Goal: Task Accomplishment & Management: Use online tool/utility

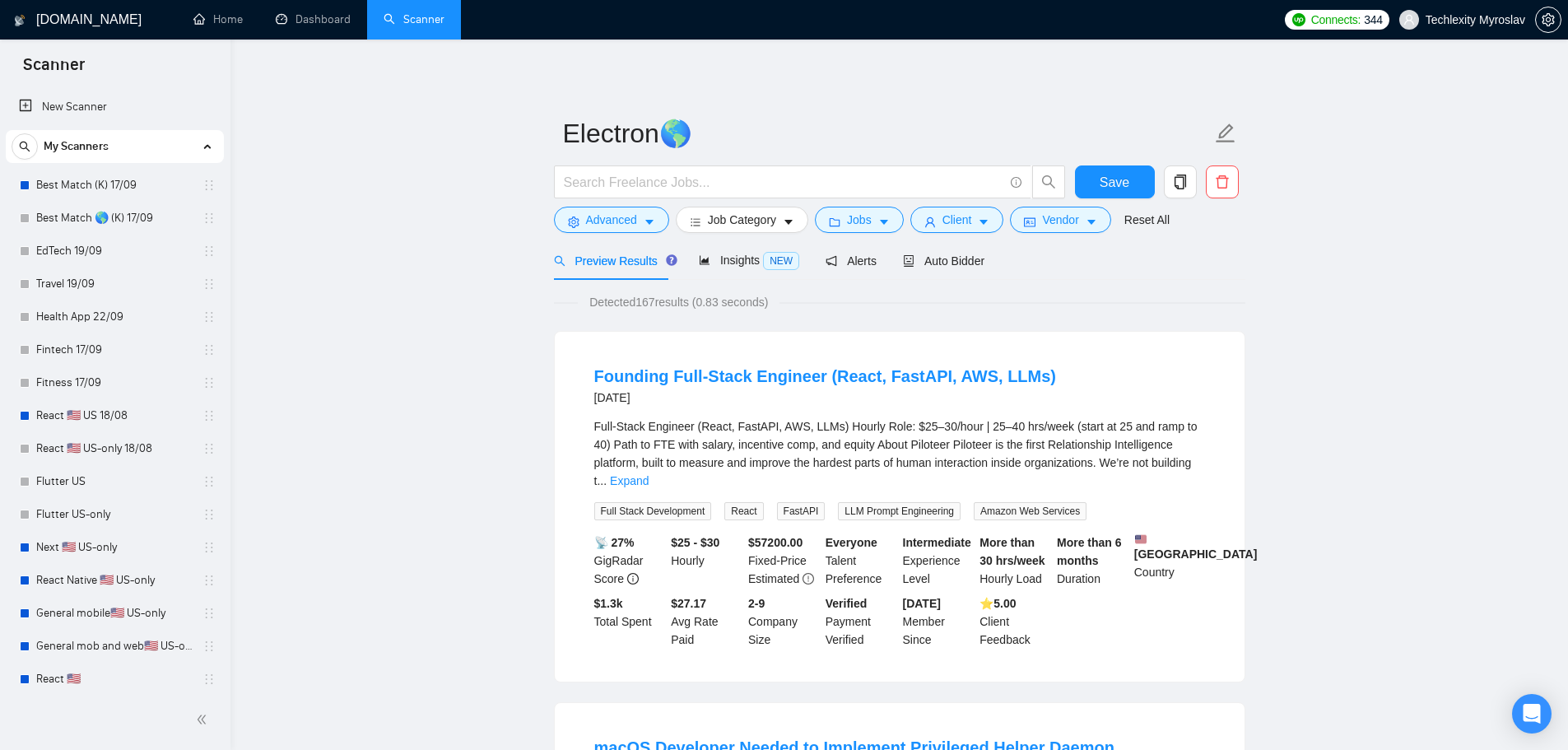
scroll to position [450, 0]
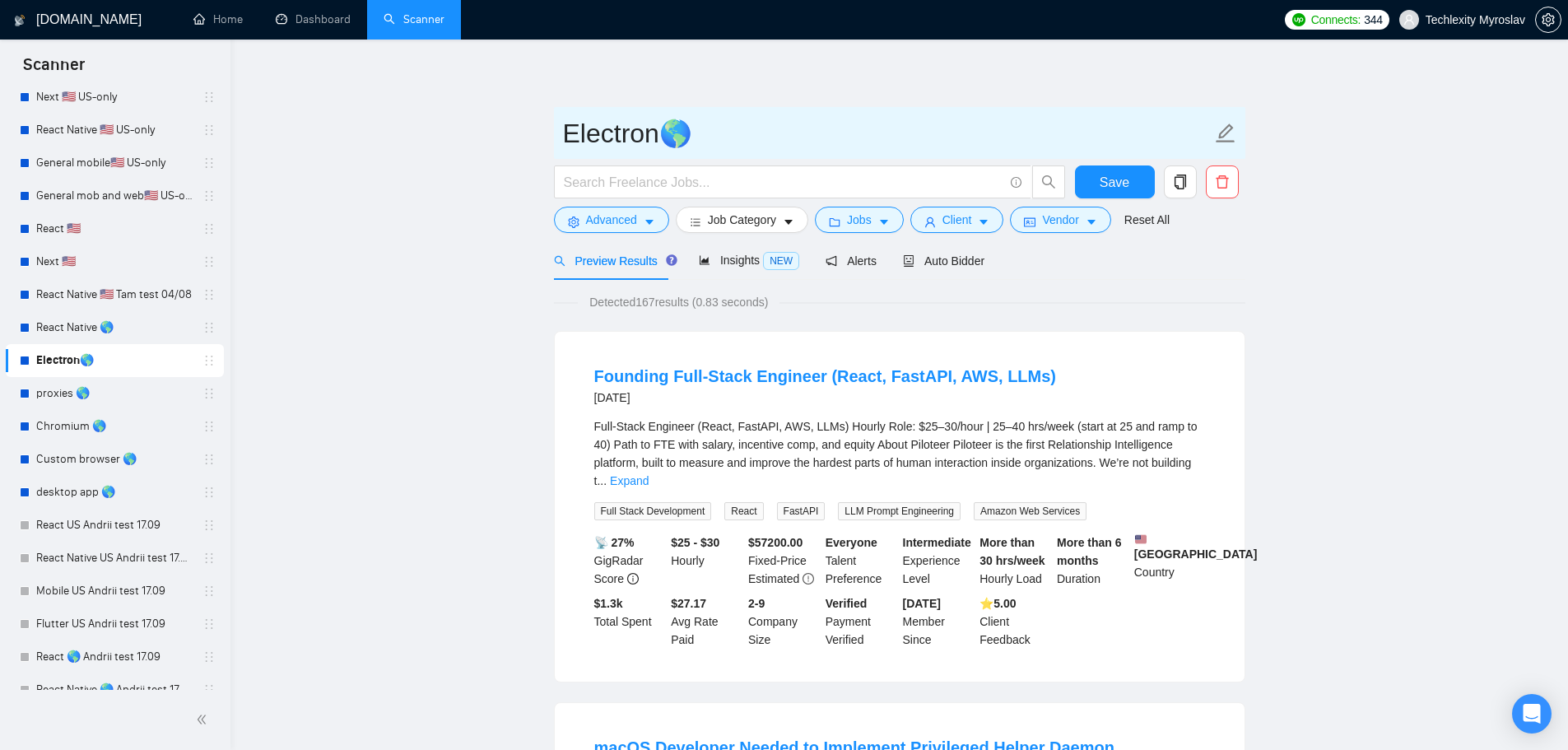
click at [588, 136] on input "Electron🌎" at bounding box center [887, 134] width 648 height 42
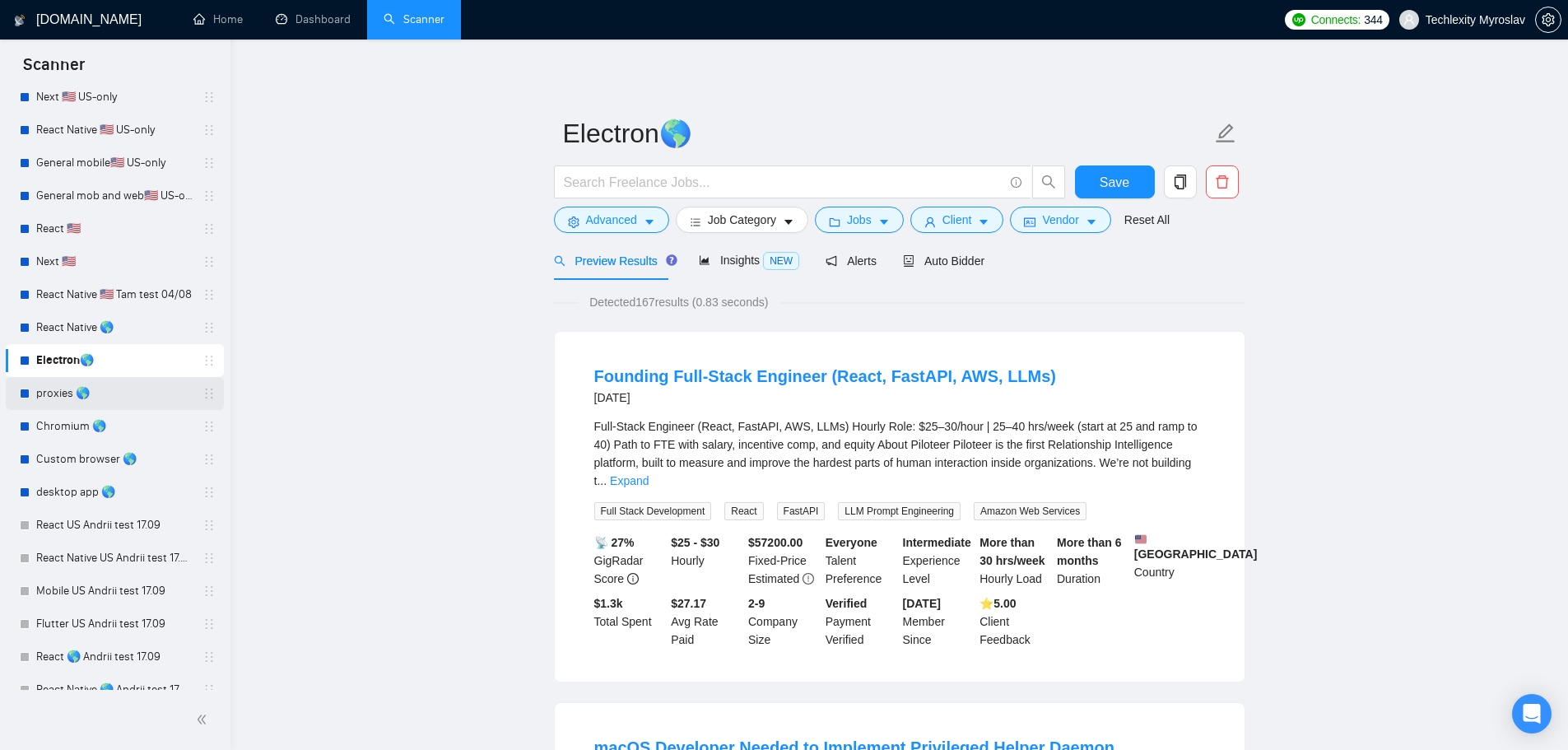
click at [81, 392] on link "proxies 🌎" at bounding box center [115, 393] width 156 height 33
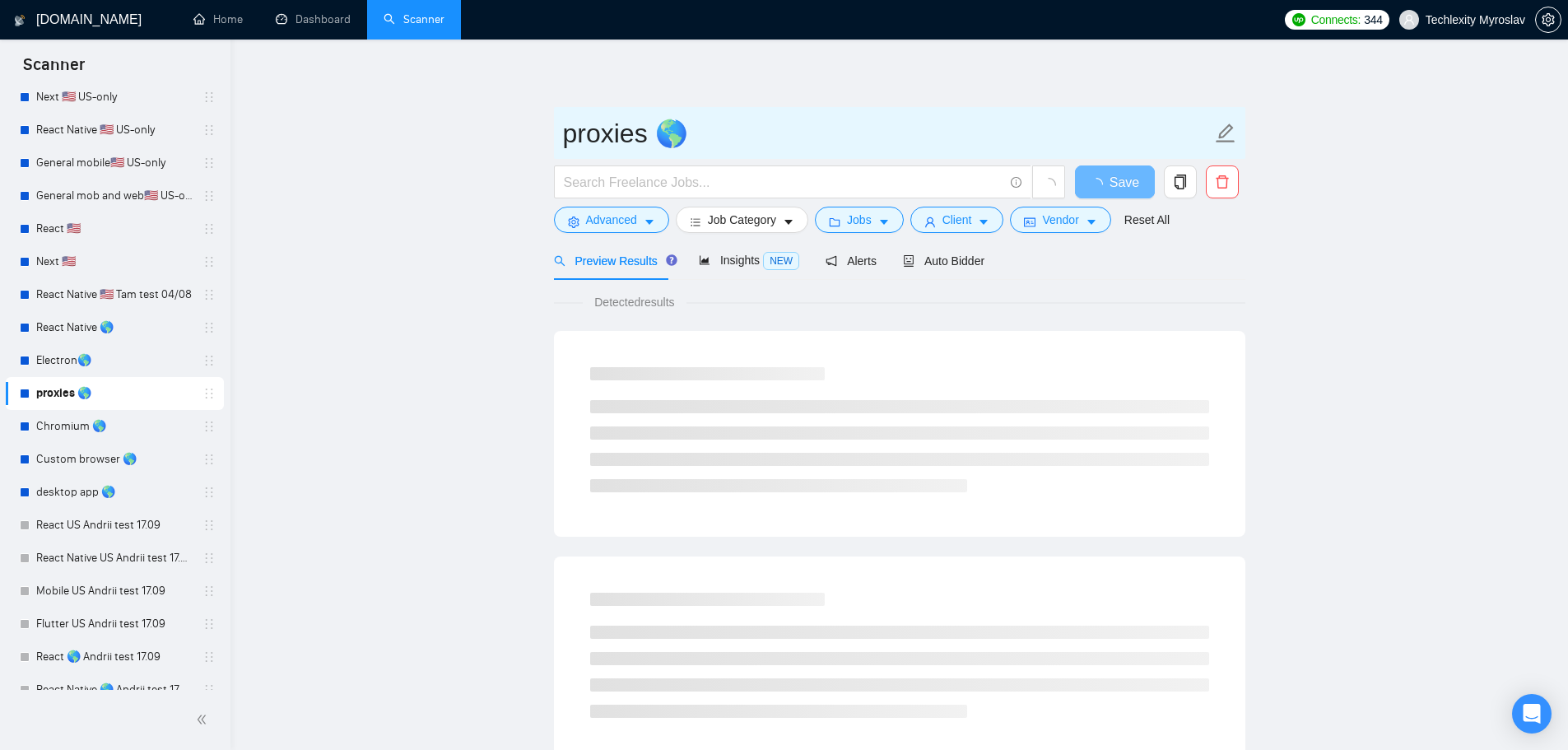
click at [607, 142] on input "proxies 🌎" at bounding box center [887, 134] width 648 height 42
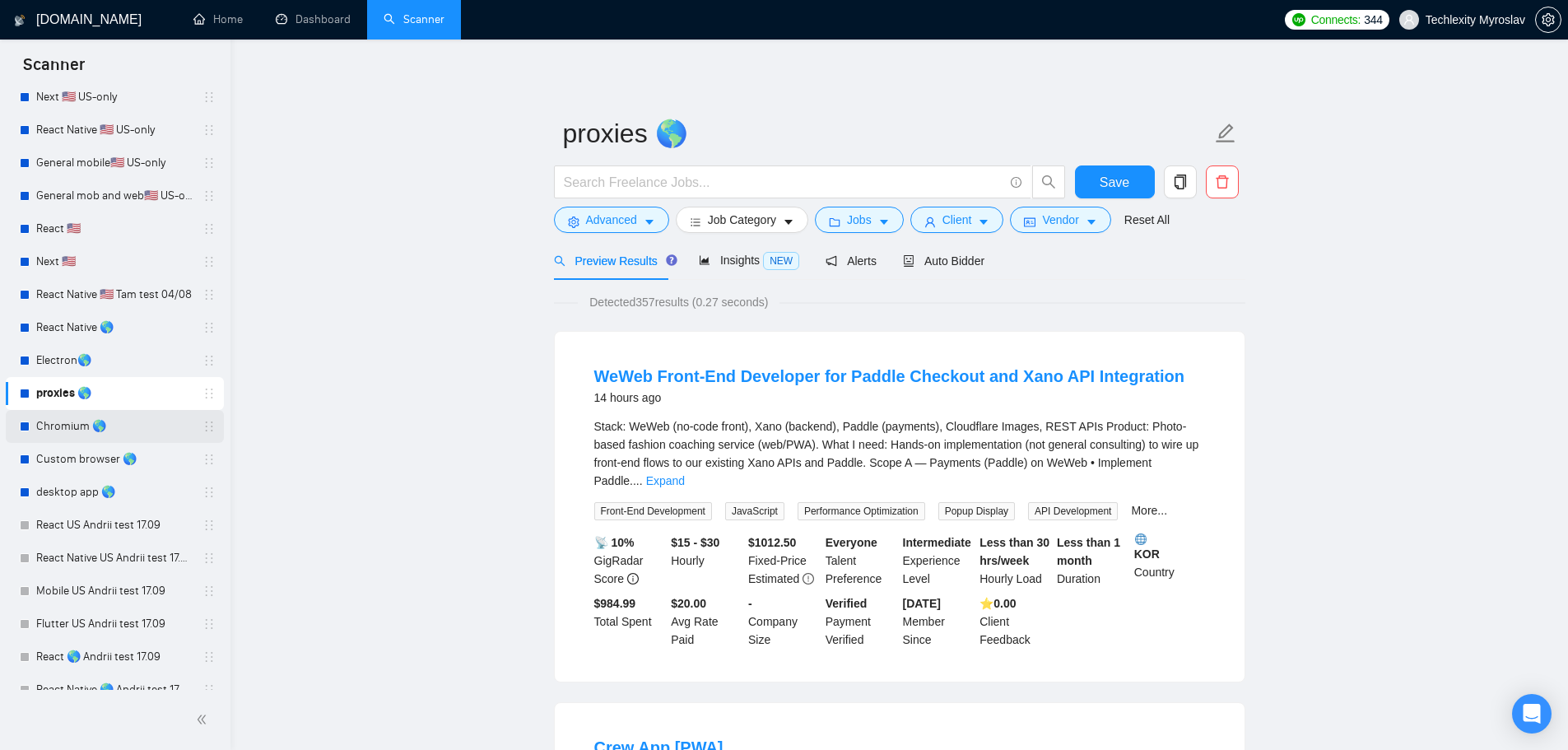
click at [71, 418] on link "Chromium 🌎" at bounding box center [115, 425] width 156 height 33
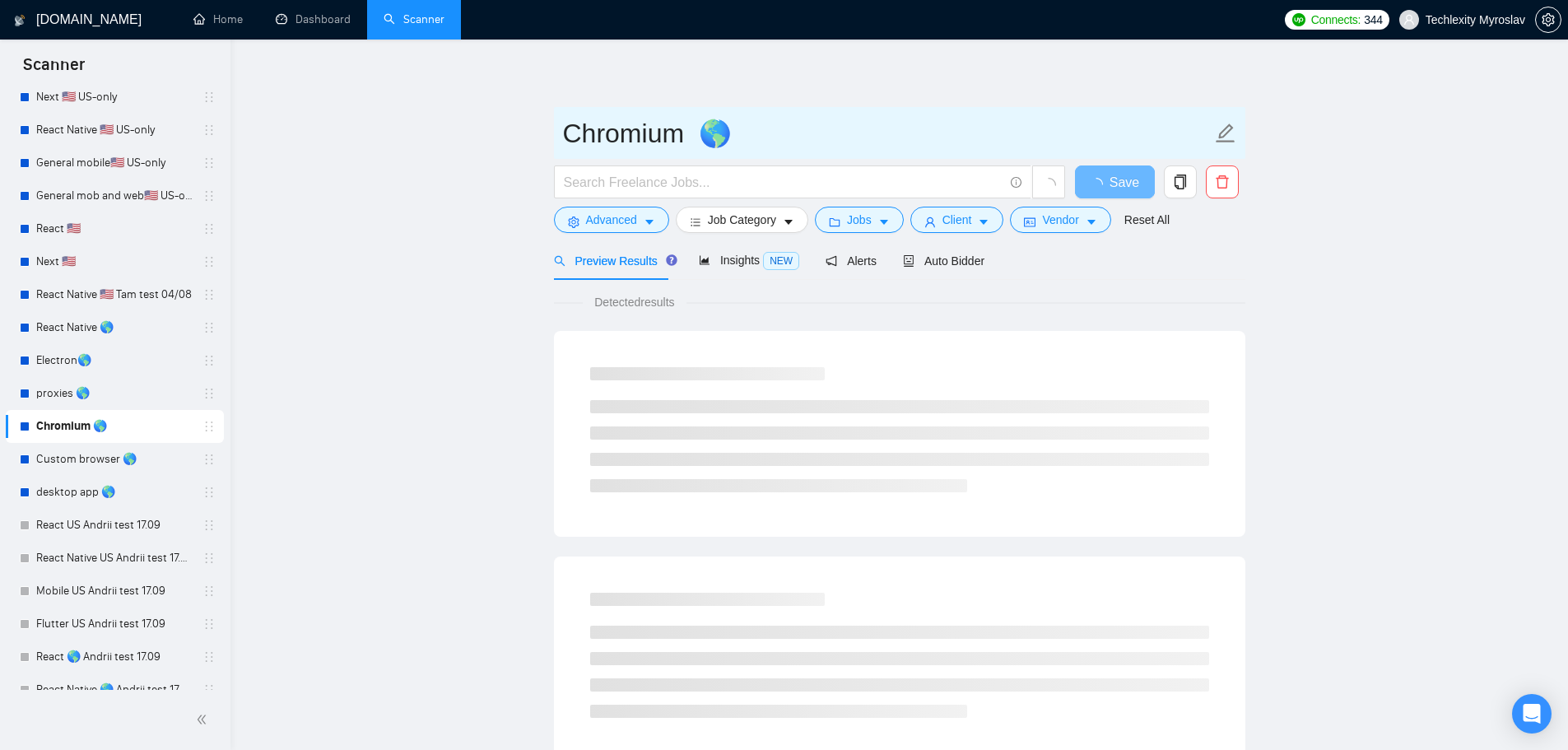
click at [584, 121] on input "Chromium 🌎" at bounding box center [887, 134] width 648 height 42
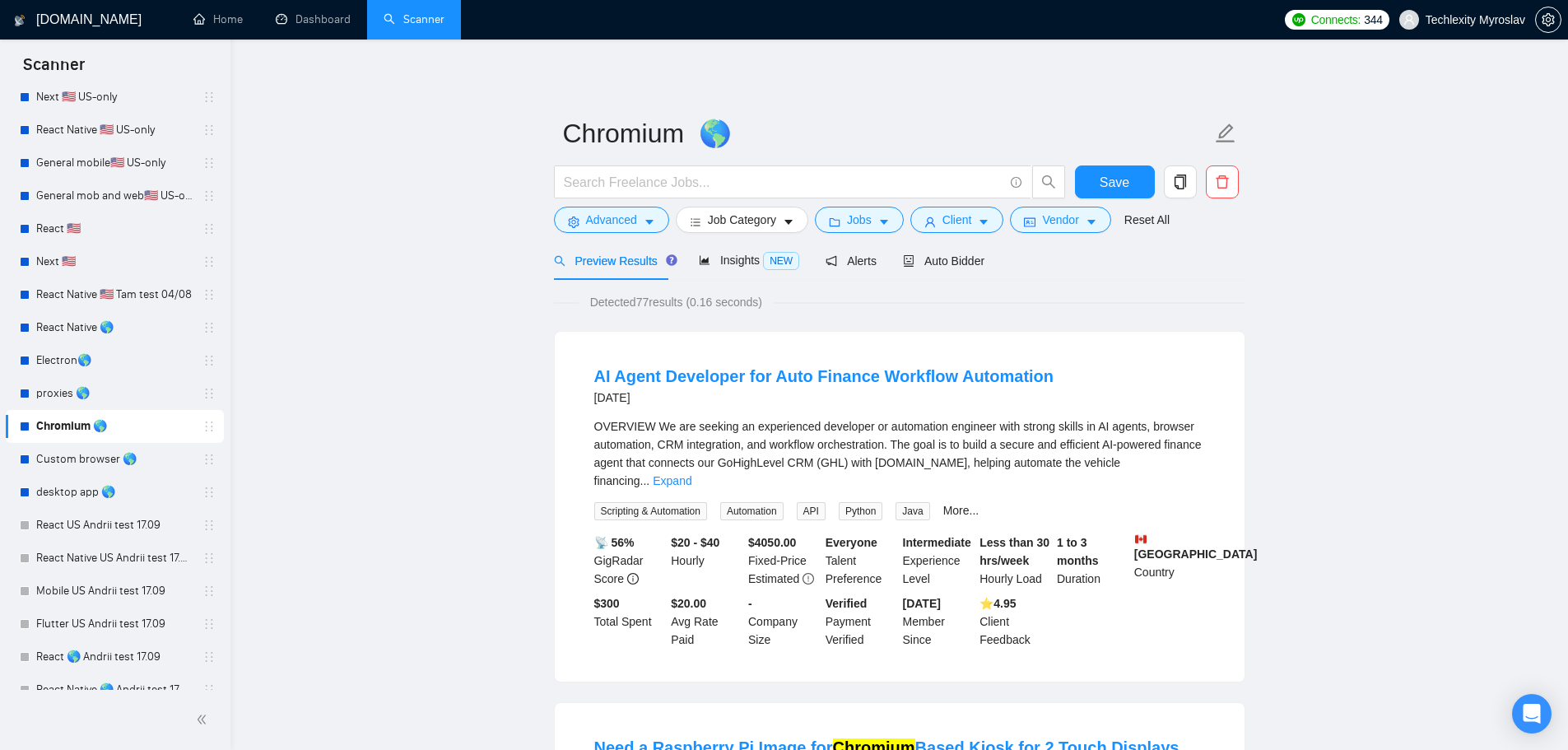
click at [72, 460] on link "Custom browser 🌎" at bounding box center [115, 458] width 156 height 33
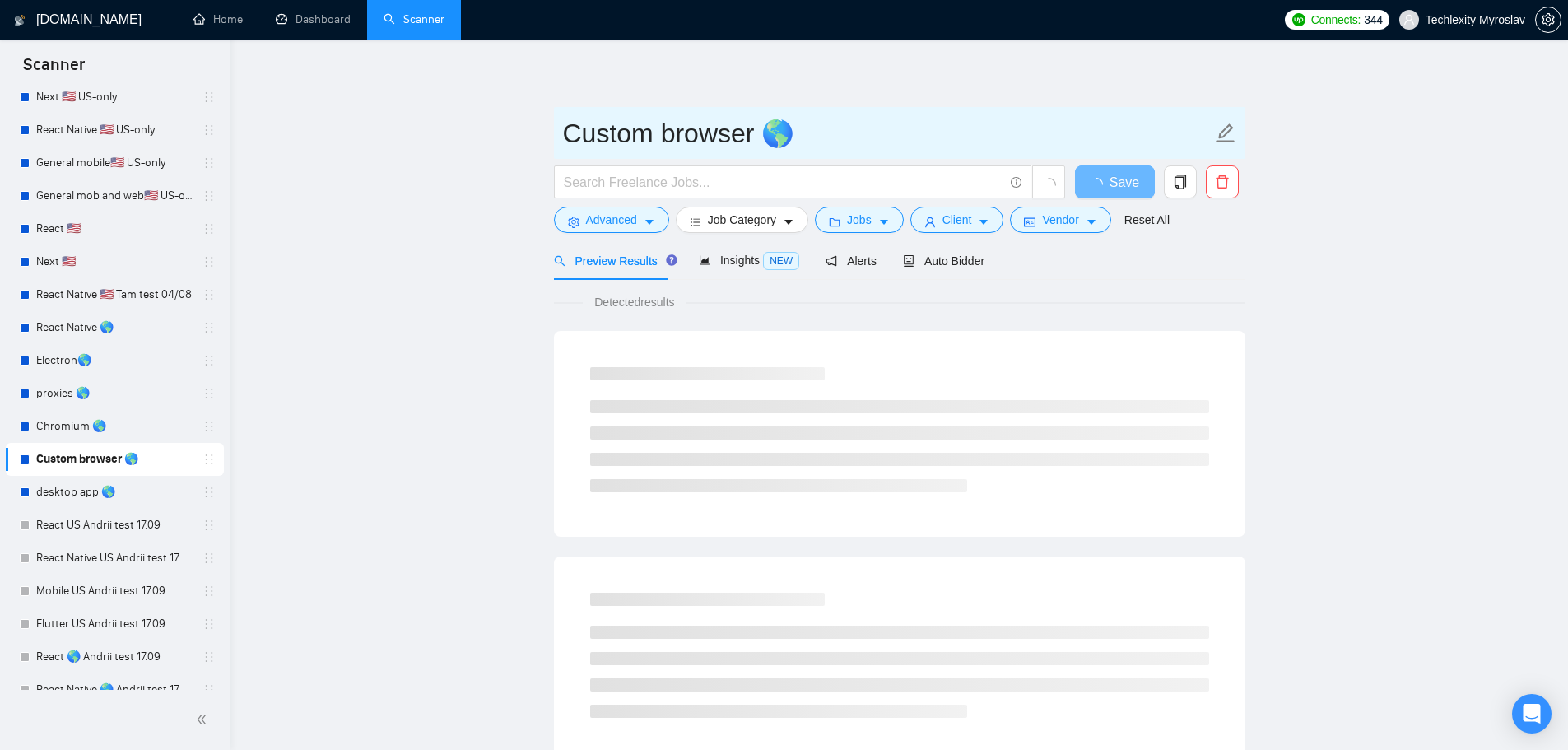
click at [599, 133] on input "Custom browser 🌎" at bounding box center [887, 134] width 648 height 42
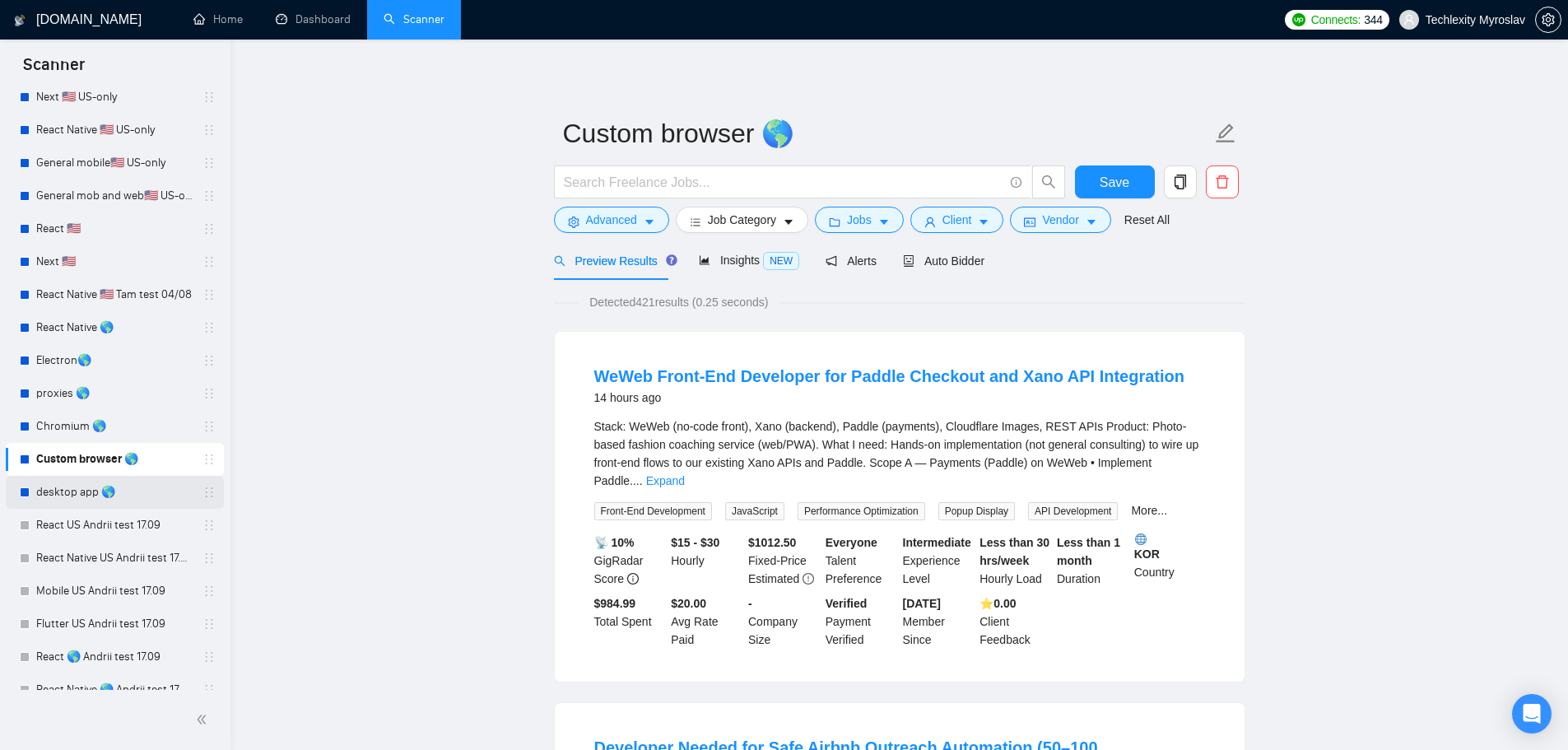
click at [76, 484] on link "desktop app 🌎" at bounding box center [115, 492] width 156 height 33
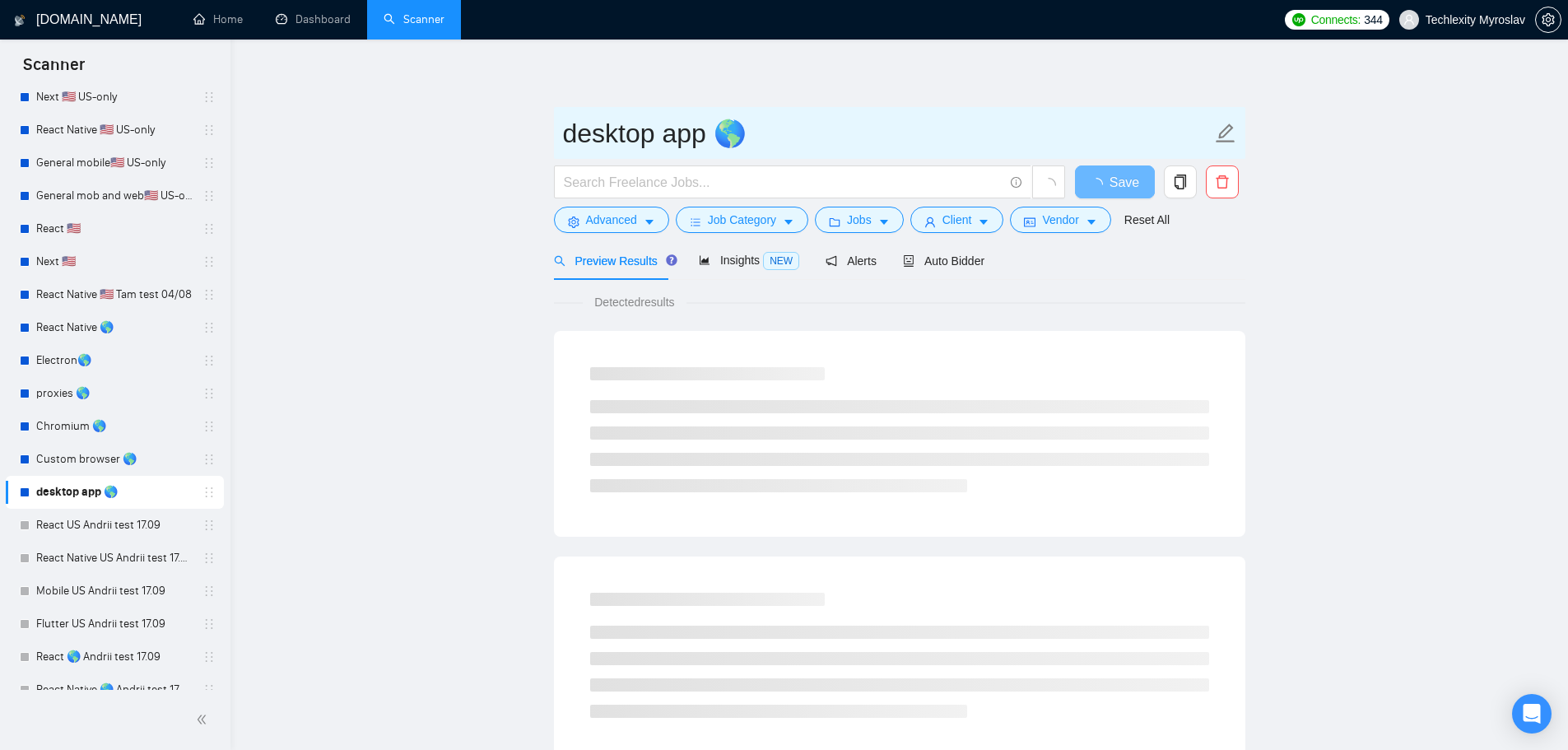
drag, startPoint x: 574, startPoint y: 132, endPoint x: 672, endPoint y: 139, distance: 98.2
click at [672, 139] on input "desktop app 🌎" at bounding box center [887, 134] width 648 height 42
click at [677, 139] on input "desktop app 🌎" at bounding box center [887, 134] width 648 height 42
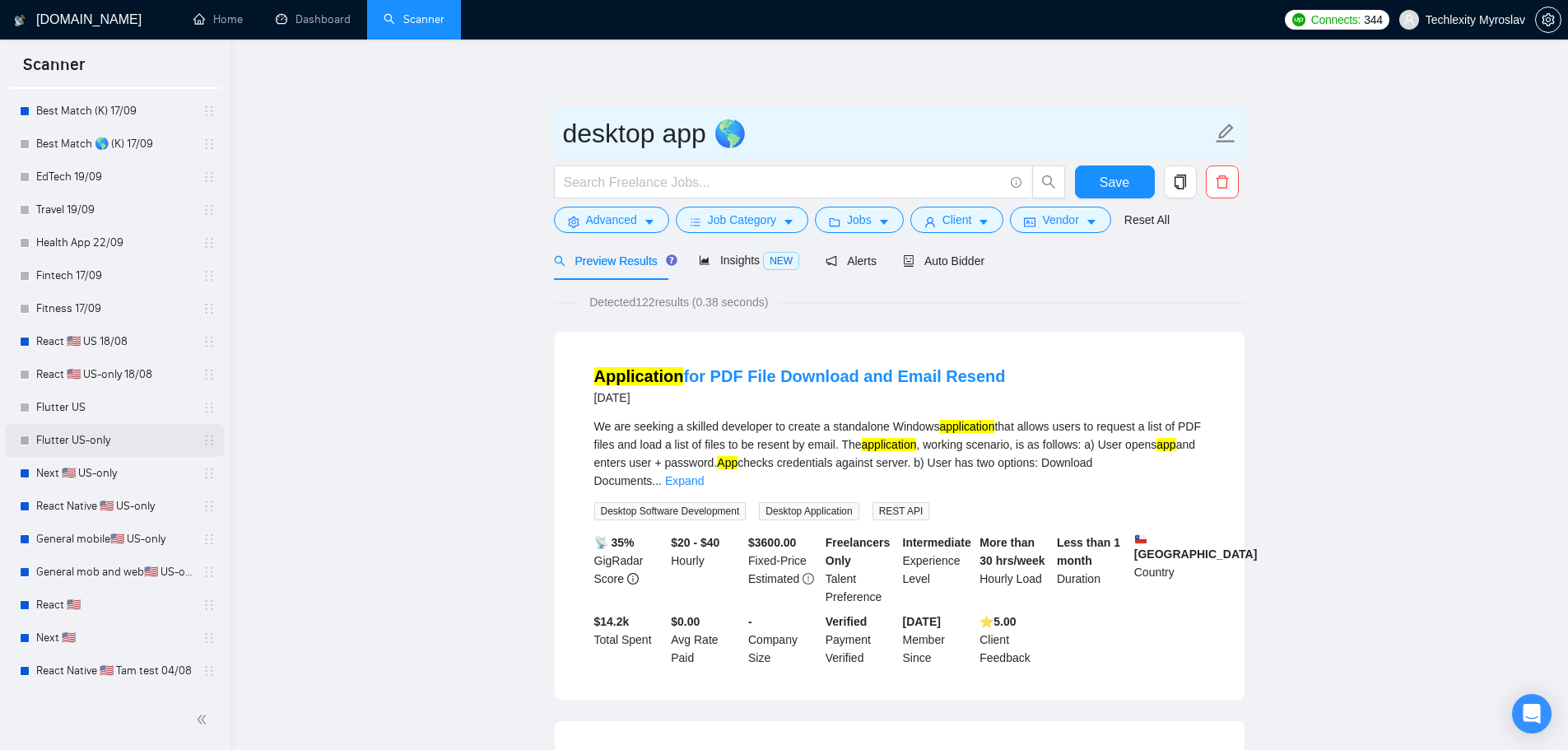
scroll to position [82, 0]
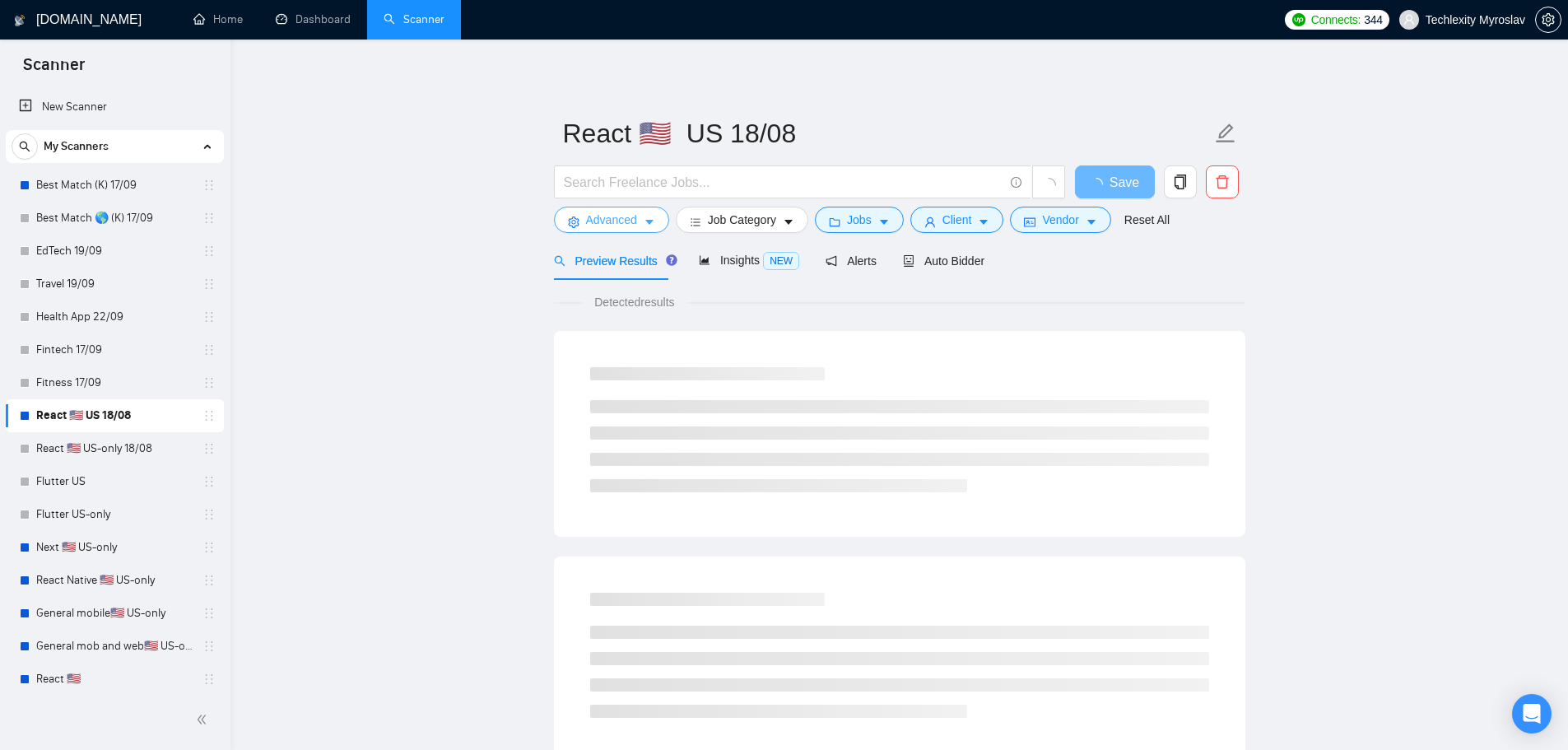
click at [614, 218] on span "Advanced" at bounding box center [612, 220] width 51 height 18
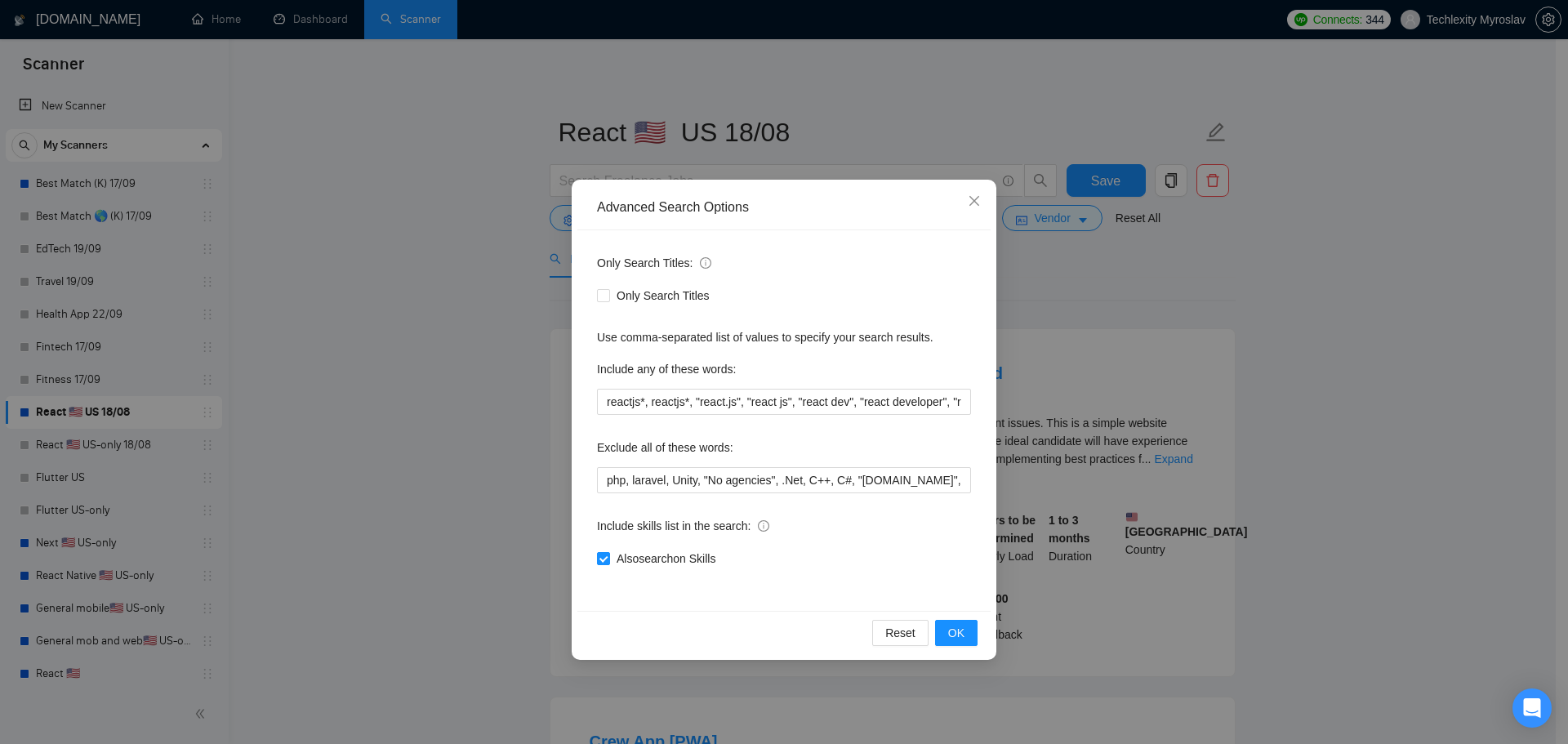
drag, startPoint x: 595, startPoint y: 201, endPoint x: 943, endPoint y: 565, distance: 503.6
click at [943, 565] on div "Advanced Search Options Only Search Titles: Only Search Titles Use comma-separa…" at bounding box center [784, 419] width 424 height 480
click at [943, 565] on div "Also search on Skills" at bounding box center [784, 558] width 374 height 18
drag, startPoint x: 590, startPoint y: 201, endPoint x: 845, endPoint y: 563, distance: 442.8
click at [845, 563] on div "Advanced Search Options Only Search Titles: Only Search Titles Use comma-separa…" at bounding box center [784, 419] width 424 height 480
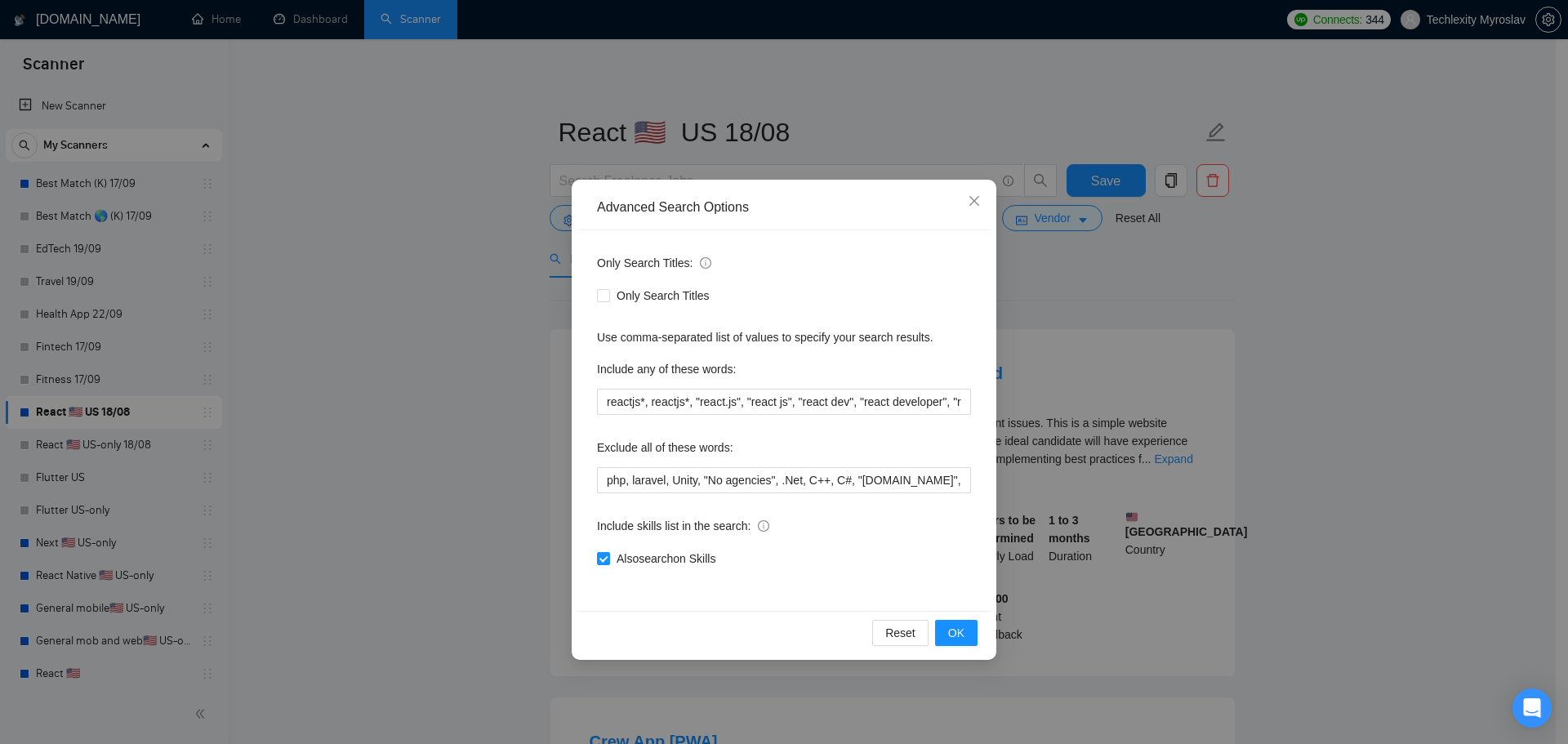
copy div "Advanced Search Options Only Search Titles: Only Search Titles Use comma-separa…"
click at [388, 471] on div "Advanced Search Options Only Search Titles: Only Search Titles Use comma-separa…" at bounding box center [784, 372] width 1568 height 744
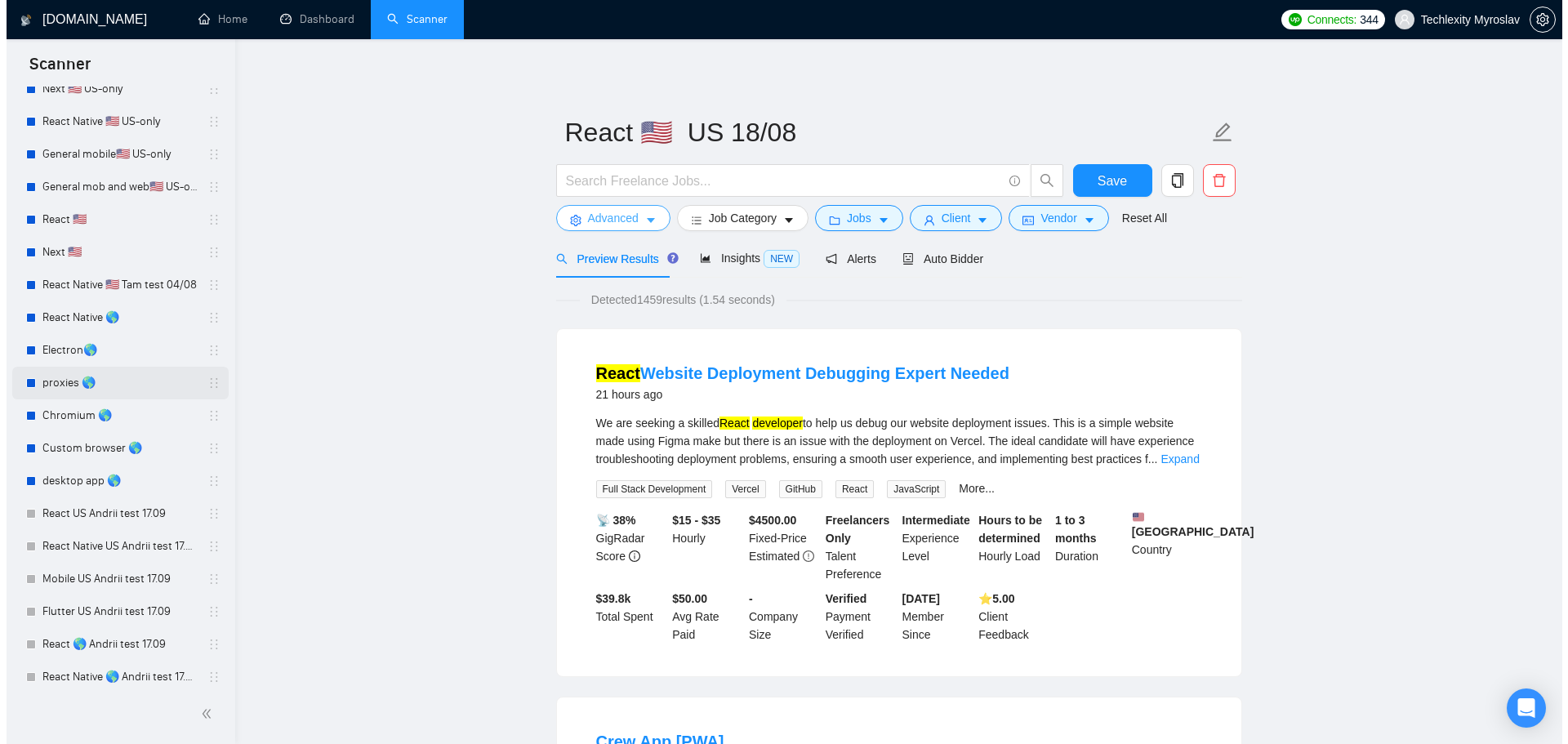
scroll to position [447, 0]
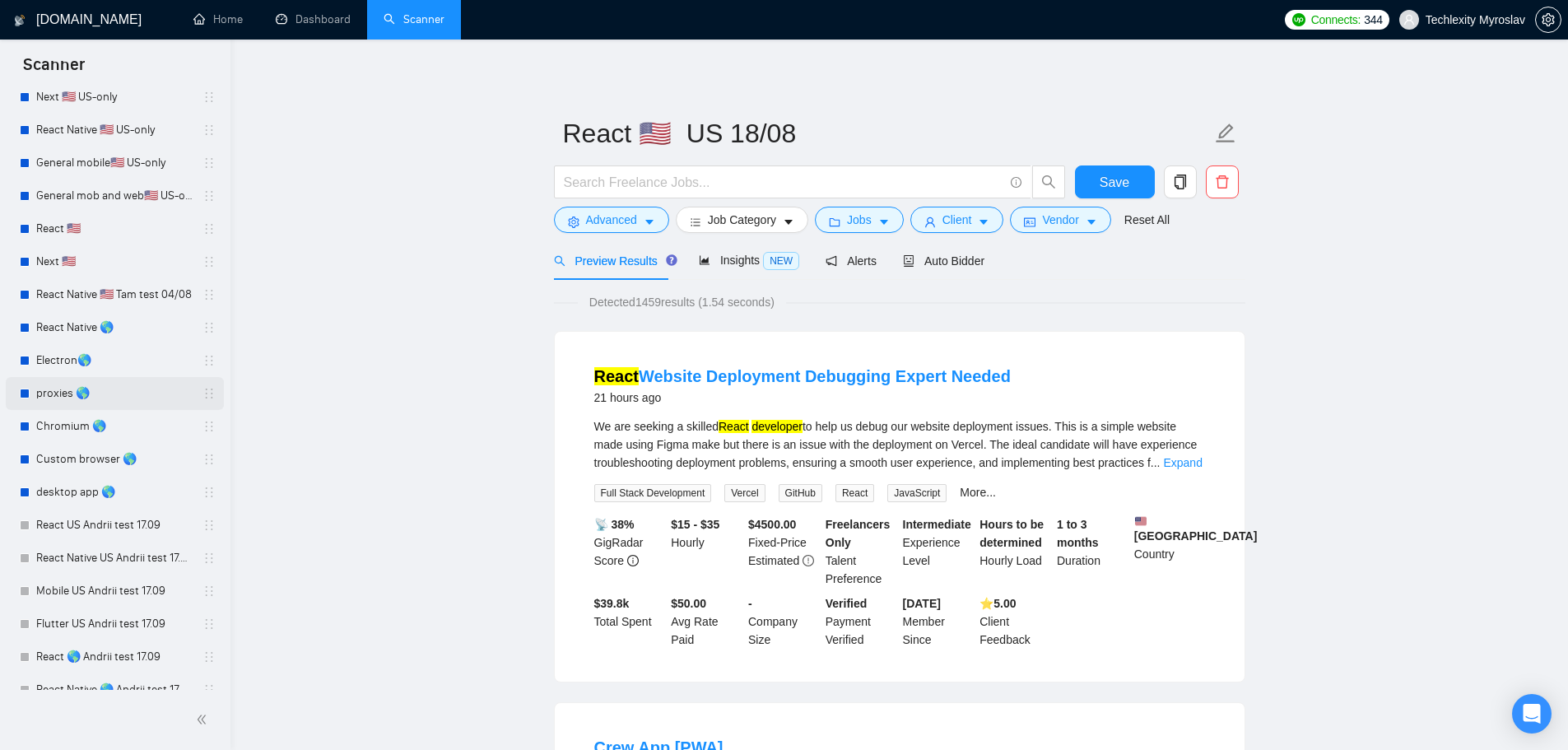
drag, startPoint x: 96, startPoint y: 401, endPoint x: 125, endPoint y: 395, distance: 29.6
click at [97, 401] on link "proxies 🌎" at bounding box center [115, 393] width 156 height 33
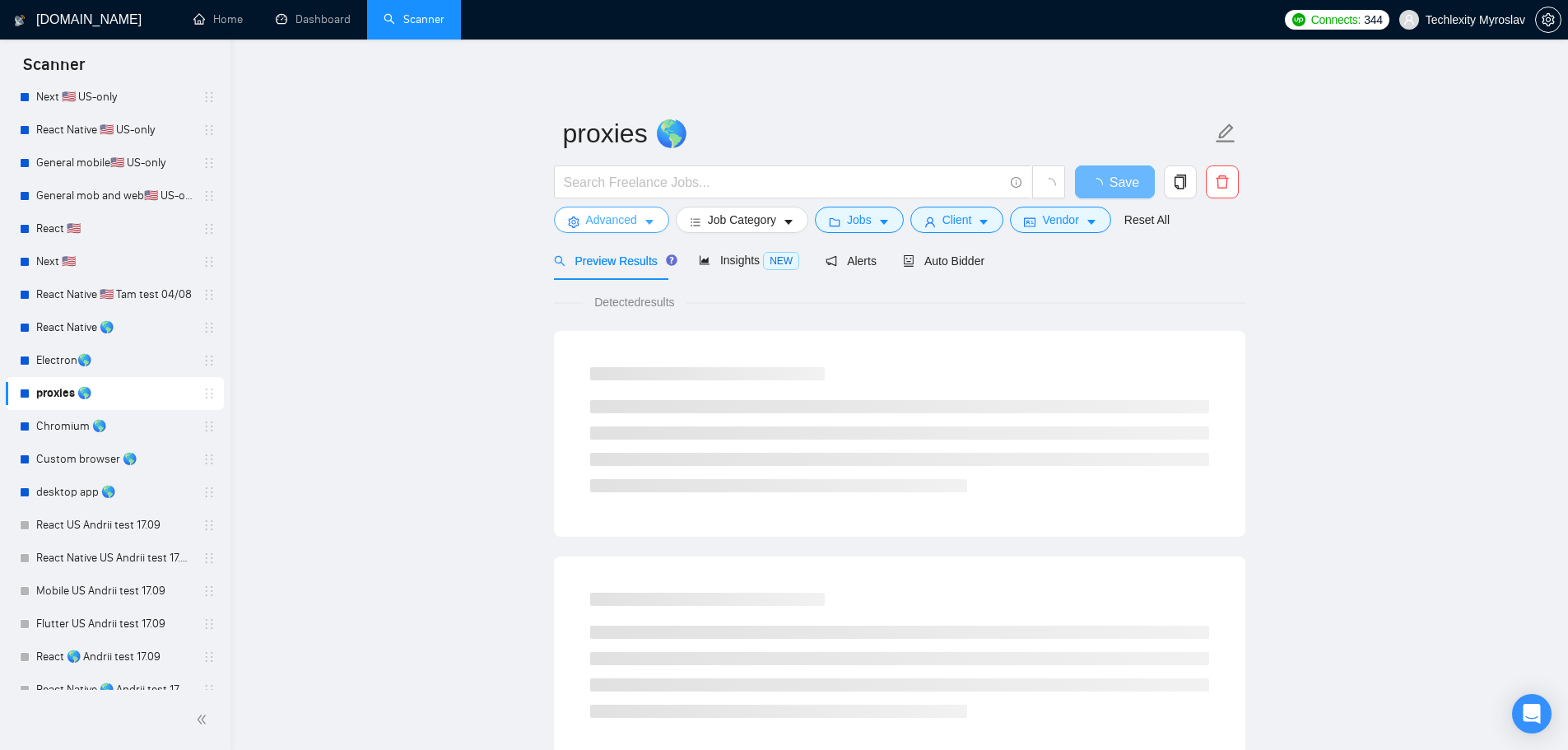
click at [607, 219] on span "Advanced" at bounding box center [612, 220] width 51 height 18
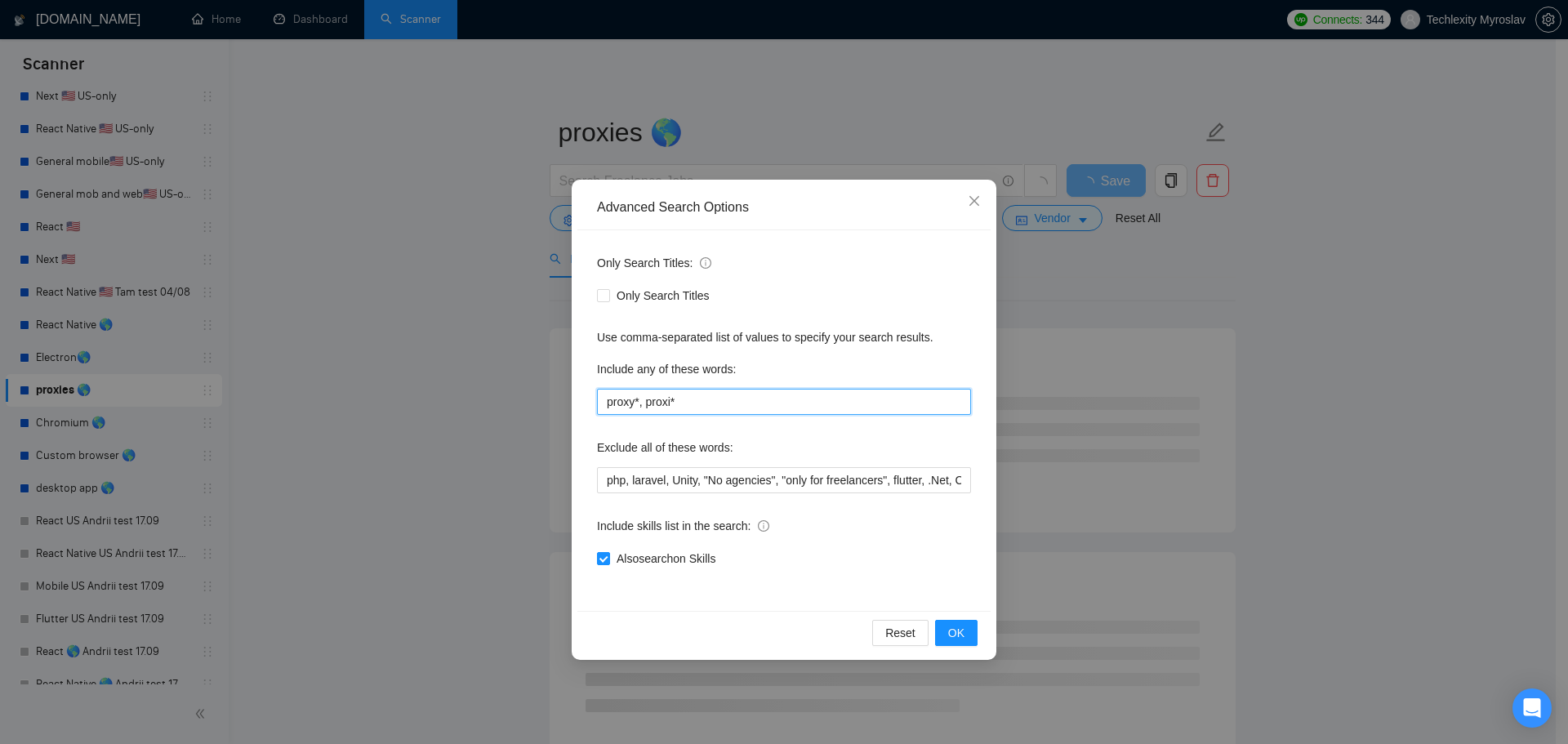
click at [698, 390] on input "proxy*, proxi*" at bounding box center [784, 401] width 374 height 27
paste input ""proxy", "proxies", "proxy rotation", "residential proxies", "proxy service", "…"
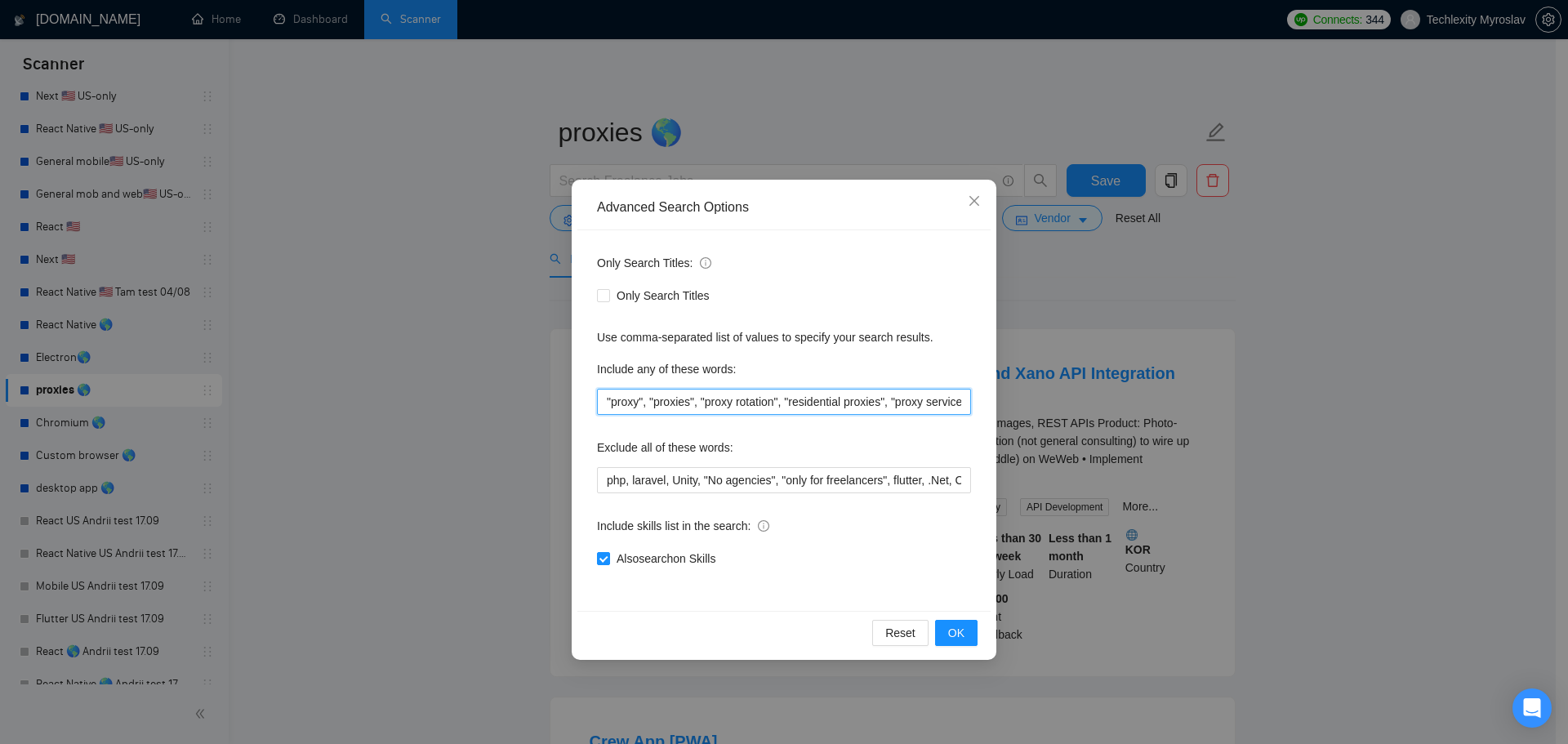
drag, startPoint x: 646, startPoint y: 396, endPoint x: 435, endPoint y: 399, distance: 211.0
click at [436, 399] on div "Advanced Search Options Only Search Titles: Only Search Titles Use comma-separa…" at bounding box center [784, 372] width 1568 height 744
click at [718, 399] on input ""proxy", "proxies", "proxy rotation", "residential proxies", "proxy service", "…" at bounding box center [784, 401] width 374 height 27
drag, startPoint x: 614, startPoint y: 400, endPoint x: 1024, endPoint y: 400, distance: 410.0
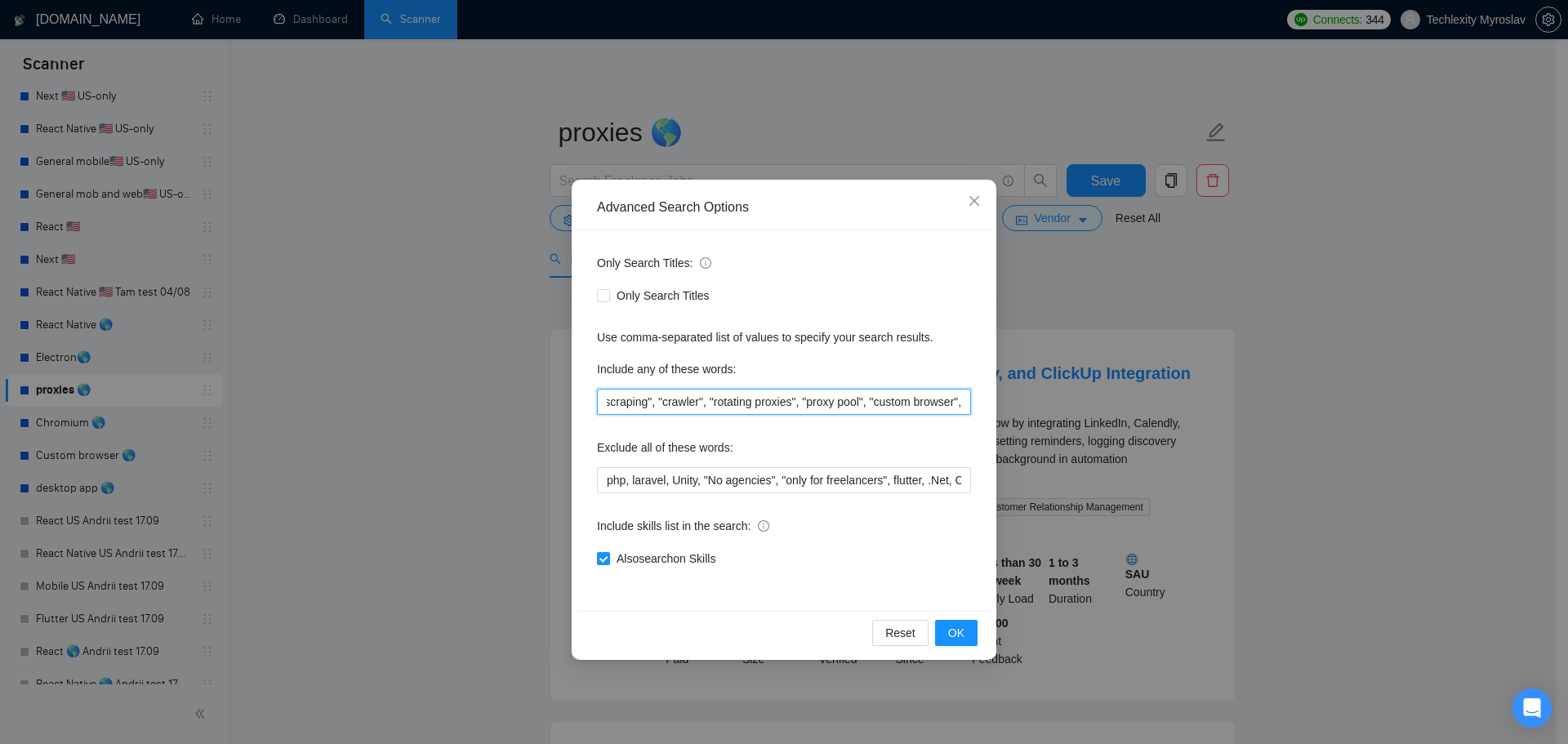
click at [1024, 400] on div "Advanced Search Options Only Search Titles: Only Search Titles Use comma-separa…" at bounding box center [784, 372] width 1568 height 744
drag, startPoint x: 944, startPoint y: 398, endPoint x: 1056, endPoint y: 394, distance: 112.1
click at [1056, 394] on div "Advanced Search Options Only Search Titles: Only Search Titles Use comma-separa…" at bounding box center [784, 372] width 1568 height 744
click at [966, 400] on input ""proxy", "proxies", "proxy rotation", "residential proxies", "proxy service"," at bounding box center [784, 401] width 374 height 27
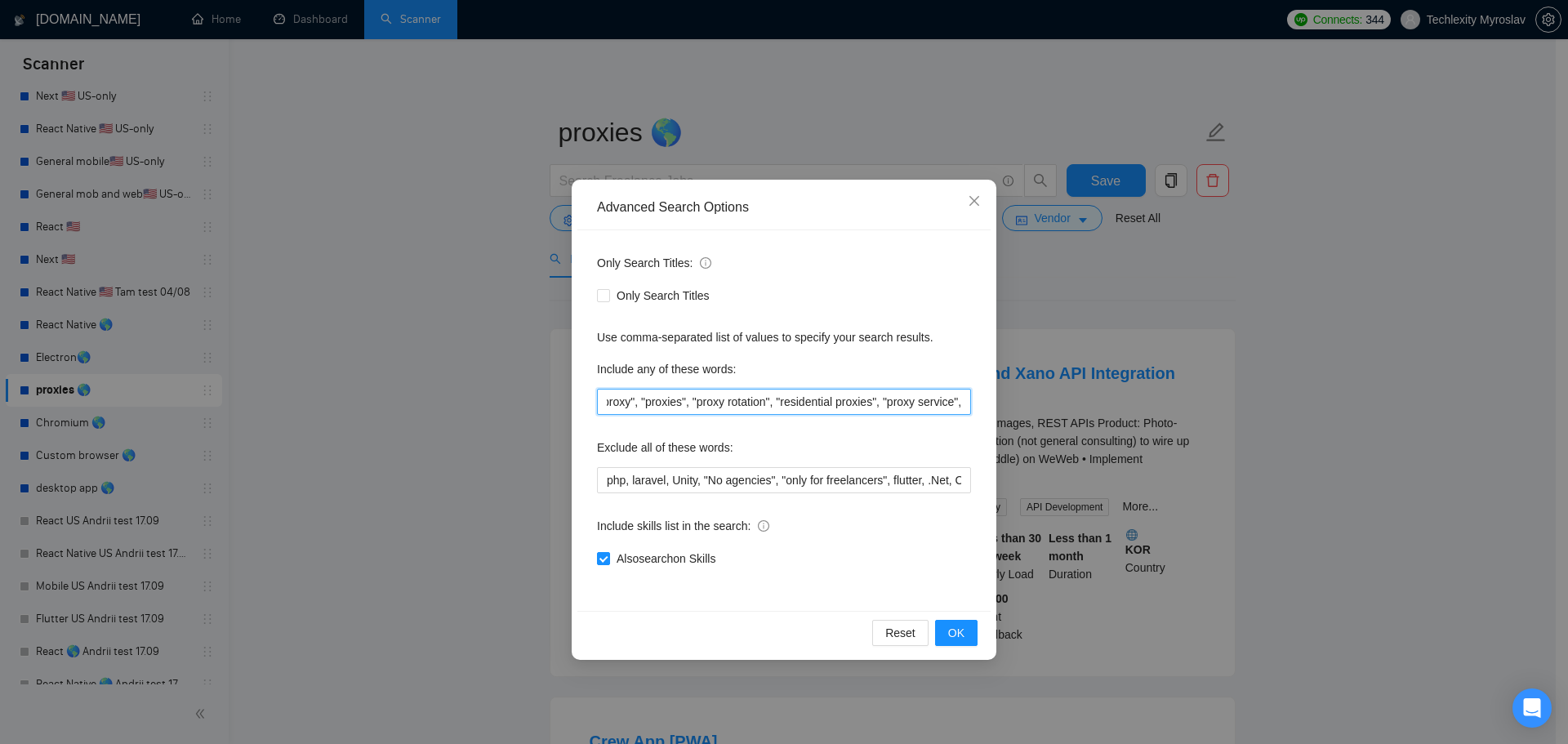
click at [965, 405] on input ""proxy", "proxies", "proxy rotation", "residential proxies", "proxy service"," at bounding box center [784, 401] width 374 height 27
click at [959, 401] on input ""proxy", "proxies", "proxy rotation", "residential proxies", "proxy service"," at bounding box center [784, 401] width 374 height 27
paste input ""proxy pool""
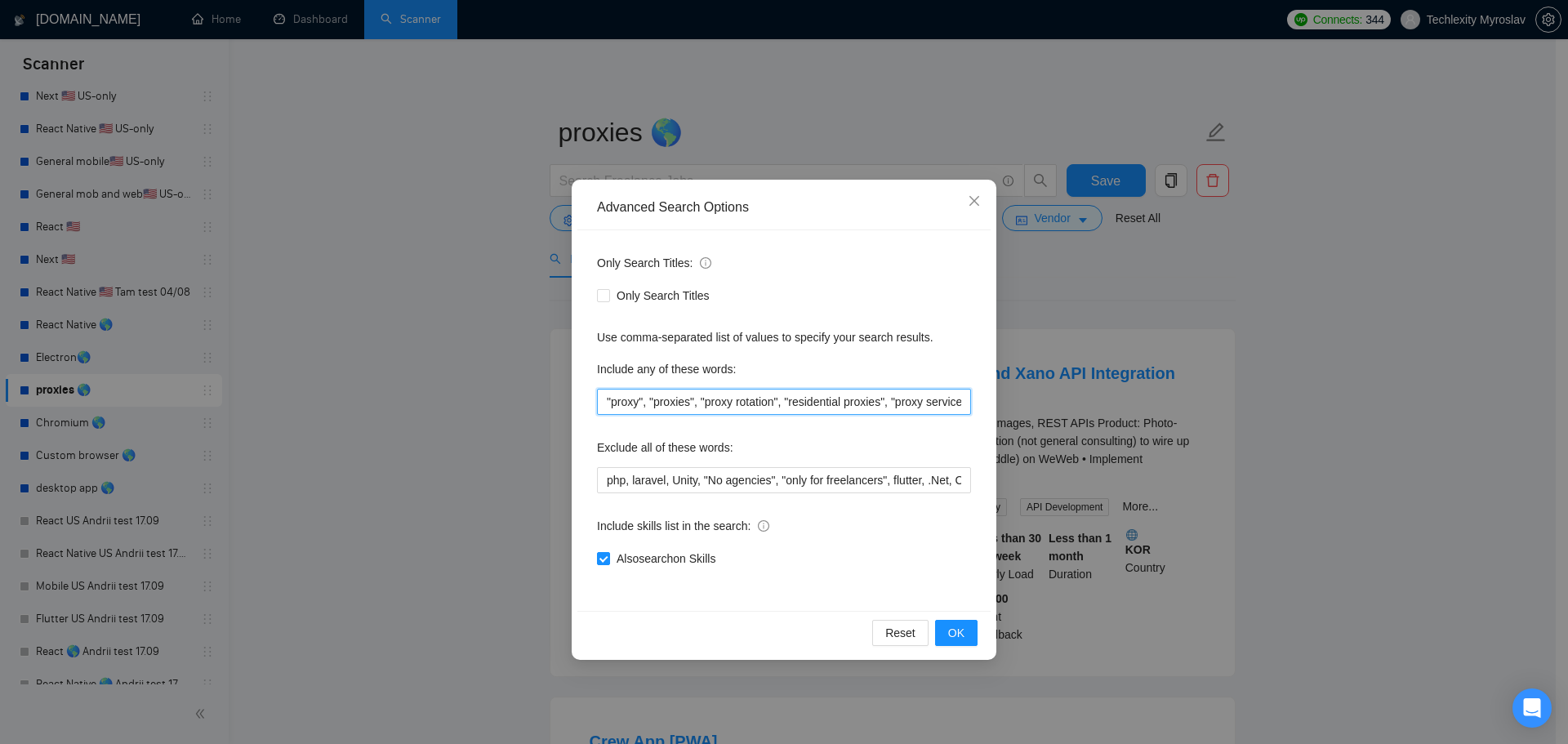
click at [962, 399] on input ""proxy", "proxies", "proxy rotation", "residential proxies", "proxy service", "…" at bounding box center [784, 401] width 374 height 27
drag, startPoint x: 961, startPoint y: 404, endPoint x: 1021, endPoint y: 405, distance: 60.0
click at [1021, 405] on div "Advanced Search Options Only Search Titles: Only Search Titles Use comma-separa…" at bounding box center [784, 372] width 1568 height 744
click at [963, 399] on input ""proxy", "proxies", "proxy rotation", "residential proxies", "proxy service", "…" at bounding box center [784, 401] width 374 height 27
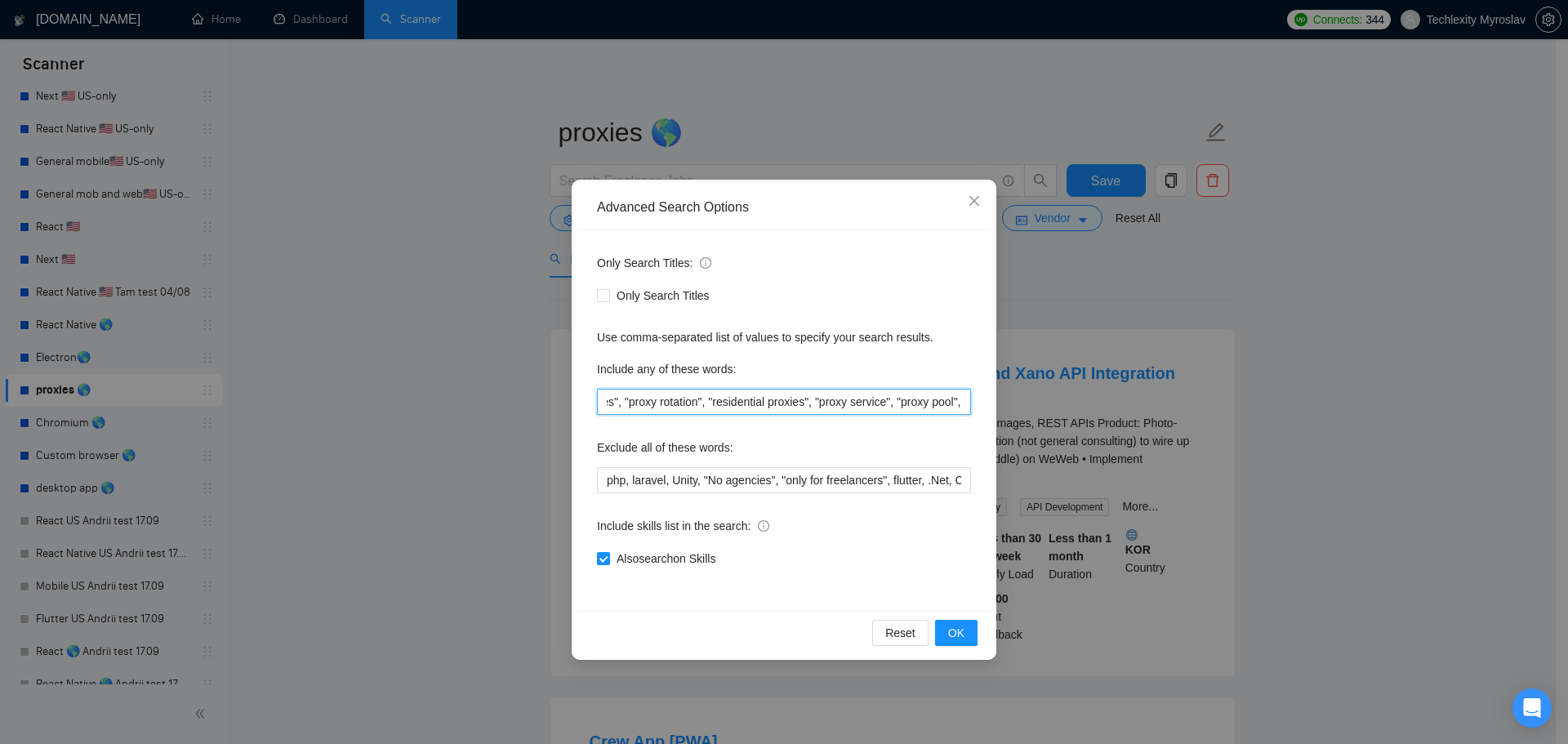
paste input ""rotating proxies""
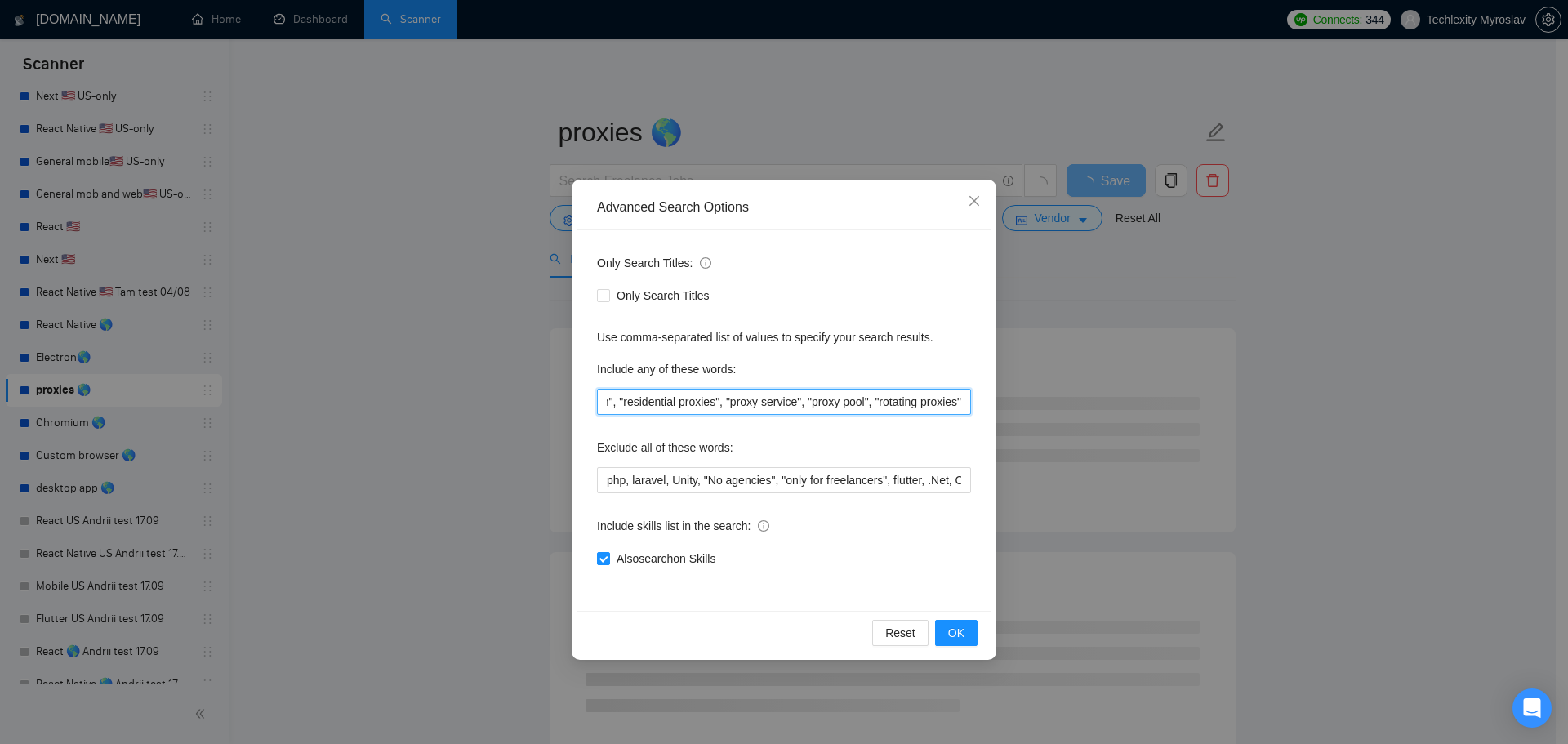
type input ""proxy", "proxies", "proxy rotation", "residential proxies", "proxy service", "…"
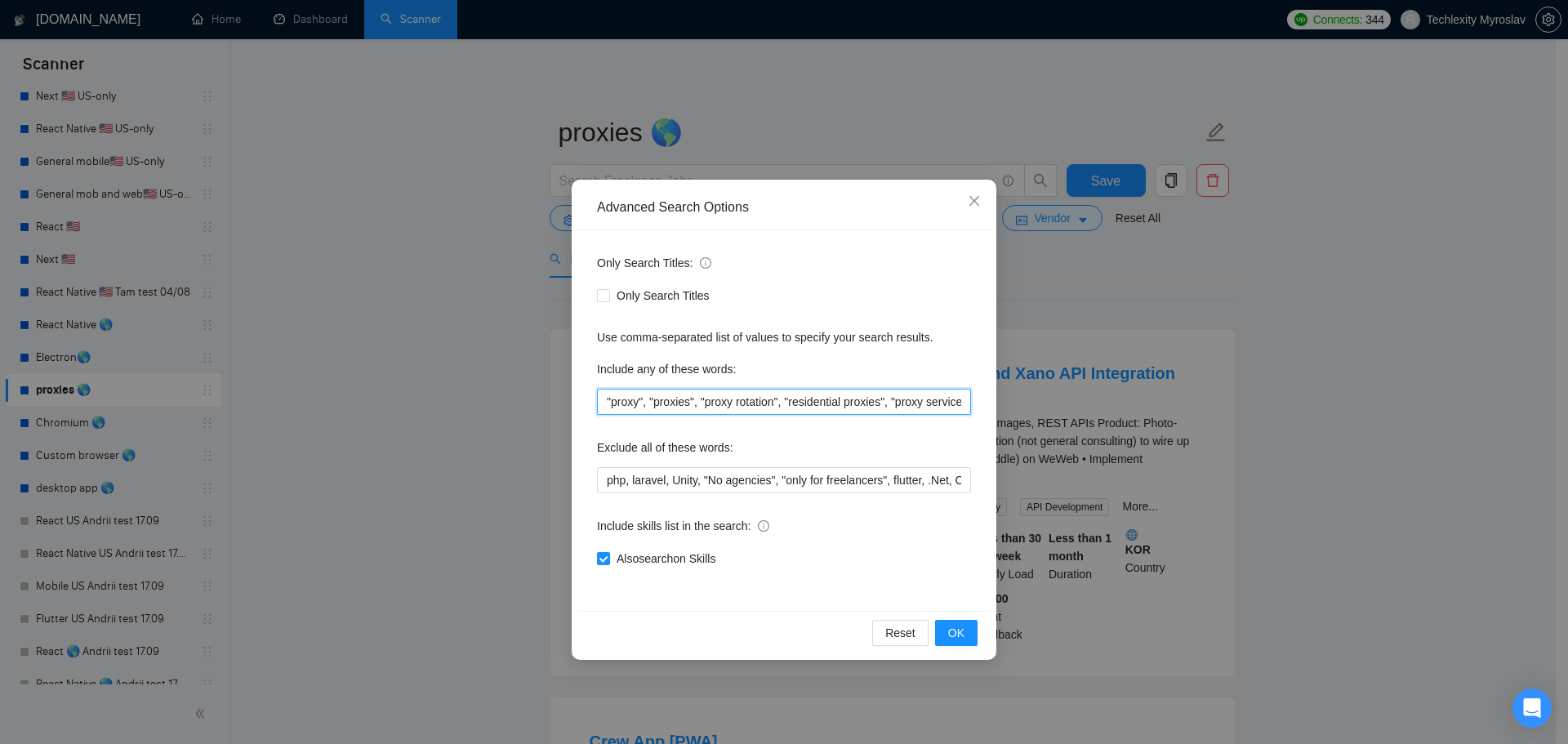
click at [835, 403] on input ""proxy", "proxies", "proxy rotation", "residential proxies", "proxy service", "…" at bounding box center [784, 401] width 374 height 27
click at [954, 629] on span "OK" at bounding box center [956, 632] width 17 height 18
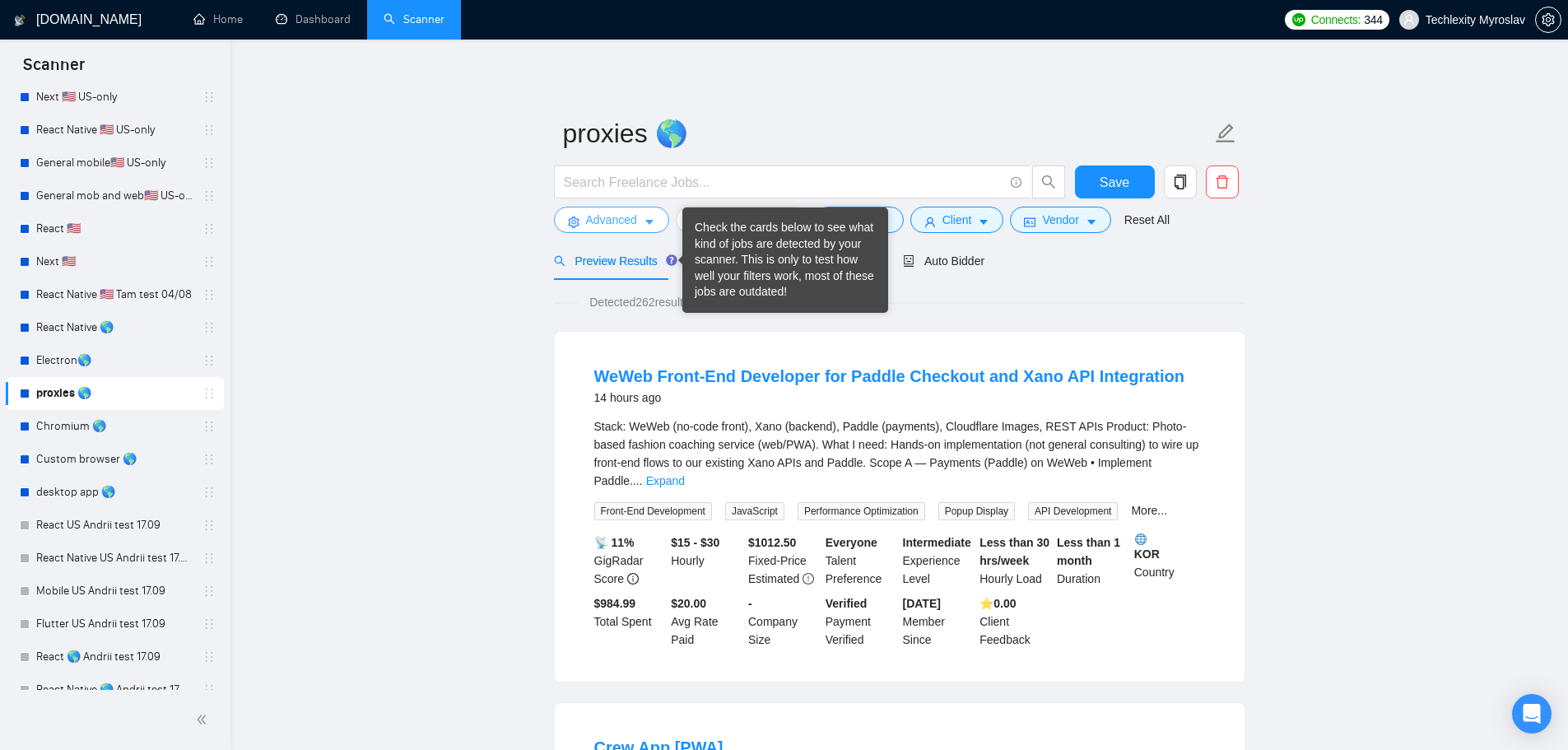
click at [624, 223] on span "Advanced" at bounding box center [612, 220] width 51 height 18
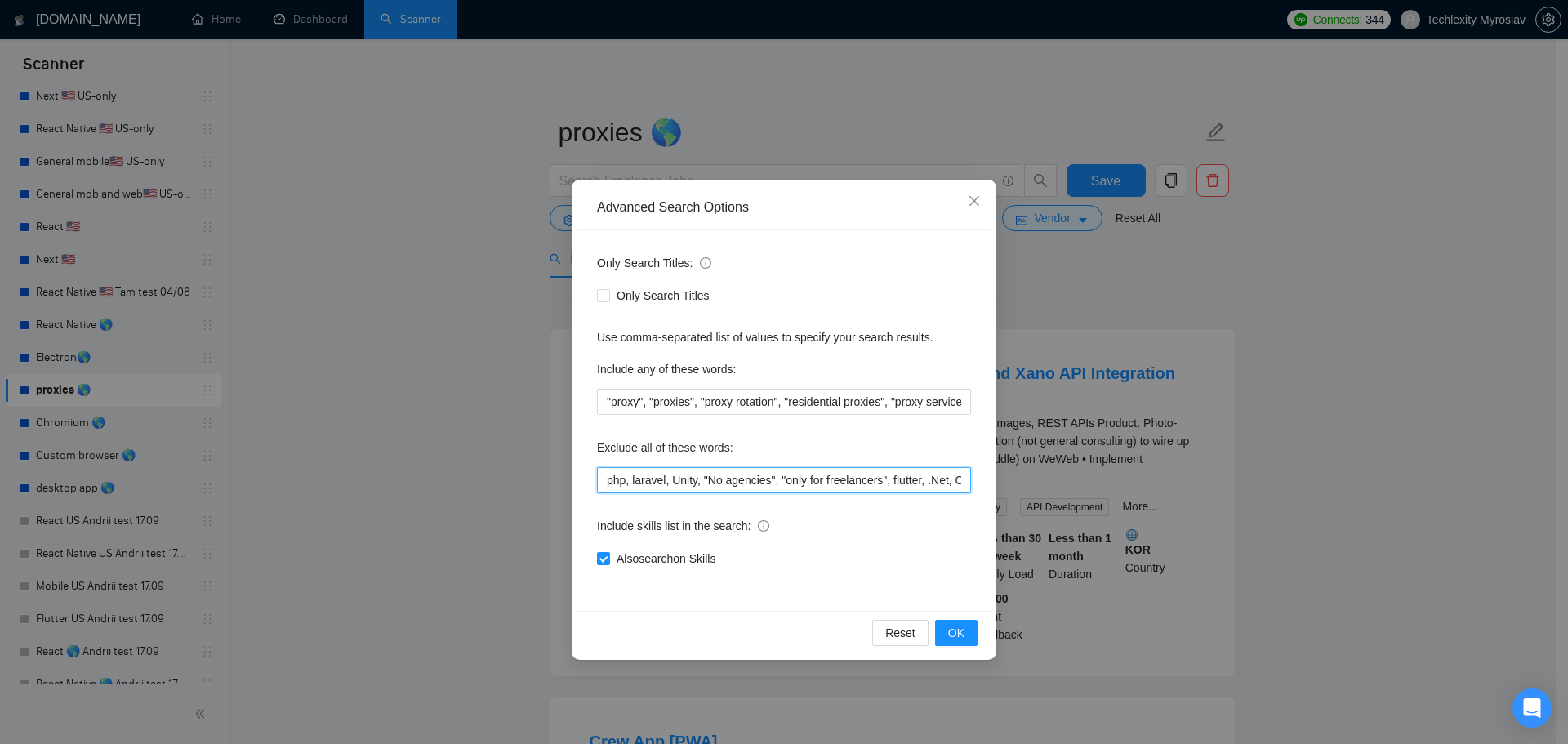
scroll to position [0, 1001]
drag, startPoint x: 739, startPoint y: 483, endPoint x: 1048, endPoint y: 493, distance: 309.2
click at [1048, 493] on div "Advanced Search Options Only Search Titles: Only Search Titles Use comma-separa…" at bounding box center [784, 372] width 1568 height 744
click at [878, 479] on input "php, laravel, Unity, "No agencies", "only for freelancers", flutter, .Net, C++,…" at bounding box center [784, 480] width 374 height 27
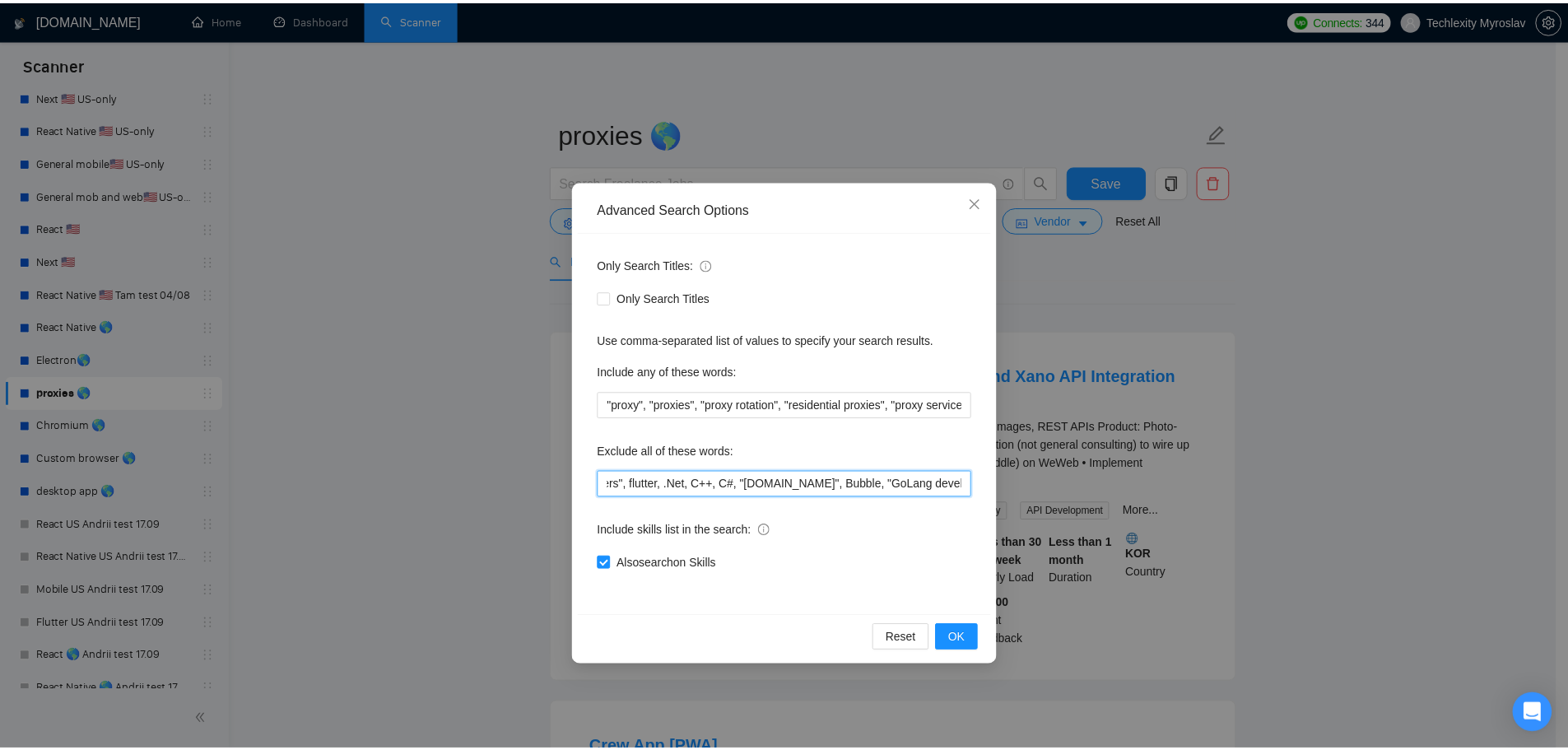
scroll to position [0, 0]
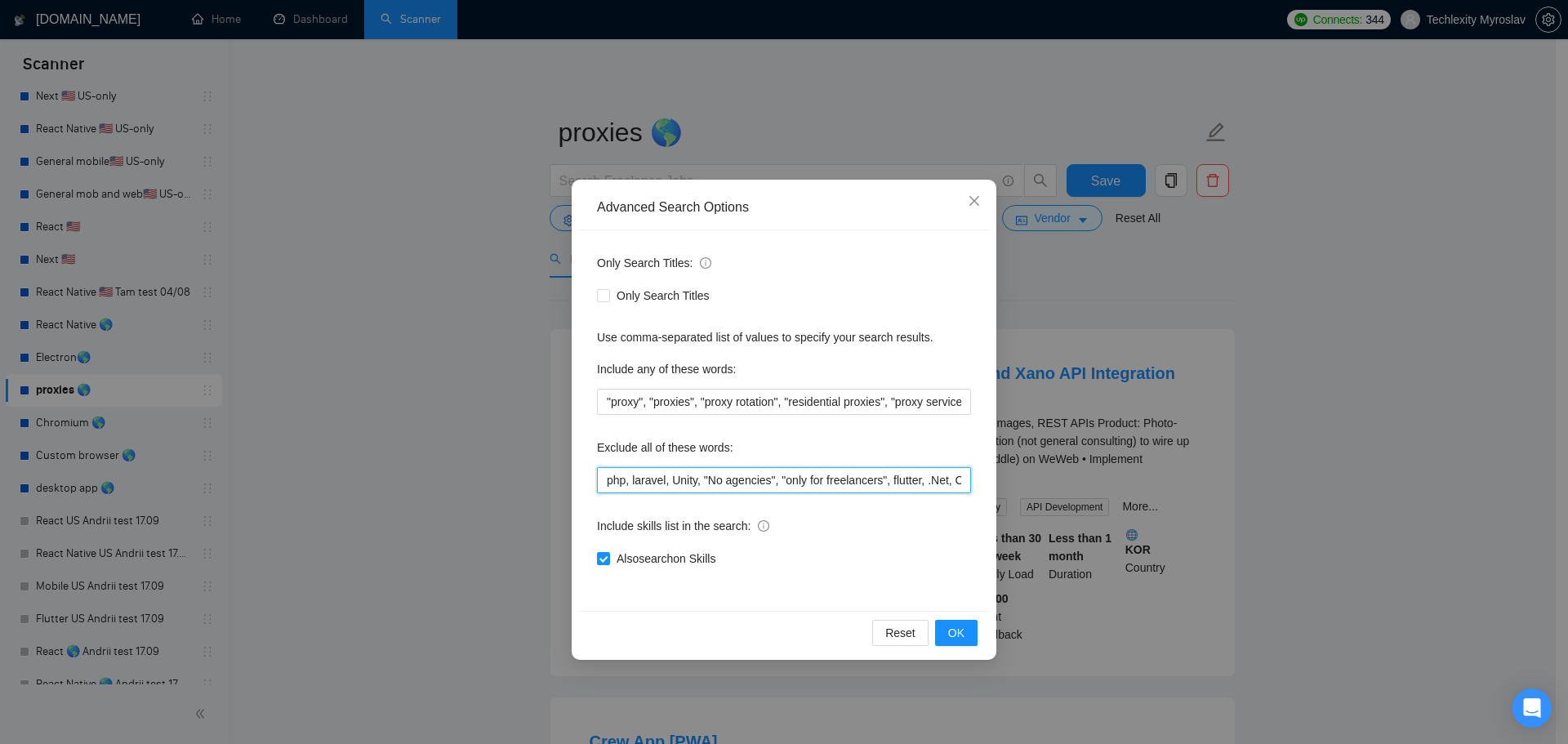
drag, startPoint x: 927, startPoint y: 483, endPoint x: 453, endPoint y: 474, distance: 474.1
click at [453, 474] on div "Advanced Search Options Only Search Titles: Only Search Titles Use comma-separa…" at bounding box center [784, 372] width 1568 height 744
click at [674, 478] on input "php, laravel, Unity, "No agencies", "only for freelancers", flutter, .Net, C++,…" at bounding box center [784, 480] width 374 height 27
click at [720, 483] on input "text" at bounding box center [784, 480] width 374 height 27
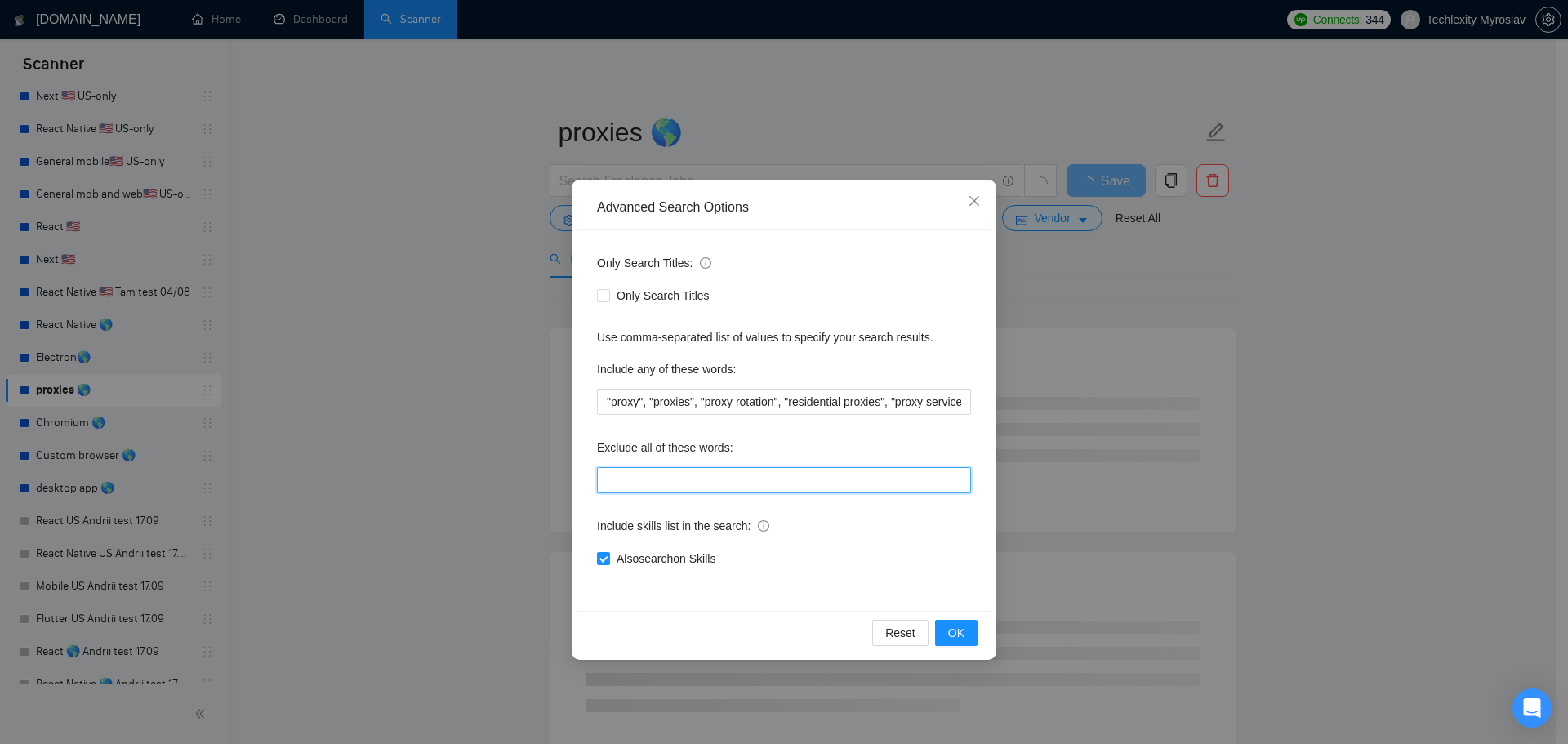
type input ""No agencies", "only for freelancers""
click at [958, 632] on span "OK" at bounding box center [956, 632] width 17 height 18
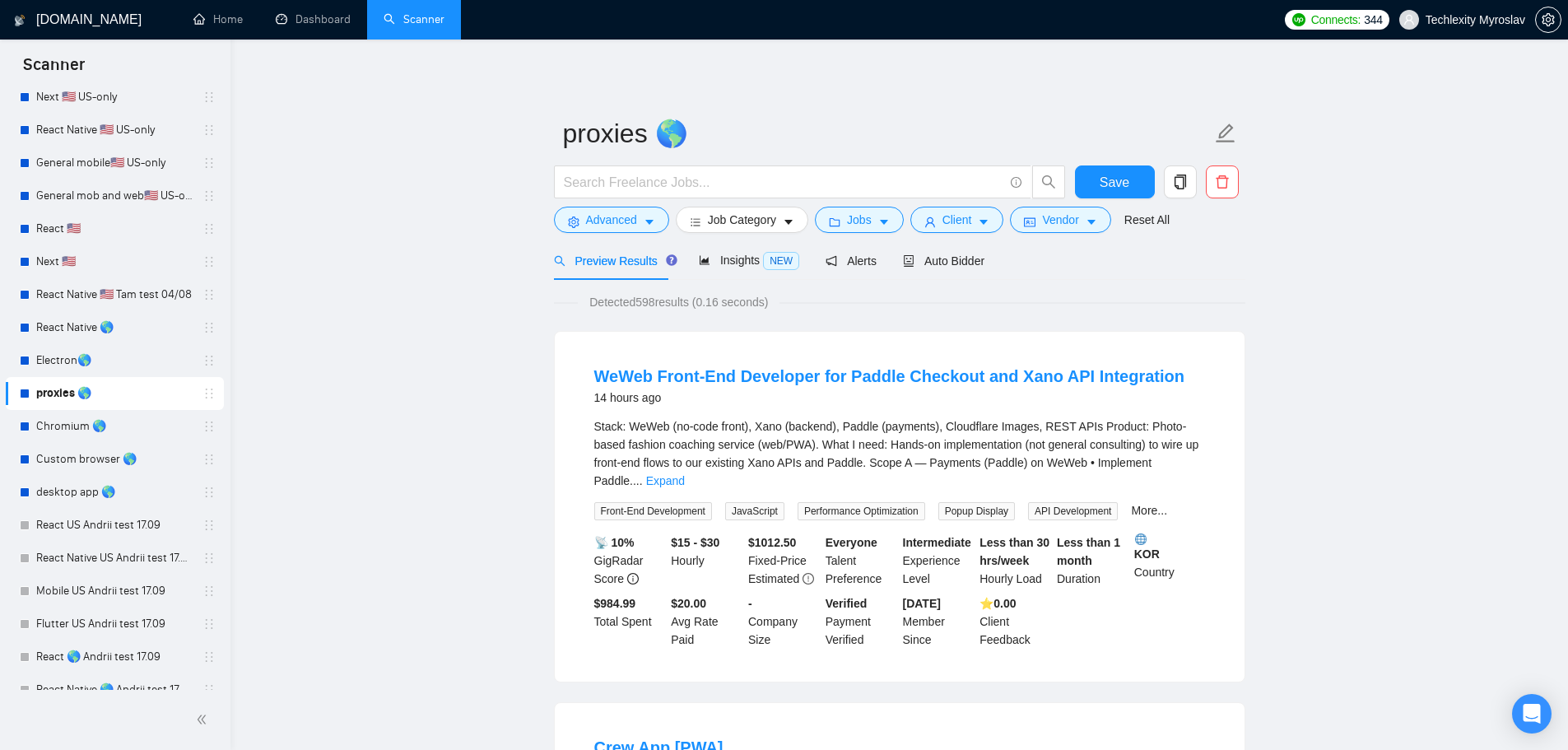
click at [622, 205] on div at bounding box center [810, 186] width 519 height 42
click at [625, 214] on span "Advanced" at bounding box center [612, 220] width 51 height 18
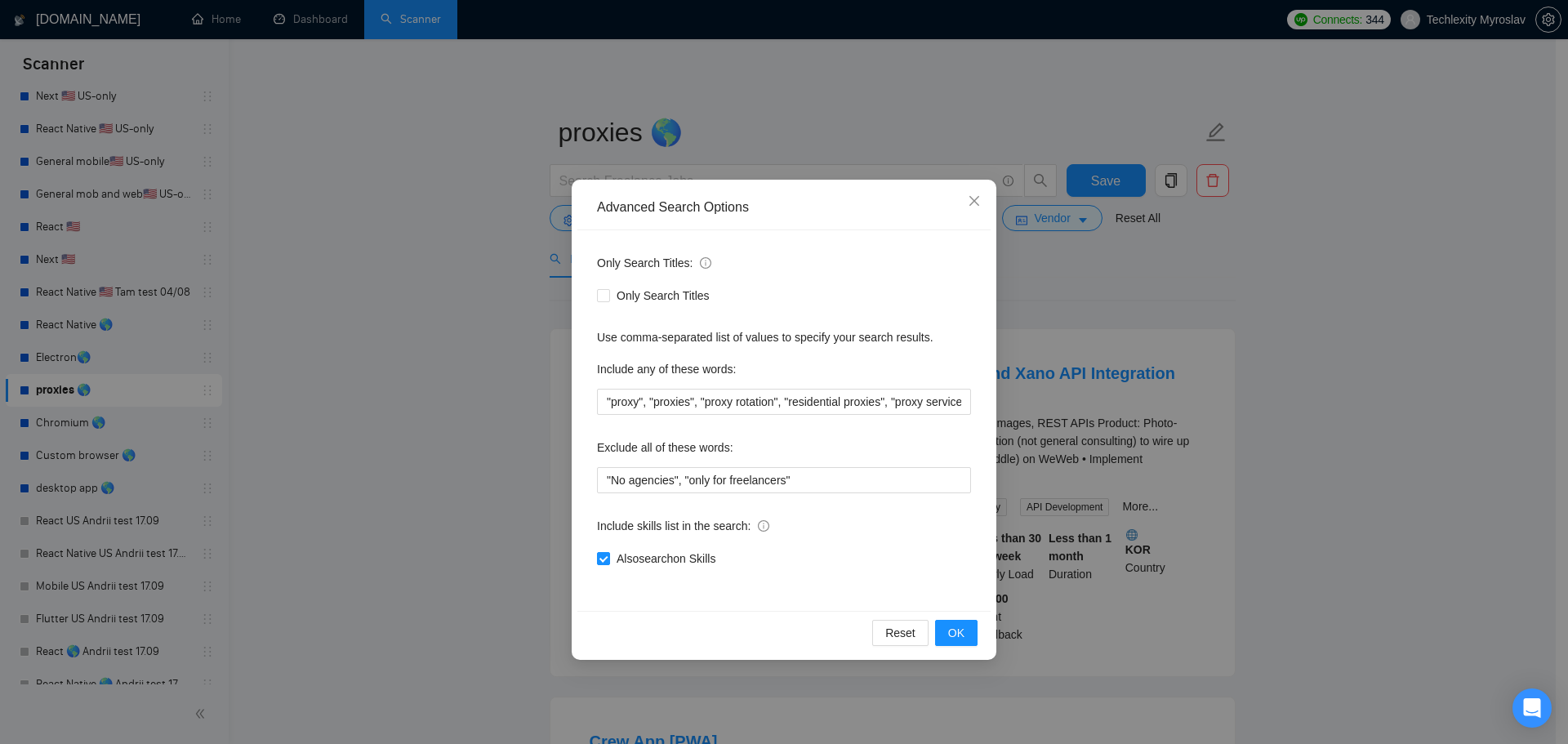
click at [657, 558] on span "Also search on Skills" at bounding box center [666, 558] width 112 height 18
click at [609, 558] on input "Also search on Skills" at bounding box center [603, 558] width 12 height 12
checkbox input "false"
click at [959, 638] on span "OK" at bounding box center [956, 632] width 17 height 18
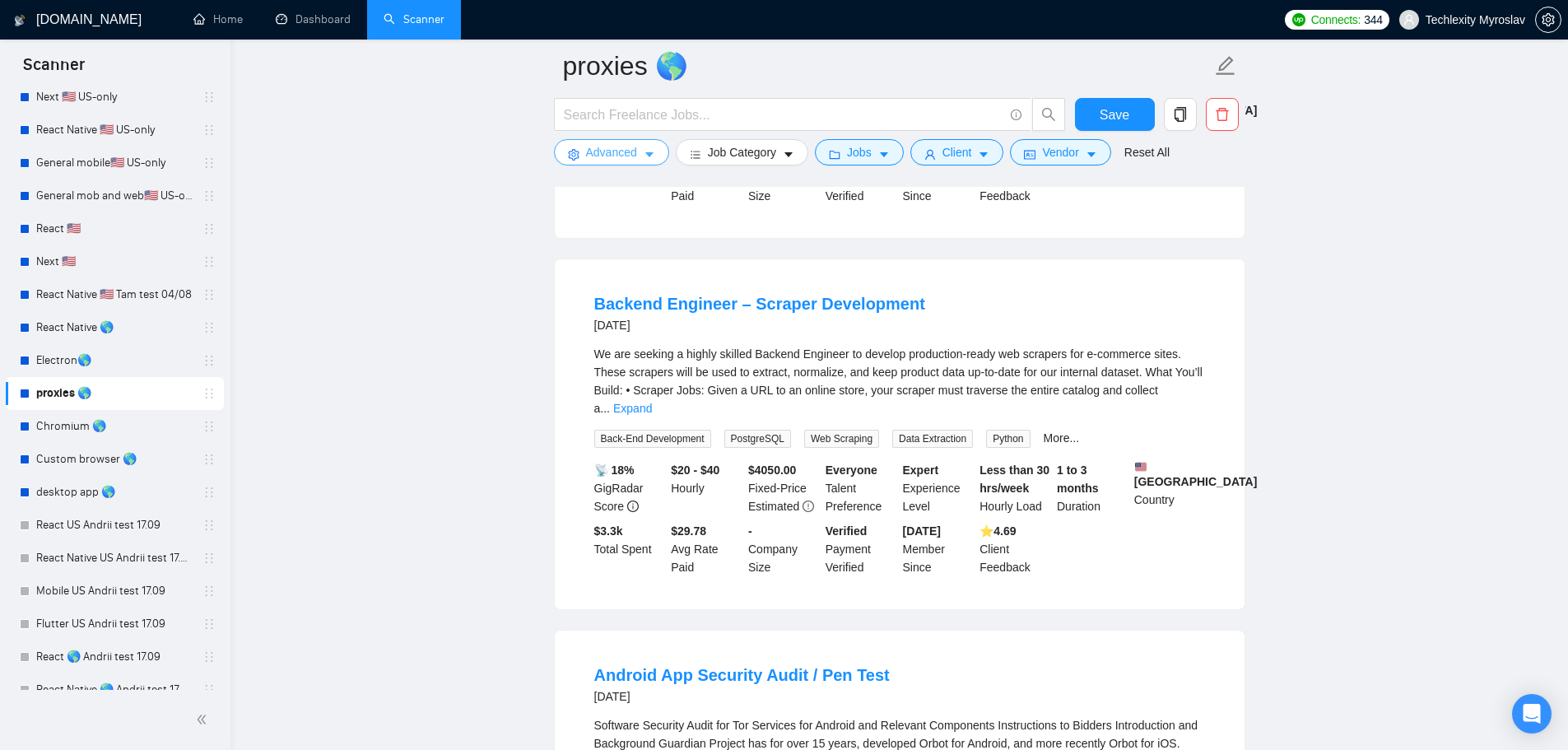
scroll to position [823, 0]
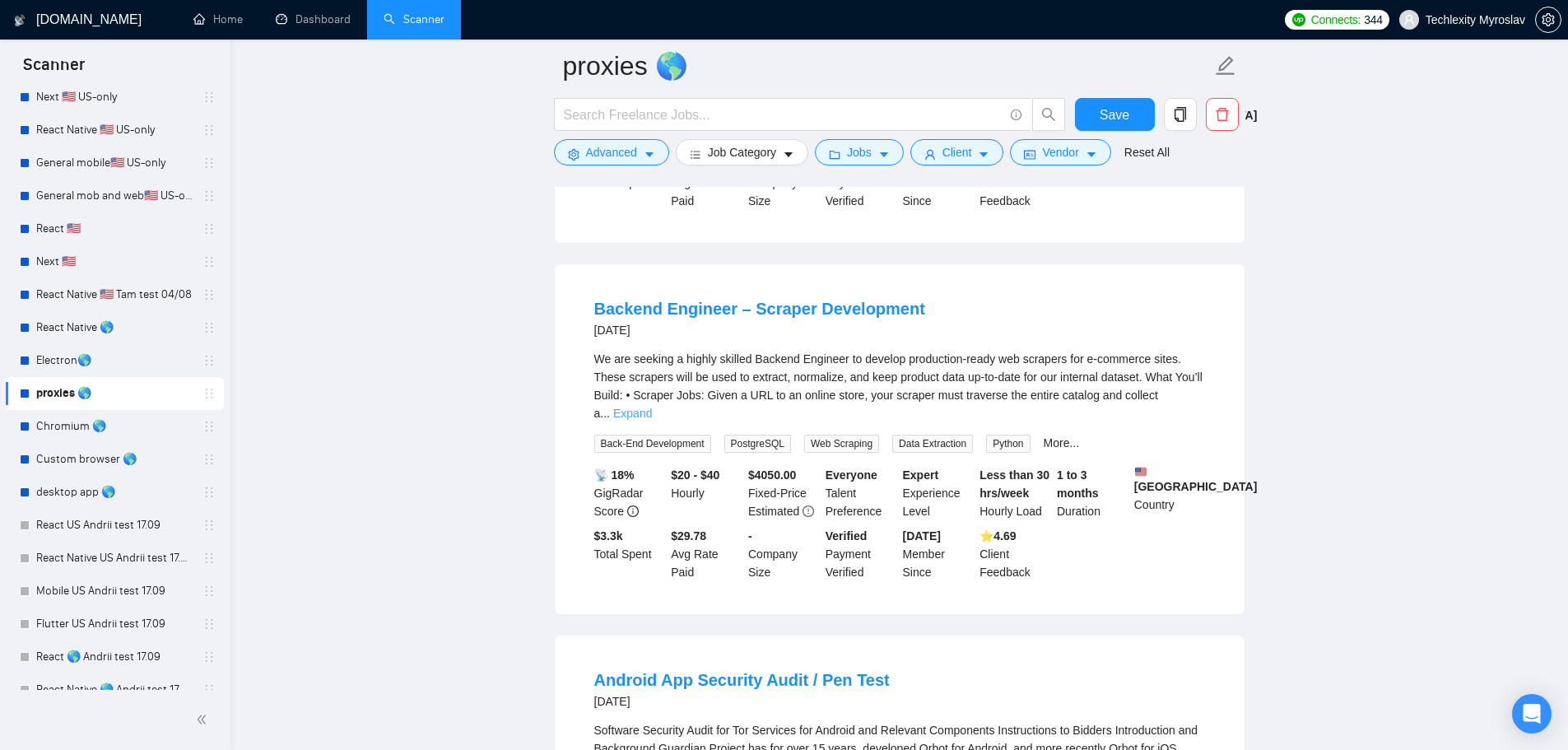
click at [652, 407] on link "Expand" at bounding box center [633, 413] width 39 height 13
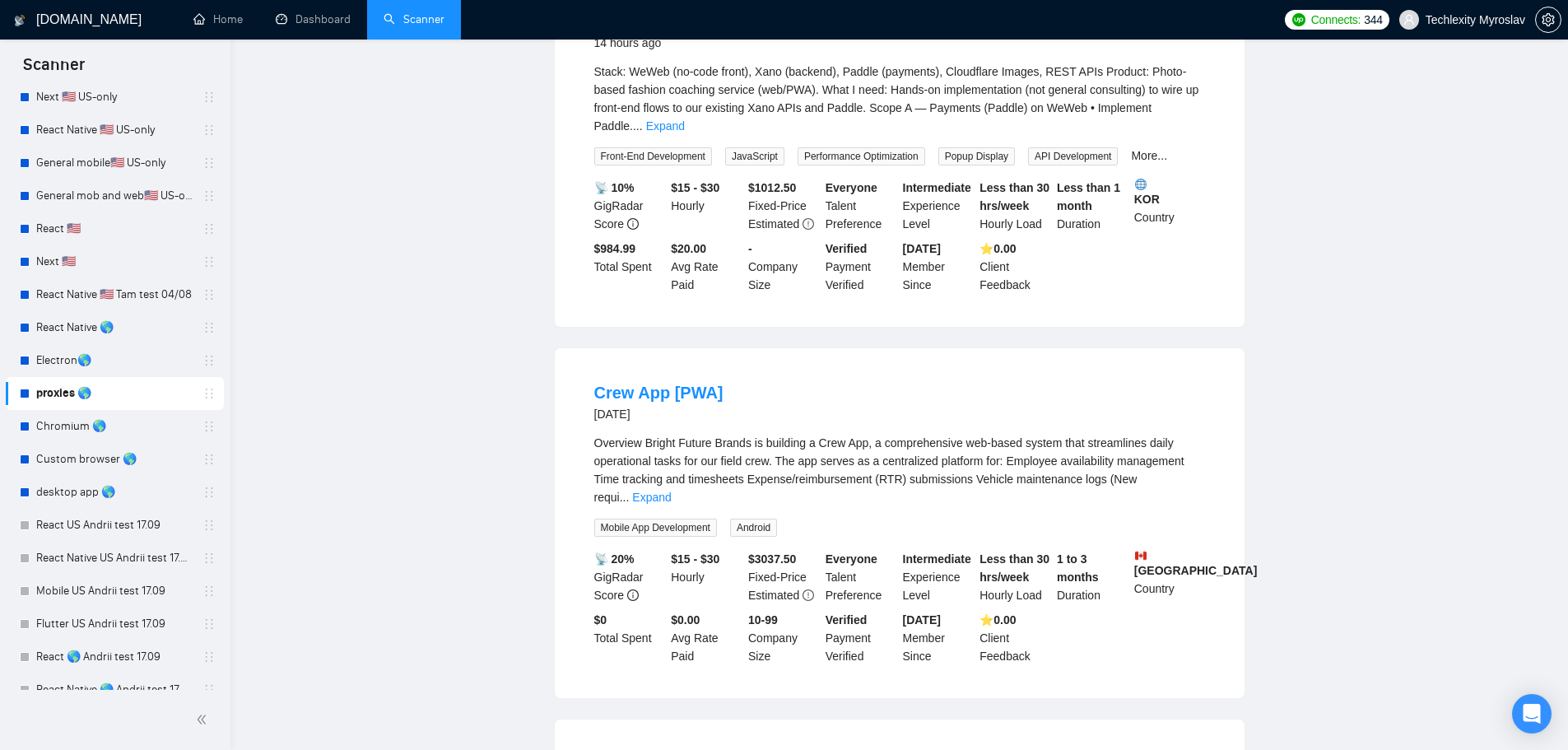
scroll to position [0, 0]
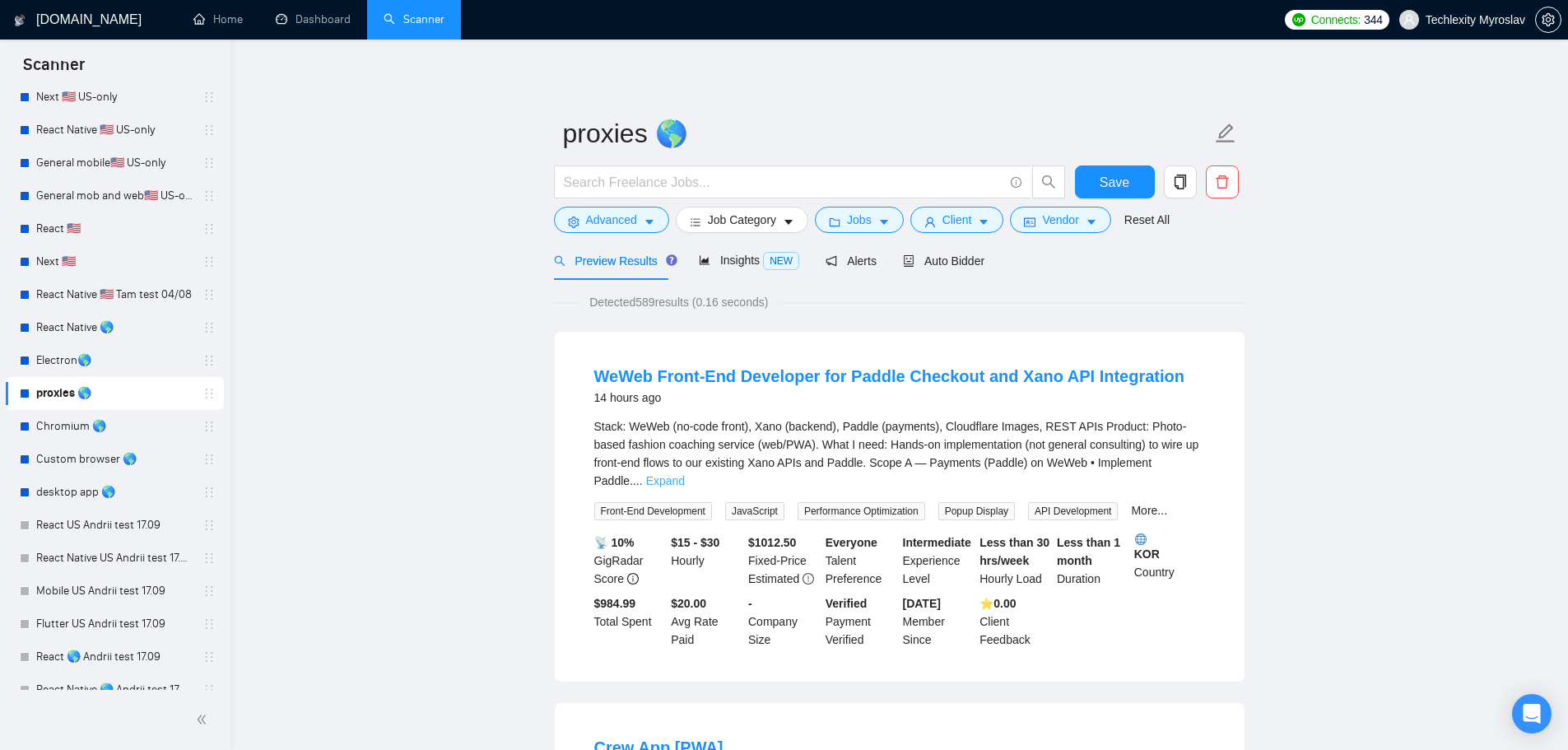
click at [685, 474] on link "Expand" at bounding box center [665, 480] width 39 height 13
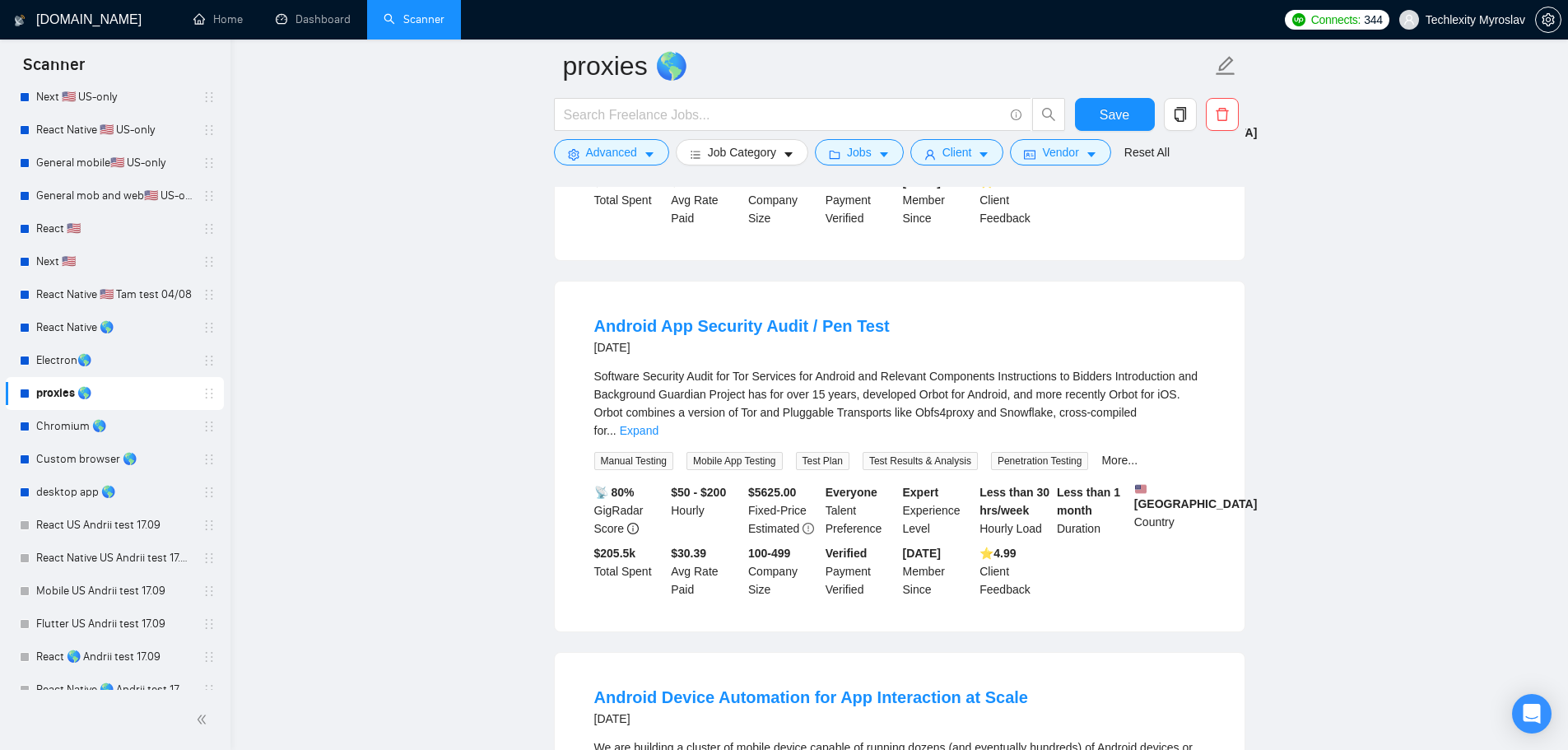
scroll to position [1811, 0]
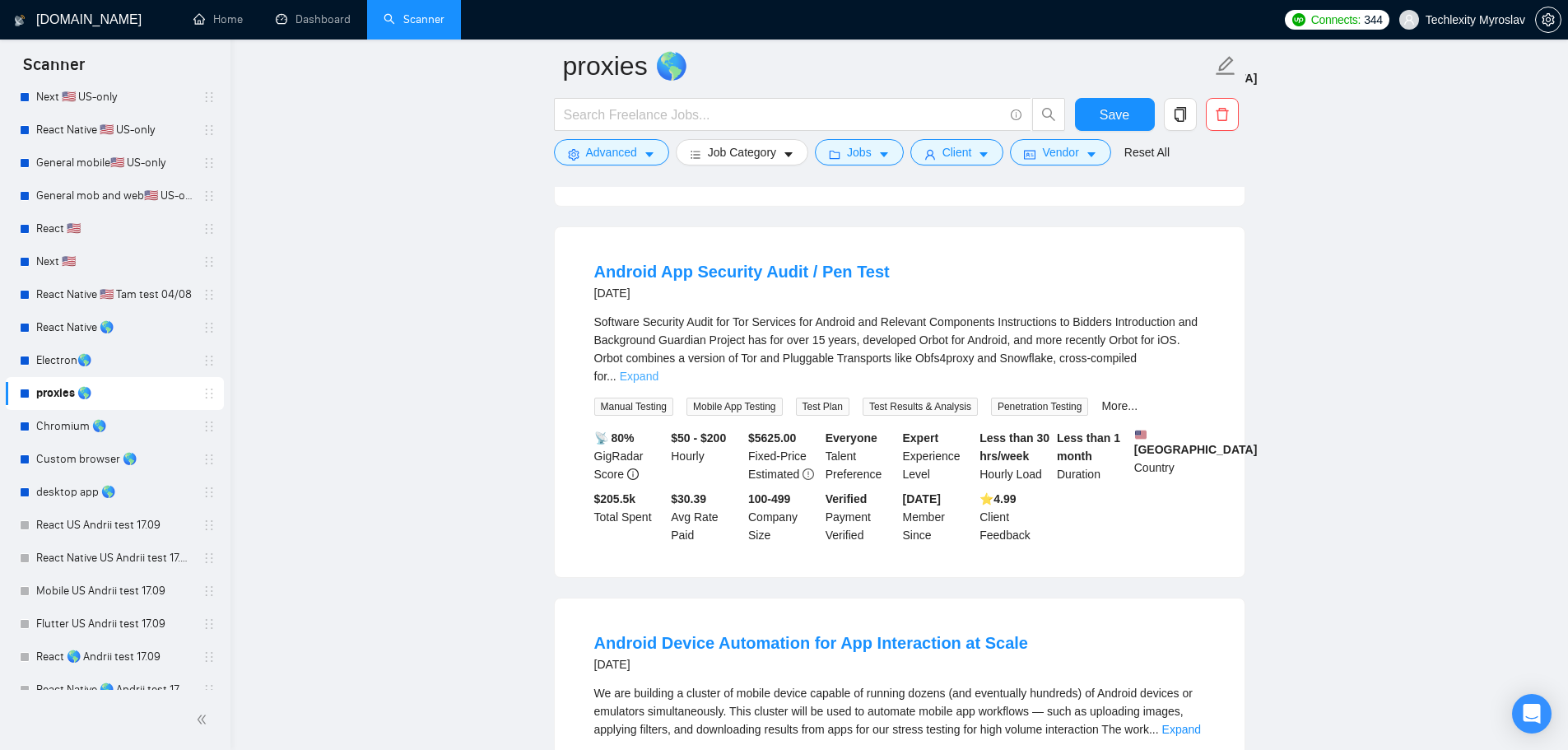
click at [1191, 354] on div "Software Security Audit for Tor Services for Android and Relevant Components In…" at bounding box center [899, 348] width 611 height 72
click at [658, 369] on link "Expand" at bounding box center [638, 375] width 39 height 13
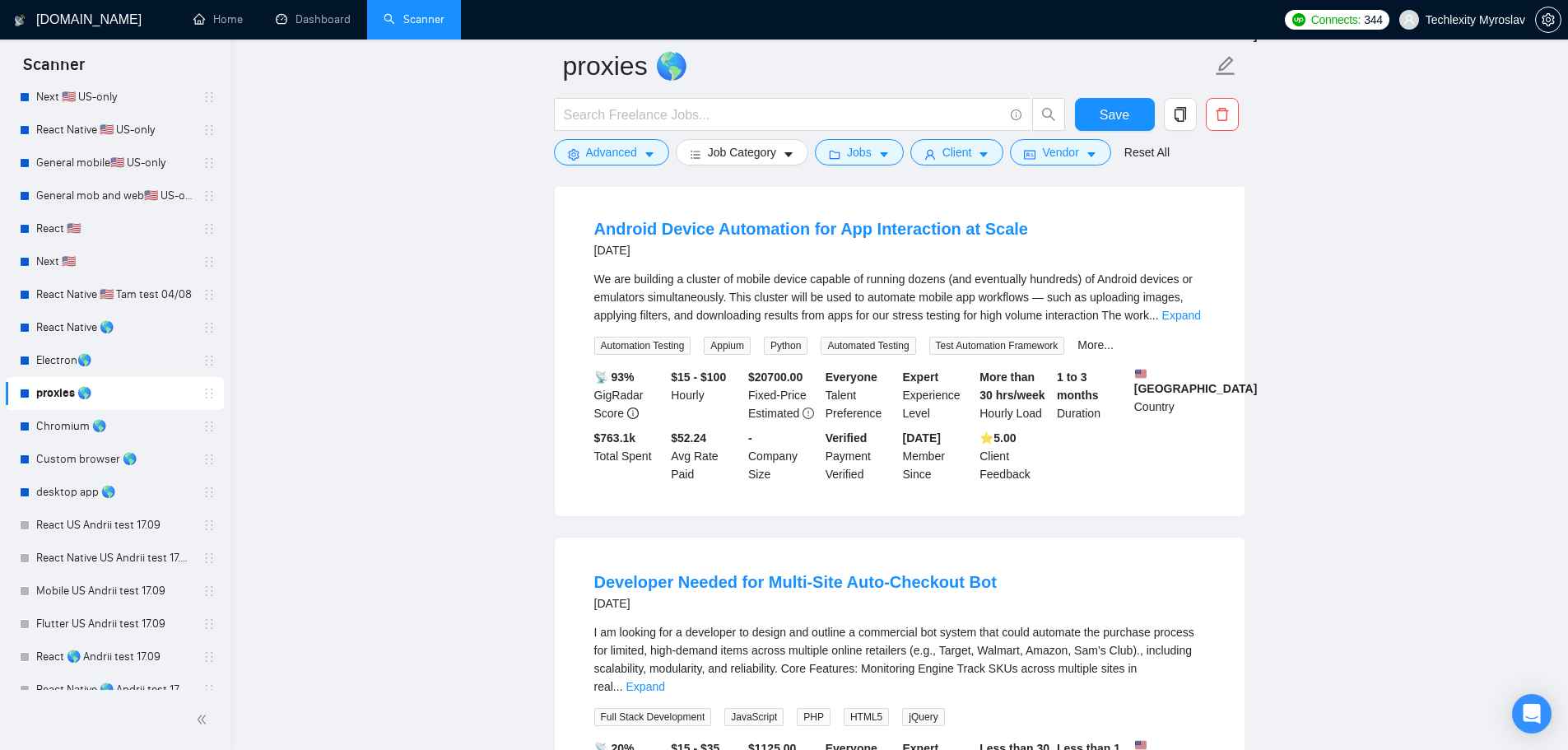
scroll to position [2633, 0]
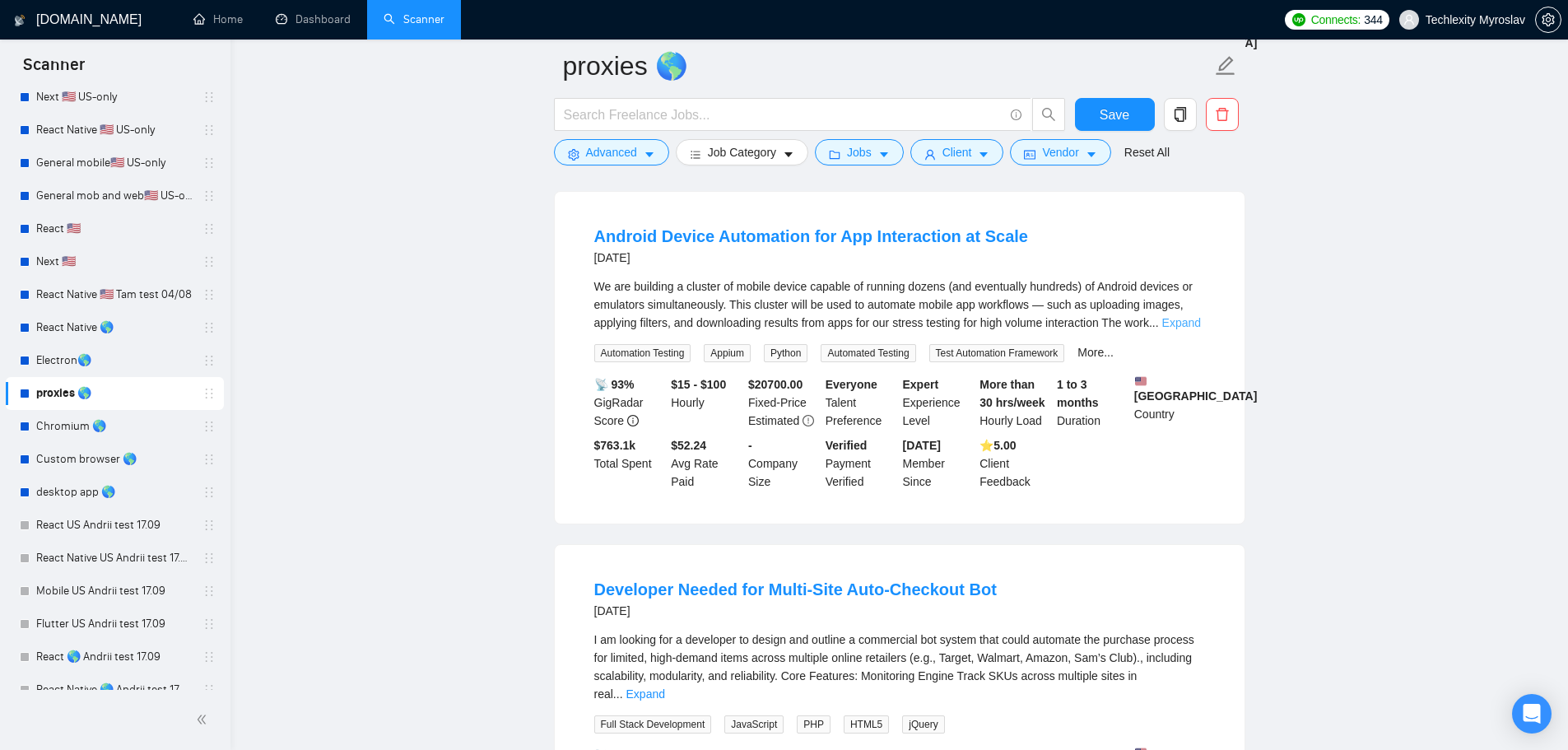
click at [1184, 321] on link "Expand" at bounding box center [1181, 322] width 39 height 13
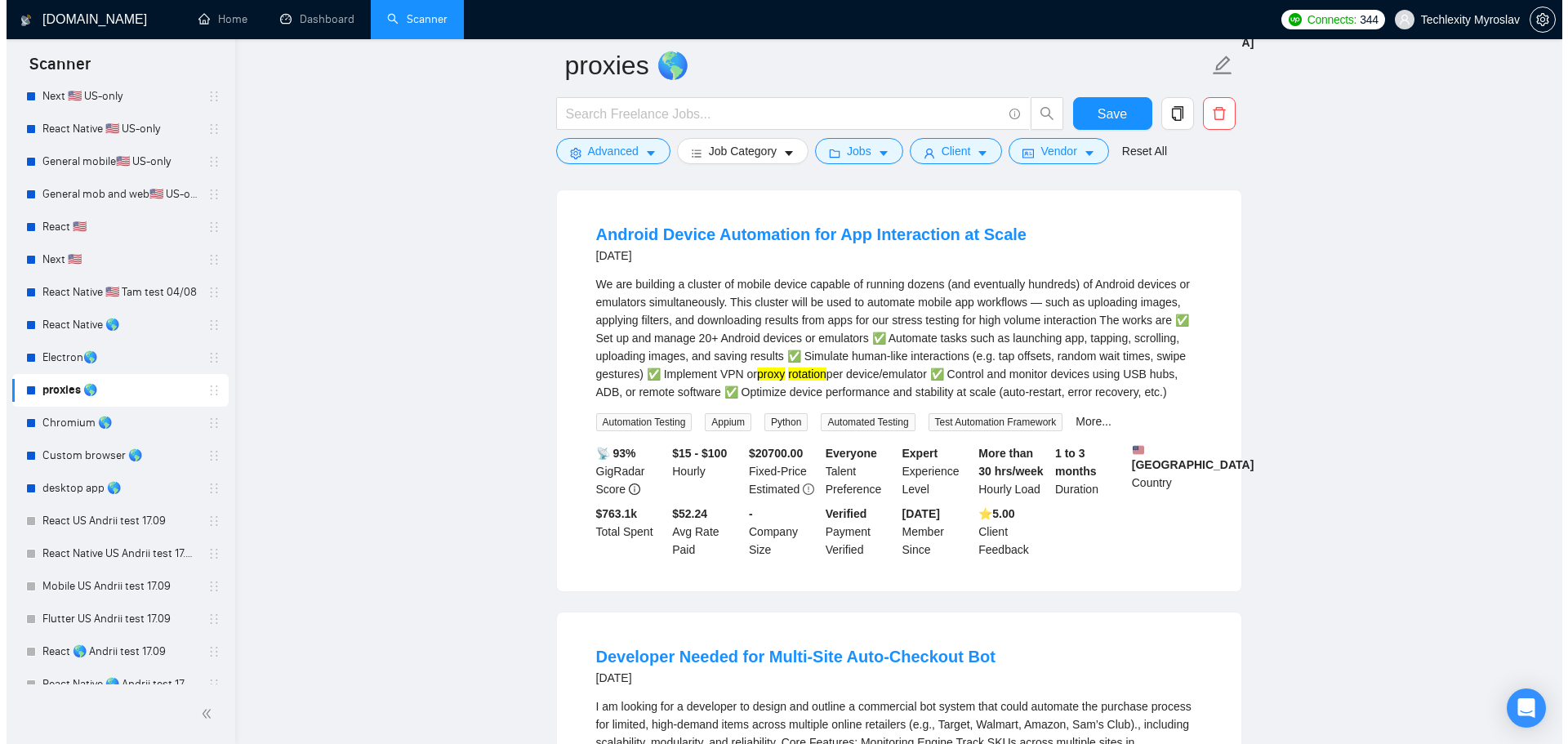
scroll to position [2939, 0]
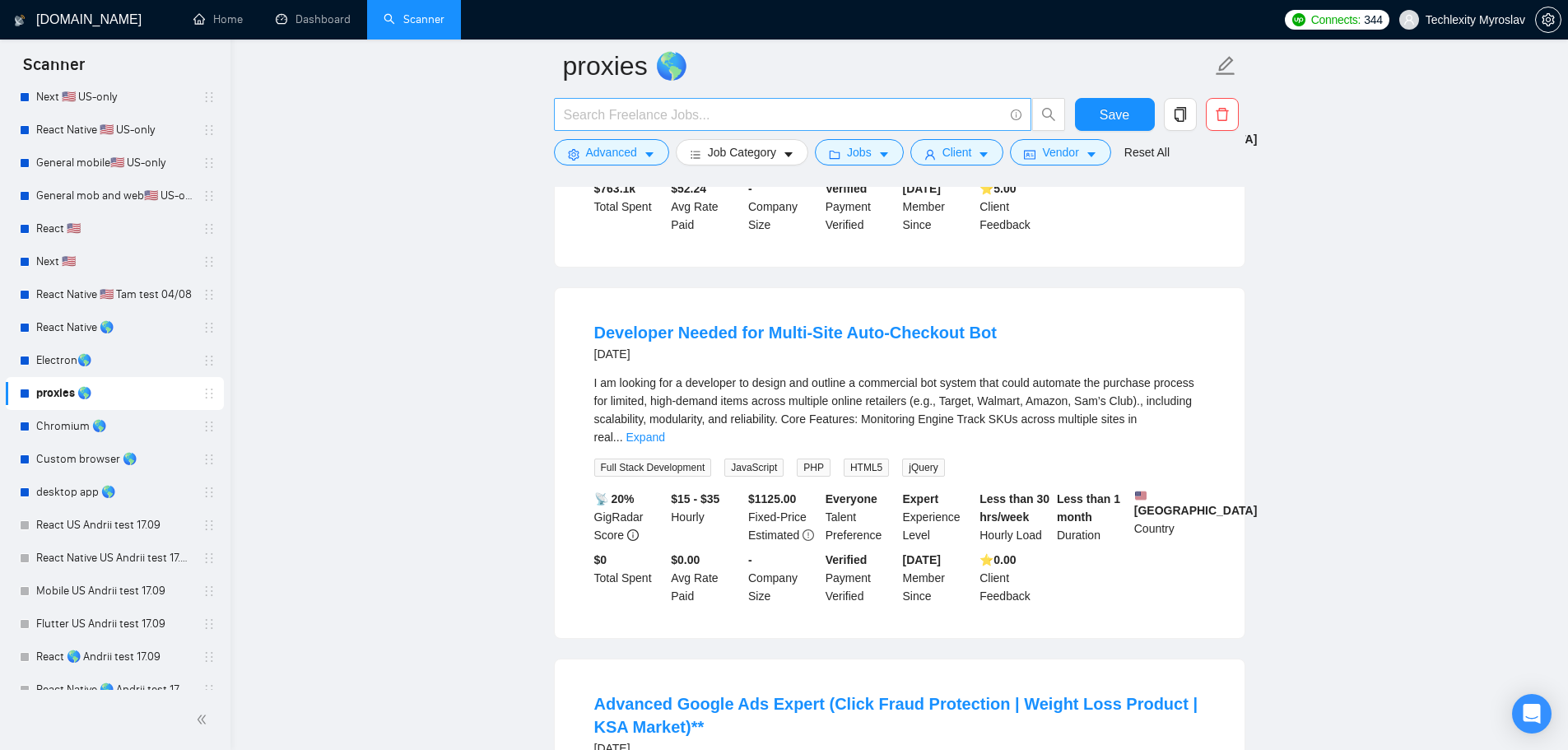
click at [687, 119] on input "text" at bounding box center [784, 115] width 440 height 21
click at [599, 150] on span "Advanced" at bounding box center [612, 152] width 51 height 18
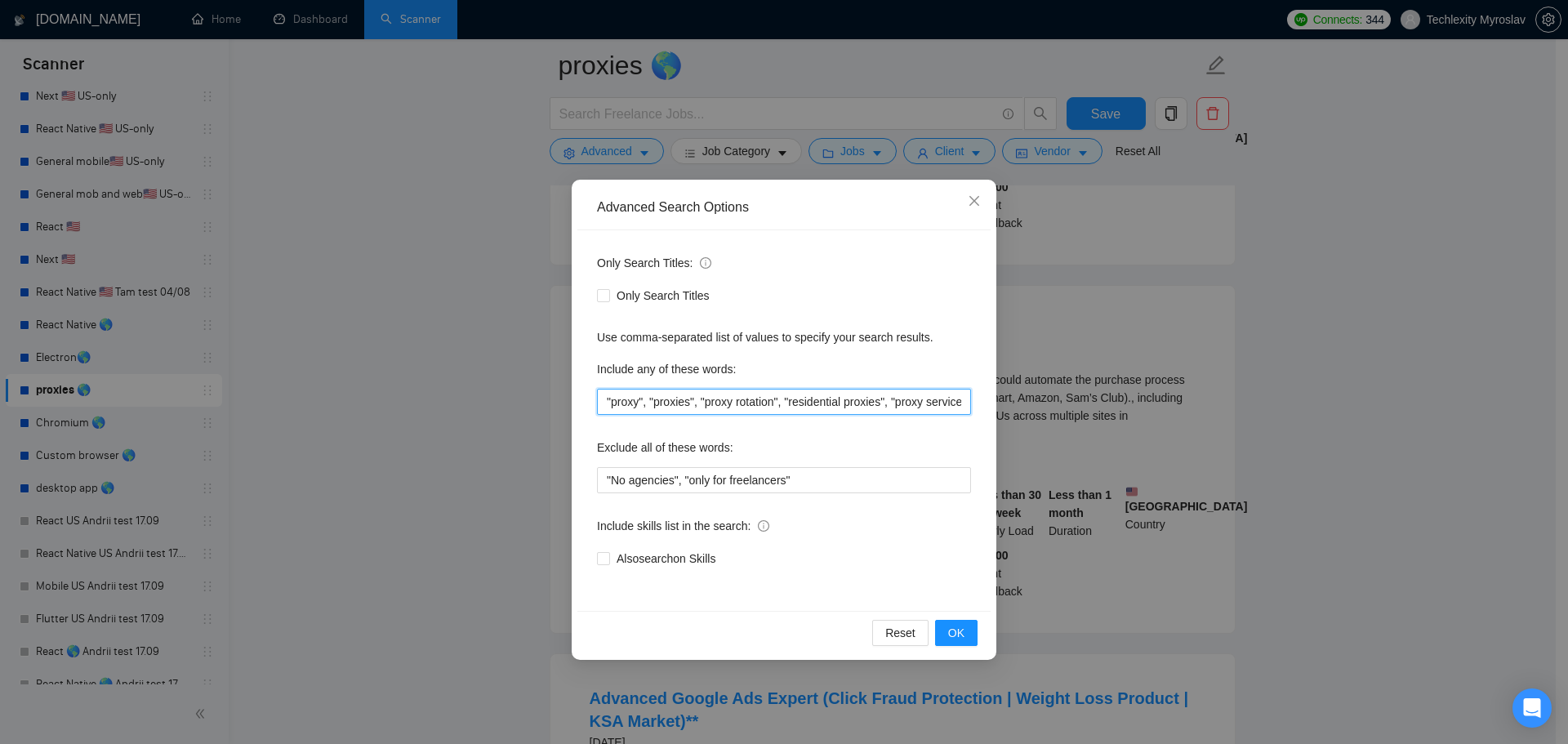
scroll to position [0, 169]
drag, startPoint x: 900, startPoint y: 398, endPoint x: 1003, endPoint y: 402, distance: 103.1
click at [992, 402] on div "Advanced Search Options Only Search Titles: Only Search Titles Use comma-separa…" at bounding box center [784, 419] width 424 height 480
click at [925, 401] on input ""proxy", "proxies", "proxy rotation", "residential proxies", "proxy service", "…" at bounding box center [784, 401] width 374 height 27
click at [658, 404] on input ""proxy", "proxies", "proxy rotation", "residential proxies", "proxy service", "…" at bounding box center [784, 401] width 374 height 27
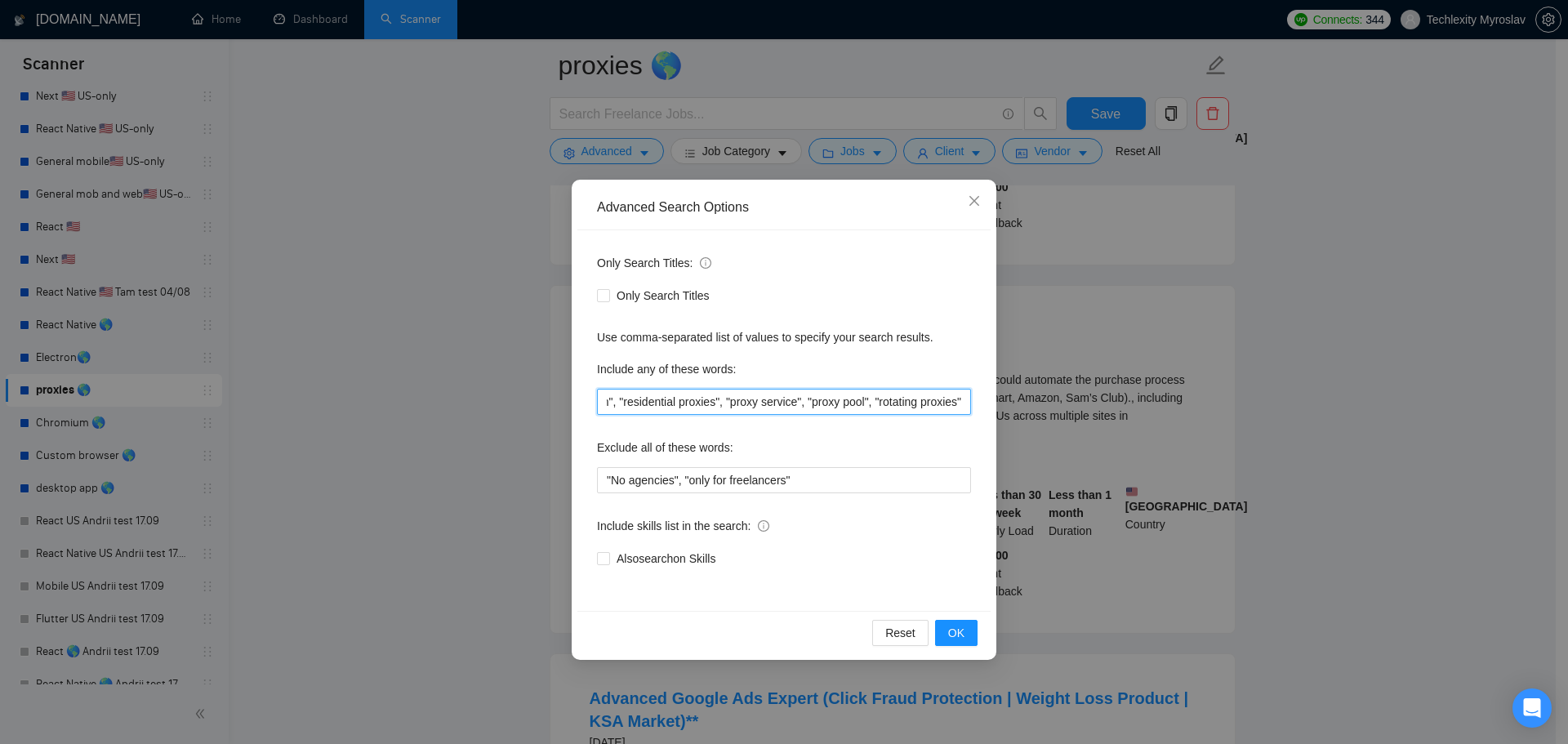
click at [658, 404] on input ""proxy", "proxies", "proxy rotation", "residential proxies", "proxy service", "…" at bounding box center [784, 401] width 374 height 27
click at [690, 400] on input ""proxy", "proxies", "proxy rotation", "proxies", "proxy service", "proxy pool",…" at bounding box center [784, 401] width 374 height 27
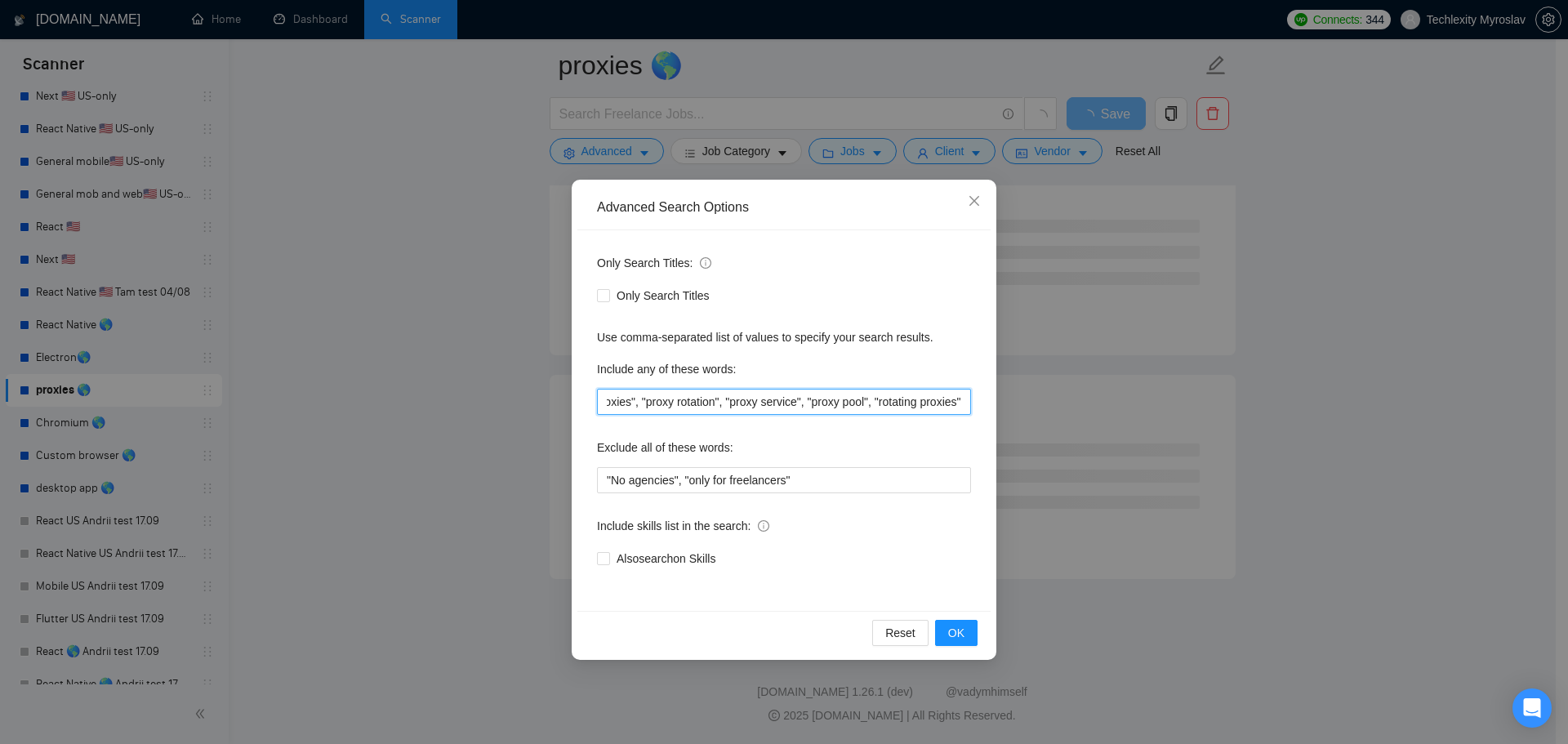
scroll to position [1979, 0]
drag, startPoint x: 636, startPoint y: 401, endPoint x: 721, endPoint y: 401, distance: 85.0
click at [721, 401] on input ""proxy", "proxies", "proxy rotation", "proxy service", "proxy pool", "rotating …" at bounding box center [784, 401] width 374 height 27
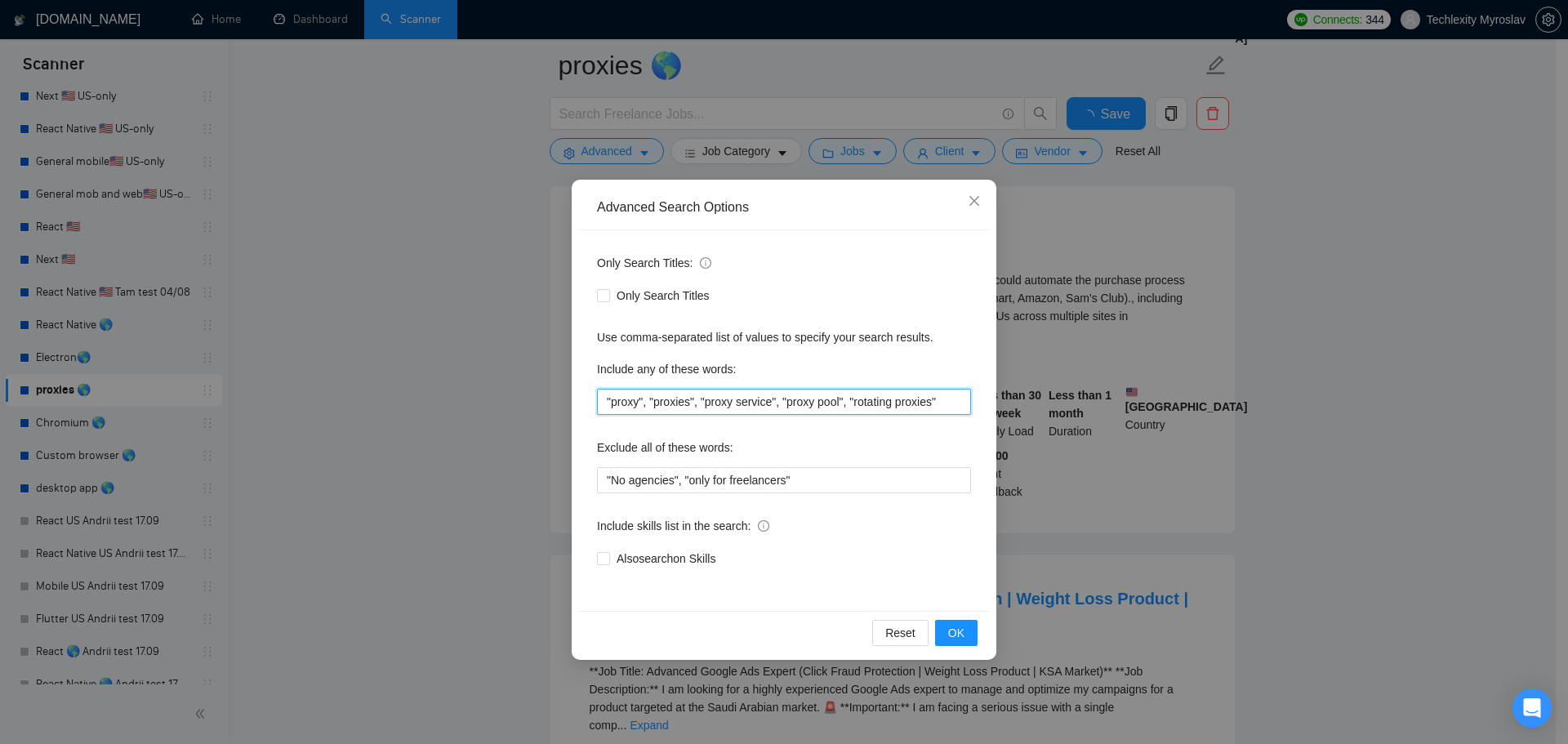
scroll to position [2939, 0]
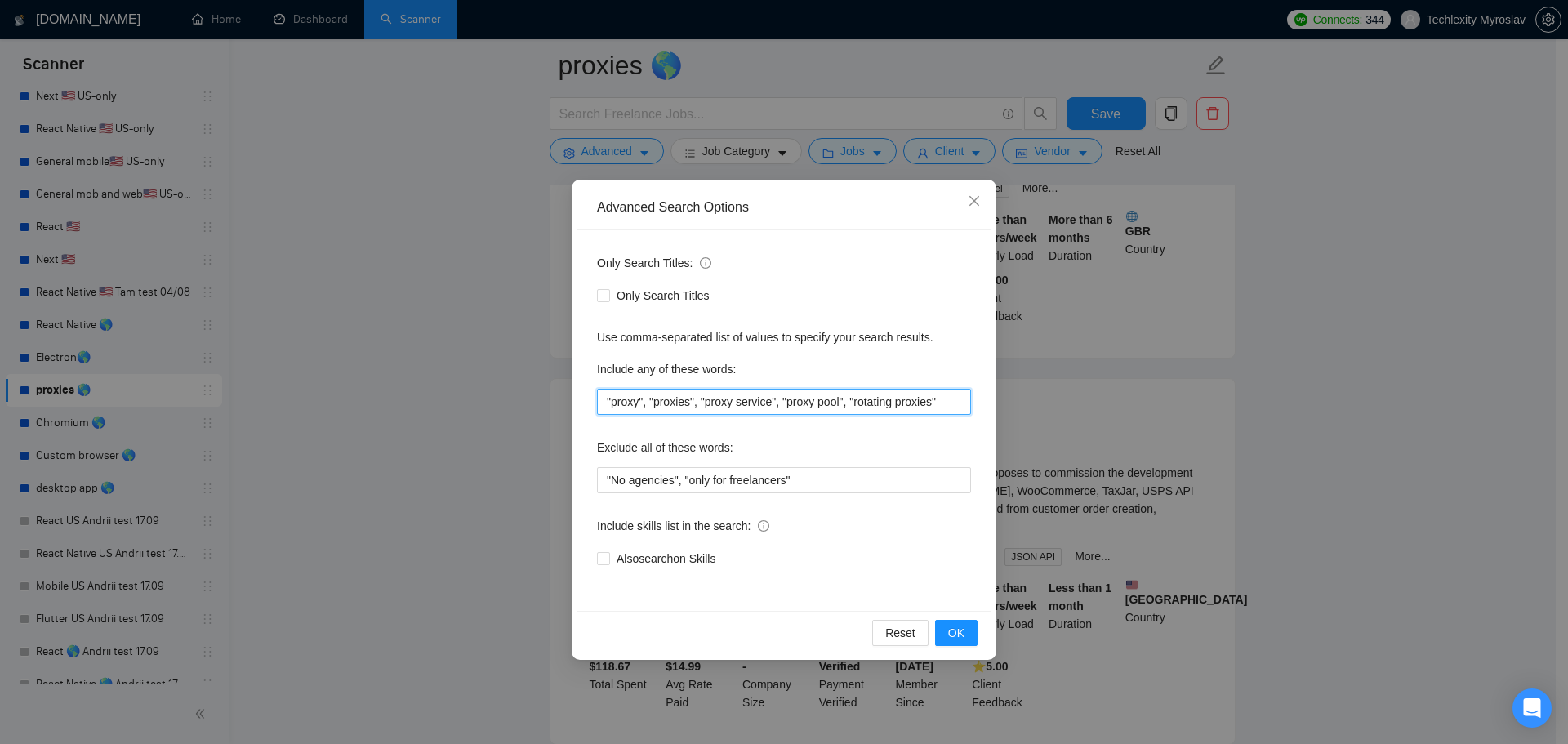
drag, startPoint x: 778, startPoint y: 403, endPoint x: 995, endPoint y: 417, distance: 217.5
click at [999, 408] on div "Advanced Search Options Only Search Titles: Only Search Titles Use comma-separa…" at bounding box center [784, 372] width 1568 height 744
click at [954, 620] on div "Reset OK" at bounding box center [784, 632] width 413 height 43
click at [954, 626] on span "OK" at bounding box center [956, 632] width 17 height 18
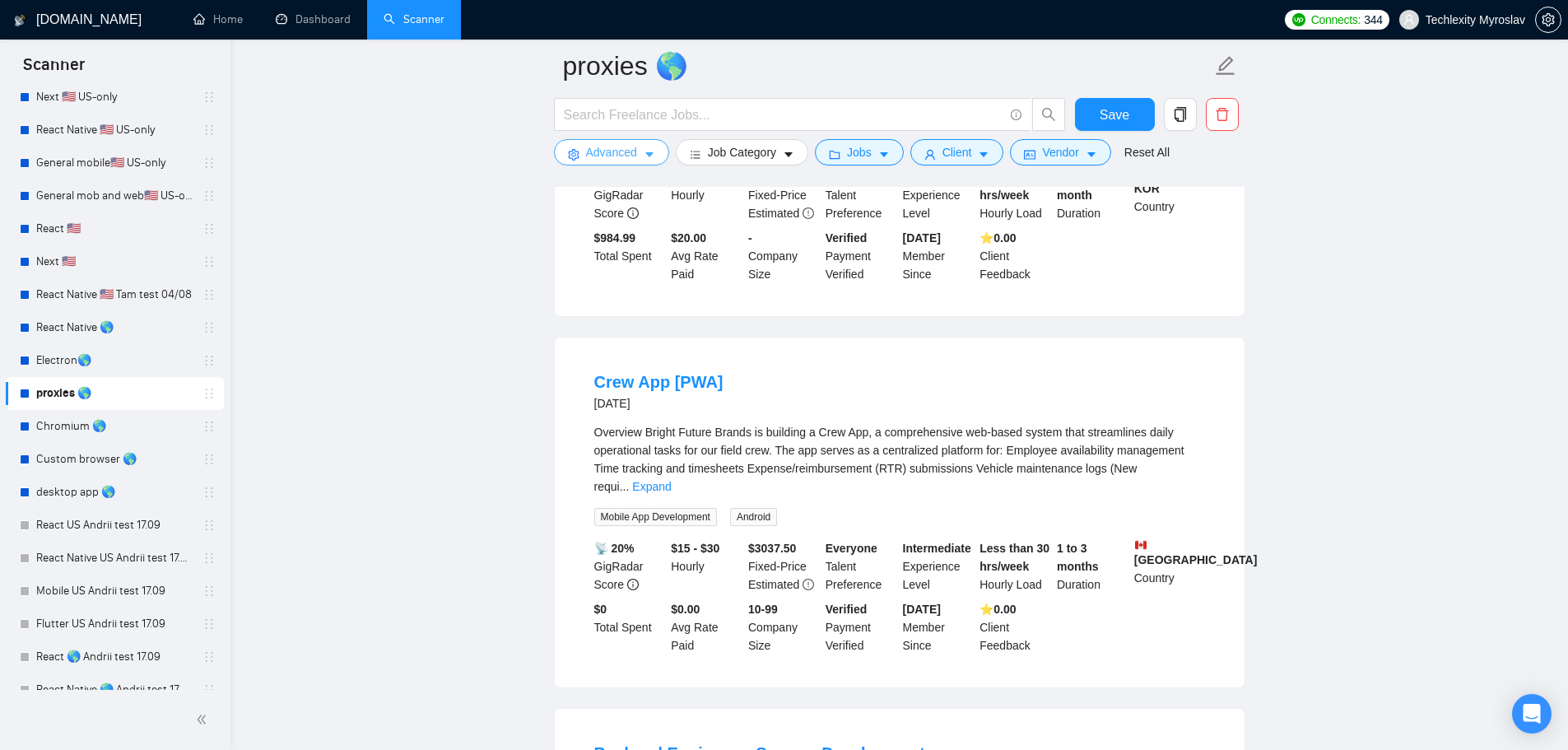
scroll to position [412, 0]
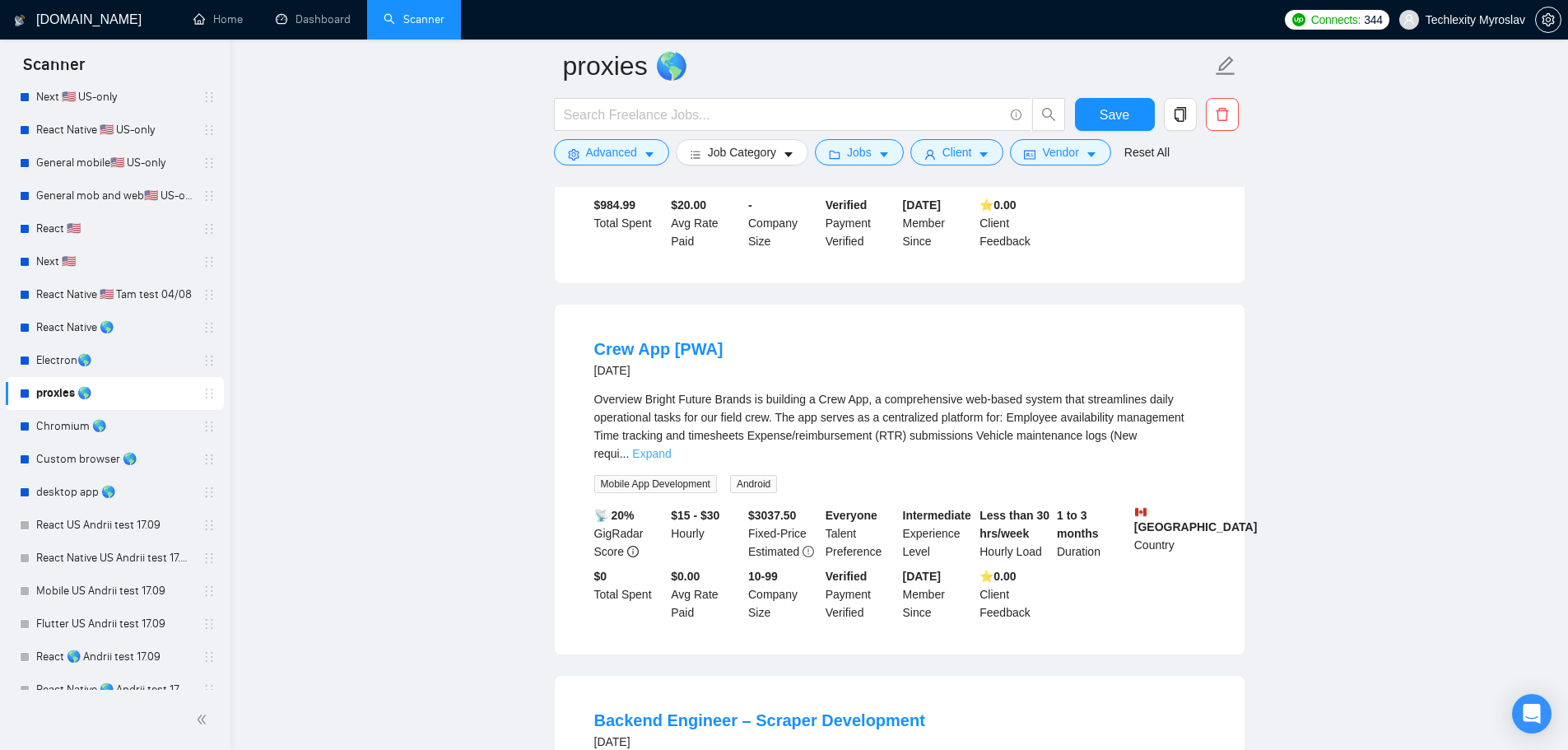
click at [671, 447] on link "Expand" at bounding box center [651, 453] width 39 height 13
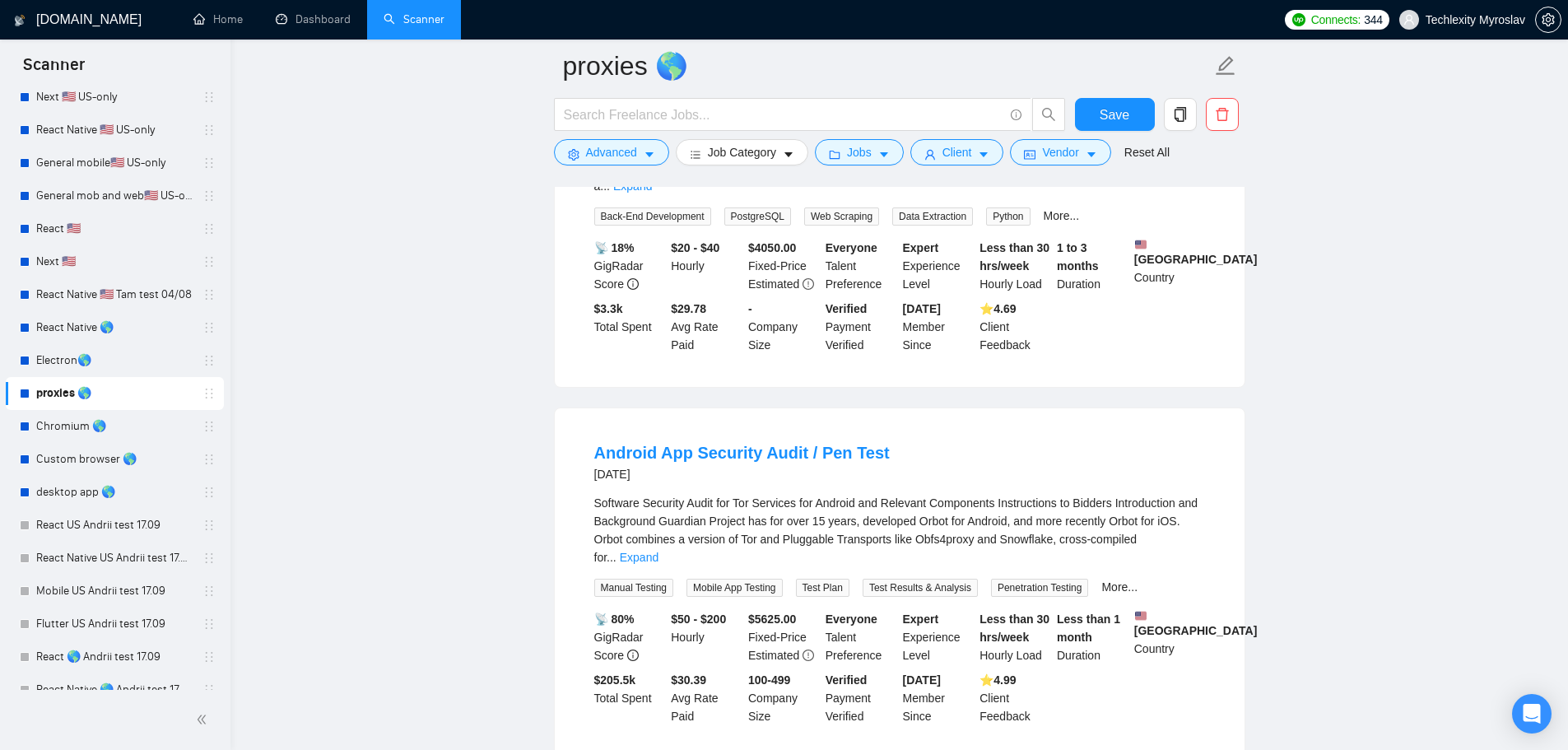
scroll to position [1481, 0]
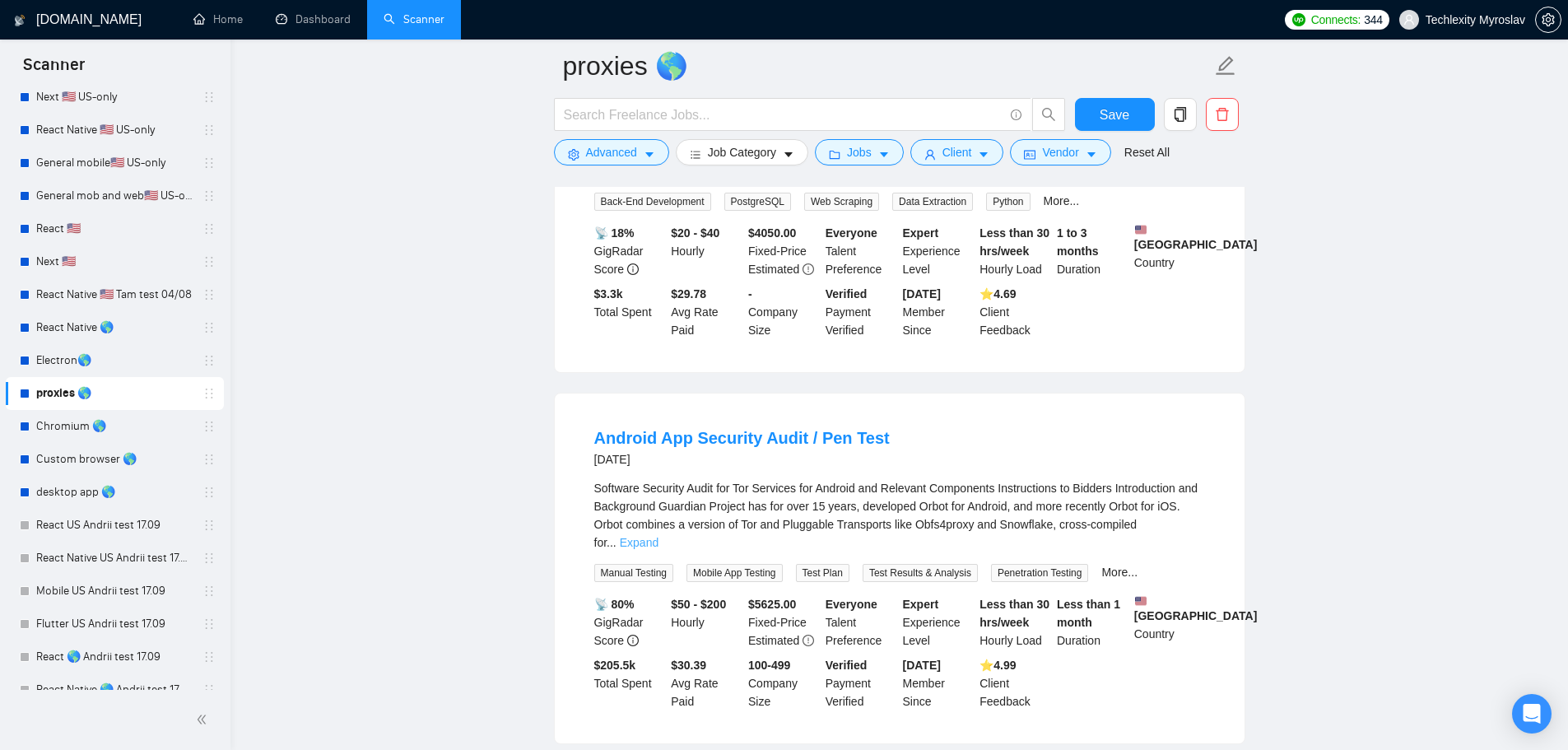
click at [658, 535] on link "Expand" at bounding box center [638, 541] width 39 height 13
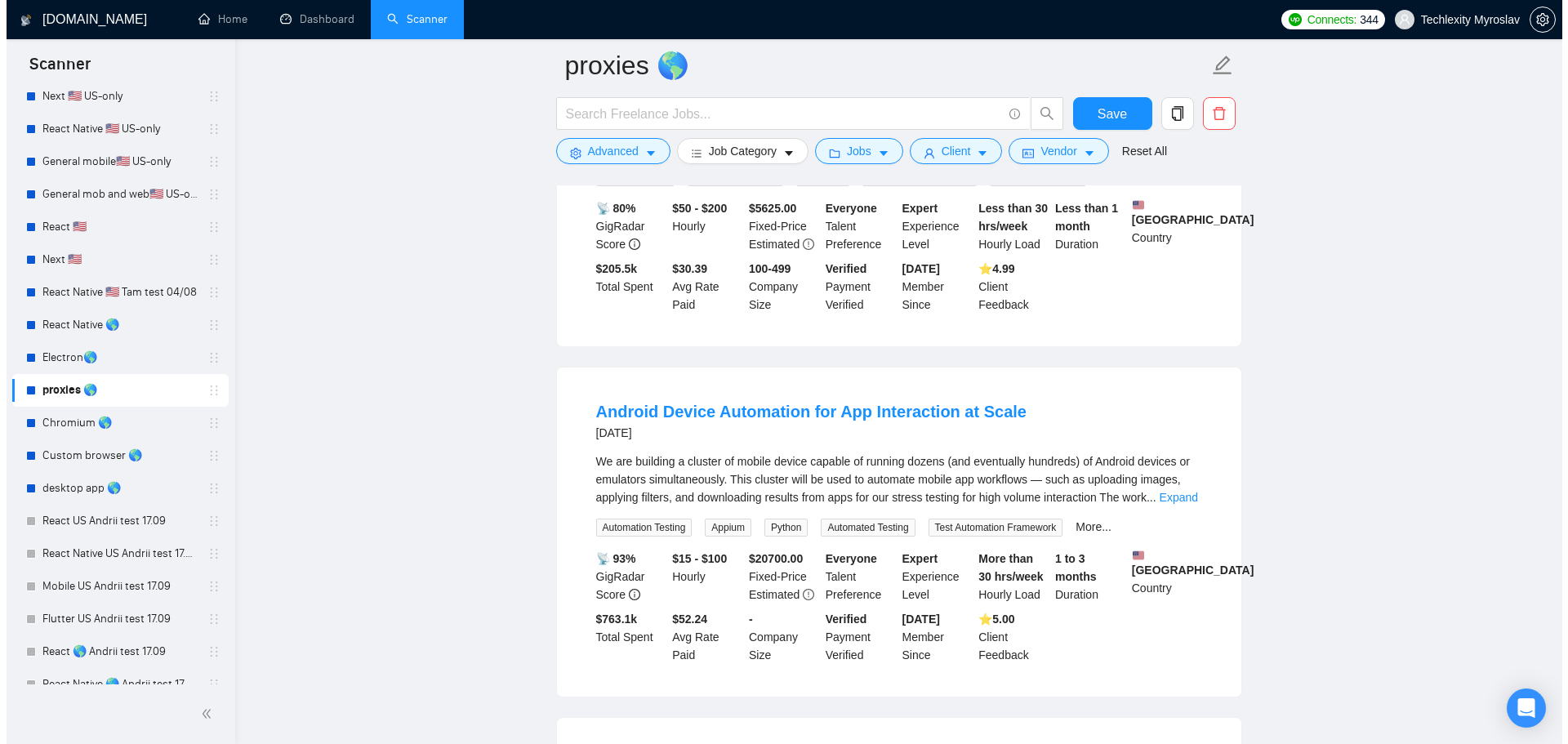
scroll to position [2286, 0]
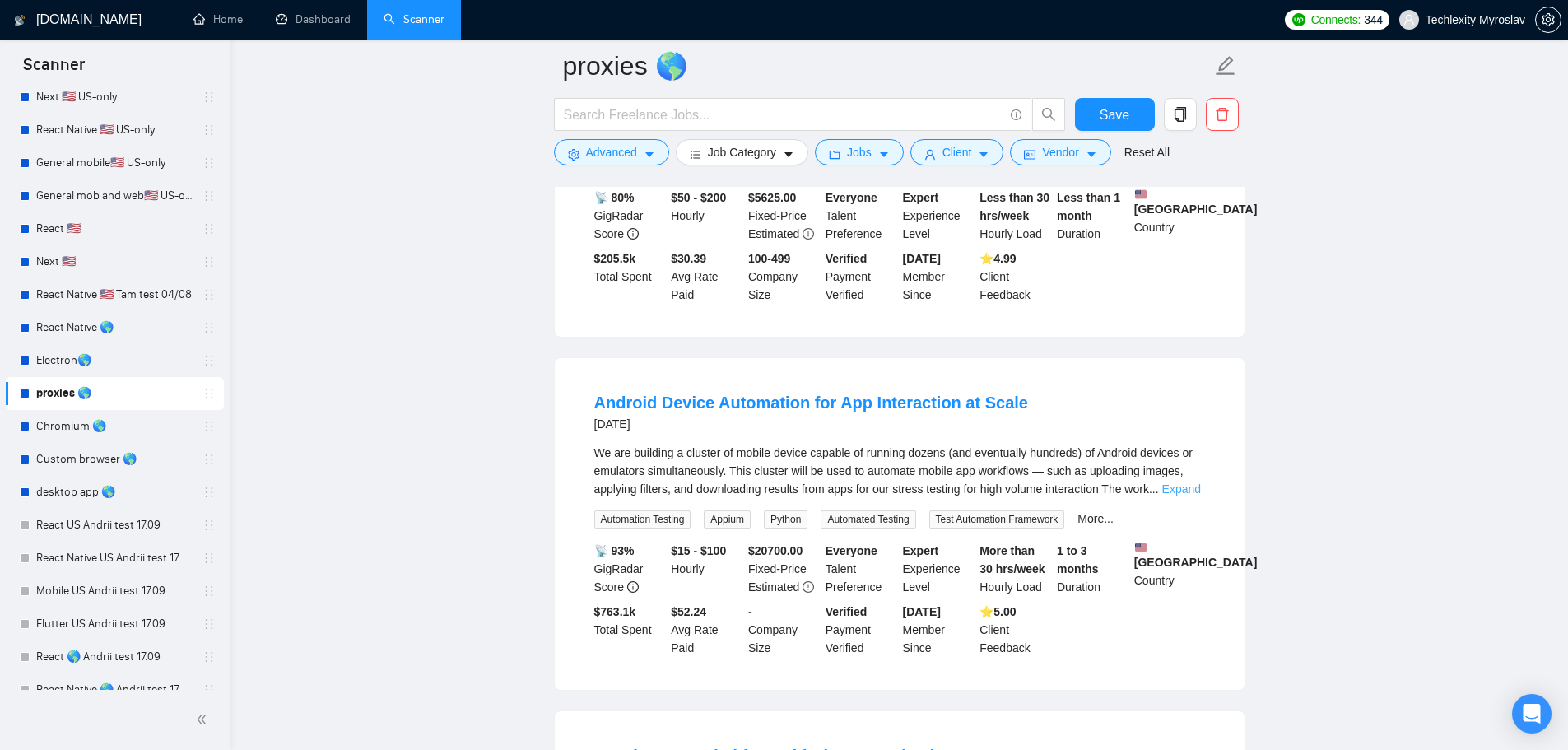
click at [1185, 482] on link "Expand" at bounding box center [1181, 488] width 39 height 13
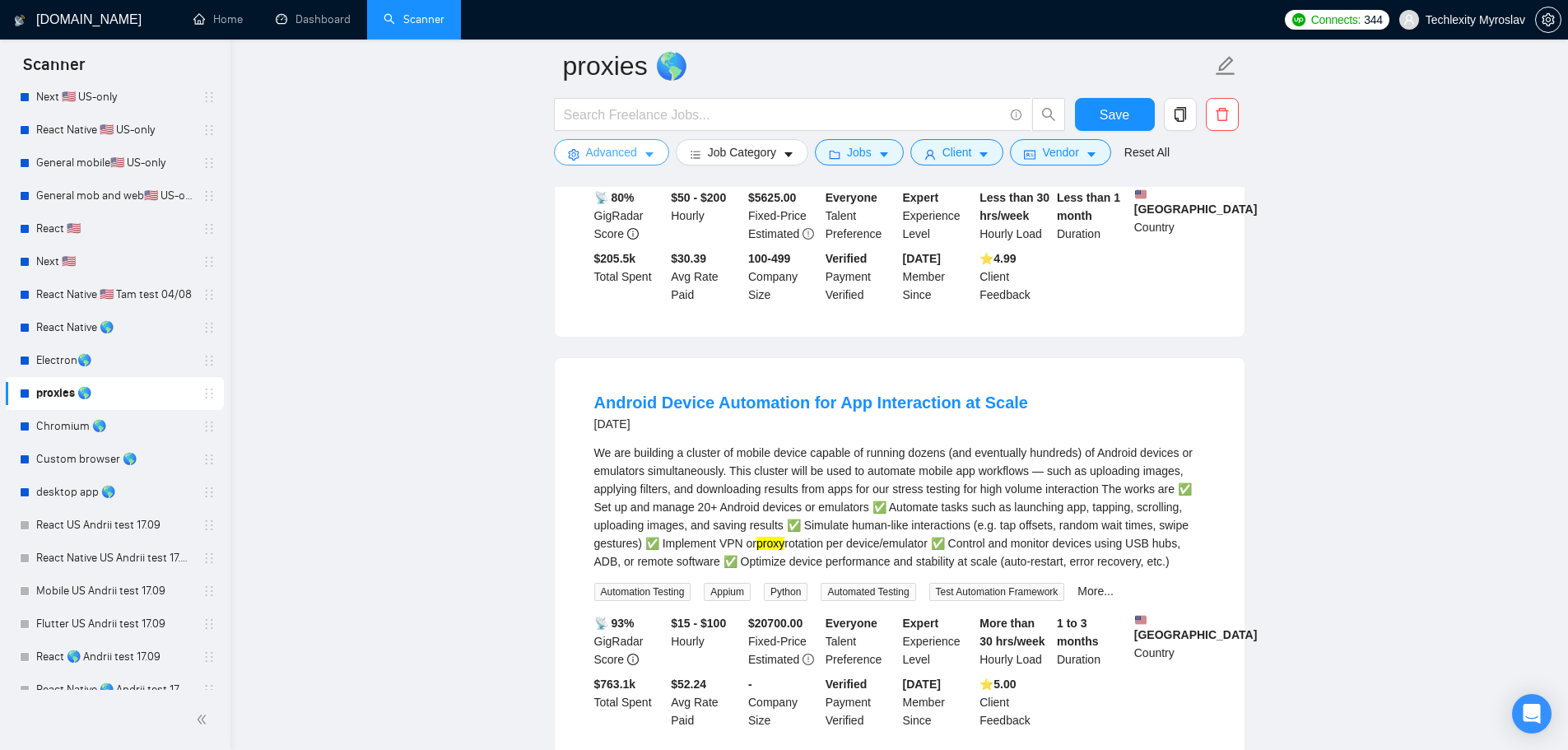
click at [637, 142] on button "Advanced" at bounding box center [612, 152] width 115 height 27
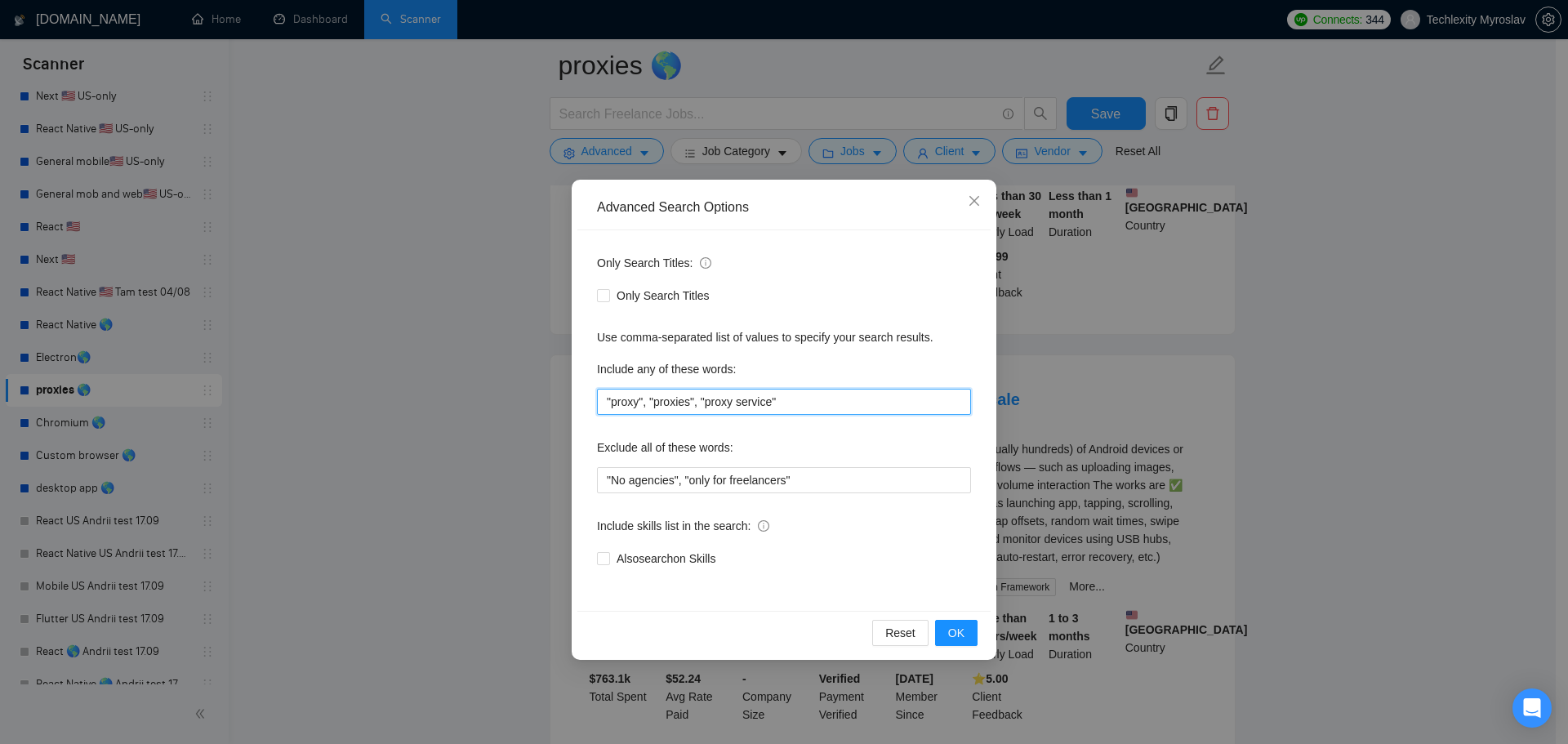
click at [791, 400] on input ""proxy", "proxies", "proxy service"" at bounding box center [784, 401] width 374 height 27
paste input "proxy|proxies|"proxy rotation"|"residential proxies"|"proxy service"|"browser a…"
type input "proxy|proxies|"proxy rotation"|"residential proxies"|"proxy service"|"browser a…"
click at [967, 635] on button "OK" at bounding box center [955, 632] width 42 height 27
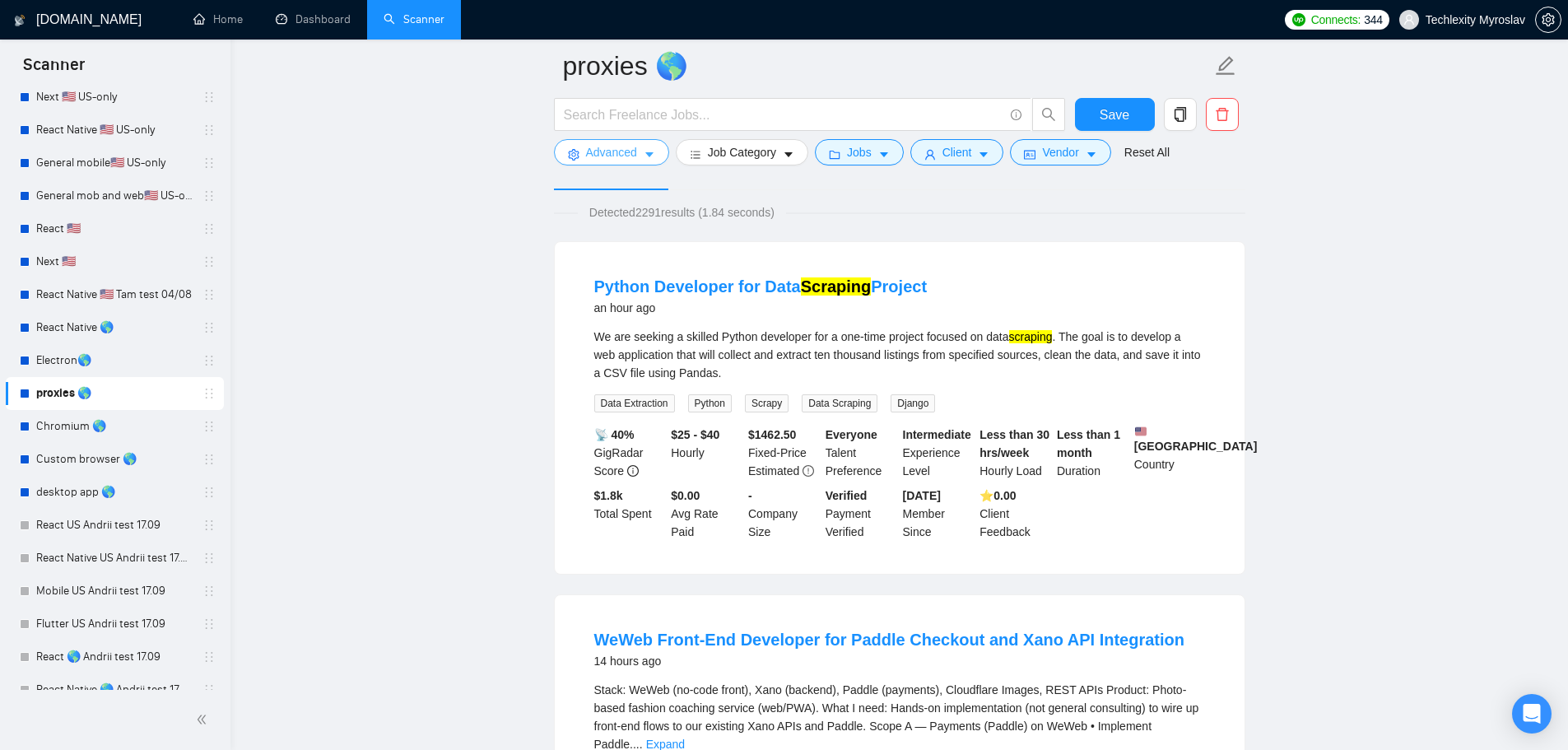
scroll to position [0, 0]
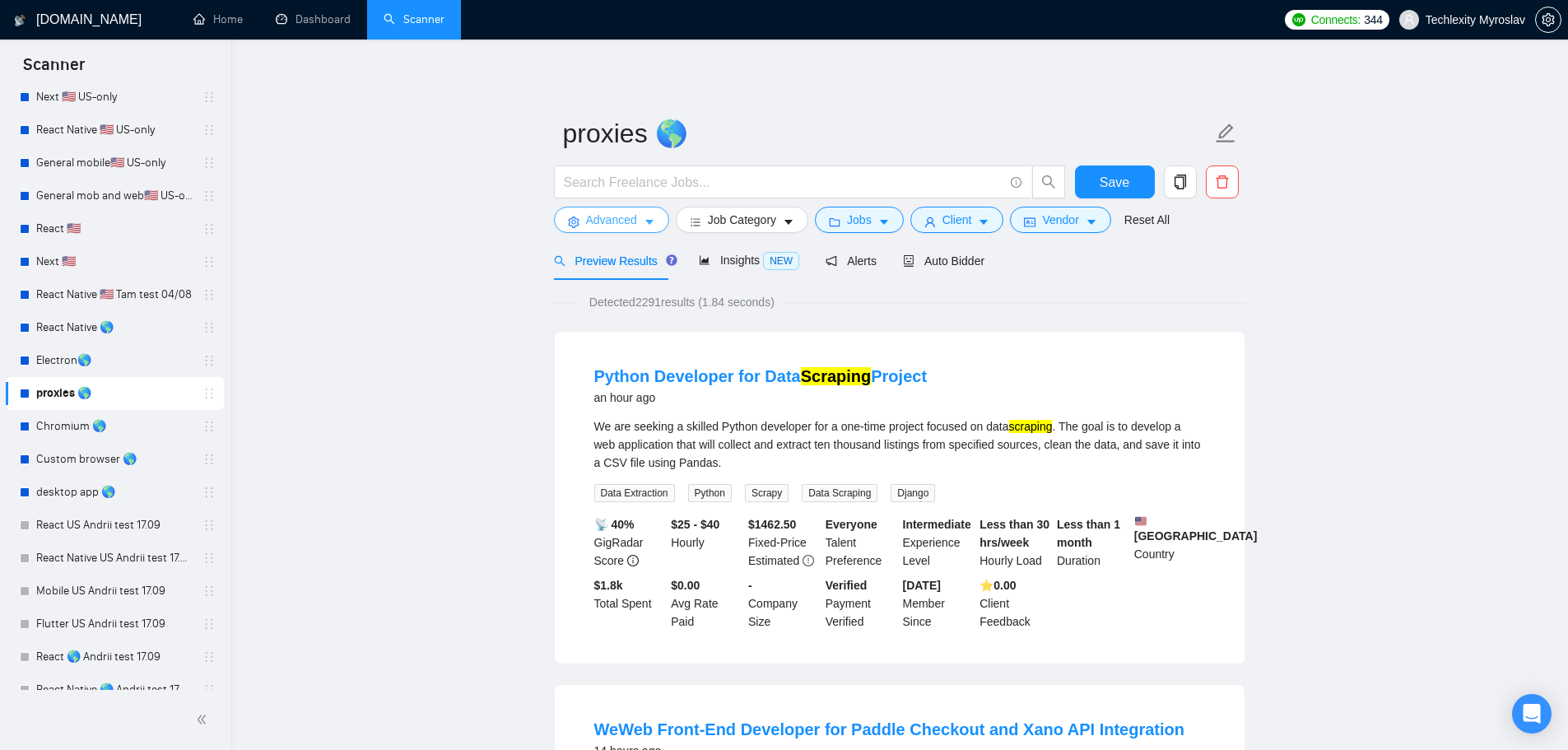
click at [598, 220] on span "Advanced" at bounding box center [612, 220] width 51 height 18
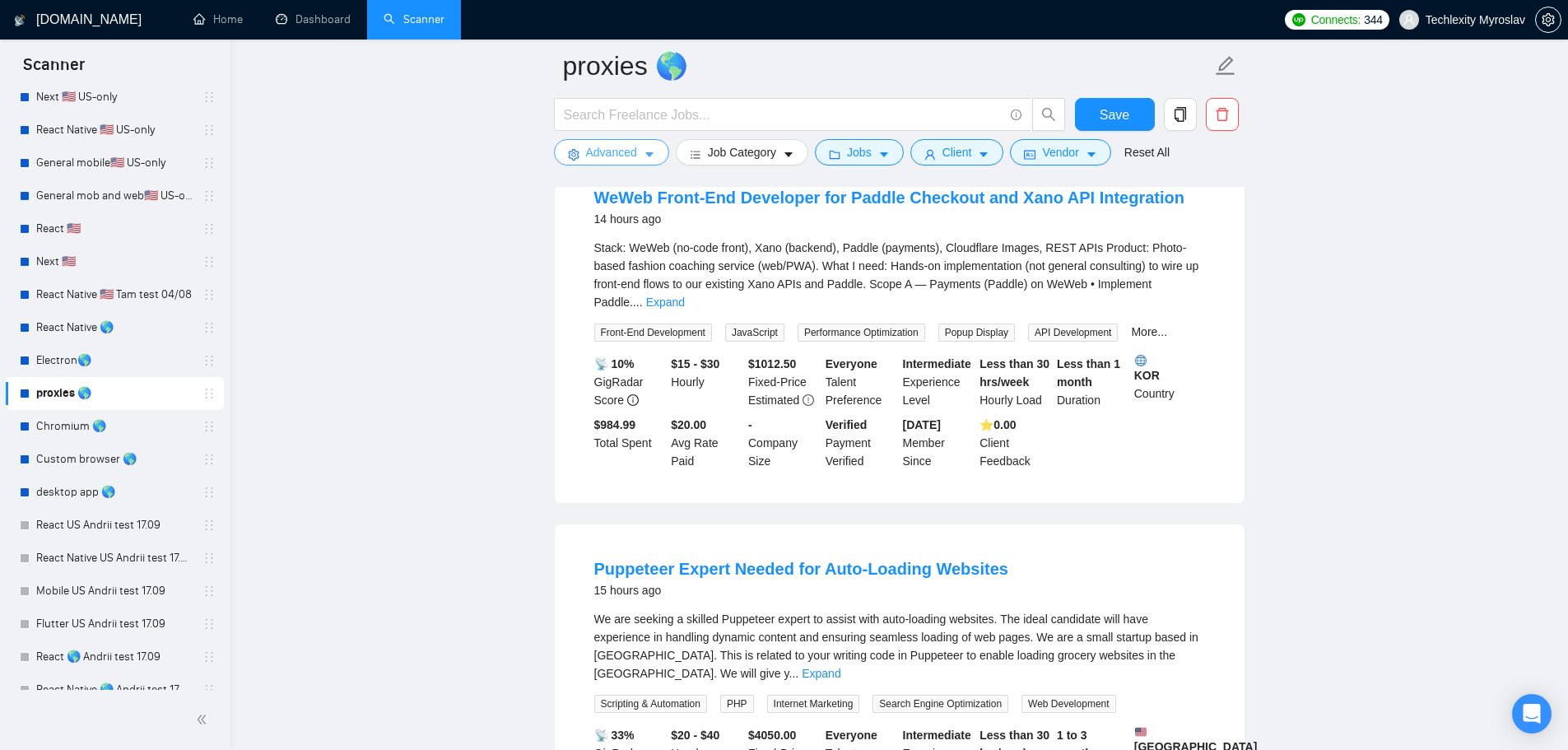
scroll to position [494, 0]
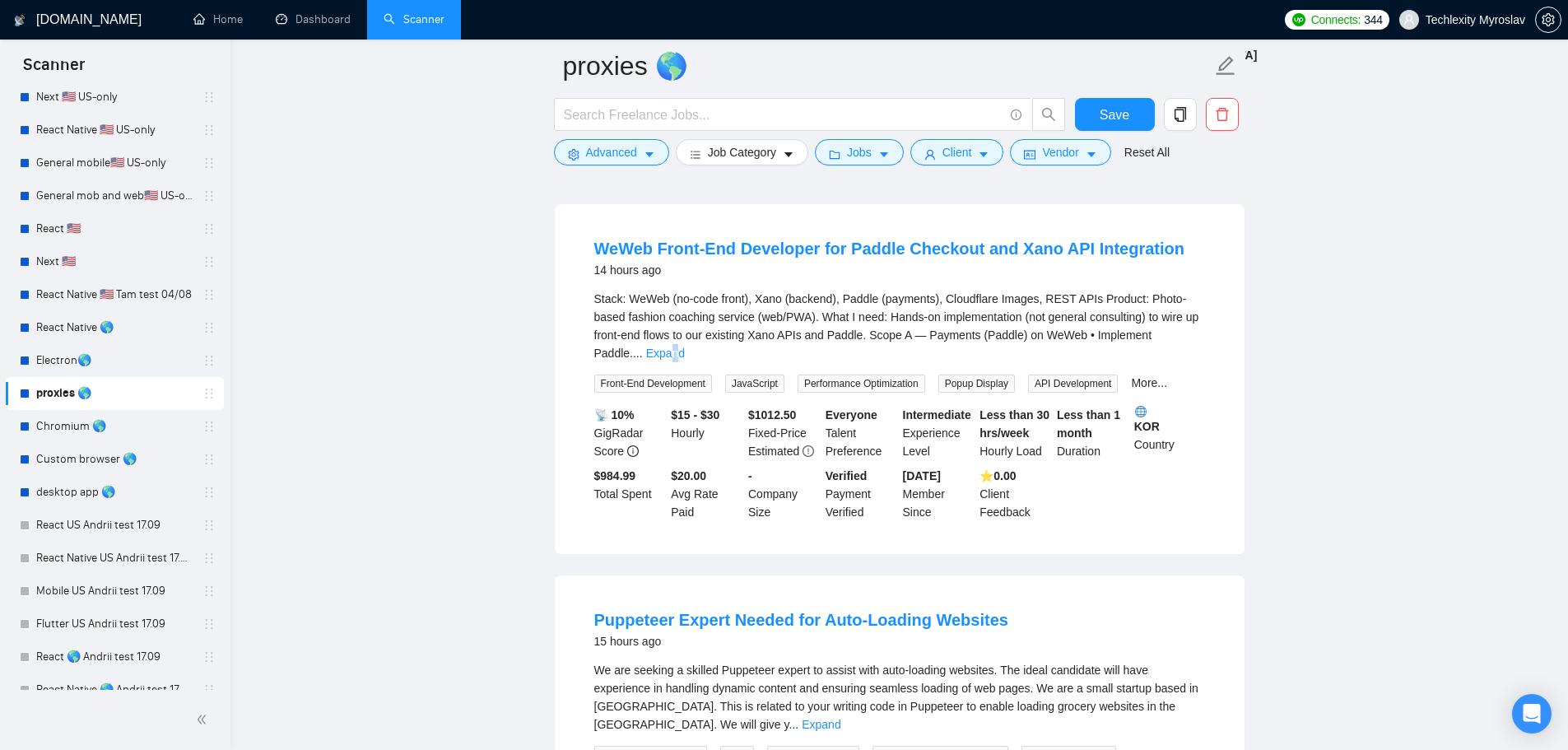
click at [685, 346] on link "Expand" at bounding box center [665, 352] width 39 height 13
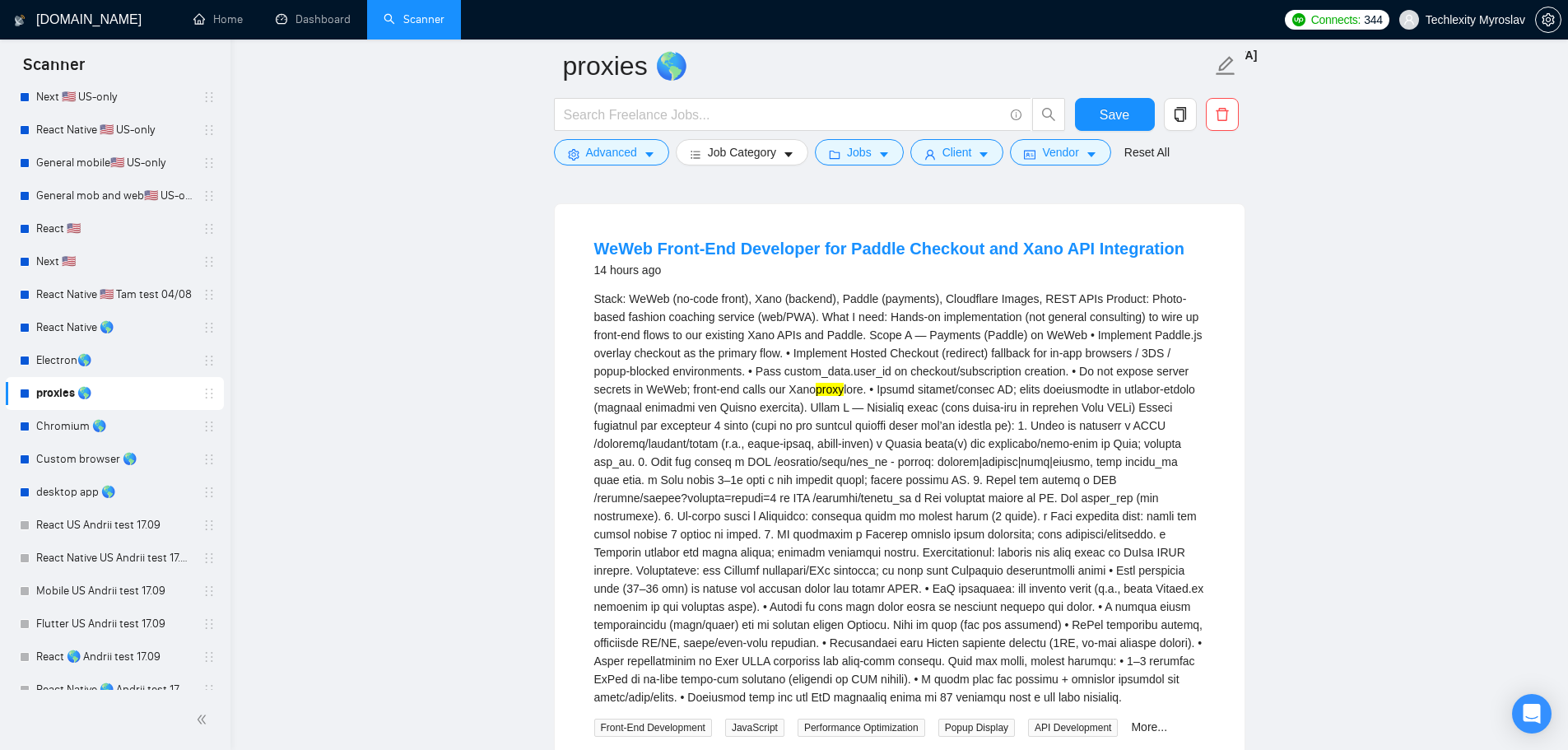
click at [1166, 462] on div "Stack: WeWeb (no-code front), Xano (backend), Paddle (payments), Cloudflare Ima…" at bounding box center [899, 498] width 611 height 417
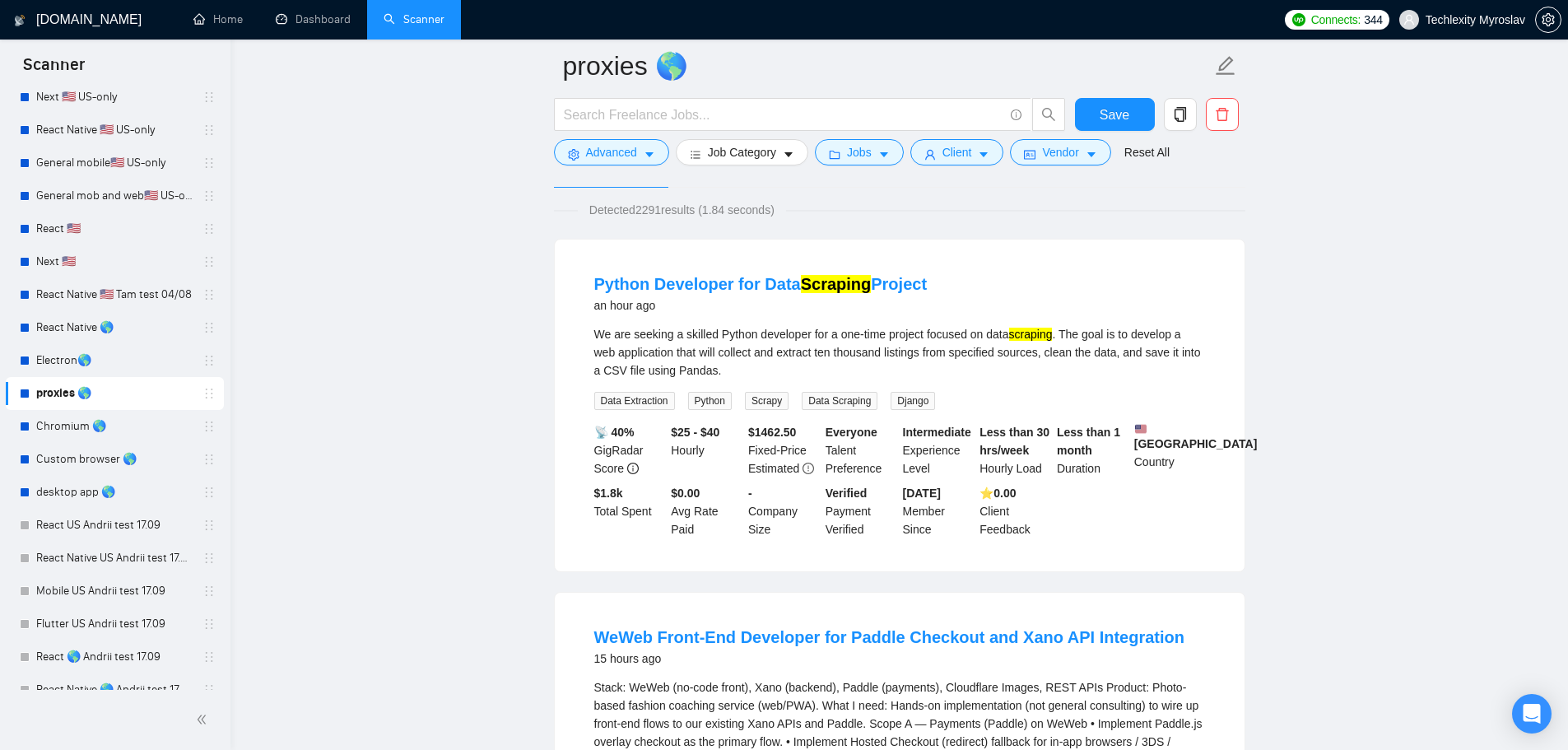
scroll to position [82, 0]
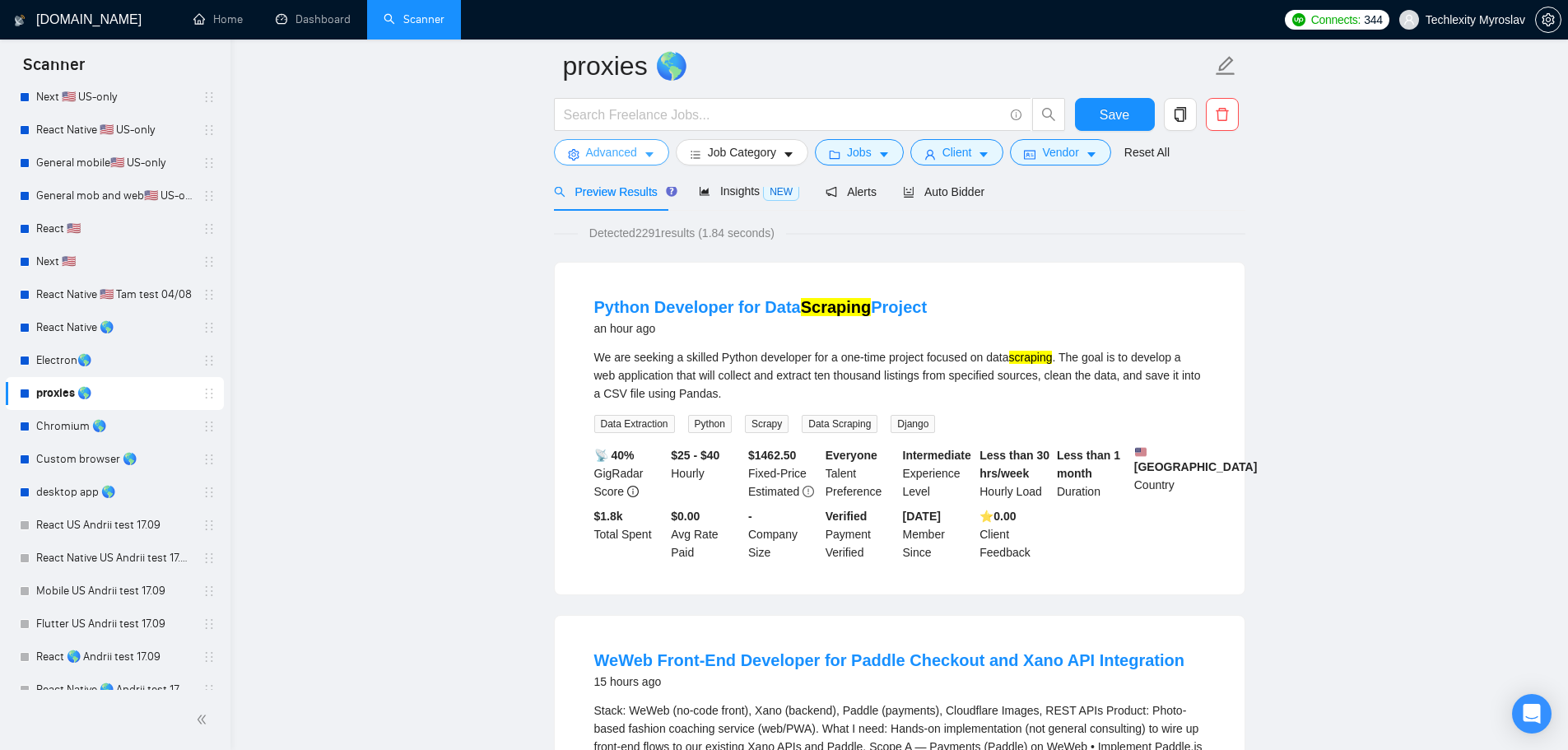
click at [609, 150] on span "Advanced" at bounding box center [612, 152] width 51 height 18
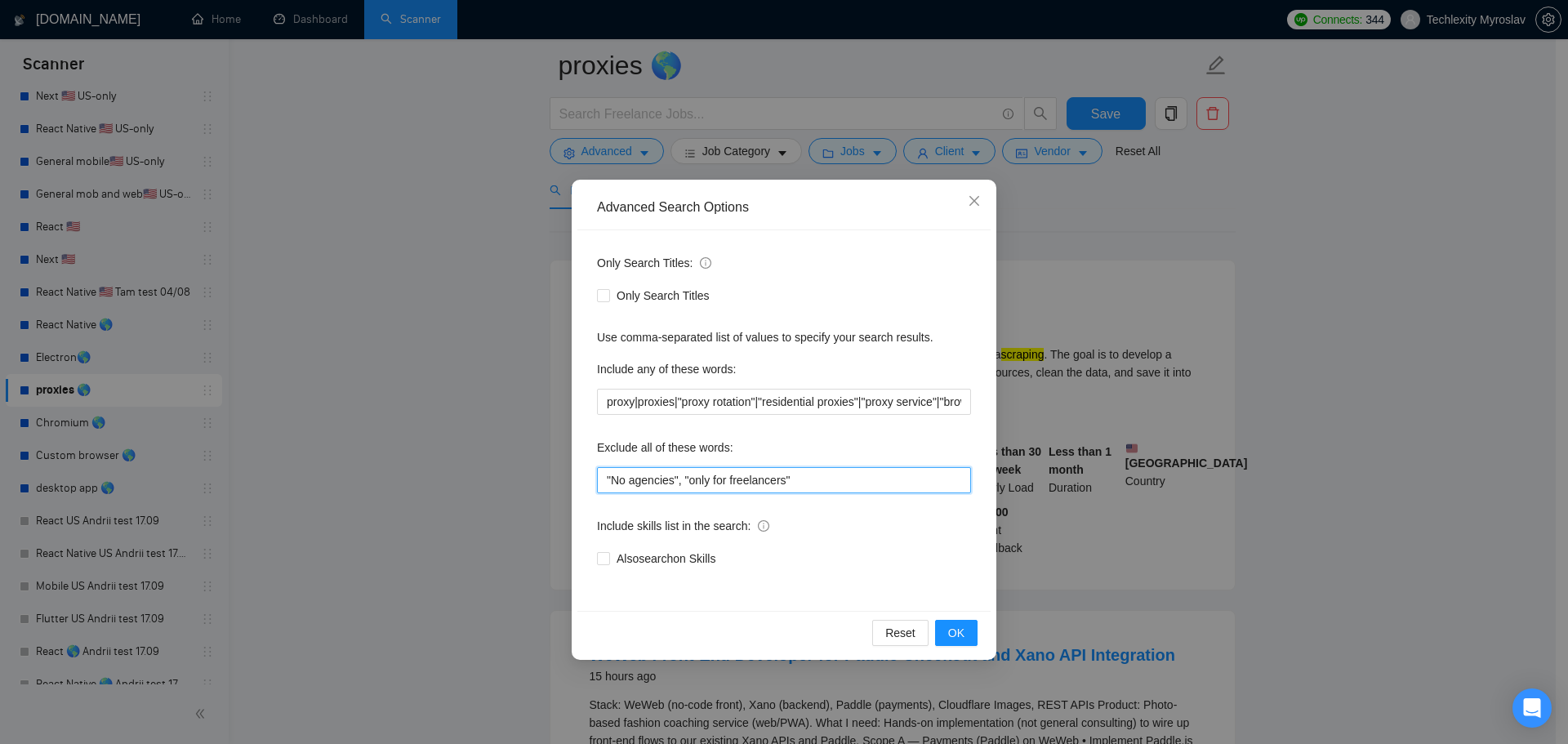
click at [850, 478] on input ""No agencies", "only for freelancers"" at bounding box center [784, 480] width 374 height 27
type input ""No agencies", "only for freelancers", "short-term", "fix", "fixes", "crypto", …"
click at [957, 643] on button "OK" at bounding box center [955, 632] width 42 height 27
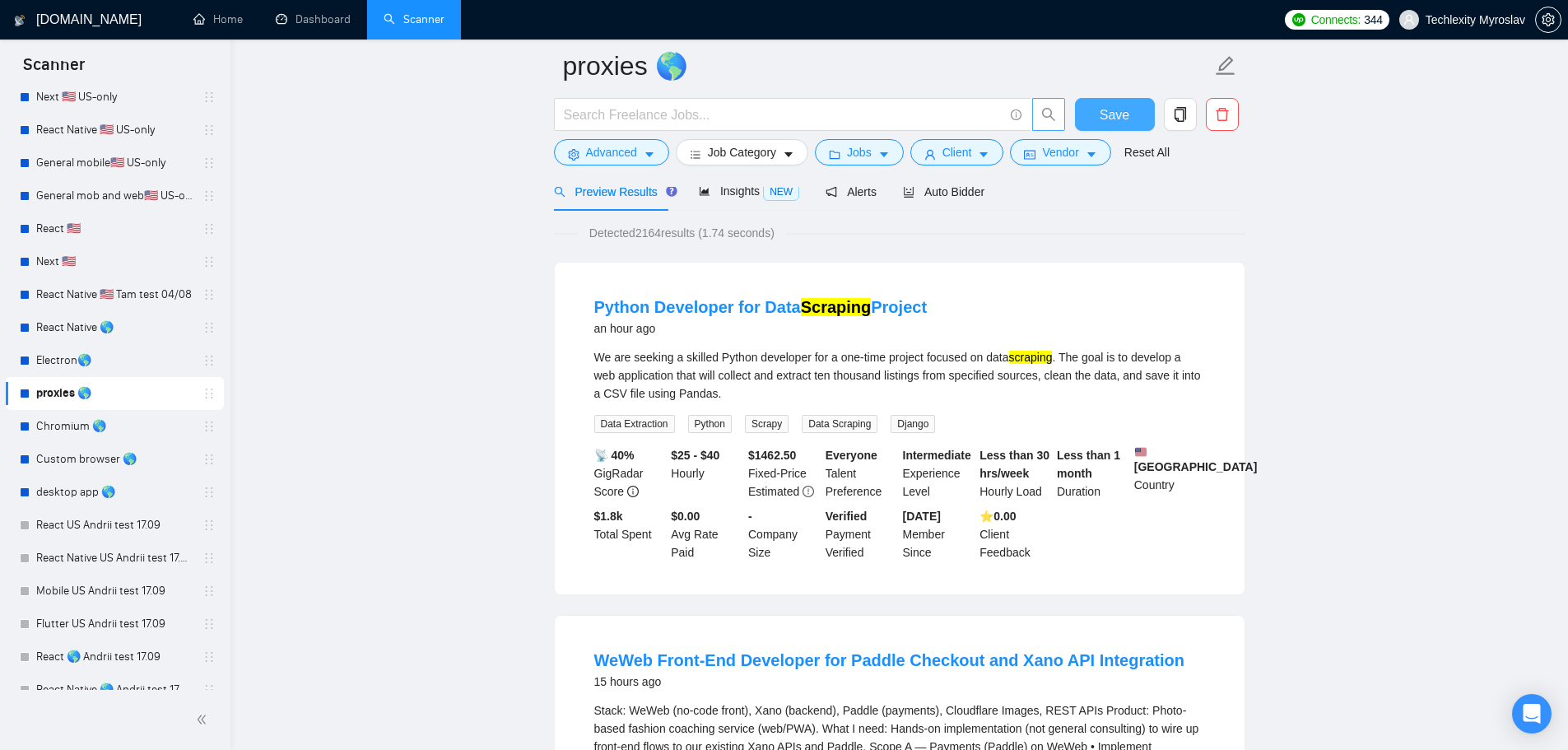
drag, startPoint x: 1115, startPoint y: 114, endPoint x: 1059, endPoint y: 122, distance: 56.6
click at [1115, 114] on span "Save" at bounding box center [1115, 115] width 30 height 21
click at [78, 359] on link "Electron🌎" at bounding box center [115, 360] width 156 height 33
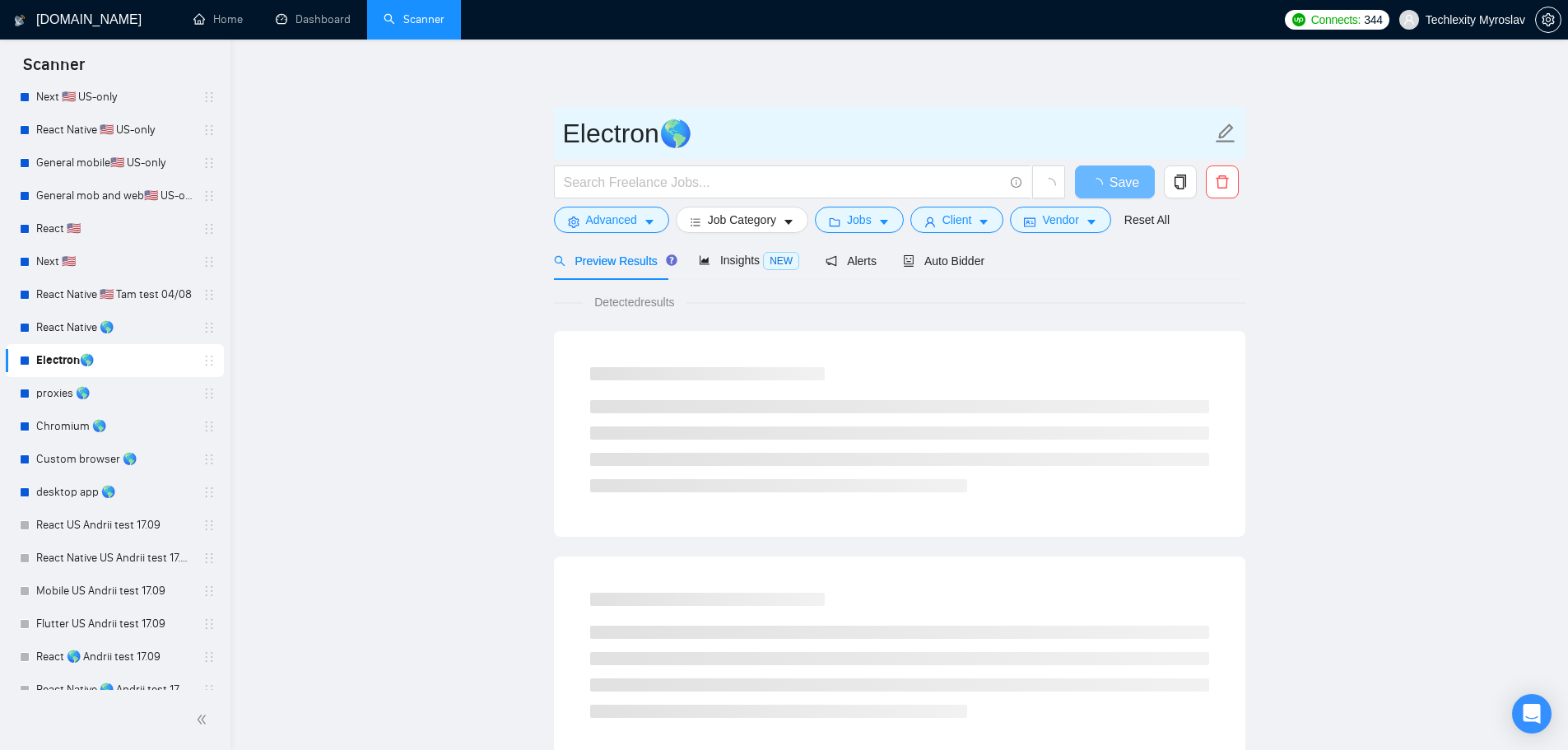
click at [611, 127] on input "Electron🌎" at bounding box center [887, 134] width 648 height 42
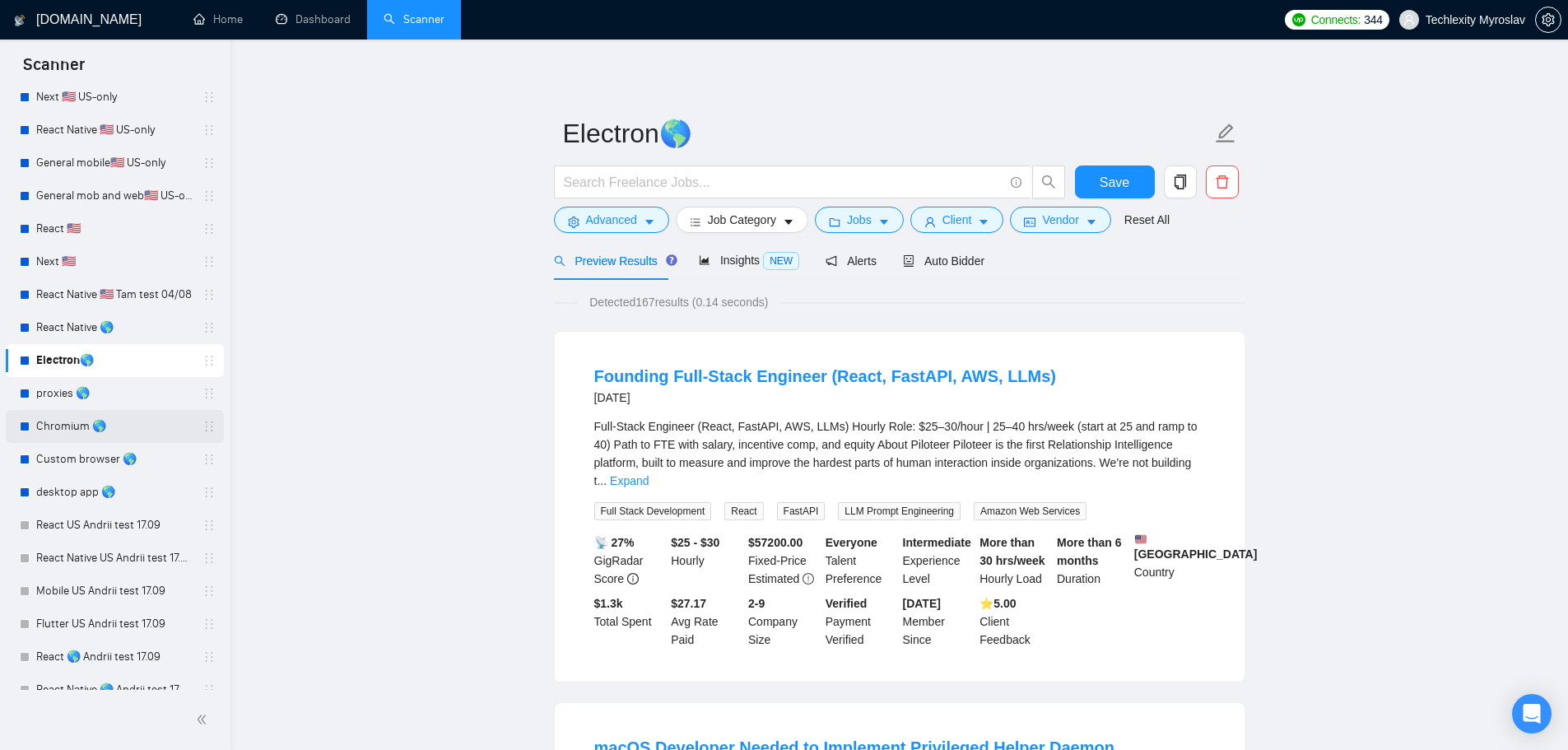
click at [100, 419] on link "Chromium 🌎" at bounding box center [115, 425] width 156 height 33
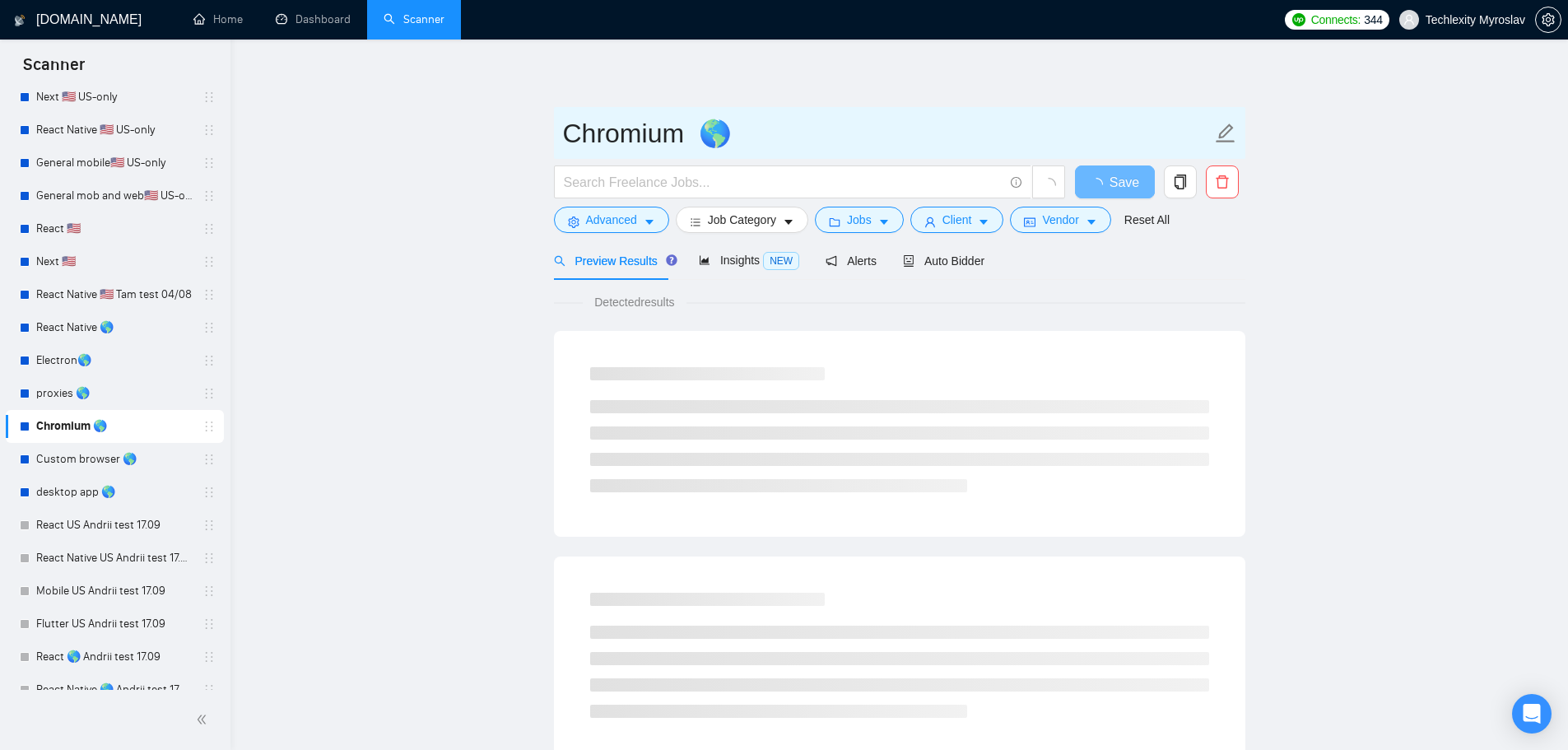
click at [624, 133] on input "Chromium 🌎" at bounding box center [887, 134] width 648 height 42
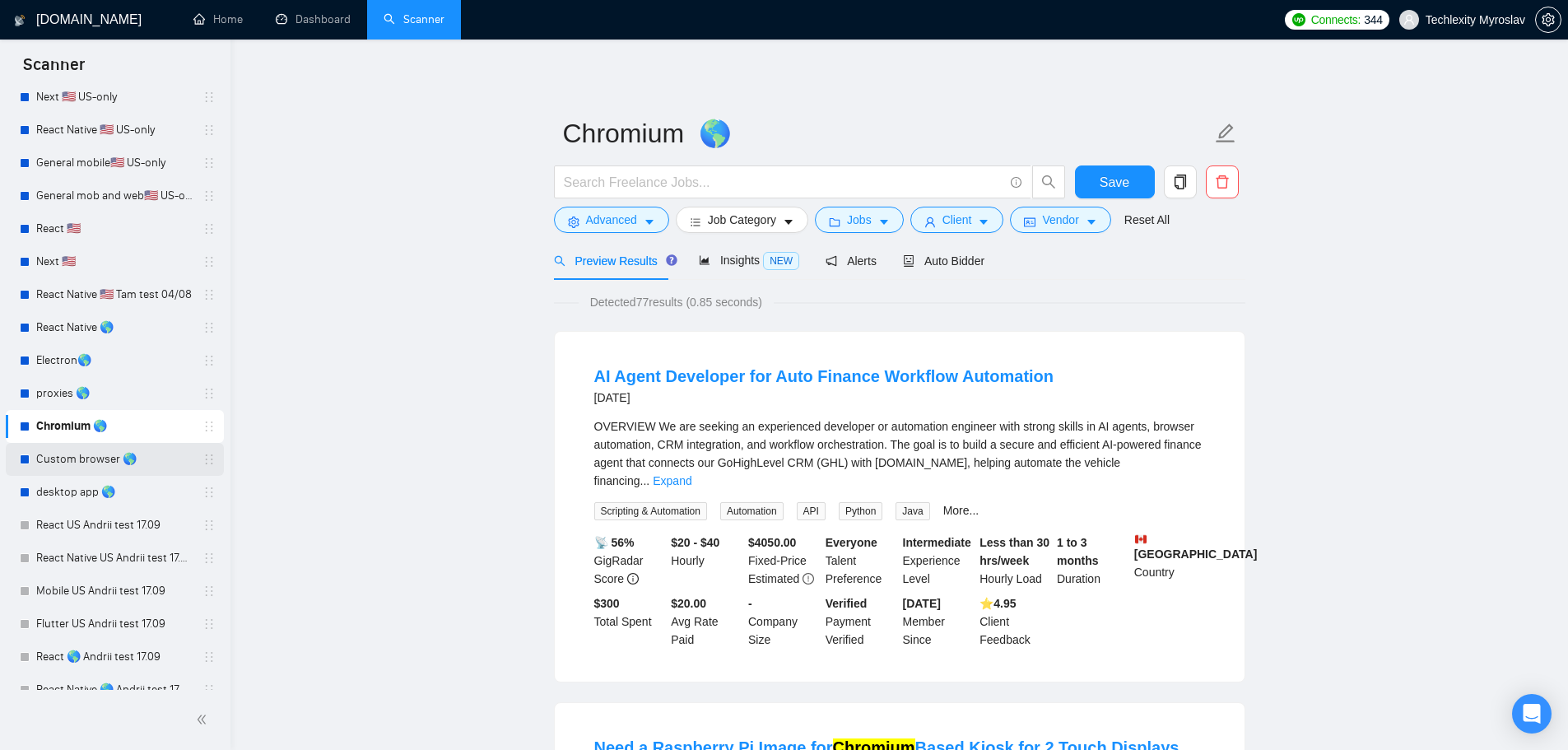
click at [76, 467] on link "Custom browser 🌎" at bounding box center [115, 458] width 156 height 33
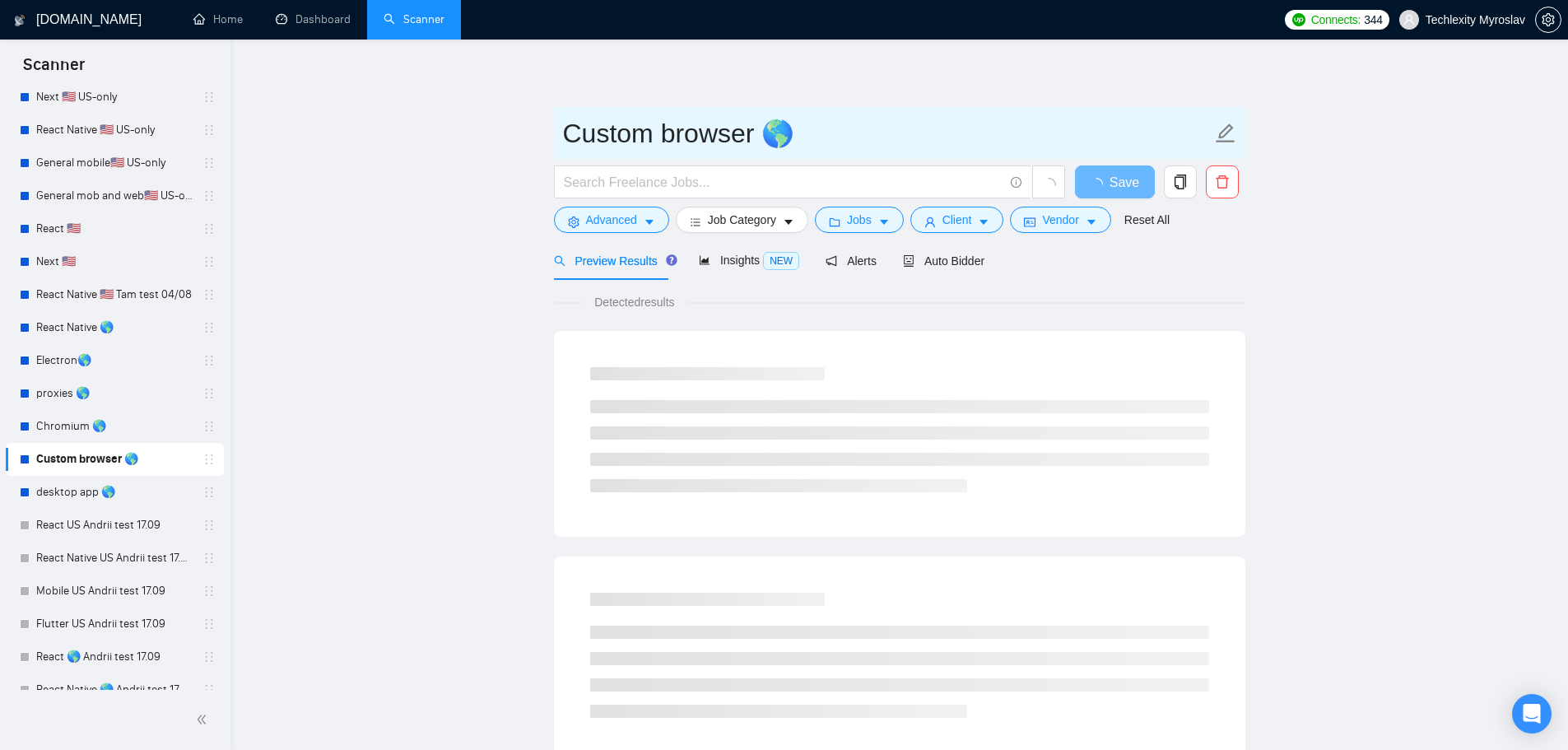
click at [591, 138] on input "Custom browser 🌎" at bounding box center [887, 134] width 648 height 42
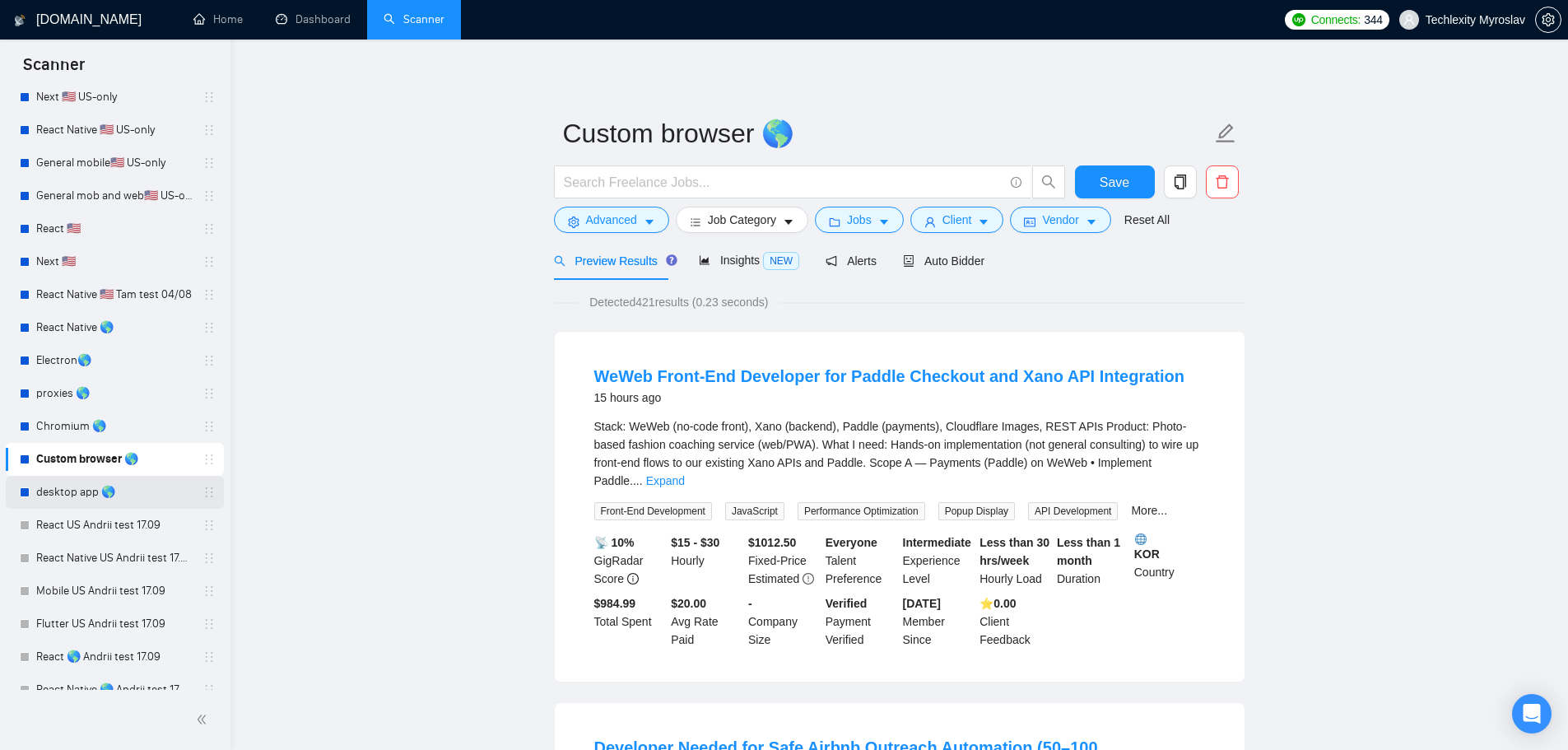
click at [60, 492] on link "desktop app 🌎" at bounding box center [115, 492] width 156 height 33
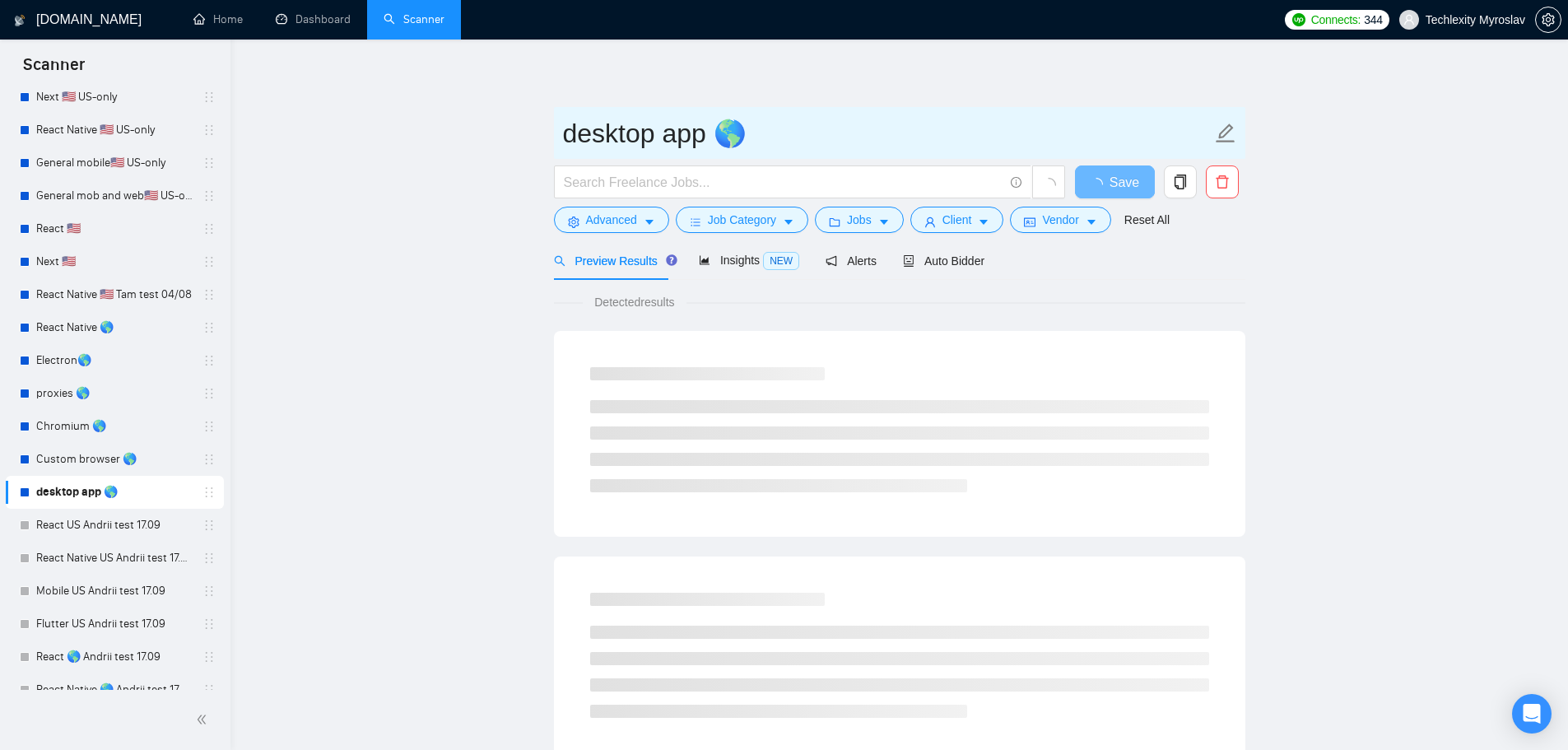
click at [650, 141] on input "desktop app 🌎" at bounding box center [887, 134] width 648 height 42
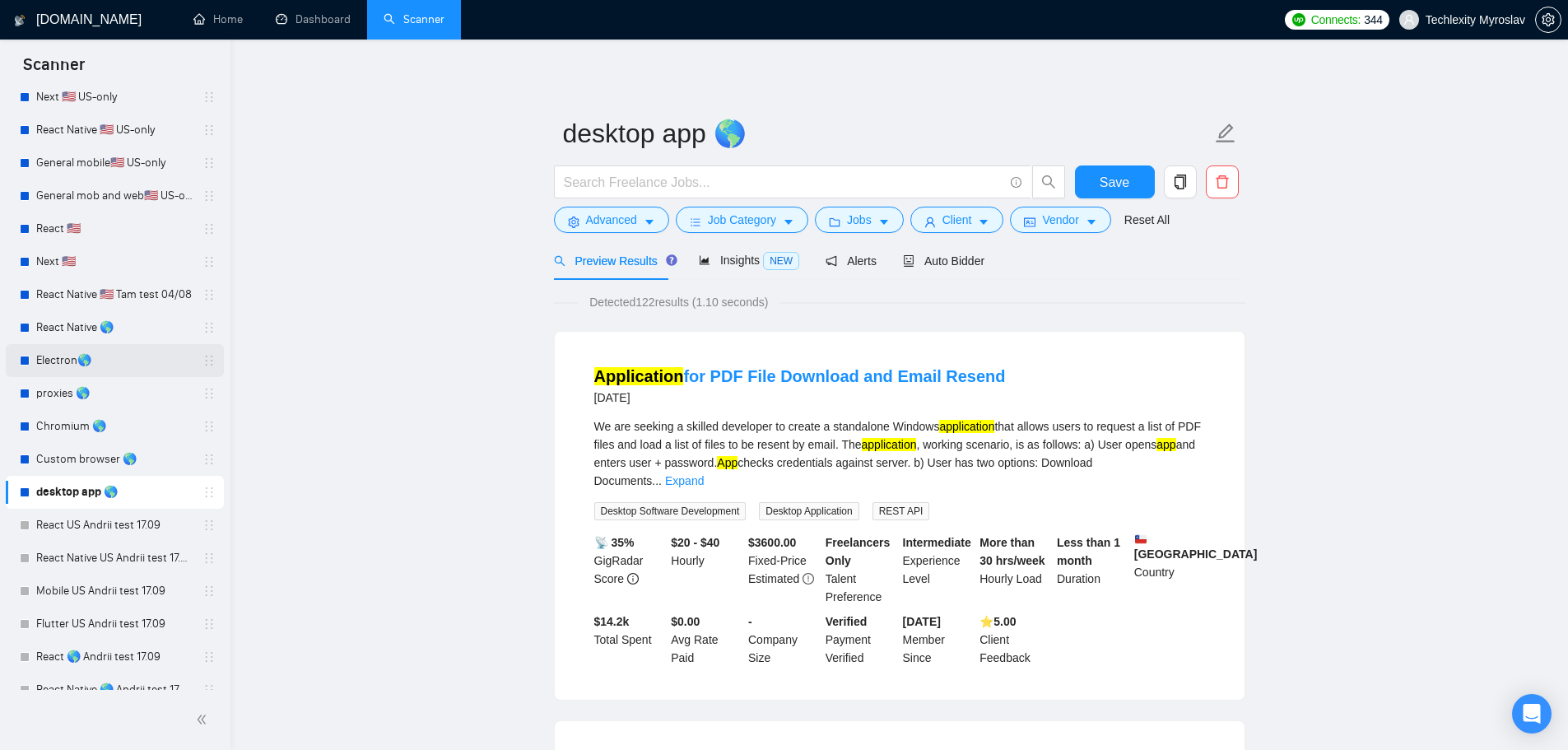
click at [101, 361] on link "Electron🌎" at bounding box center [115, 360] width 156 height 33
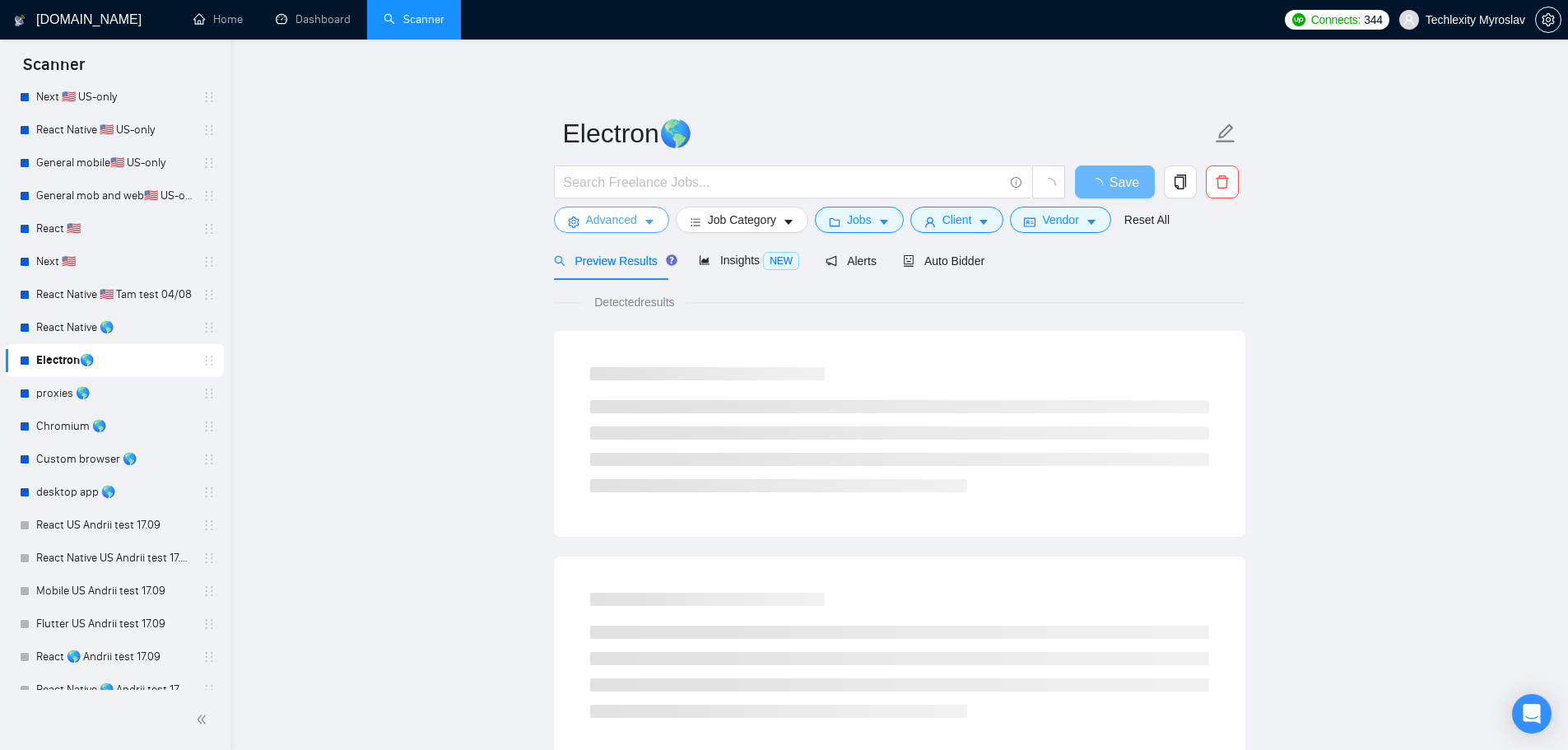
click at [602, 218] on span "Advanced" at bounding box center [612, 220] width 51 height 18
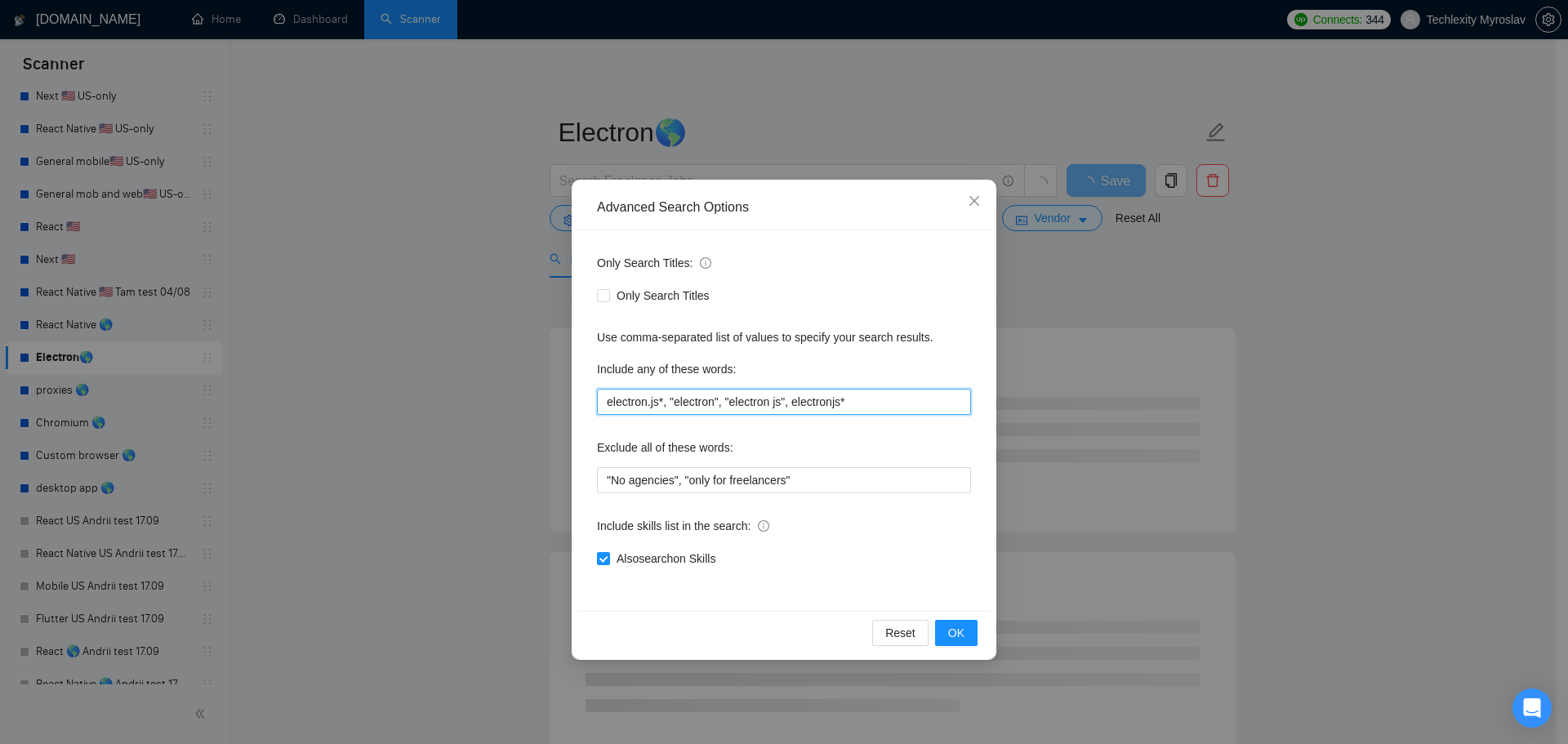
click at [767, 406] on input "electron.js*, "electron", "electron js", electronjs*" at bounding box center [784, 401] width 374 height 27
paste input "Electron|Electron.js|"desktop app"|"desktop application""
type input "Electron|Electron.js|"desktop app"|"desktop application""
click at [957, 634] on span "OK" at bounding box center [956, 632] width 17 height 18
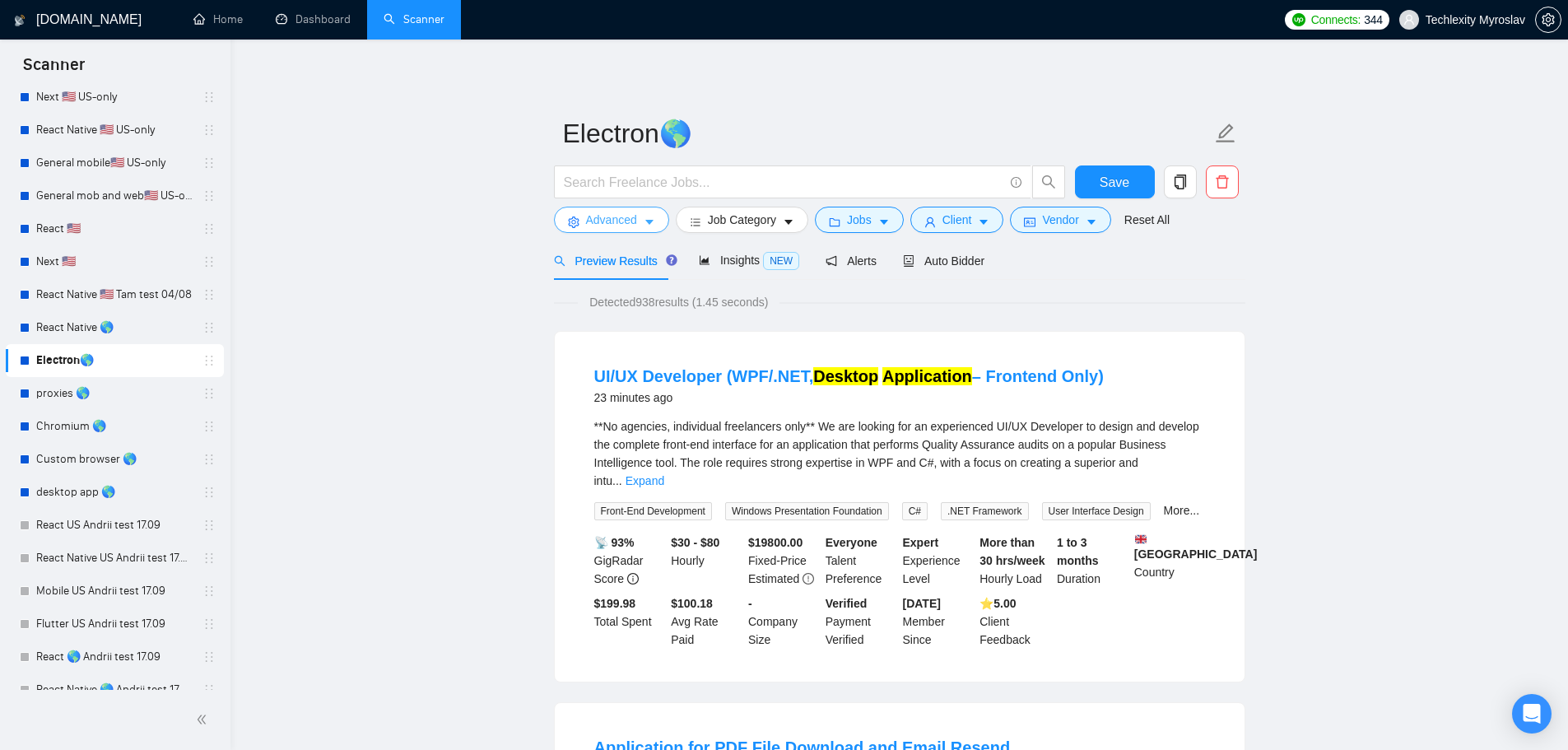
click at [625, 213] on span "Advanced" at bounding box center [612, 220] width 51 height 18
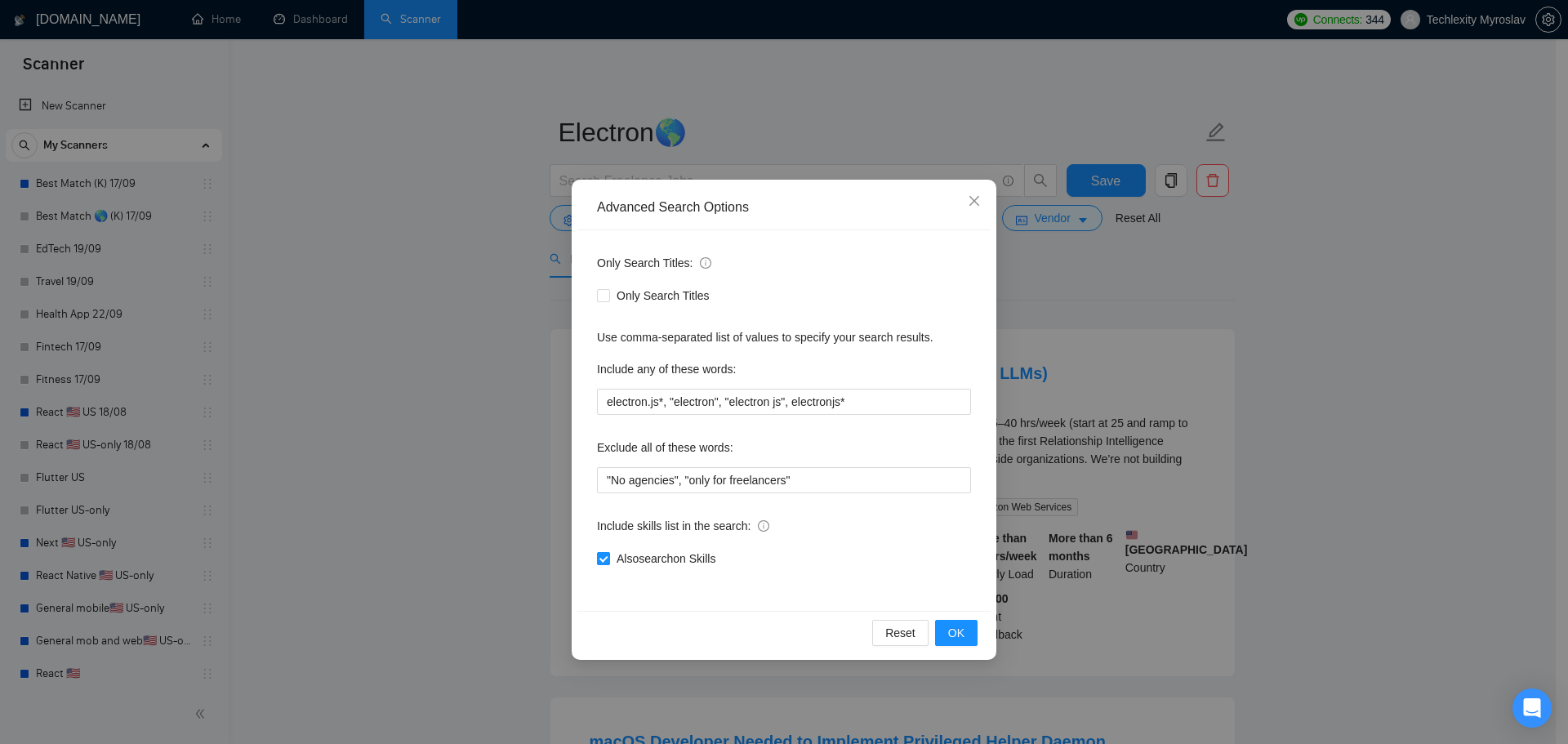
click at [709, 560] on span "Also search on Skills" at bounding box center [666, 558] width 112 height 18
click at [609, 560] on input "Also search on Skills" at bounding box center [603, 558] width 12 height 12
click at [708, 560] on span "Also search on Skills" at bounding box center [666, 558] width 112 height 18
click at [609, 560] on input "Also search on Skills" at bounding box center [603, 558] width 12 height 12
checkbox input "true"
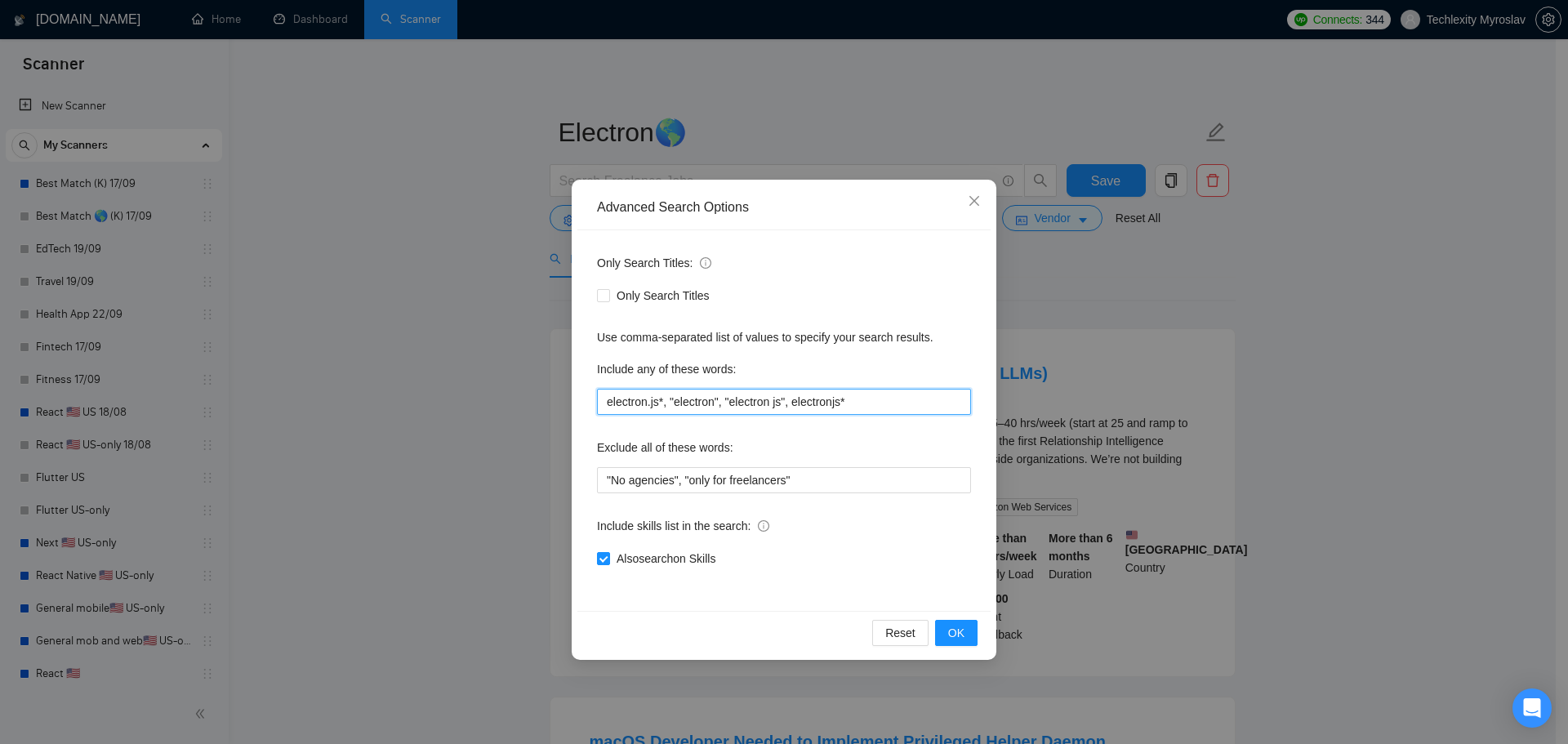
click at [891, 410] on input "electron.js*, "electron", "electron js", electronjs*" at bounding box center [784, 401] width 374 height 27
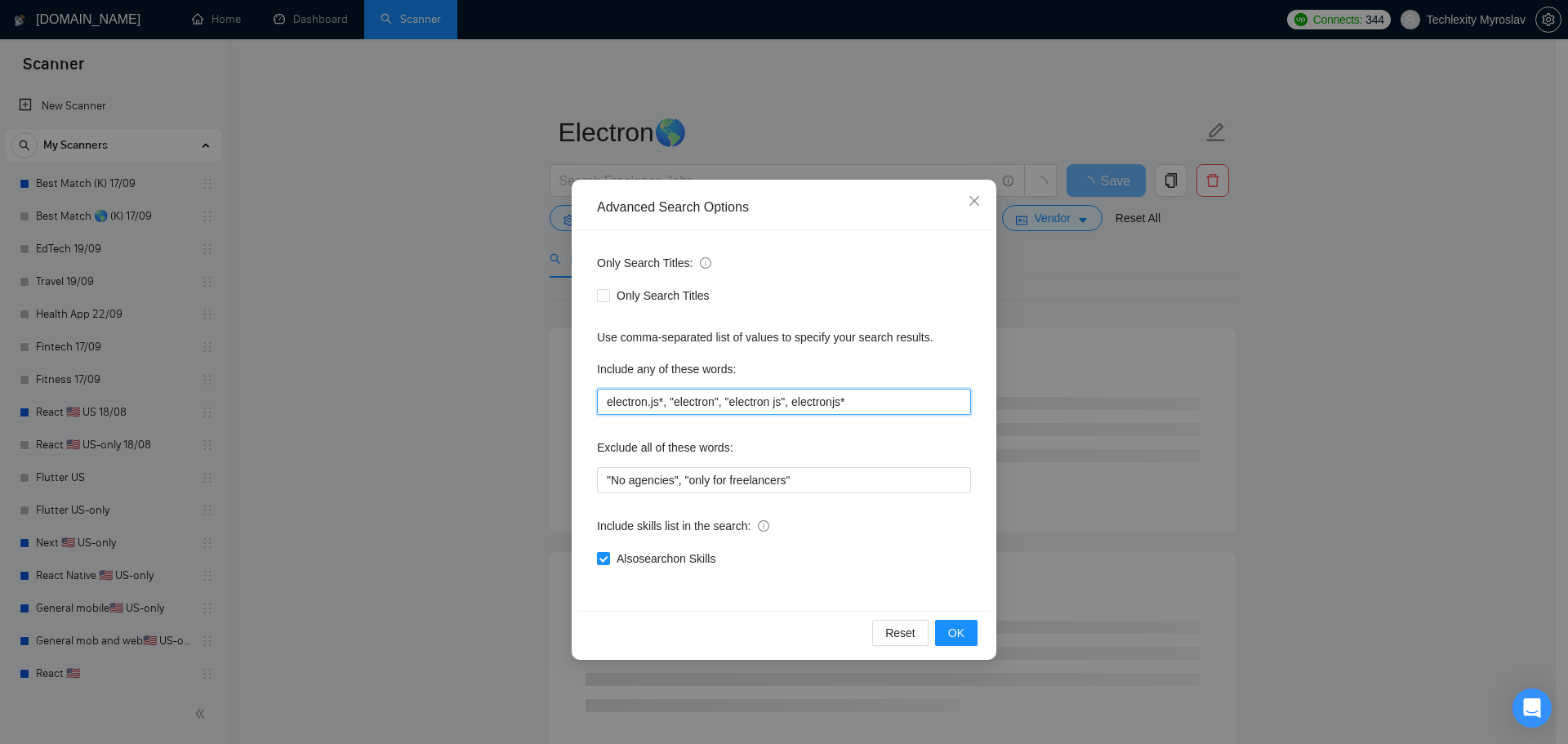
click at [858, 405] on input "electron.js*, "electron", "electron js", electronjs*" at bounding box center [784, 401] width 374 height 27
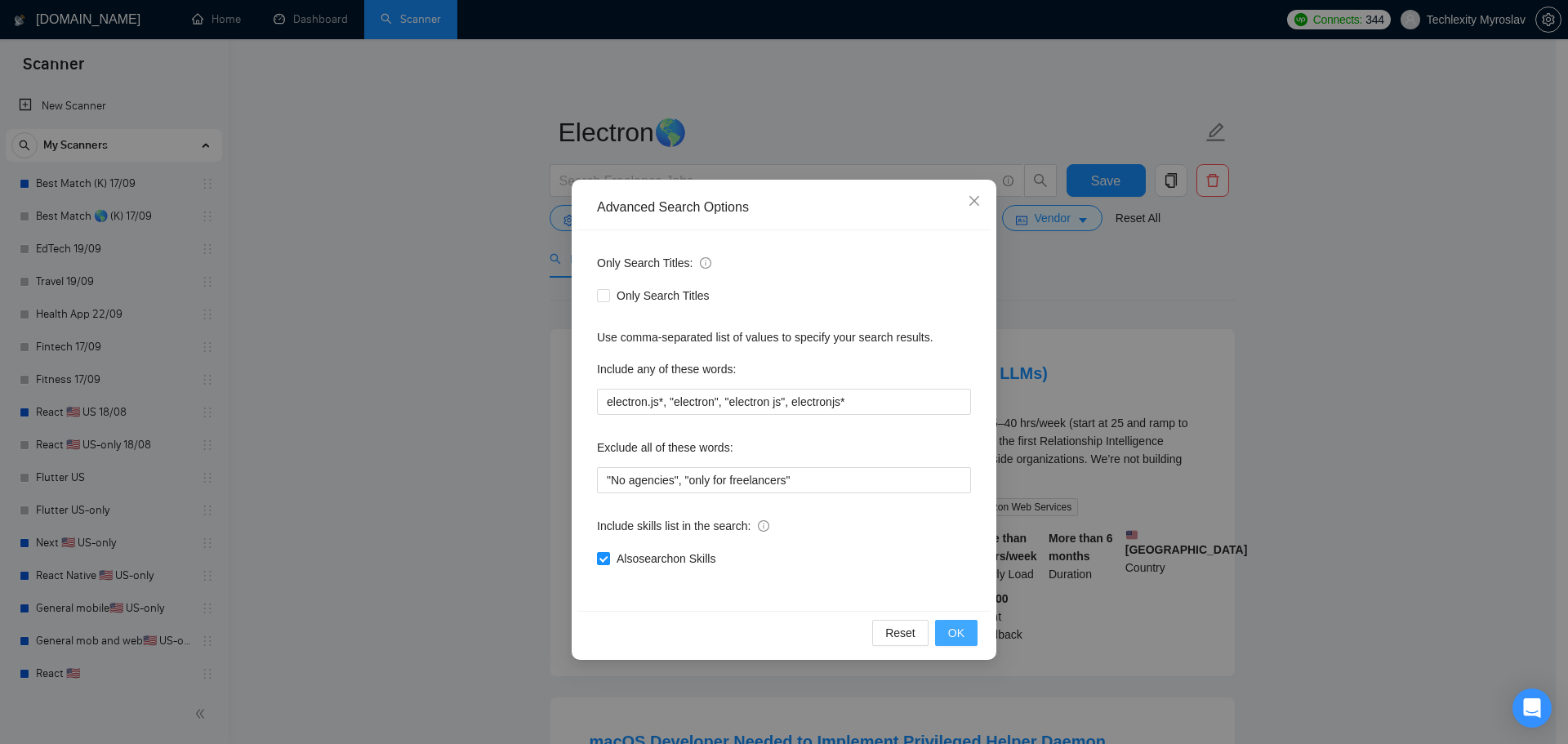
click at [948, 631] on button "OK" at bounding box center [955, 632] width 42 height 27
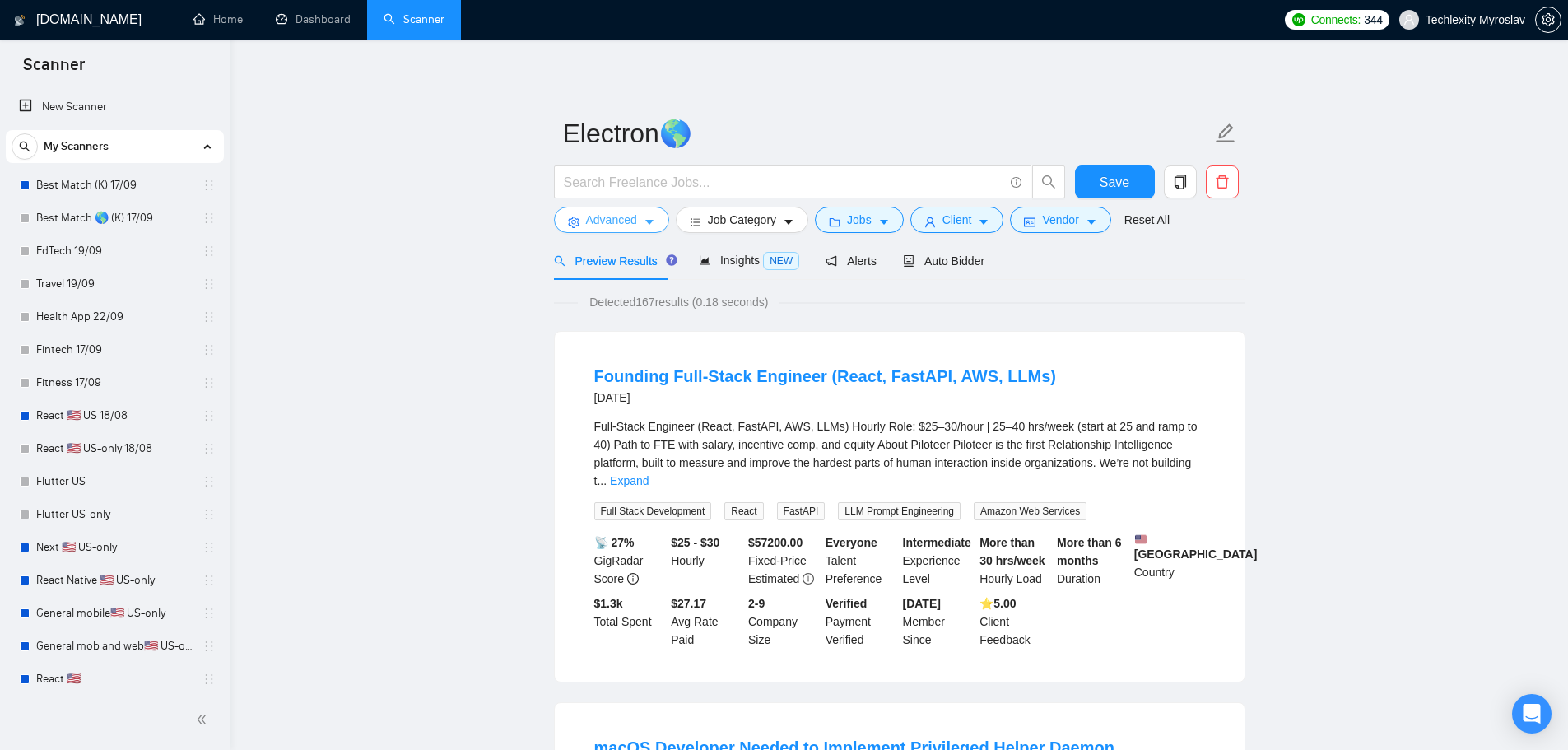
click at [613, 224] on span "Advanced" at bounding box center [612, 220] width 51 height 18
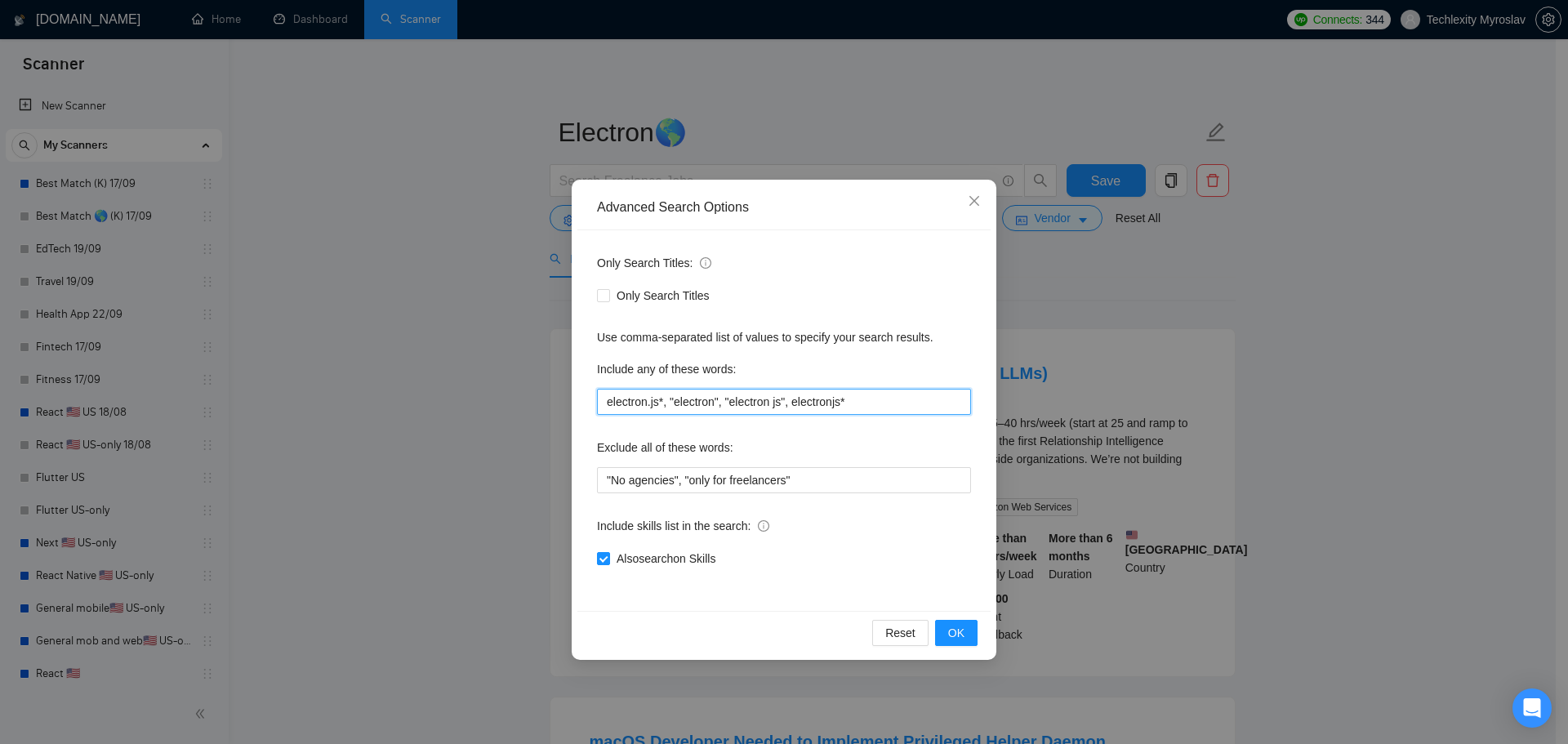
click at [827, 398] on input "electron.js*, "electron", "electron js", electronjs*" at bounding box center [784, 401] width 374 height 27
paste input "Electron|Electron.js|"desktop app"|"desktop application""
type input "Electron|Electron.js|"desktop app"|"desktop application""
click at [949, 645] on button "OK" at bounding box center [955, 632] width 42 height 27
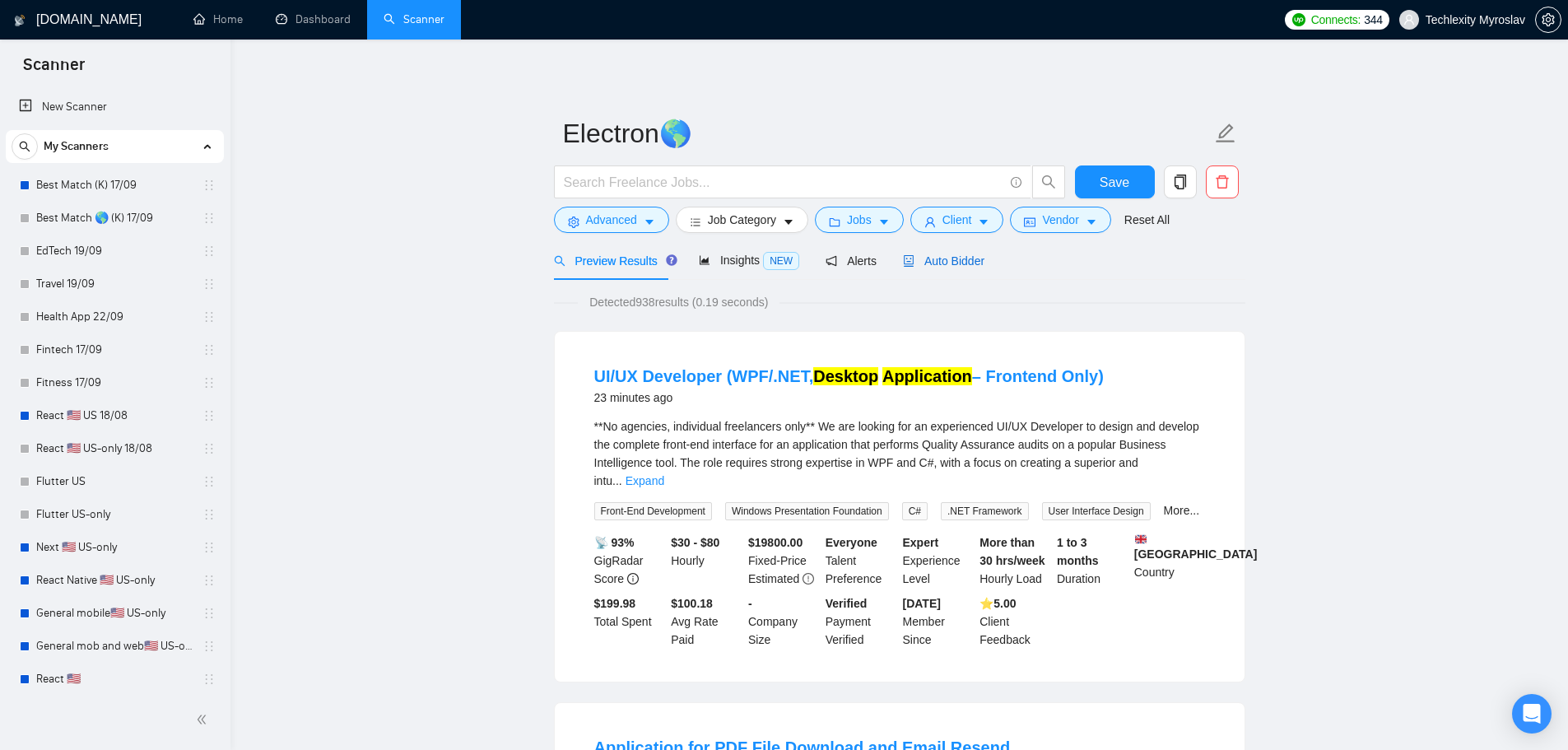
click at [935, 260] on span "Auto Bidder" at bounding box center [943, 260] width 81 height 13
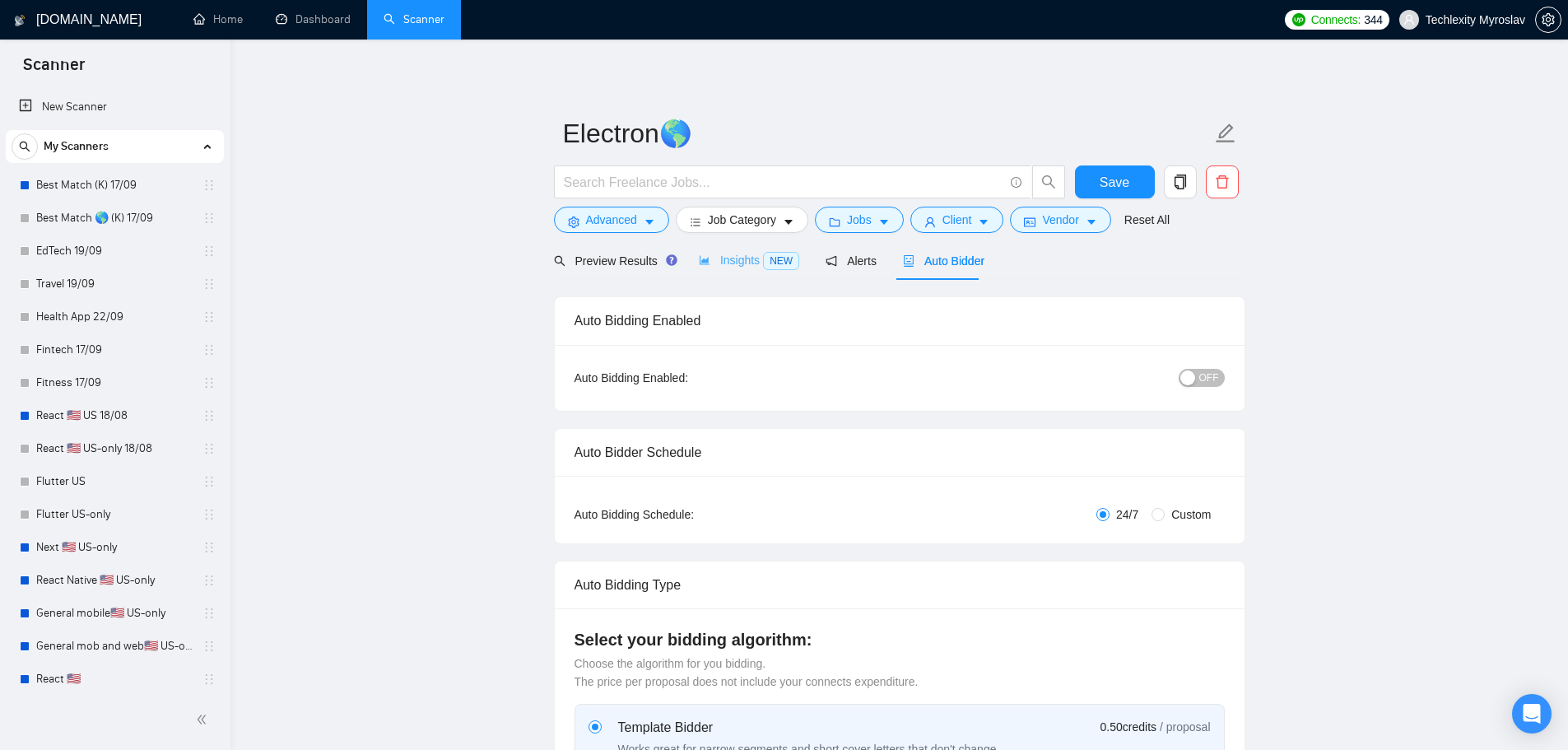
radio input "false"
radio input "true"
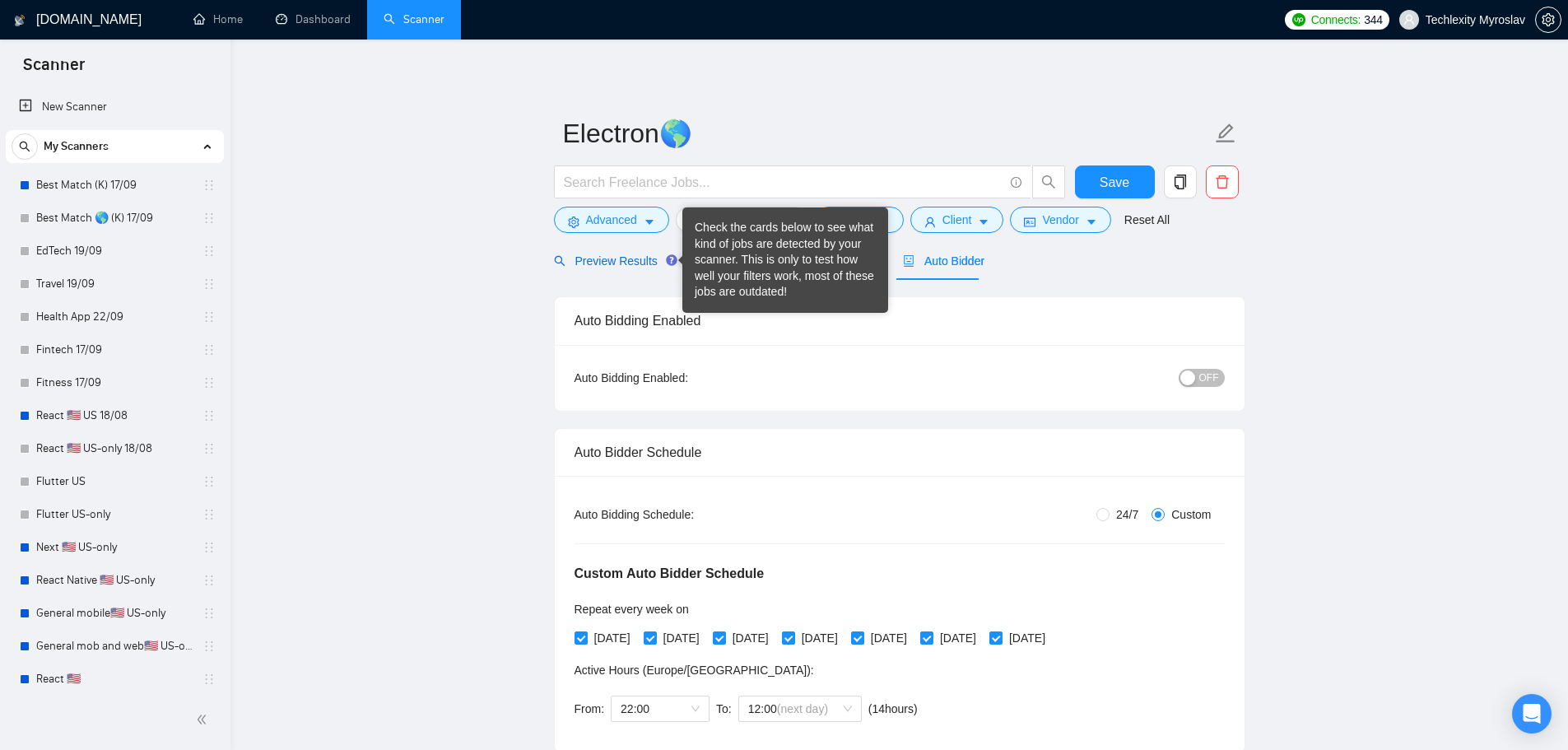
click at [602, 259] on span "Preview Results" at bounding box center [614, 260] width 119 height 13
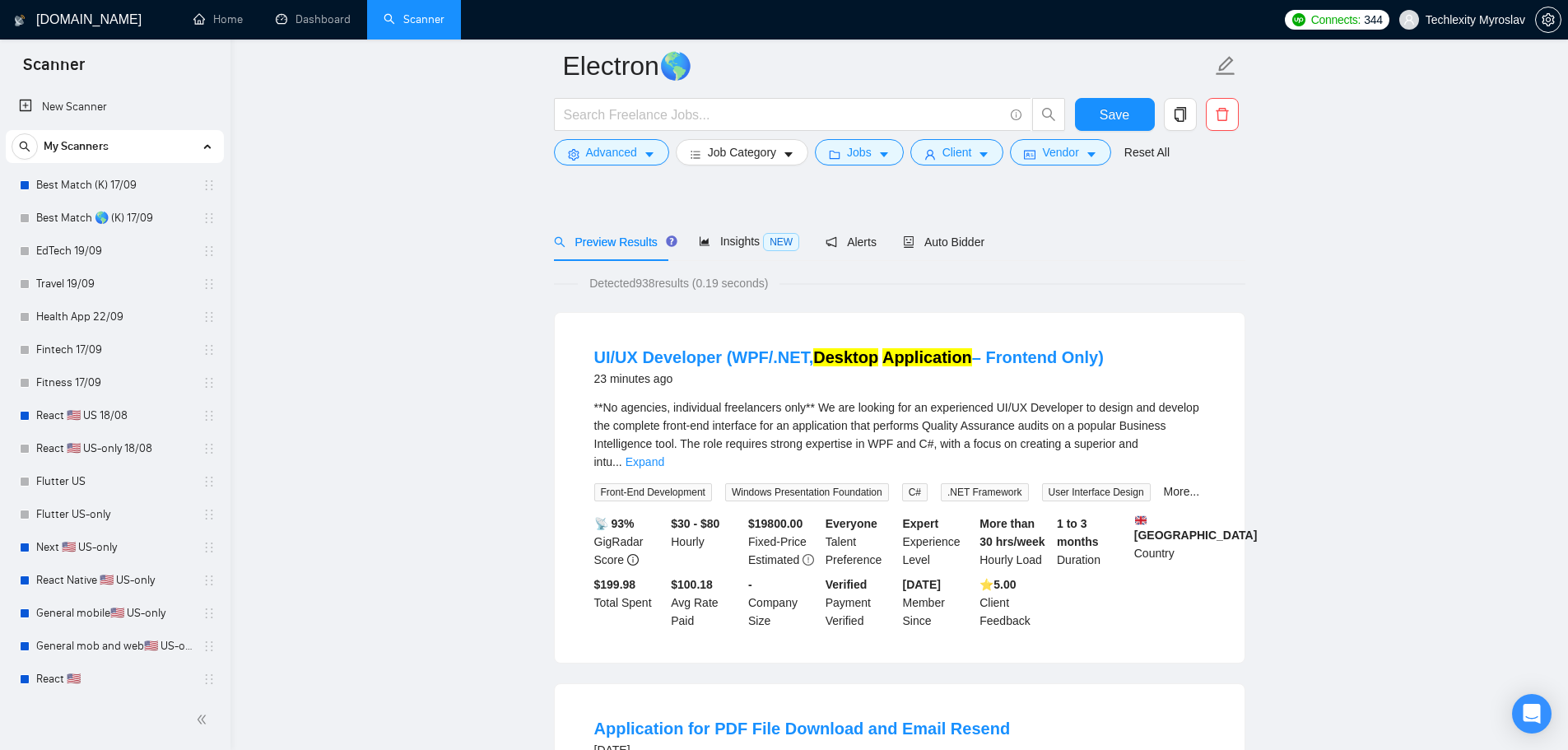
scroll to position [82, 0]
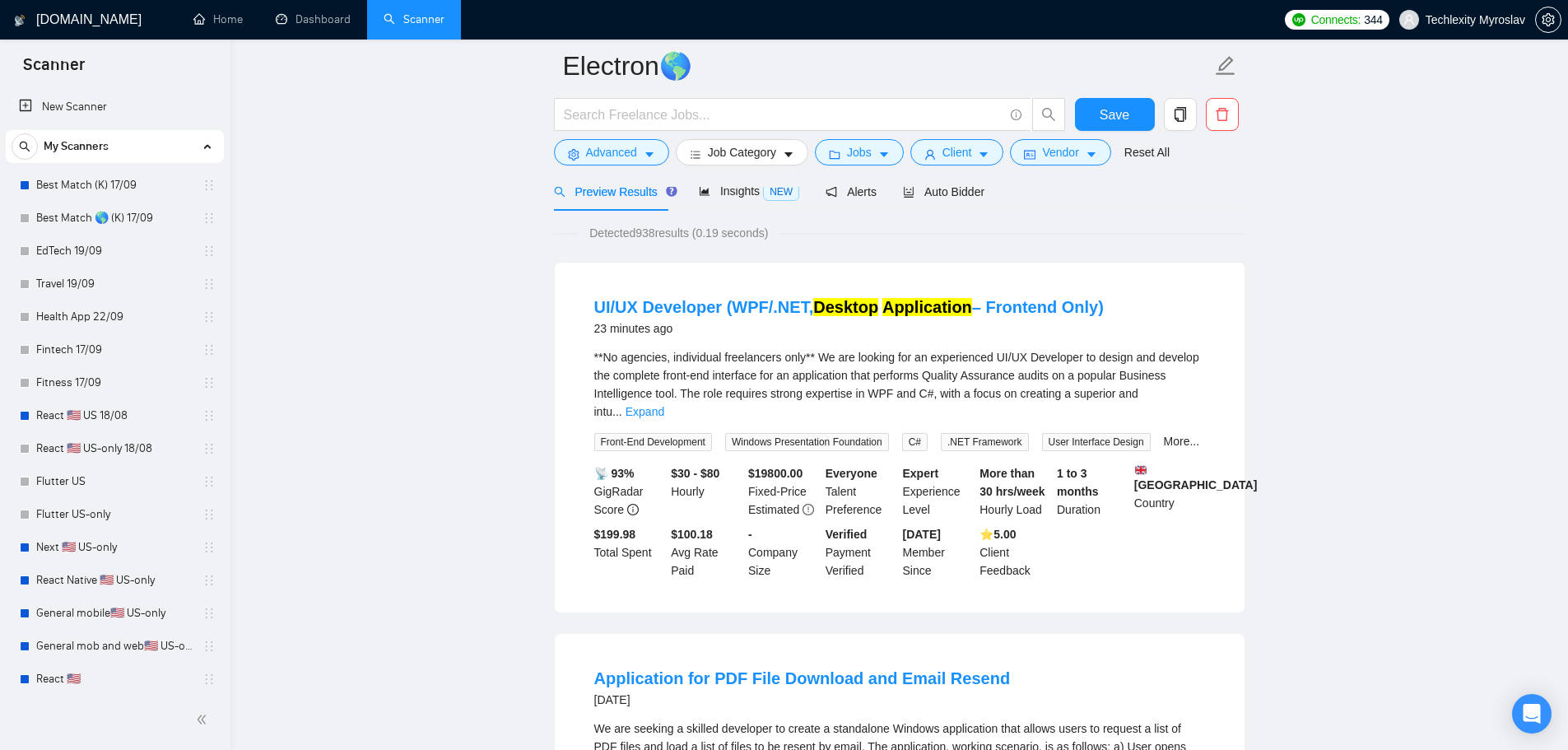
click at [1191, 379] on div "**No agencies, individual freelancers only** We are looking for an experienced …" at bounding box center [899, 384] width 611 height 72
click at [664, 405] on link "Expand" at bounding box center [644, 411] width 39 height 13
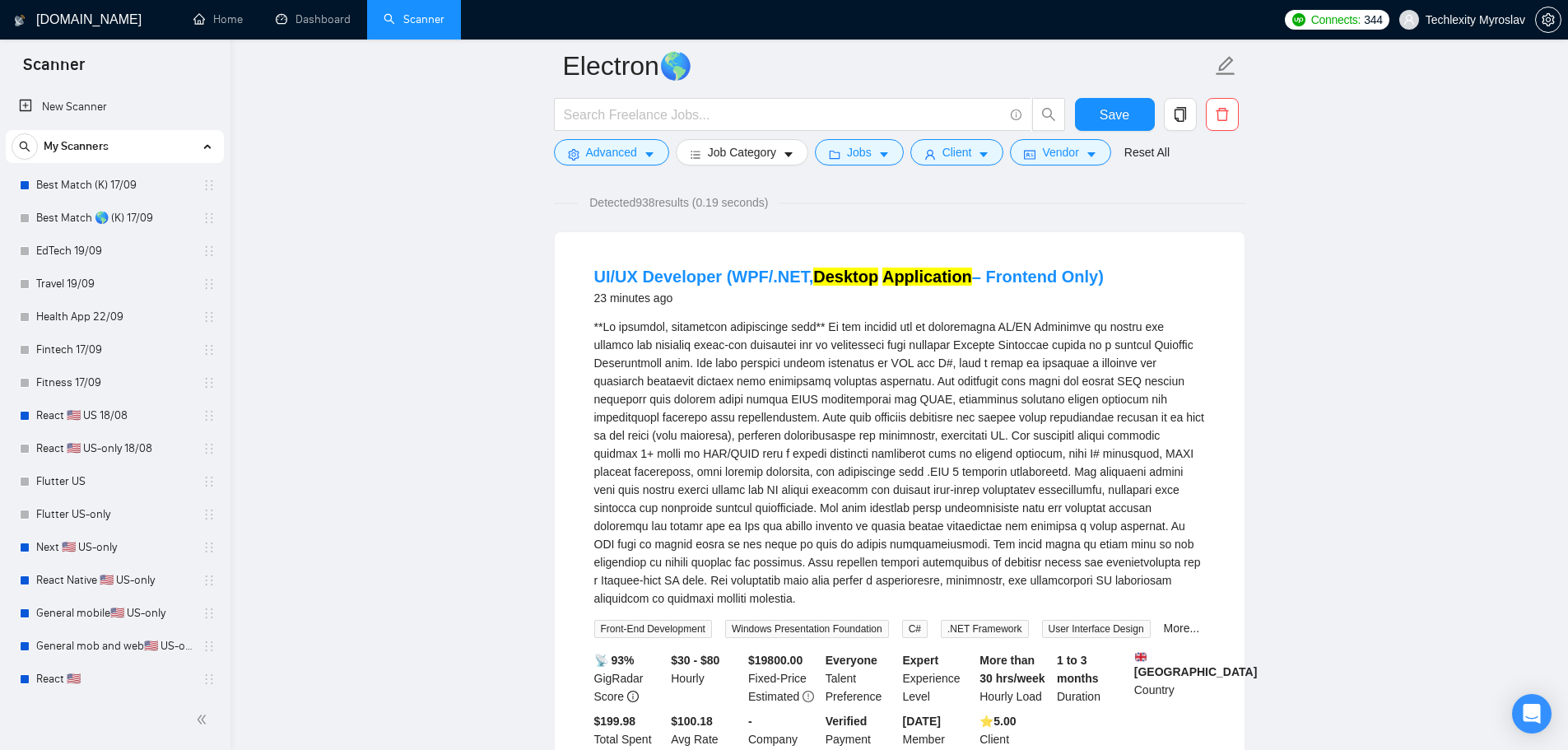
scroll to position [164, 0]
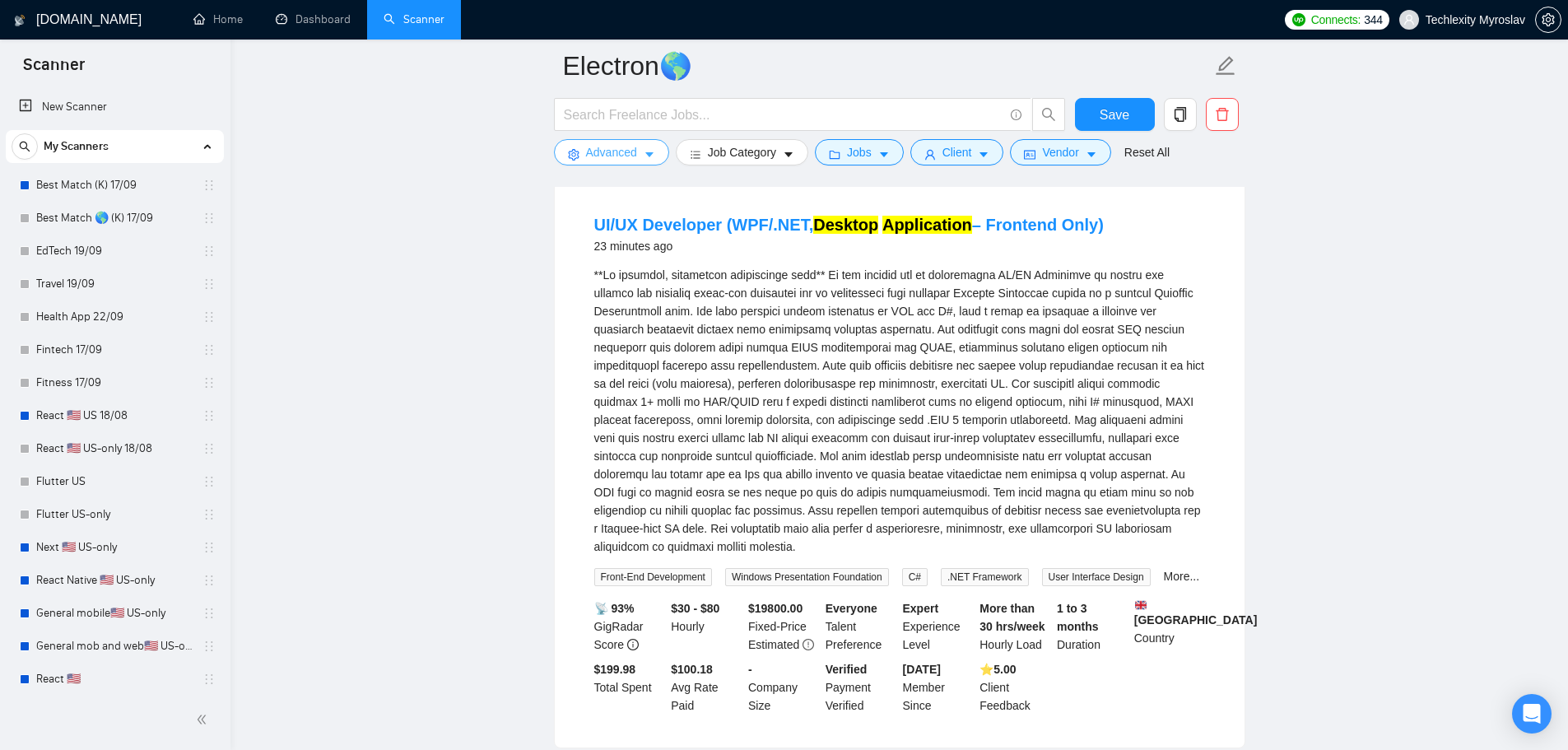
click at [601, 146] on span "Advanced" at bounding box center [612, 152] width 51 height 18
click at [610, 159] on span "Advanced" at bounding box center [612, 152] width 51 height 18
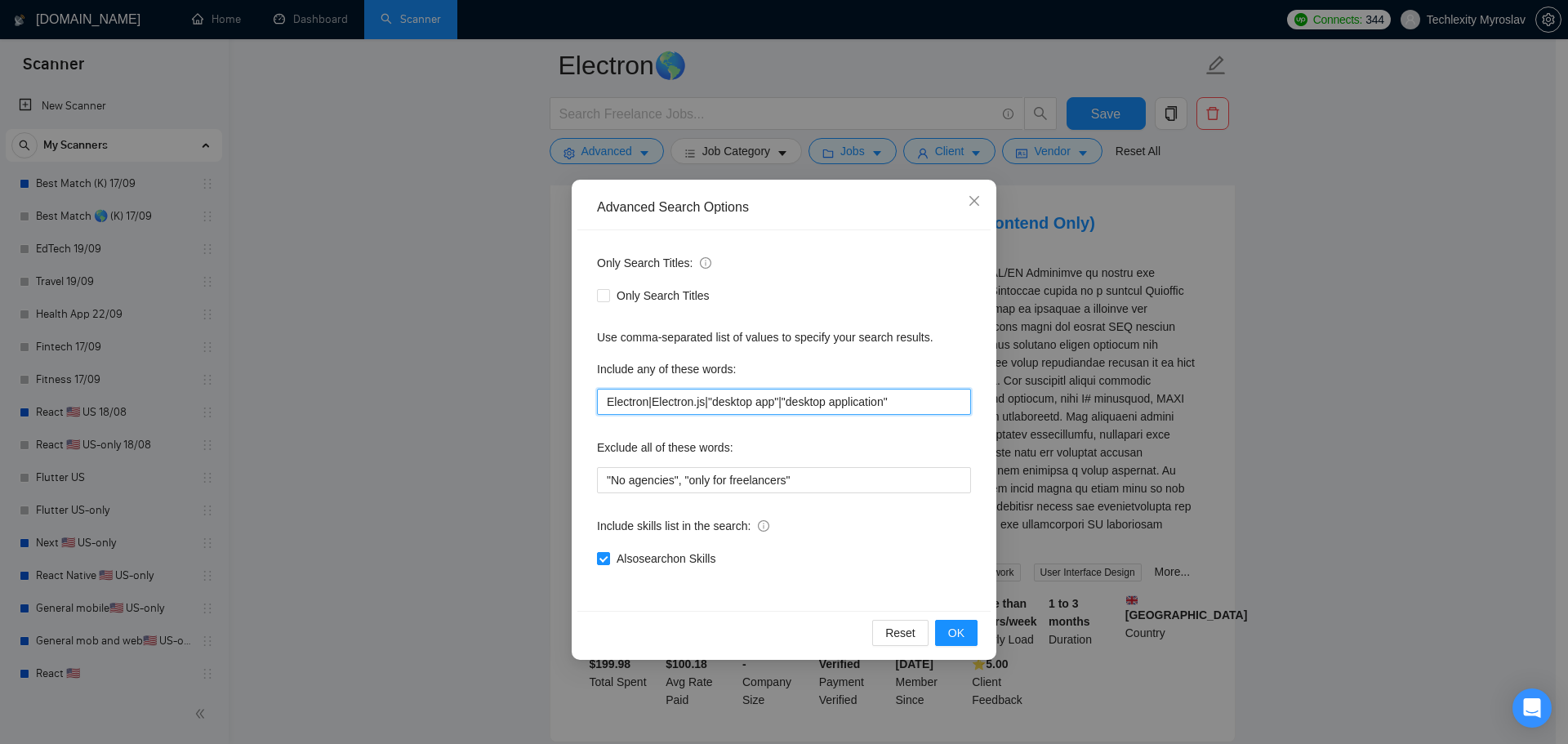
click at [648, 401] on input "Electron|Electron.js|"desktop app"|"desktop application"" at bounding box center [784, 401] width 374 height 27
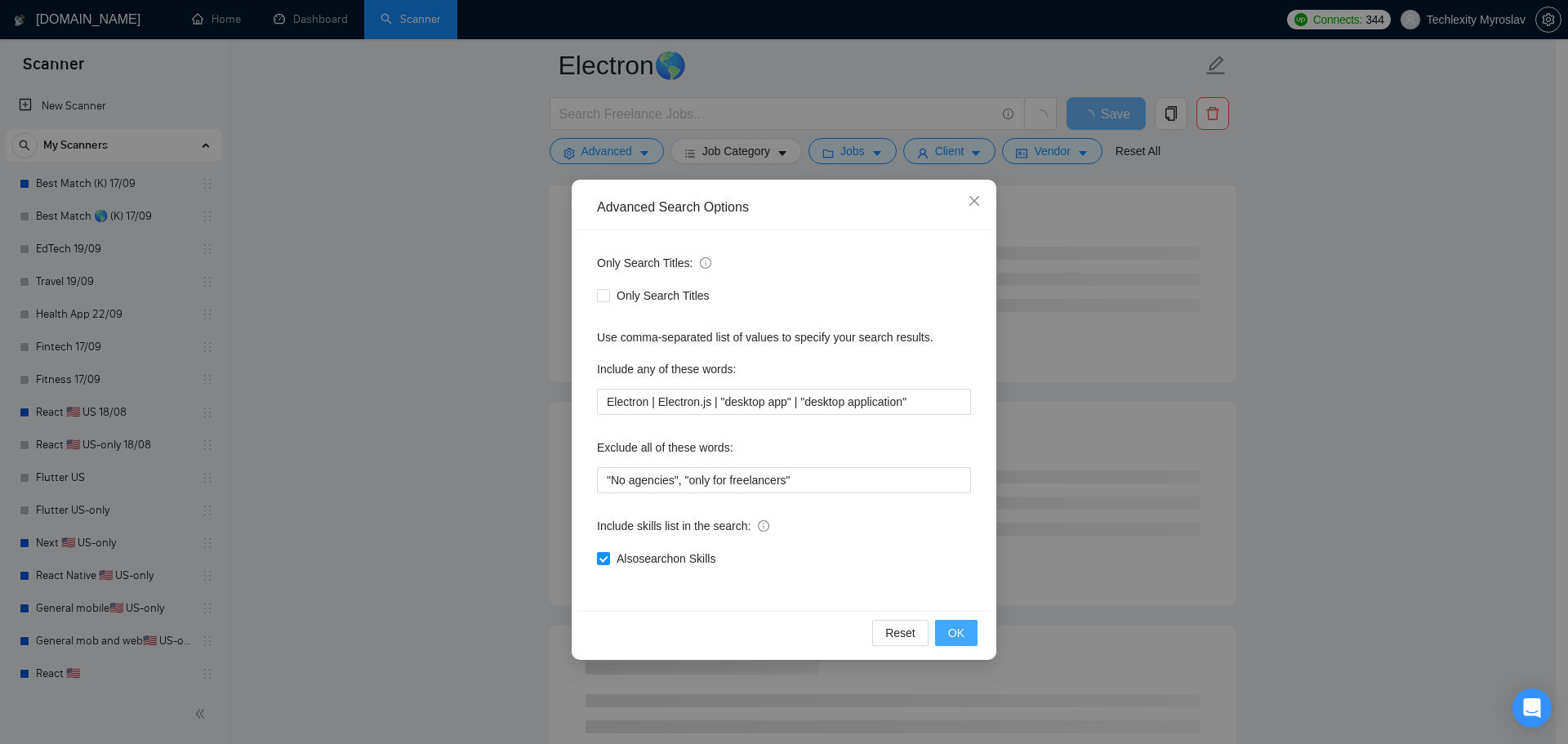
click at [957, 627] on span "OK" at bounding box center [956, 632] width 17 height 18
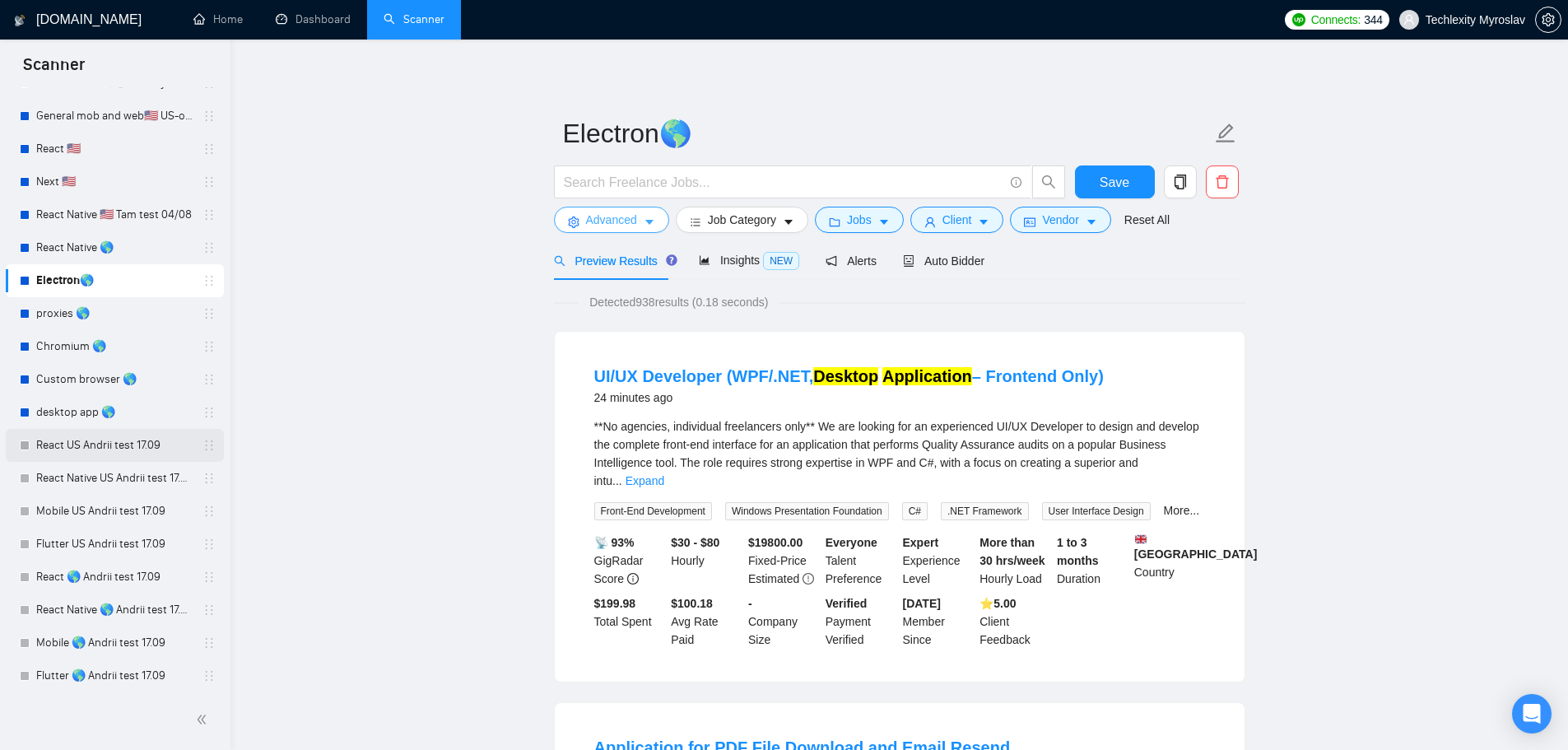
scroll to position [532, 0]
click at [105, 412] on link "desktop app 🌎" at bounding box center [115, 410] width 156 height 33
click at [590, 222] on span "Advanced" at bounding box center [612, 220] width 51 height 18
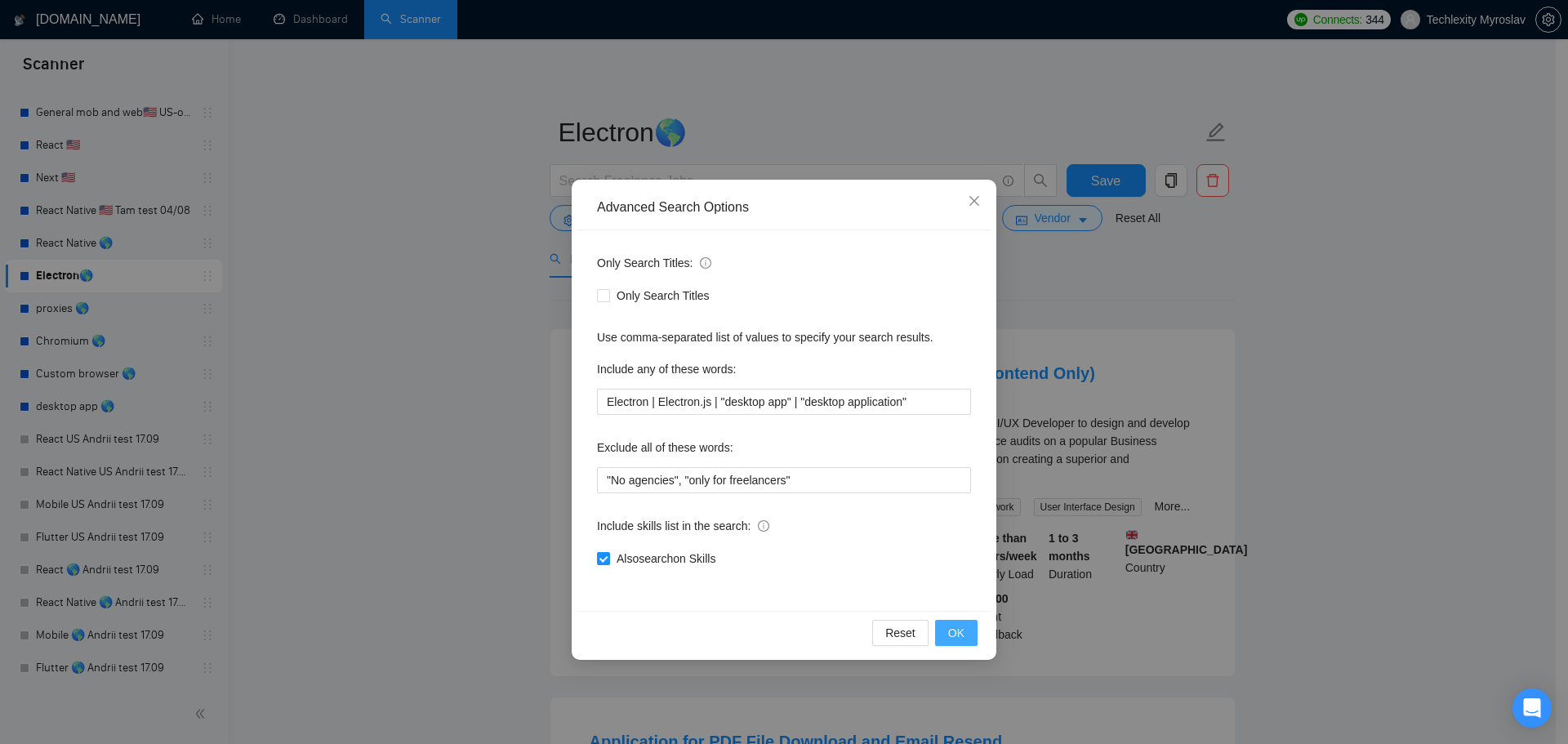
click at [959, 634] on span "OK" at bounding box center [956, 632] width 17 height 18
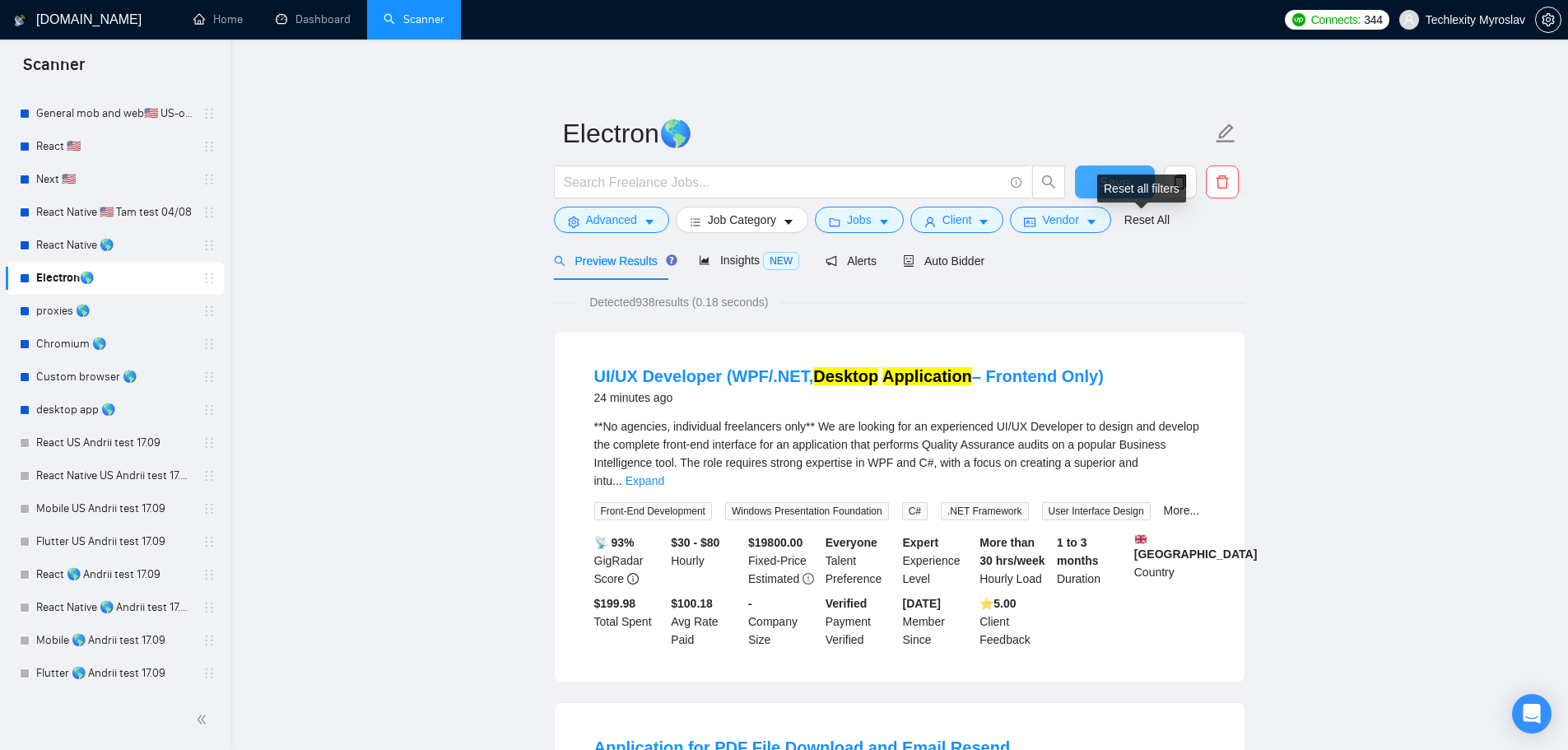
drag, startPoint x: 1117, startPoint y: 172, endPoint x: 1116, endPoint y: 186, distance: 14.0
click at [1117, 173] on span "Save" at bounding box center [1115, 182] width 30 height 21
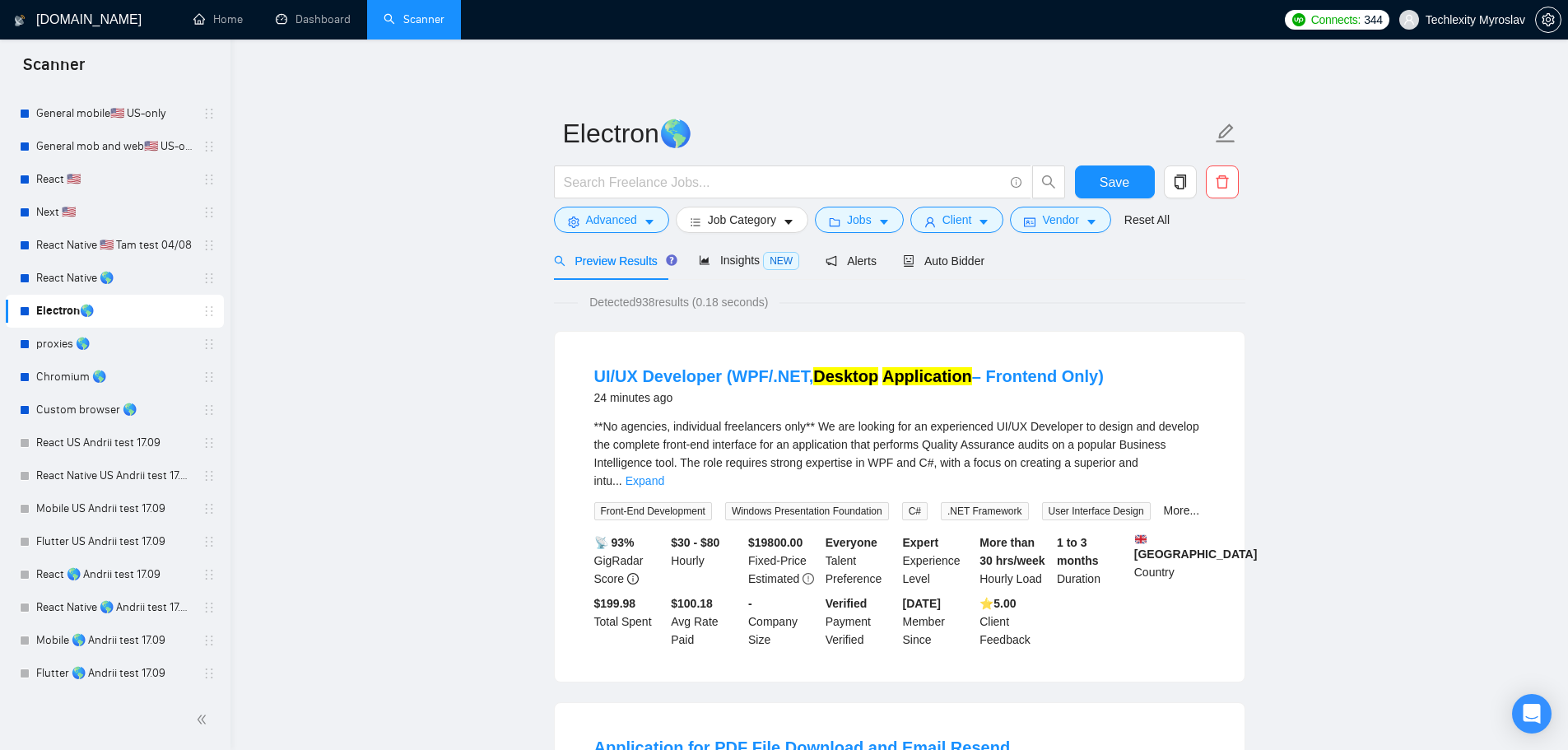
scroll to position [500, 0]
click at [617, 223] on span "Advanced" at bounding box center [612, 220] width 51 height 18
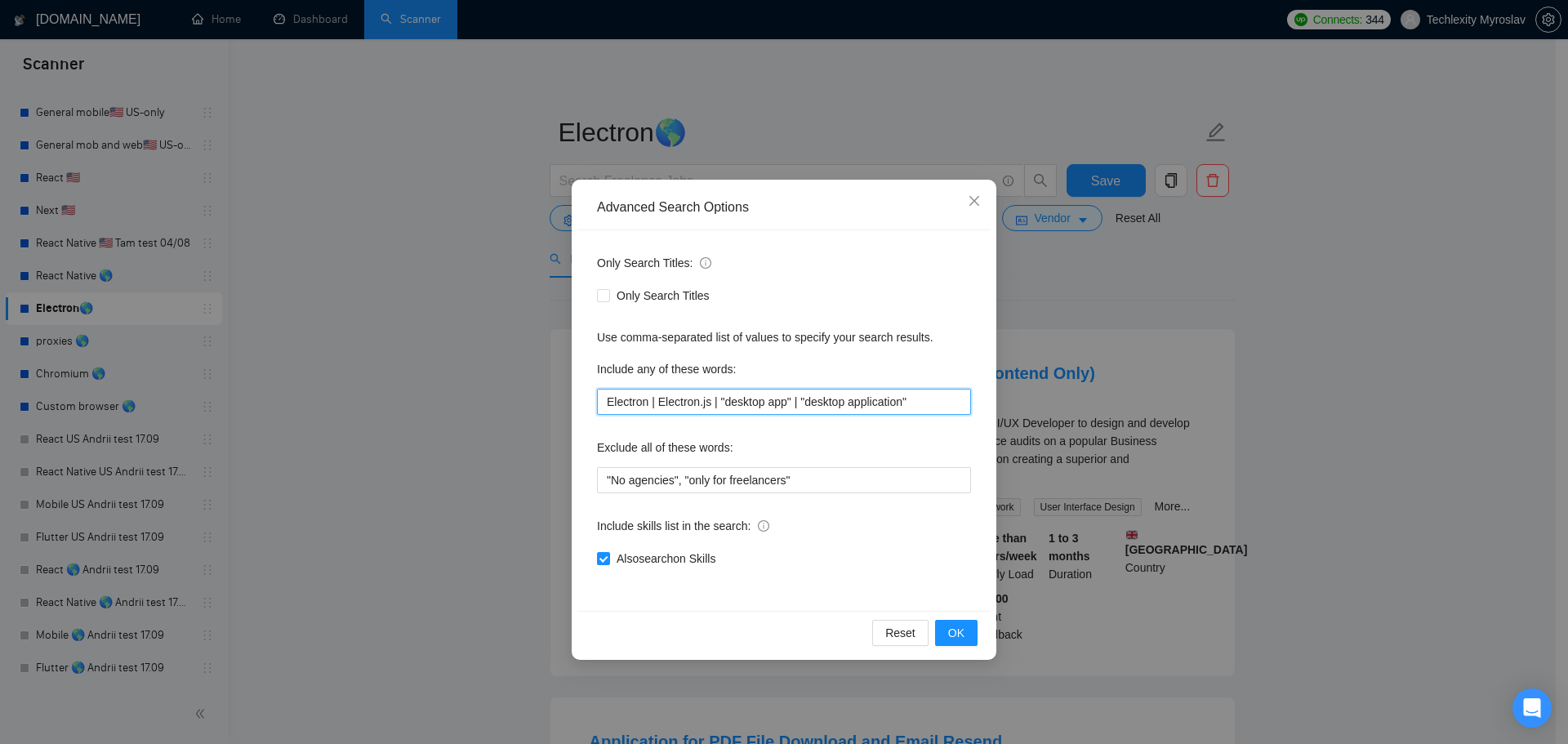
drag, startPoint x: 713, startPoint y: 401, endPoint x: 563, endPoint y: 398, distance: 150.0
click at [563, 398] on div "Advanced Search Options Only Search Titles: Only Search Titles Use comma-separa…" at bounding box center [784, 372] width 1568 height 744
paste input "|Electron.js|Electron js|electron*"
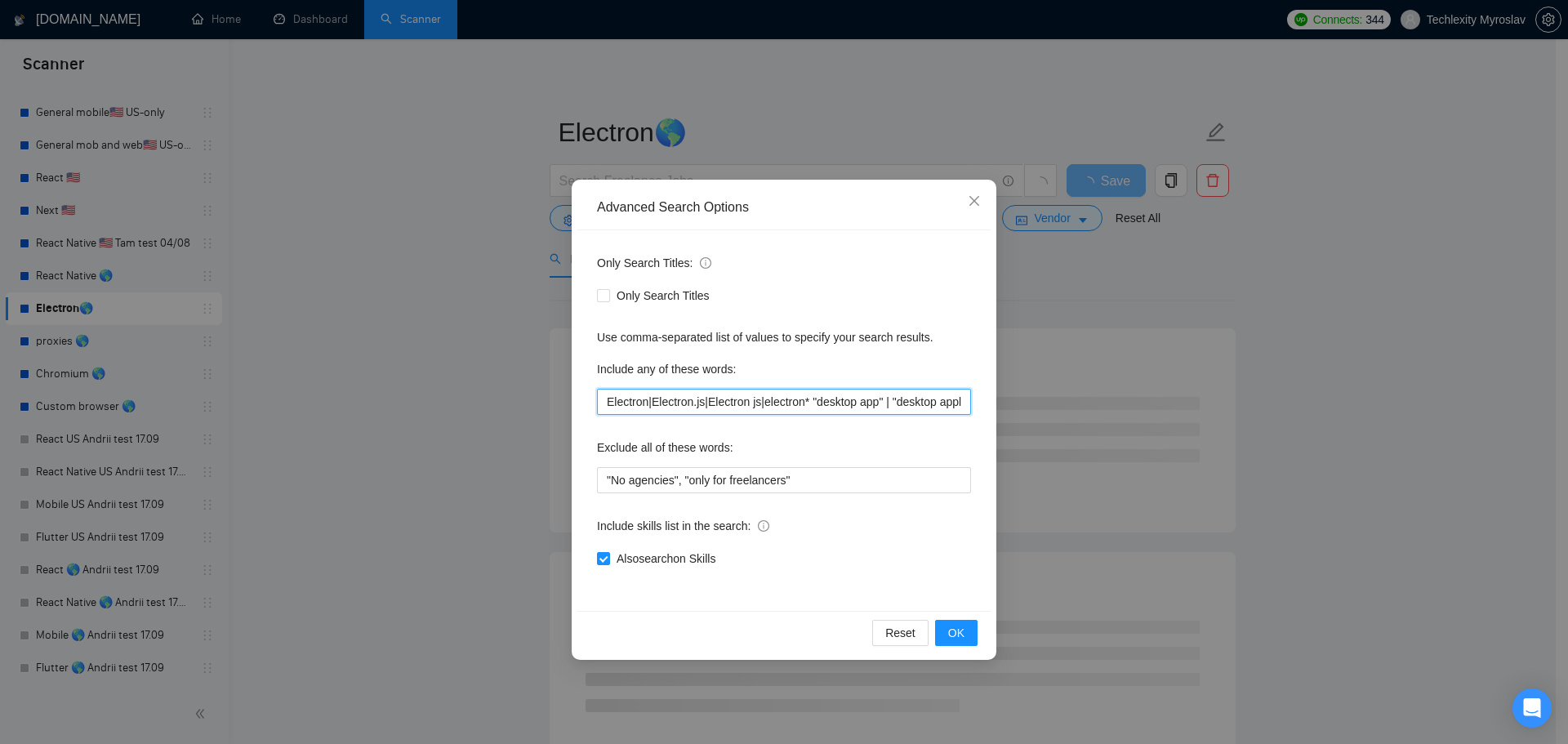
click at [757, 402] on input "Electron|Electron.js|Electron js|electron* "desktop app" | "desktop application"" at bounding box center [784, 401] width 374 height 27
click at [754, 405] on input "Electron|Electron.js|Electron js| electron* "desktop app" | "desktop applicatio…" at bounding box center [784, 401] width 374 height 27
click at [703, 403] on input "Electron|Electron.js|Electron js | electron* "desktop app" | "desktop applicati…" at bounding box center [784, 401] width 374 height 27
click at [700, 402] on input "Electron|Electron.js| Electron js | electron* "desktop app" | "desktop applicat…" at bounding box center [784, 401] width 374 height 27
click at [647, 404] on input "Electron|Electron.js | Electron js | electron* "desktop app" | "desktop applica…" at bounding box center [784, 401] width 374 height 27
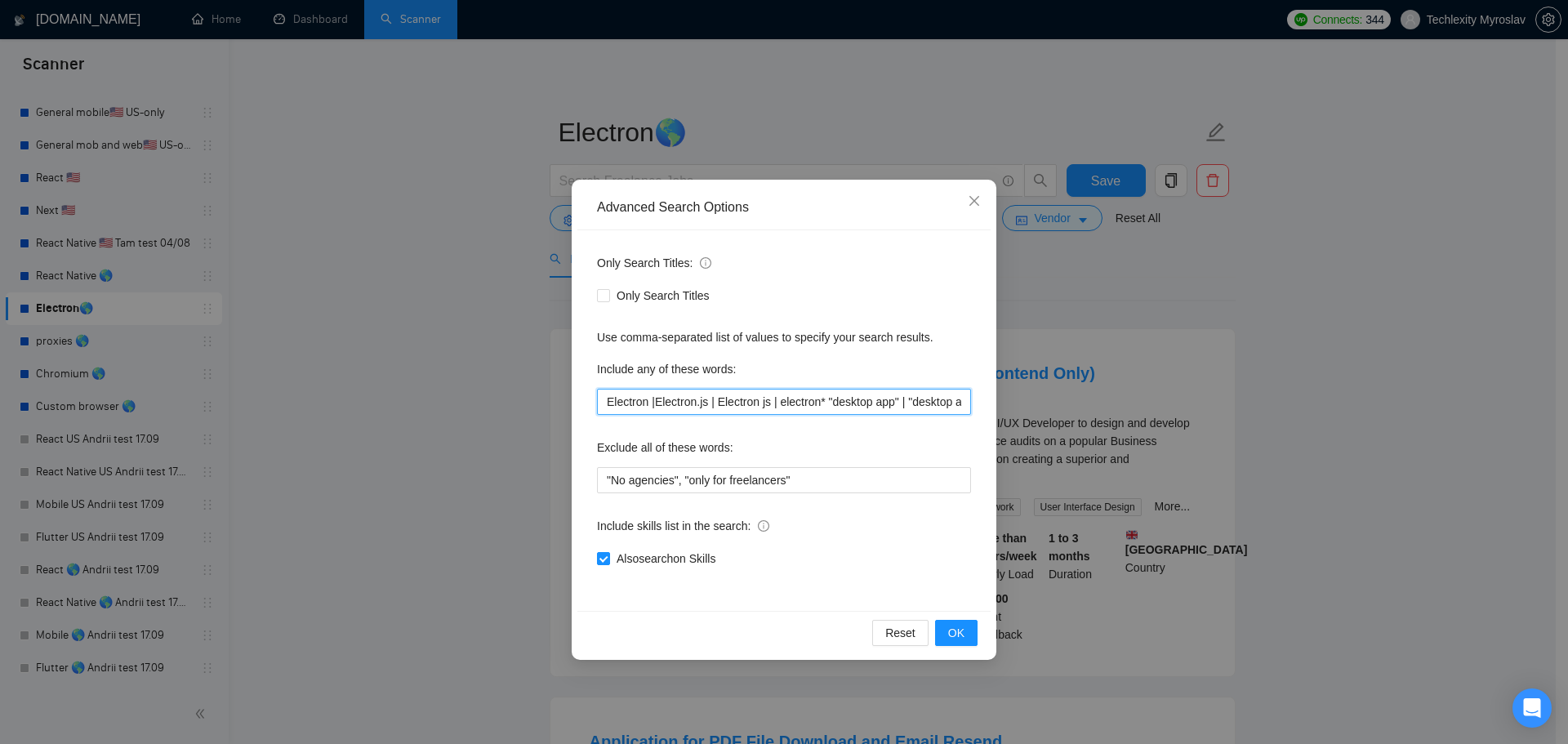
click at [653, 405] on input "Electron |Electron.js | Electron js | electron* "desktop app" | "desktop applic…" at bounding box center [784, 401] width 374 height 27
click at [962, 624] on span "OK" at bounding box center [956, 632] width 17 height 18
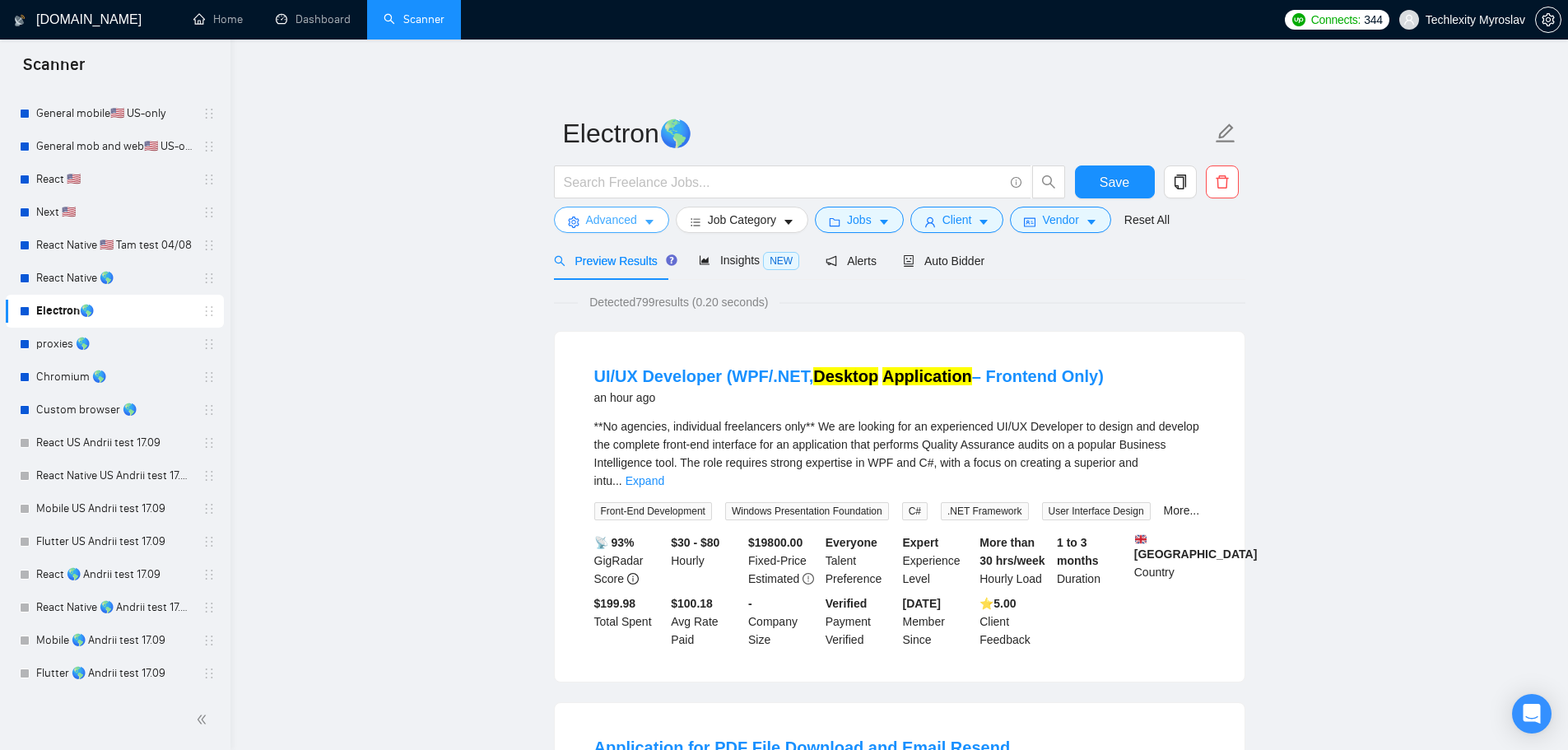
click at [589, 218] on span "Advanced" at bounding box center [612, 220] width 51 height 18
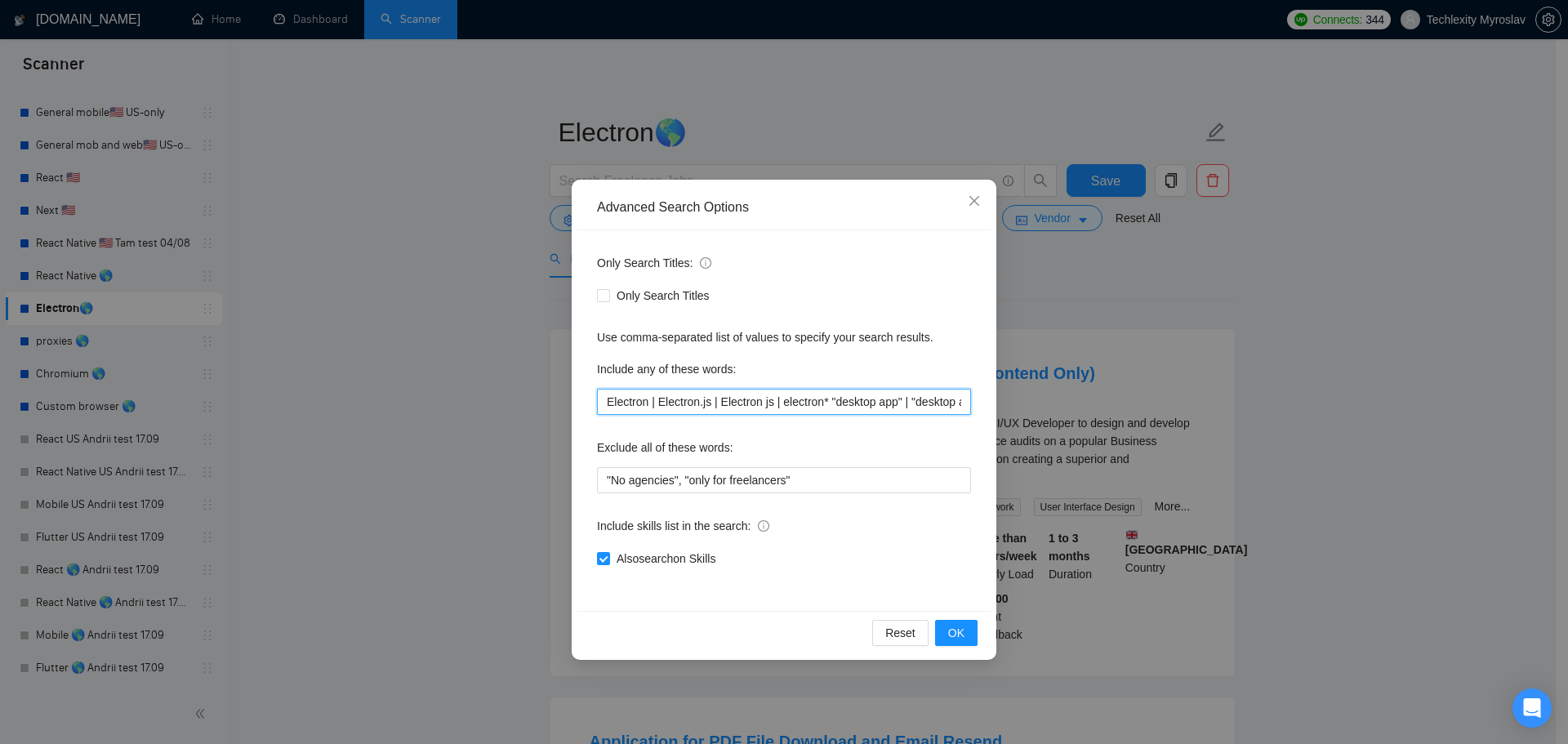
click at [823, 402] on input "Electron | Electron.js | Electron js | electron* "desktop app" | "desktop appli…" at bounding box center [784, 401] width 374 height 27
type input "Electron | Electron.js | Electron js | electron*, "desktop app" | "desktop appl…"
click at [960, 636] on span "OK" at bounding box center [956, 632] width 17 height 18
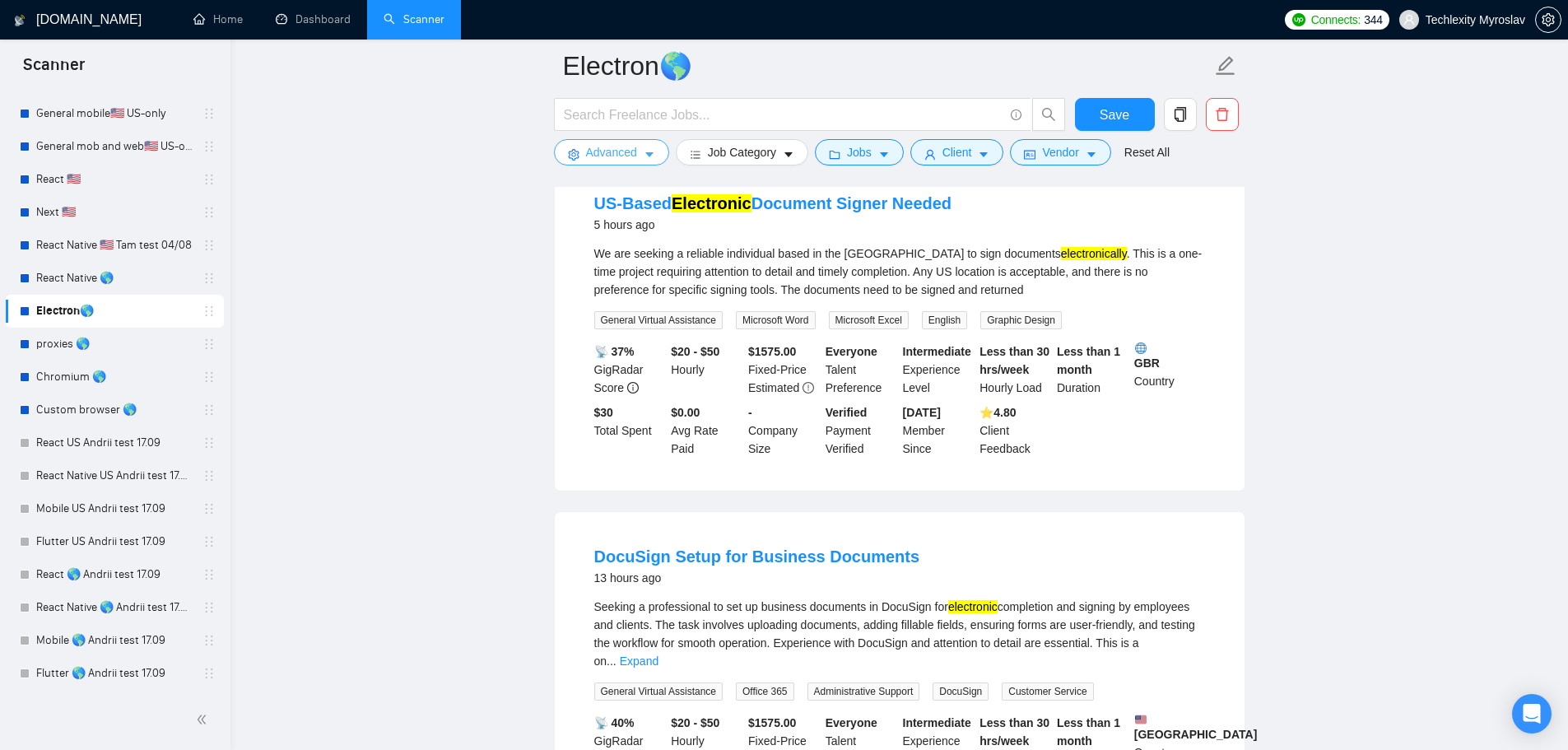
scroll to position [576, 0]
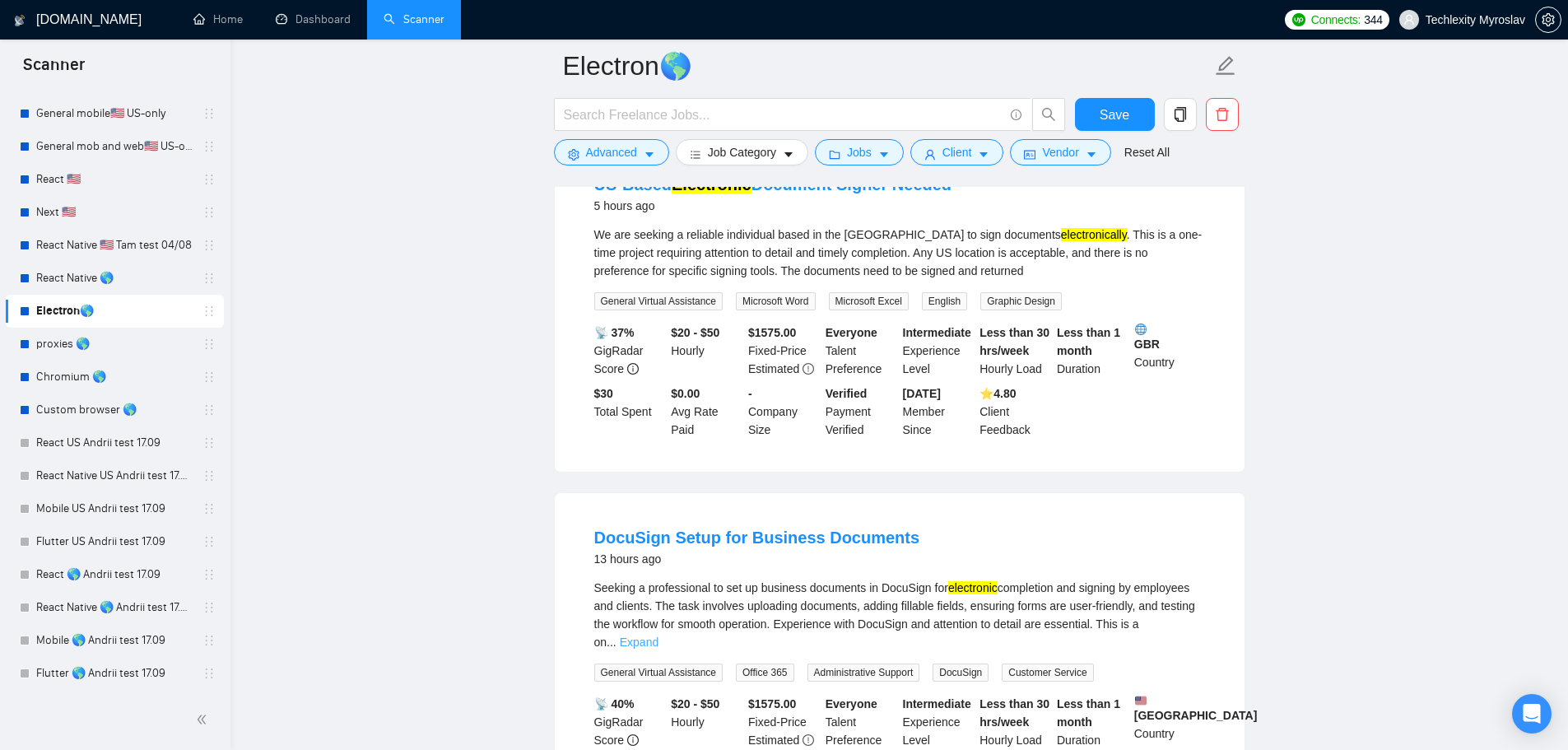
click at [658, 635] on link "Expand" at bounding box center [638, 641] width 39 height 13
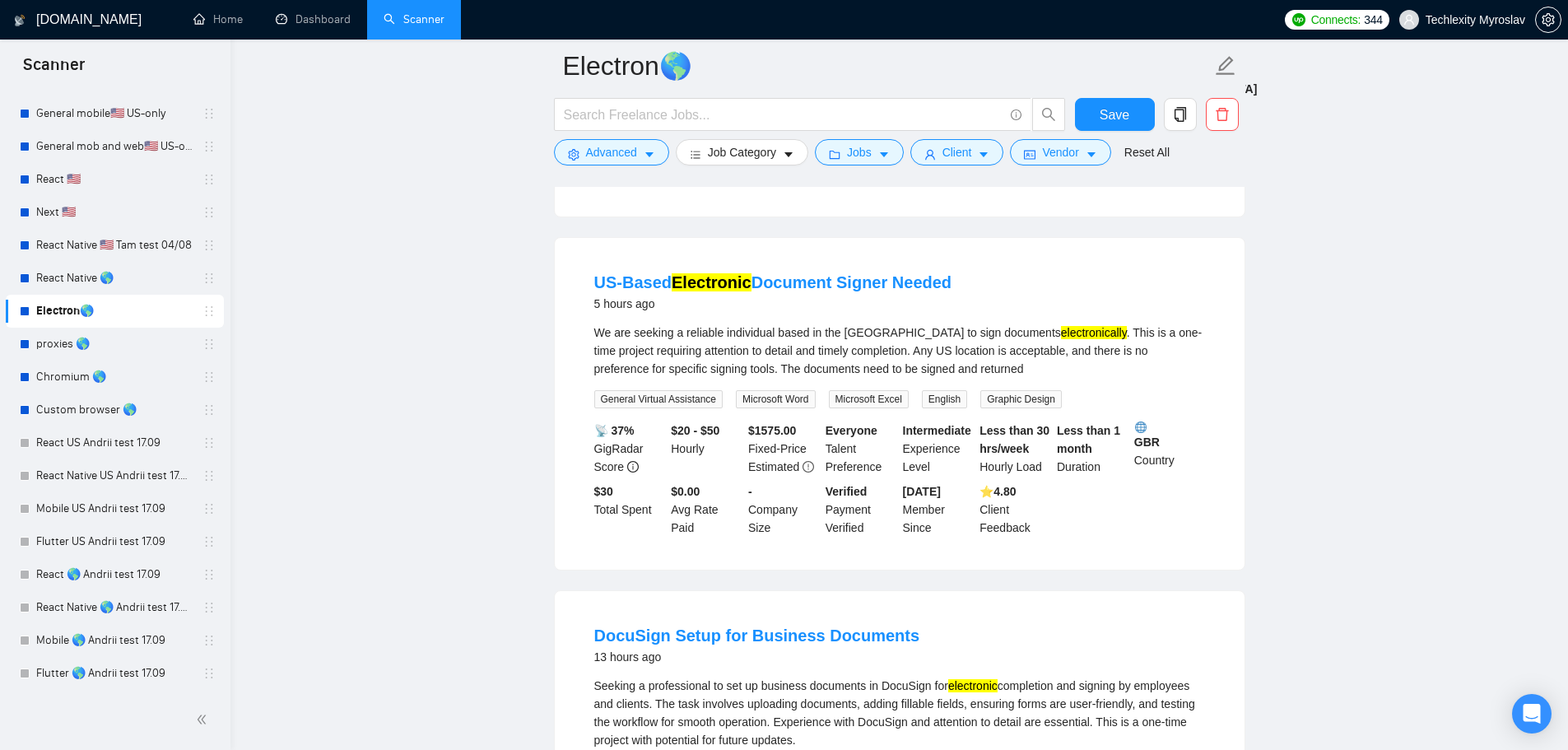
scroll to position [0, 0]
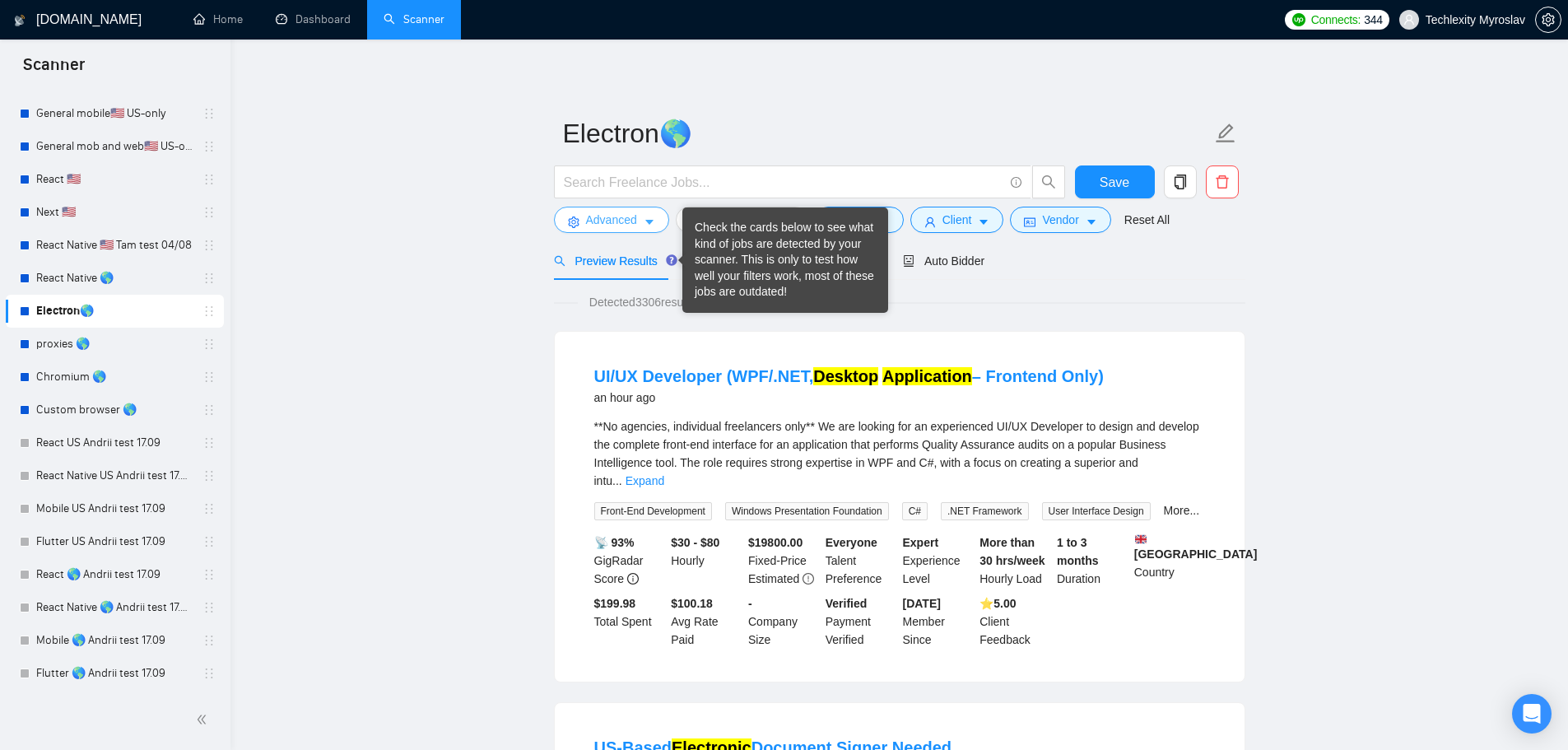
click at [611, 229] on span "Advanced" at bounding box center [612, 220] width 51 height 18
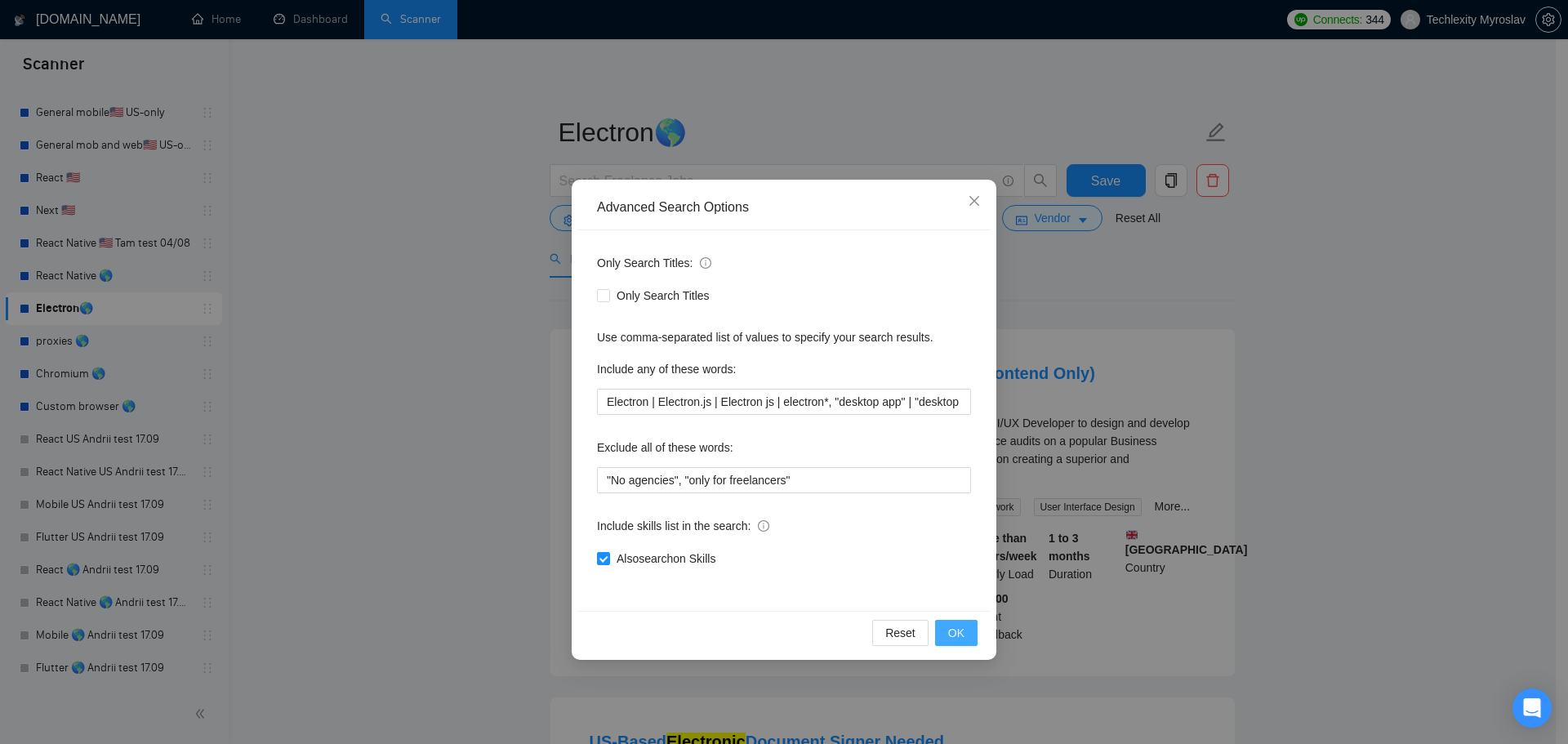
click at [963, 628] on span "OK" at bounding box center [956, 632] width 17 height 18
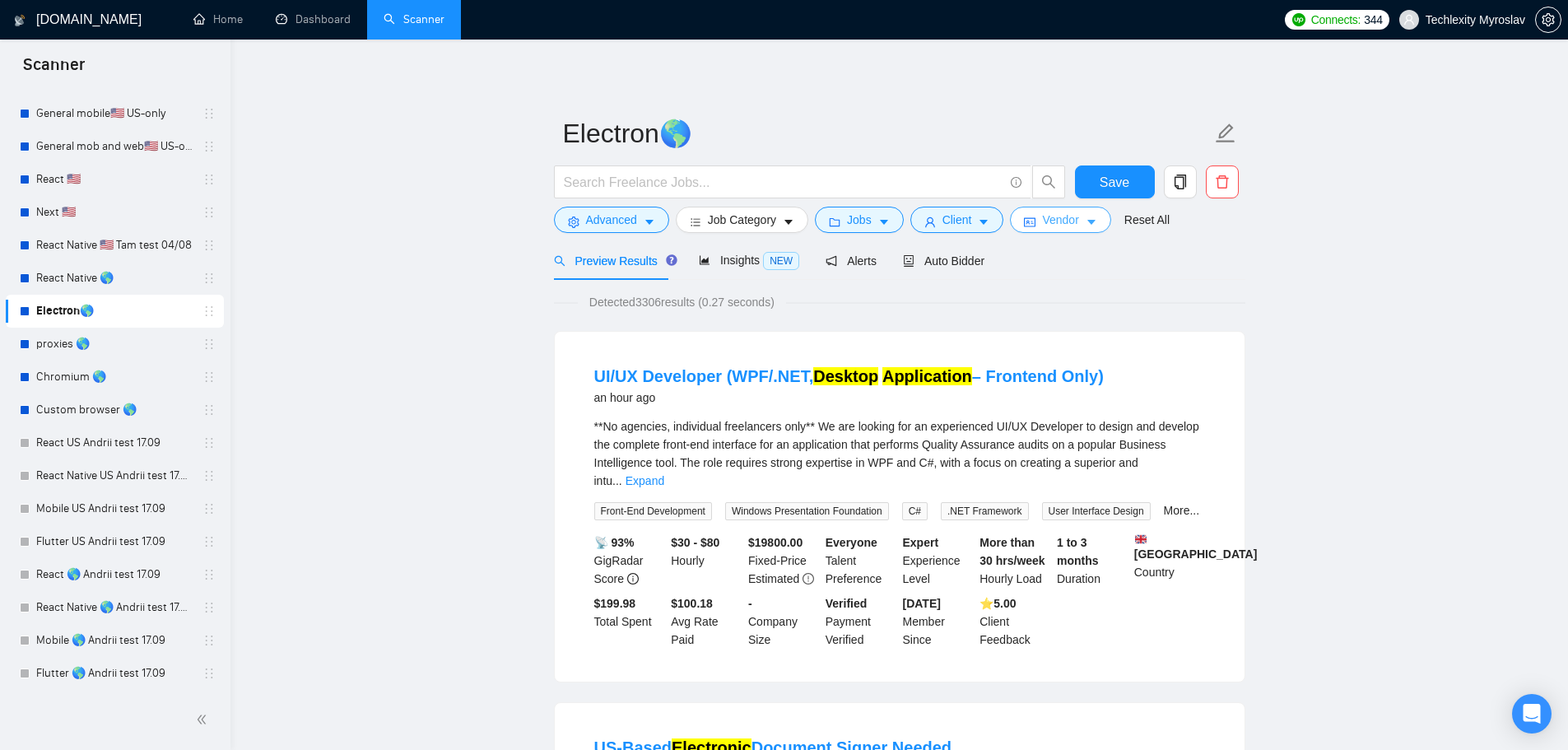
click at [1025, 214] on button "Vendor" at bounding box center [1059, 220] width 100 height 27
click at [908, 219] on div "Client" at bounding box center [957, 220] width 100 height 27
click at [927, 221] on icon "user" at bounding box center [931, 223] width 12 height 12
click at [847, 218] on span "Jobs" at bounding box center [859, 220] width 25 height 18
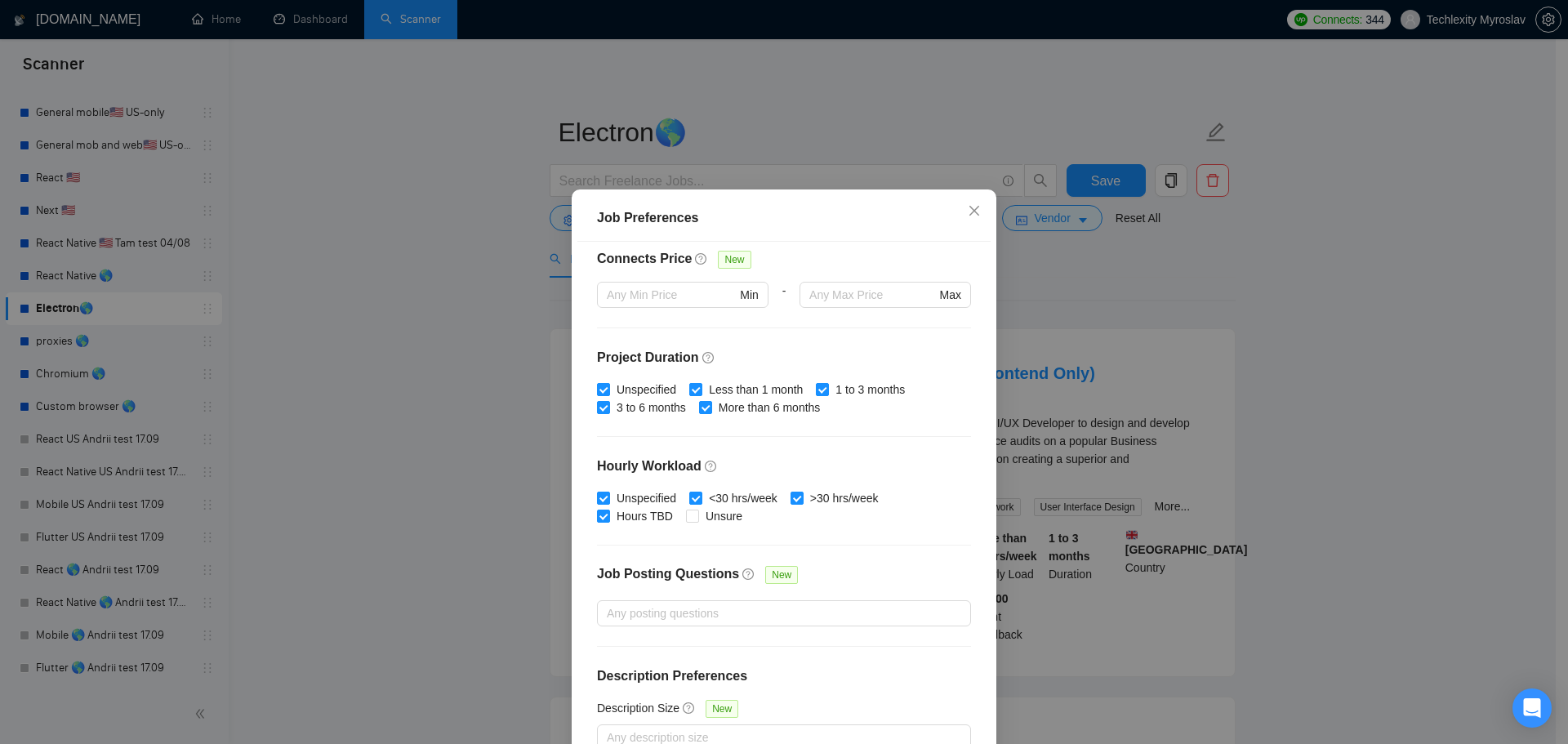
scroll to position [399, 0]
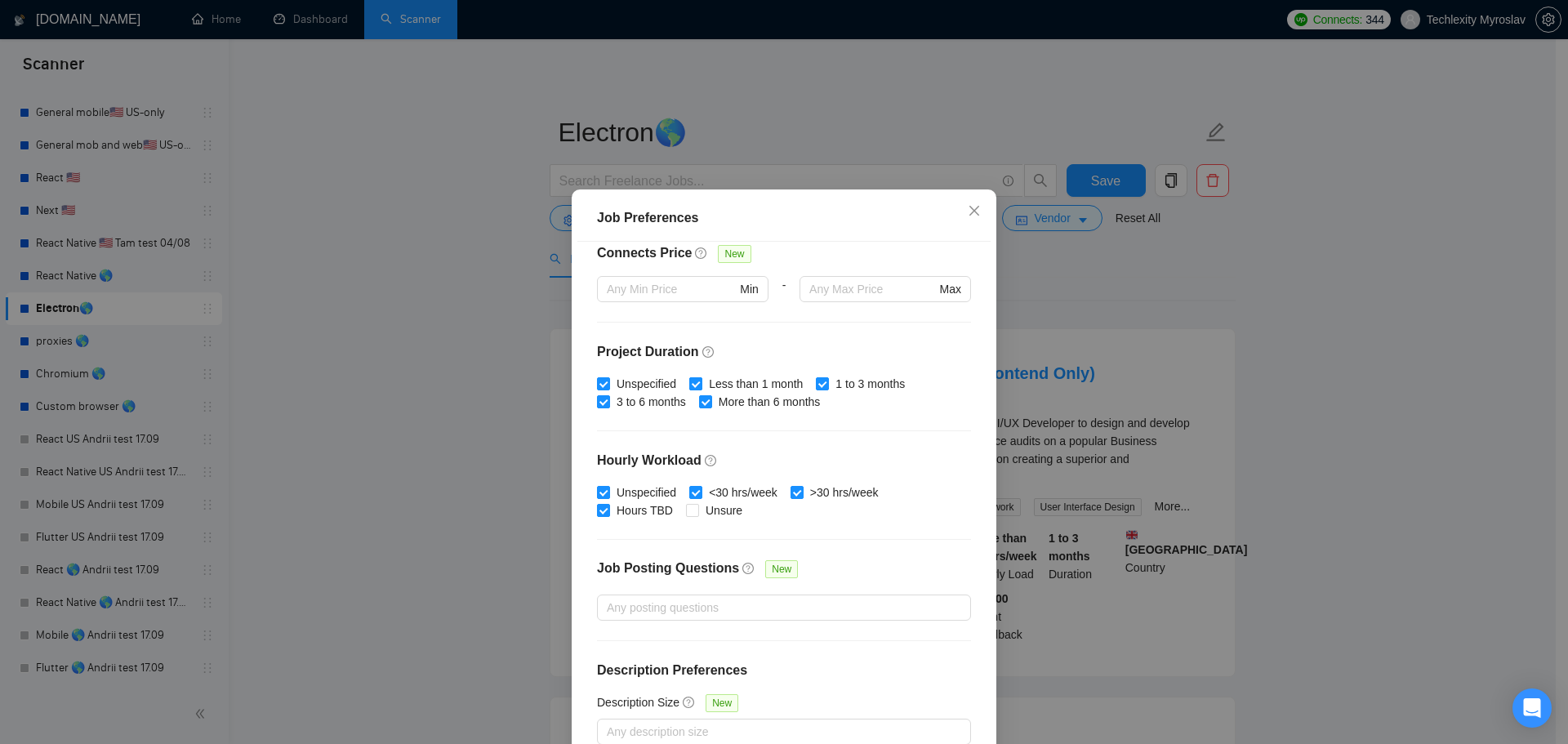
click at [689, 379] on input "Less than 1 month" at bounding box center [695, 383] width 12 height 12
checkbox input "false"
click at [642, 381] on span "Unspecified" at bounding box center [646, 384] width 73 height 18
click at [609, 381] on input "Unspecified" at bounding box center [603, 383] width 12 height 12
click at [642, 381] on span "Unspecified" at bounding box center [646, 384] width 73 height 18
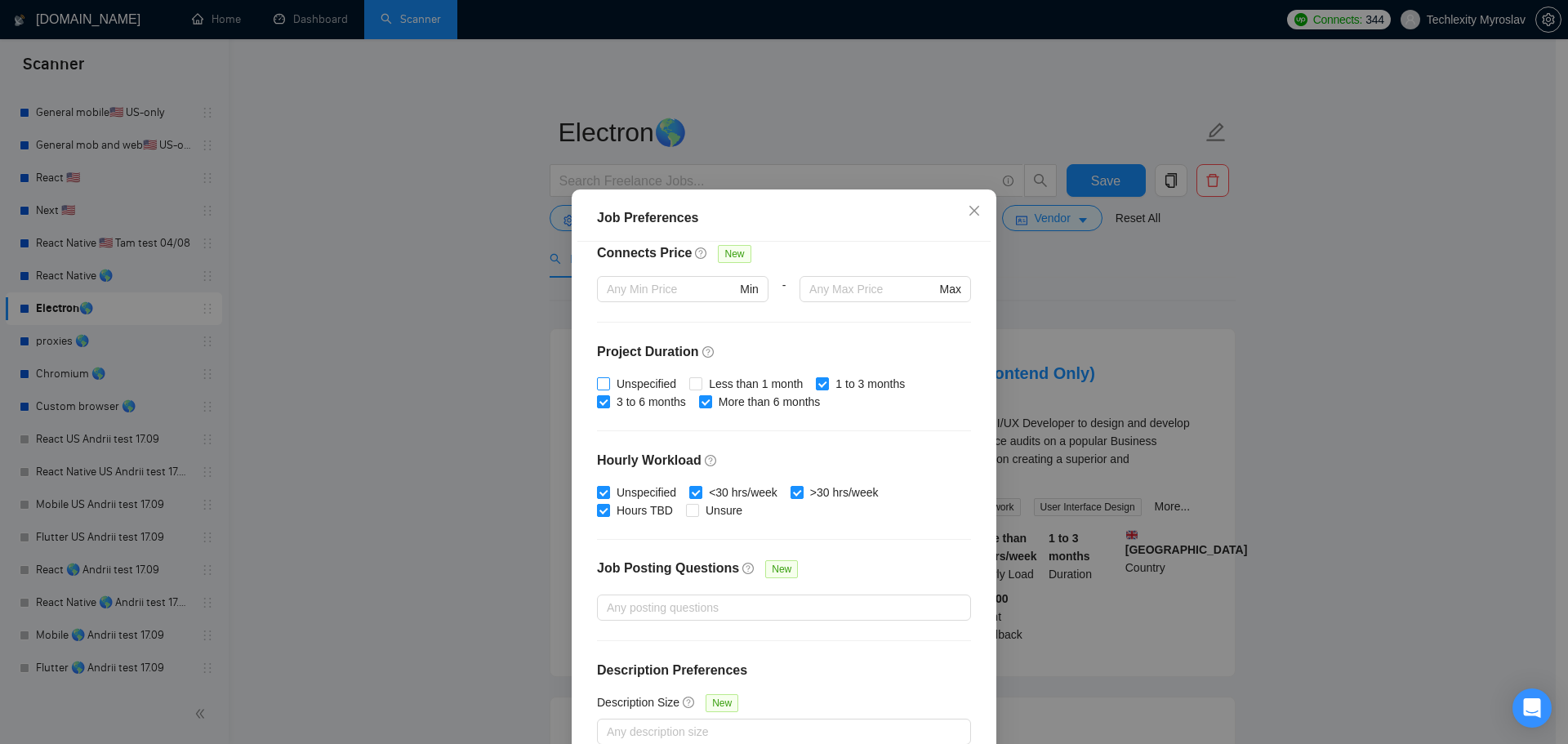
click at [609, 381] on input "Unspecified" at bounding box center [603, 383] width 12 height 12
checkbox input "true"
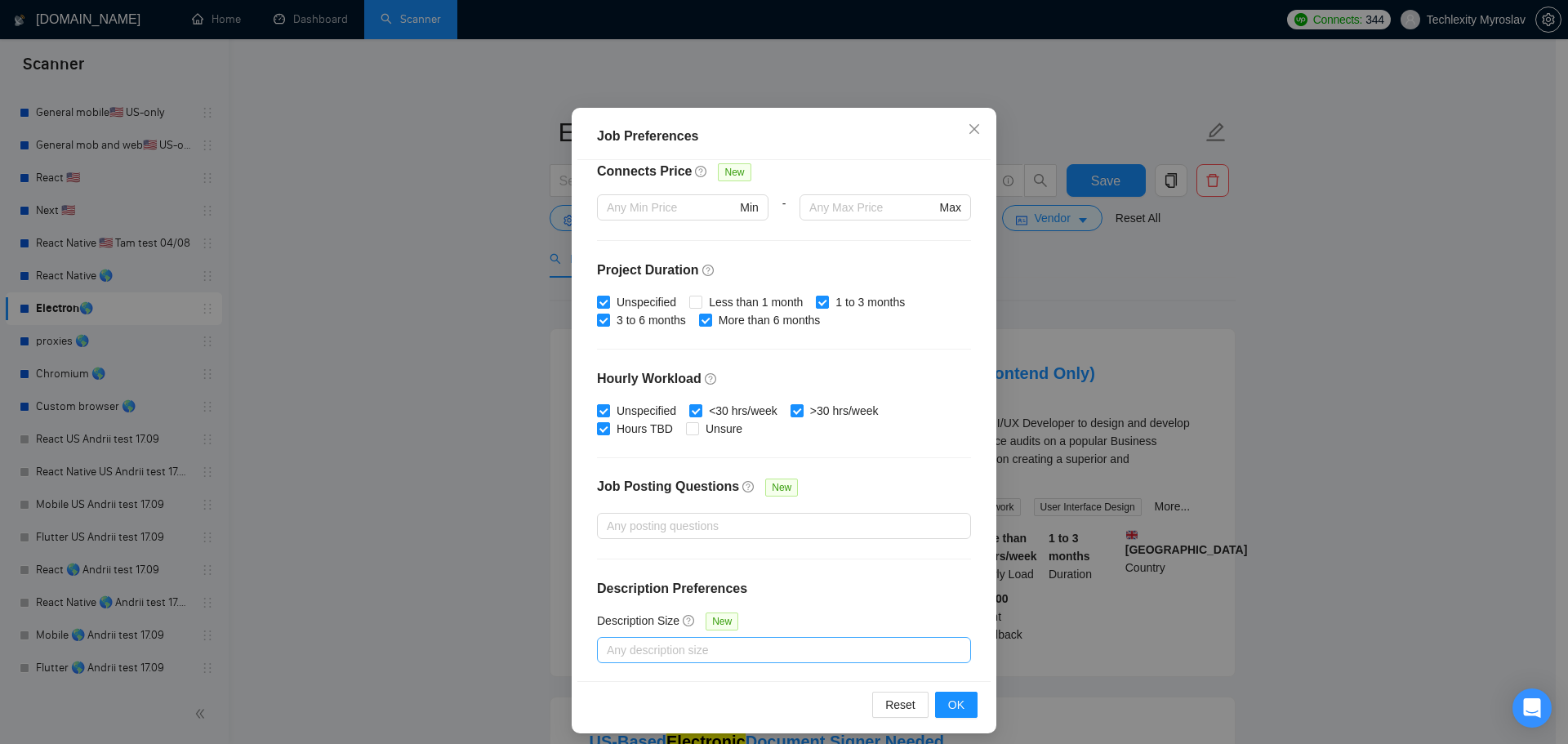
scroll to position [90, 0]
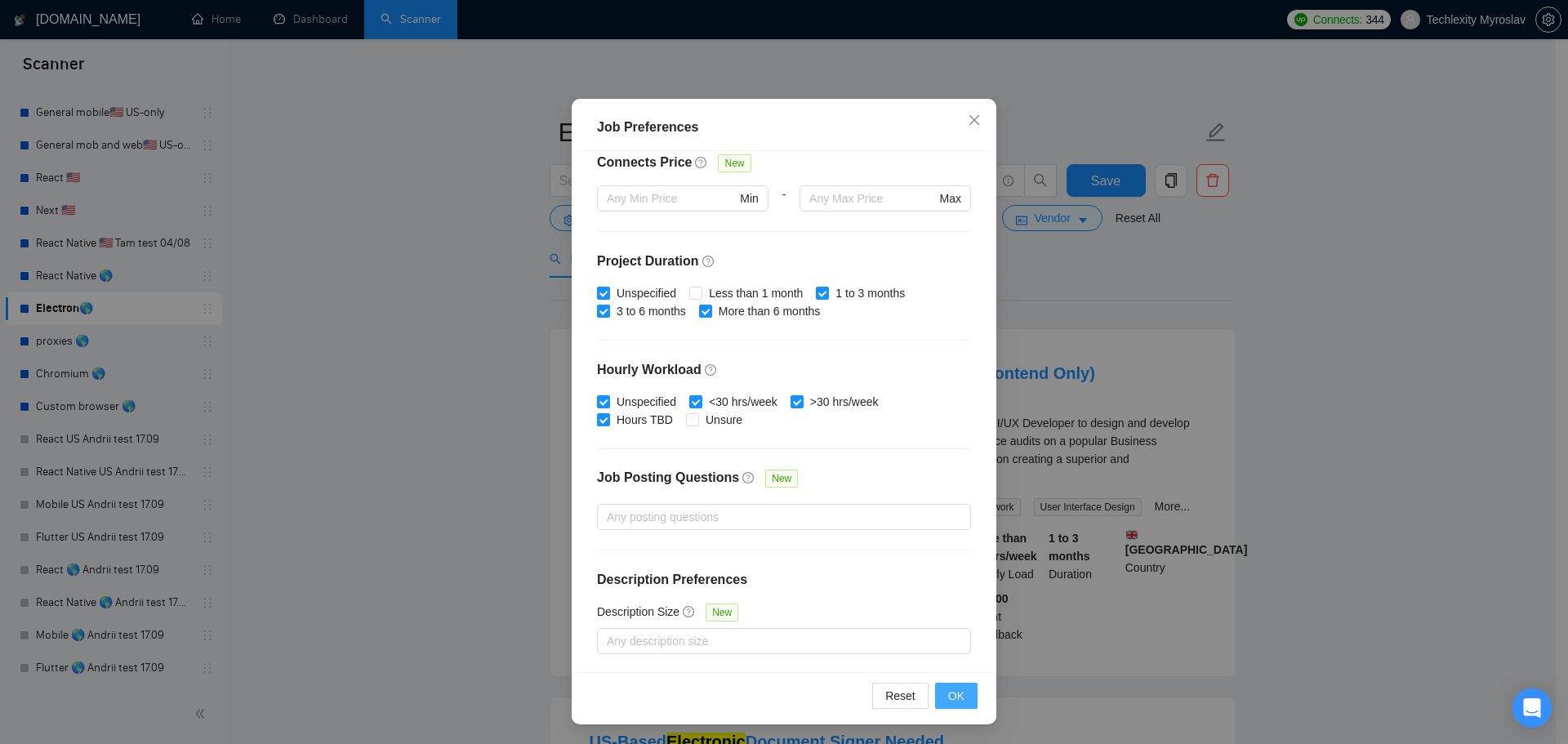
click at [957, 694] on span "OK" at bounding box center [956, 695] width 17 height 18
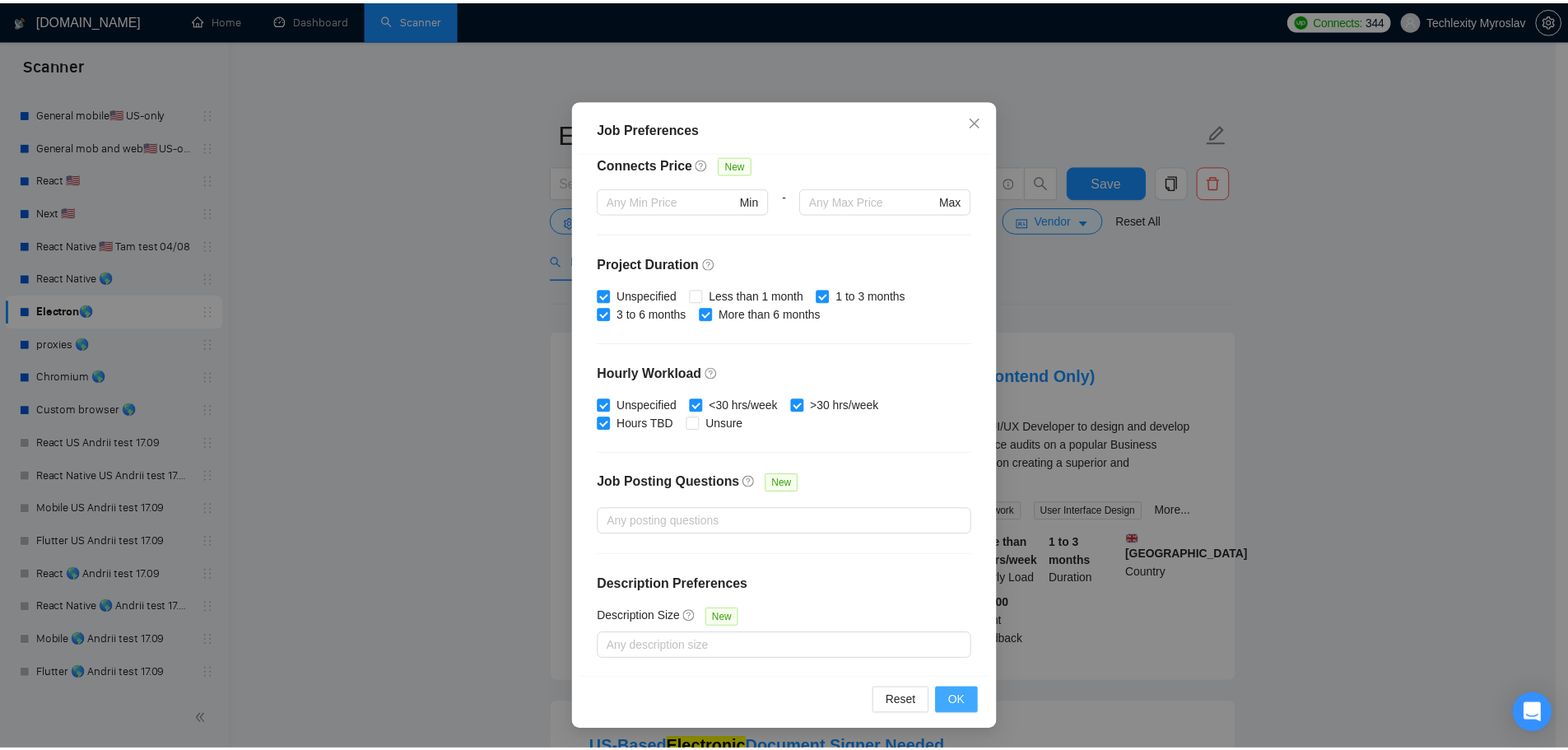
scroll to position [0, 0]
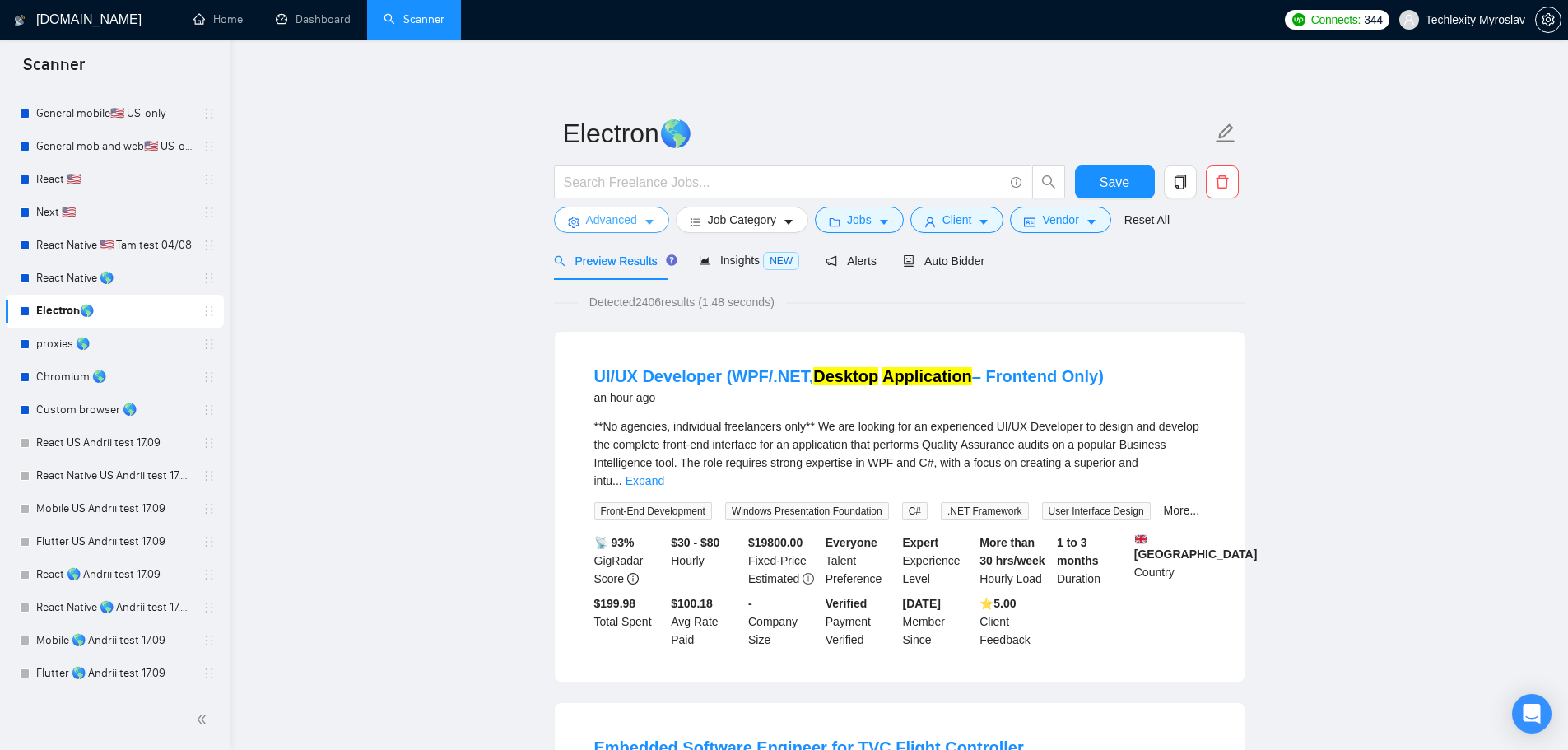
click at [607, 223] on span "Advanced" at bounding box center [612, 220] width 51 height 18
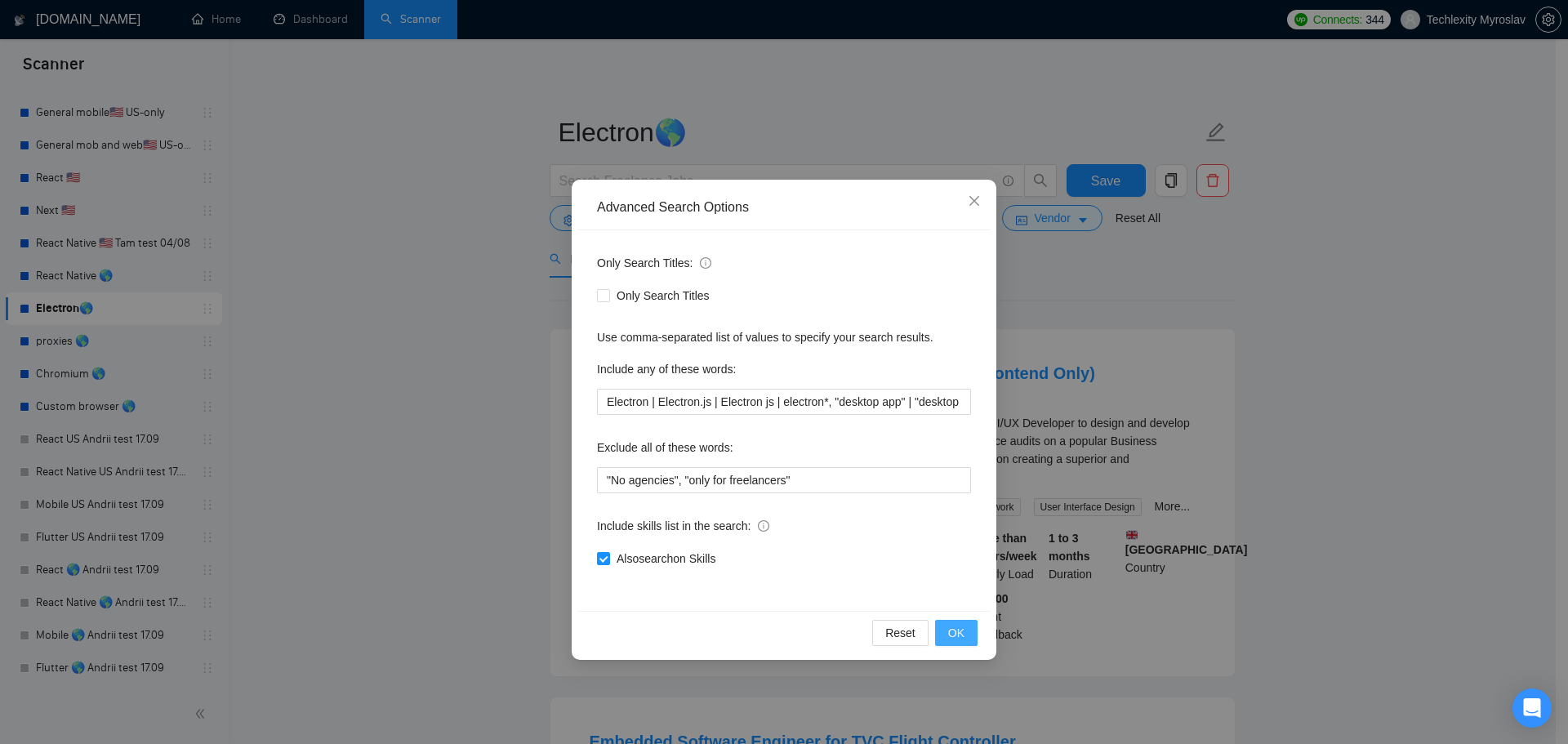
click at [957, 628] on span "OK" at bounding box center [956, 632] width 17 height 18
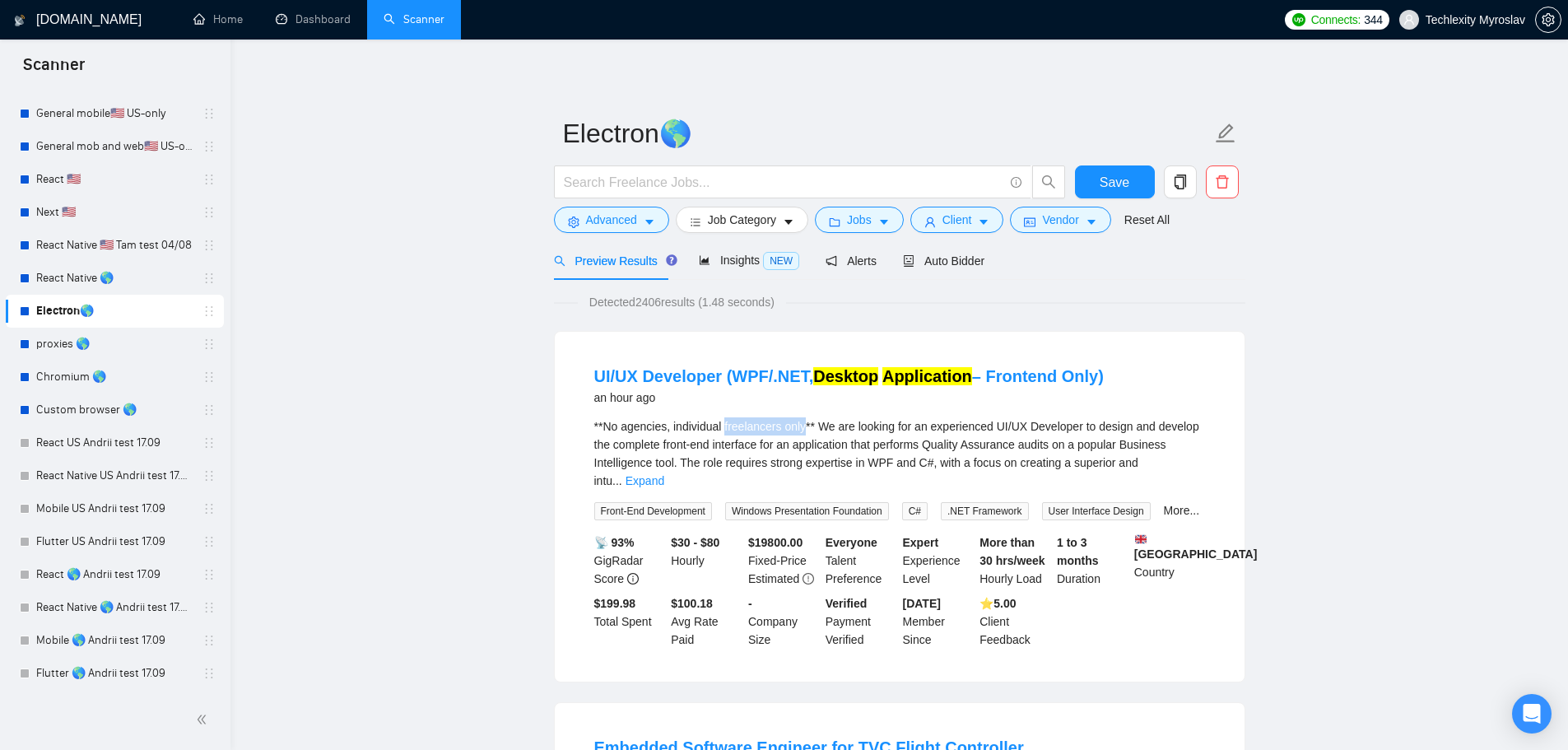
drag, startPoint x: 724, startPoint y: 426, endPoint x: 803, endPoint y: 424, distance: 79.0
click at [803, 424] on span "**No agencies, individual freelancers only** We are looking for an experienced …" at bounding box center [896, 453] width 605 height 67
copy span "freelancers only"
click at [586, 220] on span "Advanced" at bounding box center [612, 220] width 51 height 18
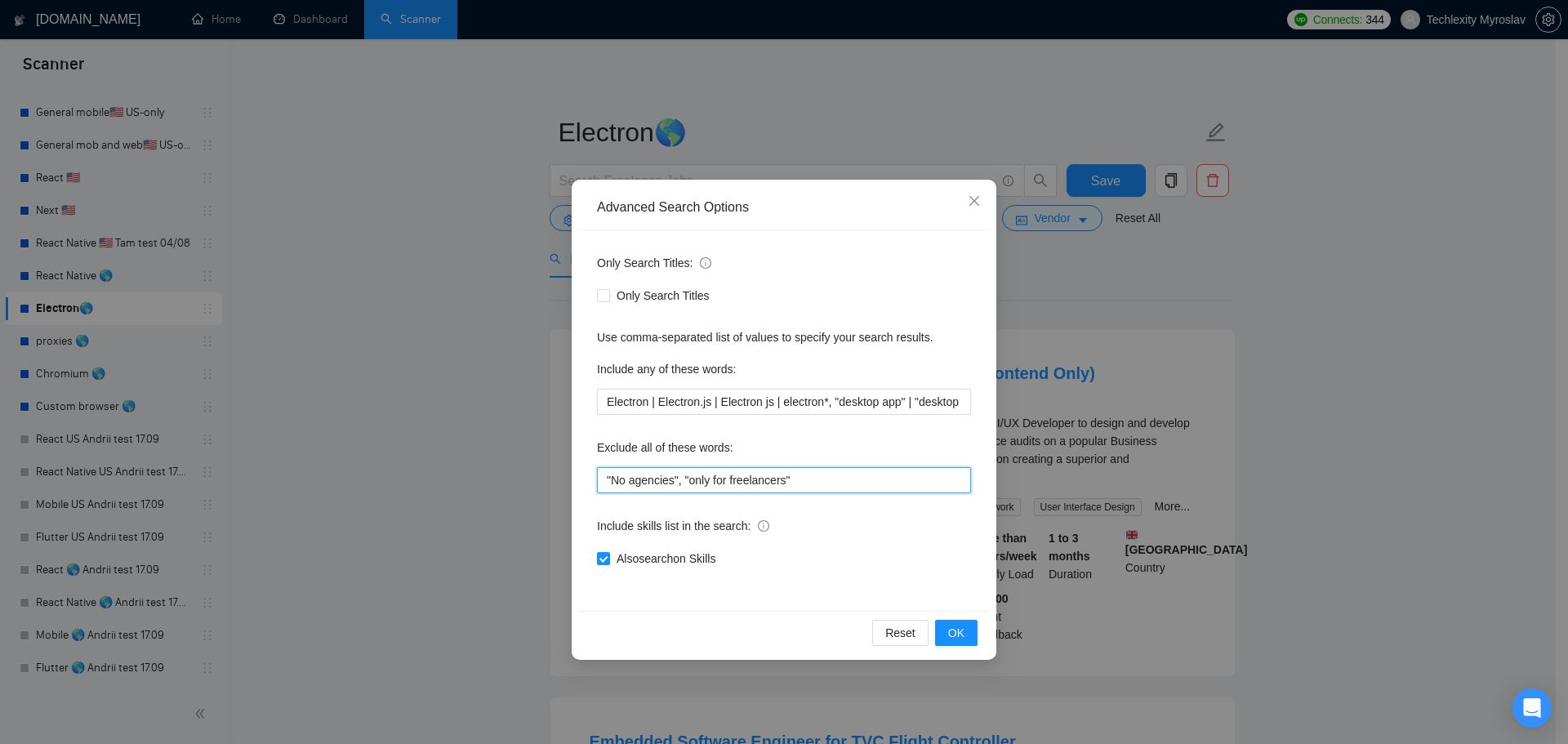
click at [815, 483] on input ""No agencies", "only for freelancers"" at bounding box center [784, 480] width 374 height 27
paste input "freelancers only"
click at [794, 482] on input ""No agencies", "only for freelancers", freelancers only"" at bounding box center [784, 480] width 374 height 27
click at [971, 628] on button "OK" at bounding box center [955, 632] width 42 height 27
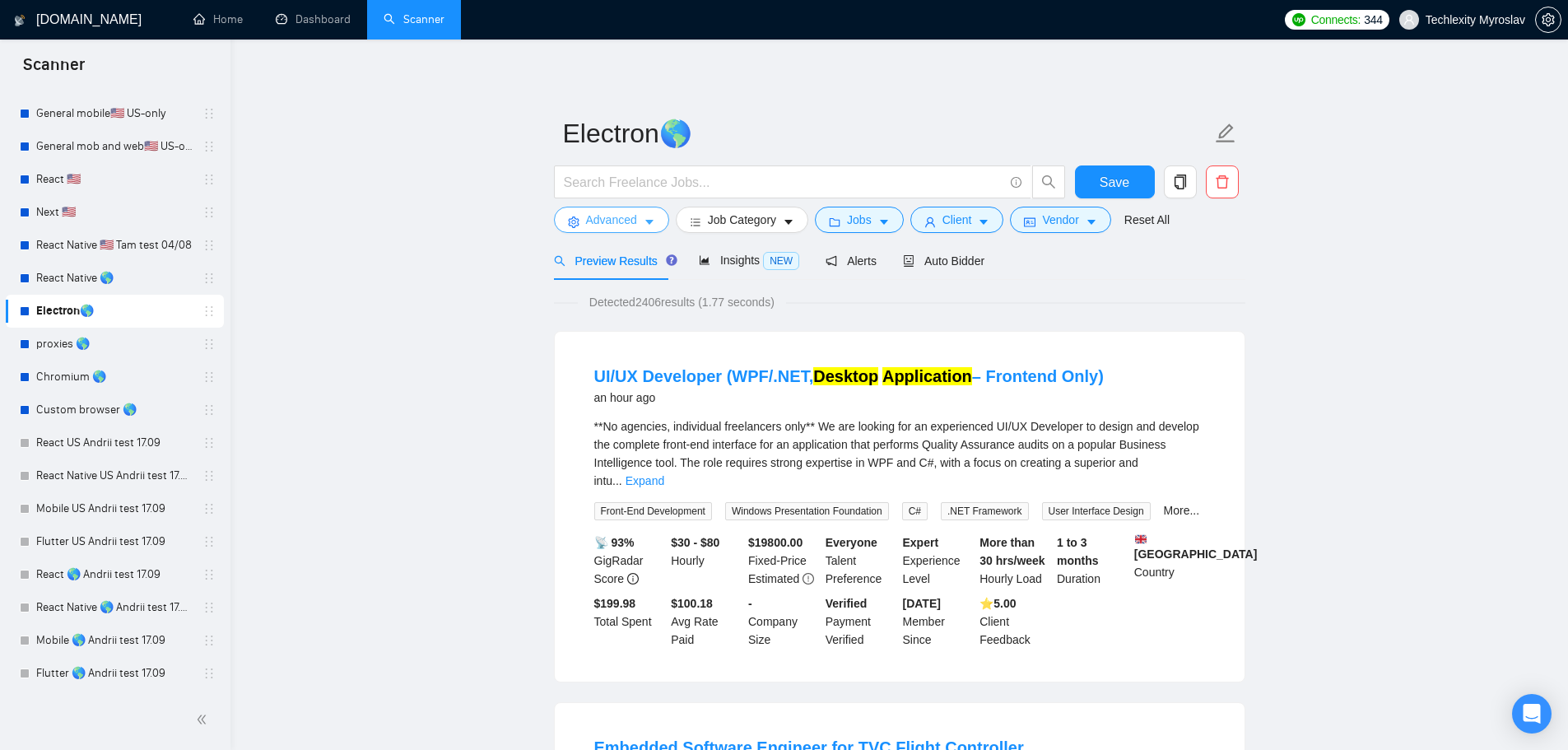
click at [607, 223] on span "Advanced" at bounding box center [612, 220] width 51 height 18
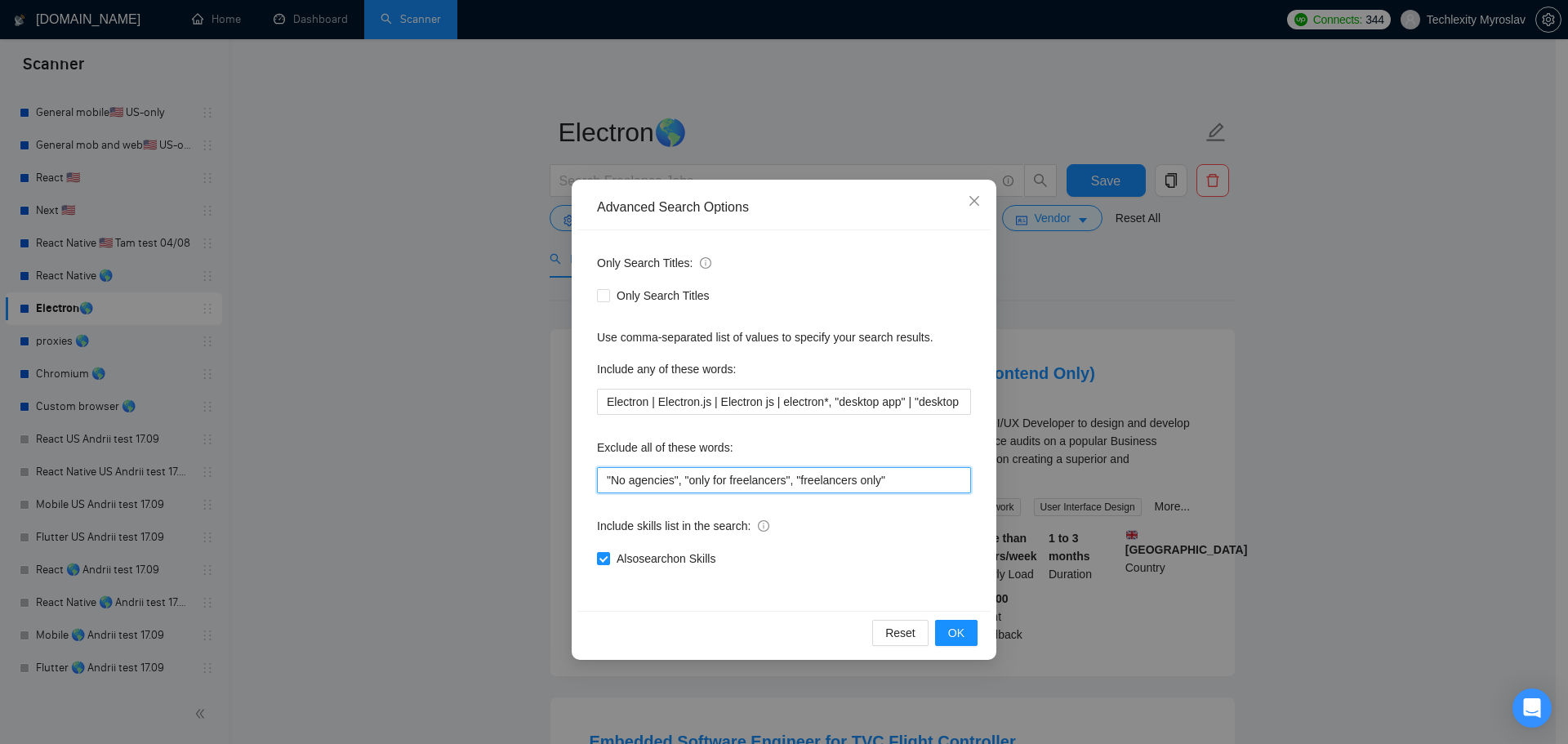
click at [885, 482] on input ""No agencies", "only for freelancers", "freelancers only"" at bounding box center [784, 480] width 374 height 27
click at [787, 480] on input ""No agencies", "only for freelancers", "freelancers only"*" at bounding box center [784, 480] width 374 height 27
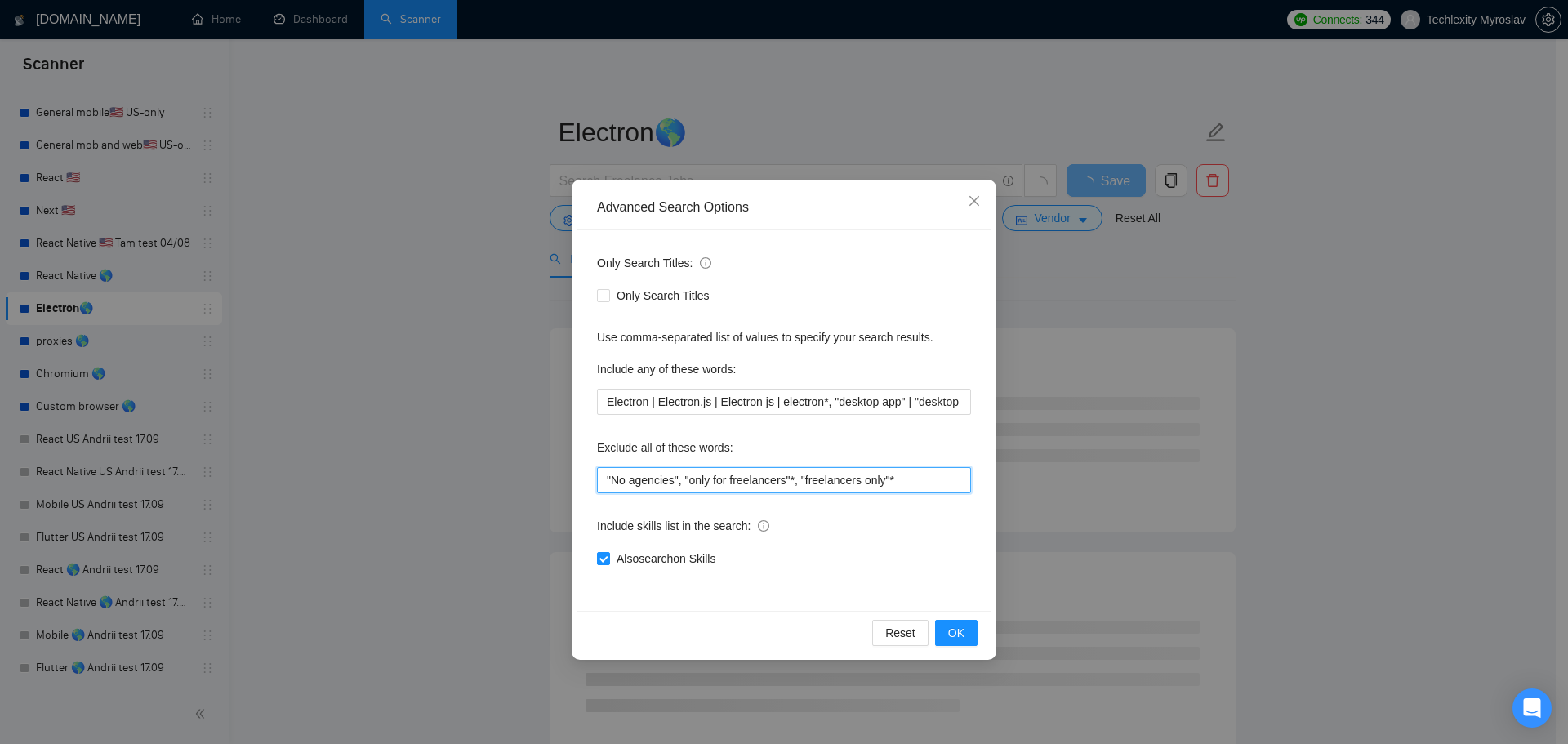
click at [676, 483] on input ""No agencies", "only for freelancers"*, "freelancers only"*" at bounding box center [784, 480] width 374 height 27
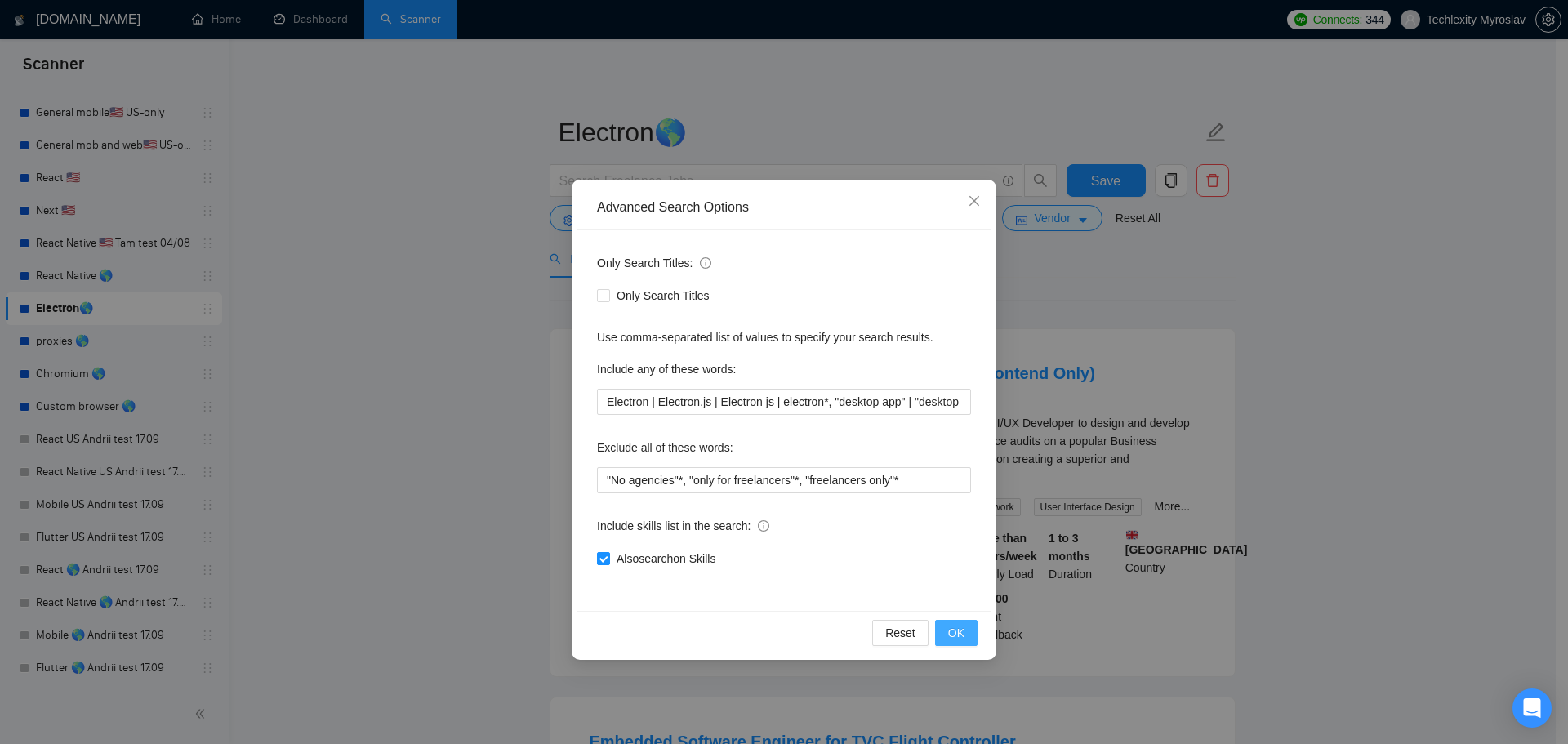
click at [948, 628] on span "OK" at bounding box center [956, 632] width 17 height 18
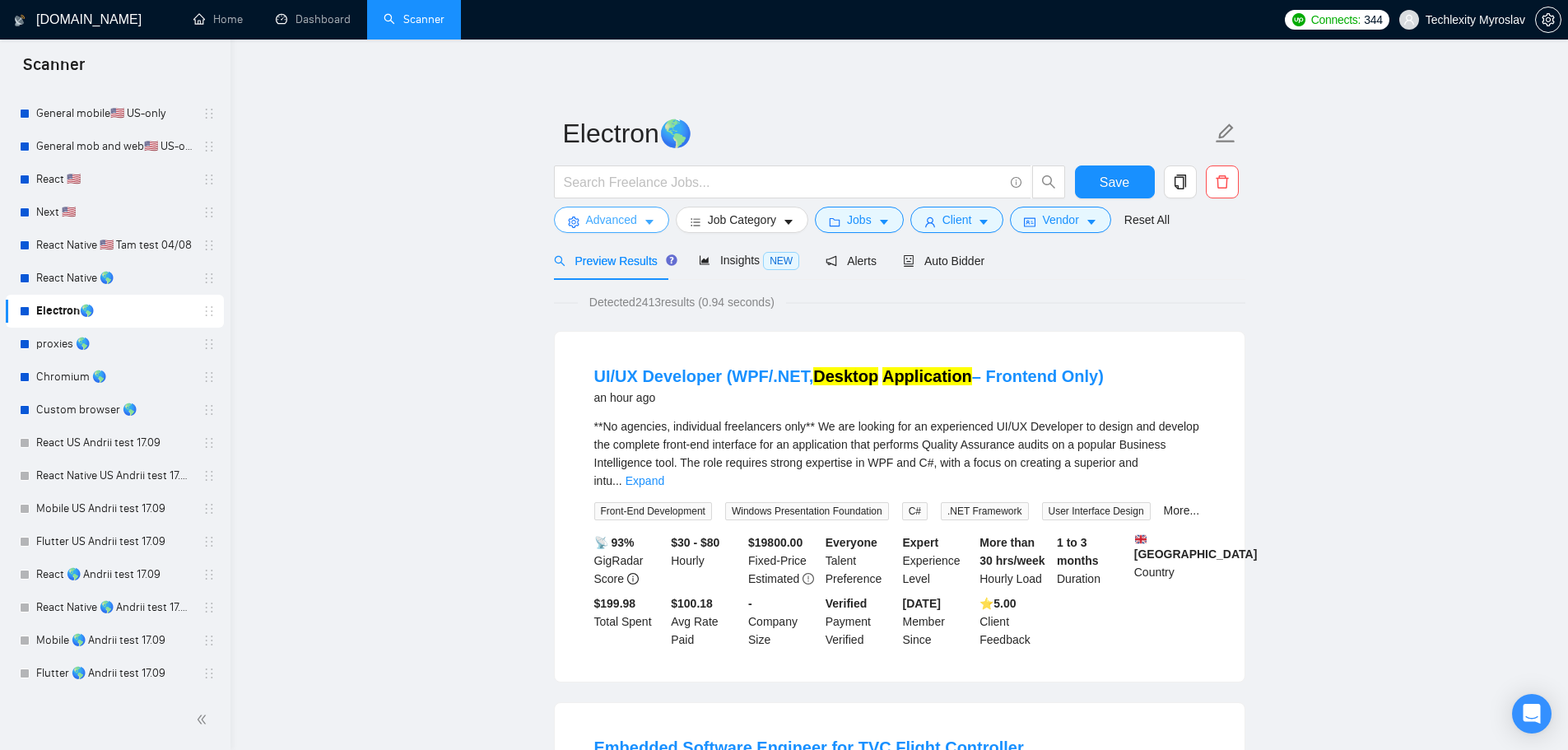
click at [608, 219] on span "Advanced" at bounding box center [612, 220] width 51 height 18
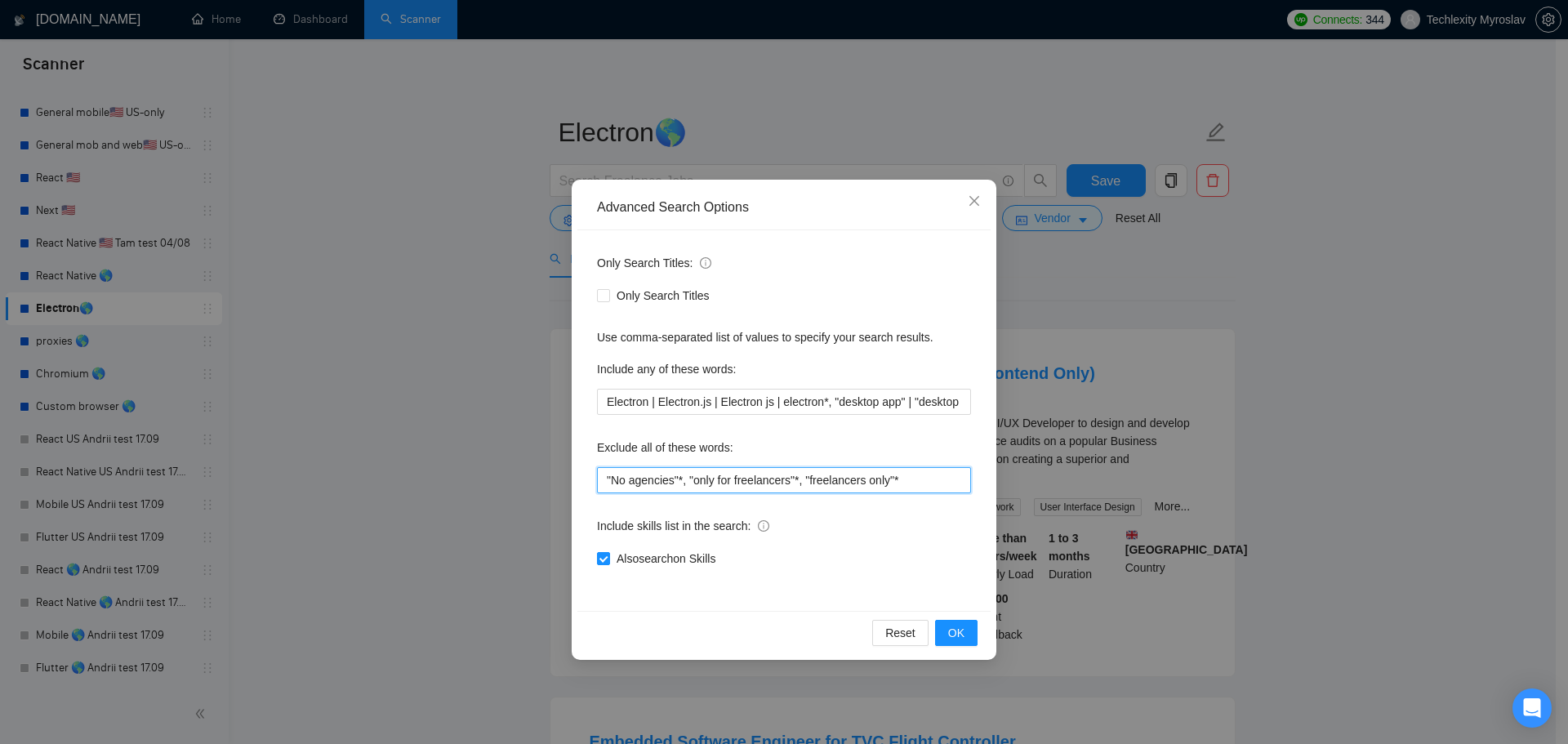
click at [900, 485] on input ""No agencies"*, "only for freelancers"*, "freelancers only"*" at bounding box center [784, 480] width 374 height 27
type input ""No agencies"*, "only for freelancers"*, "freelancers only**""
click at [970, 628] on button "OK" at bounding box center [955, 632] width 42 height 27
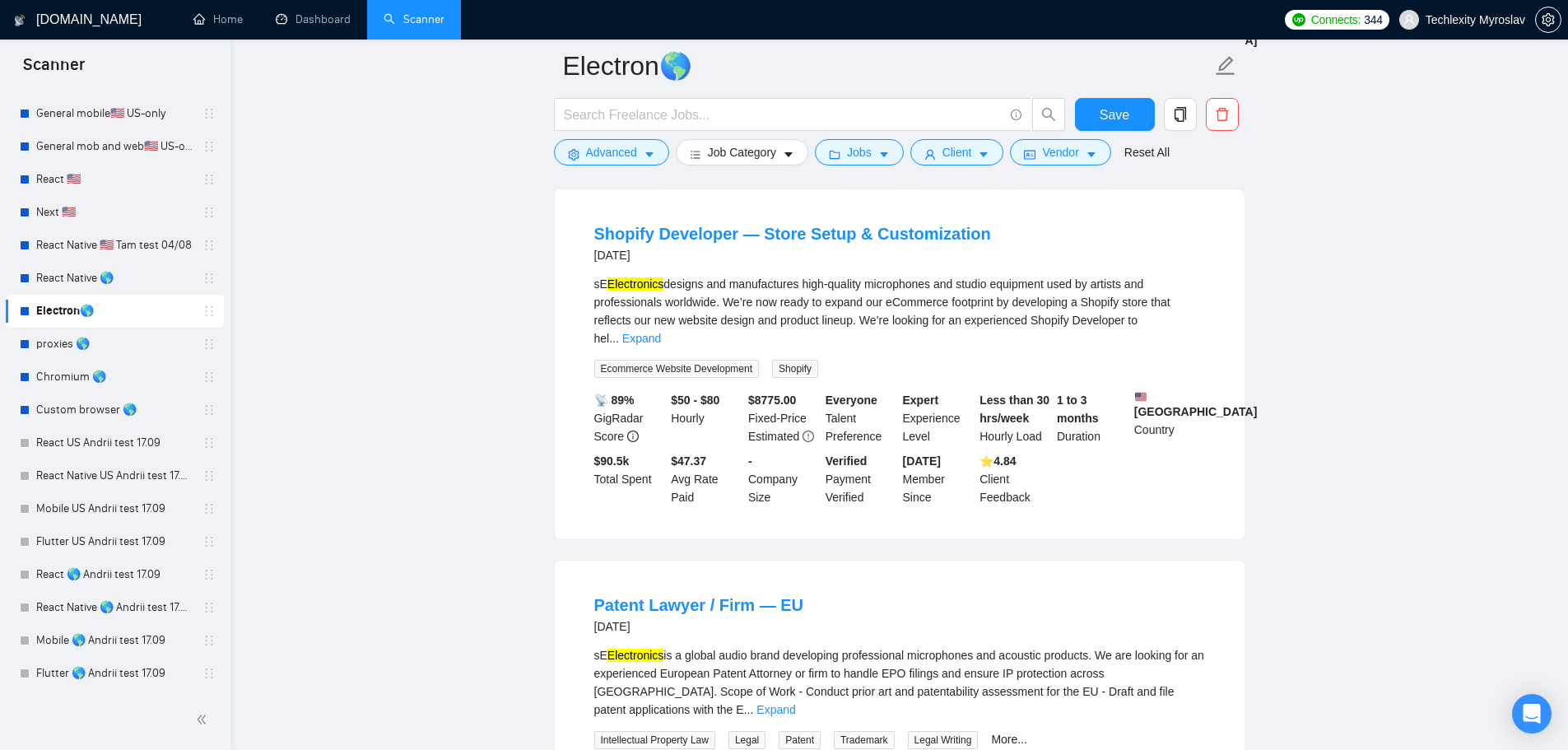
scroll to position [1235, 0]
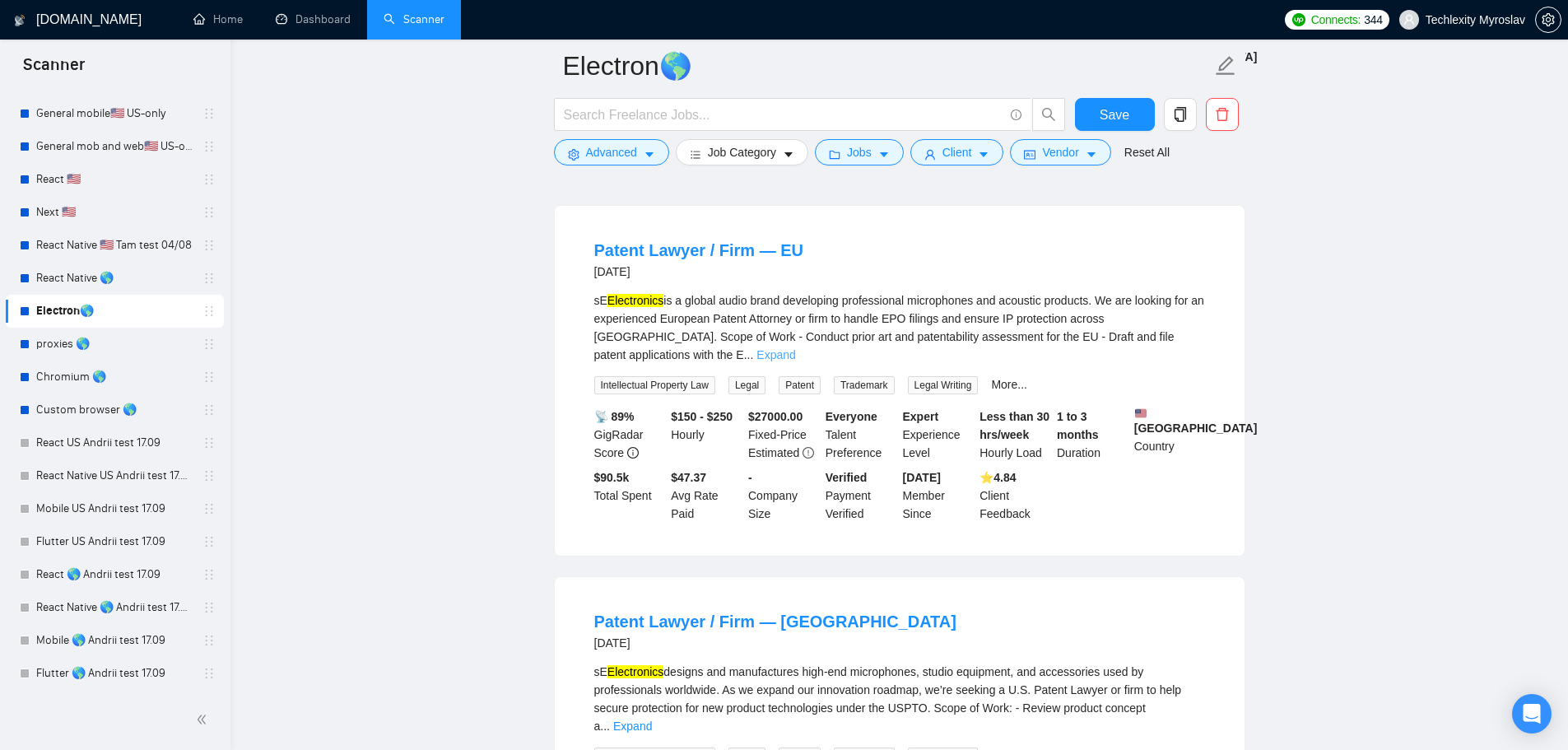
click at [795, 348] on link "Expand" at bounding box center [775, 354] width 39 height 13
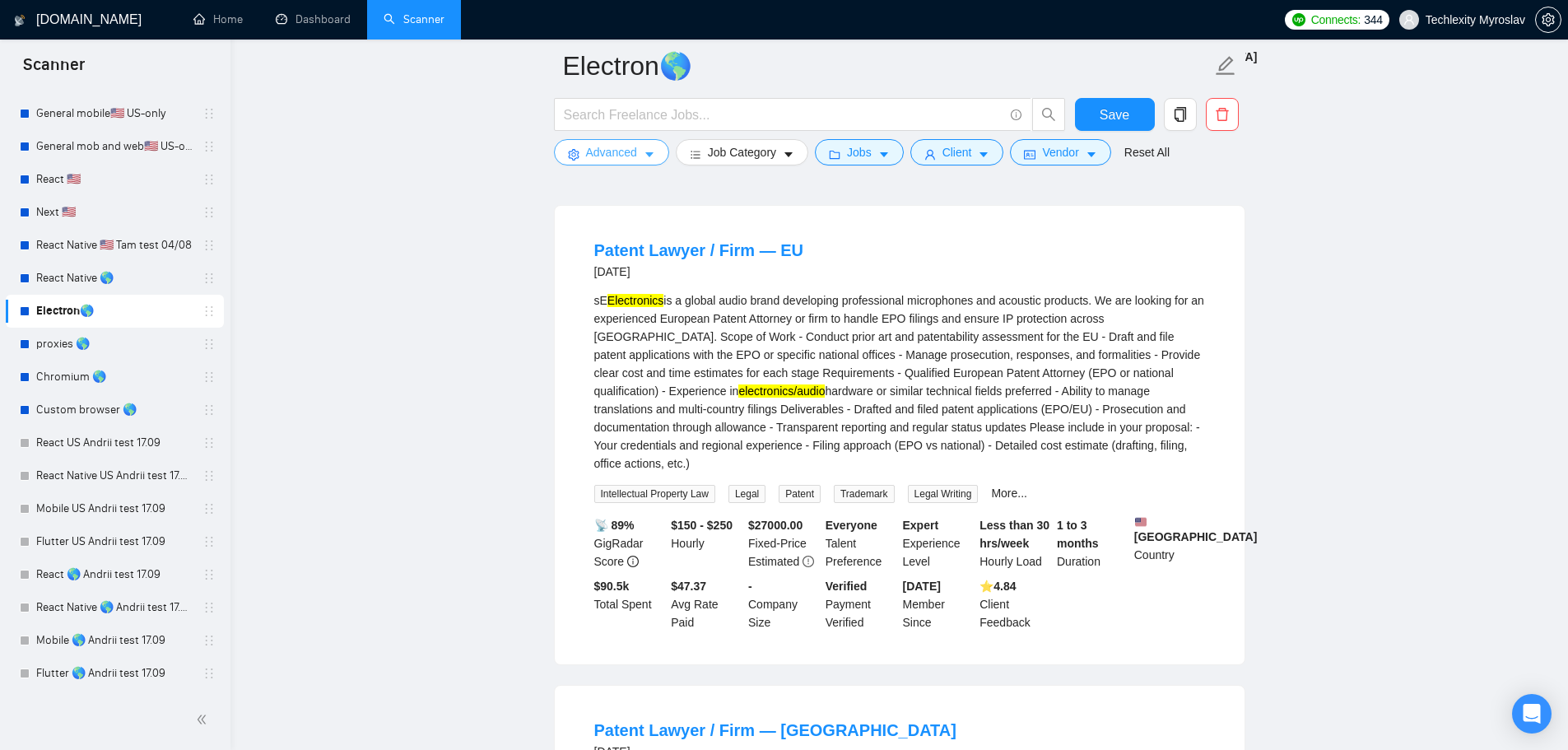
click at [590, 151] on span "Advanced" at bounding box center [612, 152] width 51 height 18
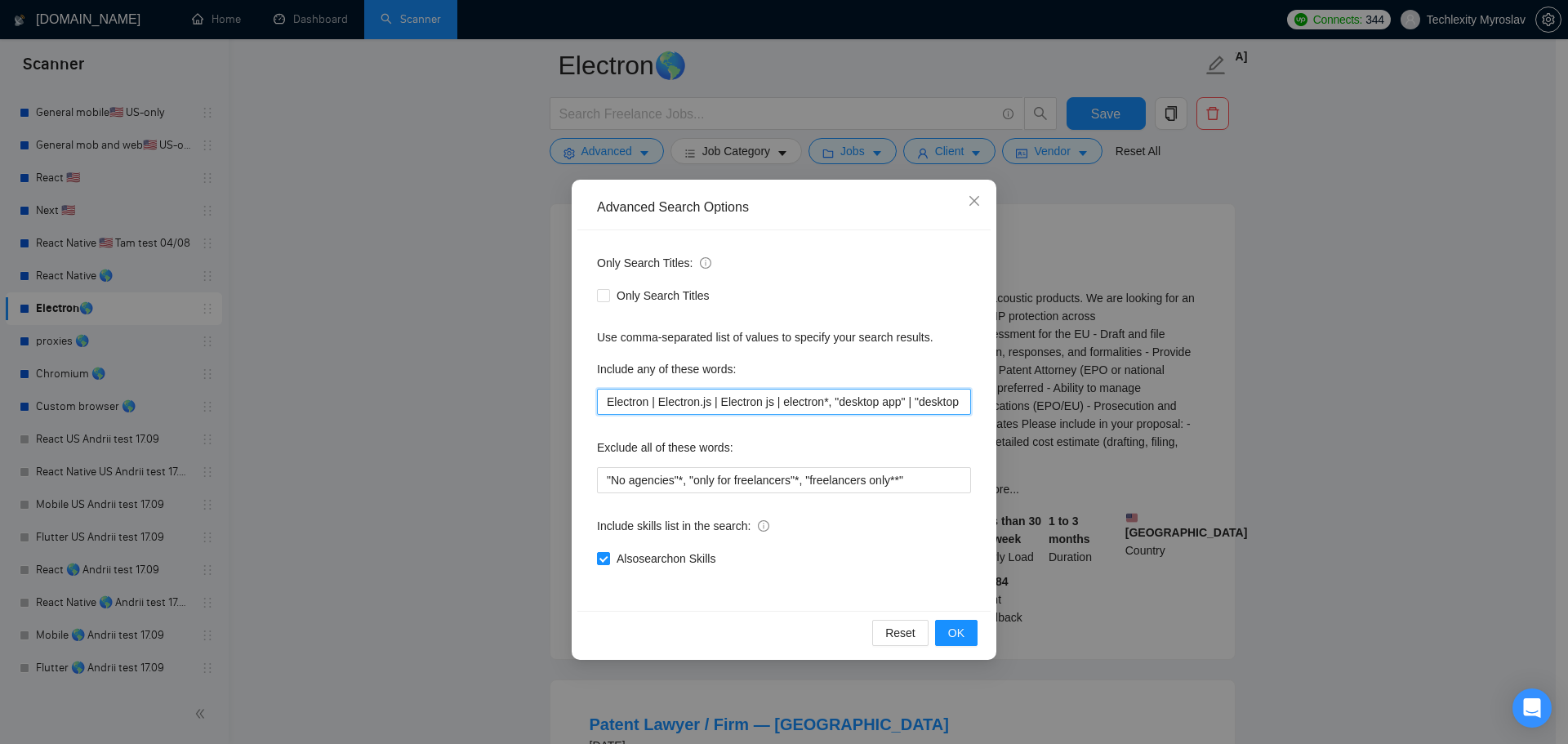
click at [800, 402] on input "Electron | Electron.js | Electron js | electron*, "desktop app" | "desktop appl…" at bounding box center [784, 401] width 374 height 27
click at [818, 404] on input "Electron | Electron.js | Electron js | electron*, "desktop app" | "desktop appl…" at bounding box center [784, 401] width 374 height 27
click at [647, 405] on input "Electron | Electron.js | Electron js | electron*, "desktop app" | "desktop appl…" at bounding box center [784, 401] width 374 height 27
click at [958, 628] on span "OK" at bounding box center [956, 632] width 17 height 18
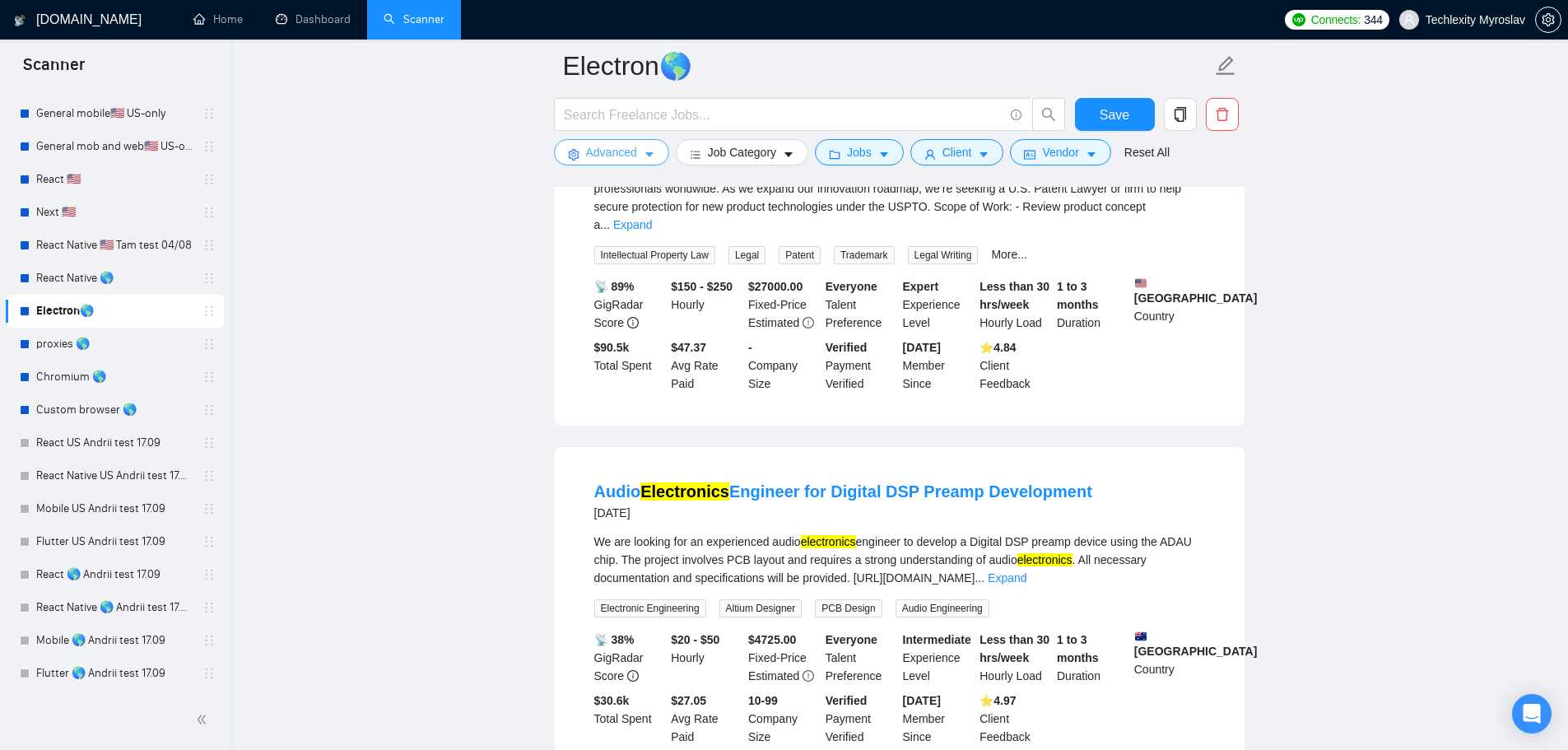
scroll to position [1893, 0]
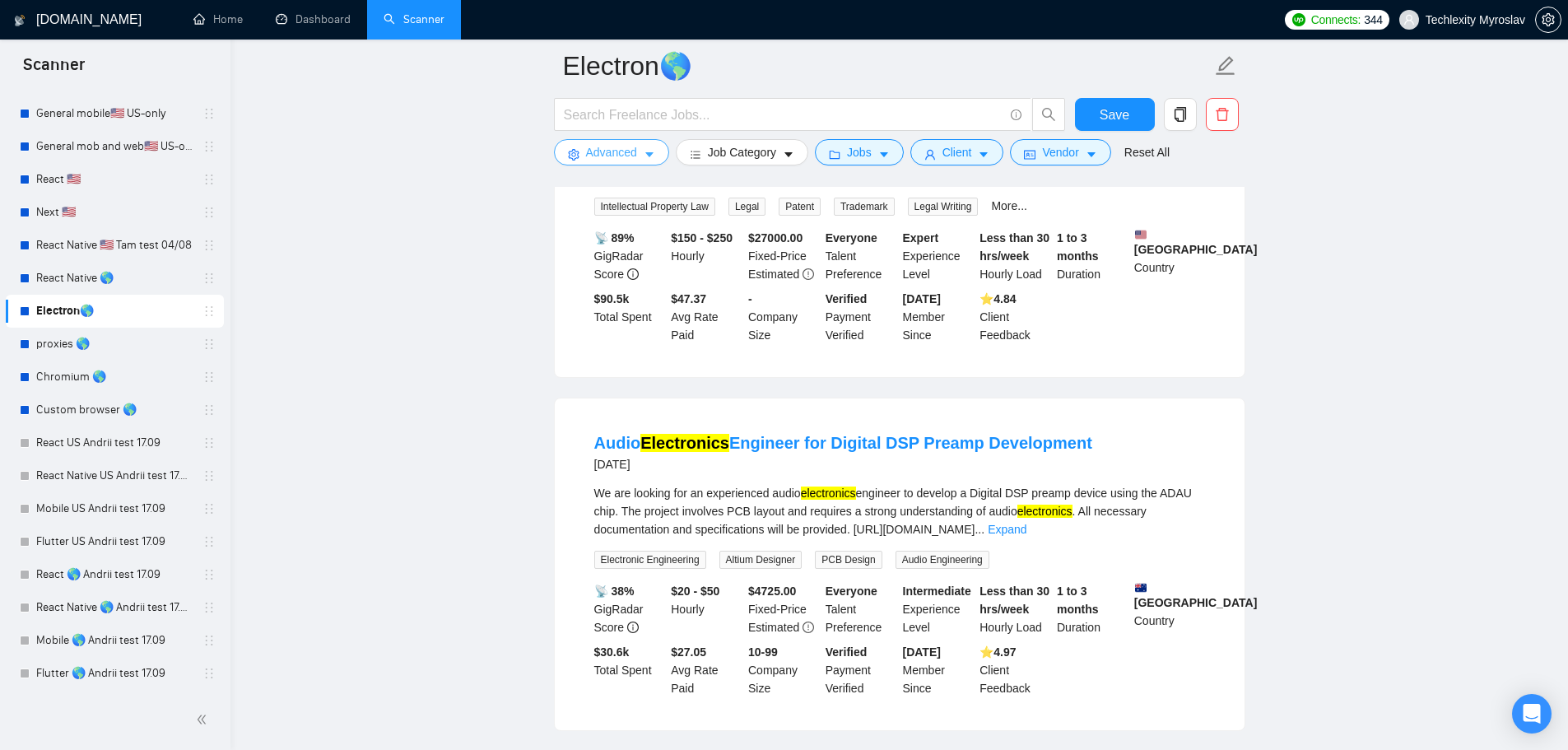
click at [614, 143] on span "Advanced" at bounding box center [612, 152] width 51 height 18
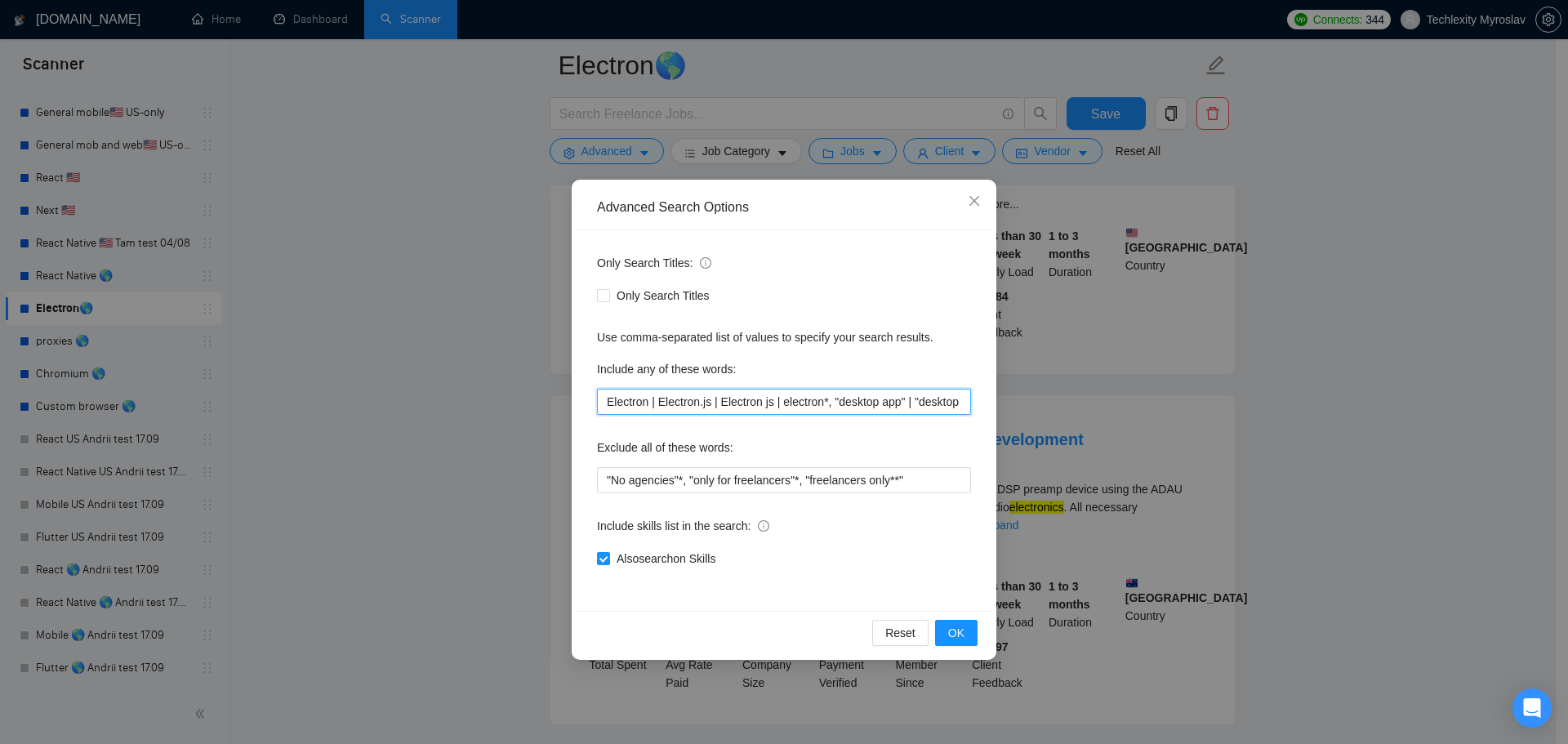
click at [793, 399] on input "Electron | Electron.js | Electron js | electron*, "desktop app" | "desktop appl…" at bounding box center [784, 401] width 374 height 27
type input "Electron | Electron.js | Electron js |, "desktop app" | "desktop application""
click at [973, 627] on button "OK" at bounding box center [955, 632] width 42 height 27
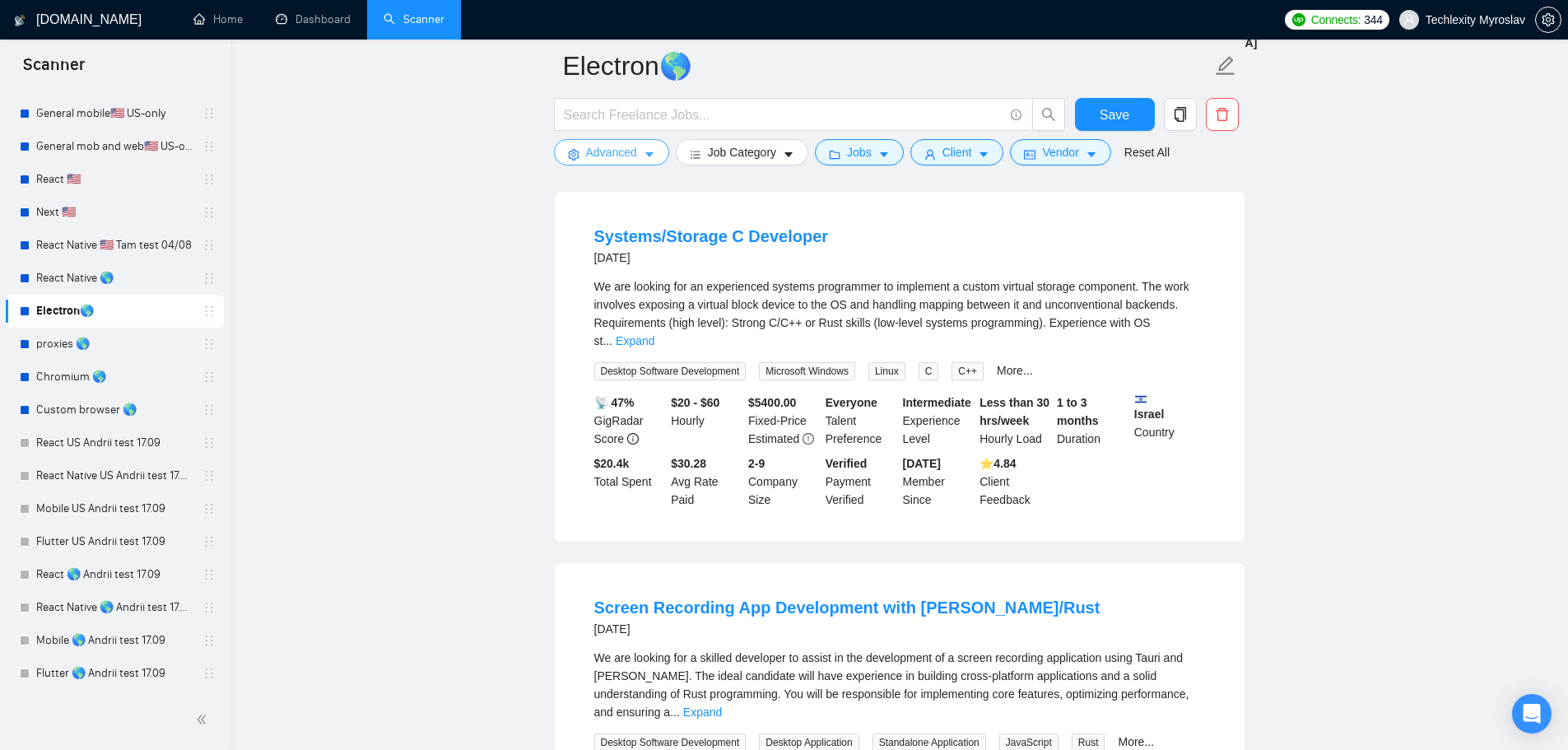
scroll to position [2716, 0]
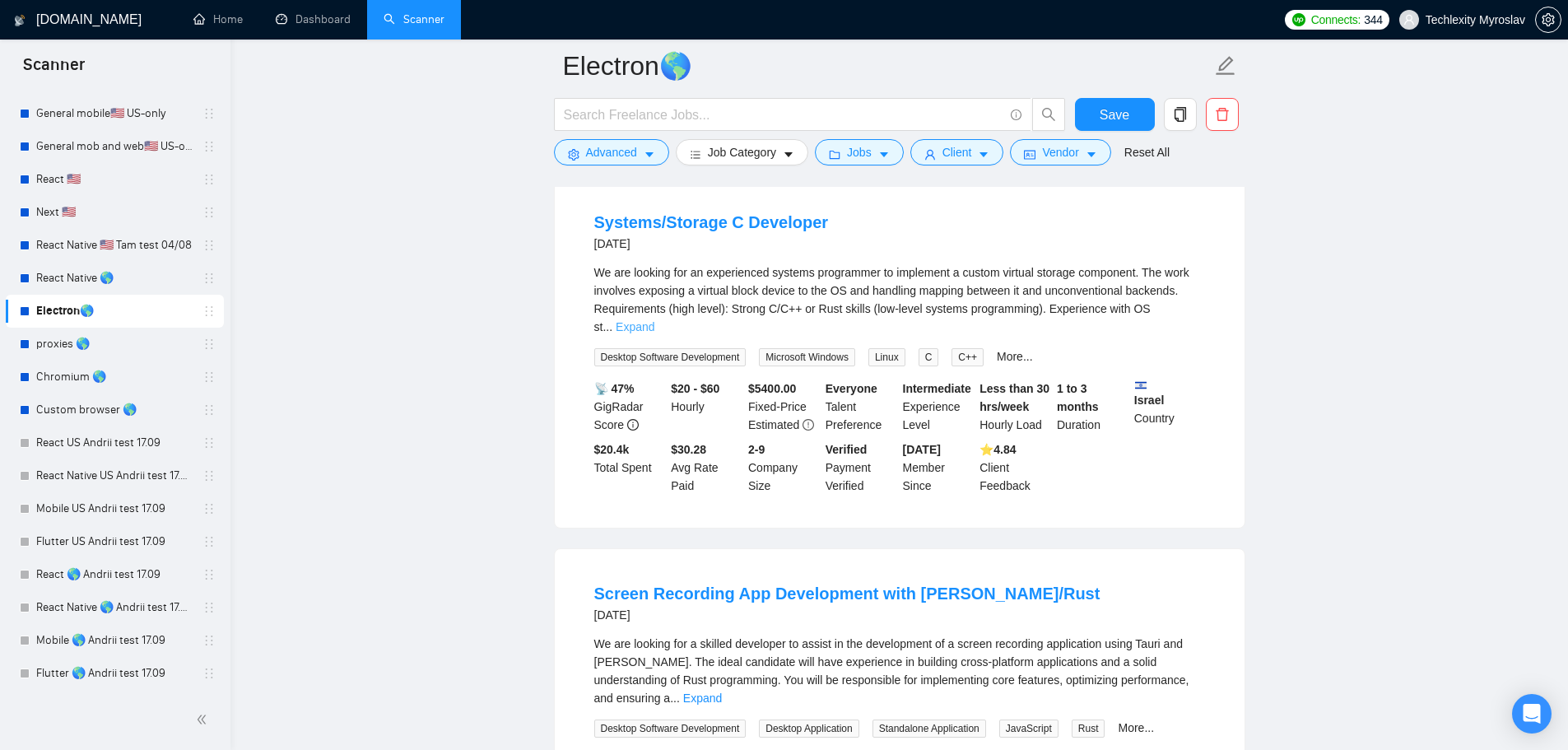
click at [654, 321] on link "Expand" at bounding box center [635, 327] width 39 height 13
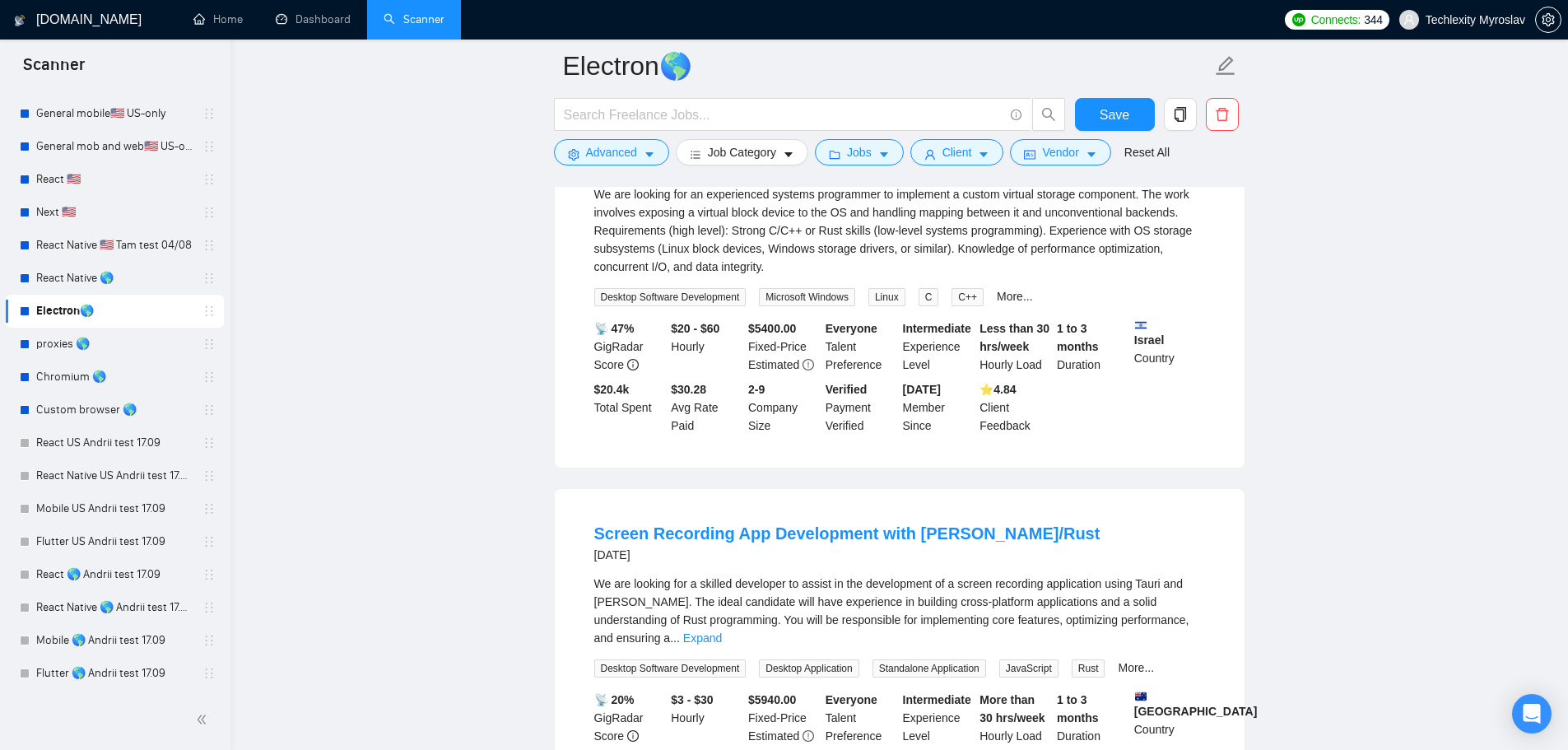
scroll to position [2798, 0]
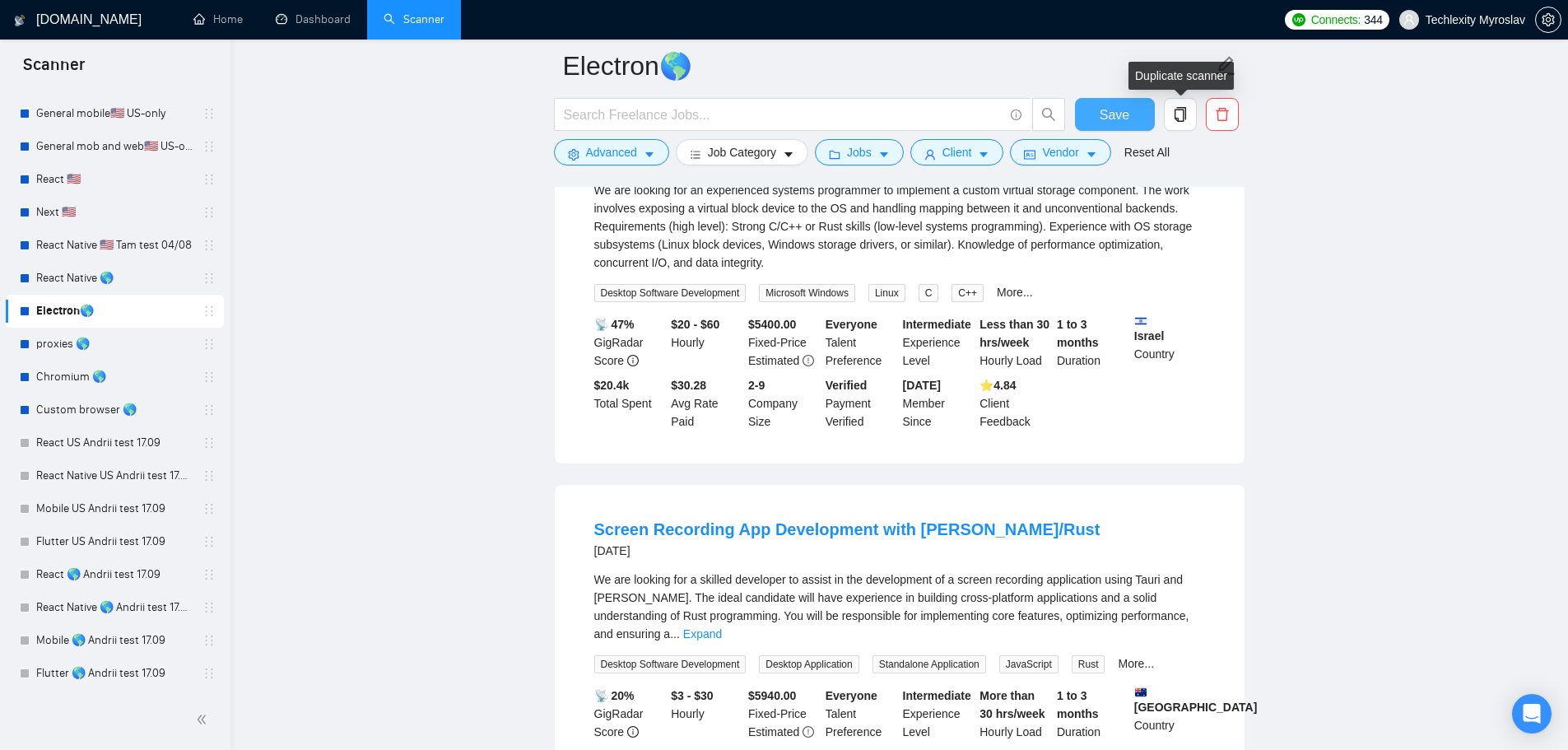
click at [1120, 114] on span "Save" at bounding box center [1115, 115] width 30 height 21
click at [80, 338] on link "proxies 🌎" at bounding box center [115, 343] width 156 height 33
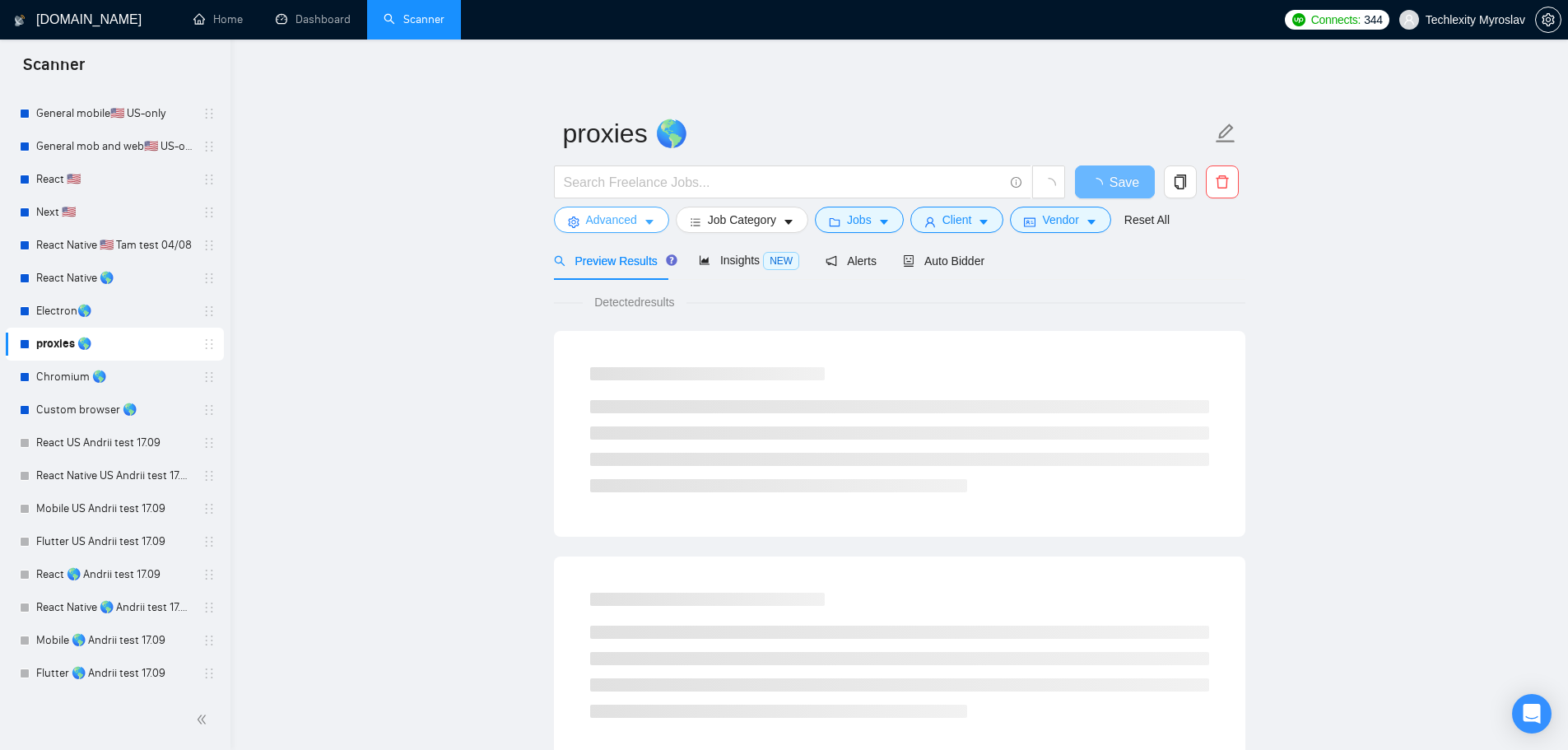
click at [609, 216] on span "Advanced" at bounding box center [612, 220] width 51 height 18
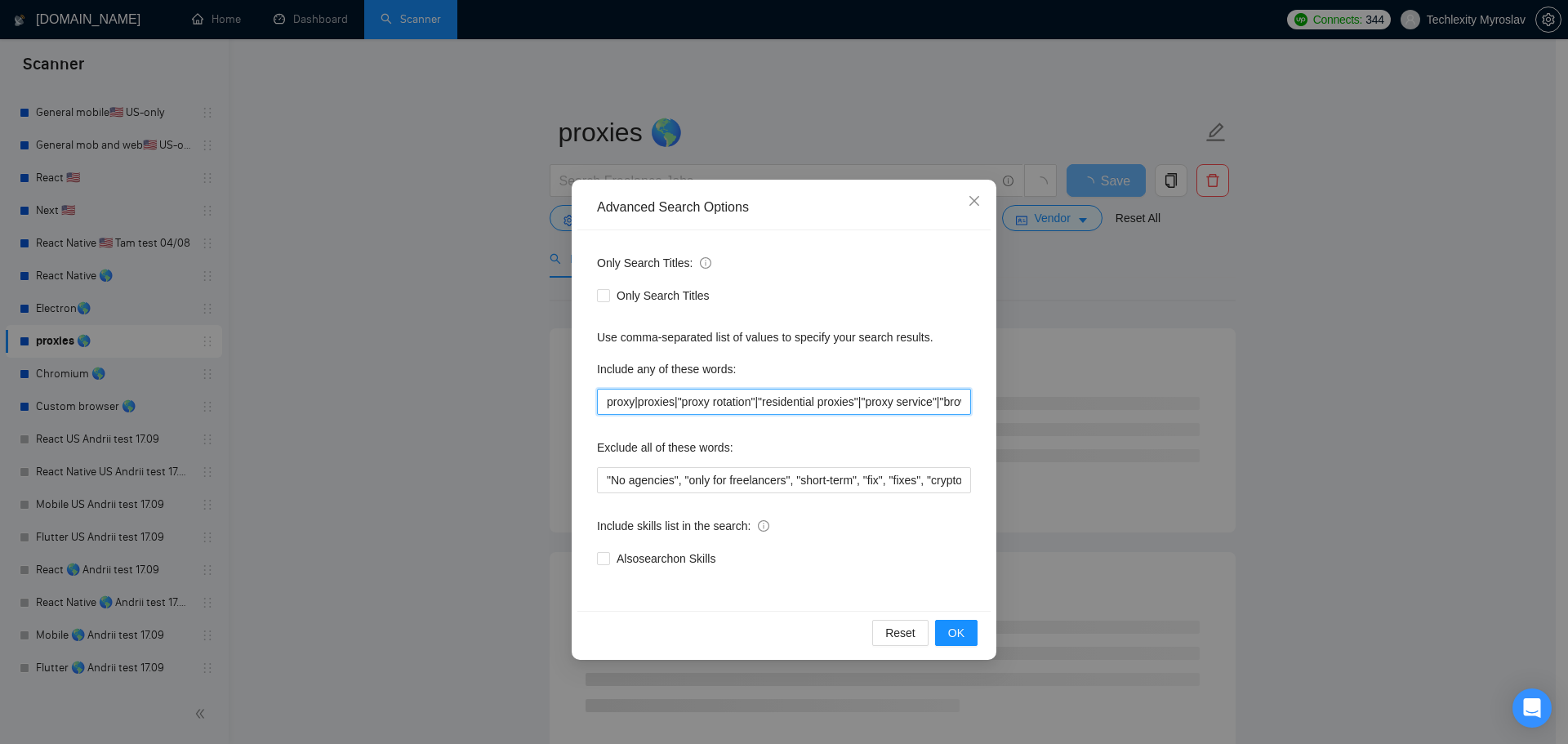
click at [827, 390] on input "proxy|proxies|"proxy rotation"|"residential proxies"|"proxy service"|"browser a…" at bounding box center [784, 401] width 374 height 27
paste input "otating proxies"|"residential proxies"|"proxy pool"|"browser automation"|"web a…"
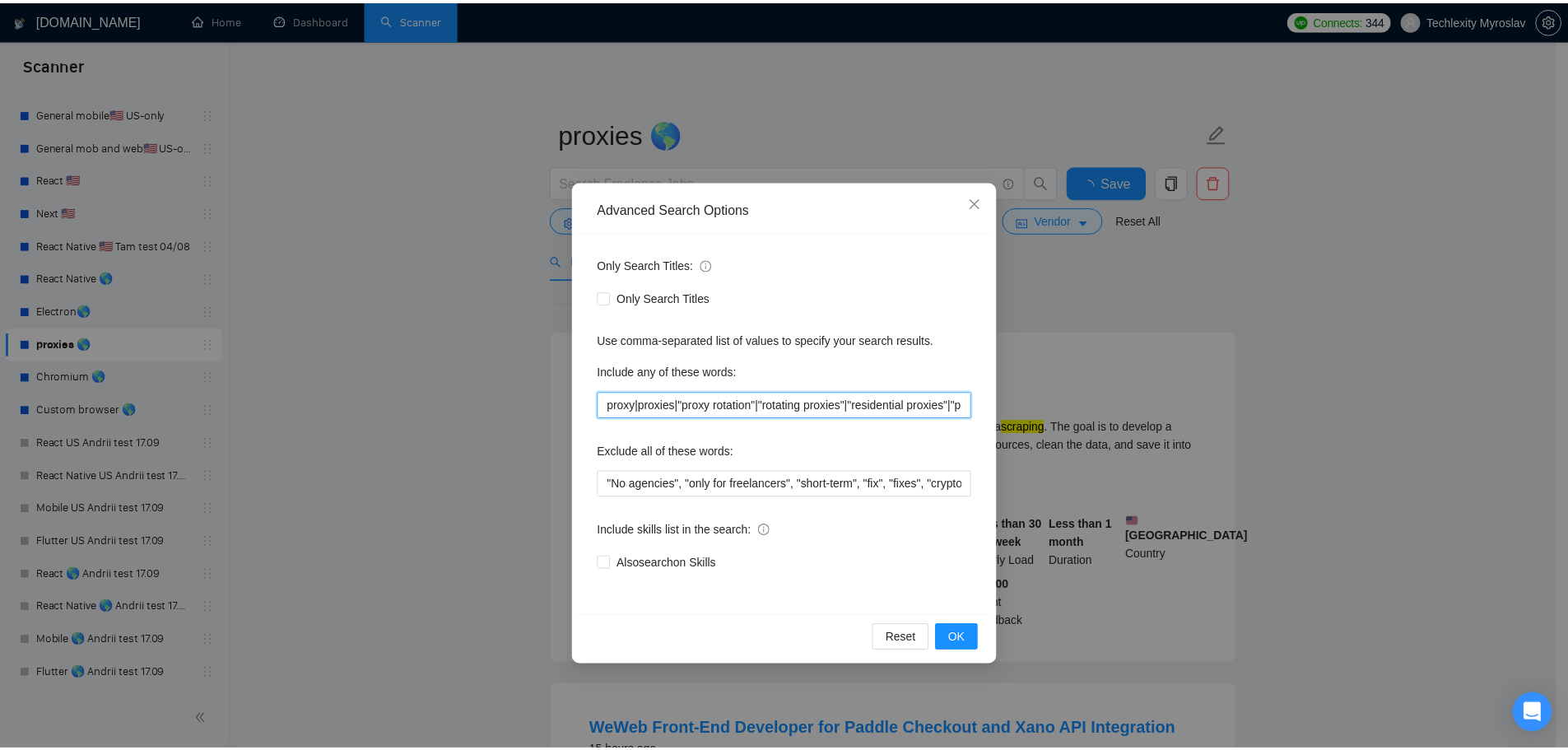
scroll to position [0, 467]
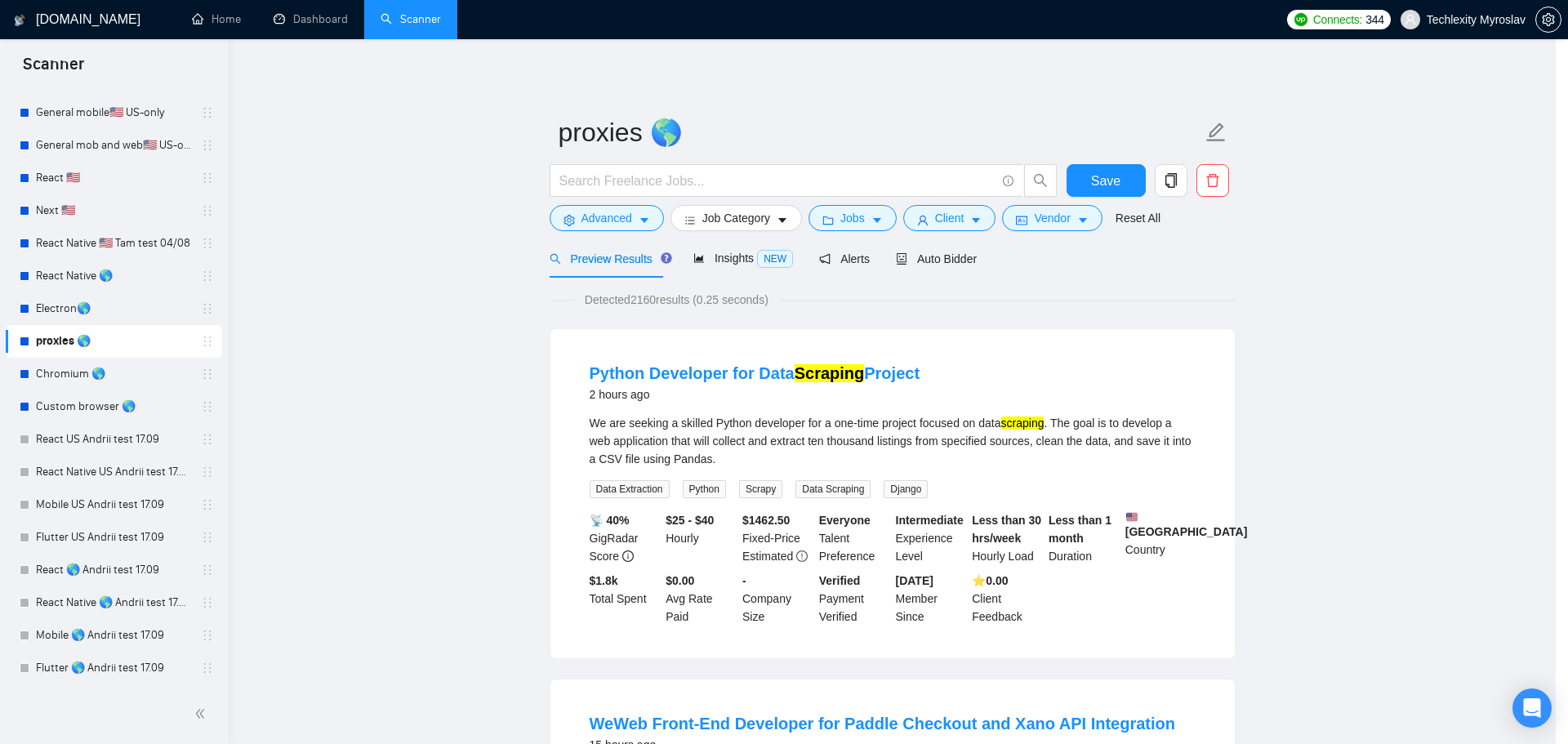
type input "proxy|proxies|"proxy rotation"|"rotating proxies"|"residential proxies"|"proxy …"
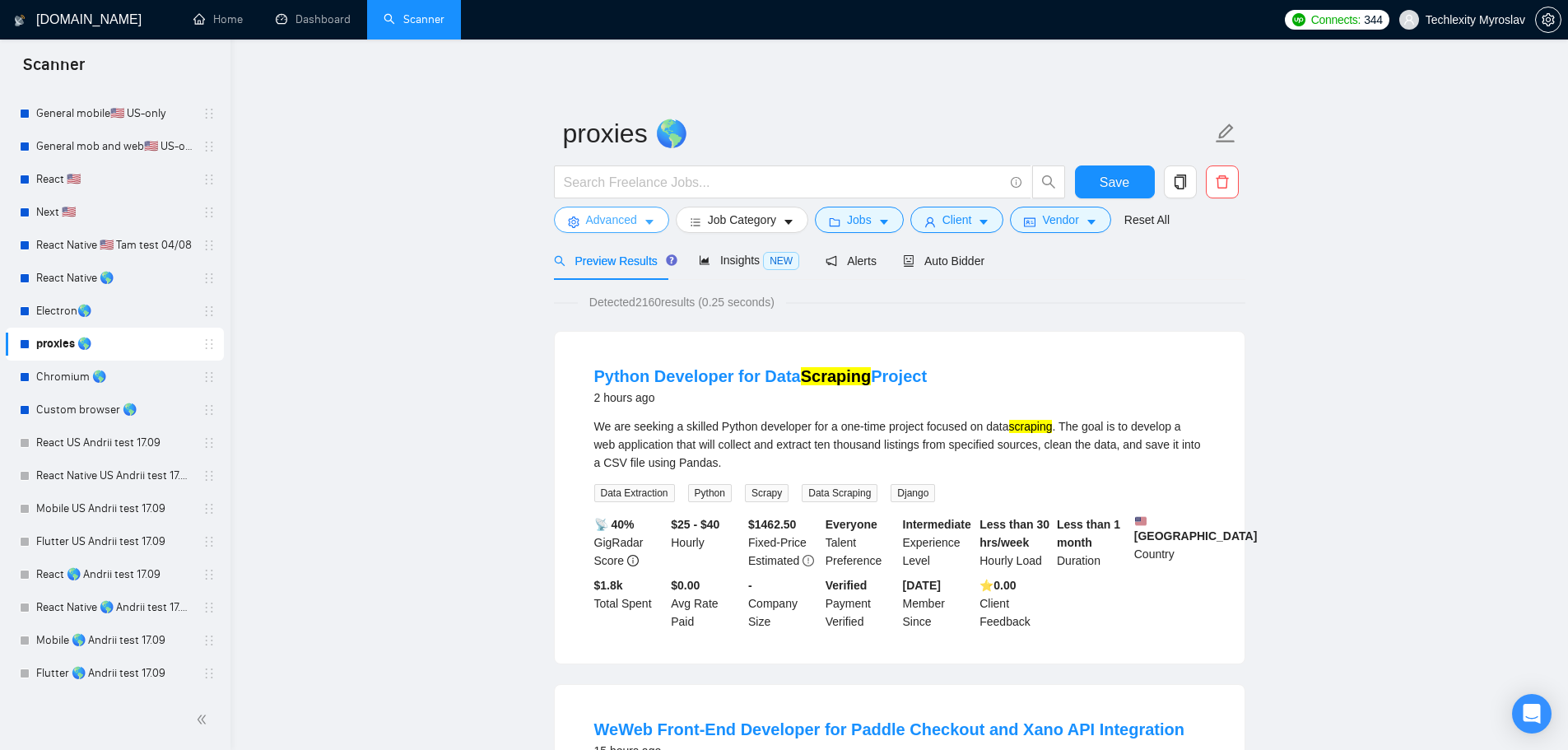
click at [591, 223] on span "Advanced" at bounding box center [612, 220] width 51 height 18
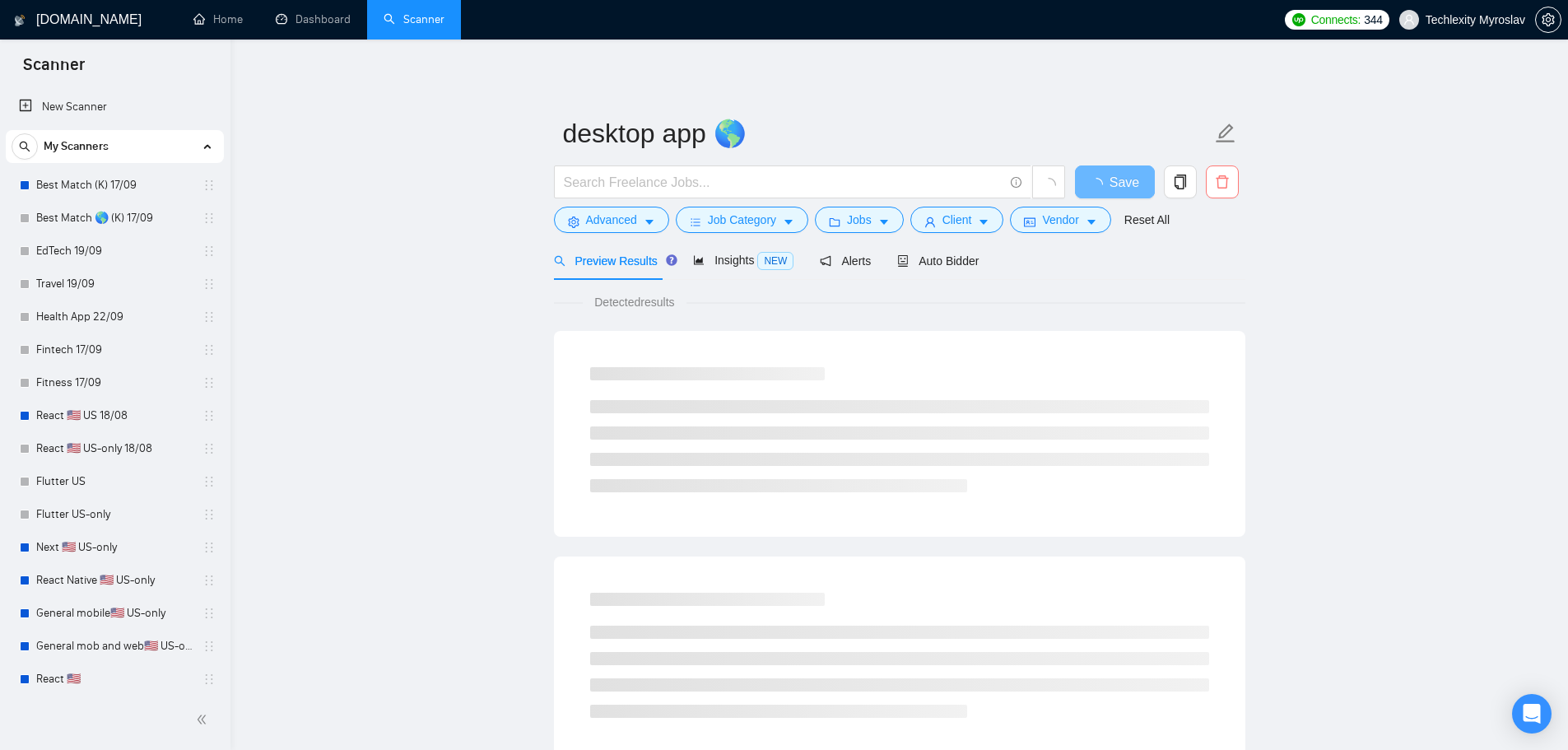
click at [1226, 182] on icon "delete" at bounding box center [1222, 181] width 12 height 13
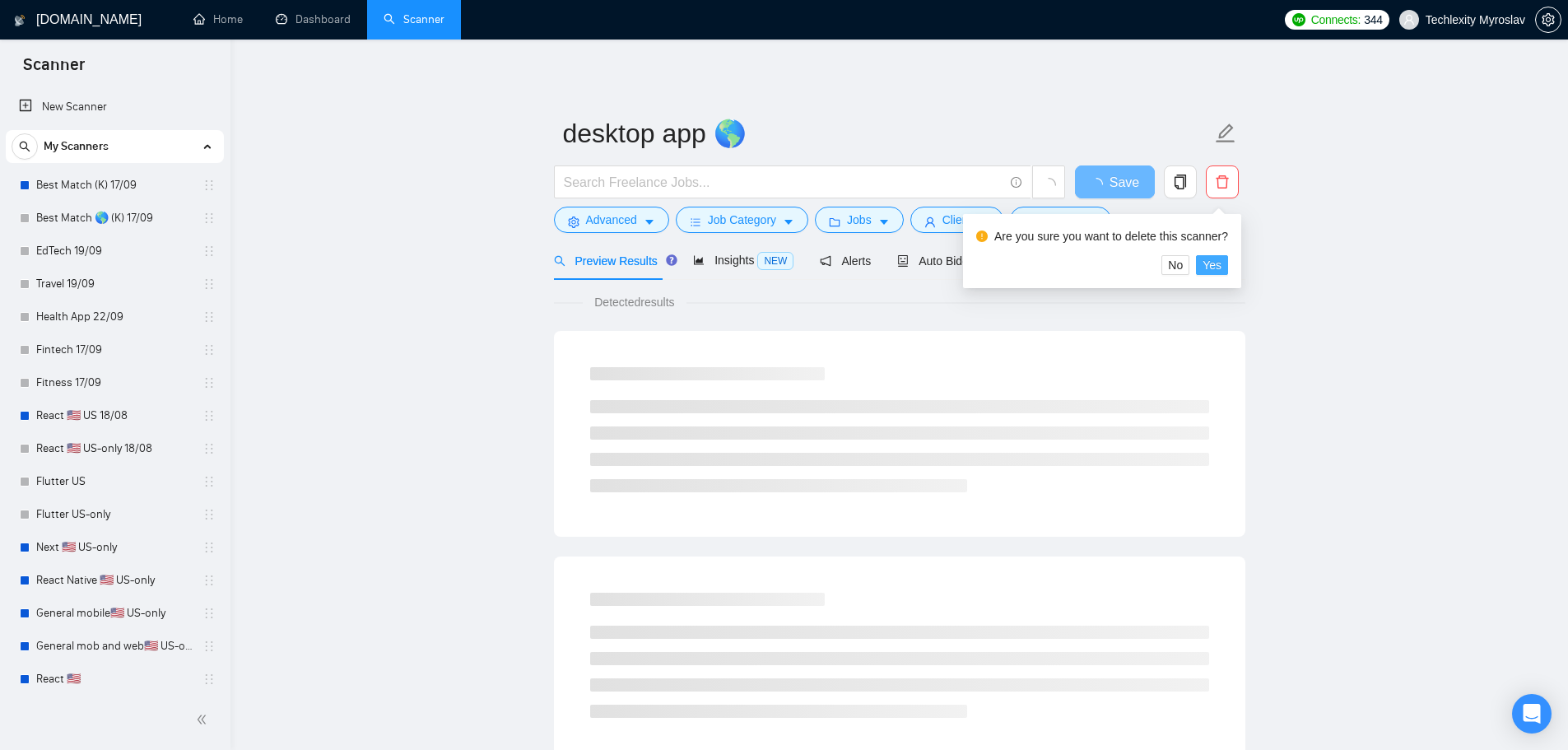
click at [1216, 262] on span "Yes" at bounding box center [1212, 265] width 19 height 18
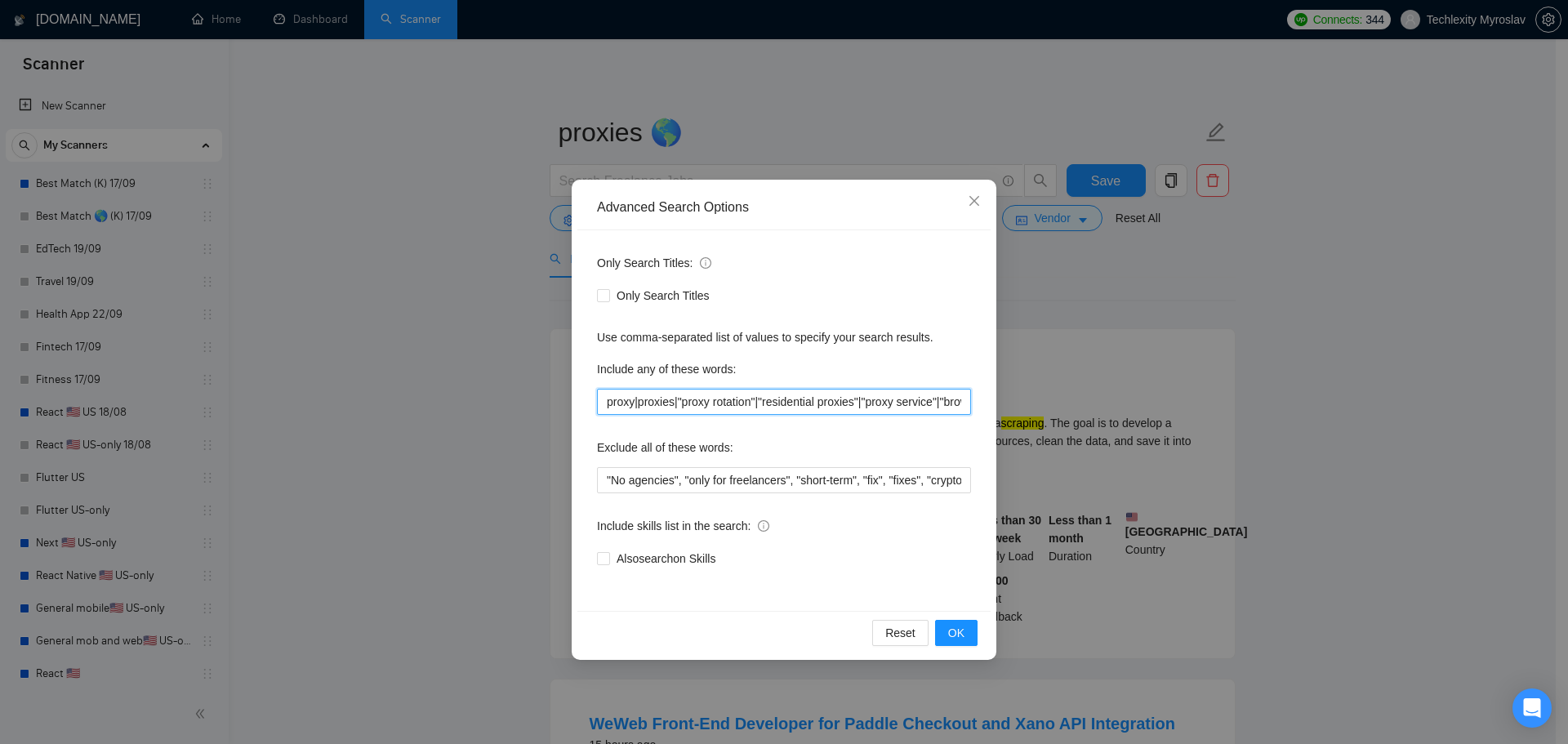
click at [635, 403] on input "proxy|proxies|"proxy rotation"|"residential proxies"|"proxy service"|"browser a…" at bounding box center [784, 401] width 374 height 27
drag, startPoint x: 784, startPoint y: 402, endPoint x: 883, endPoint y: 403, distance: 99.0
click at [883, 403] on input "proxy | proxies | "proxy rotation" | "residential proxies"|"proxy service"|"bro…" at bounding box center [784, 401] width 374 height 27
click at [853, 402] on input "proxy | proxies | "proxy rotation" | "proxy service"|"browser automation"|"web …" at bounding box center [784, 401] width 374 height 27
click at [859, 404] on input "proxy | proxies | "proxy rotation" | "proxy service" |"browser automation"|"web…" at bounding box center [784, 401] width 374 height 27
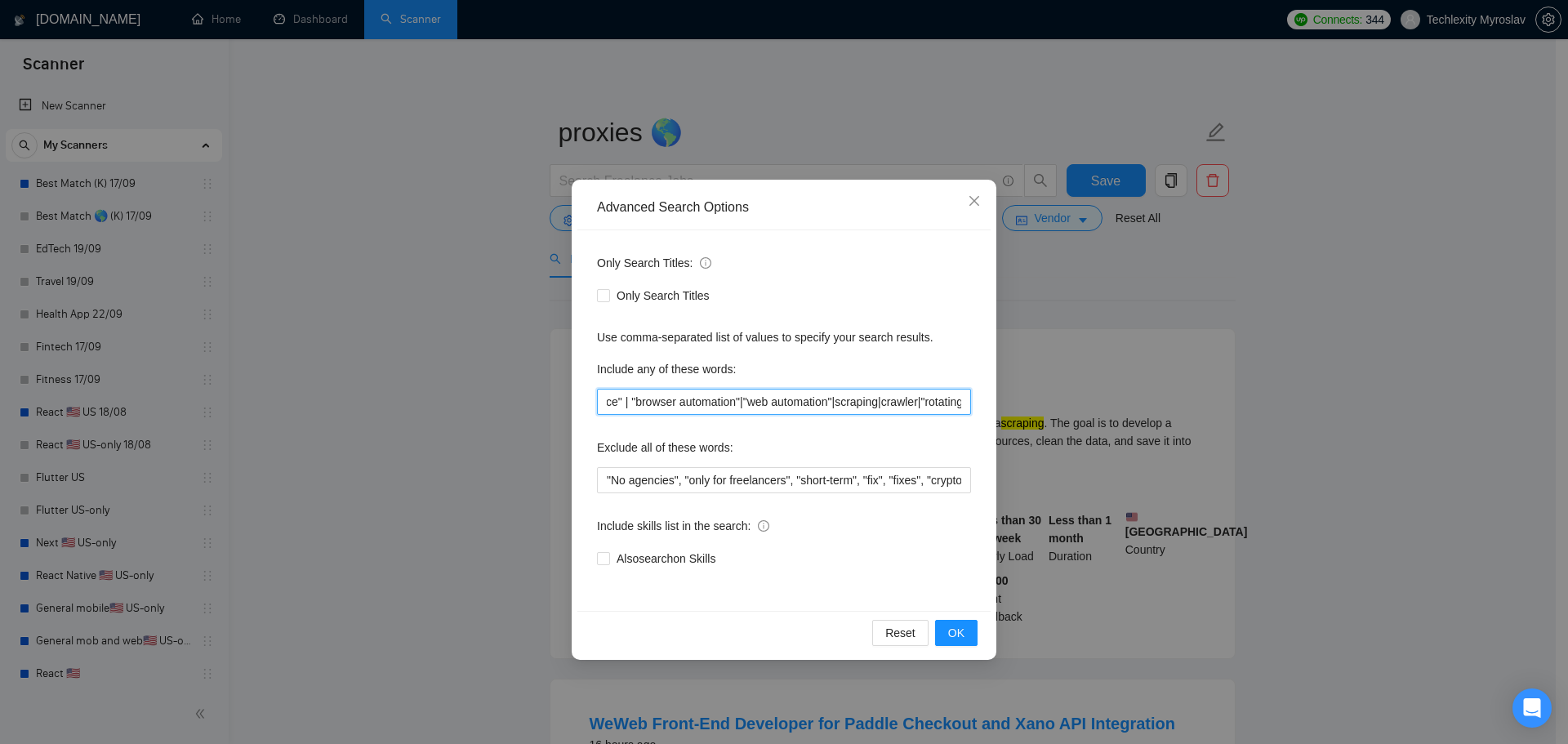
click at [956, 400] on input "proxy | proxies | "proxy rotation" | "proxy service" | "browser automation"|"we…" at bounding box center [784, 401] width 374 height 27
click at [793, 404] on input "proxy | proxies | "proxy rotation" | "proxy service" | "browser automation"|"we…" at bounding box center [784, 401] width 374 height 27
drag, startPoint x: 612, startPoint y: 401, endPoint x: 512, endPoint y: 395, distance: 100.2
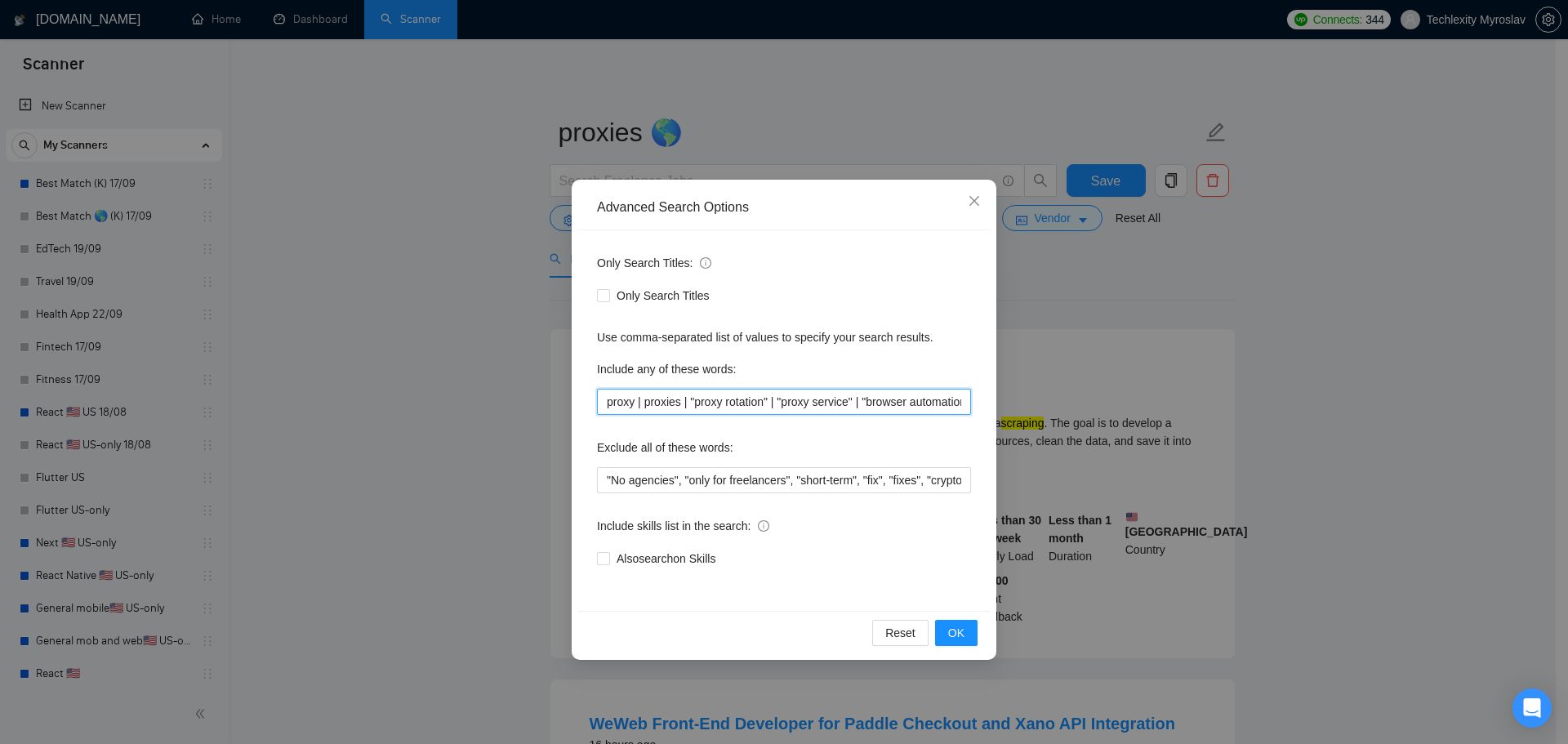
click at [507, 395] on div "Advanced Search Options Only Search Titles: Only Search Titles Use comma-separa…" at bounding box center [784, 372] width 1568 height 744
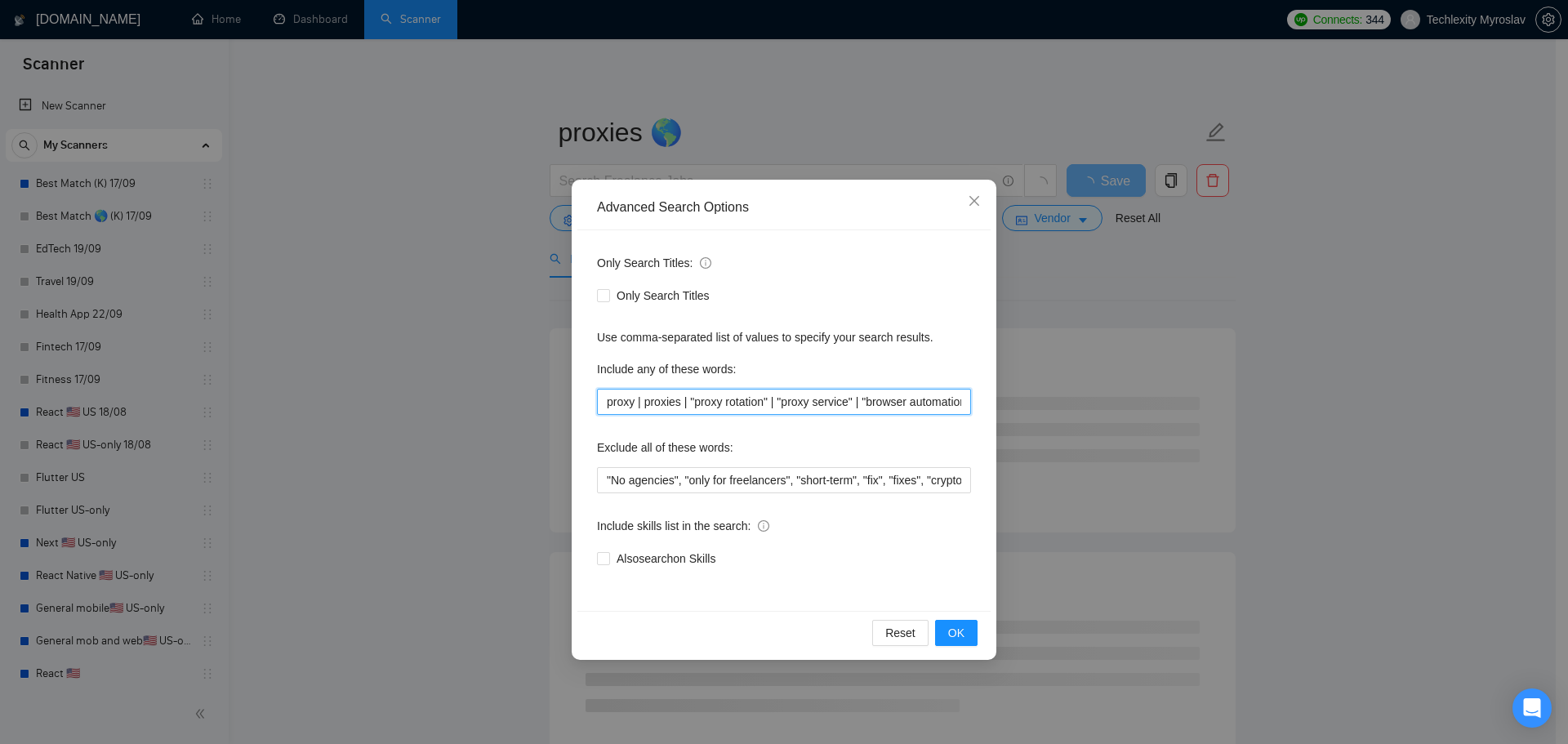
click at [846, 394] on input "proxy | proxies | "proxy rotation" | "proxy service" | "browser automation"|"we…" at bounding box center [784, 401] width 374 height 27
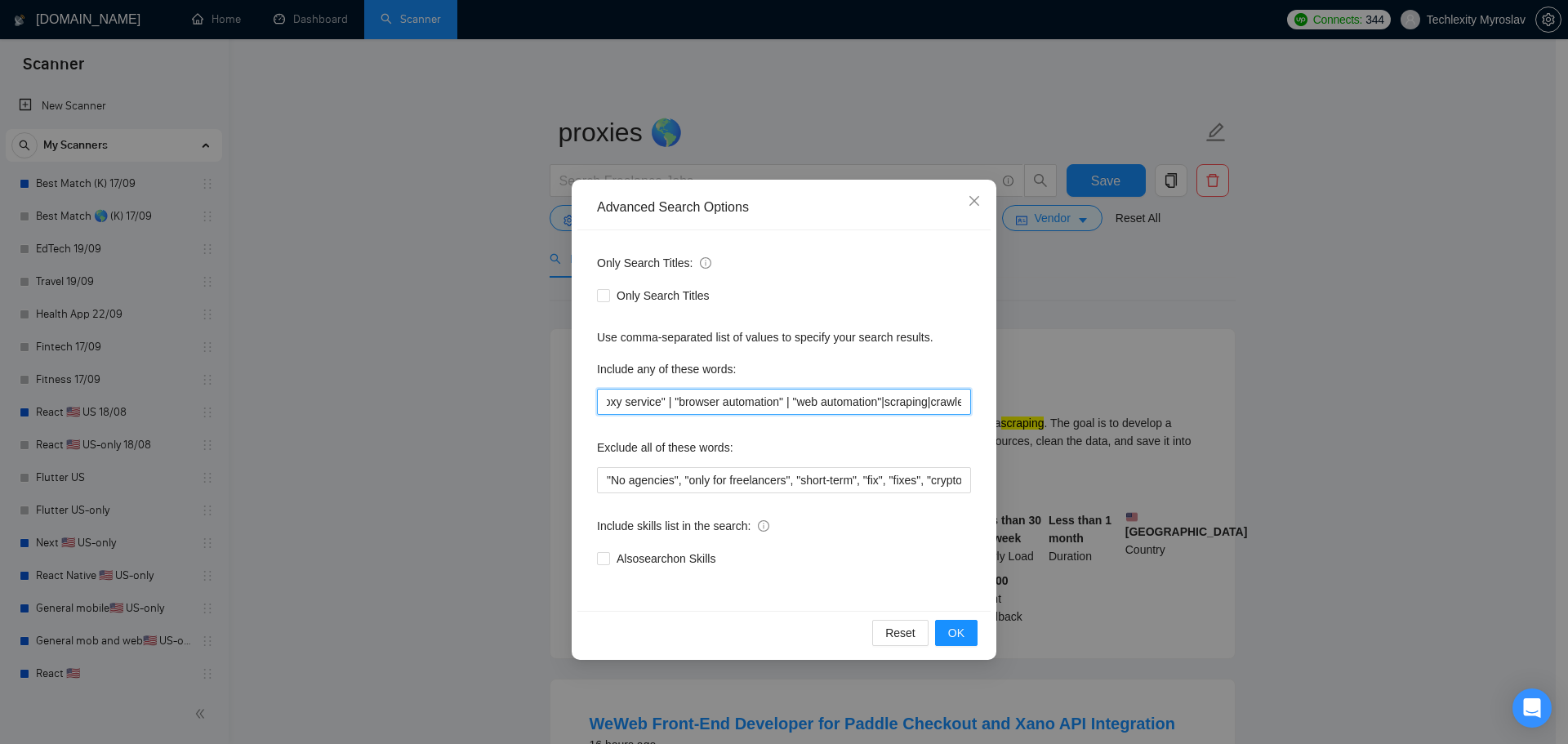
scroll to position [0, 192]
click at [881, 401] on input "proxy | proxies | "proxy rotation" | "proxy service" | "browser automation" | "…" at bounding box center [784, 401] width 374 height 27
click at [963, 635] on span "OK" at bounding box center [956, 632] width 17 height 18
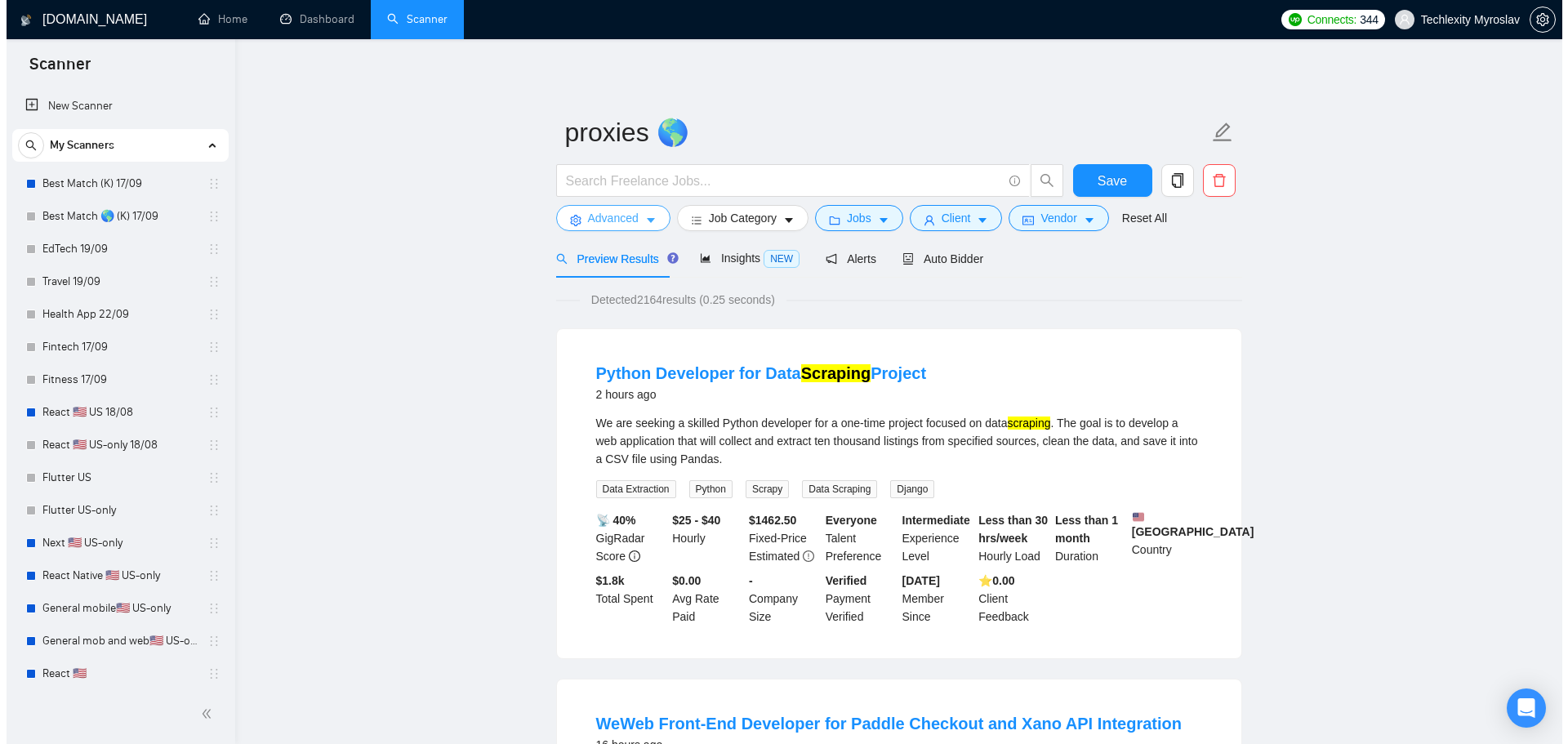
scroll to position [496, 0]
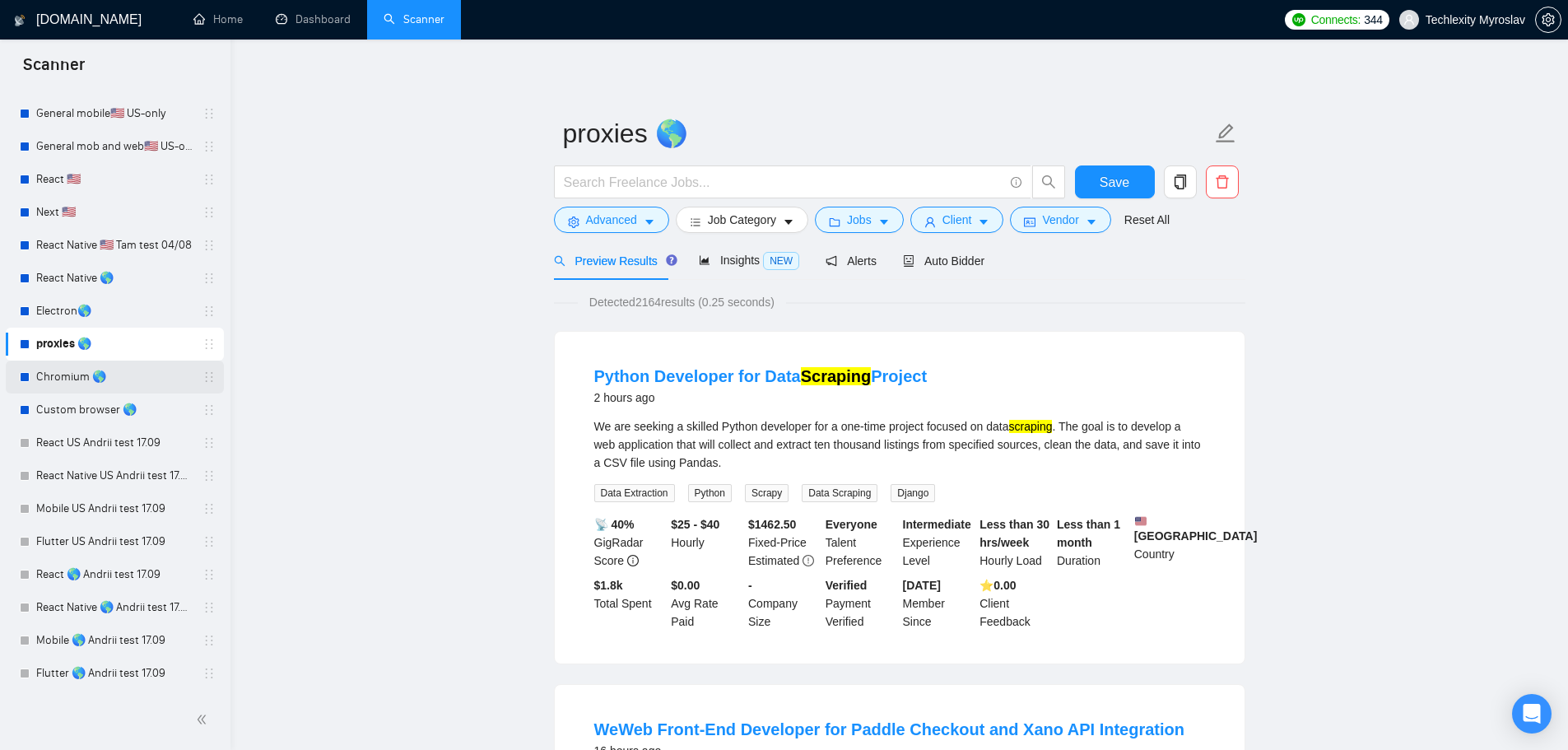
click at [88, 387] on link "Chromium 🌎" at bounding box center [115, 376] width 156 height 33
click at [1127, 173] on span "Save" at bounding box center [1115, 182] width 30 height 21
click at [624, 221] on span "Advanced" at bounding box center [612, 220] width 51 height 18
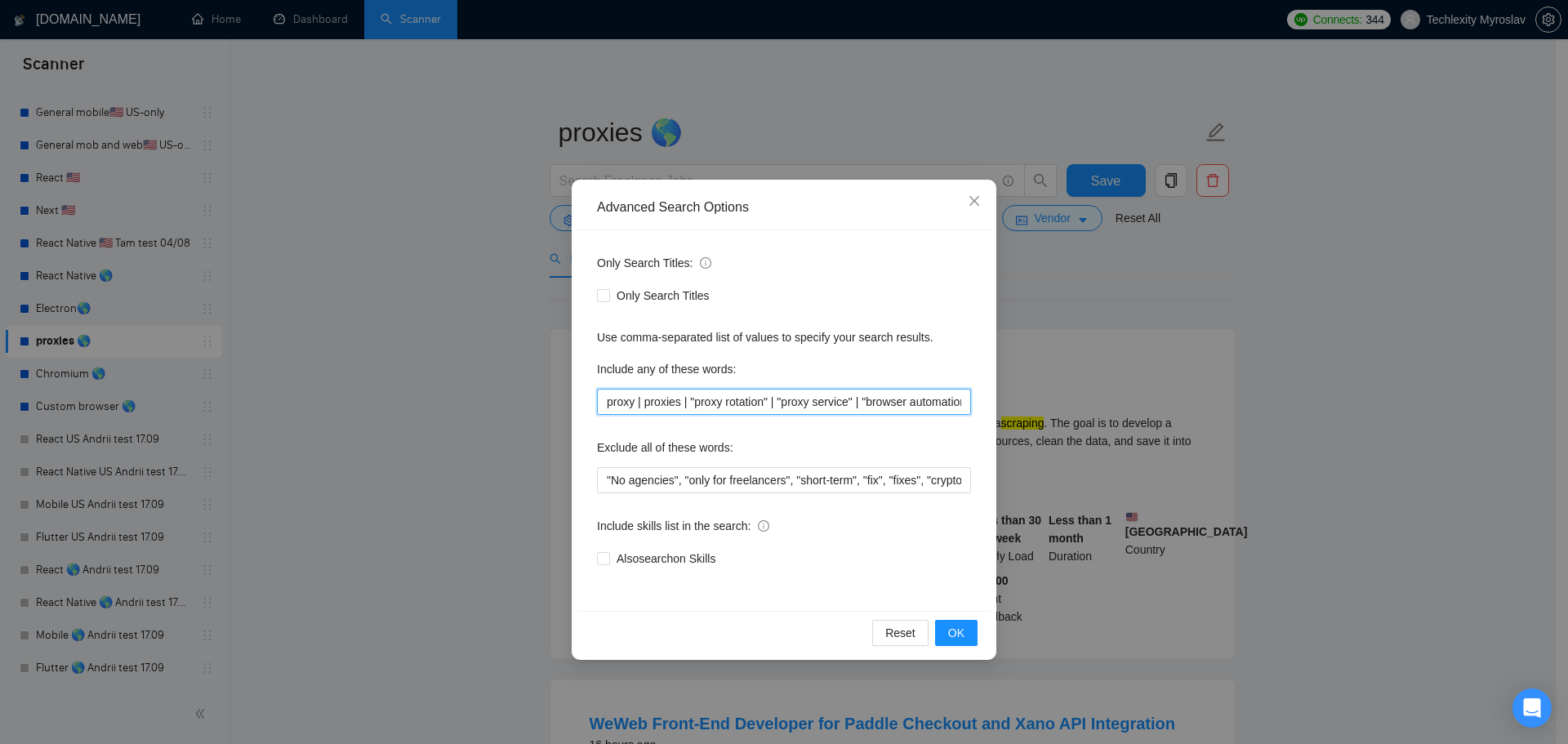
drag, startPoint x: 802, startPoint y: 399, endPoint x: 909, endPoint y: 404, distance: 107.1
click at [909, 404] on input "proxy | proxies | "proxy rotation" | "proxy service" | "browser automation" | "…" at bounding box center [784, 401] width 374 height 27
click at [929, 404] on input "proxy | proxies | "proxy rotation" | "proaxy service" | "browser utomation" | "…" at bounding box center [784, 401] width 374 height 27
drag, startPoint x: 903, startPoint y: 400, endPoint x: 997, endPoint y: 403, distance: 94.0
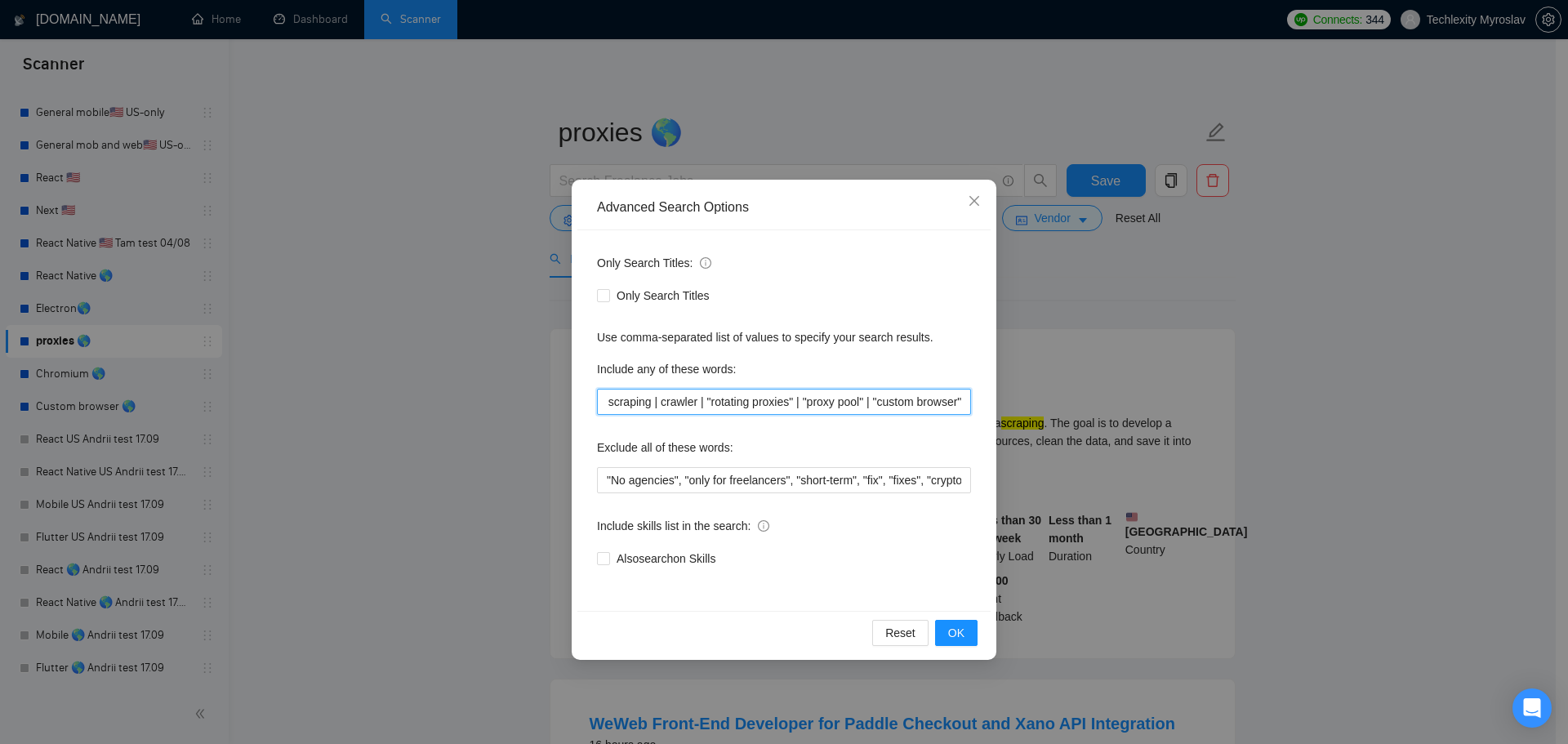
click at [997, 403] on div "Advanced Search Options Only Search Titles: Only Search Titles Use comma-separa…" at bounding box center [784, 372] width 1568 height 744
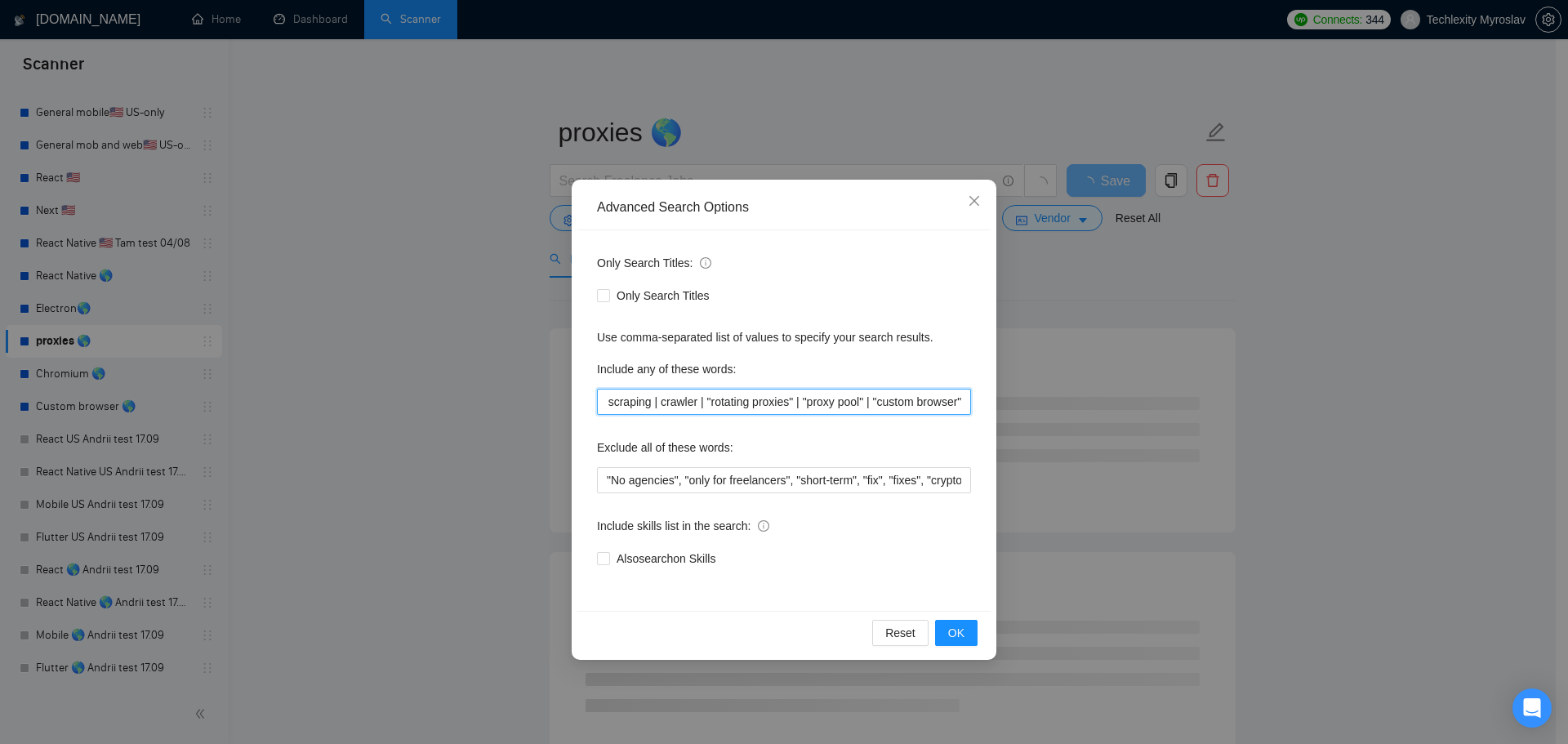
click at [793, 397] on input "proxy | proxies | "proxy rotation" | "proaxy service" | "browser utomation" | "…" at bounding box center [784, 401] width 374 height 27
drag, startPoint x: 776, startPoint y: 401, endPoint x: 591, endPoint y: 395, distance: 185.1
click at [594, 396] on div "Only Search Titles: Only Search Titles Use comma-separated list of values to sp…" at bounding box center [784, 421] width 413 height 381
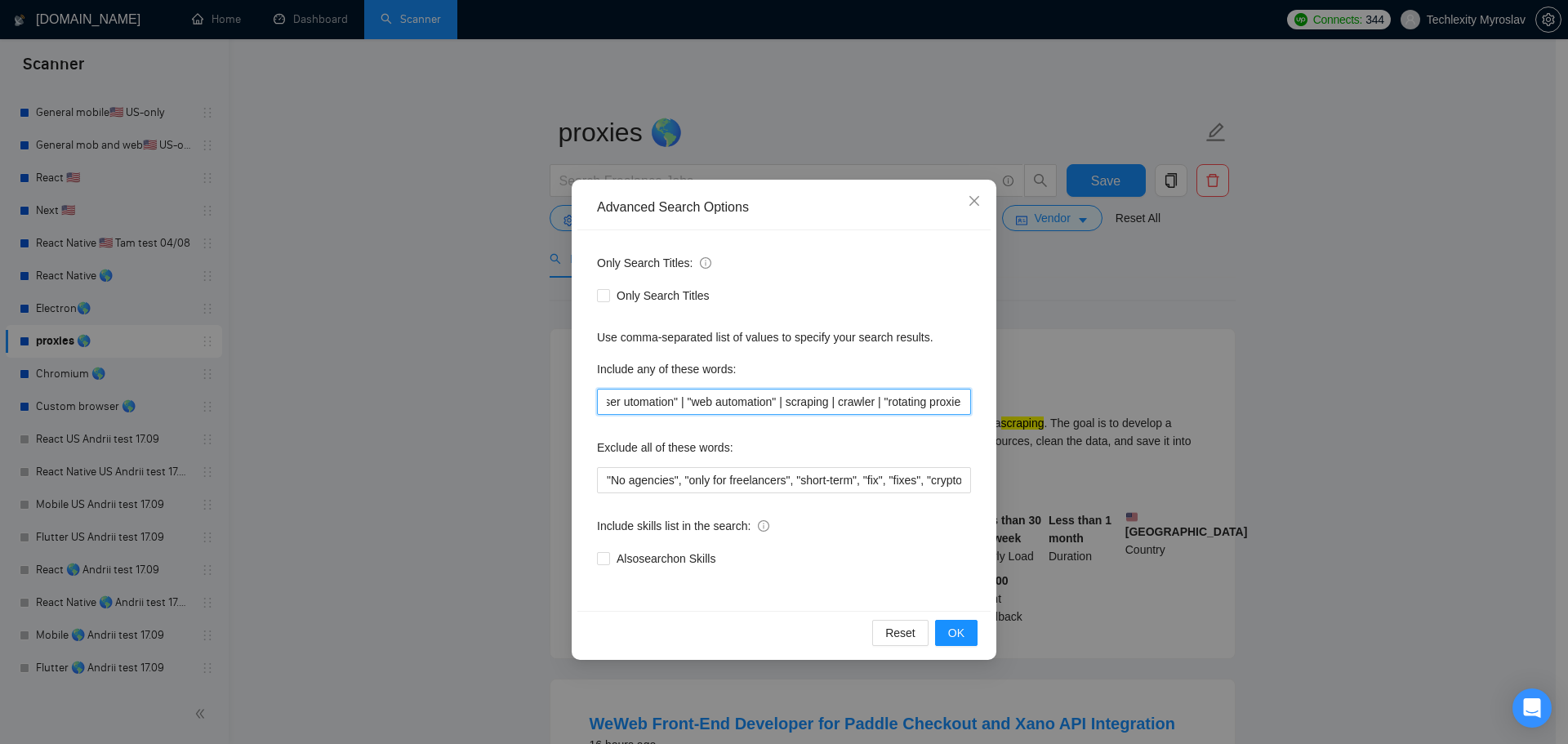
click at [816, 407] on input "proxy | proxies | "proxy rotation" | "proaxy service" | "browser utomation" | "…" at bounding box center [784, 401] width 374 height 27
drag, startPoint x: 794, startPoint y: 401, endPoint x: 880, endPoint y: 402, distance: 86.0
click at [880, 402] on input "proxy | proxies | "proxy rotation" | "proaxy service" | "browser utomation" | "…" at bounding box center [784, 401] width 374 height 27
type input "proxy | proxies | "proxy rotation" | "proaxy service" | "browser utomation" | "…"
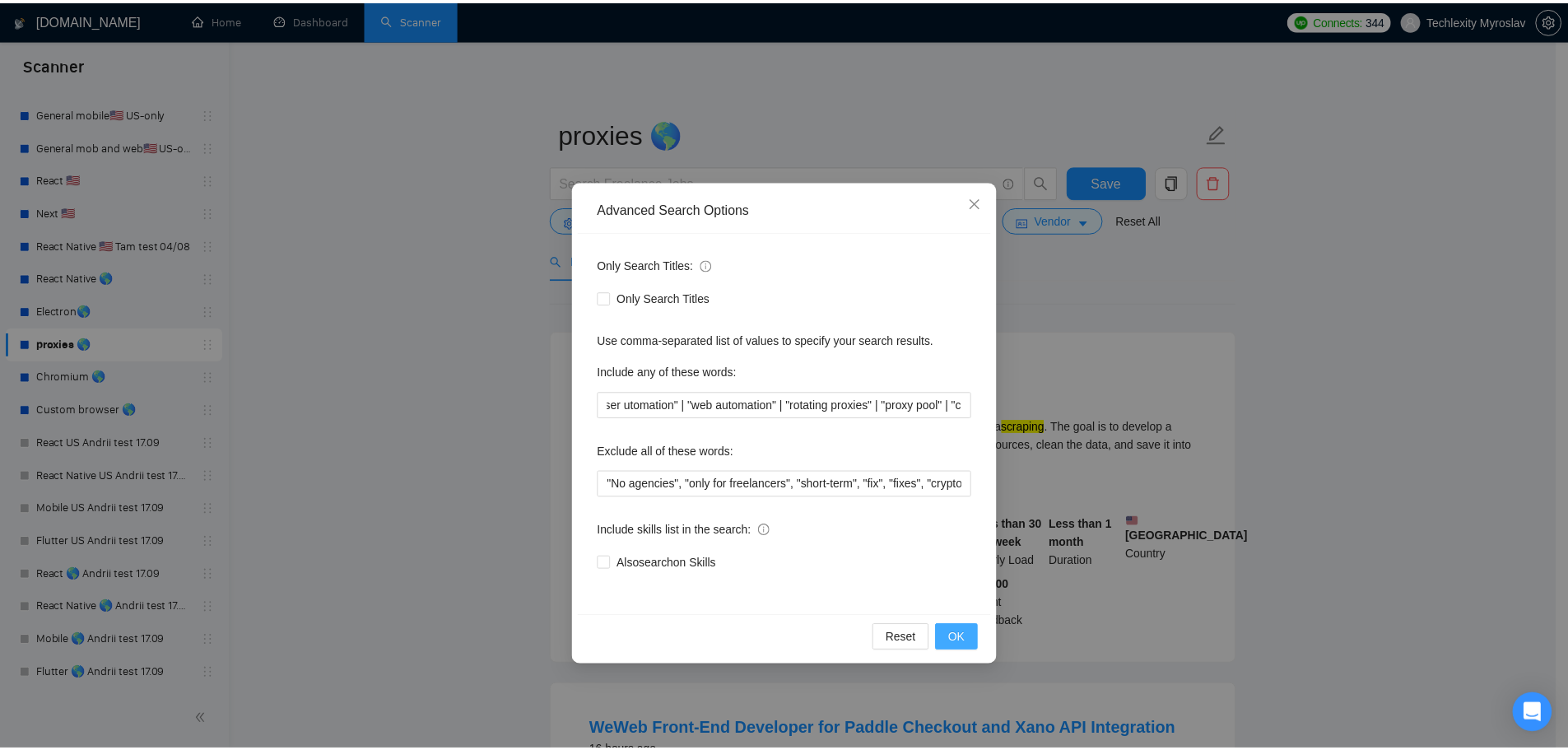
scroll to position [0, 0]
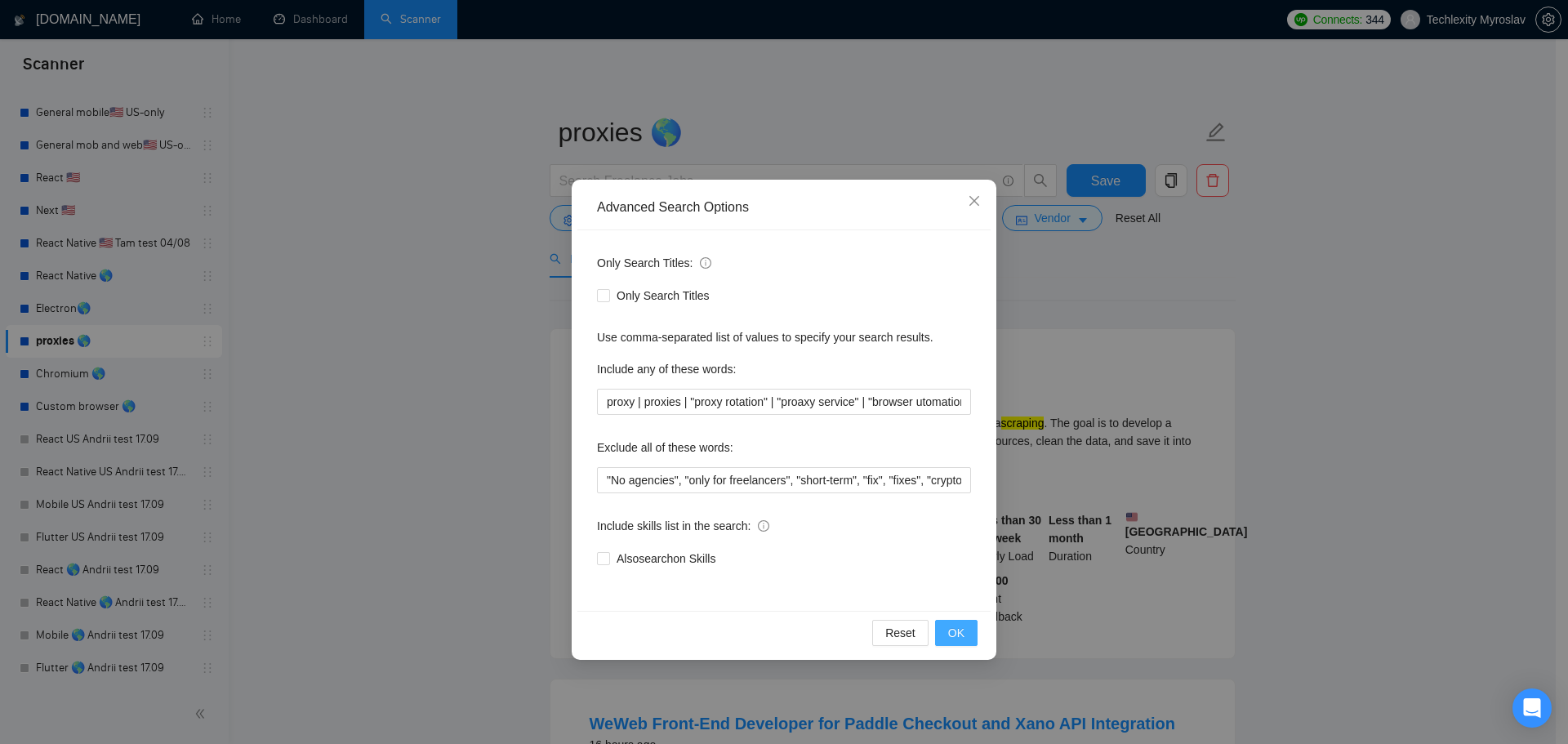
click at [953, 621] on button "OK" at bounding box center [955, 632] width 42 height 27
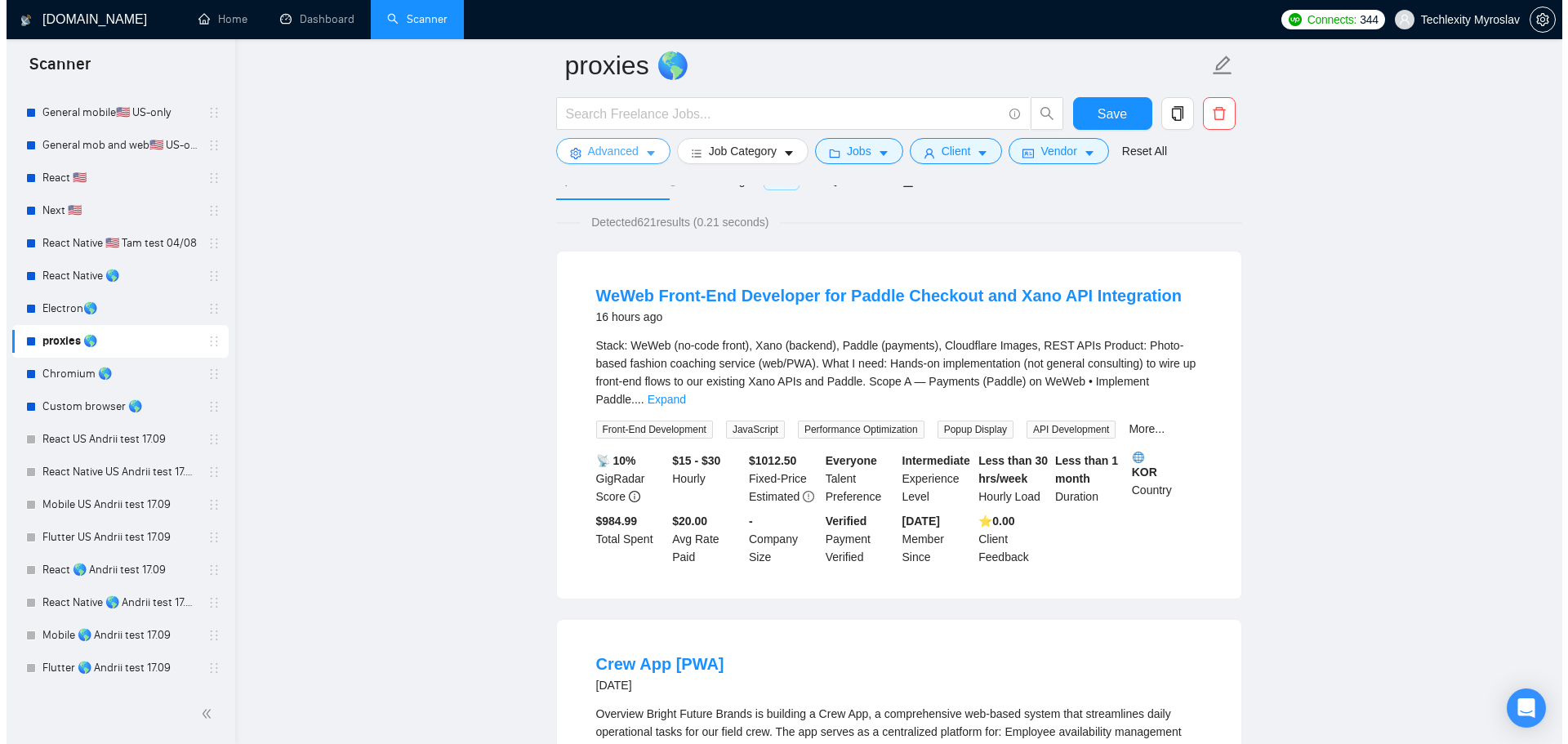
scroll to position [81, 0]
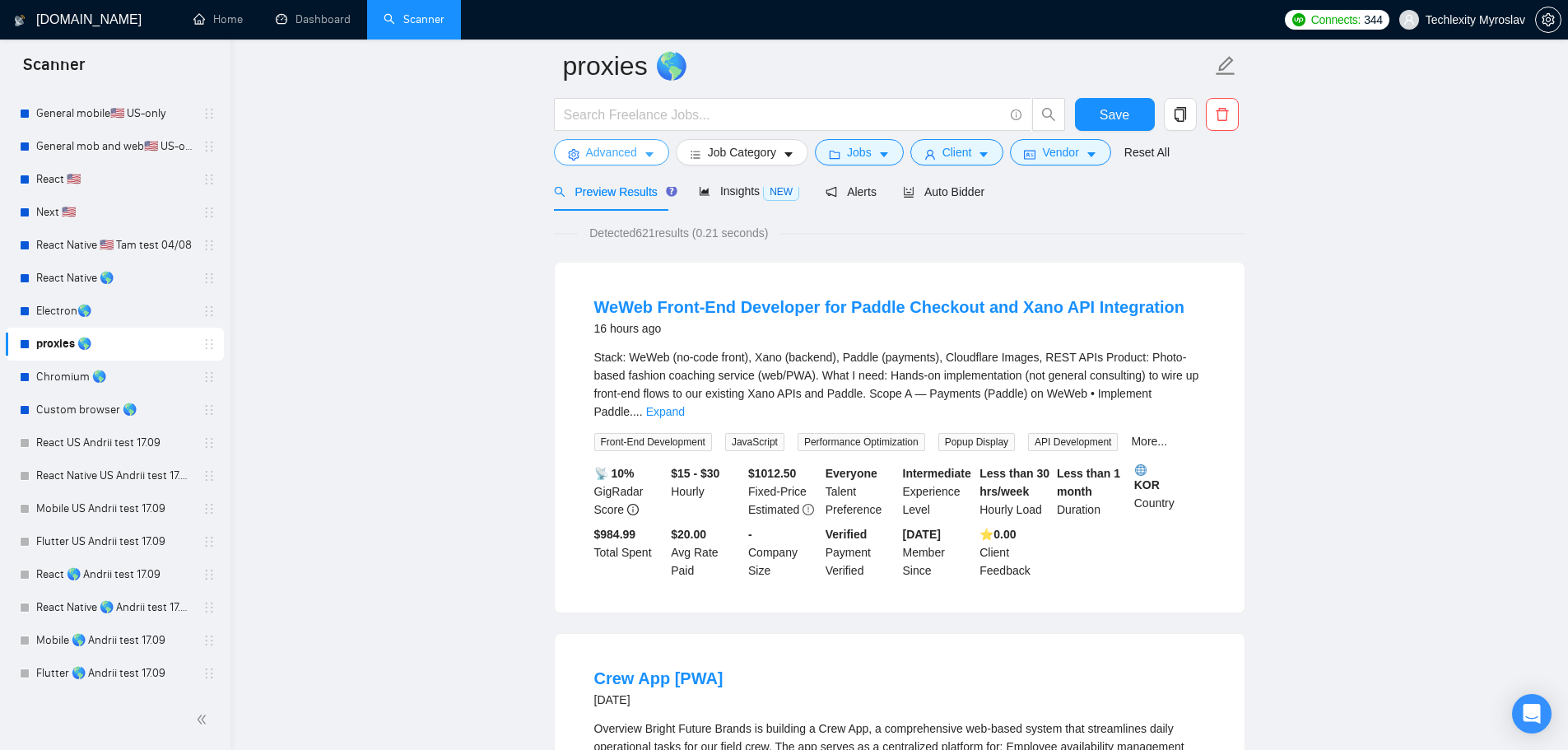
click at [633, 149] on span "Advanced" at bounding box center [612, 152] width 51 height 18
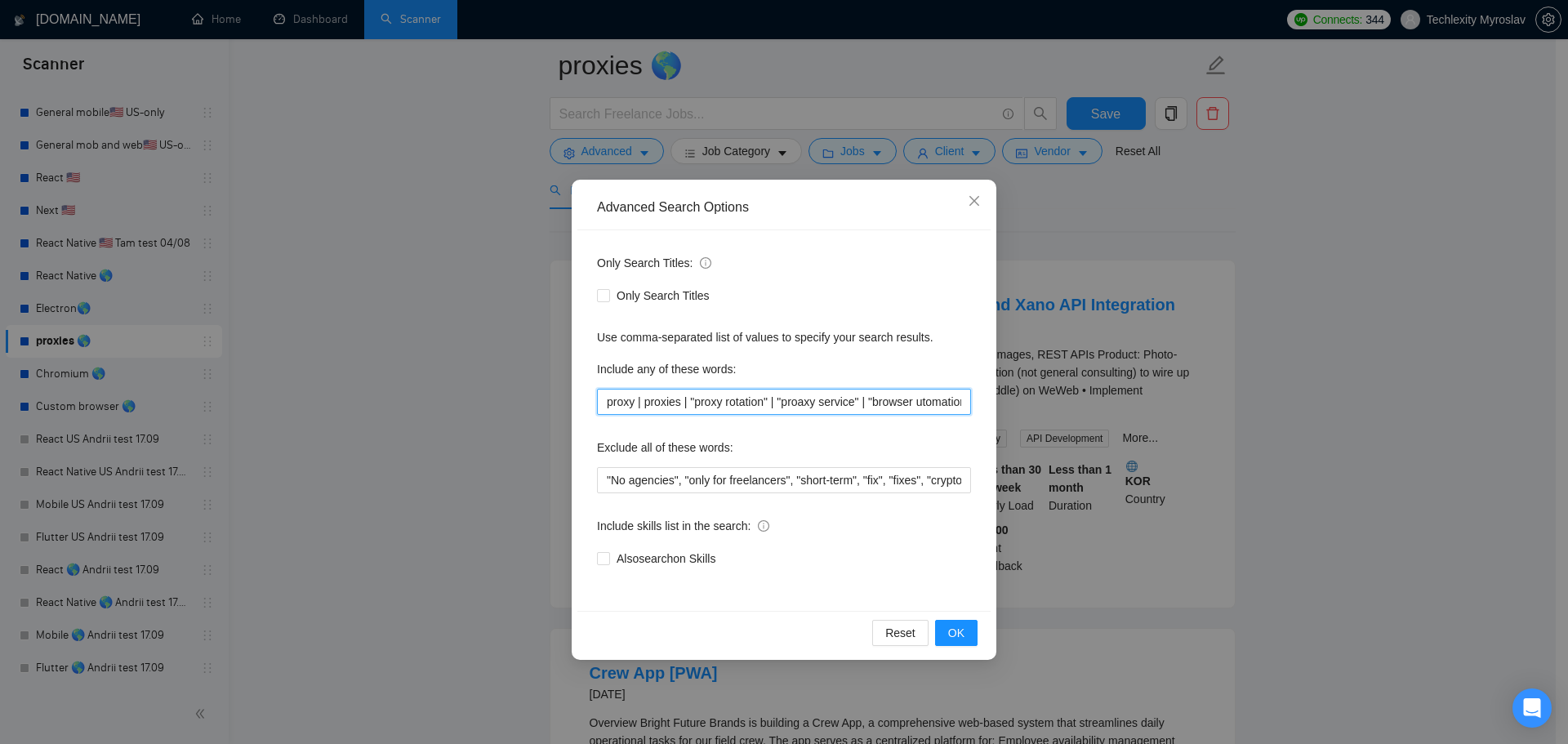
click at [833, 414] on input "proxy | proxies | "proxy rotation" | "proaxy service" | "browser utomation" | "…" at bounding box center [784, 401] width 374 height 27
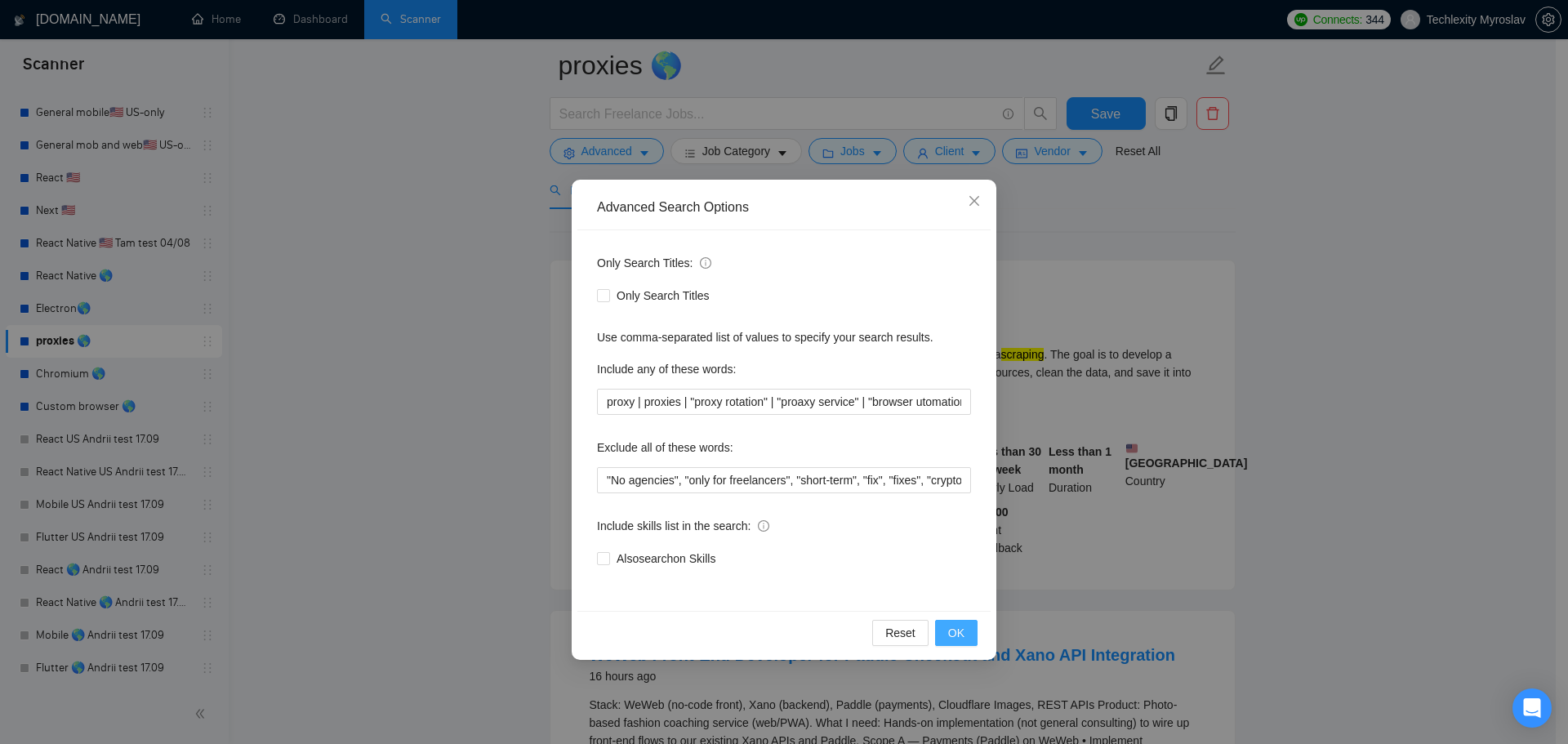
click at [961, 622] on button "OK" at bounding box center [955, 632] width 42 height 27
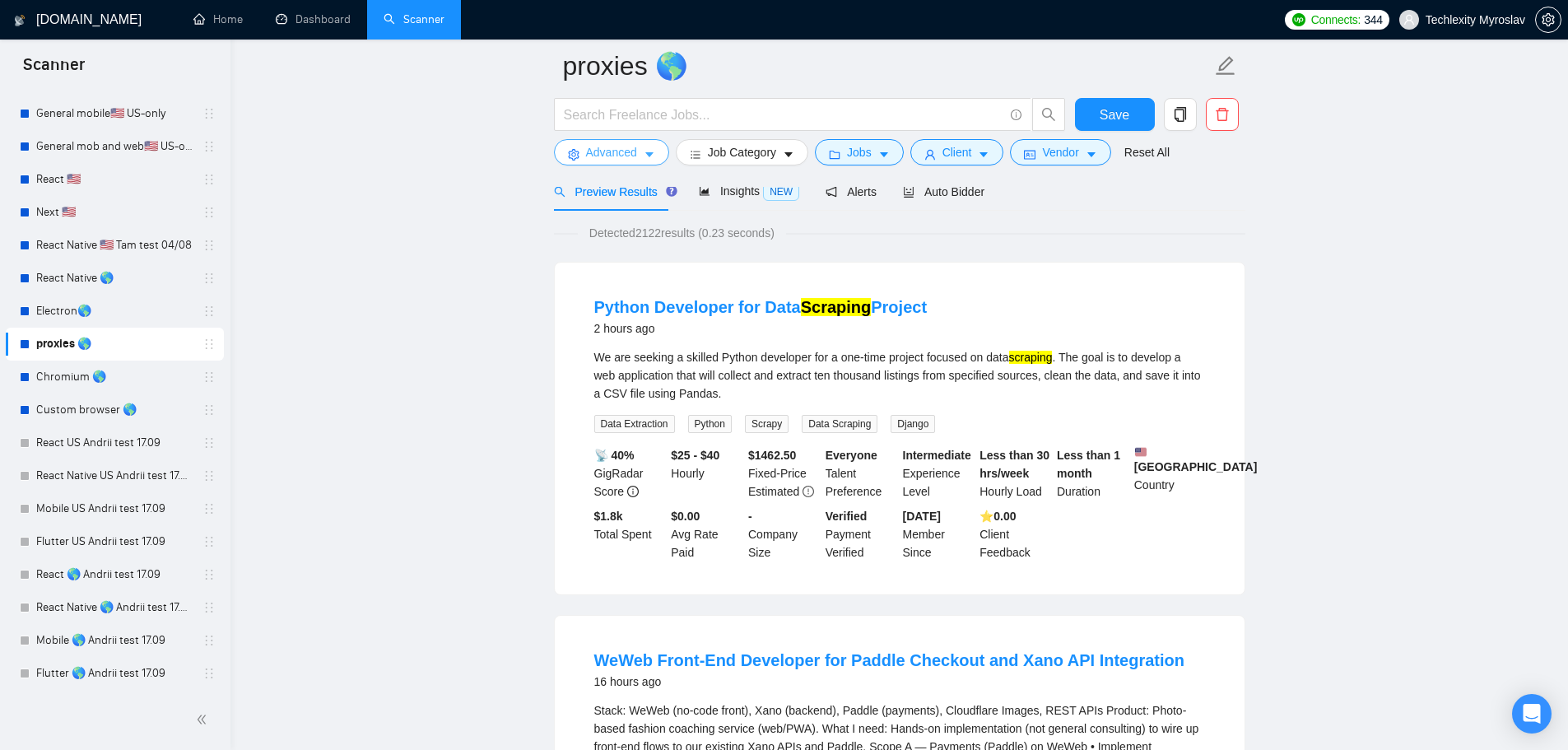
click at [610, 151] on span "Advanced" at bounding box center [612, 152] width 51 height 18
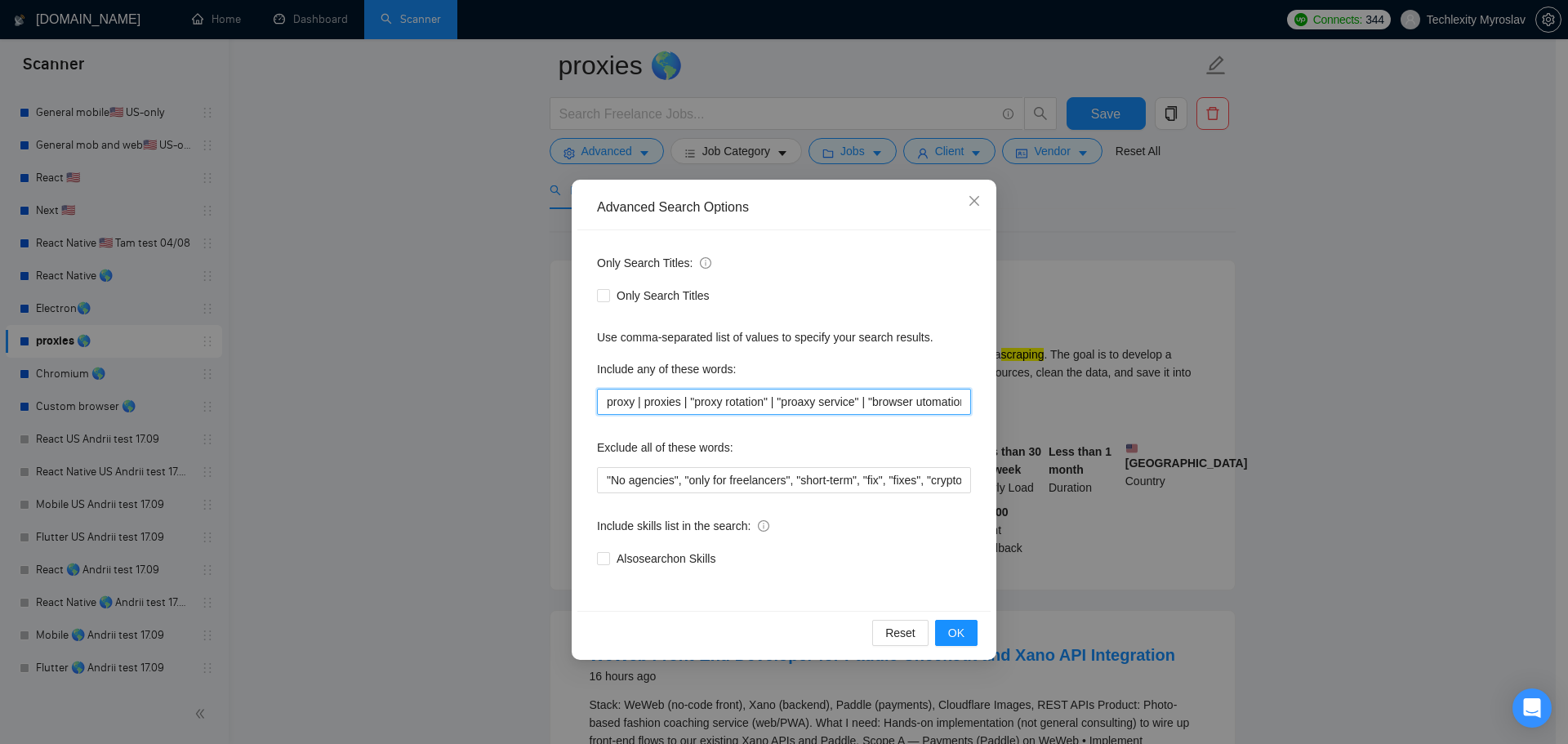
scroll to position [0, 477]
drag, startPoint x: 950, startPoint y: 409, endPoint x: 1117, endPoint y: 418, distance: 167.2
click at [1118, 416] on div "Advanced Search Options Only Search Titles: Only Search Titles Use comma-separa…" at bounding box center [784, 372] width 1568 height 744
click at [933, 410] on input "proxy | proxies | "proxy rotation" | "proaxy service" | "browser utomation" | "…" at bounding box center [784, 401] width 374 height 27
drag, startPoint x: 905, startPoint y: 408, endPoint x: 1083, endPoint y: 412, distance: 178.0
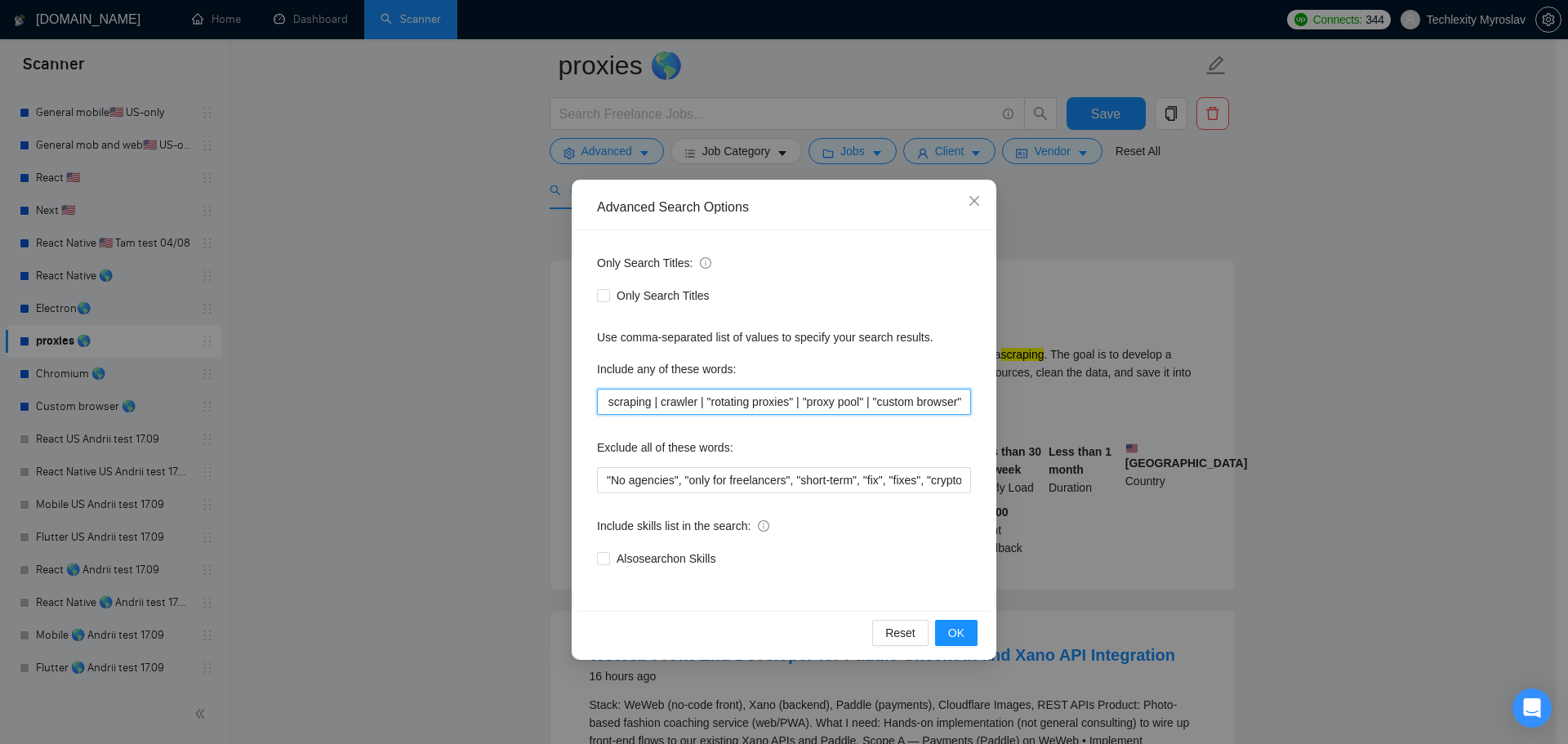
click at [1083, 412] on div "Advanced Search Options Only Search Titles: Only Search Titles Use comma-separa…" at bounding box center [784, 372] width 1568 height 744
click at [717, 400] on input "proxy | proxies | "proxy rotation" | "proaxy service" | "browser utomation" | "…" at bounding box center [784, 401] width 374 height 27
click at [606, 400] on input "proxy | proxies | "proxy rotation" | "proaxy service" | "browser utomation" | "…" at bounding box center [784, 401] width 374 height 27
click at [622, 401] on input "proxy | proxies | "proxy rotation" | "proaxy service" | "browser utomation" | "…" at bounding box center [784, 401] width 374 height 27
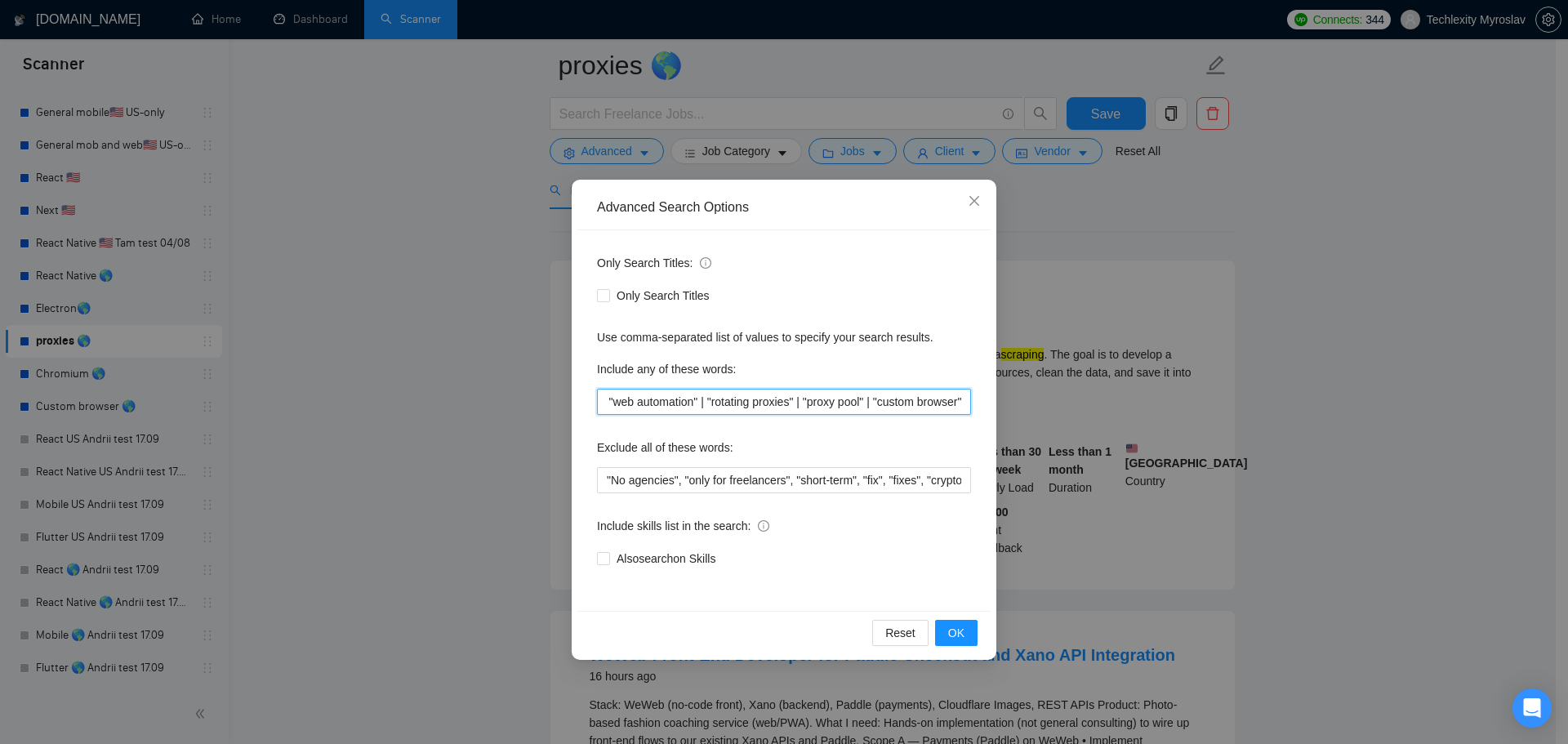
scroll to position [0, 381]
type input "proxy | proxies | "proxy rotation" | "proaxy service" | "browser utomation" | "…"
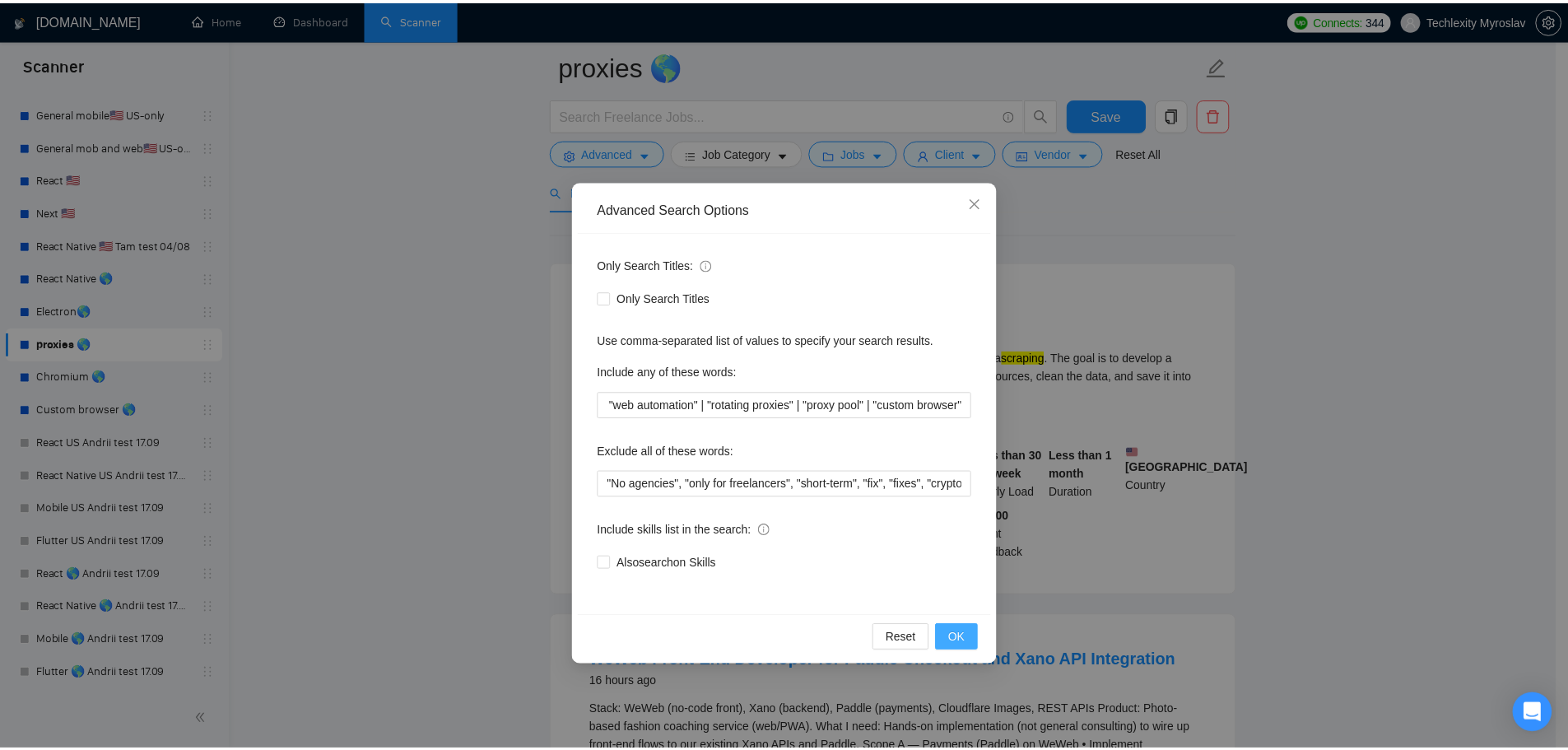
scroll to position [0, 0]
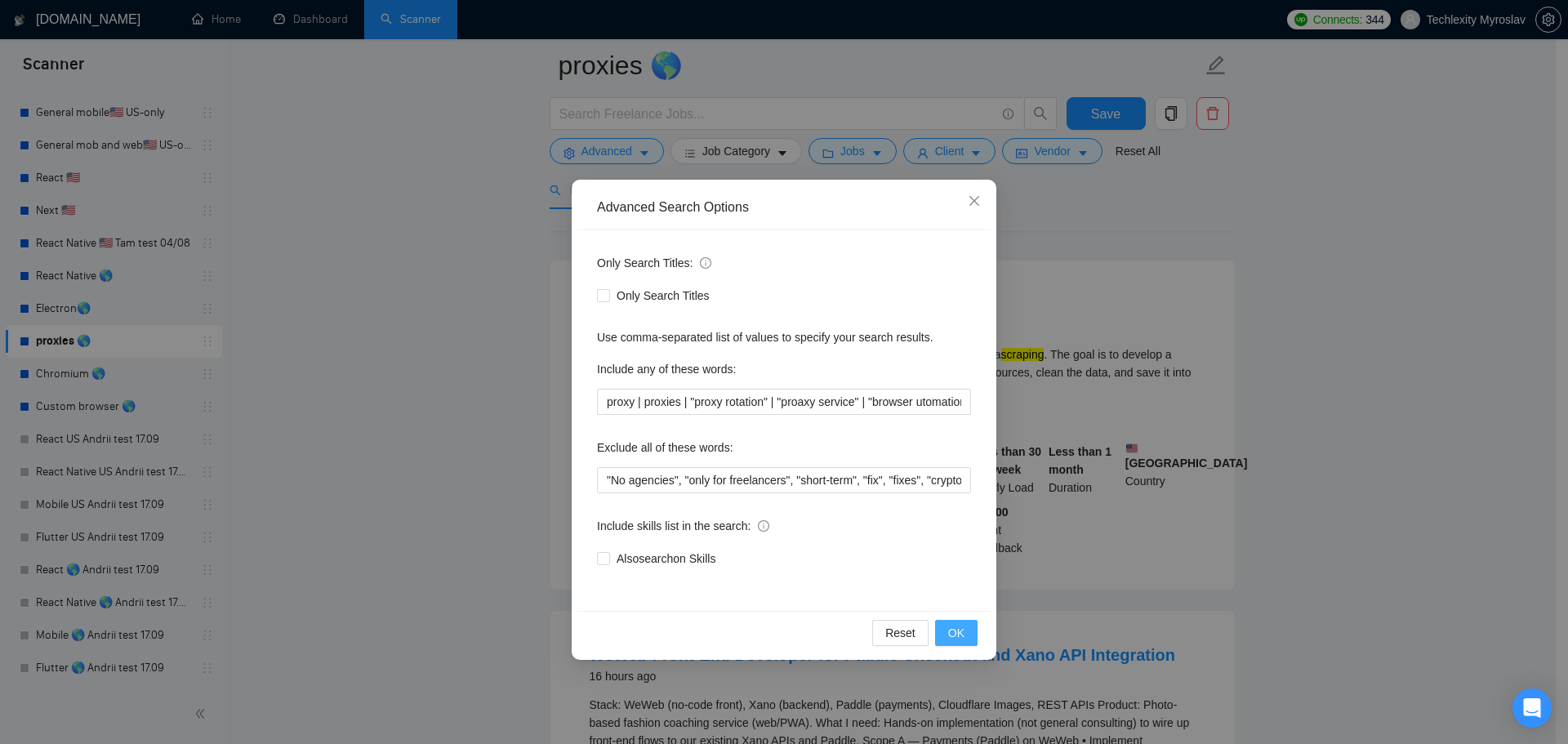
click at [970, 628] on button "OK" at bounding box center [955, 632] width 42 height 27
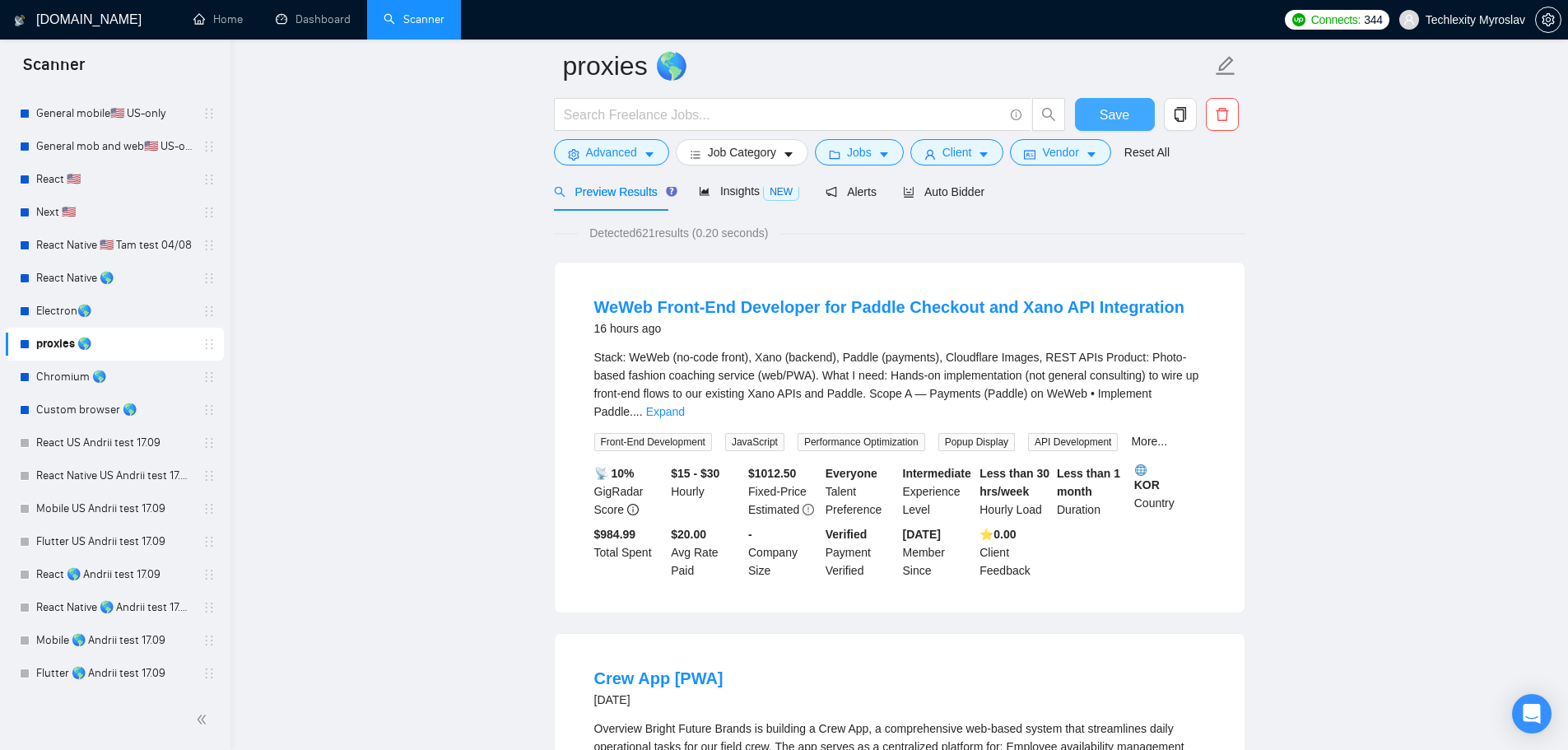
click at [1123, 110] on span "Save" at bounding box center [1115, 115] width 30 height 21
click at [81, 380] on link "Chromium 🌎" at bounding box center [115, 376] width 156 height 33
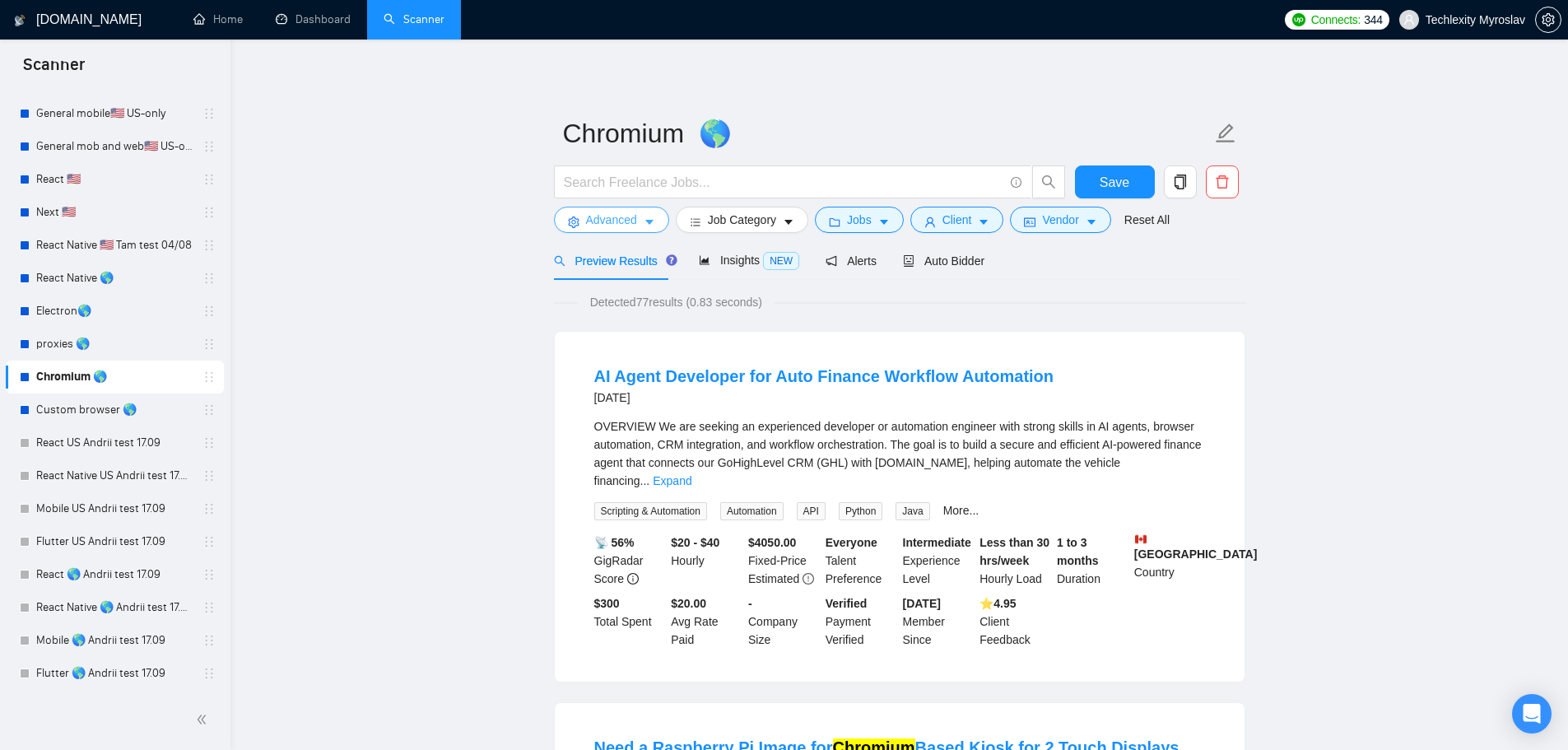
click at [610, 218] on span "Advanced" at bounding box center [612, 220] width 51 height 18
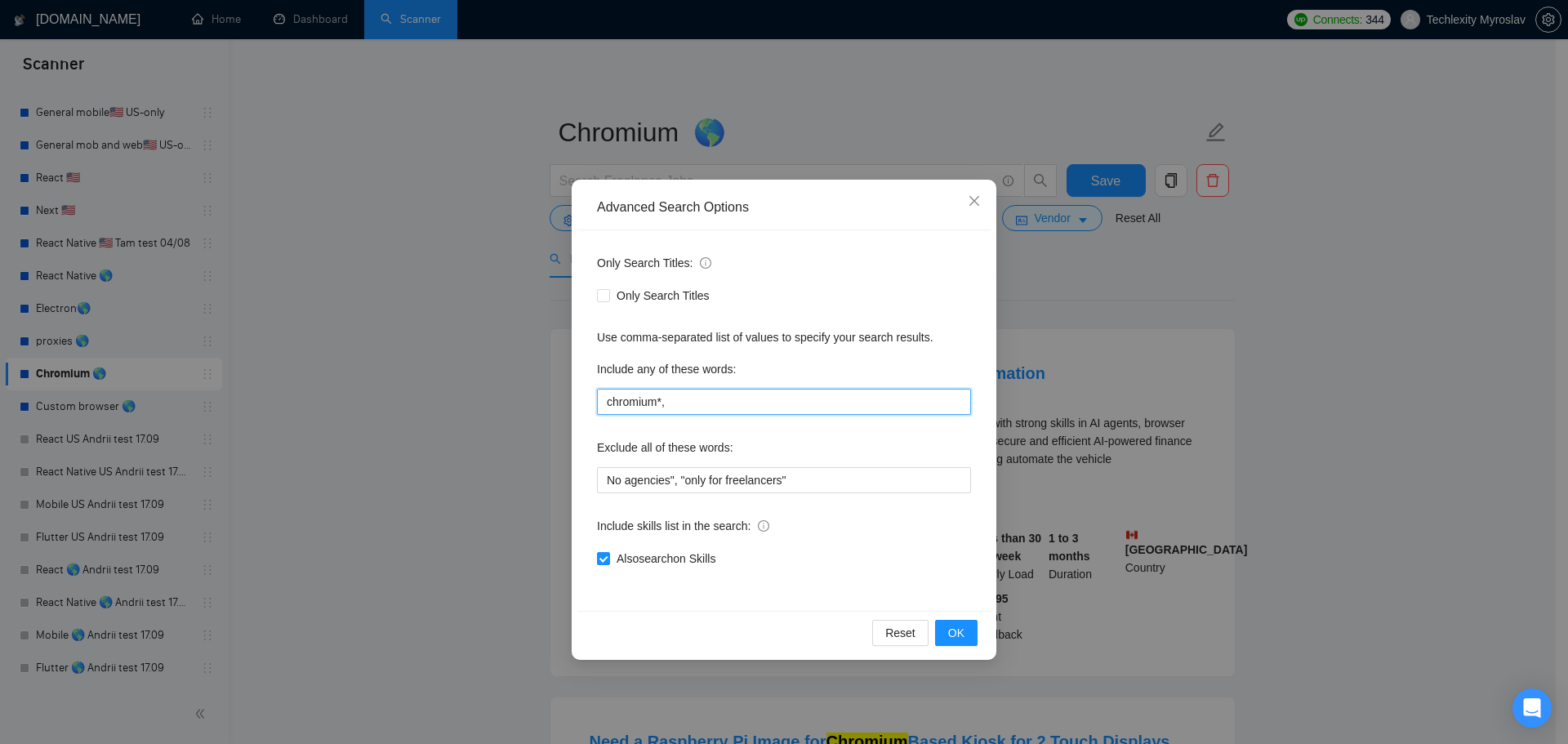
click at [723, 399] on input "chromium*," at bounding box center [784, 401] width 374 height 27
paste input "Chromium|"chromium browser"|"chromium-based"|"chromium engine"|"browser automat…"
drag, startPoint x: 690, startPoint y: 403, endPoint x: 376, endPoint y: 386, distance: 314.5
click at [381, 386] on div "Advanced Search Options Only Search Titles: Only Search Titles Use comma-separa…" at bounding box center [784, 372] width 1568 height 744
click at [712, 406] on input "Chromium|"chromium browser"|"chromium-based"|"chromium engine"|"browser automat…" at bounding box center [784, 401] width 374 height 27
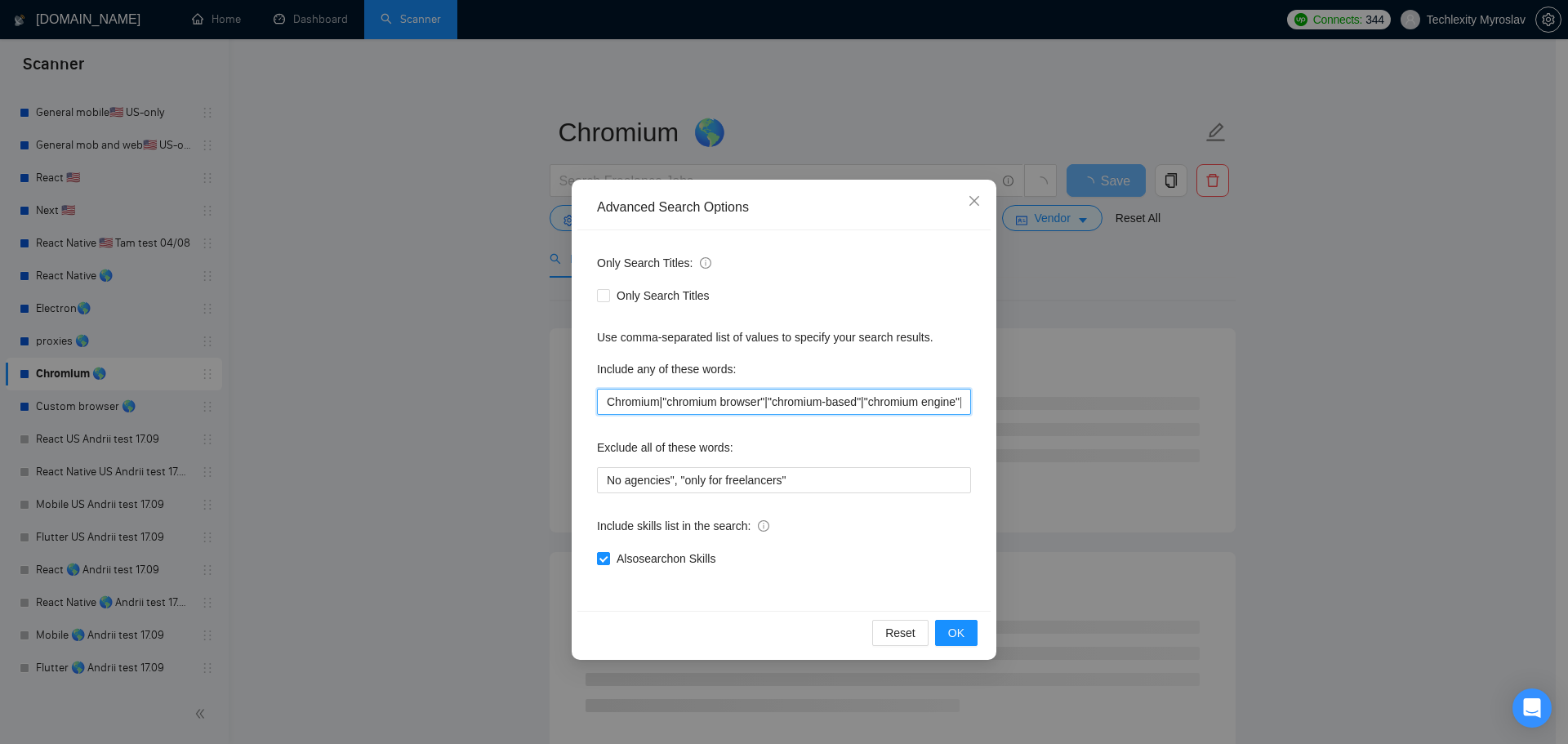
click at [662, 401] on input "Chromium|"chromium browser"|"chromium-based"|"chromium engine"|"browser automat…" at bounding box center [784, 401] width 374 height 27
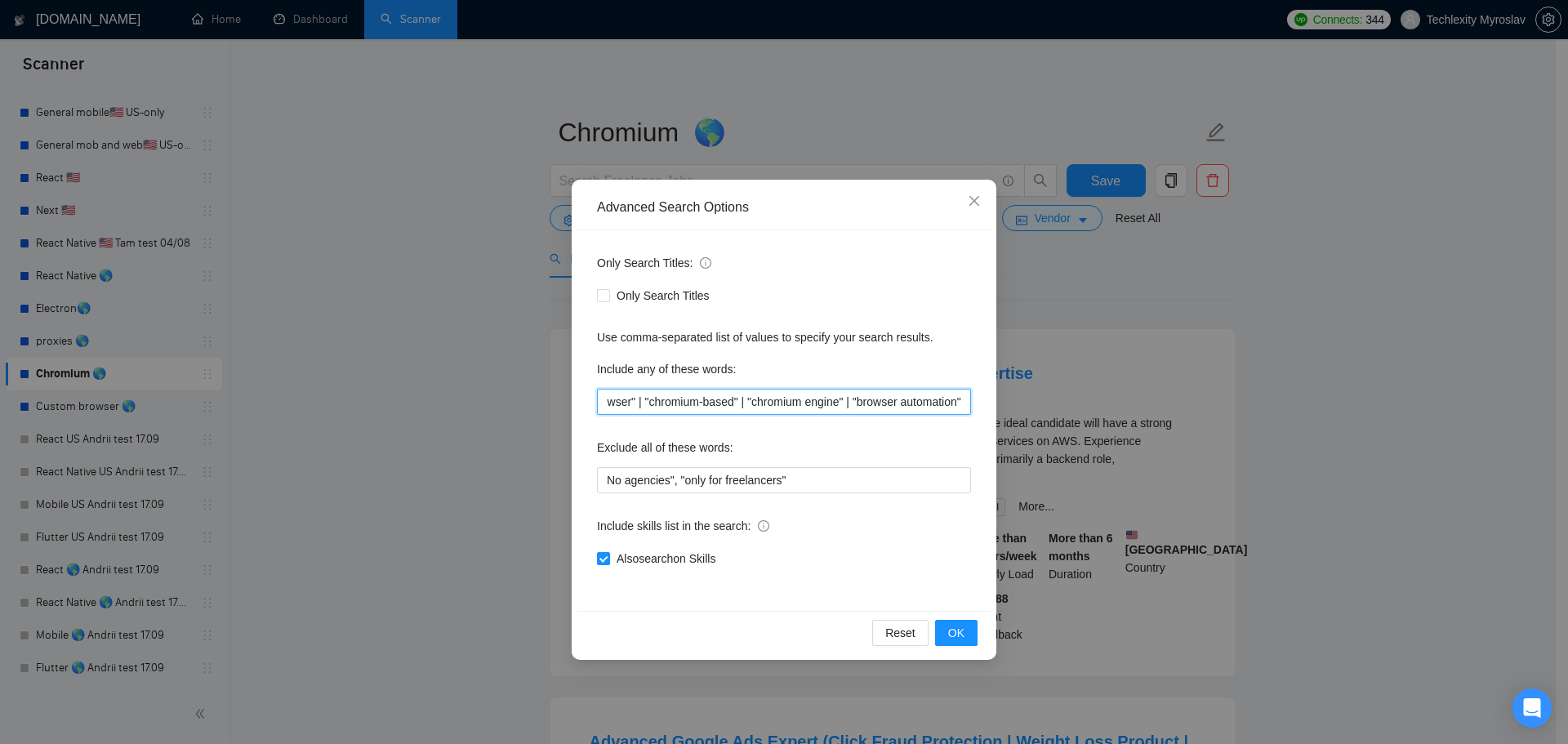
drag, startPoint x: 732, startPoint y: 400, endPoint x: 1064, endPoint y: 419, distance: 332.5
click at [1051, 408] on div "Advanced Search Options Only Search Titles: Only Search Titles Use comma-separa…" at bounding box center [784, 372] width 1568 height 744
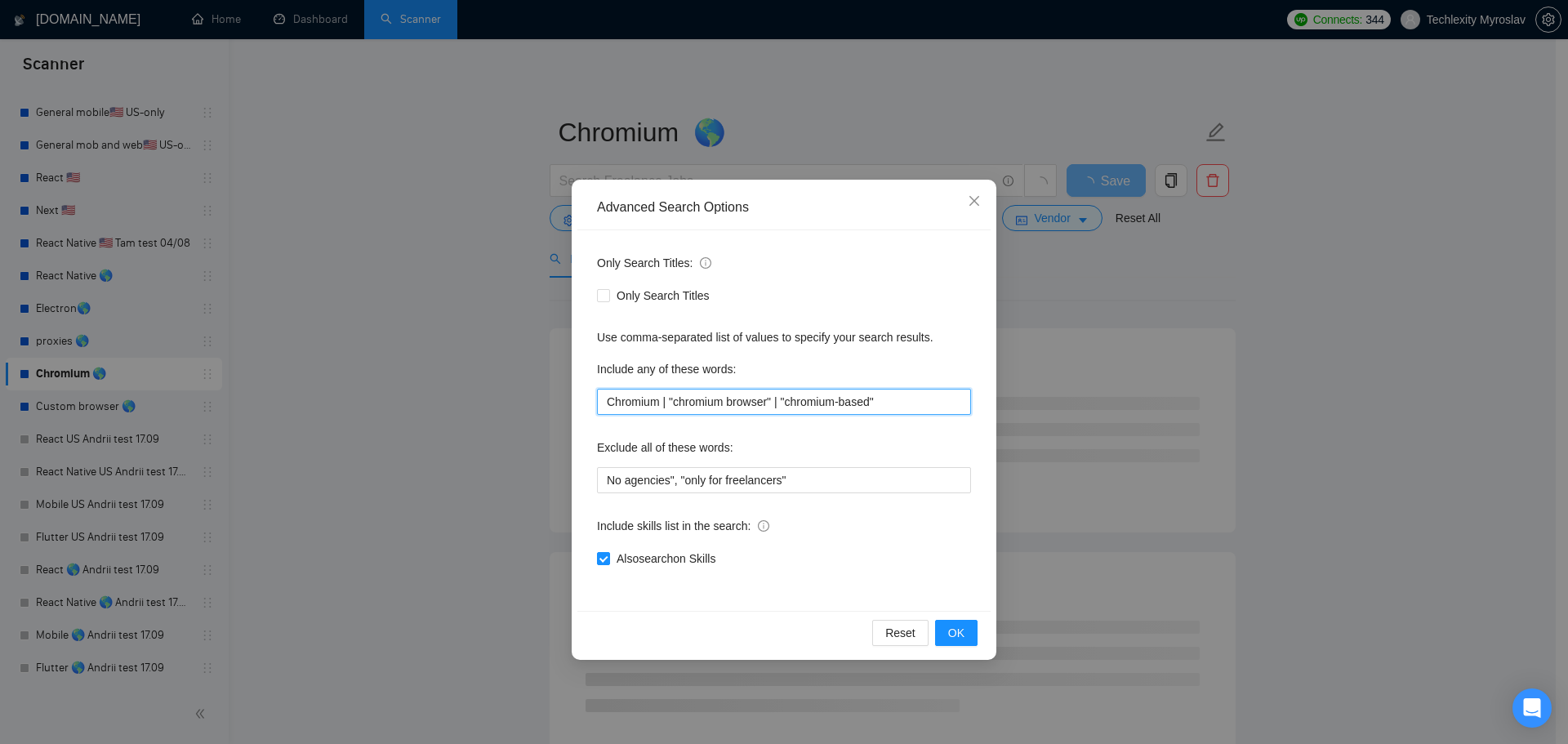
scroll to position [0, 0]
drag, startPoint x: 934, startPoint y: 404, endPoint x: 455, endPoint y: 401, distance: 479.0
click at [455, 401] on div "Advanced Search Options Only Search Titles: Only Search Titles Use comma-separa…" at bounding box center [784, 372] width 1568 height 744
click at [832, 407] on input "Chromium | "chromium browser" | "chromium-based"" at bounding box center [784, 401] width 374 height 27
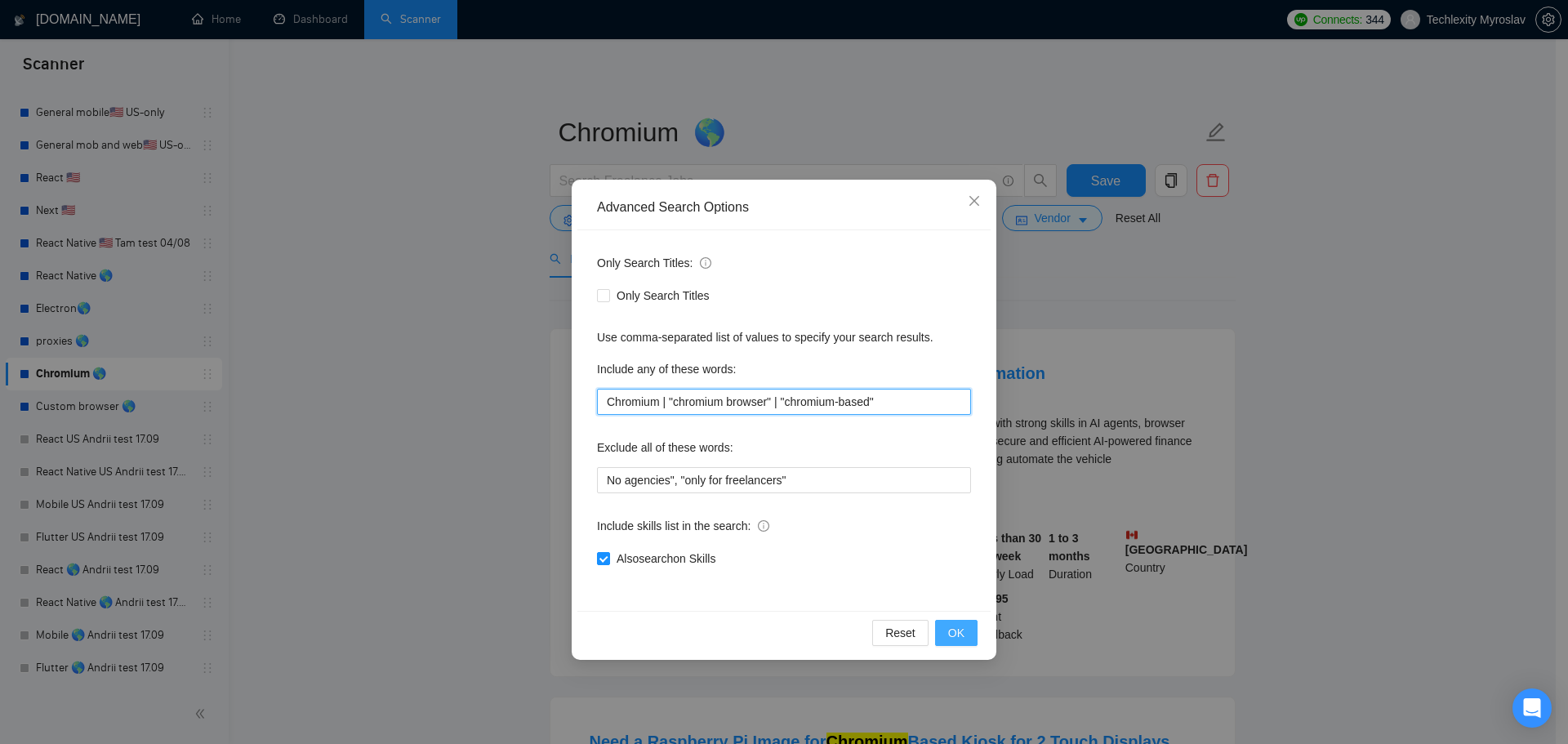
type input "Chromium | "chromium browser" | "chromium-based""
click at [963, 631] on span "OK" at bounding box center [956, 632] width 17 height 18
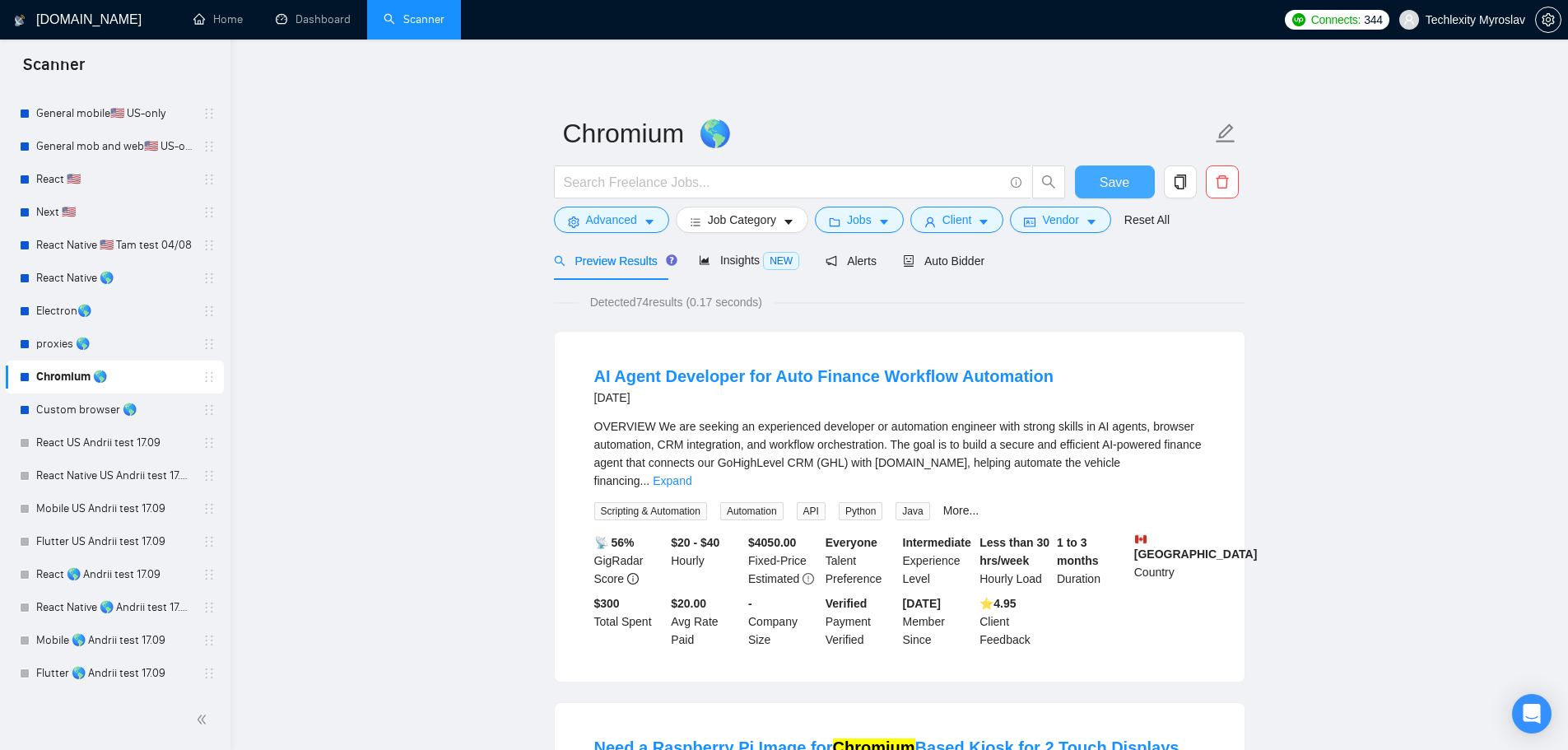
click at [1095, 179] on button "Save" at bounding box center [1115, 181] width 80 height 33
click at [602, 211] on span "Advanced" at bounding box center [612, 220] width 51 height 18
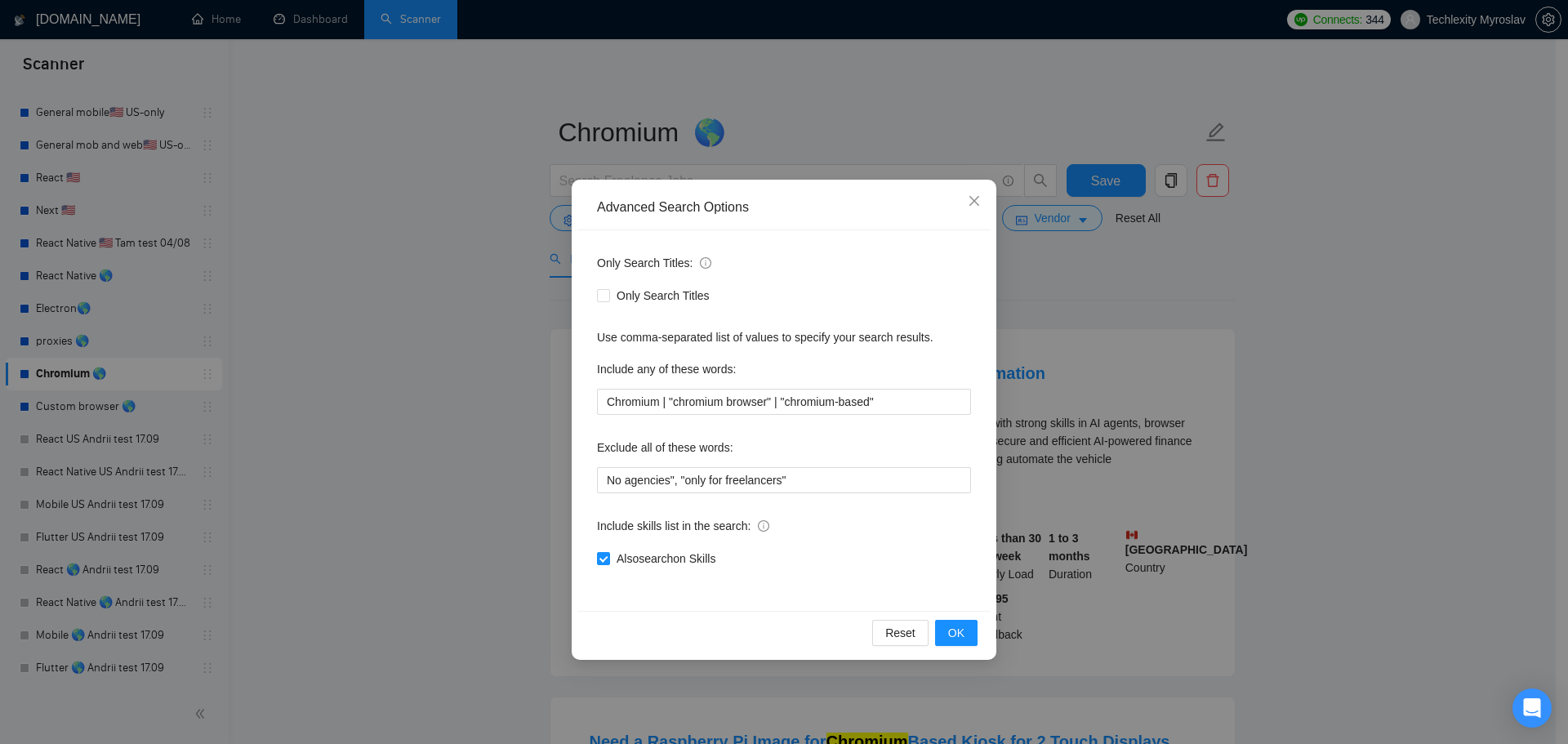
click at [65, 399] on div "Advanced Search Options Only Search Titles: Only Search Titles Use comma-separa…" at bounding box center [784, 372] width 1568 height 744
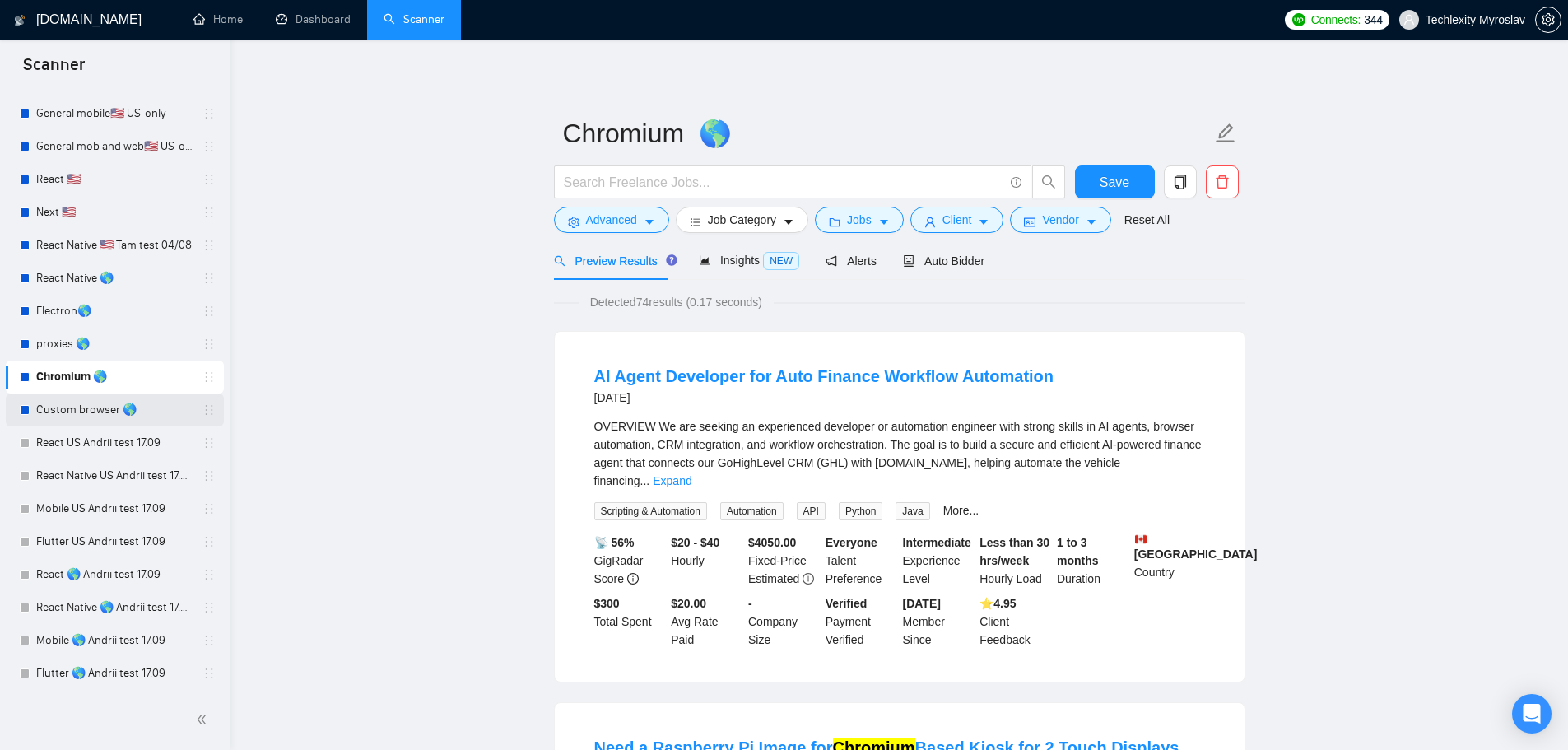
click at [76, 409] on link "Custom browser 🌎" at bounding box center [115, 410] width 156 height 33
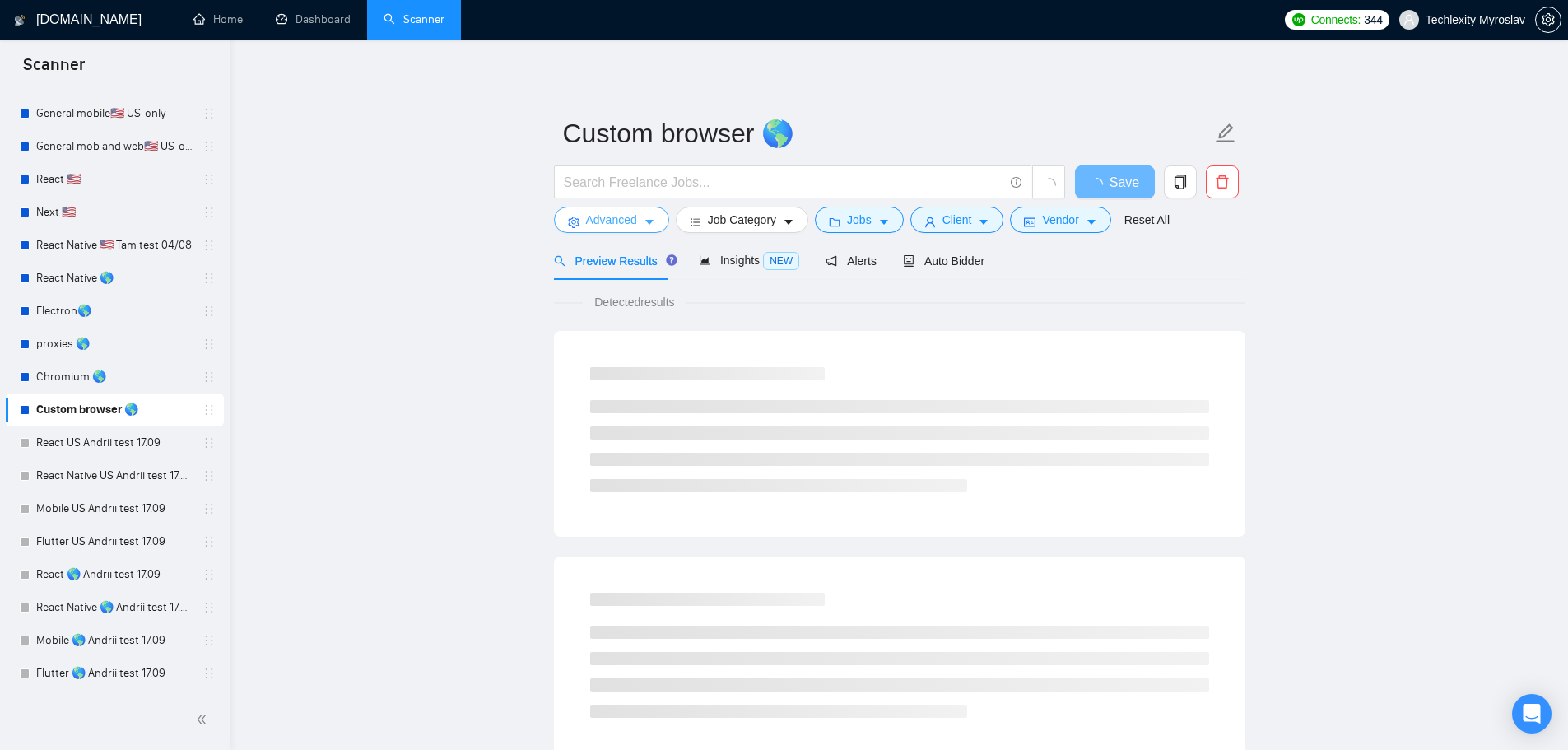
click at [598, 223] on span "Advanced" at bounding box center [612, 220] width 51 height 18
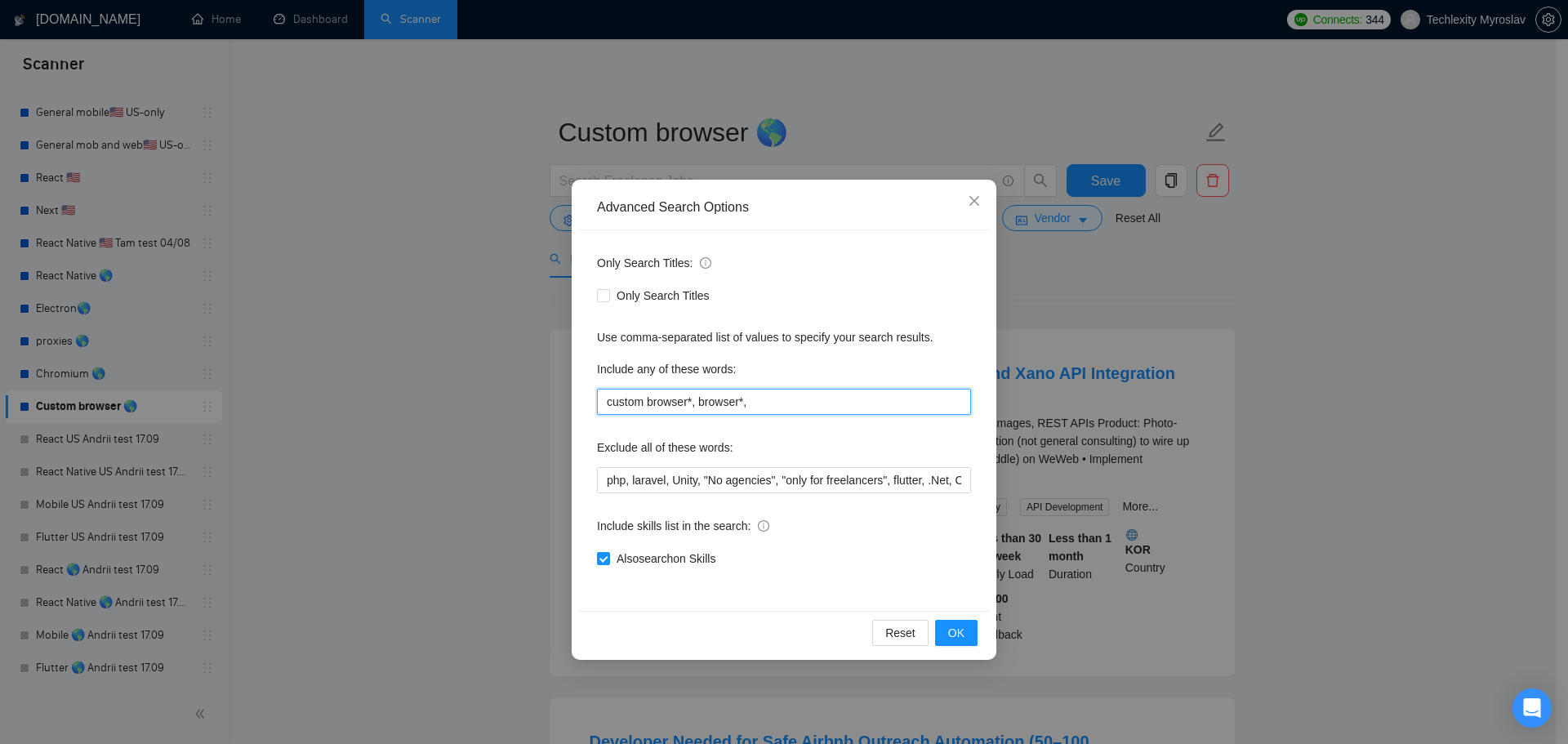
click at [703, 392] on input "custom browser*, browser*," at bounding box center [784, 401] width 374 height 27
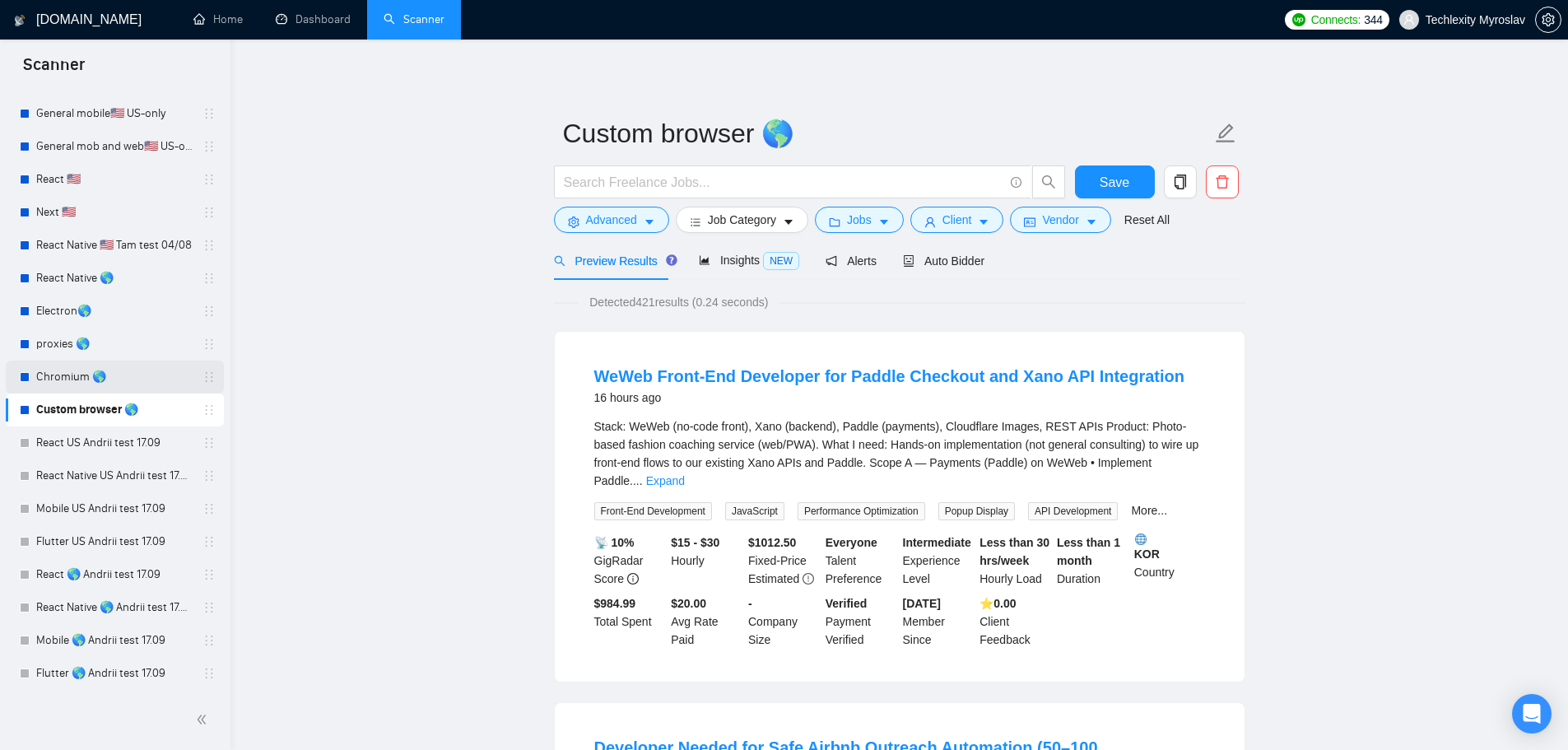
click at [92, 374] on link "Chromium 🌎" at bounding box center [115, 376] width 156 height 33
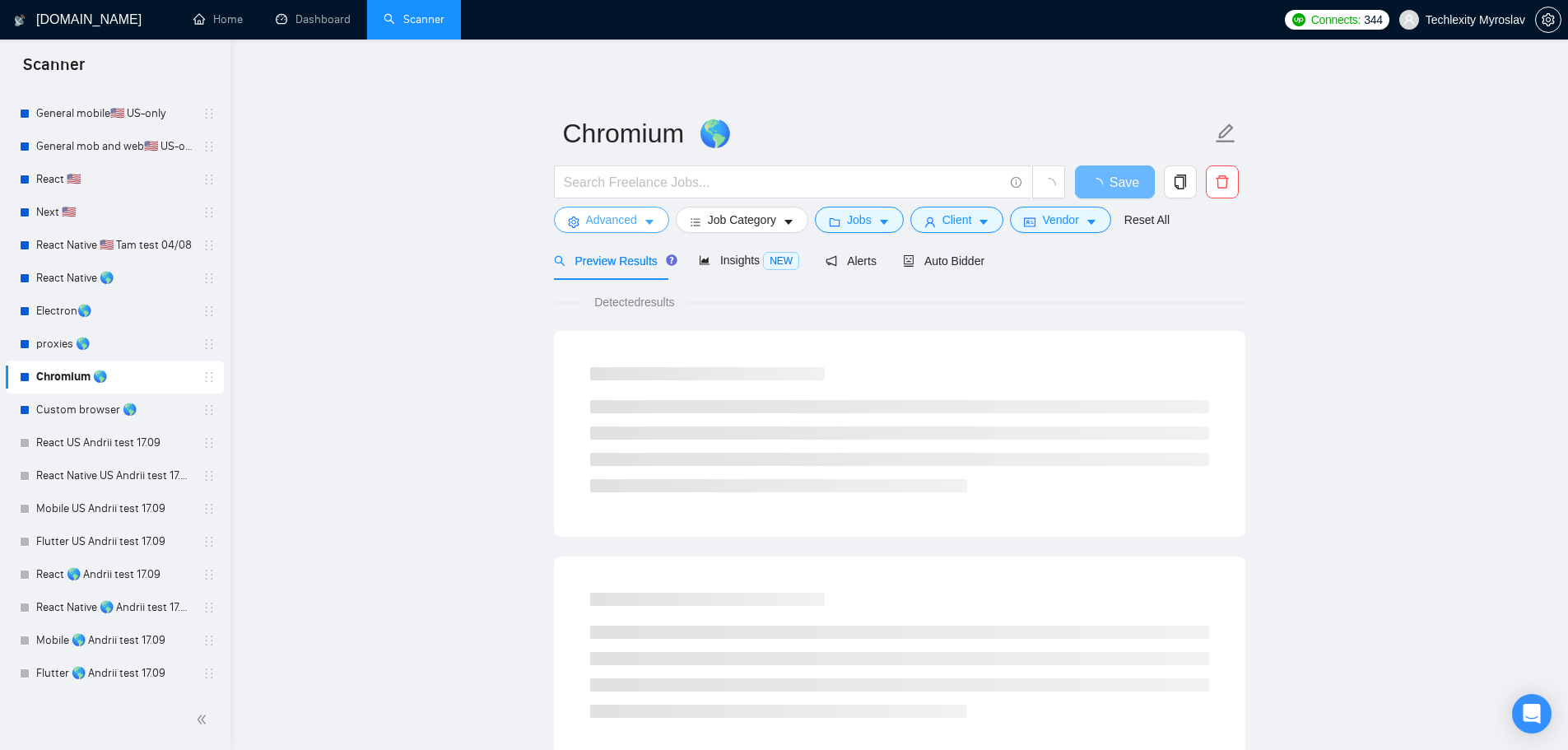
click at [615, 217] on span "Advanced" at bounding box center [612, 220] width 51 height 18
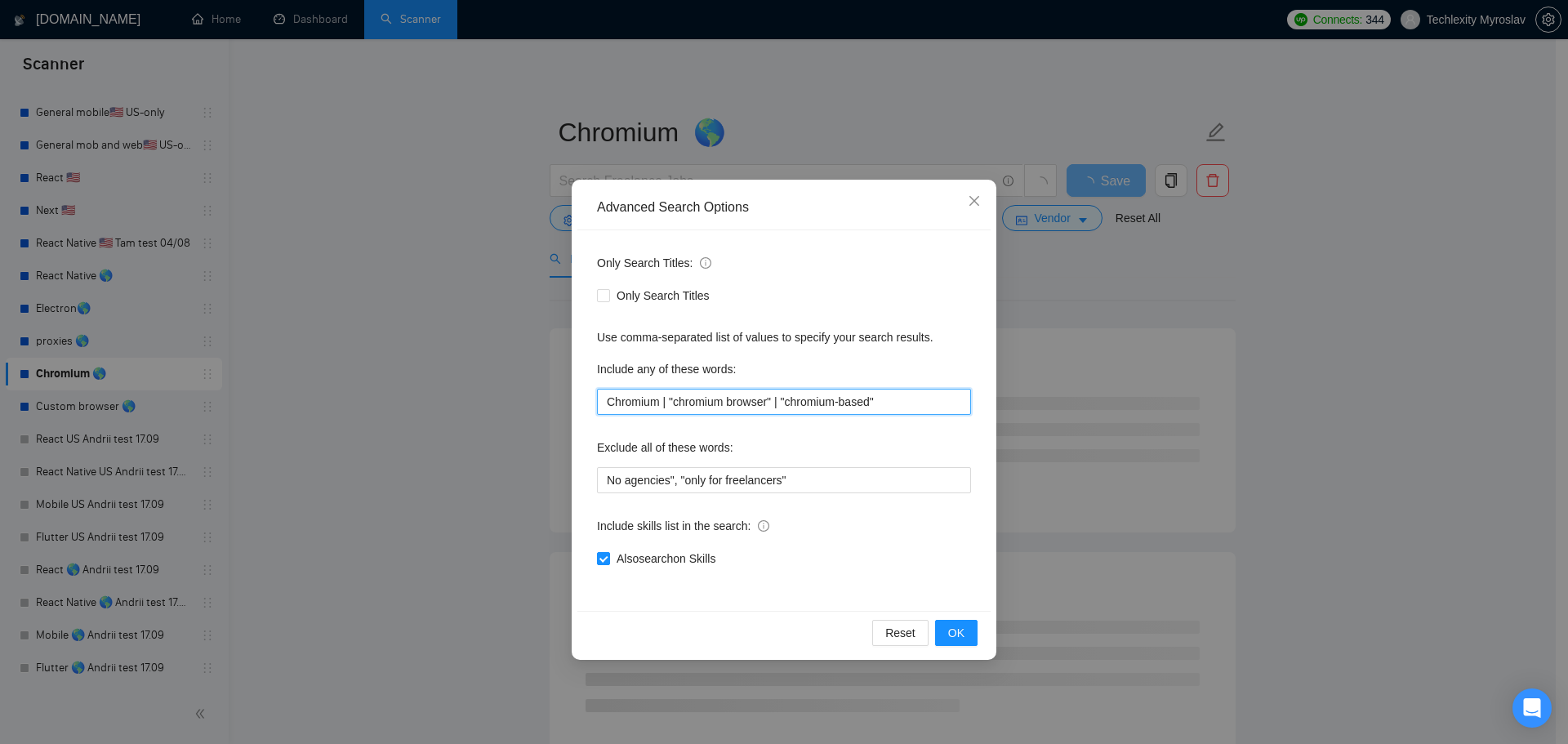
click at [767, 396] on input "Chromium | "chromium browser" | "chromium-based"" at bounding box center [784, 401] width 374 height 27
paste input "|"chromium browser"|"chromium-based"|"chromium engine"
drag, startPoint x: 597, startPoint y: 399, endPoint x: 556, endPoint y: 400, distance: 41.0
click at [553, 400] on div "Advanced Search Options Only Search Titles: Only Search Titles Use comma-separa…" at bounding box center [784, 372] width 1568 height 744
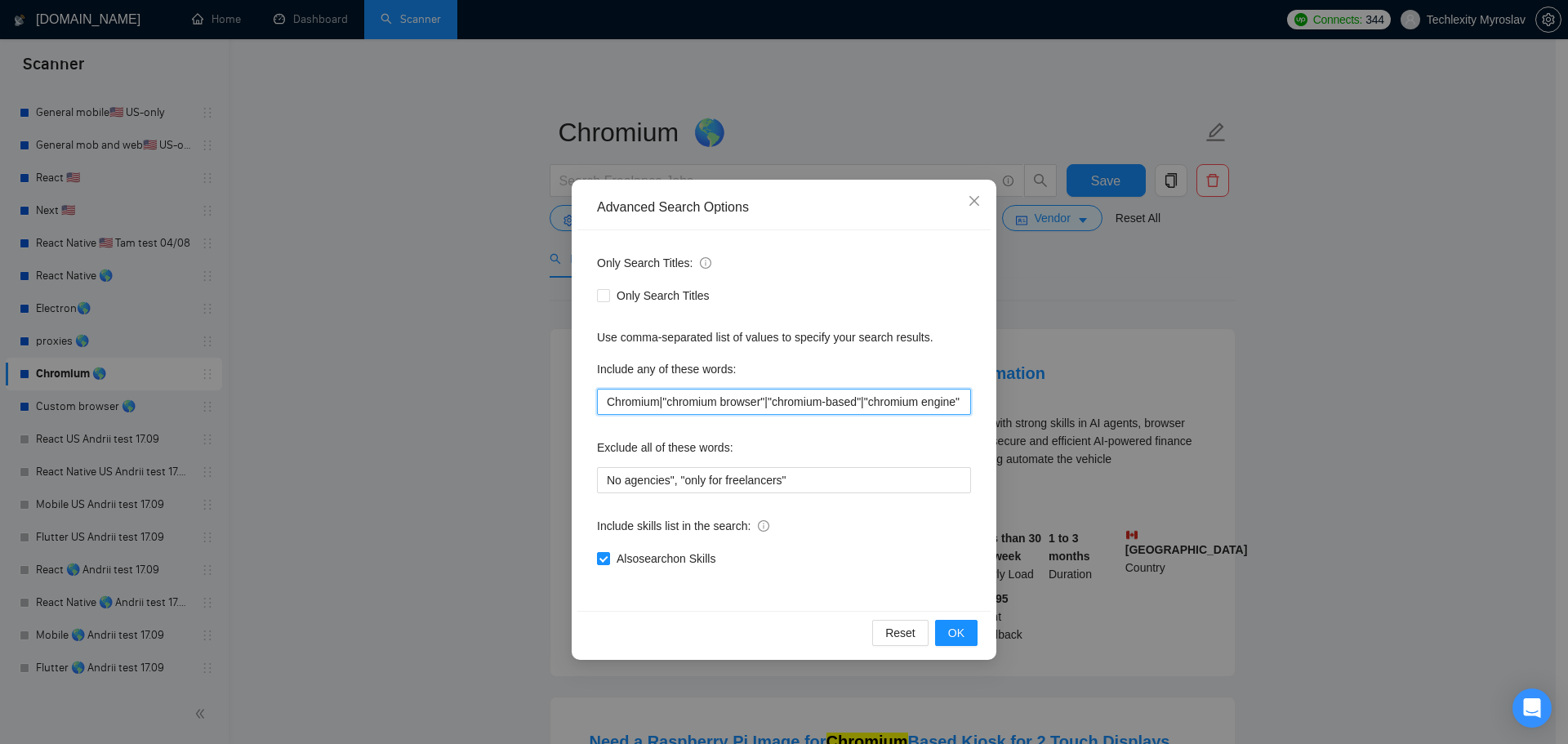
click at [655, 400] on input "Chromium|"chromium browser"|"chromium-based"|"chromium engine"" at bounding box center [784, 401] width 374 height 27
click at [662, 401] on input "Chromium|"chromium browser"|"chromium-based"|"chromium engine"" at bounding box center [784, 401] width 374 height 27
type input "Chromium | "chromium browser" | "chromium-based" | "chromium engine""
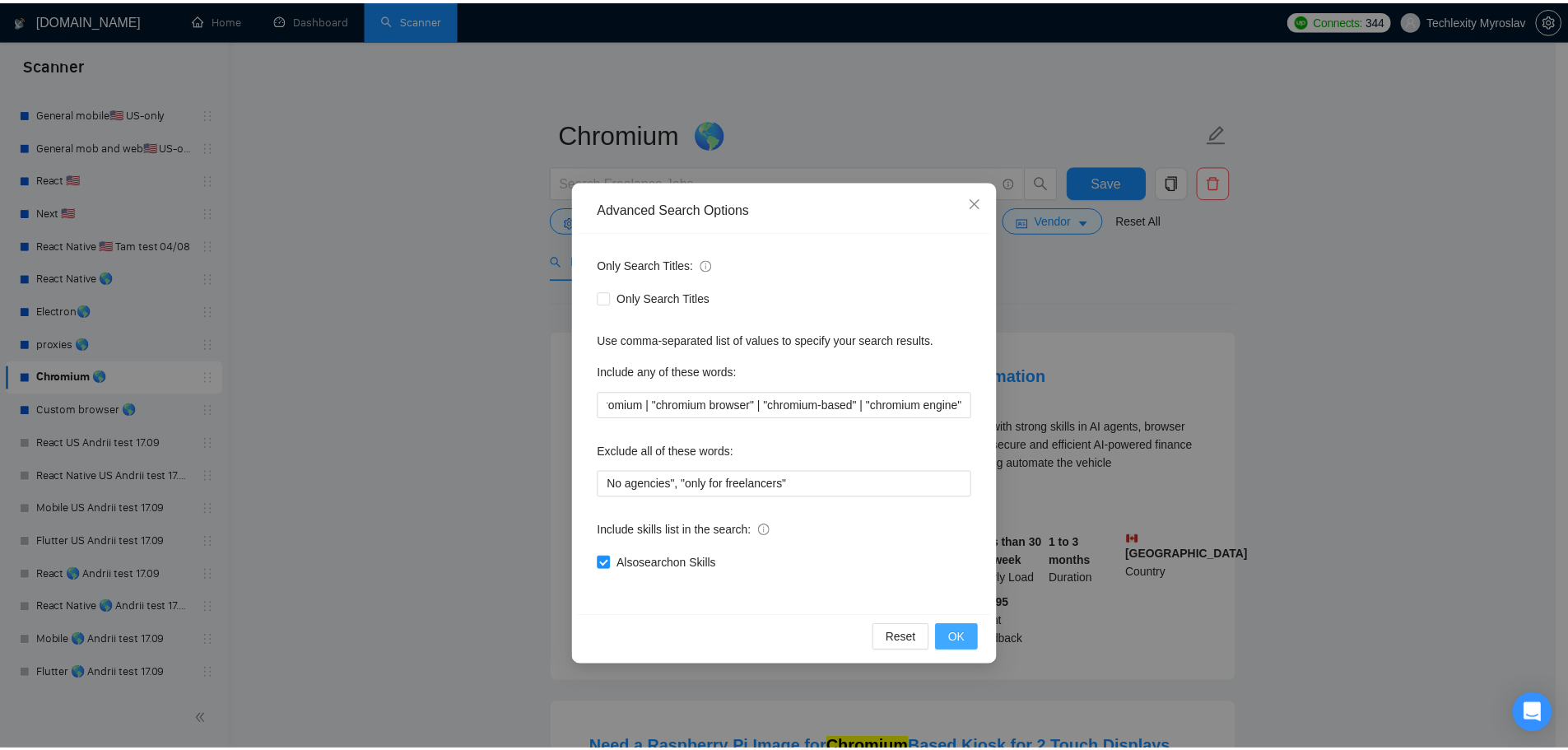
scroll to position [0, 0]
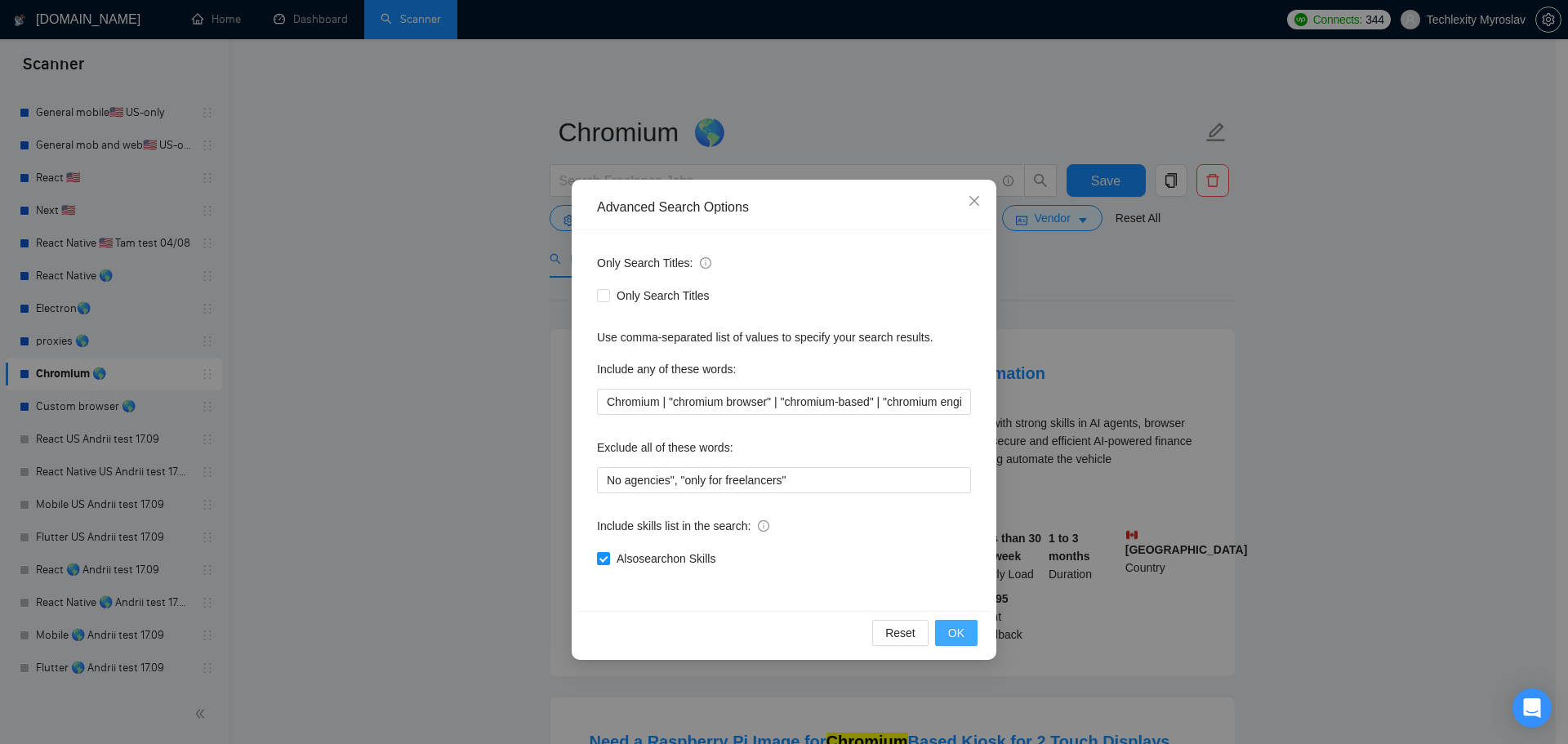
click at [972, 628] on button "OK" at bounding box center [955, 632] width 42 height 27
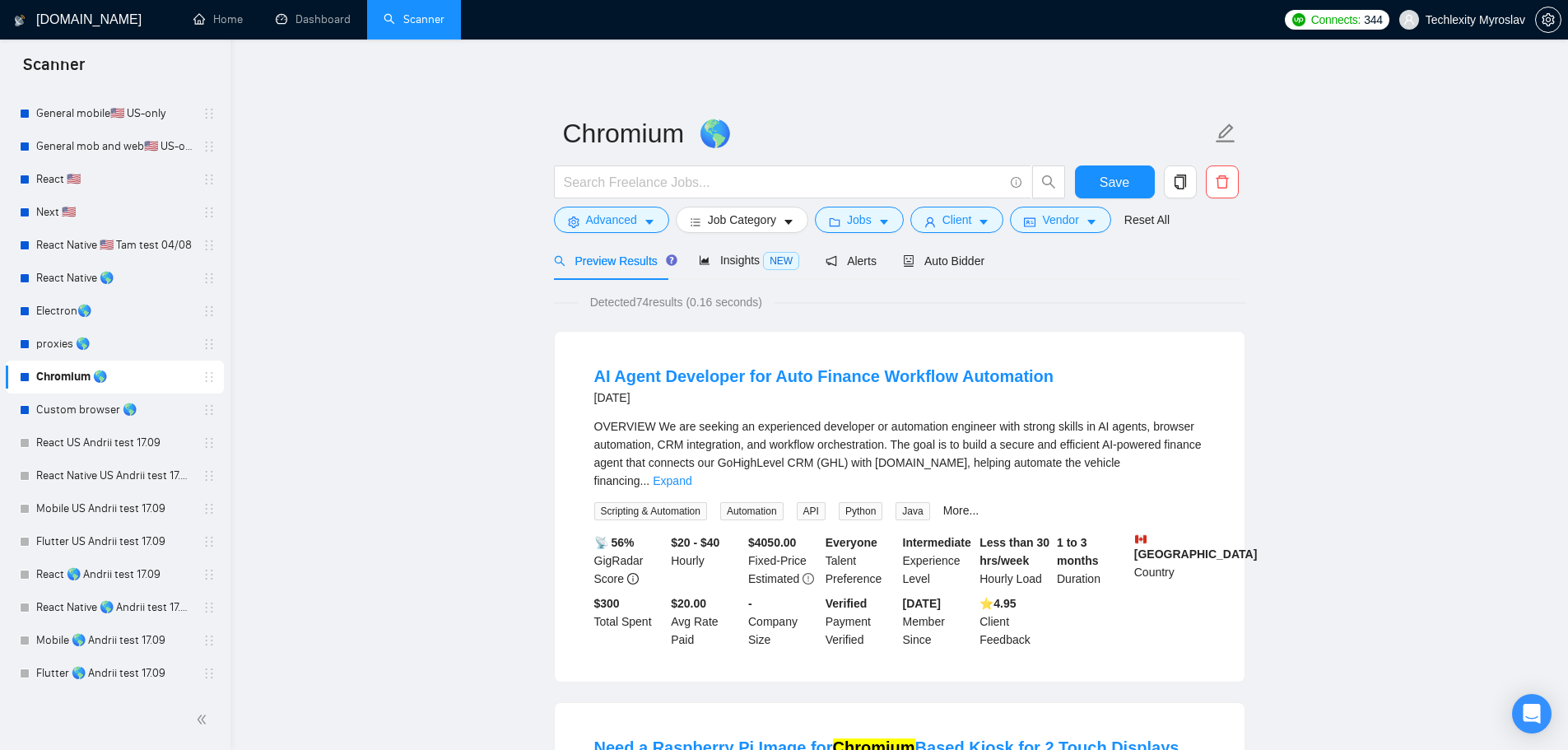
drag, startPoint x: 115, startPoint y: 406, endPoint x: 922, endPoint y: 70, distance: 874.2
click at [115, 406] on link "Custom browser 🌎" at bounding box center [115, 410] width 156 height 33
click at [1125, 178] on span "Save" at bounding box center [1115, 182] width 30 height 21
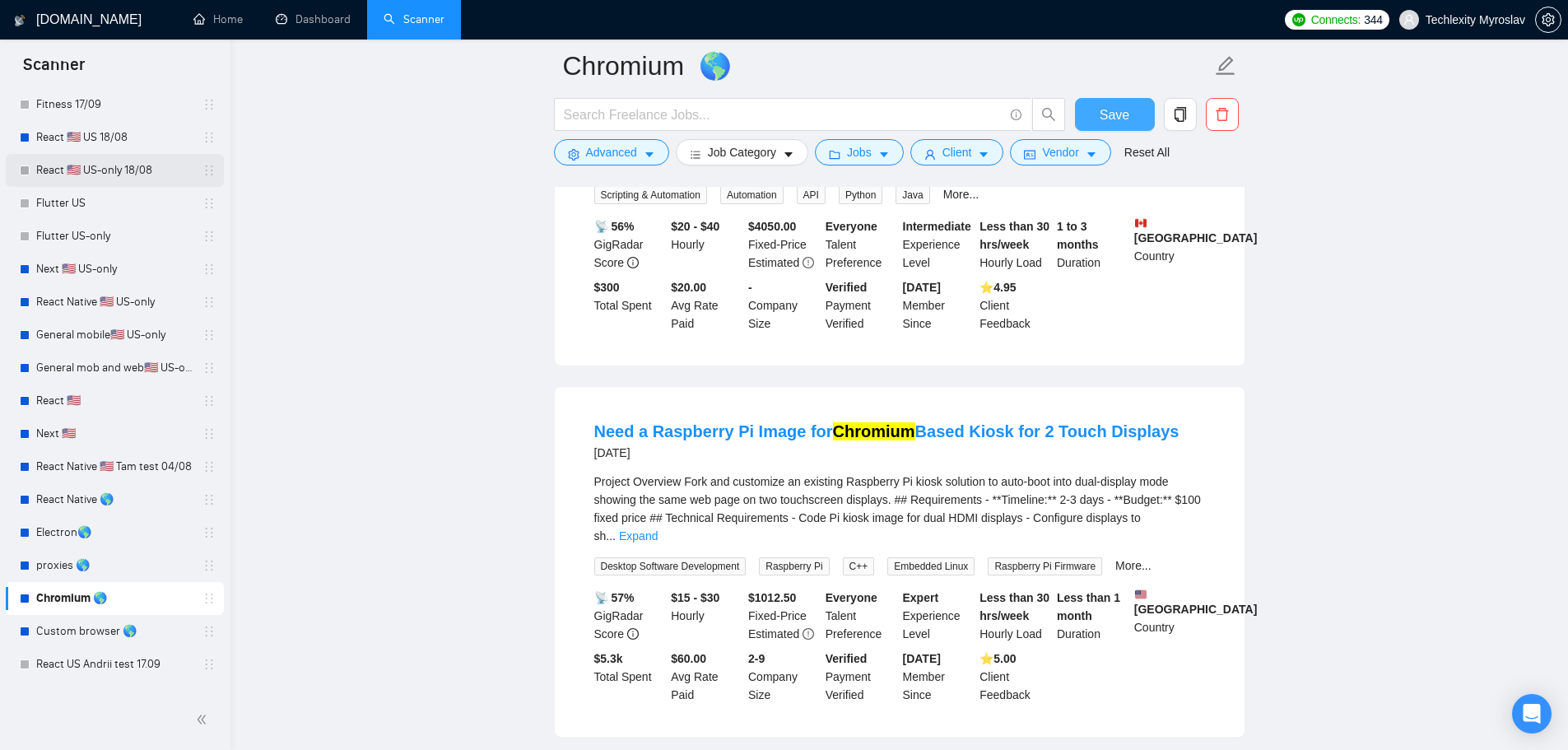
scroll to position [500, 0]
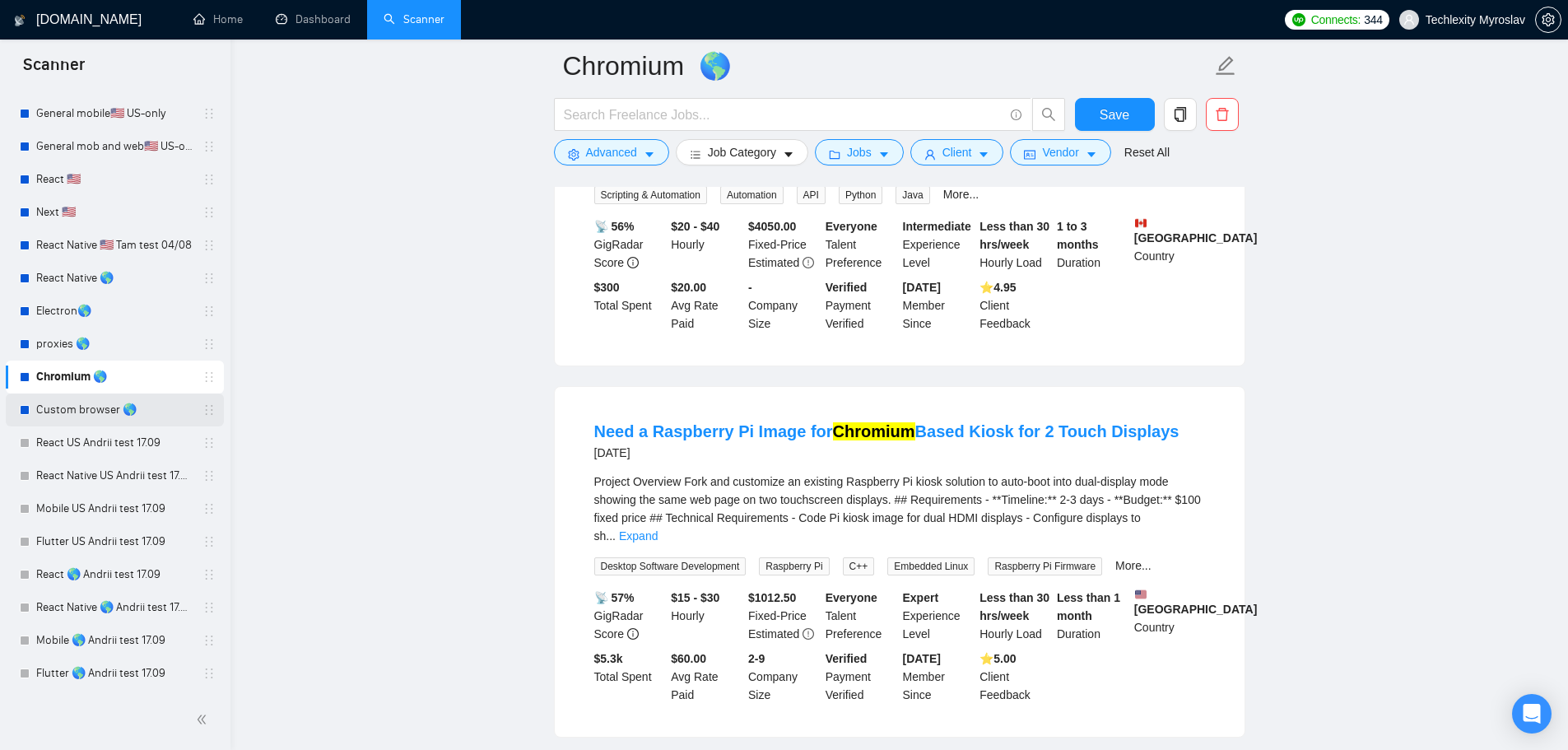
click at [105, 416] on link "Custom browser 🌎" at bounding box center [115, 410] width 156 height 33
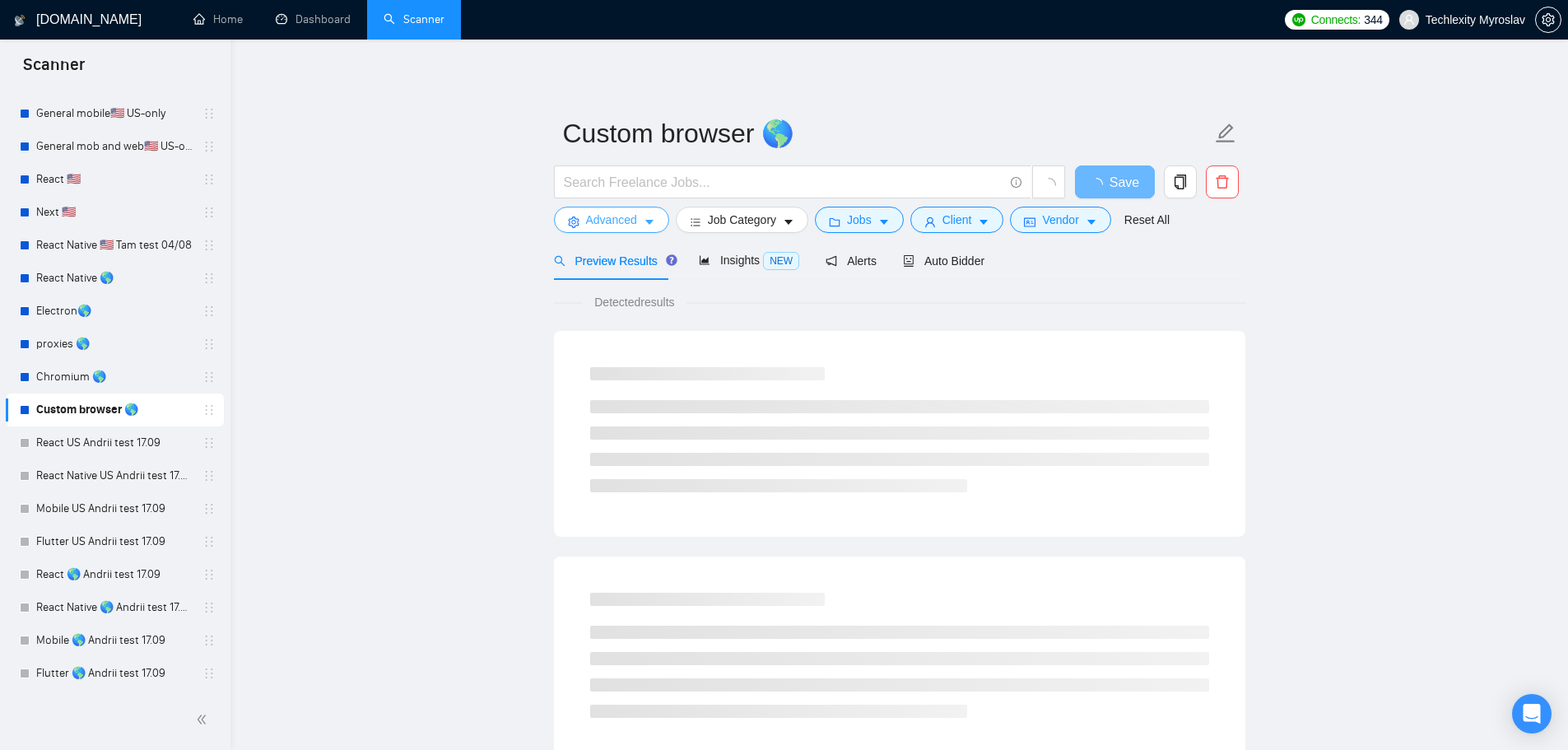
click at [608, 223] on span "Advanced" at bounding box center [612, 220] width 51 height 18
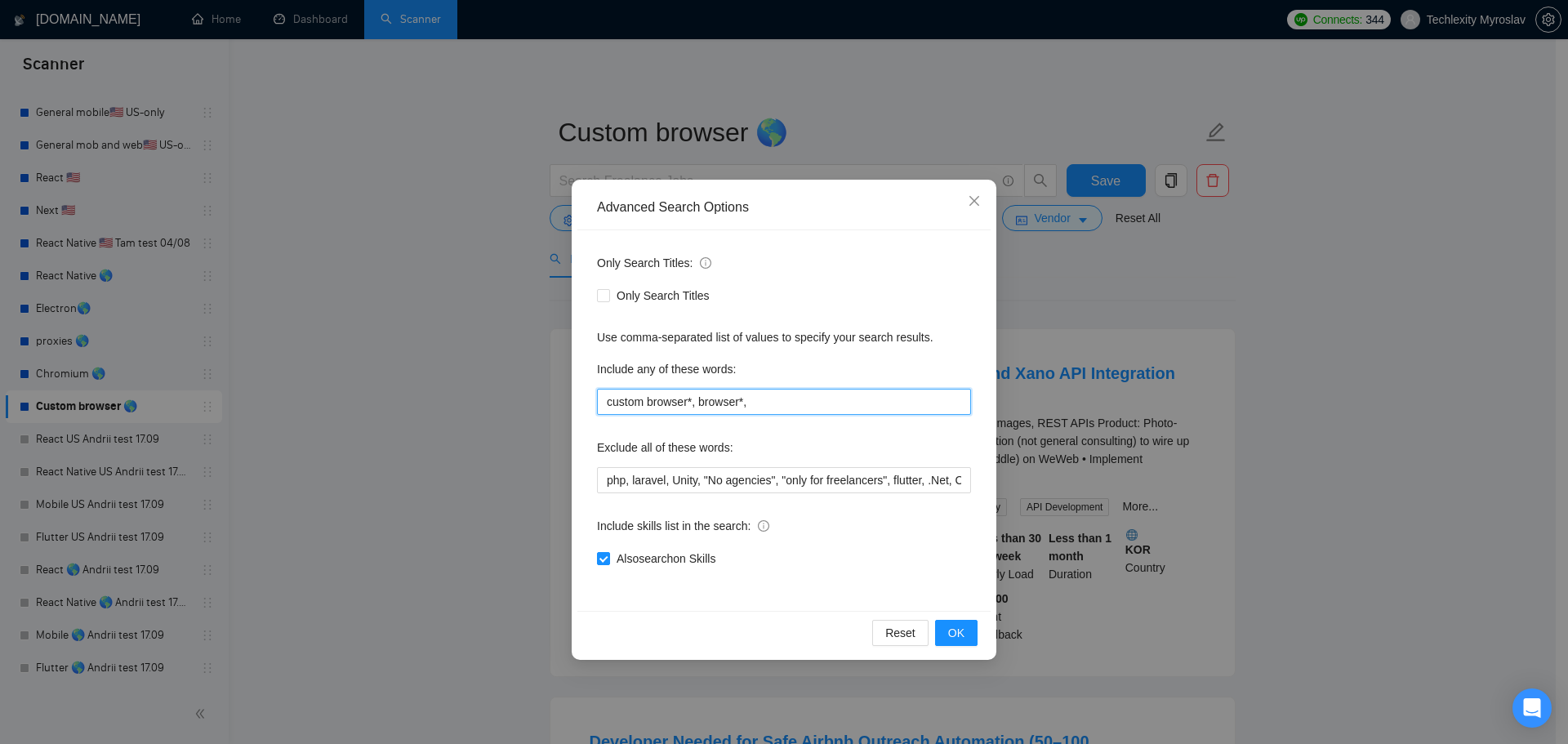
click at [769, 400] on input "custom browser*, browser*," at bounding box center [784, 401] width 374 height 27
paste input ""custom browser"|"custom web browser"|"personal browser"|"in-house browser""
click at [648, 400] on input ""custom browser"|"custom web browser"|"personal browser"|"in-house browser"" at bounding box center [784, 401] width 374 height 27
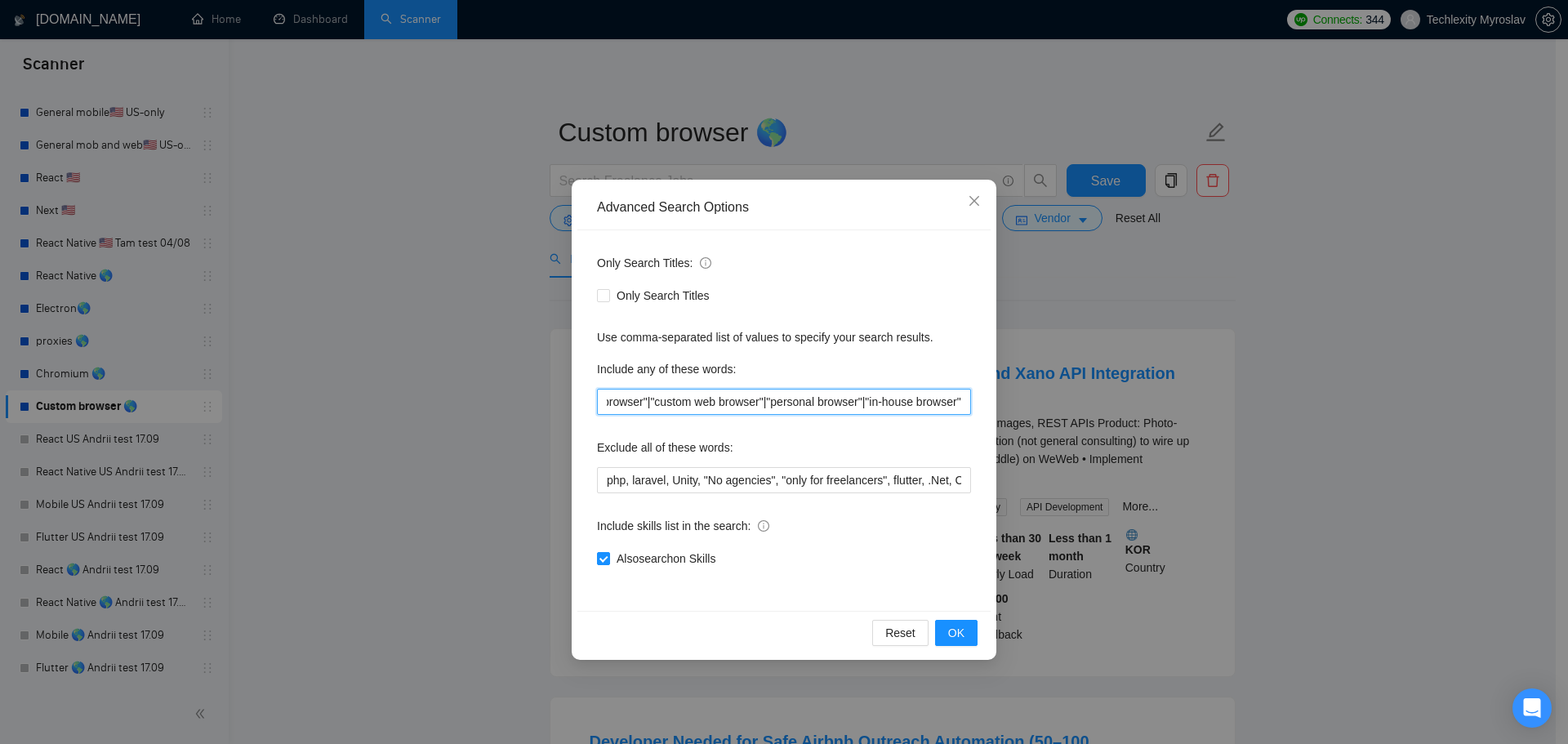
type input ""custom browser"|"custom web browser"|"personal browser"|"in-house browser""
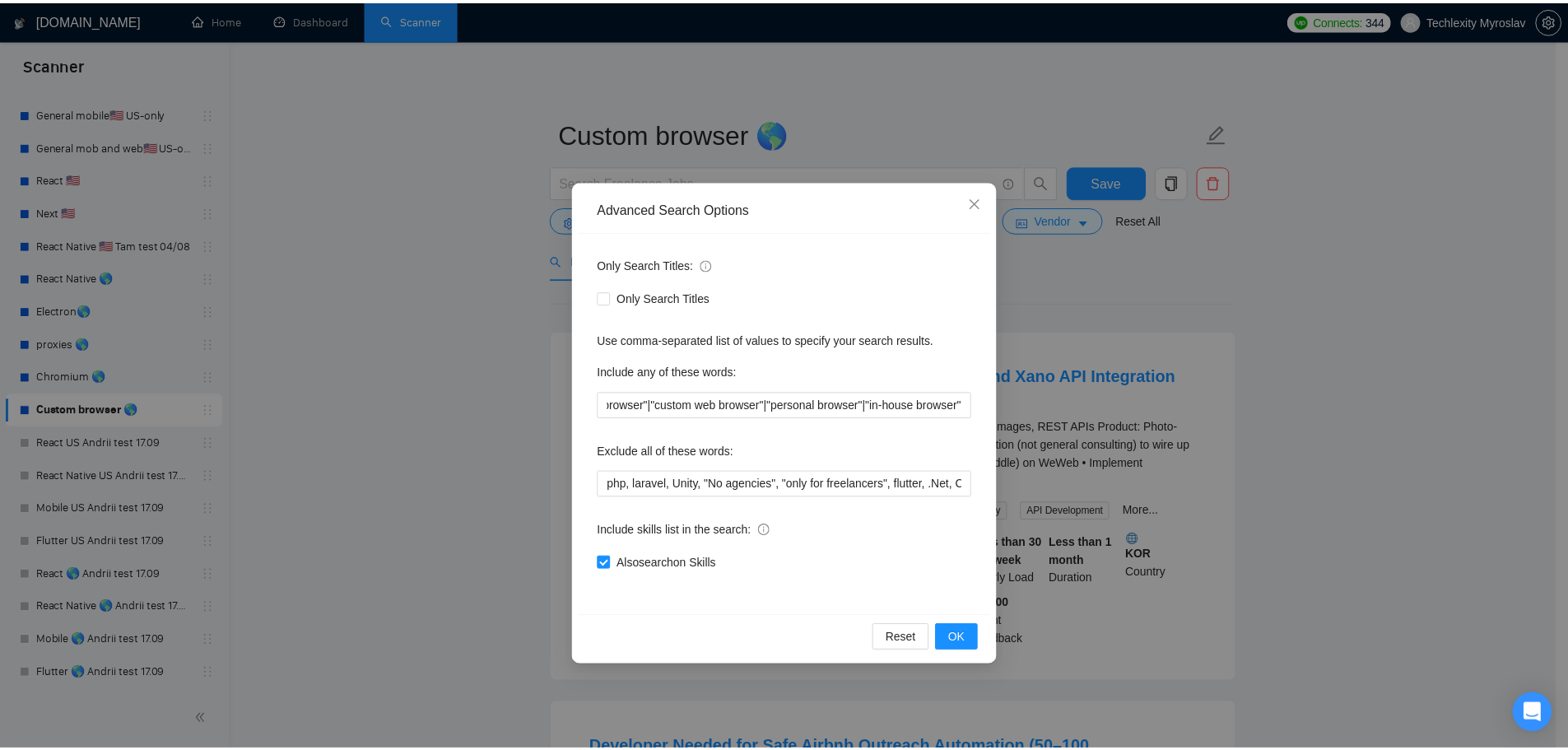
scroll to position [0, 0]
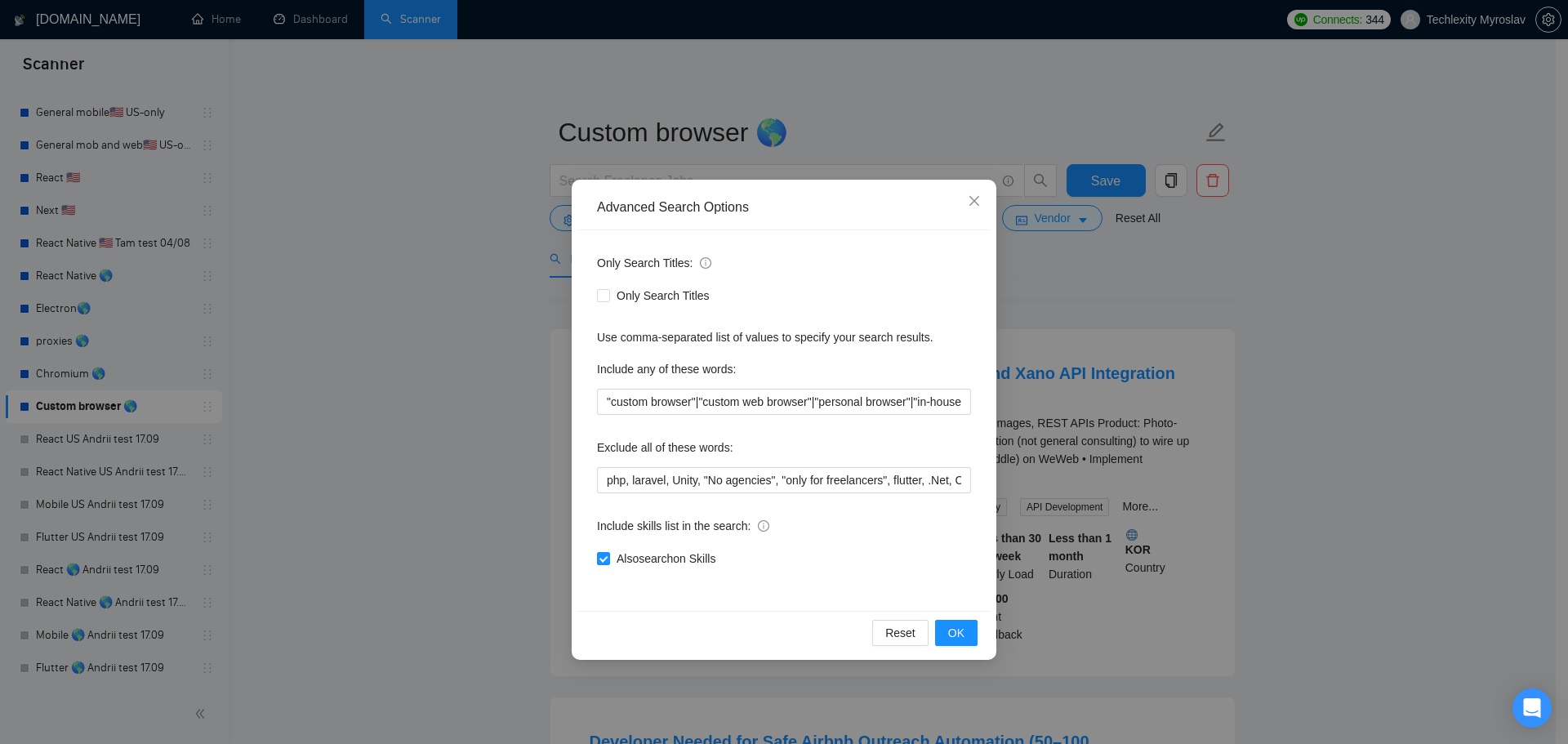
drag, startPoint x: 474, startPoint y: 408, endPoint x: 402, endPoint y: 409, distance: 72.0
click at [402, 409] on div "Advanced Search Options Only Search Titles: Only Search Titles Use comma-separa…" at bounding box center [784, 372] width 1568 height 744
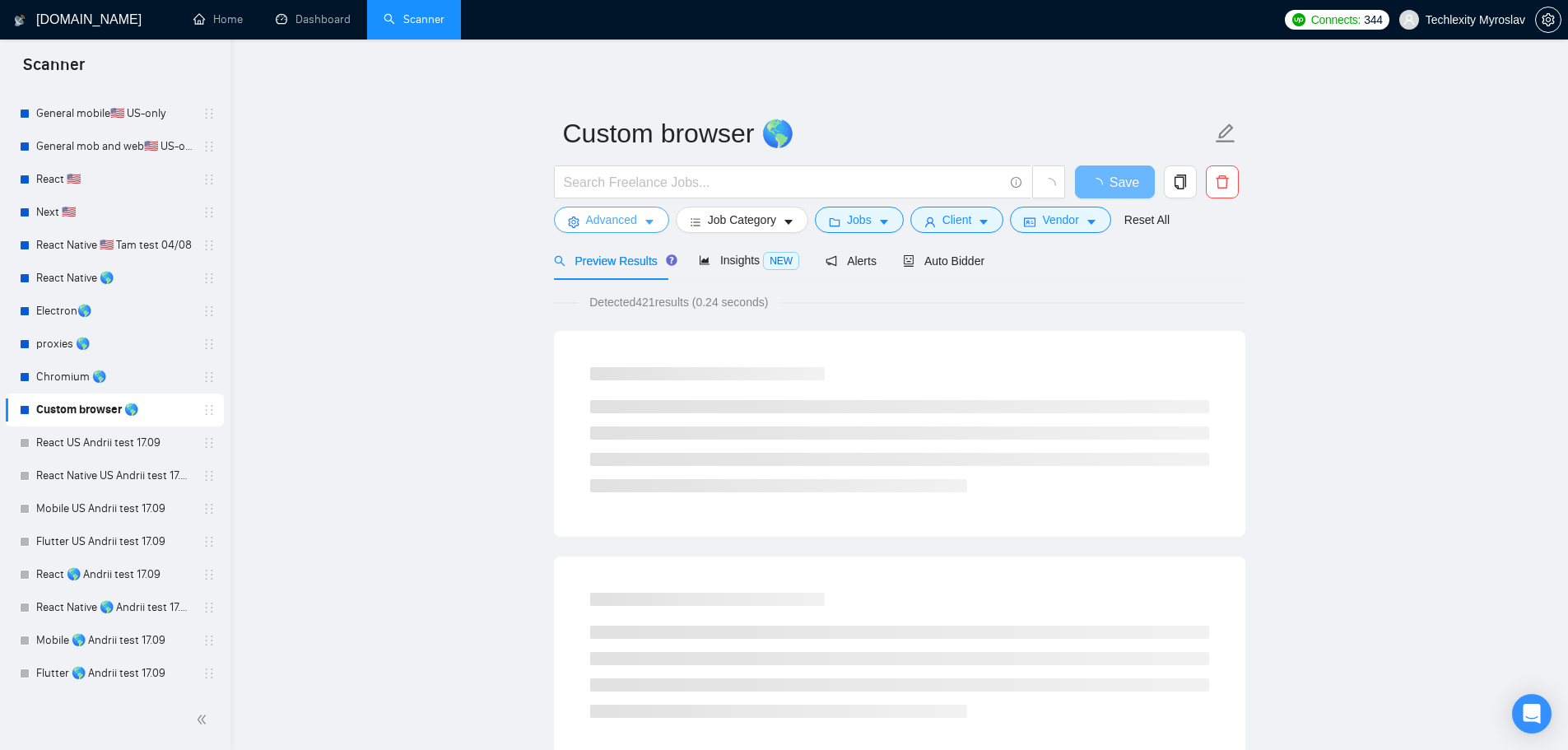
click at [615, 219] on span "Advanced" at bounding box center [612, 220] width 51 height 18
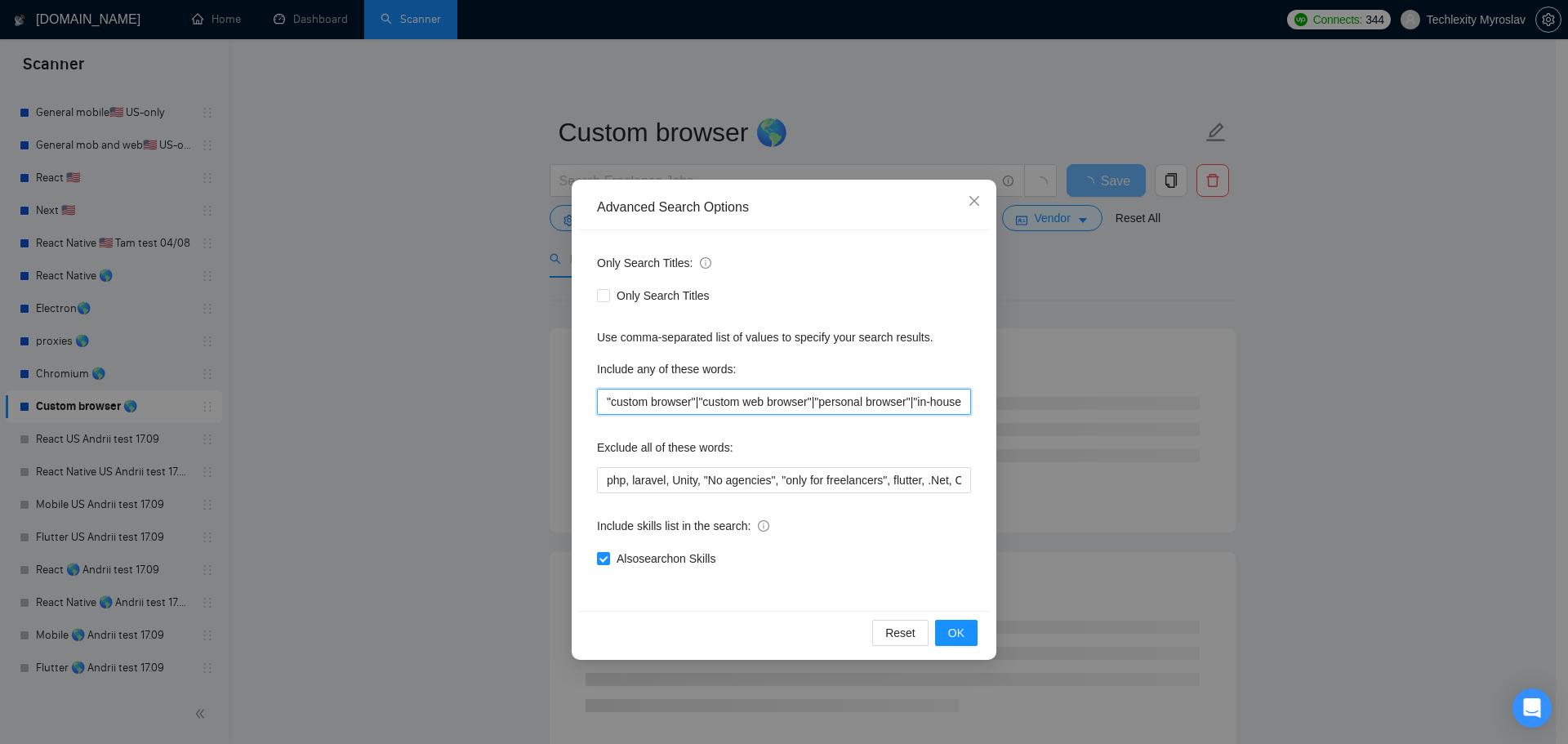
click at [684, 403] on input ""custom browser"|"custom web browser"|"personal browser"|"in-house browser"" at bounding box center [784, 401] width 374 height 27
drag, startPoint x: 606, startPoint y: 401, endPoint x: 578, endPoint y: 401, distance: 28.0
click at [578, 401] on div "Only Search Titles: Only Search Titles Use comma-separated list of values to sp…" at bounding box center [784, 421] width 413 height 381
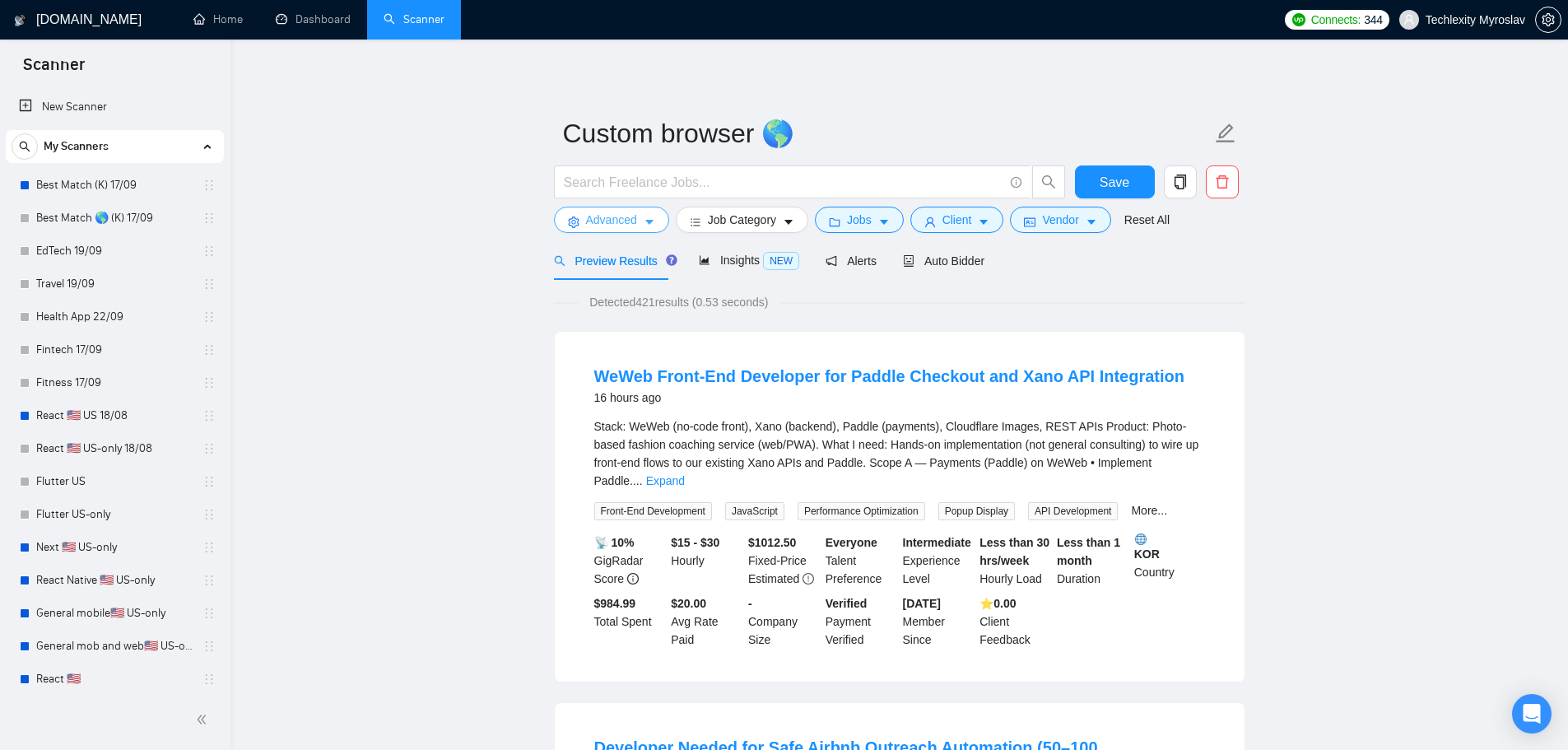
click at [600, 226] on span "Advanced" at bounding box center [612, 220] width 51 height 18
click at [599, 217] on span "Advanced" at bounding box center [612, 220] width 51 height 18
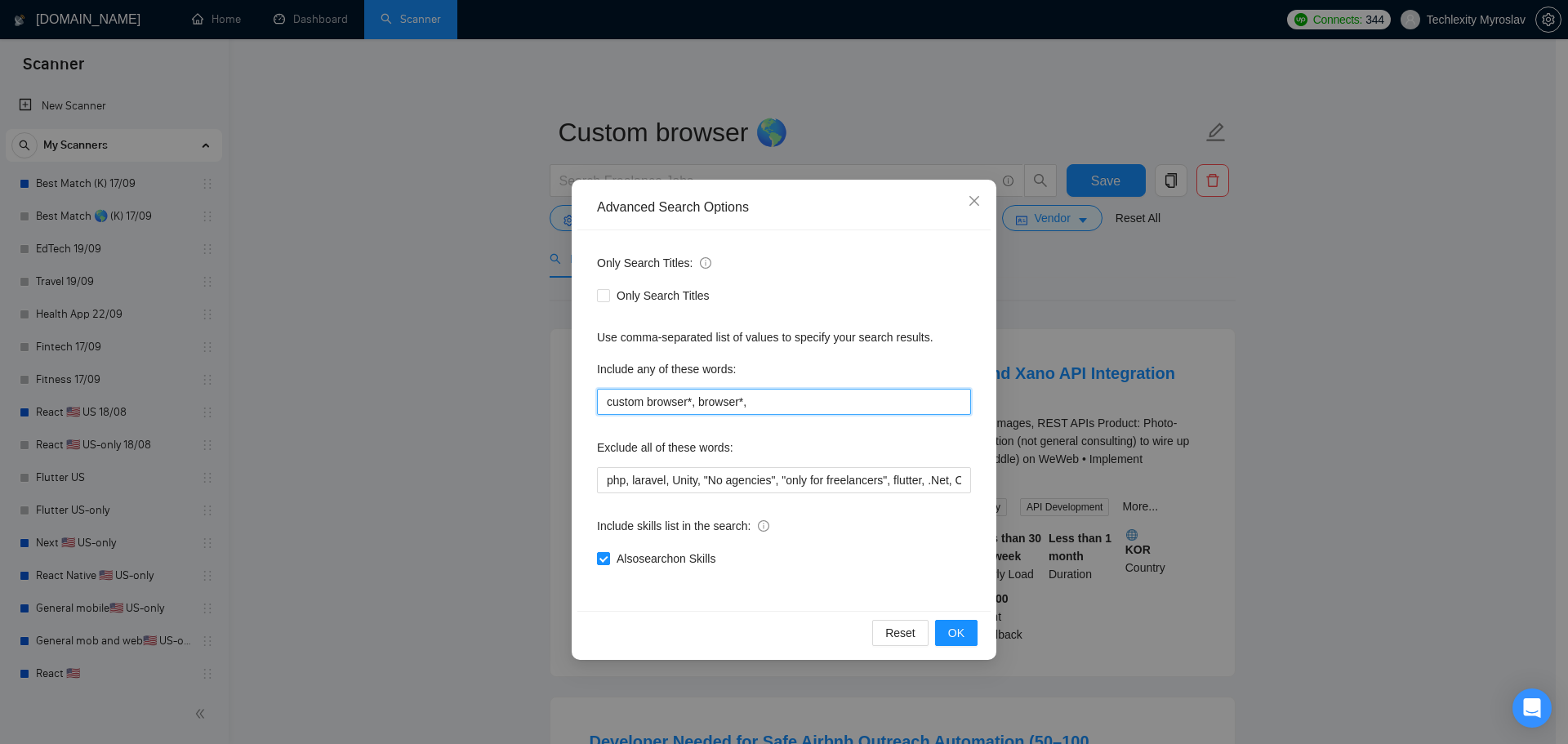
click at [754, 407] on input "custom browser*, browser*," at bounding box center [784, 401] width 374 height 27
paste input ""custom browser"|"custom web browser"|"personal browser"|"in-house browser""
click at [959, 630] on span "OK" at bounding box center [956, 632] width 17 height 18
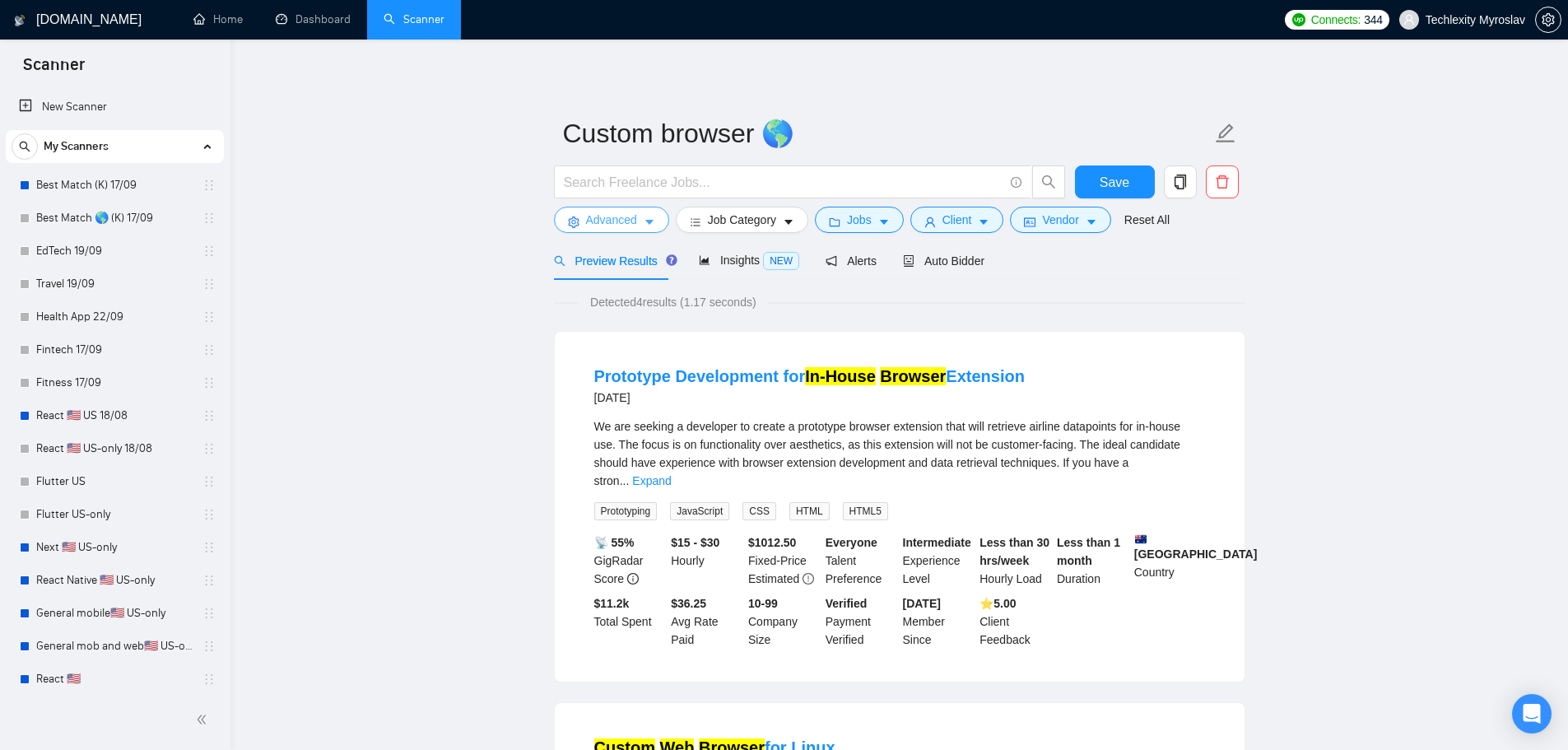
click at [612, 217] on span "Advanced" at bounding box center [612, 220] width 51 height 18
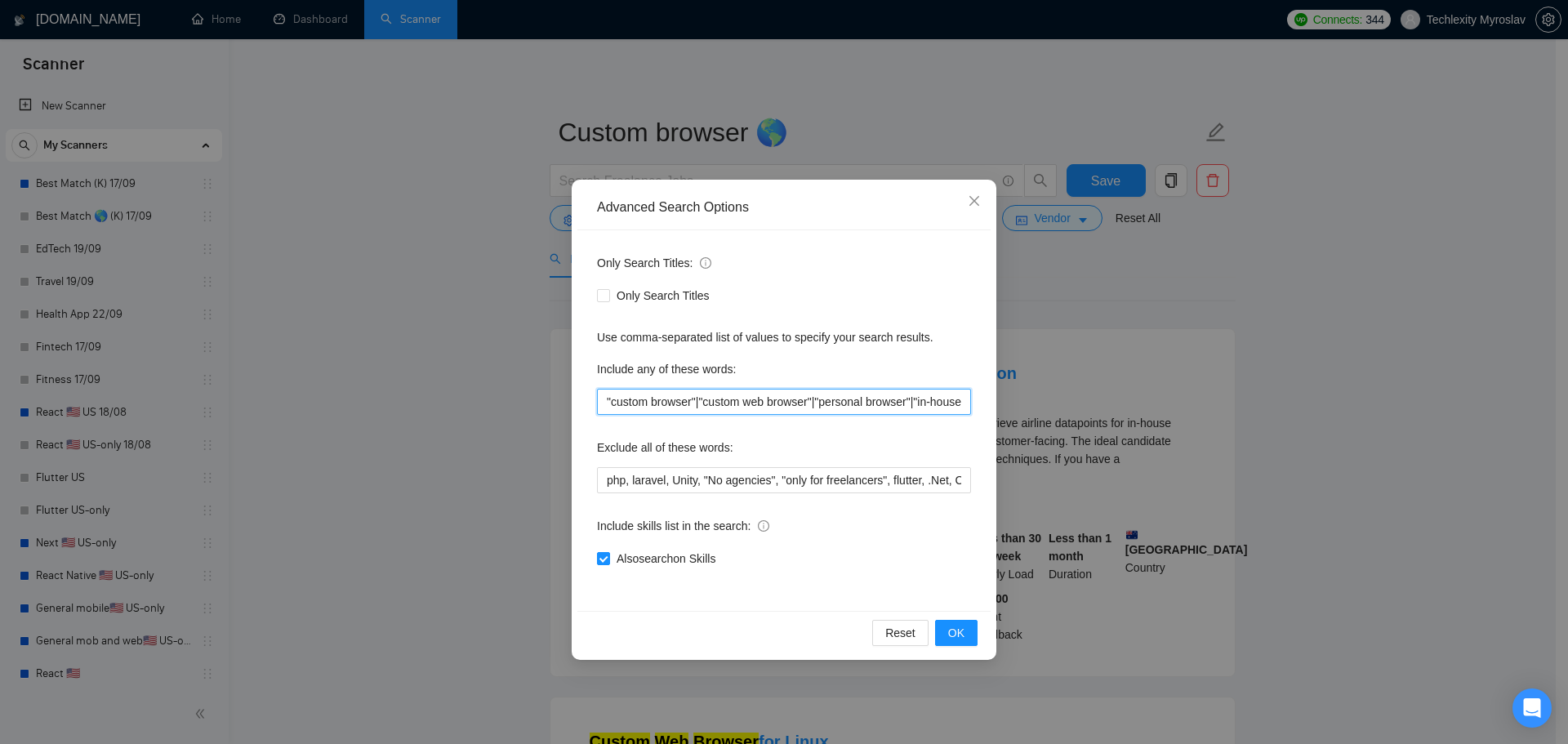
click at [694, 401] on input ""custom browser"|"custom web browser"|"personal browser"|"in-house browser"" at bounding box center [784, 401] width 374 height 27
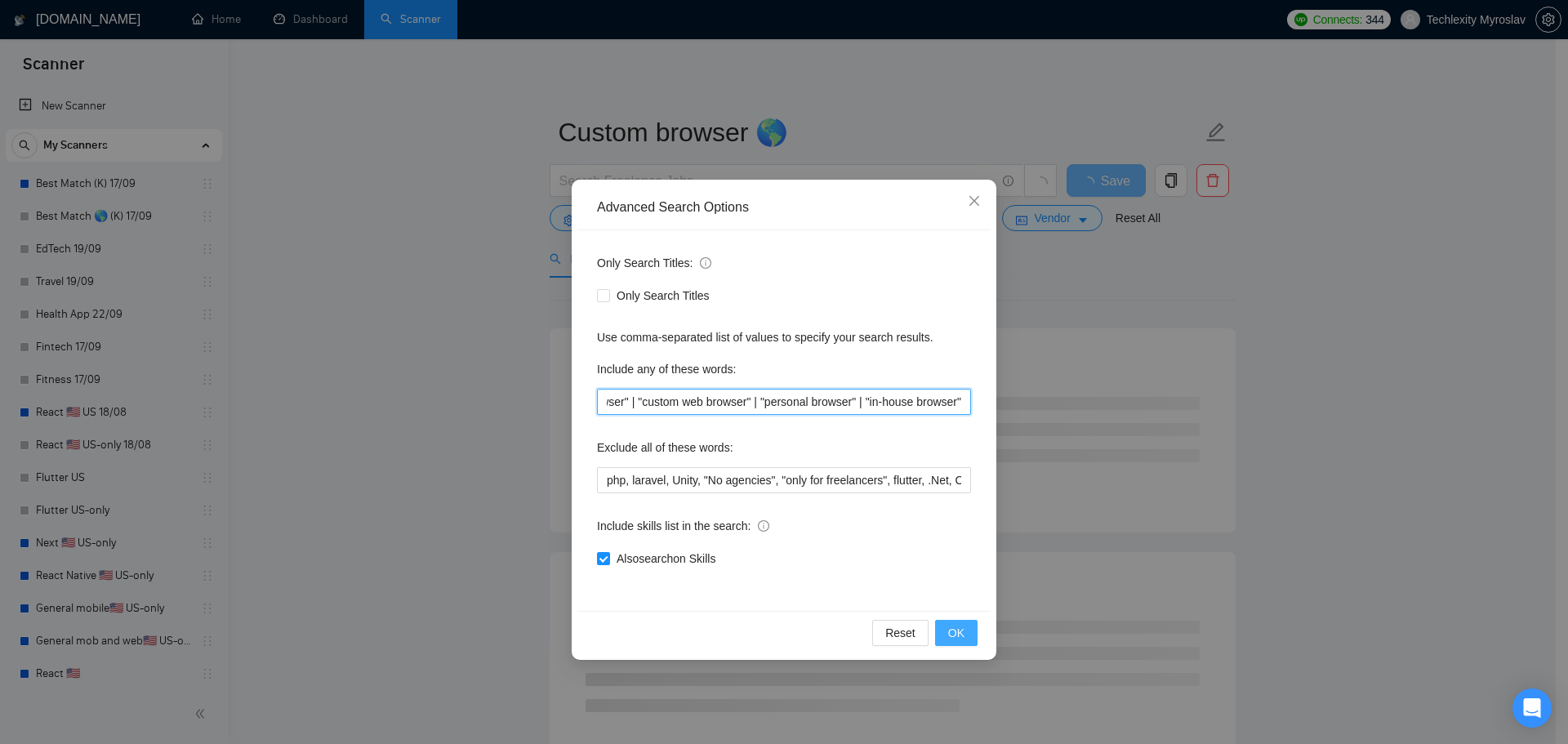
type input ""custom browser" | "custom web browser" | "personal browser" | "in-house browse…"
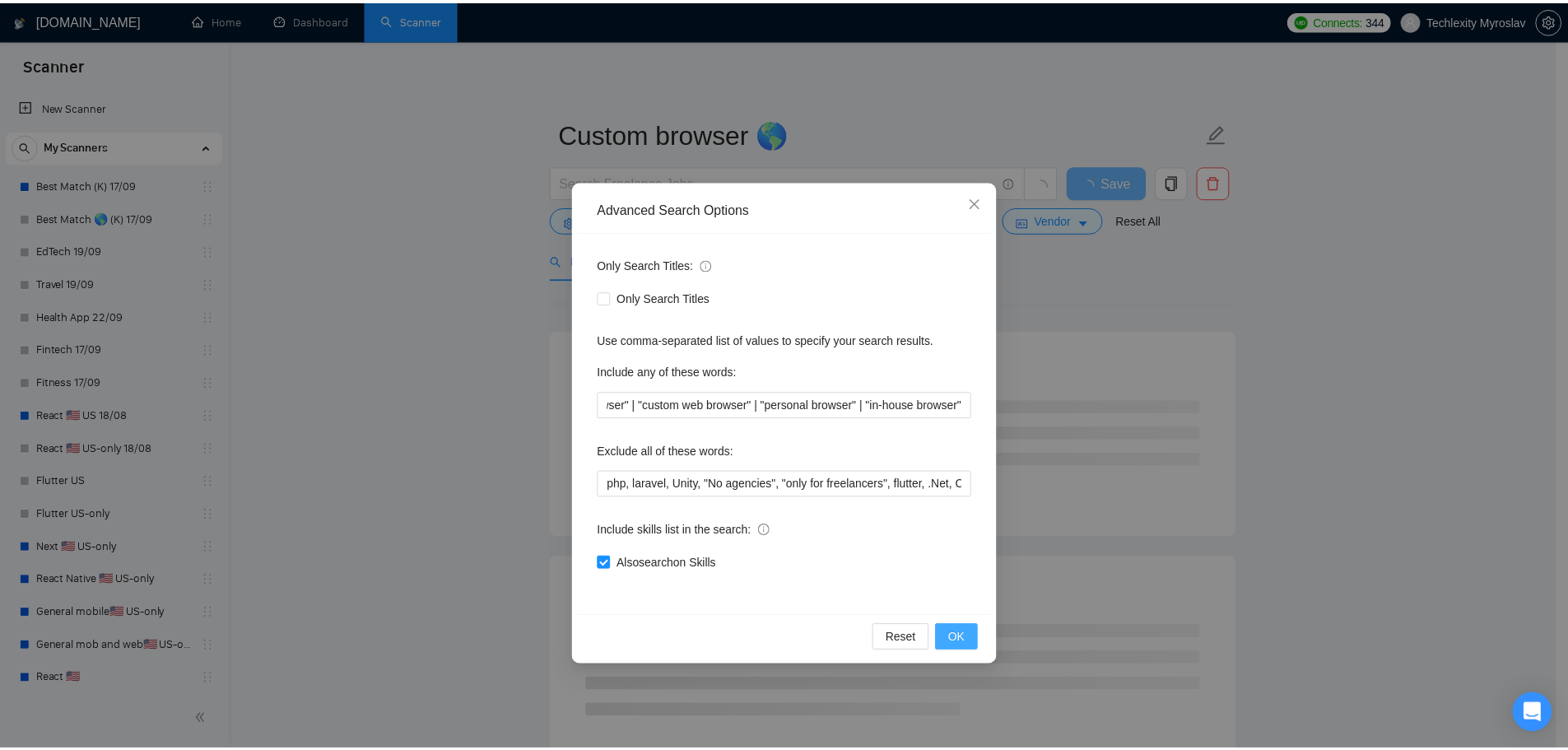
scroll to position [0, 0]
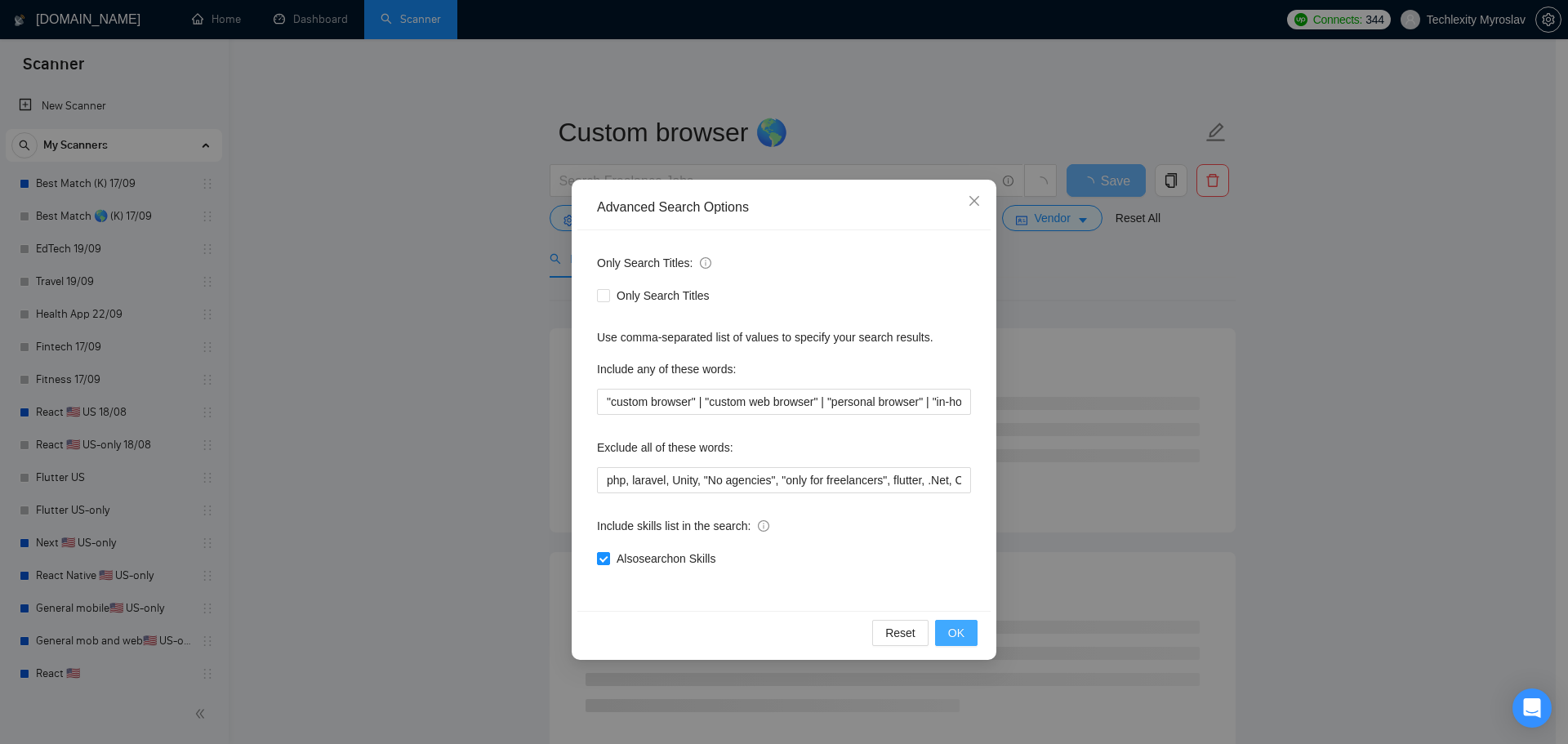
click at [968, 638] on button "OK" at bounding box center [955, 632] width 42 height 27
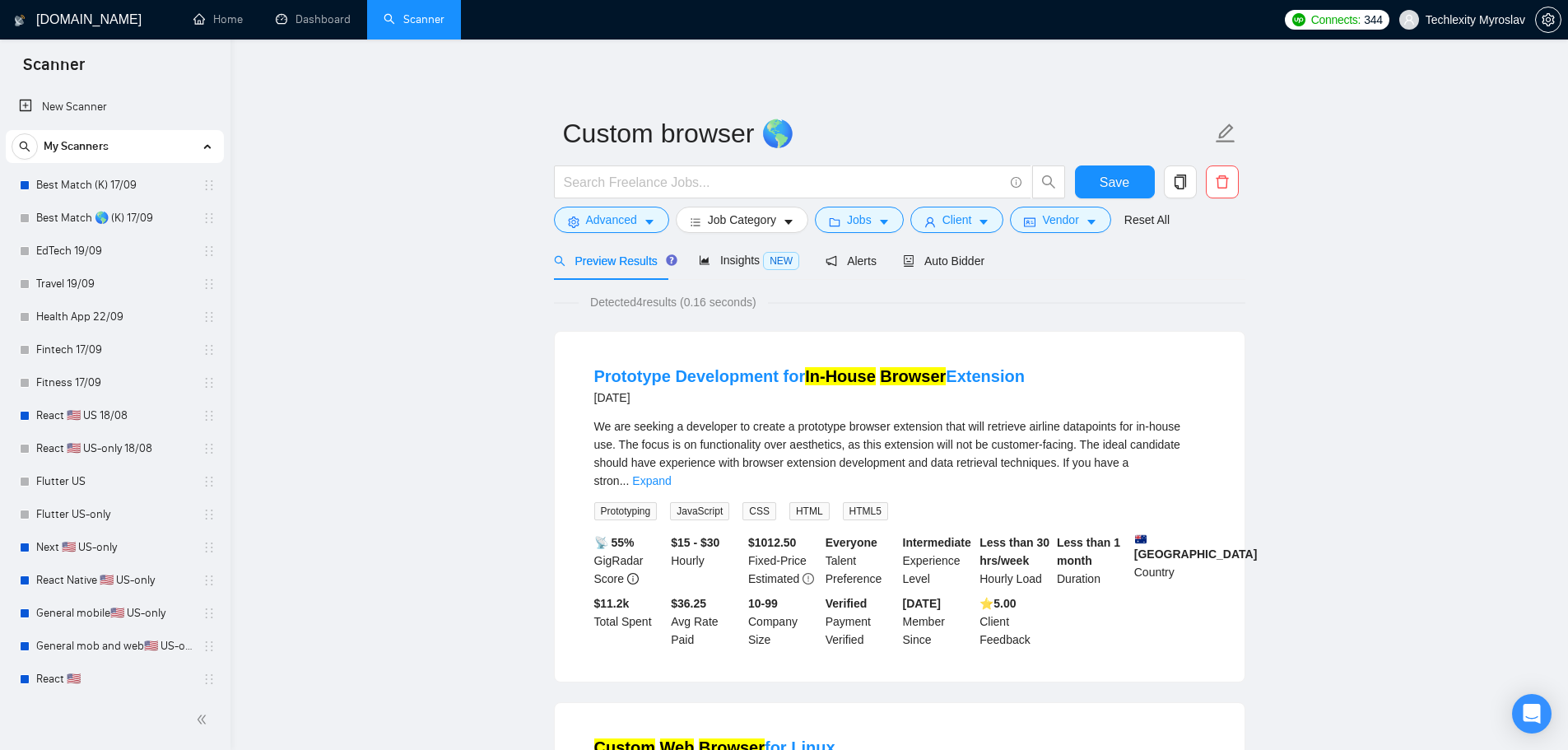
click at [600, 206] on div at bounding box center [810, 186] width 519 height 42
click at [599, 212] on span "Advanced" at bounding box center [612, 220] width 51 height 18
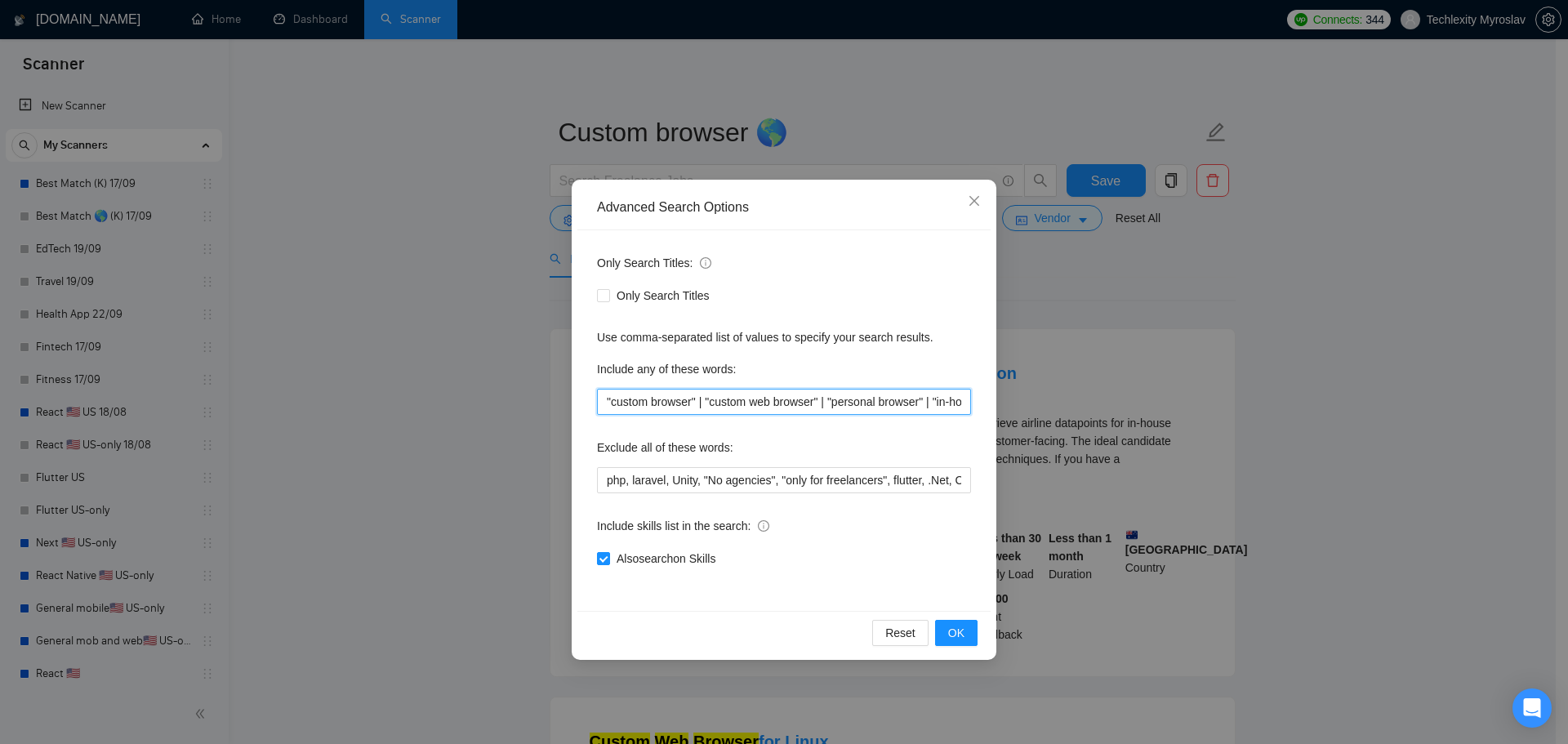
click at [786, 397] on input ""custom browser" | "custom web browser" | "personal browser" | "in-house browse…" at bounding box center [784, 401] width 374 height 27
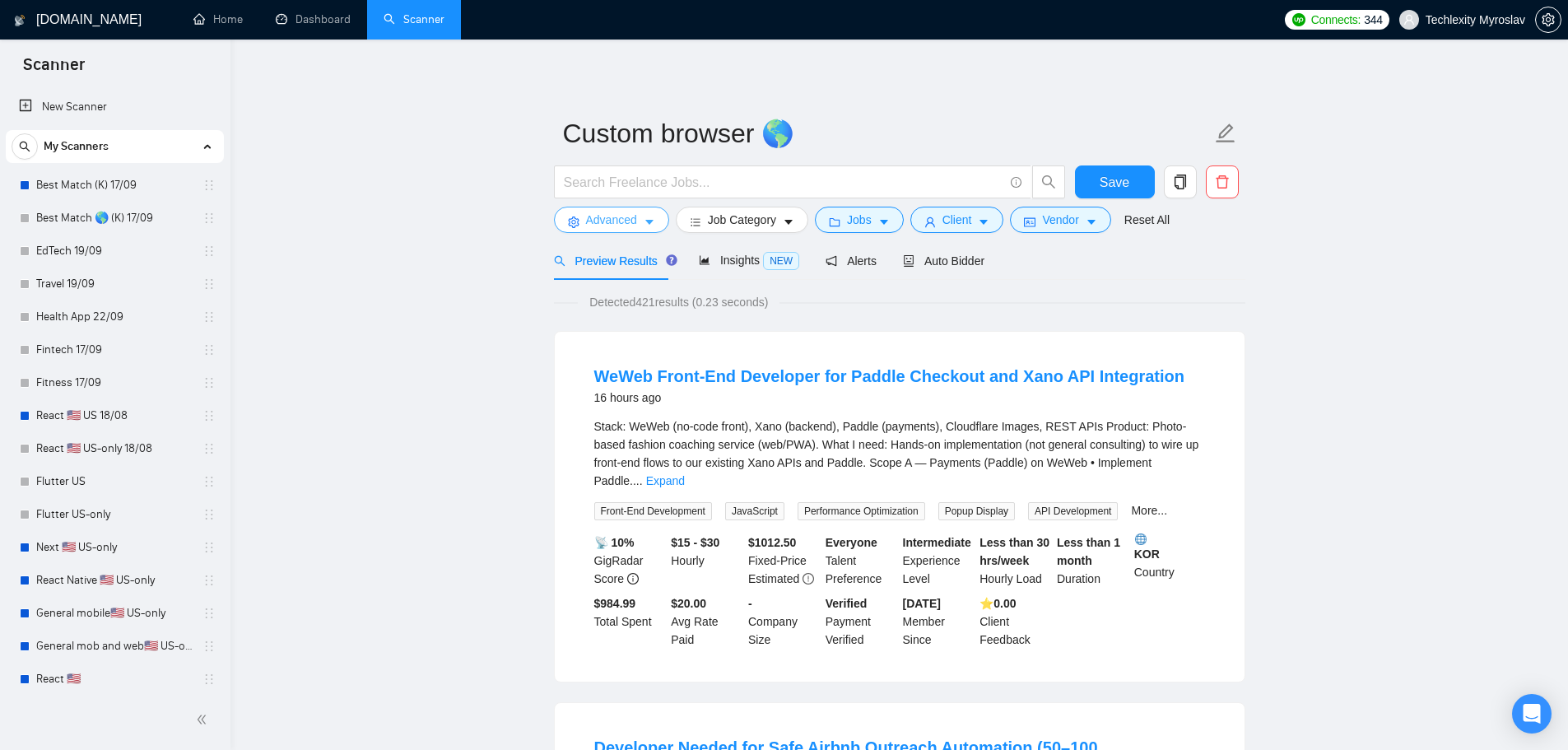
click at [610, 210] on button "Advanced" at bounding box center [612, 220] width 115 height 27
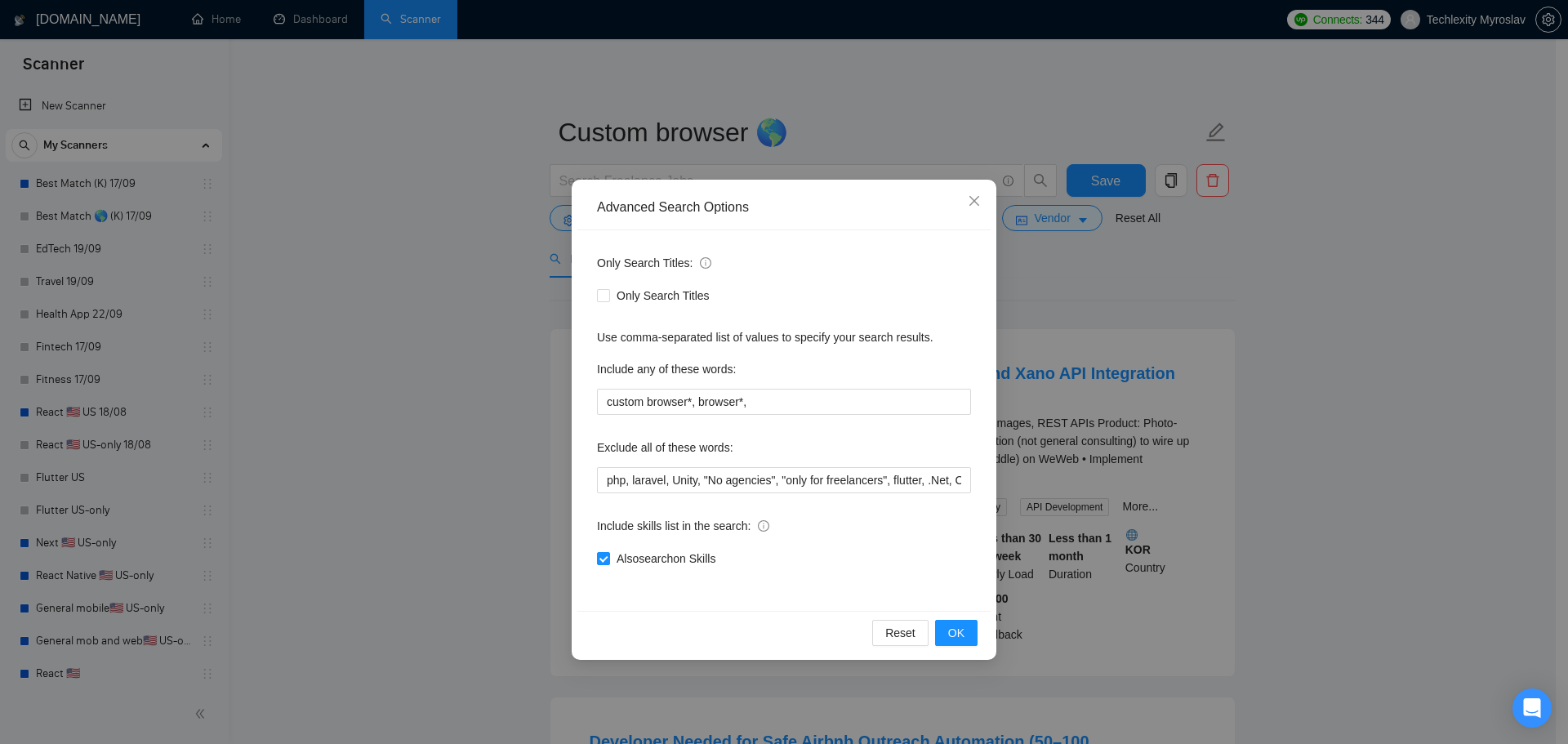
click at [813, 415] on div "Only Search Titles: Only Search Titles Use comma-separated list of values to sp…" at bounding box center [784, 421] width 413 height 381
click at [810, 407] on input "custom browser*, browser*," at bounding box center [784, 401] width 374 height 27
paste input "custom web browser personal browser"
click at [851, 402] on input "custom browser*, browser*, custom web browser personal browser" at bounding box center [784, 401] width 374 height 27
click at [958, 400] on input "custom browser*, browser*, custom web browser*, personal browser" at bounding box center [784, 401] width 374 height 27
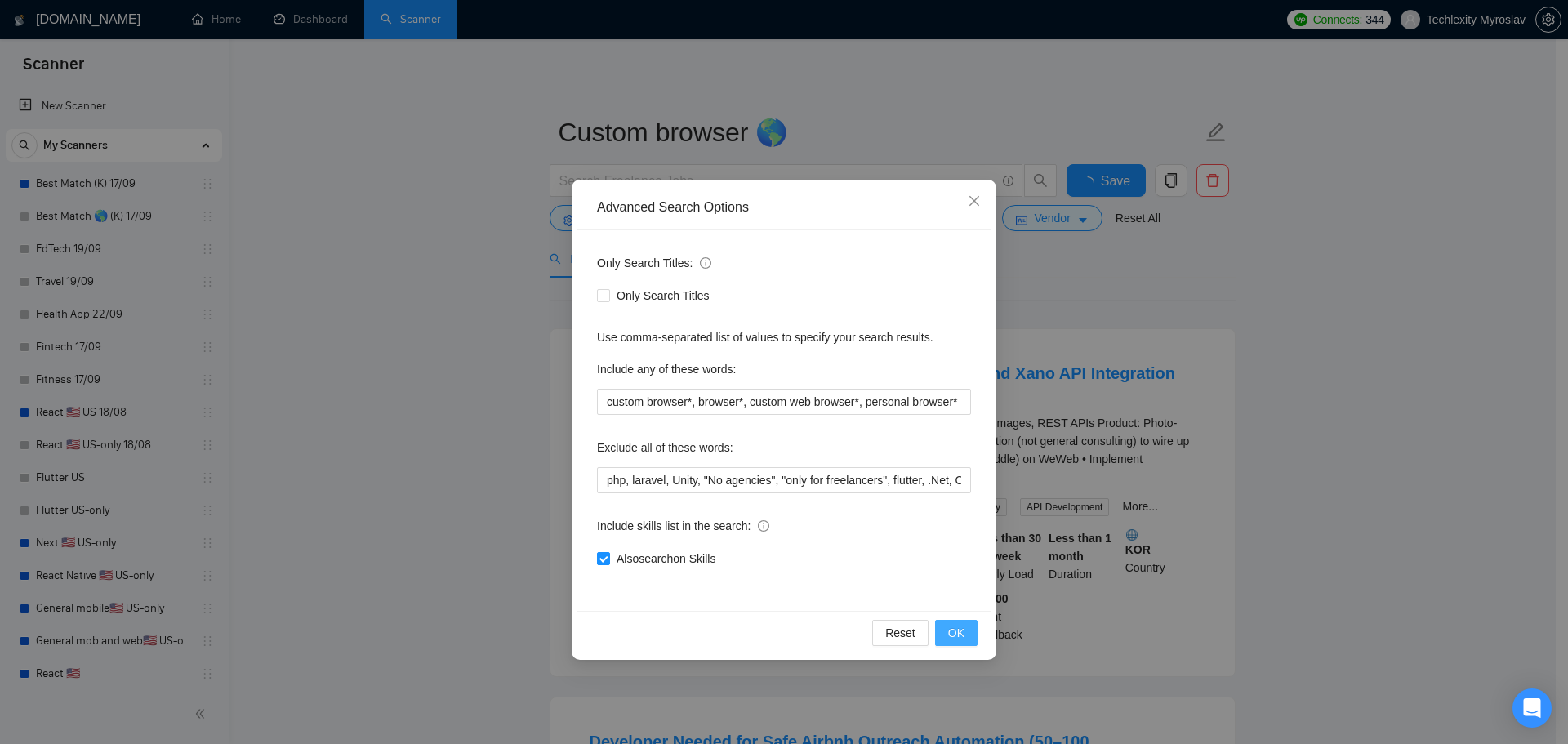
click at [952, 631] on span "OK" at bounding box center [956, 632] width 17 height 18
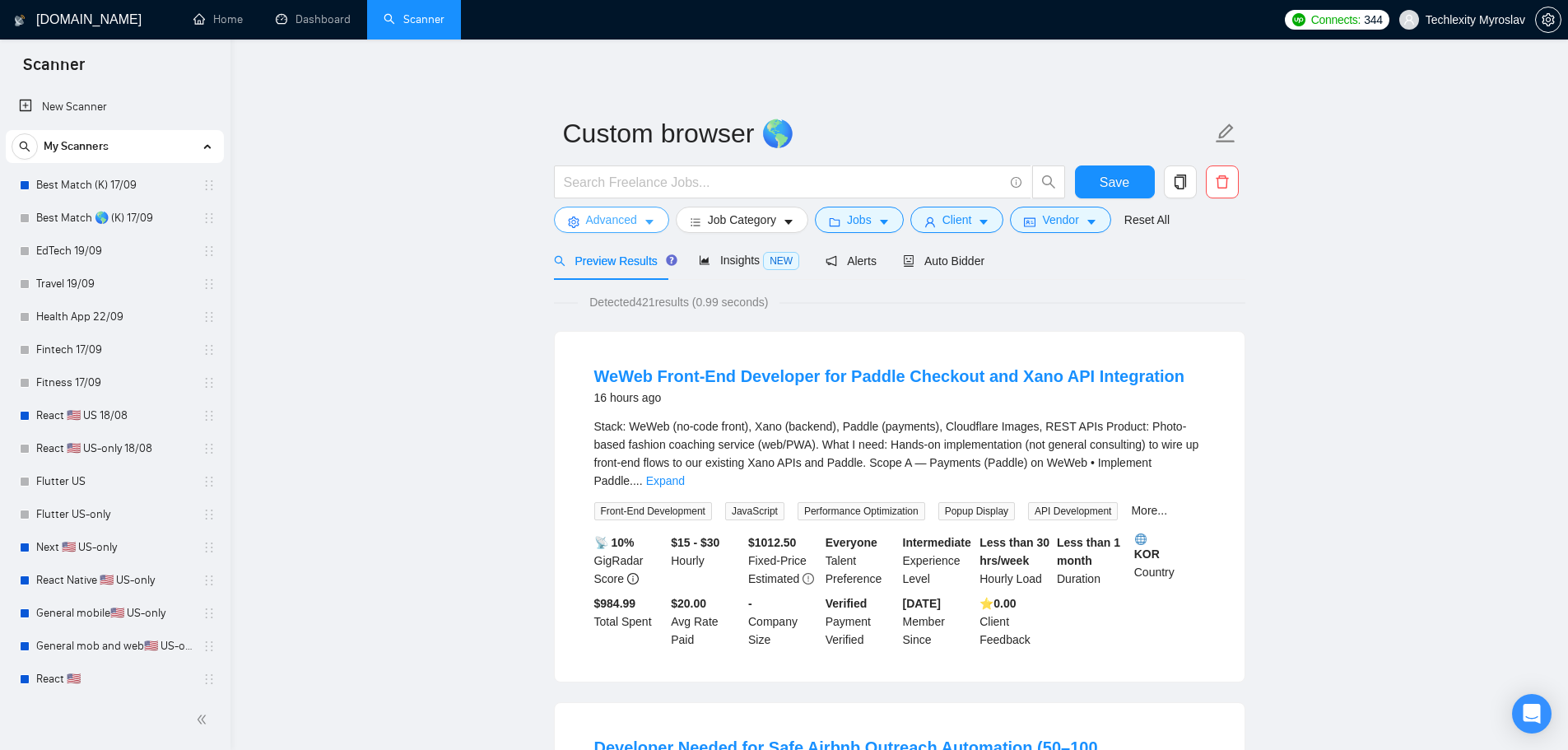
click at [600, 223] on span "Advanced" at bounding box center [612, 220] width 51 height 18
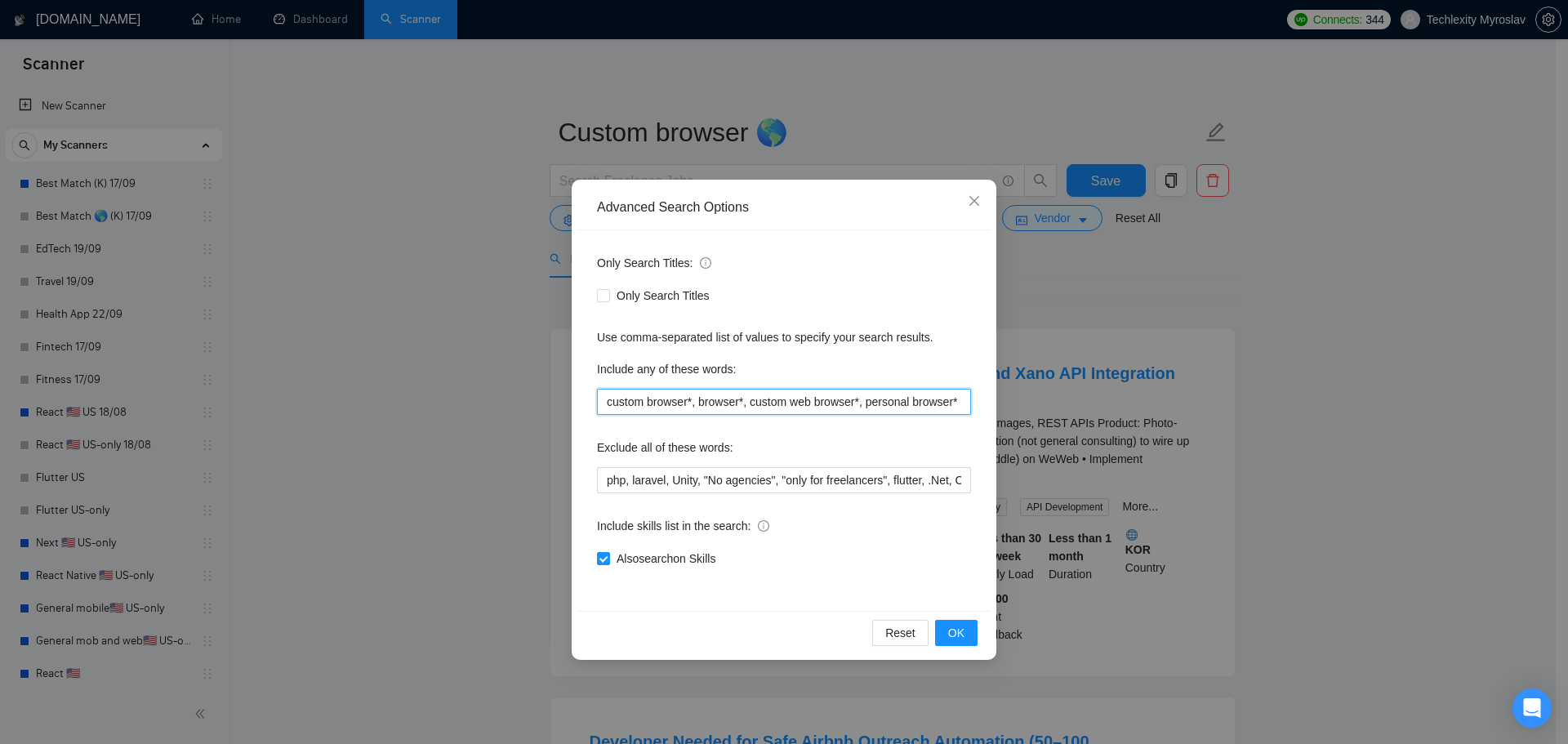
click at [862, 400] on input "custom browser*, browser*, custom web browser*, personal browser*" at bounding box center [784, 401] width 374 height 27
click at [955, 400] on input "custom browser*, browser*, custom web browser*, "personal browser*" at bounding box center [784, 401] width 374 height 27
click at [964, 627] on button "OK" at bounding box center [955, 632] width 42 height 27
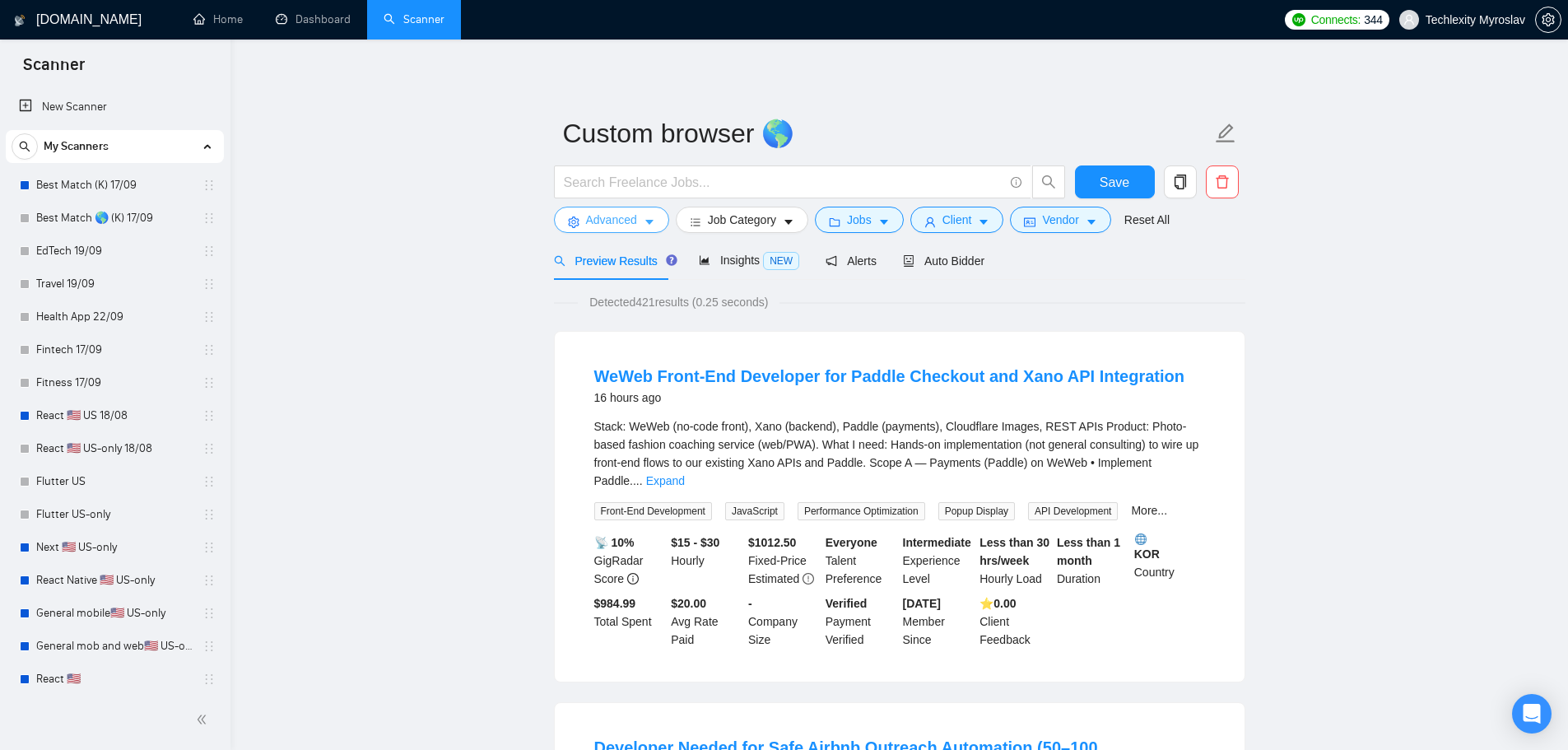
click at [610, 215] on span "Advanced" at bounding box center [612, 220] width 51 height 18
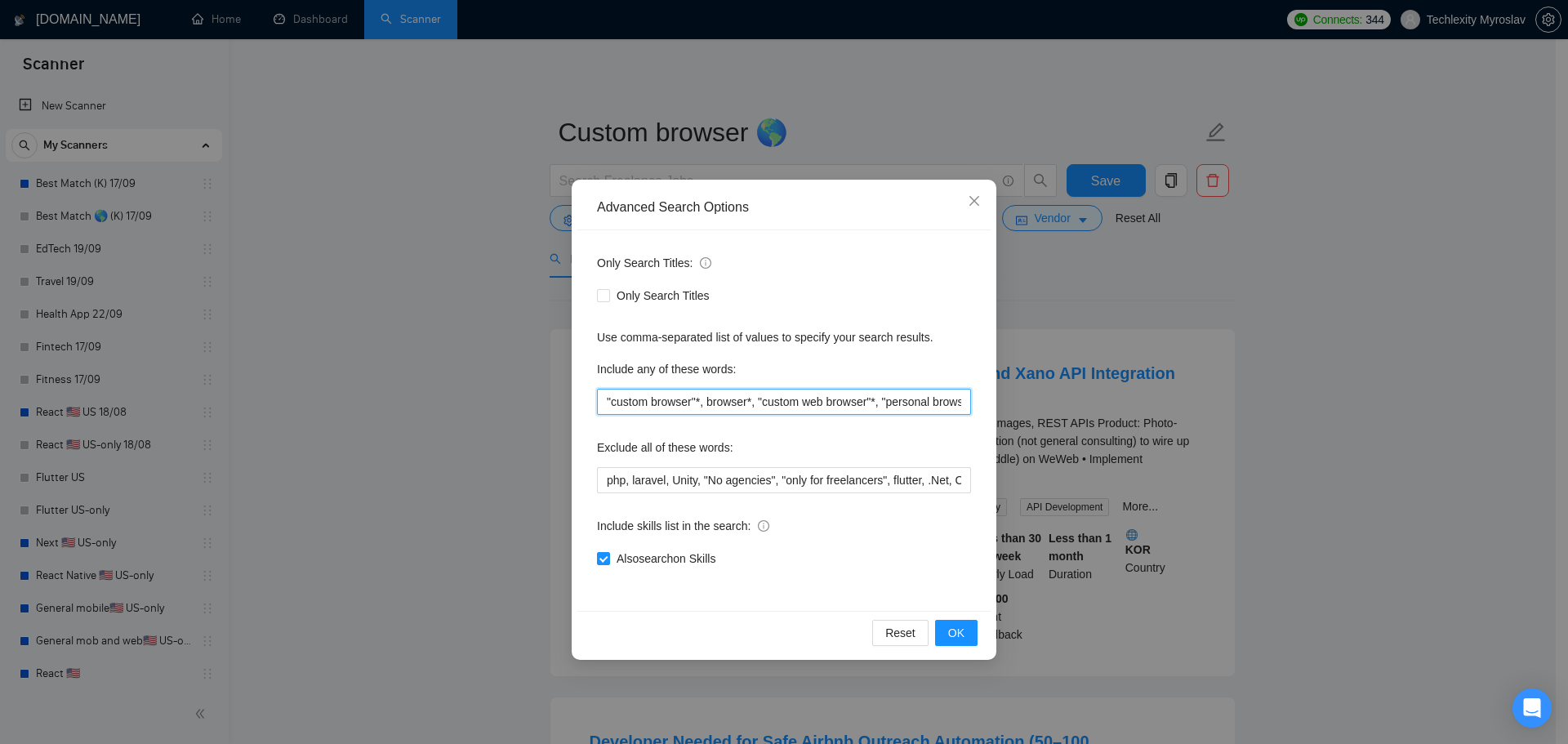
click at [726, 407] on input ""custom browser"*, browser*, "custom web browser"*, "personal browser"*" at bounding box center [784, 401] width 374 height 27
type input "custom browser*, browser*, custom web browser*, personal browser*"
click at [962, 630] on span "OK" at bounding box center [956, 632] width 17 height 18
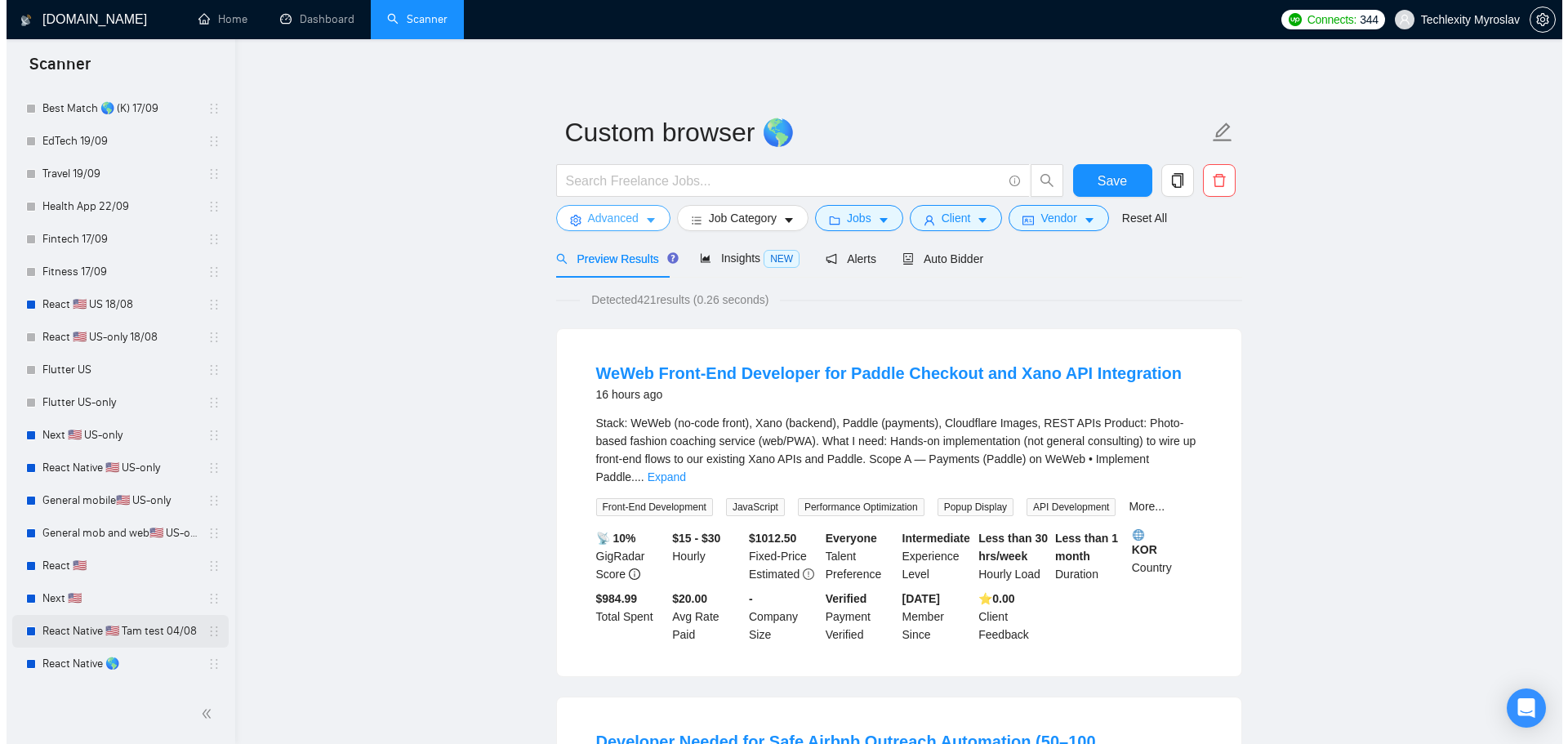
scroll to position [496, 0]
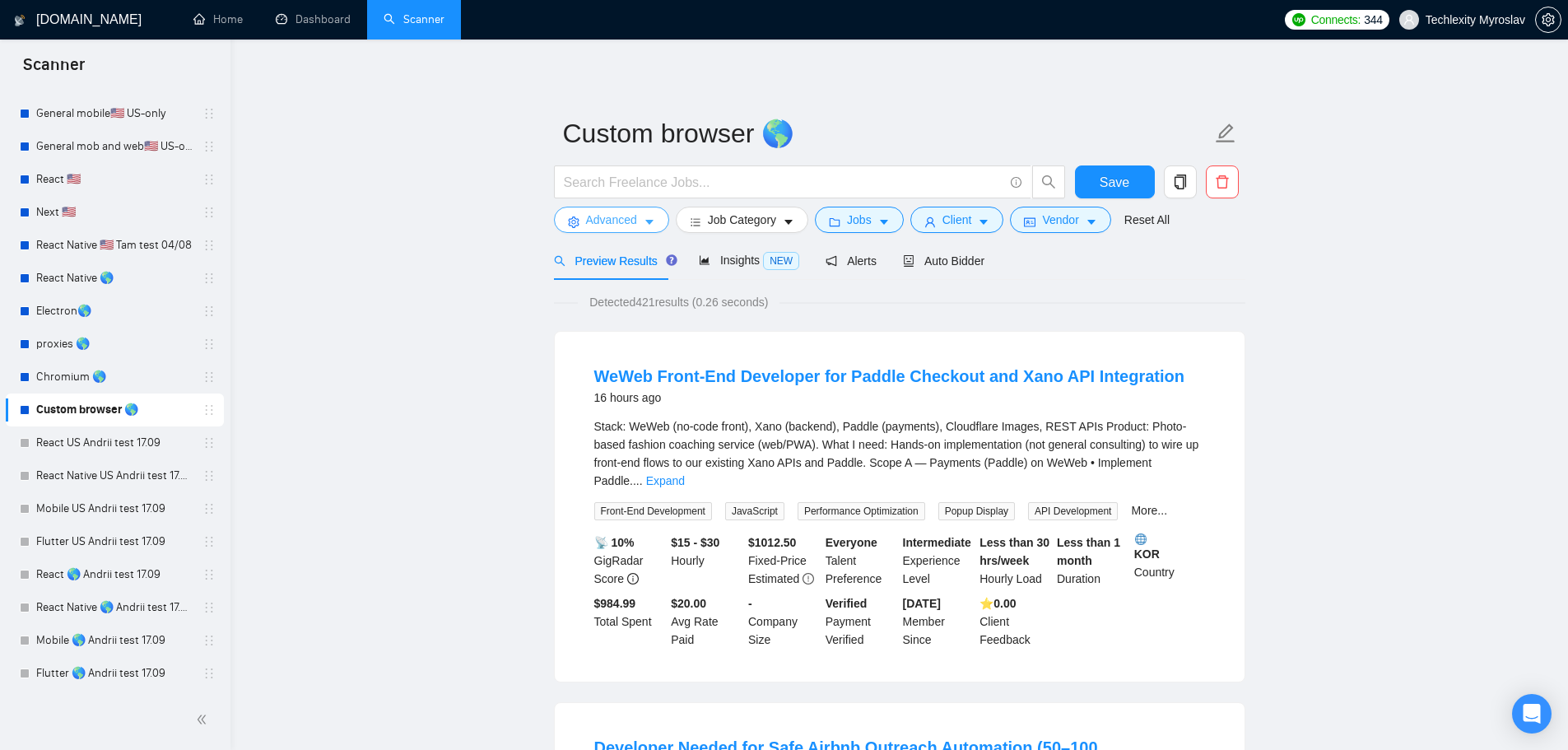
click at [575, 223] on icon "setting" at bounding box center [573, 223] width 11 height 12
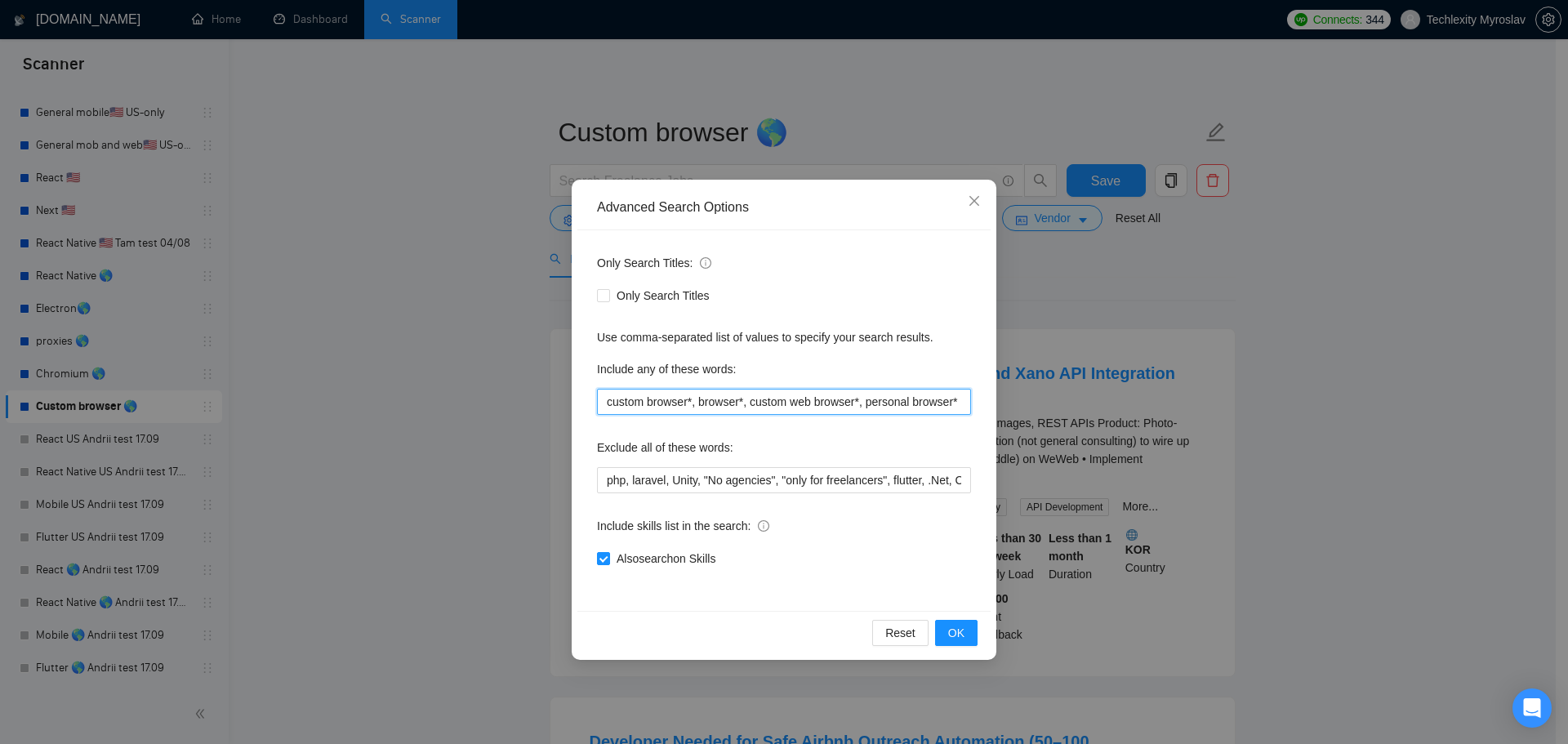
click at [693, 402] on input "custom browser*, browser*, custom web browser*, personal browser*" at bounding box center [784, 401] width 374 height 27
drag, startPoint x: 878, startPoint y: 405, endPoint x: 1075, endPoint y: 403, distance: 197.0
click at [1075, 403] on div "Advanced Search Options Only Search Titles: Only Search Titles Use comma-separa…" at bounding box center [784, 372] width 1568 height 744
click at [894, 414] on input "custom browser* | browser* | custom web browser* | personal browser*" at bounding box center [784, 401] width 374 height 27
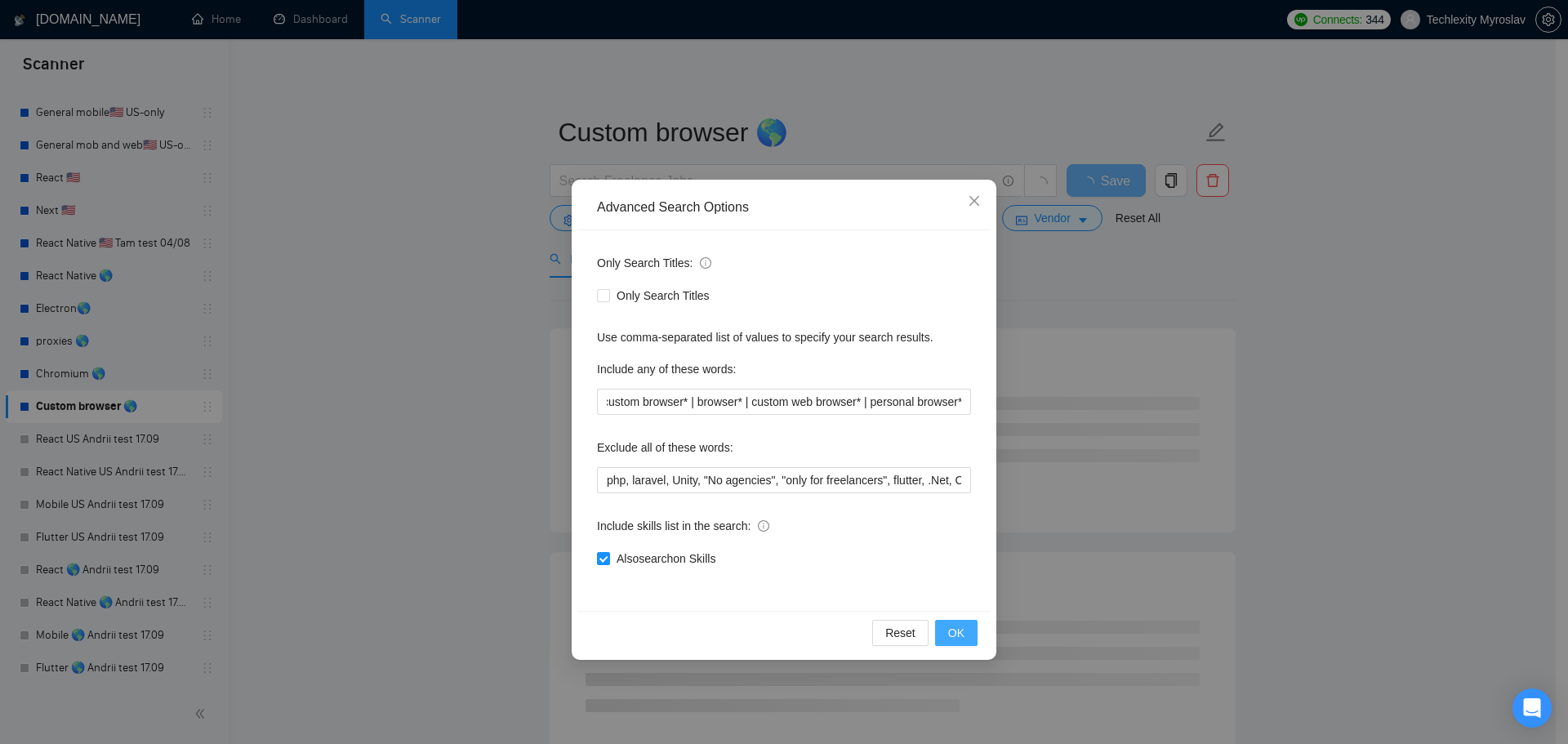
click at [949, 631] on span "OK" at bounding box center [956, 632] width 17 height 18
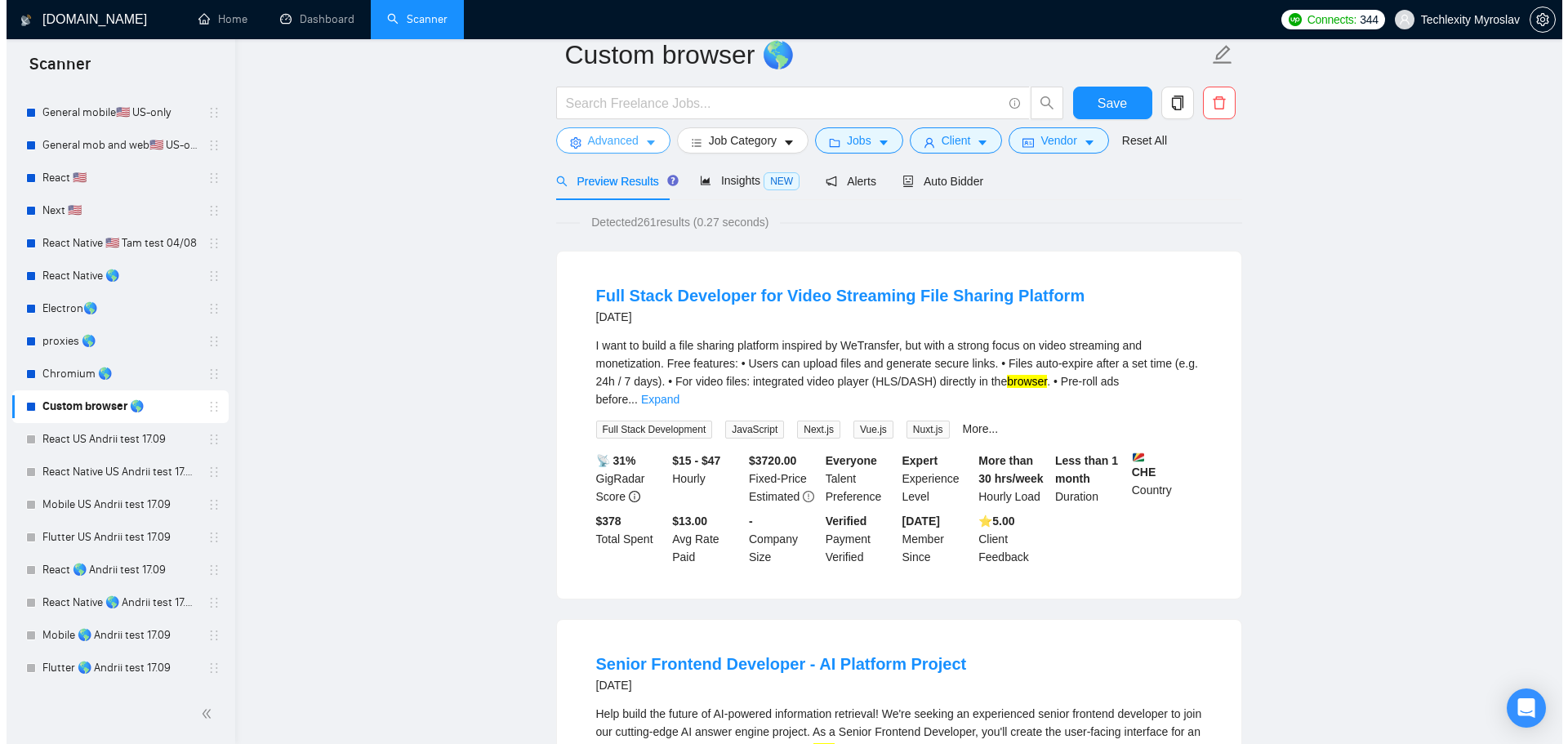
scroll to position [0, 0]
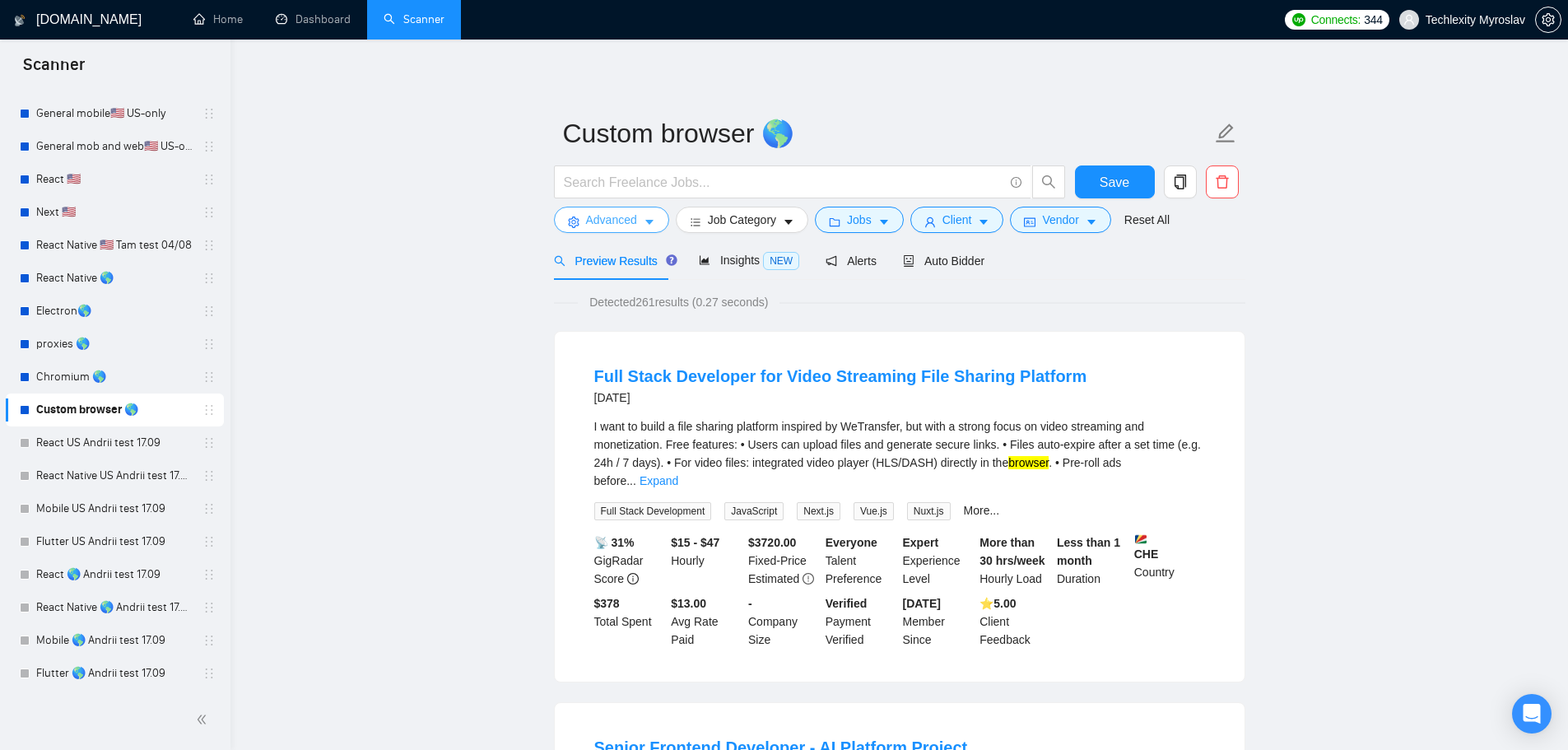
click at [619, 207] on button "Advanced" at bounding box center [612, 220] width 115 height 27
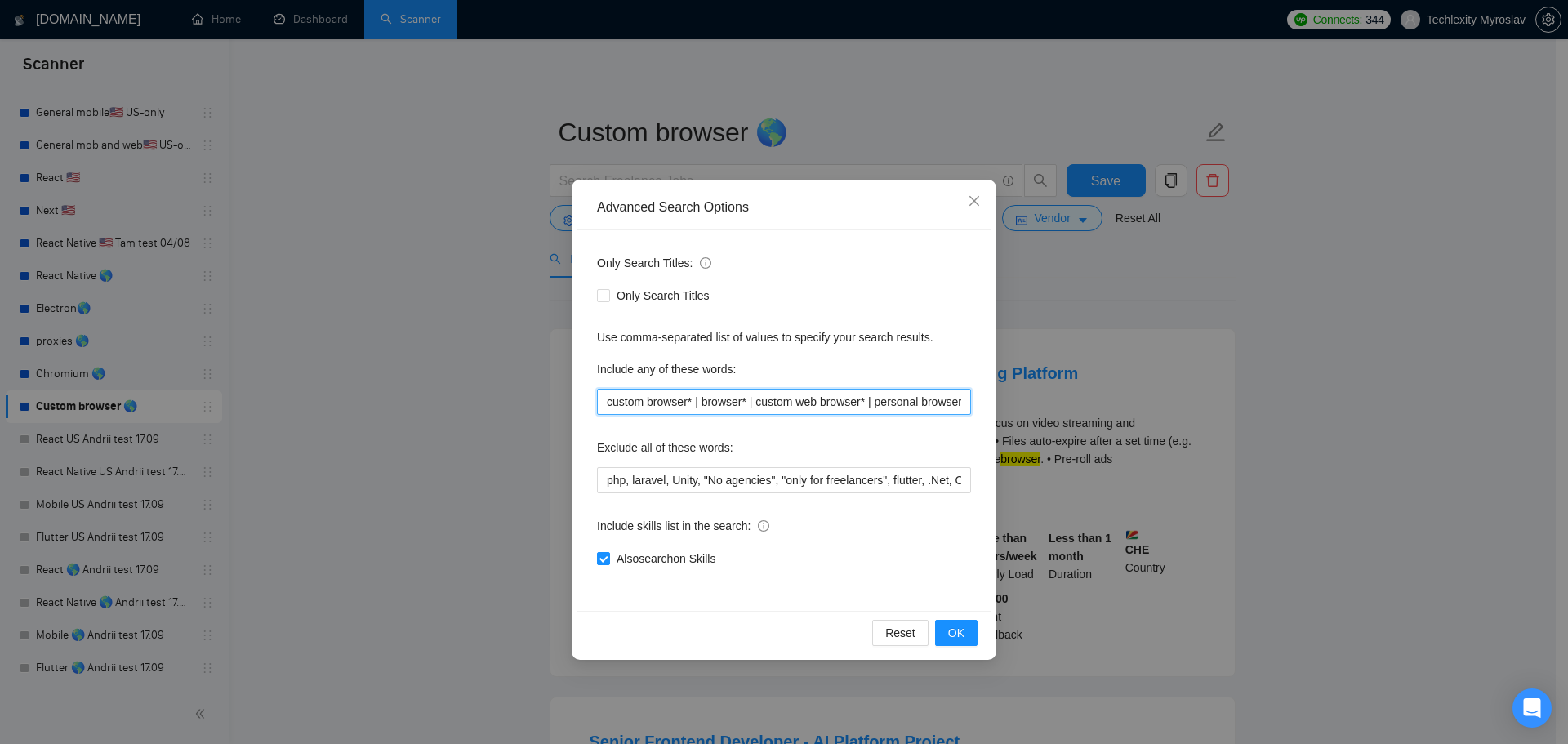
click at [607, 404] on input "custom browser* | browser* | custom web browser* | personal browser*" at bounding box center [784, 401] width 374 height 27
type input ""custom browser" | browser* | "custom web browser" | "personal browser""
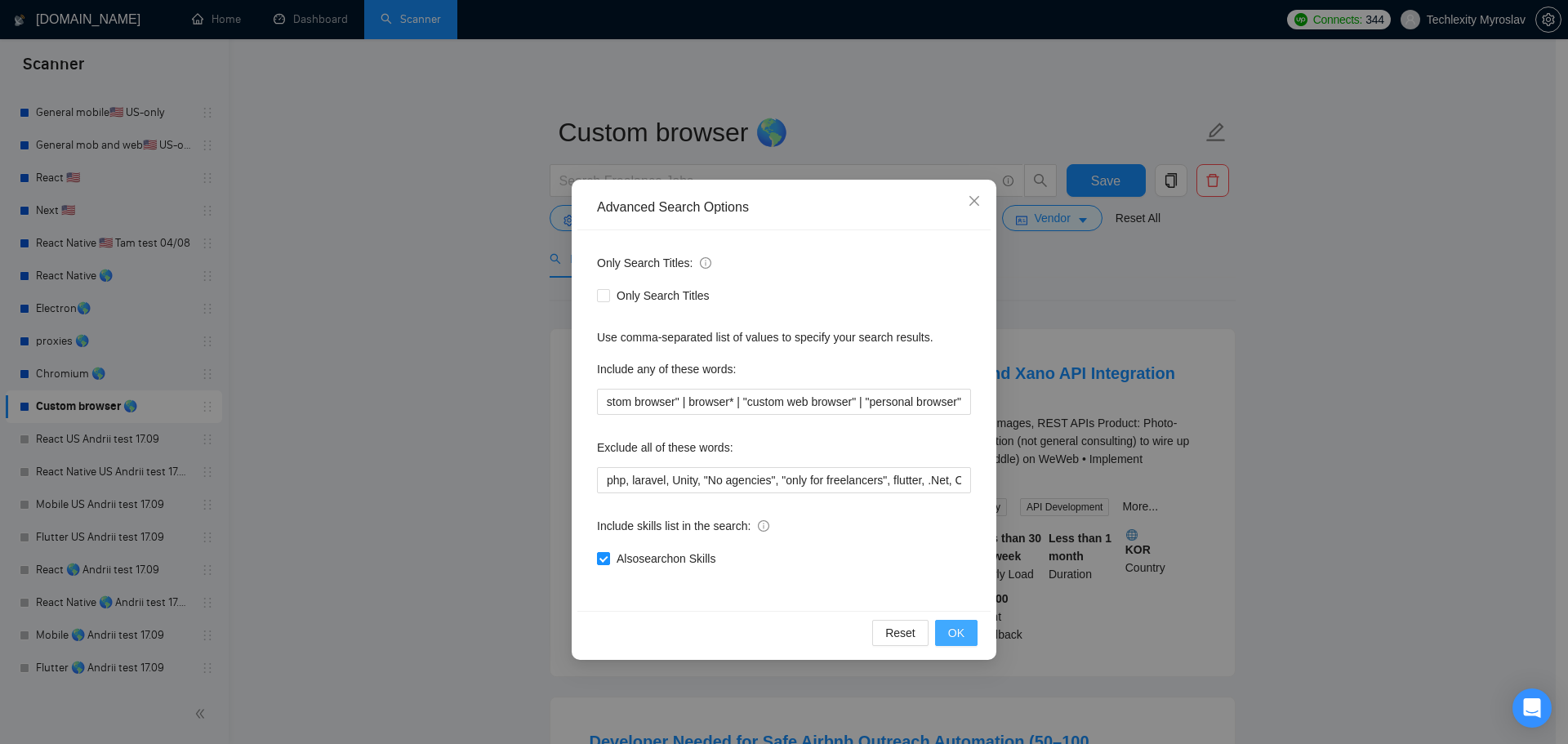
click at [980, 619] on div "Reset OK" at bounding box center [784, 632] width 413 height 43
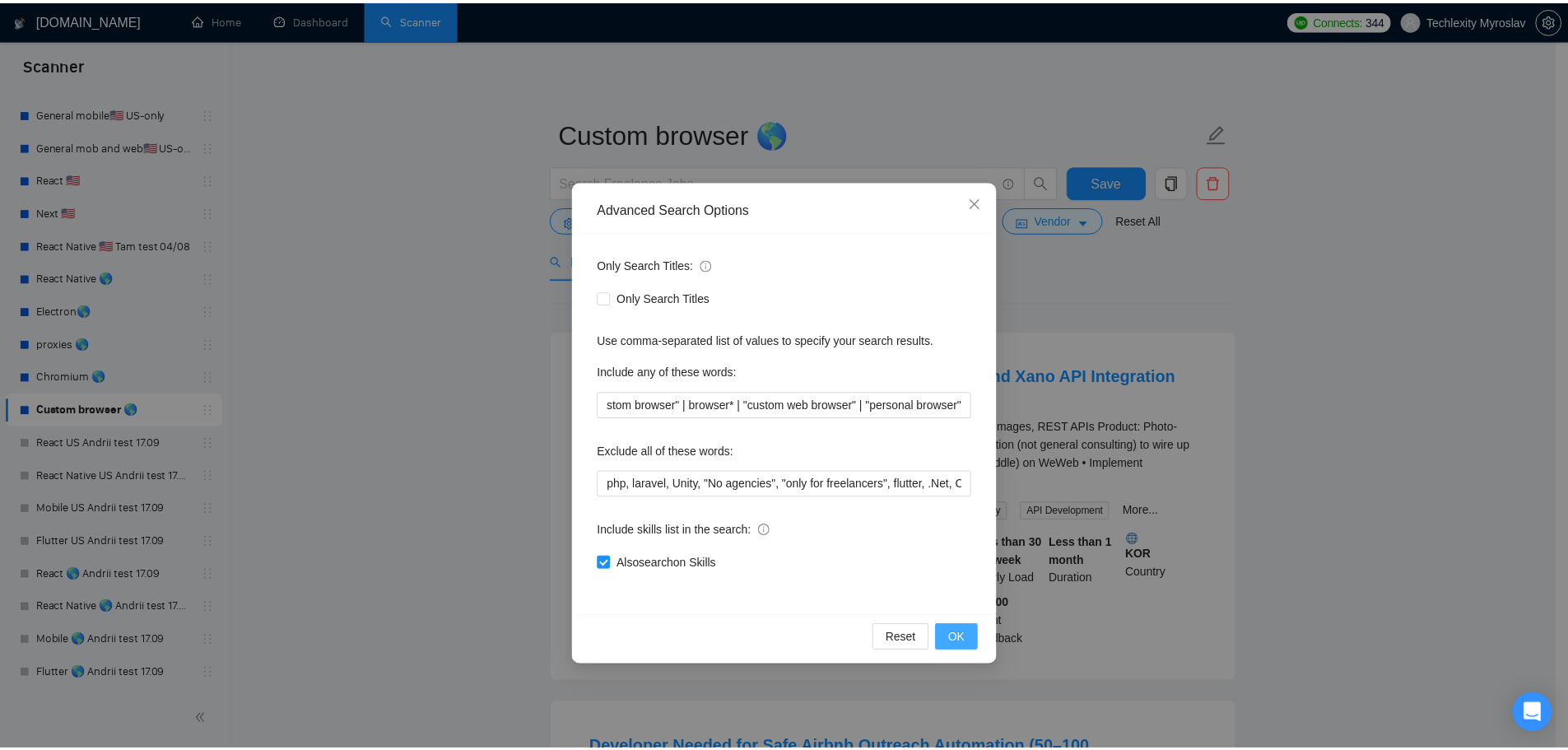
scroll to position [0, 0]
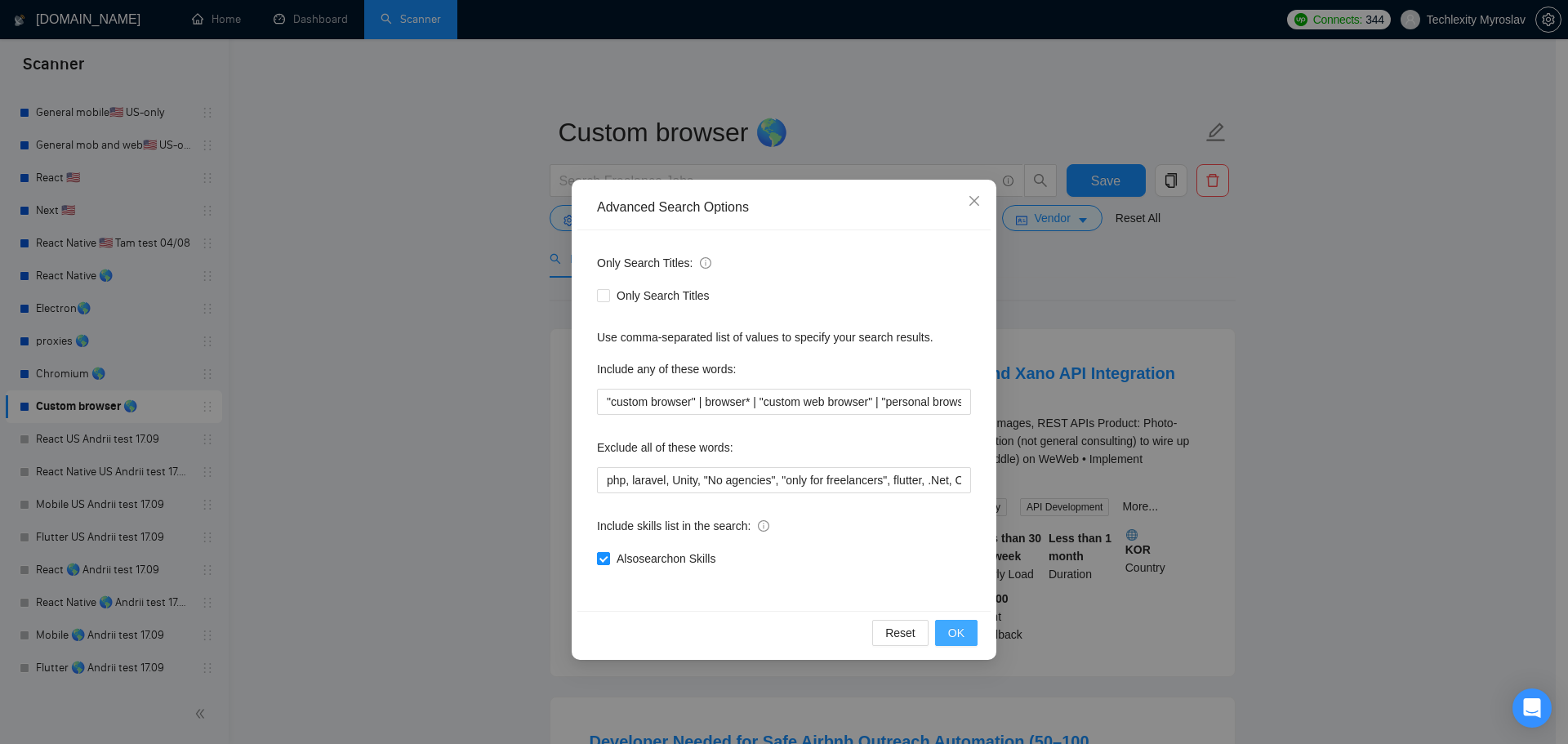
click at [969, 624] on button "OK" at bounding box center [955, 632] width 42 height 27
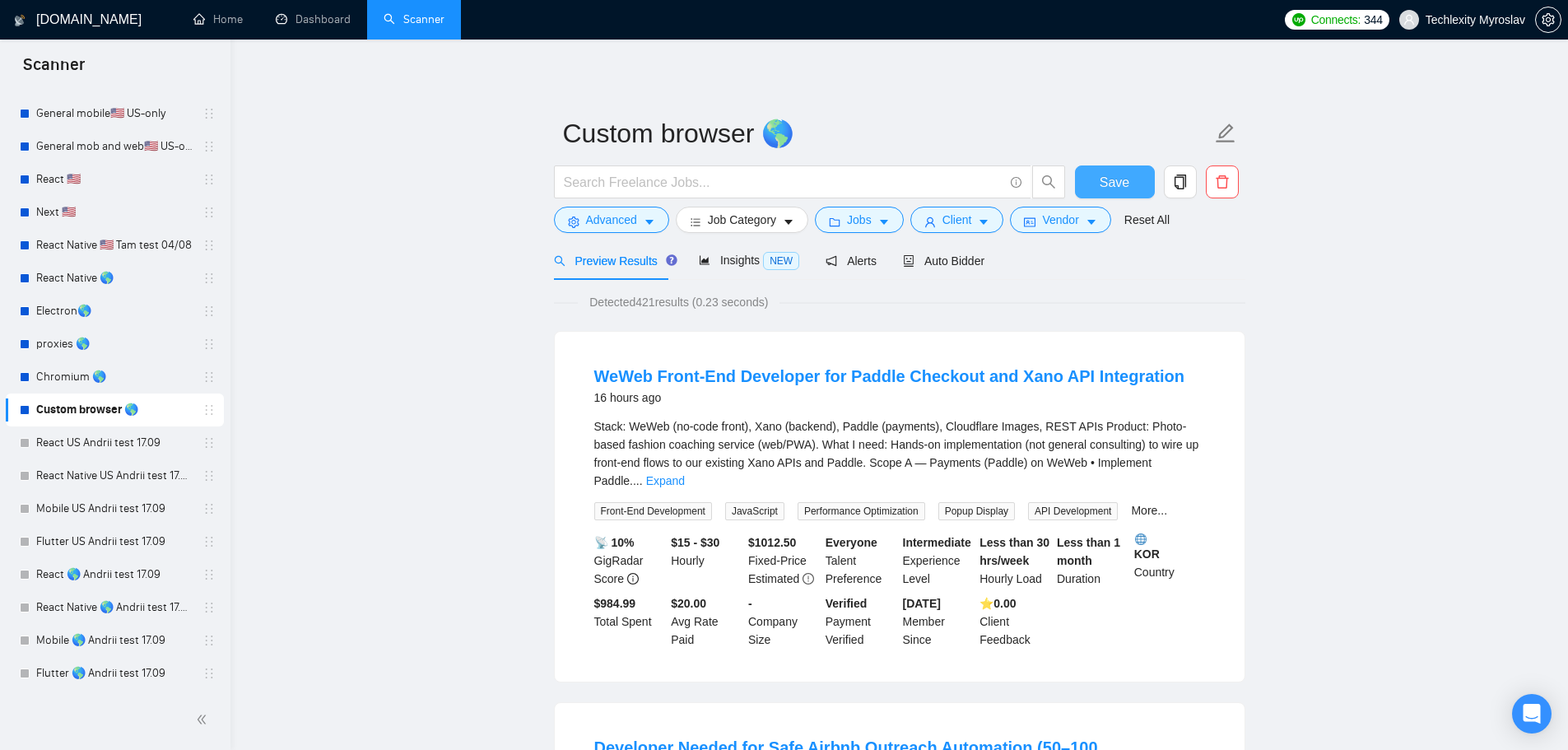
click at [1110, 176] on span "Save" at bounding box center [1115, 182] width 30 height 21
click at [66, 384] on link "Chromium 🌎" at bounding box center [115, 376] width 156 height 33
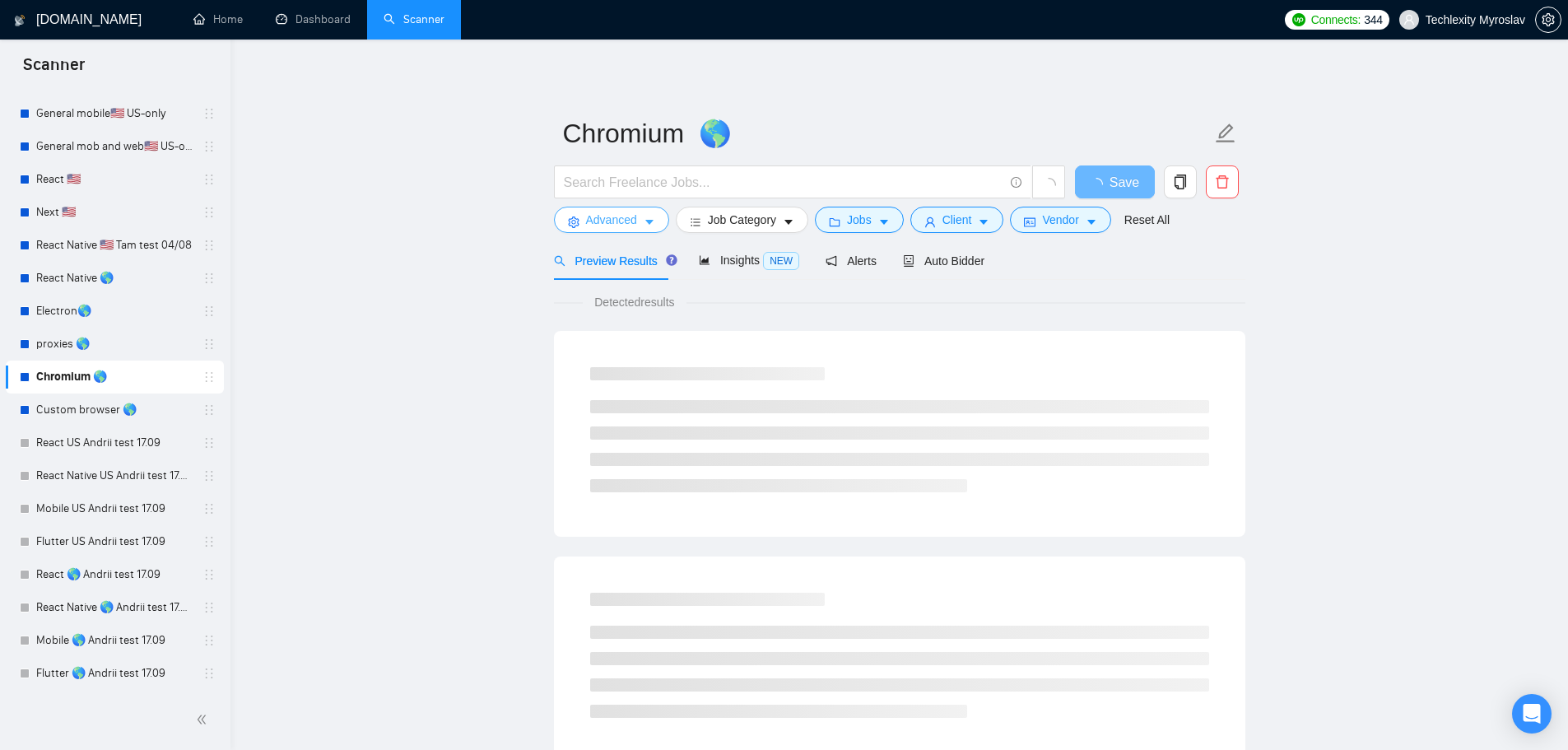
click at [633, 223] on span "Advanced" at bounding box center [612, 220] width 51 height 18
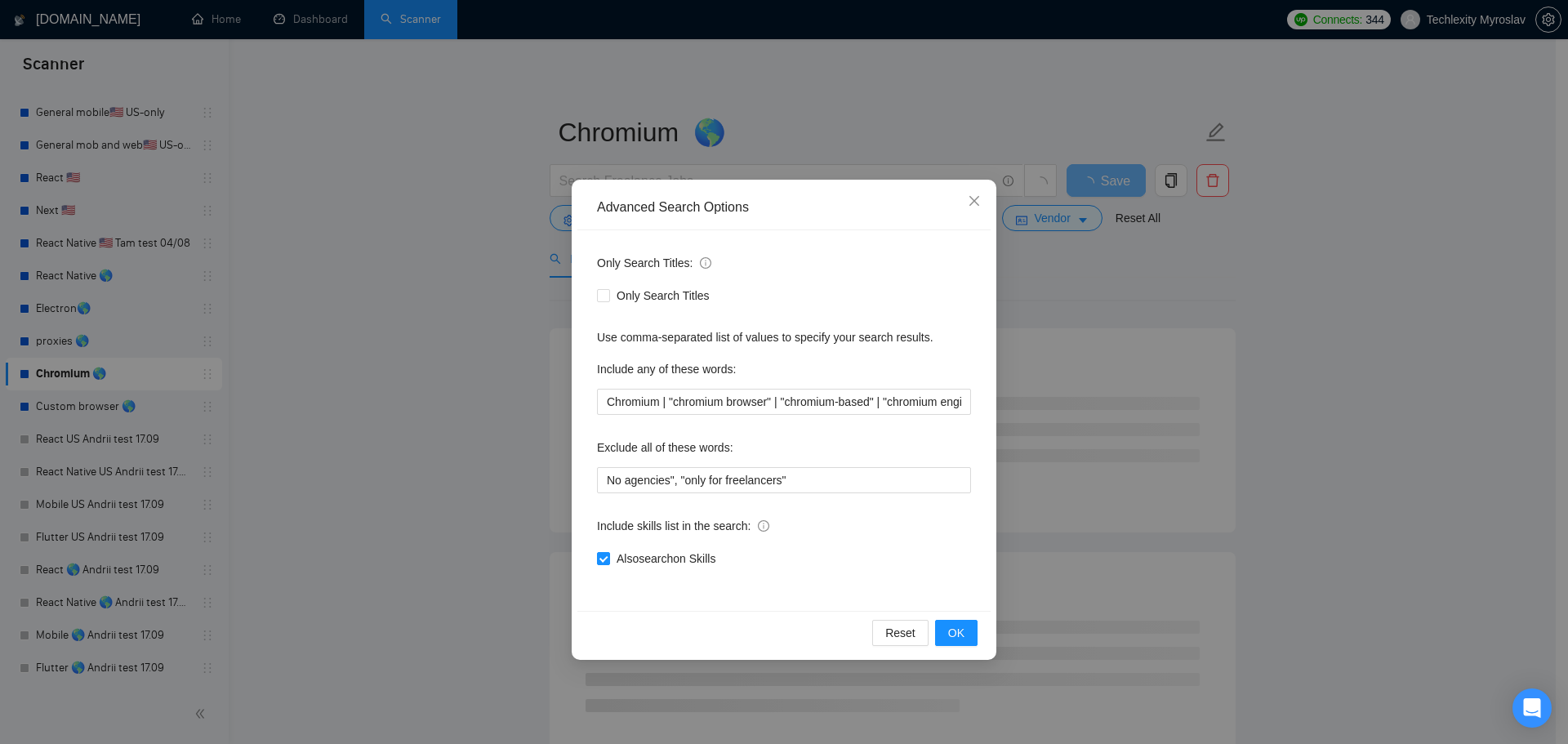
click at [464, 284] on div "Advanced Search Options Only Search Titles: Only Search Titles Use comma-separa…" at bounding box center [784, 372] width 1568 height 744
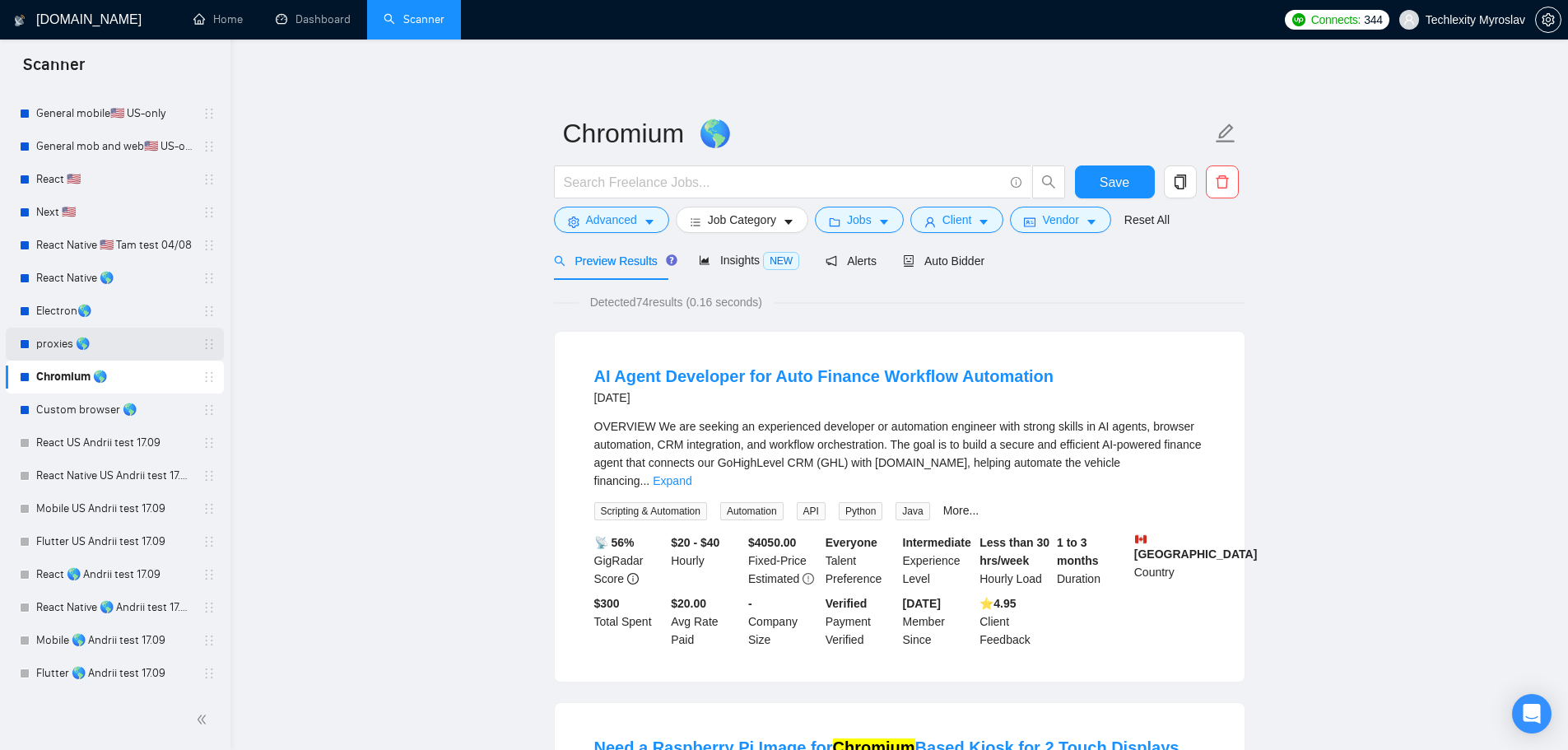
click at [58, 338] on link "proxies 🌎" at bounding box center [115, 343] width 156 height 33
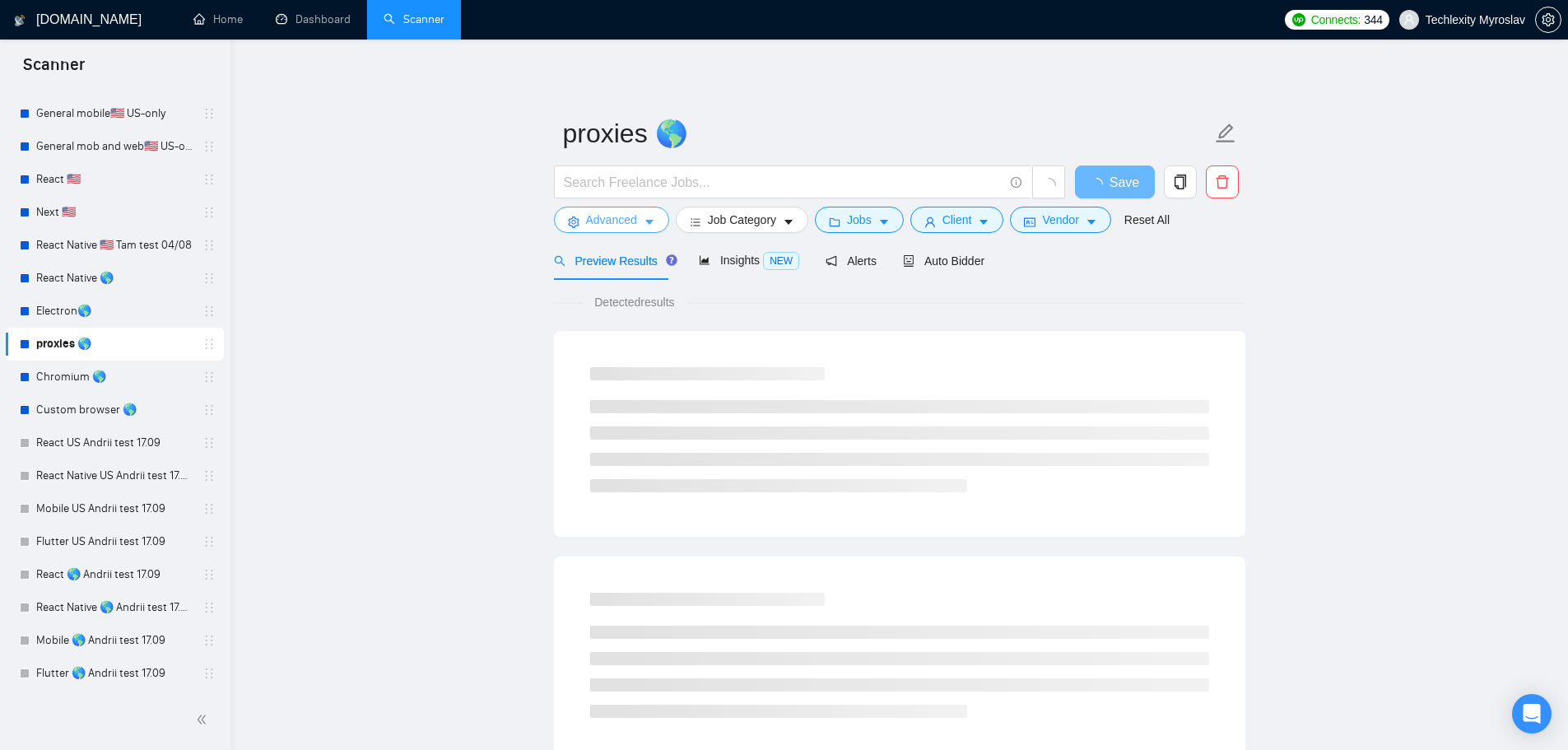
click at [613, 223] on span "Advanced" at bounding box center [612, 220] width 51 height 18
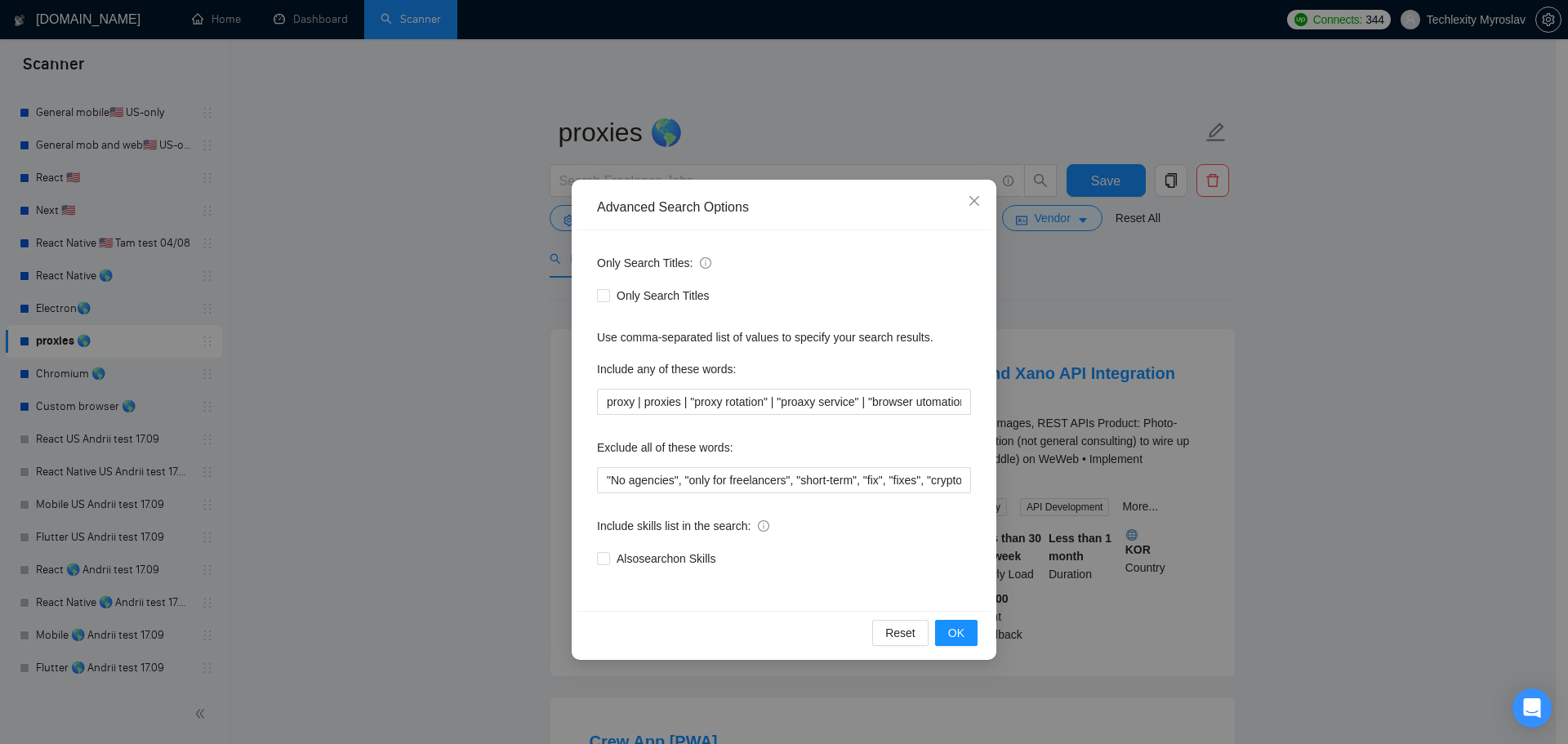
click at [424, 254] on div "Advanced Search Options Only Search Titles: Only Search Titles Use comma-separa…" at bounding box center [784, 372] width 1568 height 744
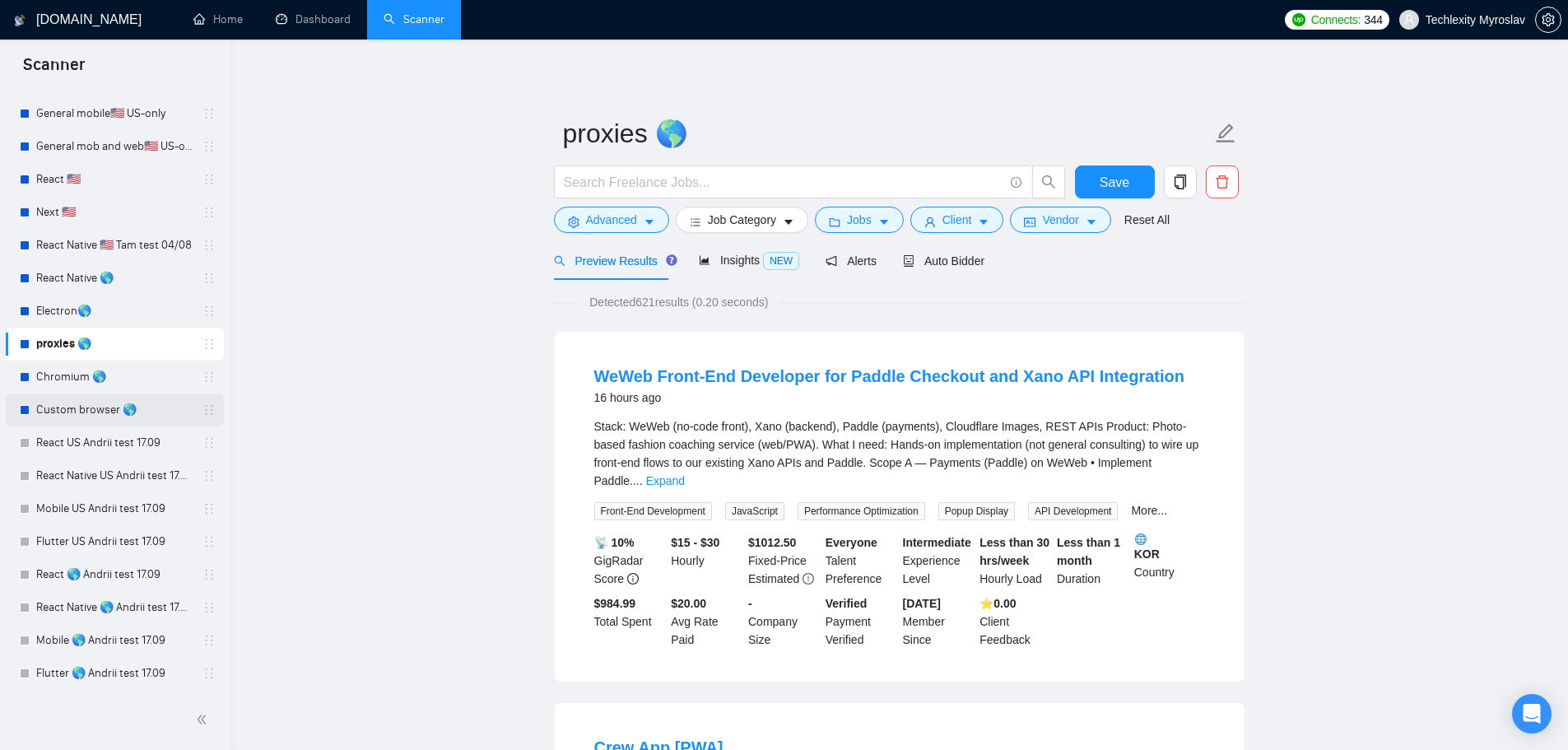
click at [98, 408] on link "Custom browser 🌎" at bounding box center [115, 410] width 156 height 33
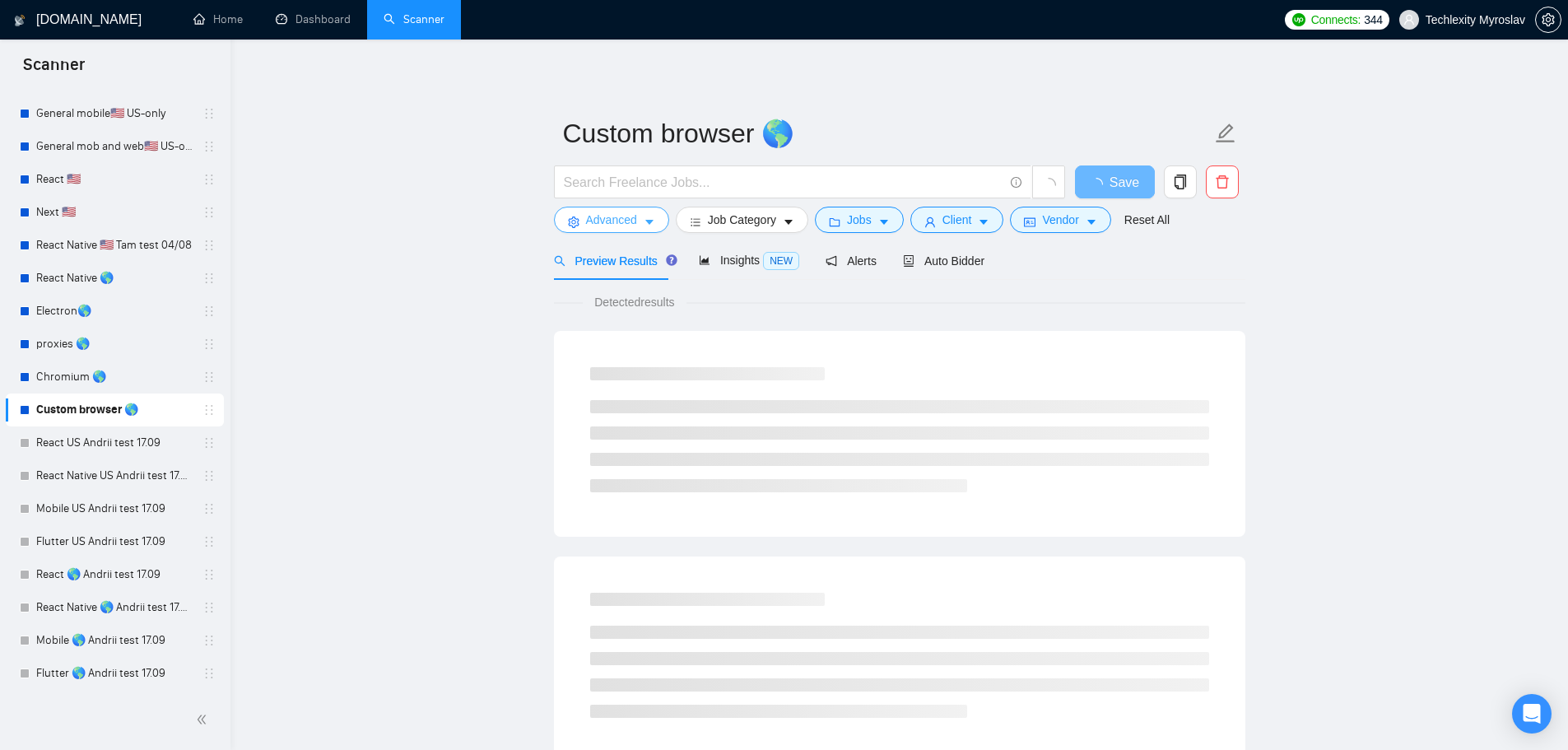
click at [597, 223] on span "Advanced" at bounding box center [612, 220] width 51 height 18
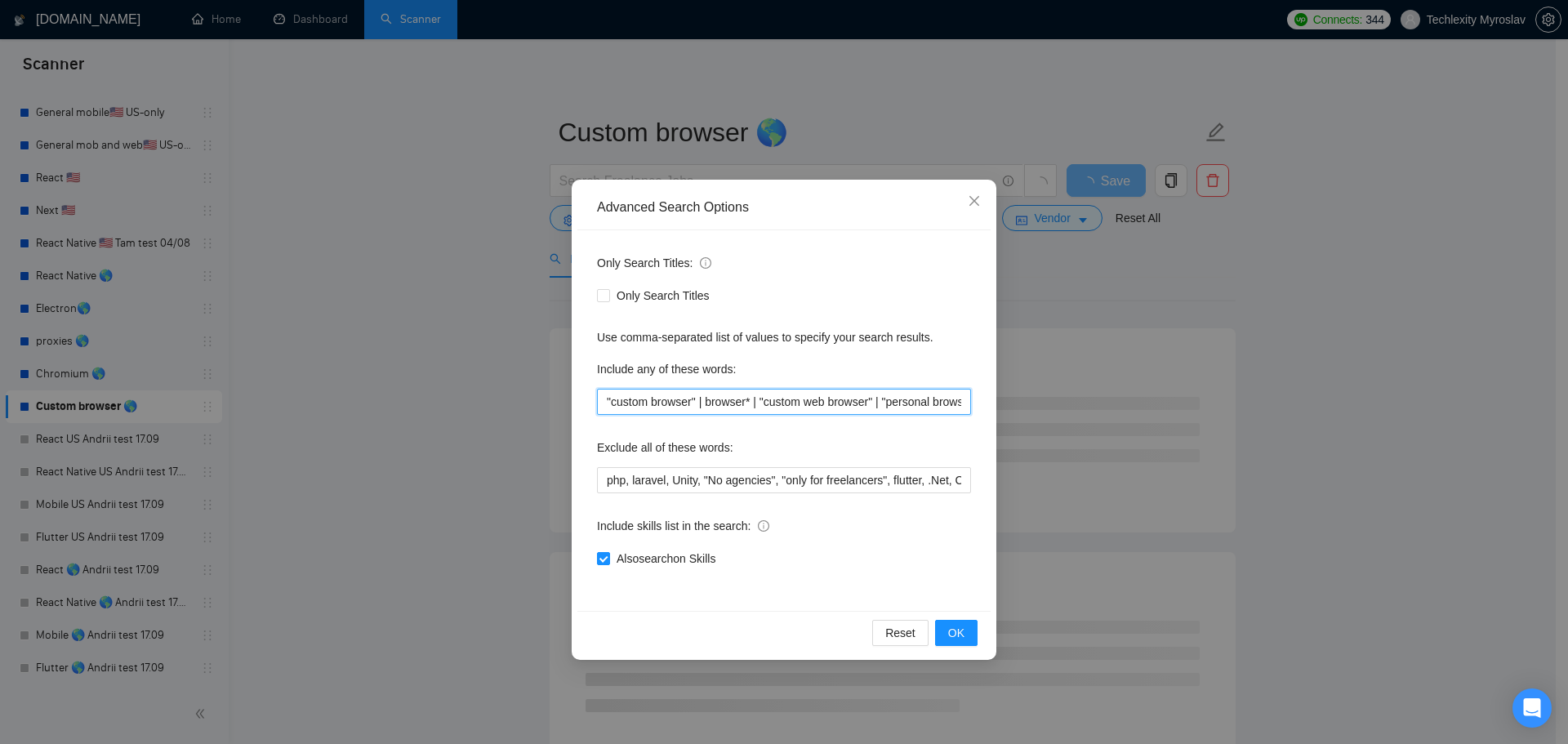
click at [747, 402] on input ""custom browser" | browser* | "custom web browser" | "personal browser"" at bounding box center [784, 401] width 374 height 27
click at [959, 630] on span "OK" at bounding box center [956, 632] width 17 height 18
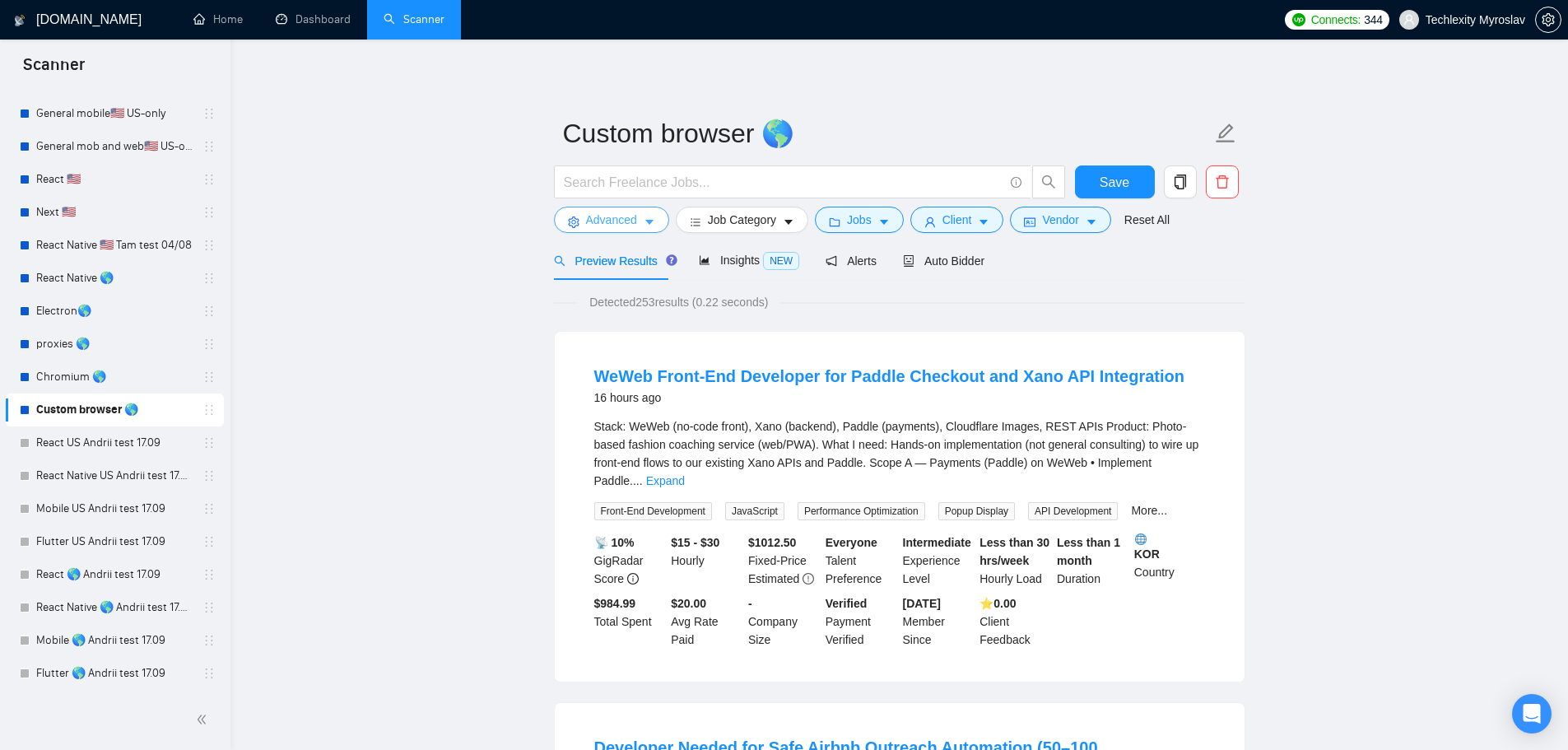
click at [627, 223] on span "Advanced" at bounding box center [612, 220] width 51 height 18
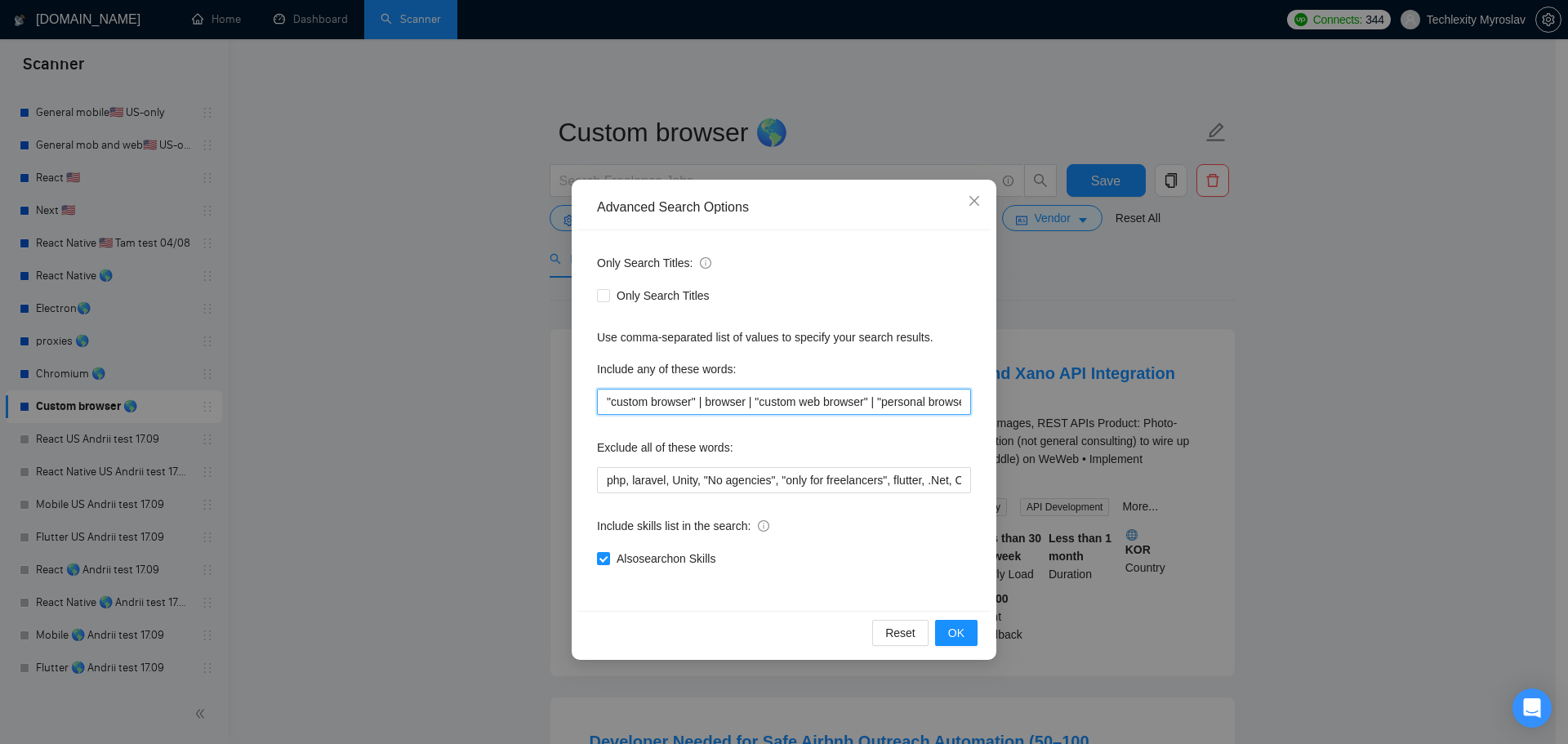
click at [746, 400] on input ""custom browser" | browser | "custom web browser" | "personal browser"" at bounding box center [784, 401] width 374 height 27
click at [968, 633] on button "OK" at bounding box center [955, 632] width 42 height 27
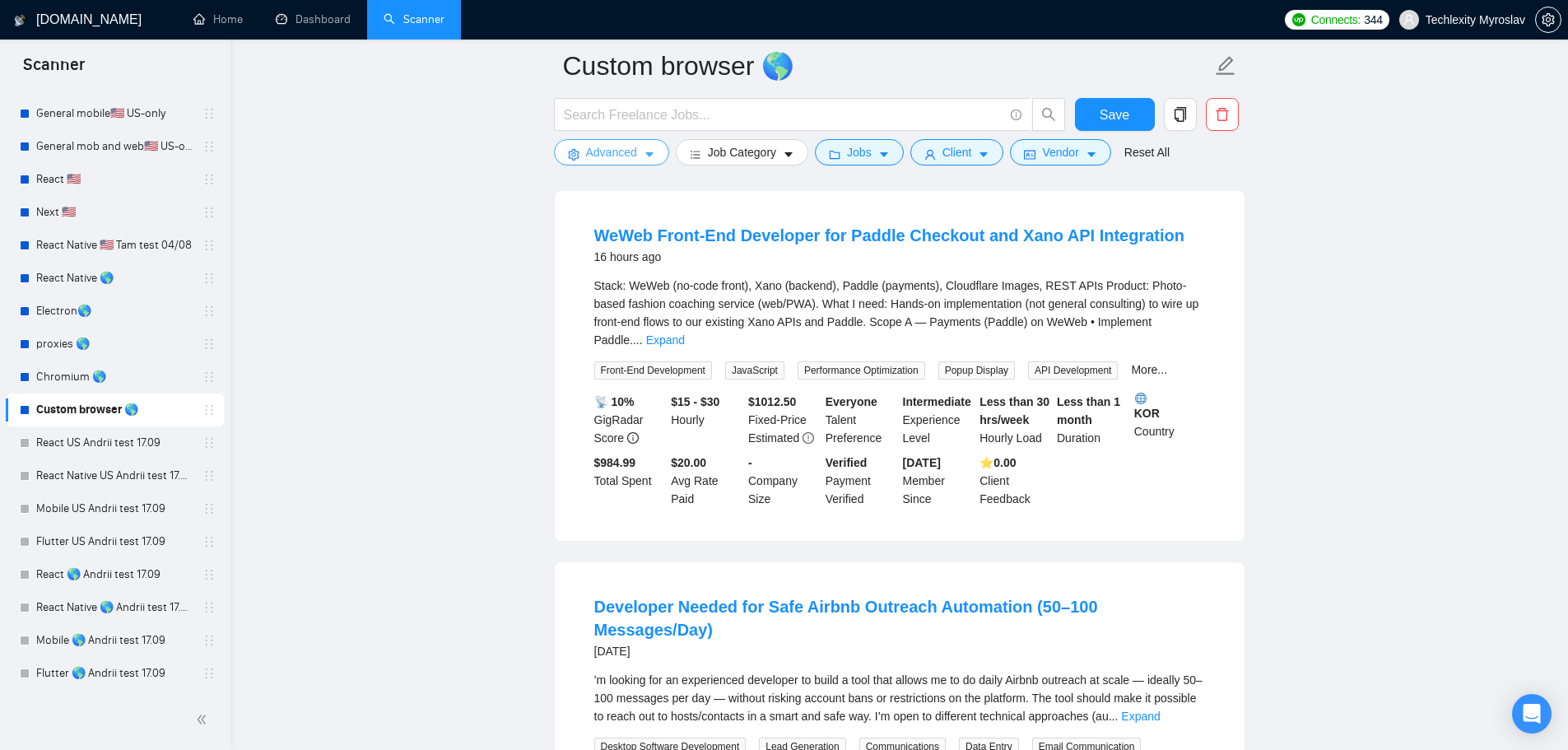
scroll to position [82, 0]
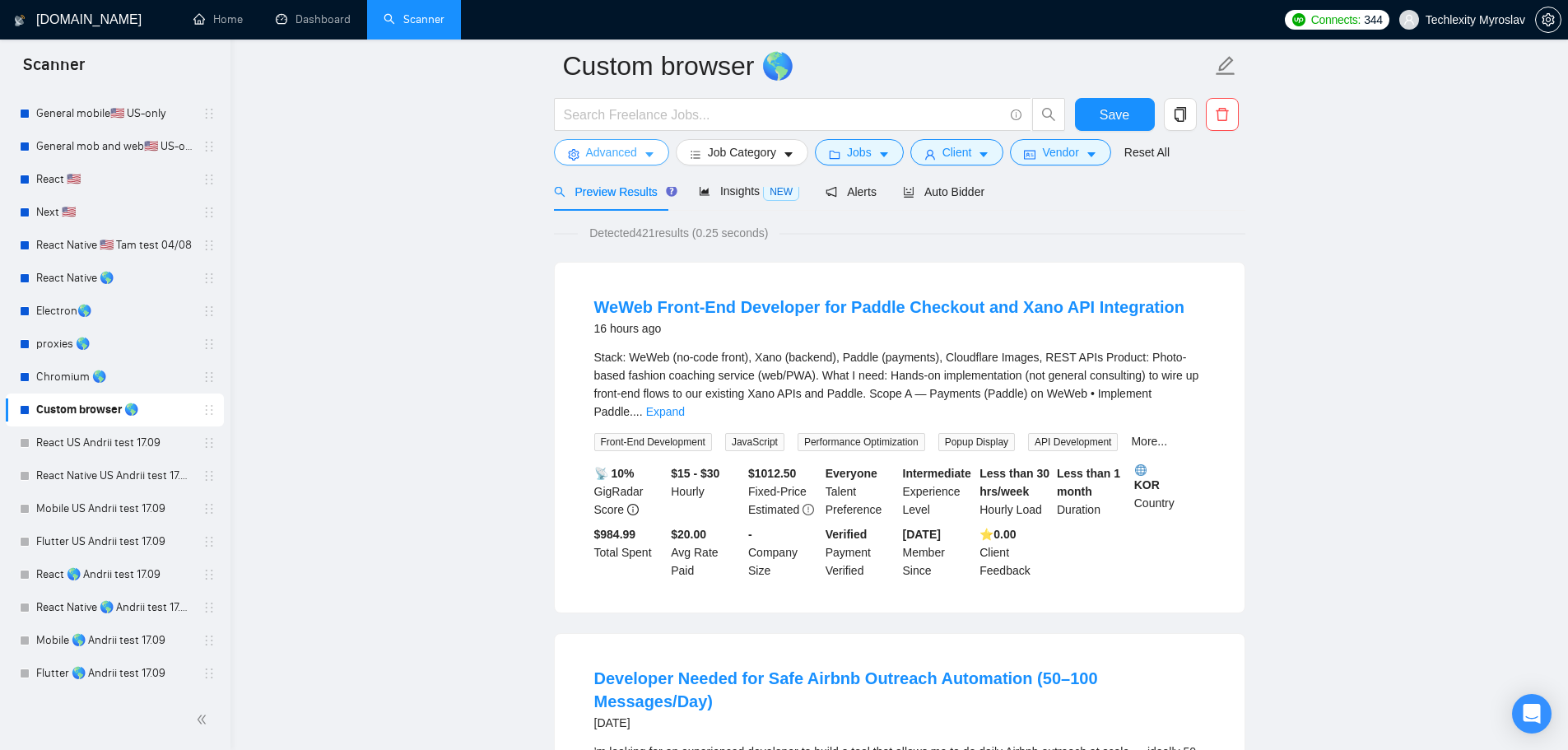
click at [599, 160] on span "Advanced" at bounding box center [612, 152] width 51 height 18
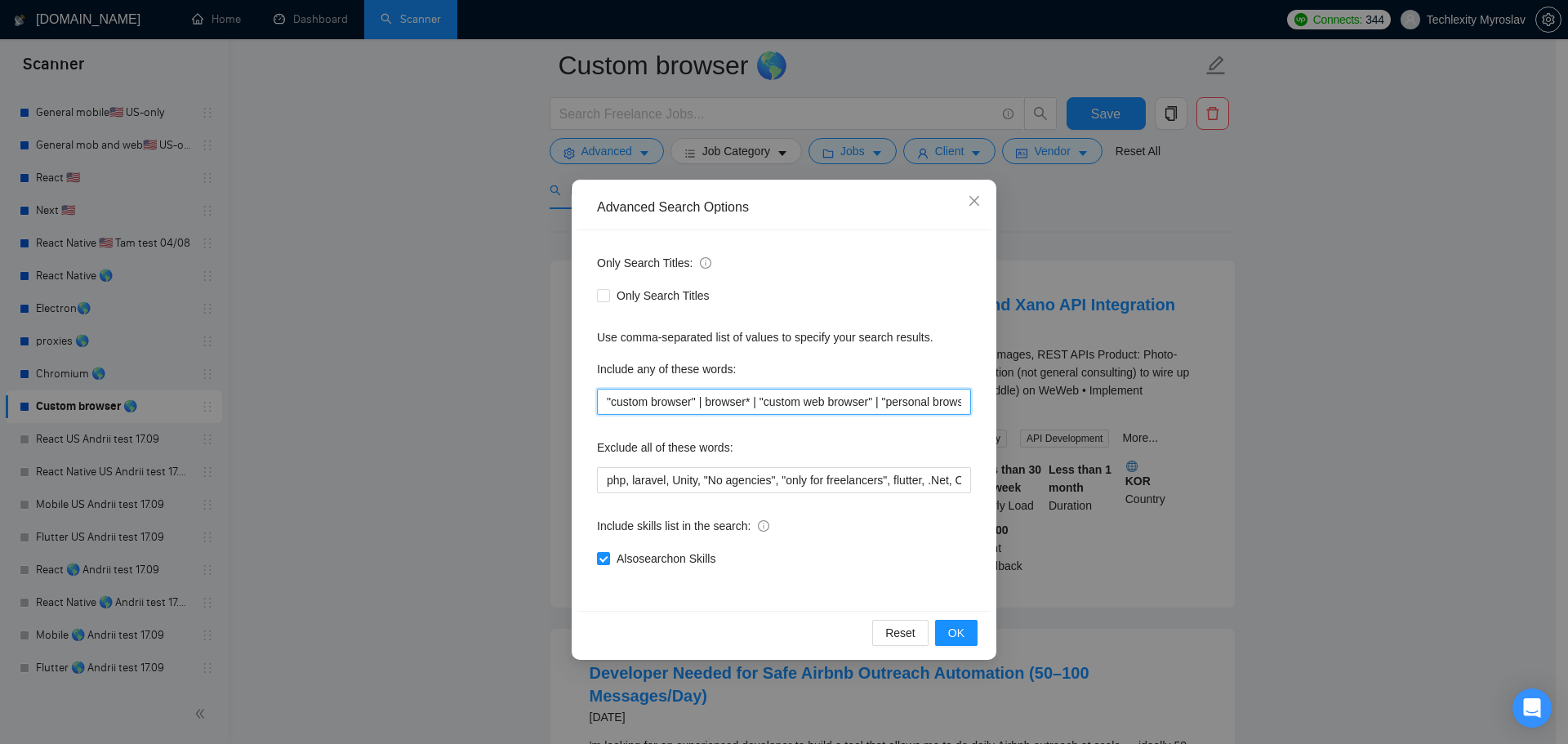
click at [745, 405] on input ""custom browser" | browser* | "custom web browser" | "personal browser"" at bounding box center [784, 401] width 374 height 27
click at [972, 633] on button "OK" at bounding box center [955, 632] width 42 height 27
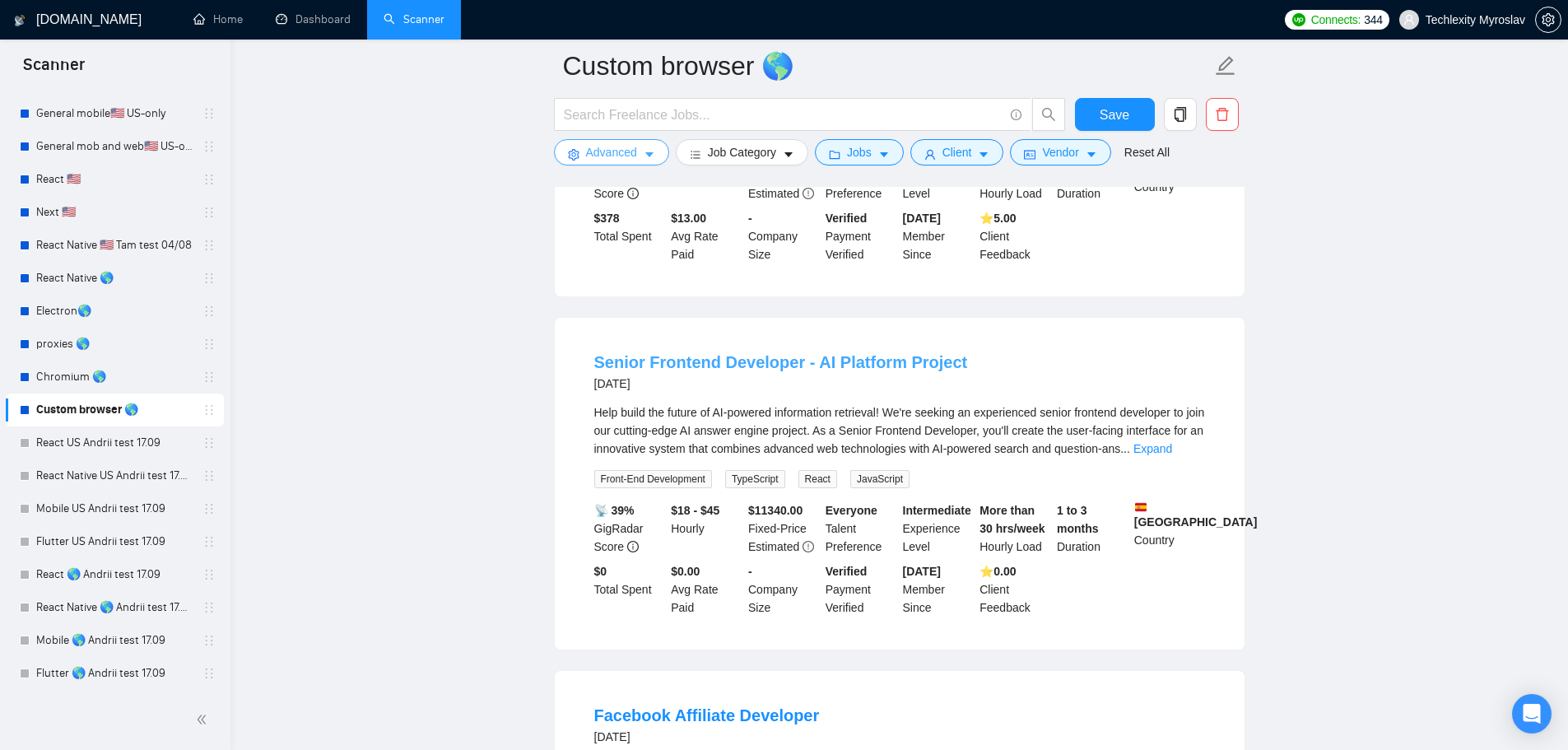
scroll to position [1152, 0]
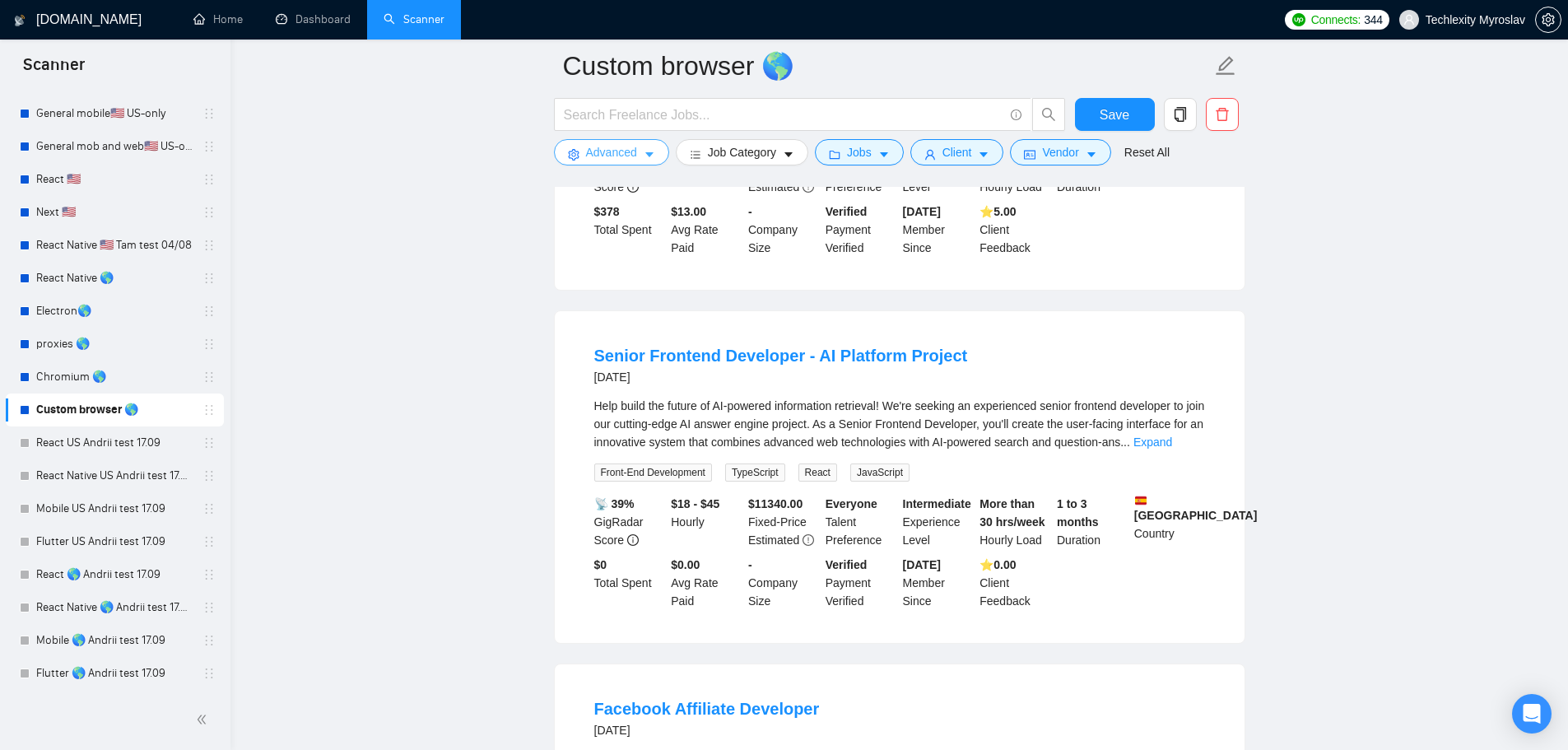
click at [617, 152] on span "Advanced" at bounding box center [612, 152] width 51 height 18
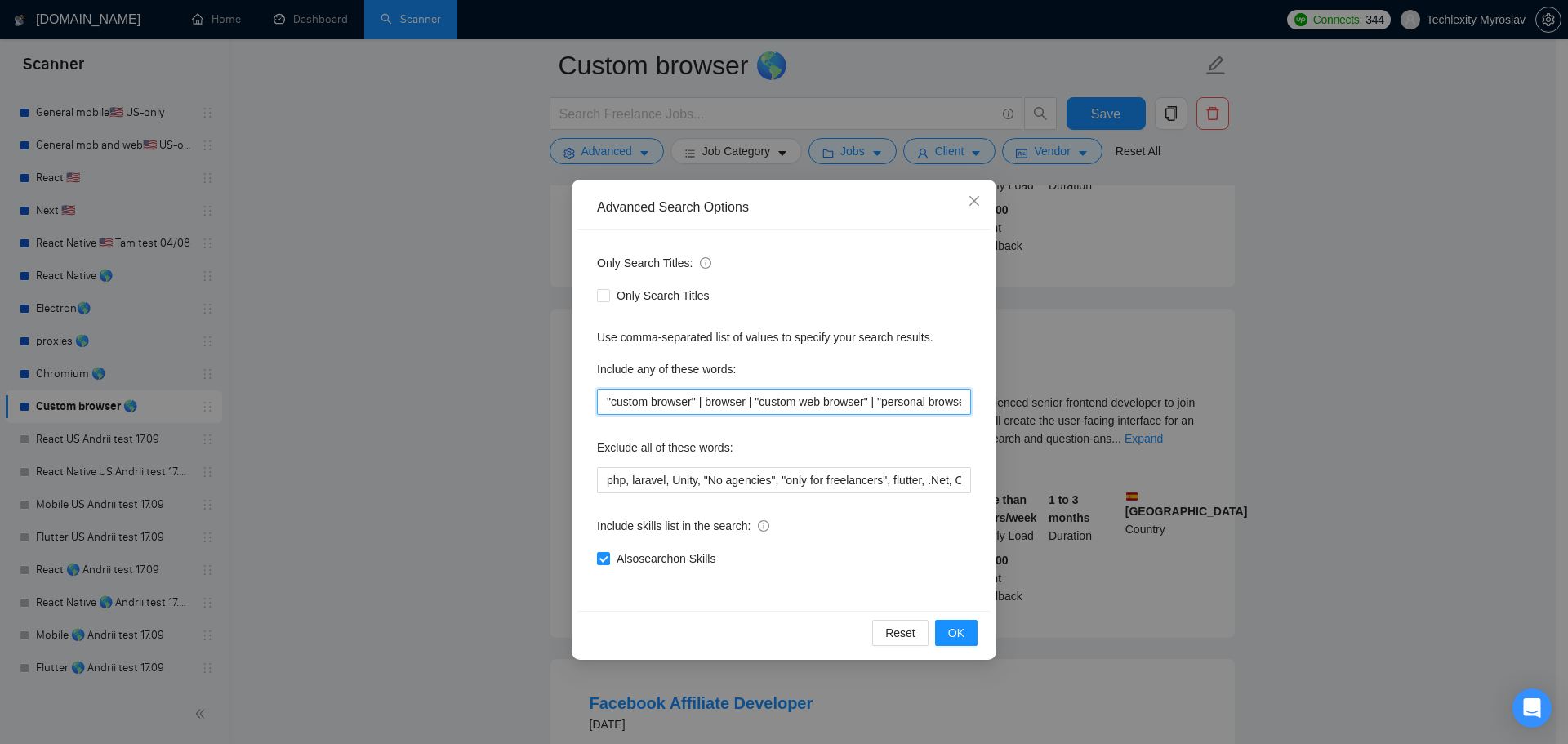
click at [719, 400] on input ""custom browser" | browser | "custom web browser" | "personal browser"" at bounding box center [784, 401] width 374 height 27
click at [971, 640] on button "OK" at bounding box center [955, 632] width 42 height 27
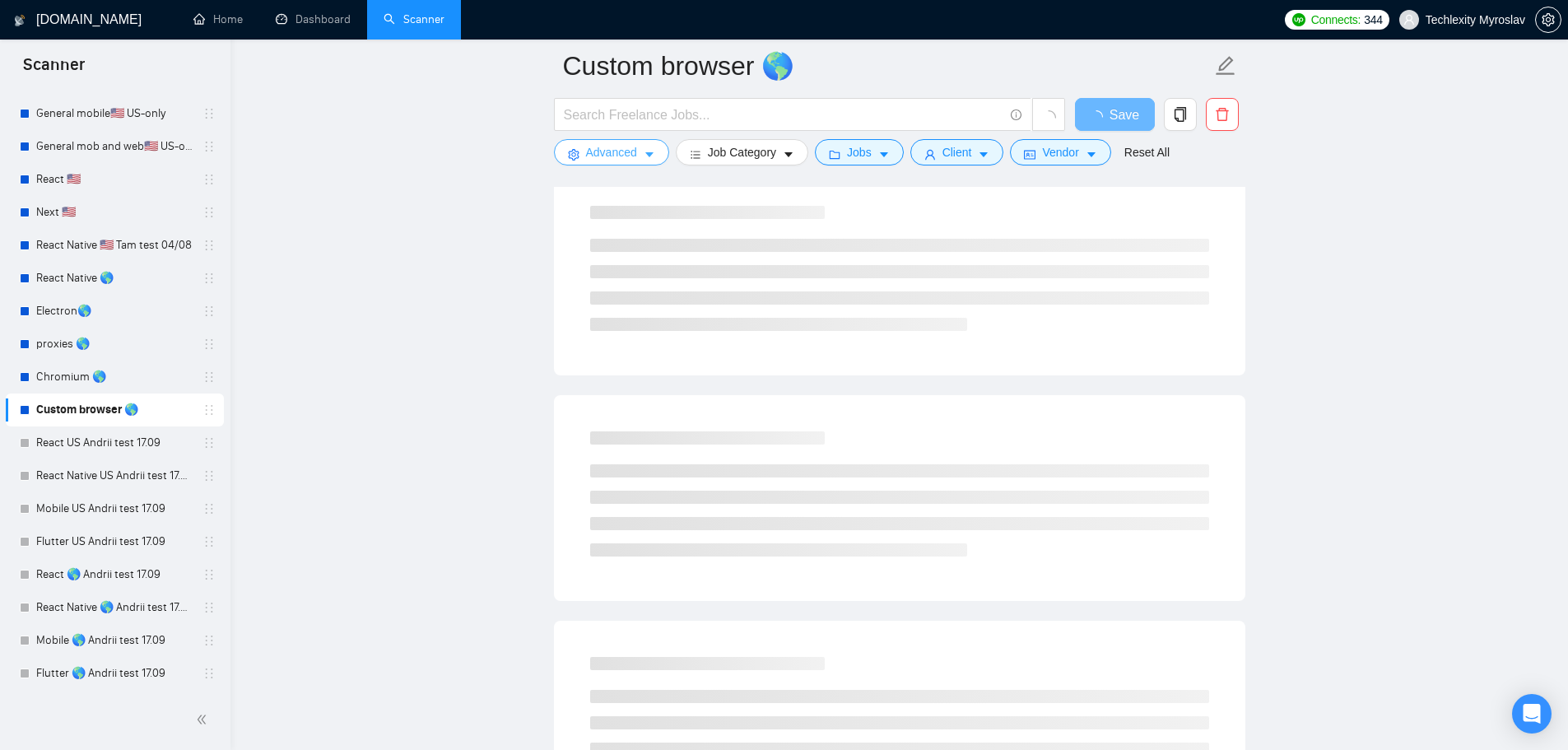
scroll to position [0, 0]
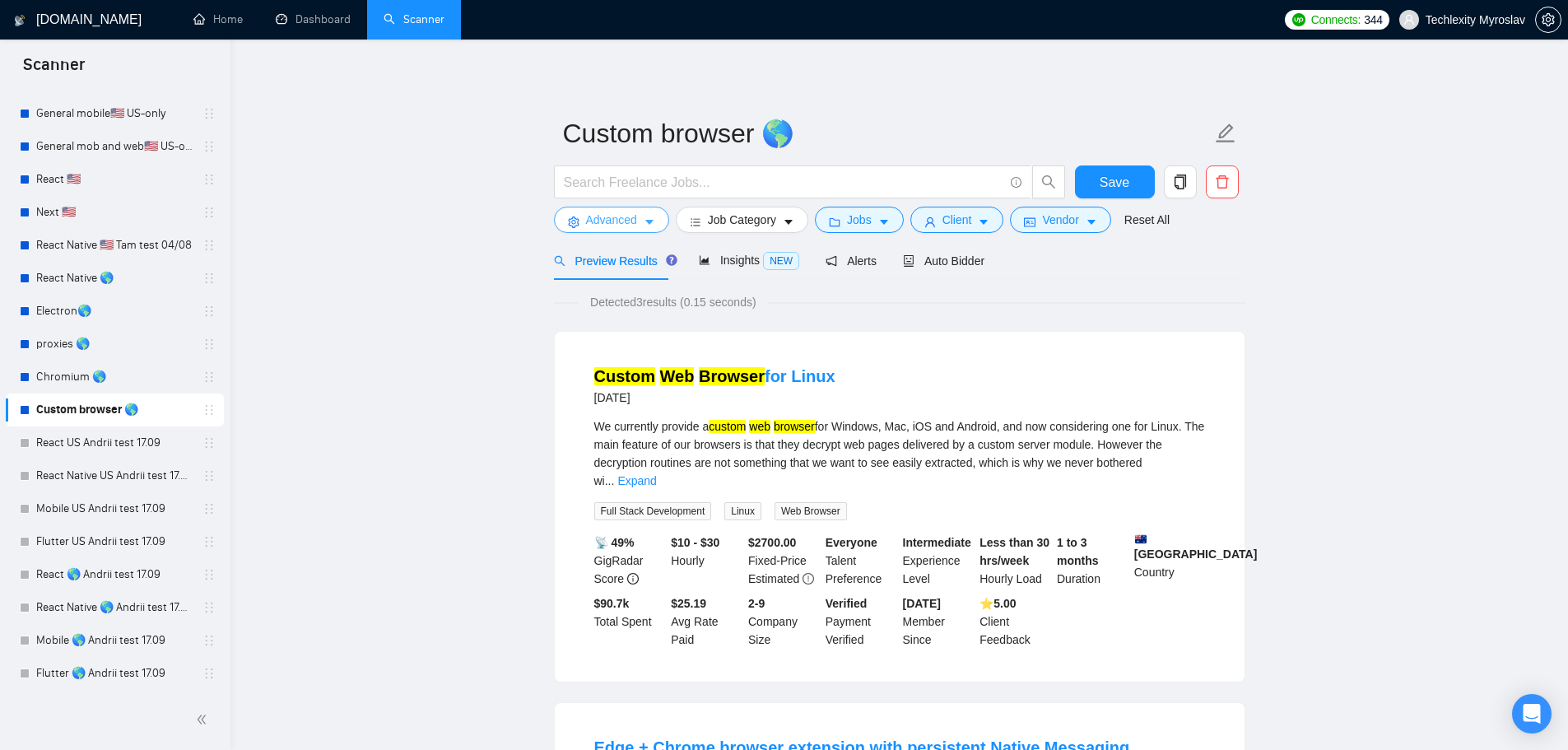
click at [644, 222] on icon "caret-down" at bounding box center [649, 223] width 12 height 12
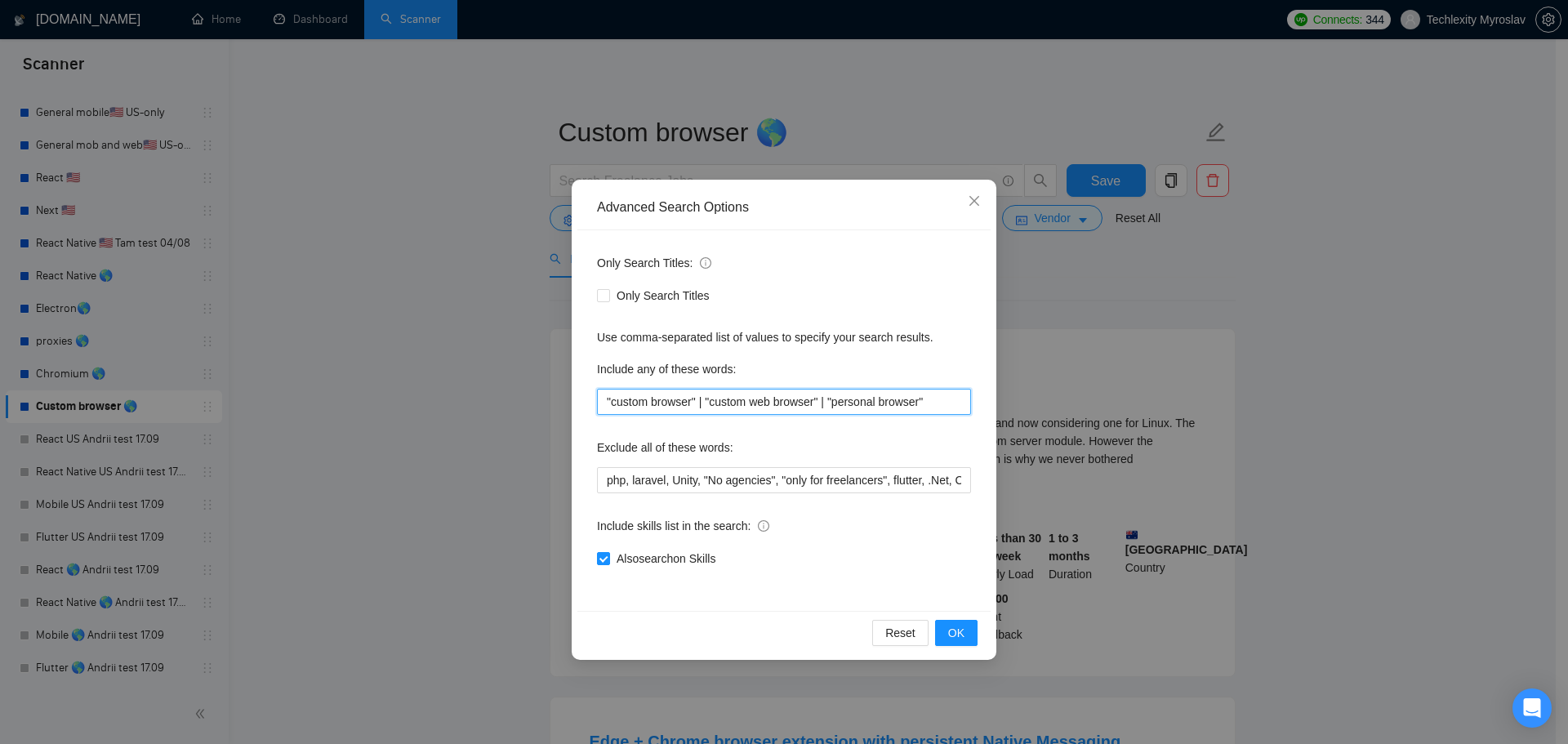
click at [715, 410] on input ""custom browser" | "custom web browser" | "personal browser"" at bounding box center [784, 401] width 374 height 27
type input ""custom browser" | browser* | "custom web browser" | "personal browser""
click at [957, 639] on span "OK" at bounding box center [956, 632] width 17 height 18
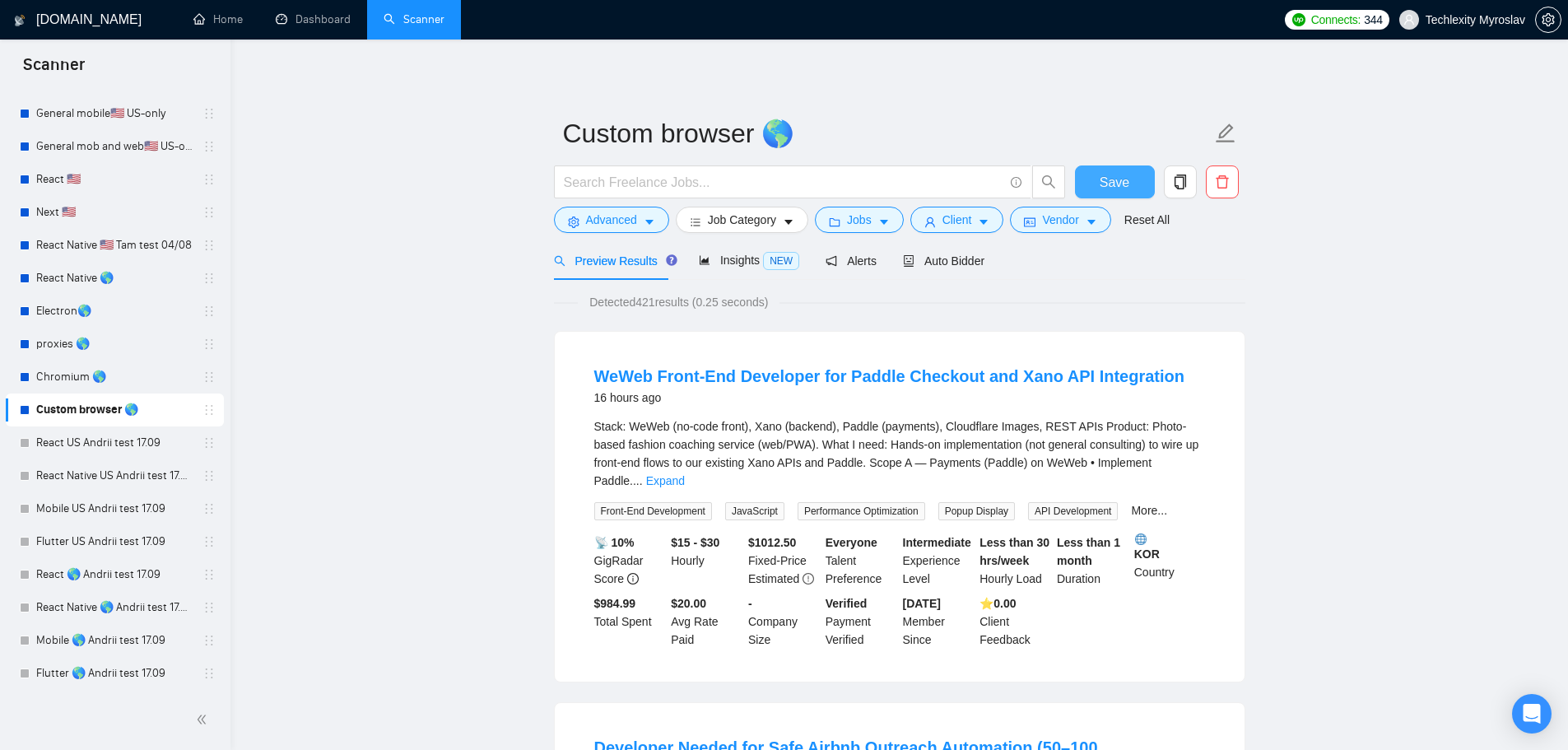
click at [1128, 179] on button "Save" at bounding box center [1115, 181] width 80 height 33
click at [79, 309] on link "Electron🌎" at bounding box center [115, 311] width 156 height 33
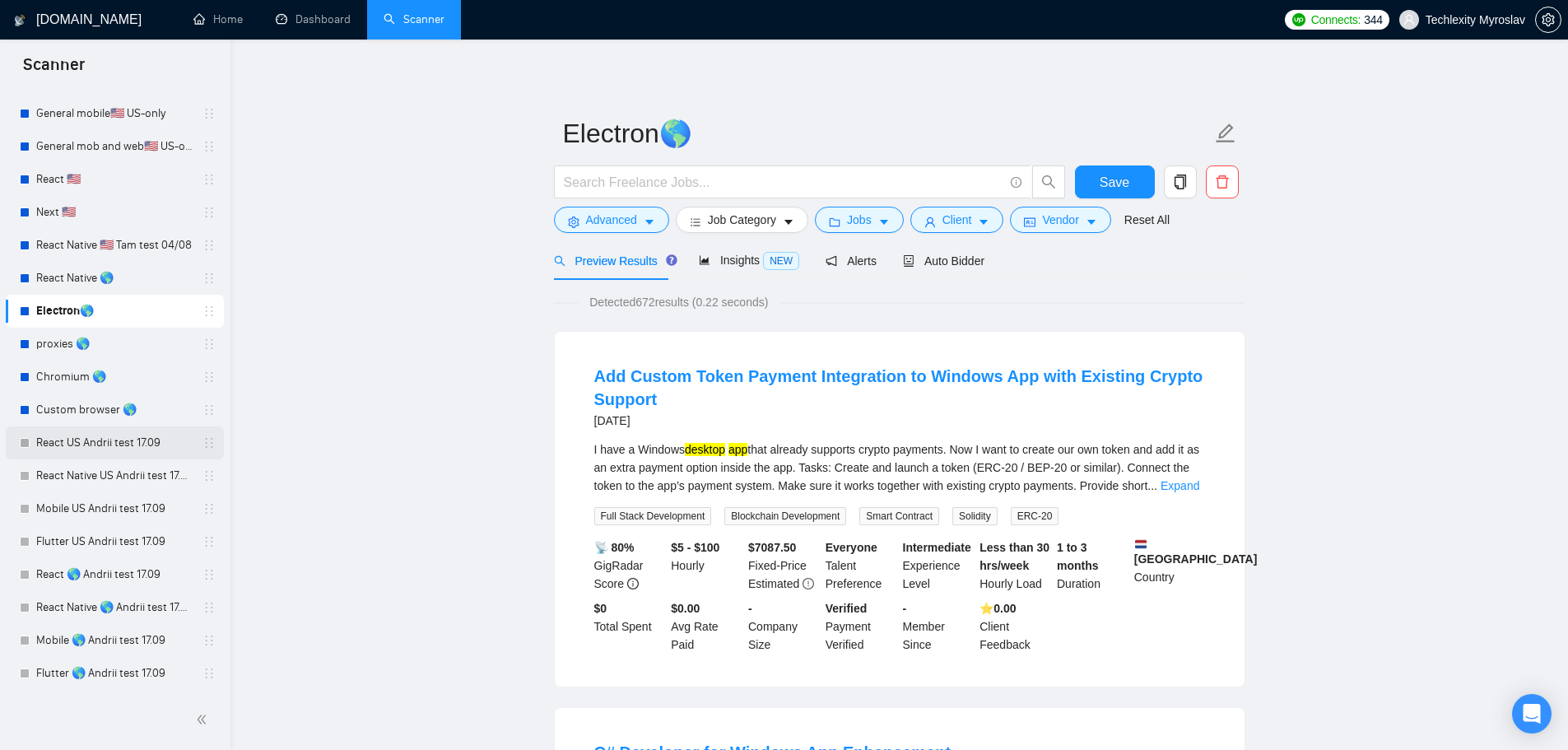
click at [73, 450] on link "React US Andrii test 17.09" at bounding box center [115, 442] width 156 height 33
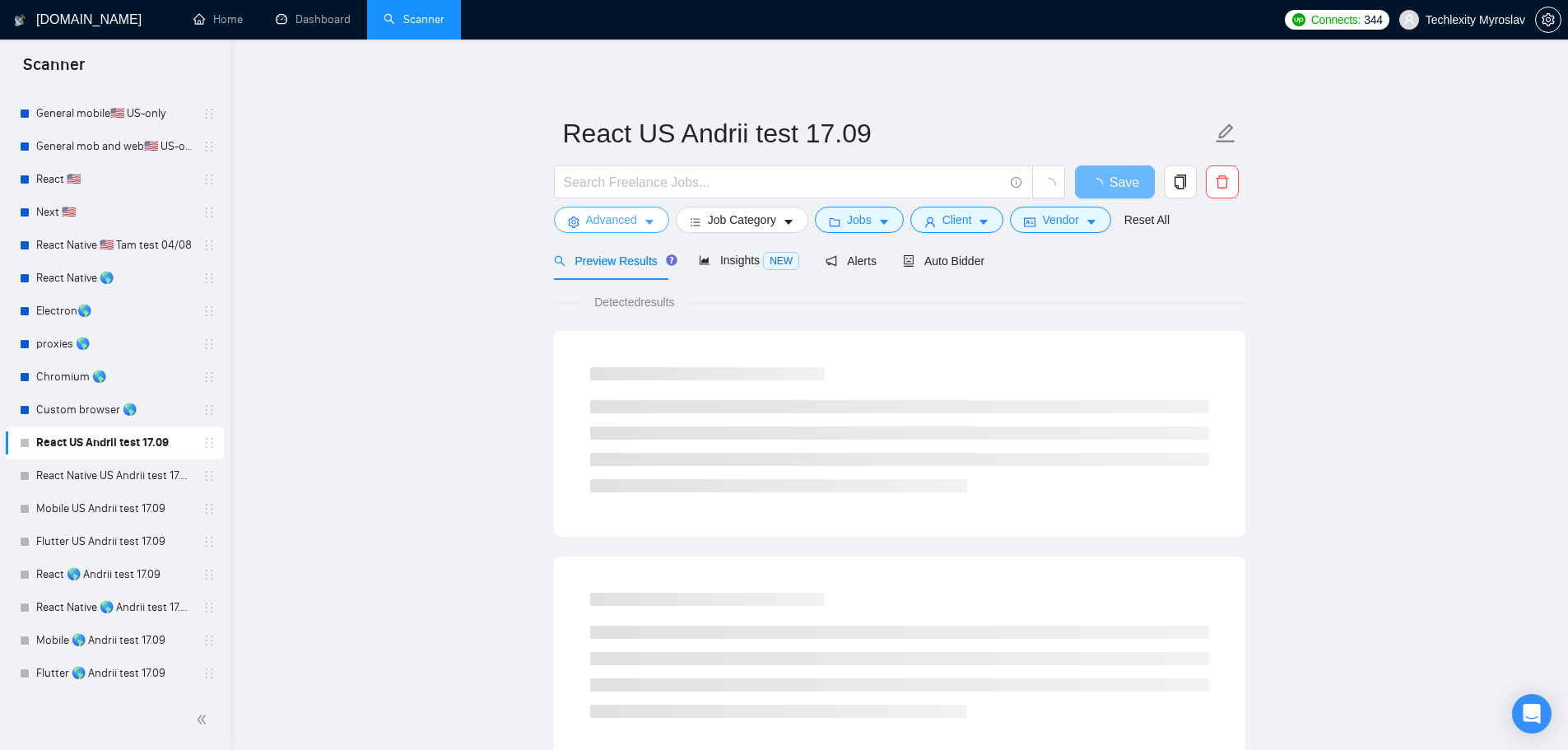
click at [609, 219] on span "Advanced" at bounding box center [612, 220] width 51 height 18
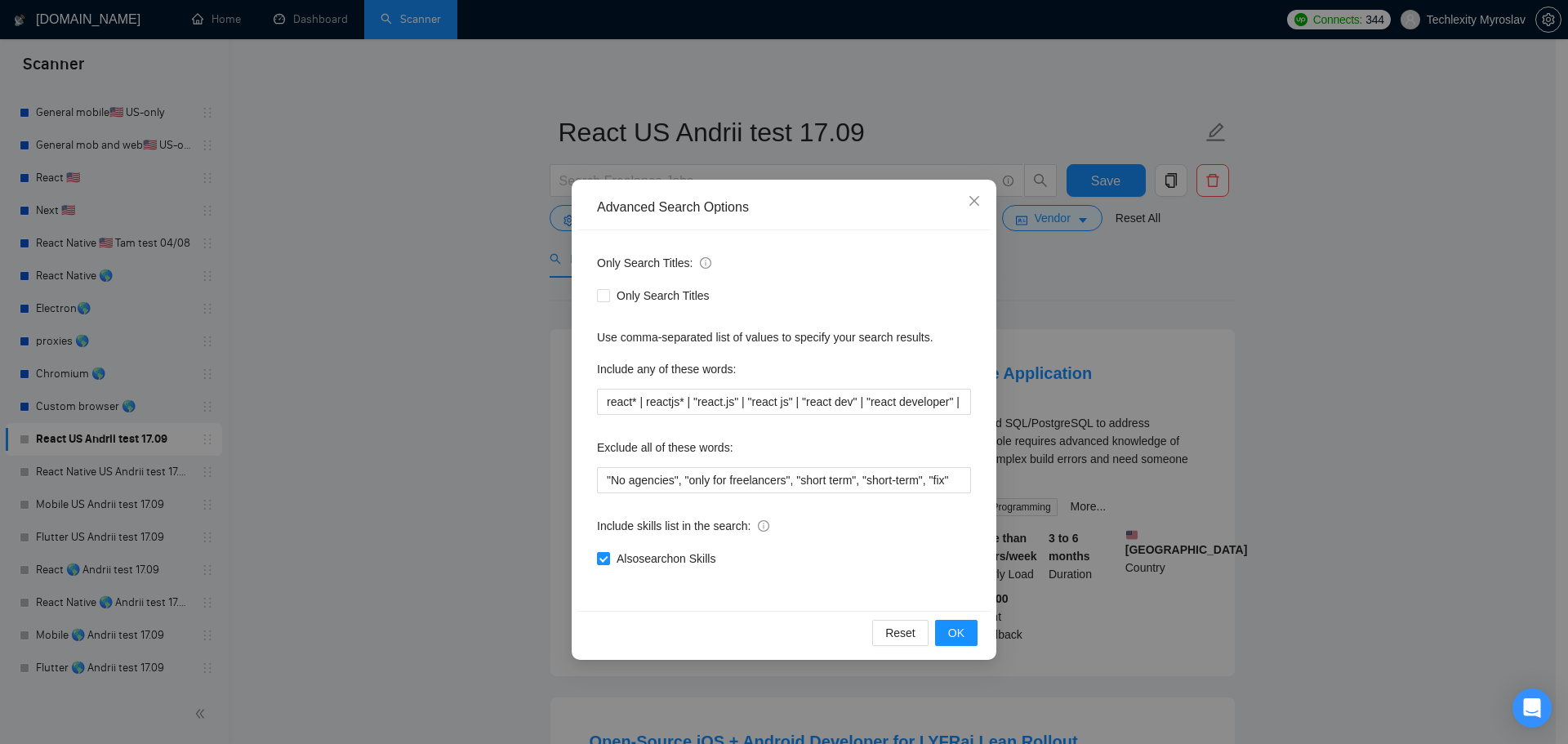
click at [508, 285] on div "Advanced Search Options Only Search Titles: Only Search Titles Use comma-separa…" at bounding box center [784, 372] width 1568 height 744
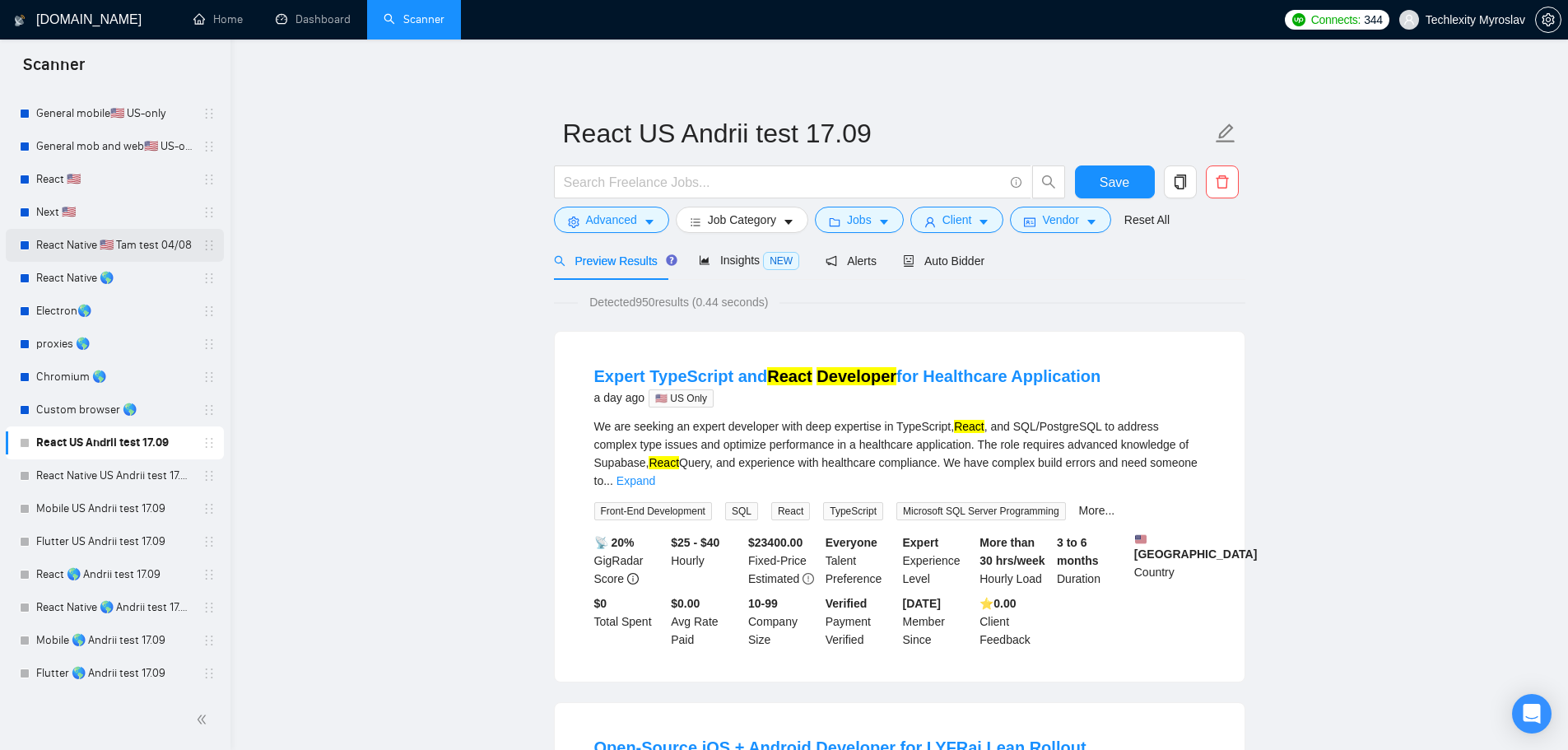
click at [137, 239] on link "React Native 🇺🇸 Tam test 04/08" at bounding box center [115, 244] width 156 height 33
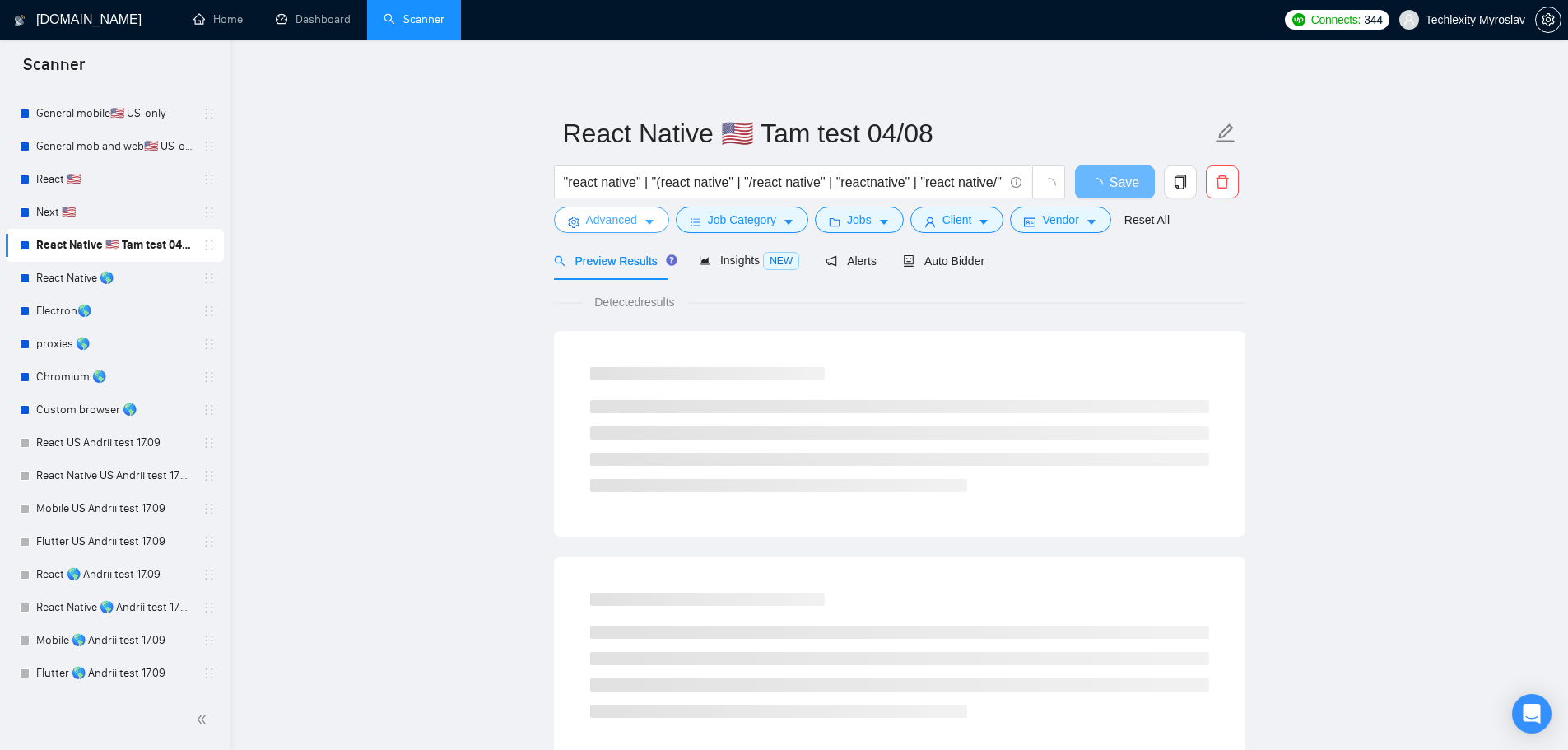
click at [618, 218] on span "Advanced" at bounding box center [612, 220] width 51 height 18
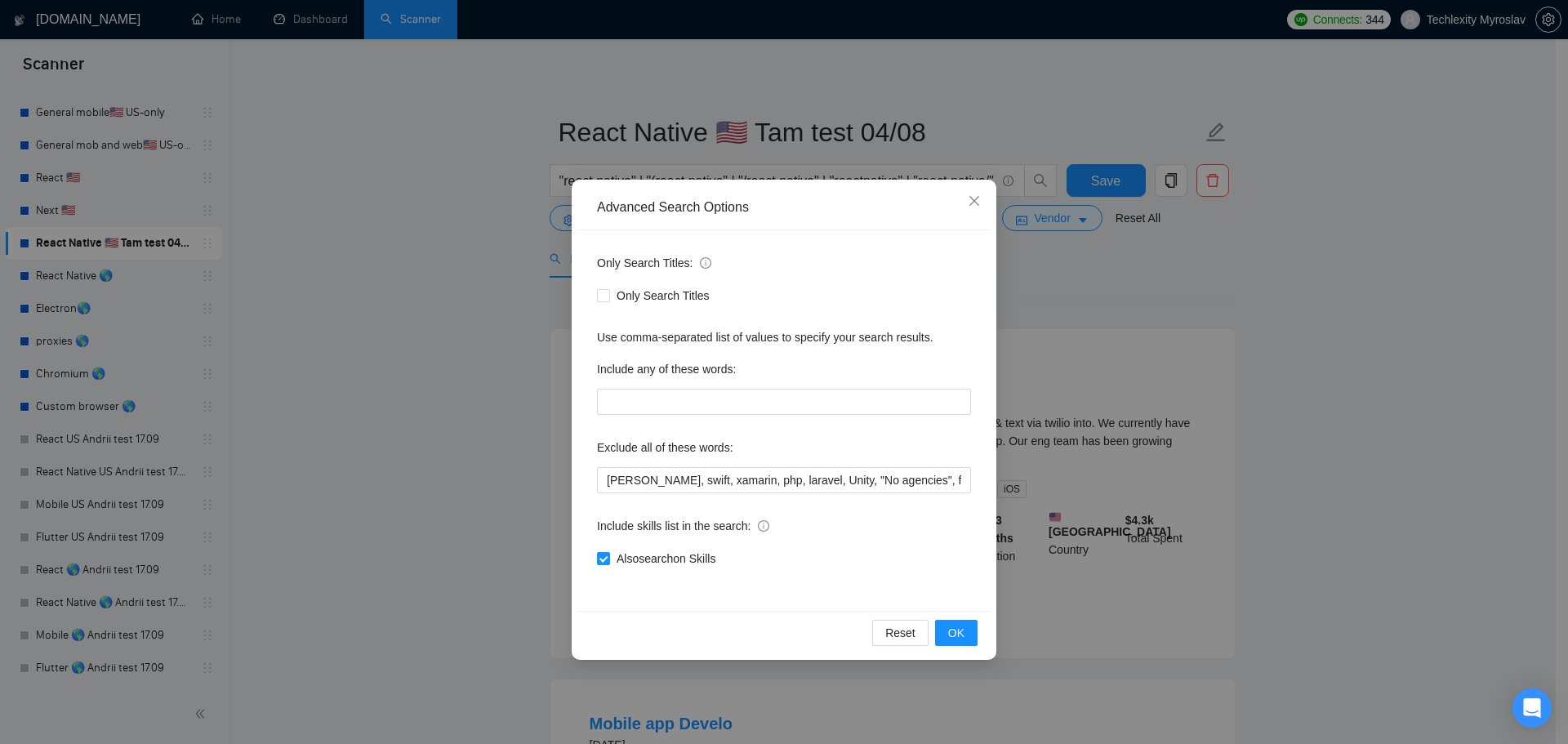
click at [531, 243] on div "Advanced Search Options Only Search Titles: Only Search Titles Use comma-separa…" at bounding box center [784, 372] width 1568 height 744
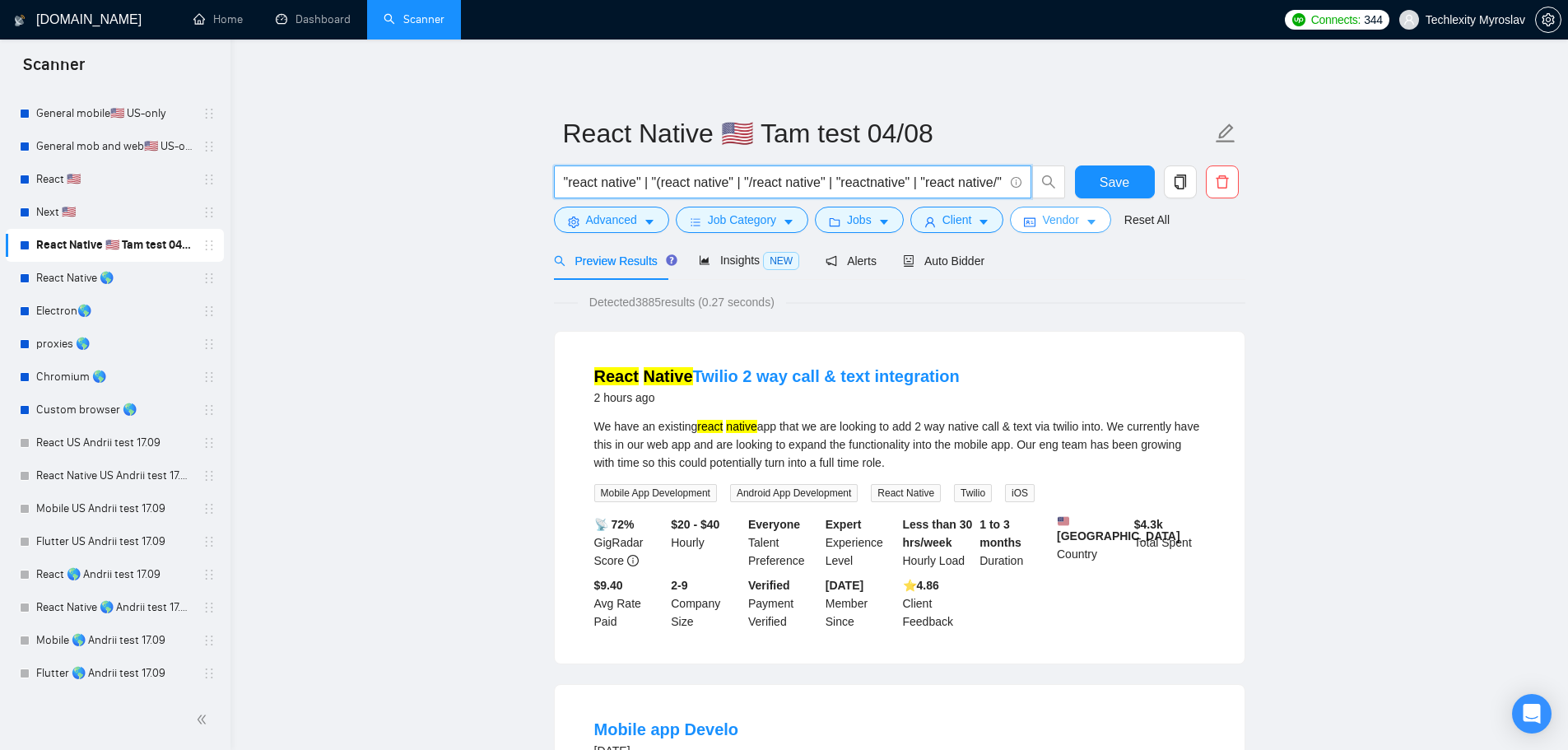
scroll to position [0, 97]
drag, startPoint x: 683, startPoint y: 181, endPoint x: 1039, endPoint y: 208, distance: 357.0
click at [1039, 208] on form "React Native 🇺🇸 Tam test 04/08 "react native" | "(react native" | "/react nativ…" at bounding box center [900, 174] width 692 height 135
click at [903, 182] on input ""react native" | "(react native" | "/react native" | "reactnative" | "react nat…" at bounding box center [784, 182] width 440 height 21
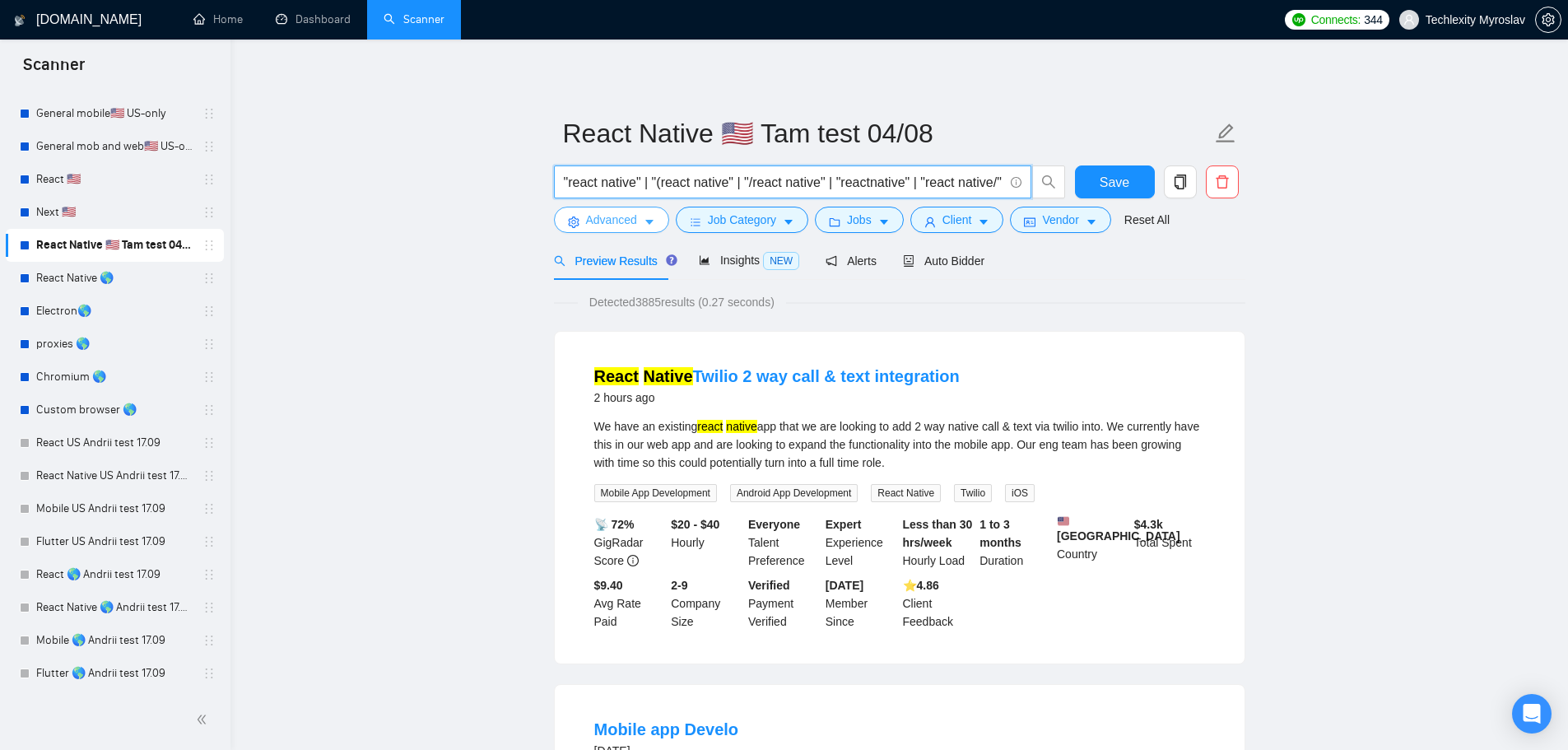
click at [580, 215] on button "Advanced" at bounding box center [612, 220] width 115 height 27
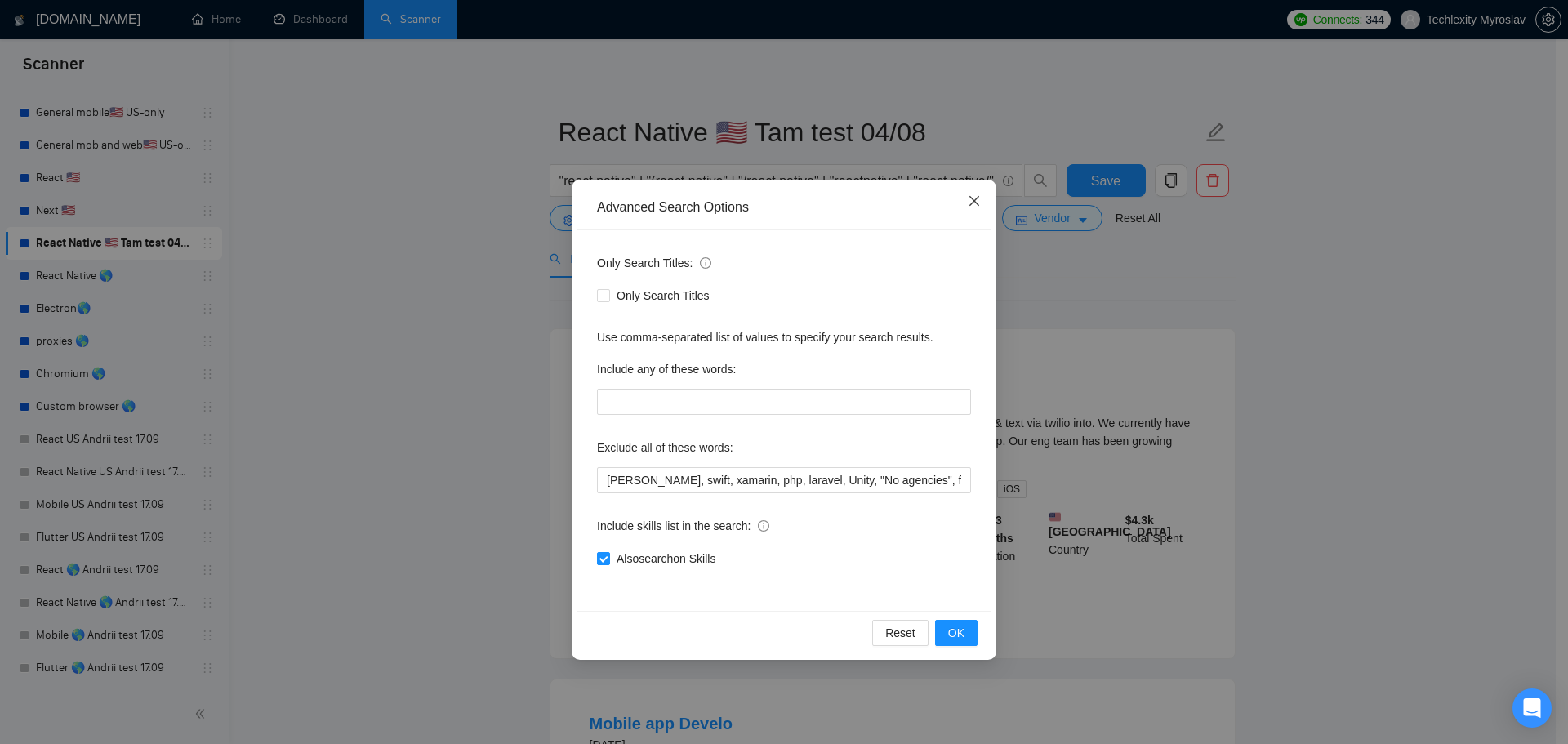
click at [976, 206] on icon "close" at bounding box center [974, 200] width 13 height 13
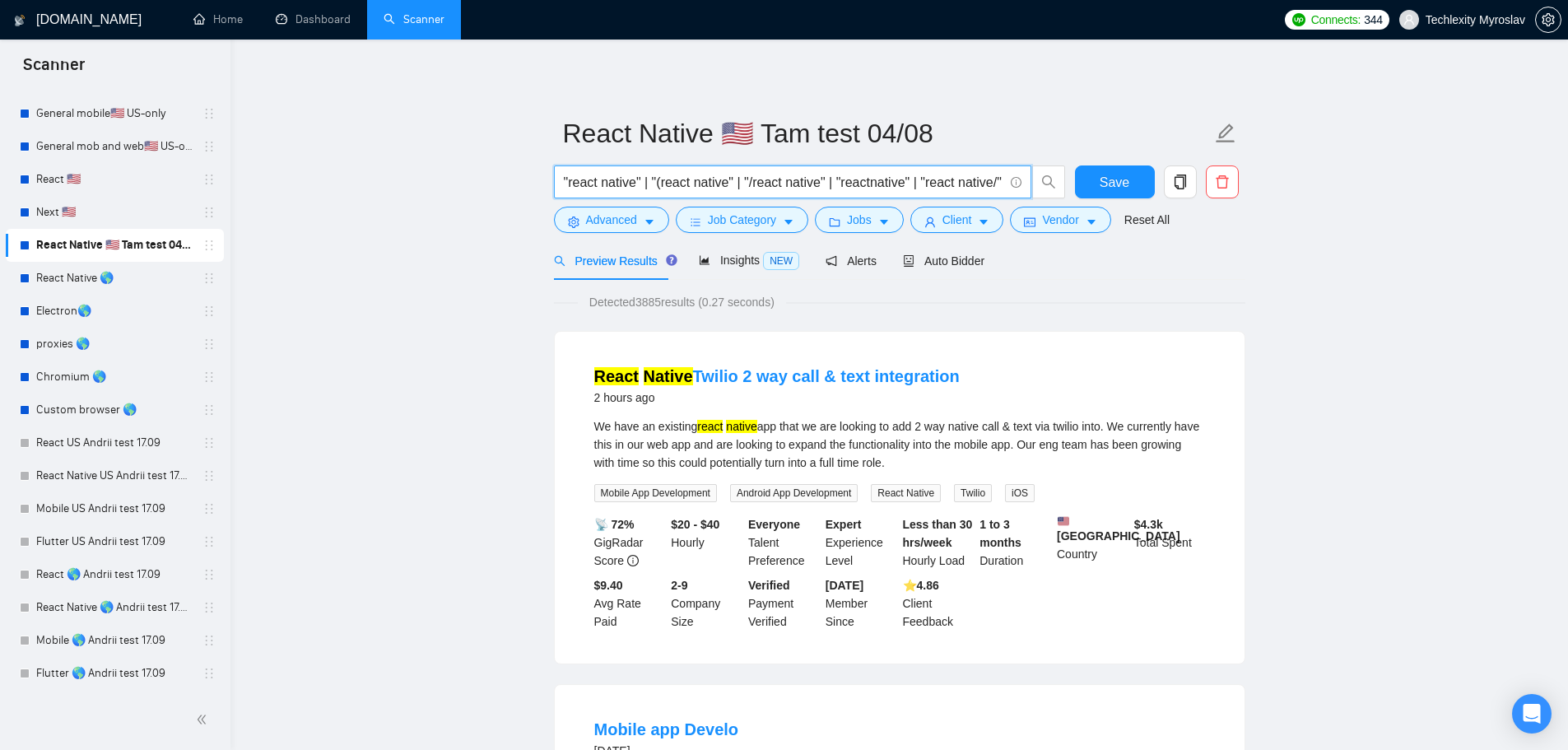
click at [762, 174] on input ""react native" | "(react native" | "/react native" | "reactnative" | "react nat…" at bounding box center [784, 182] width 440 height 21
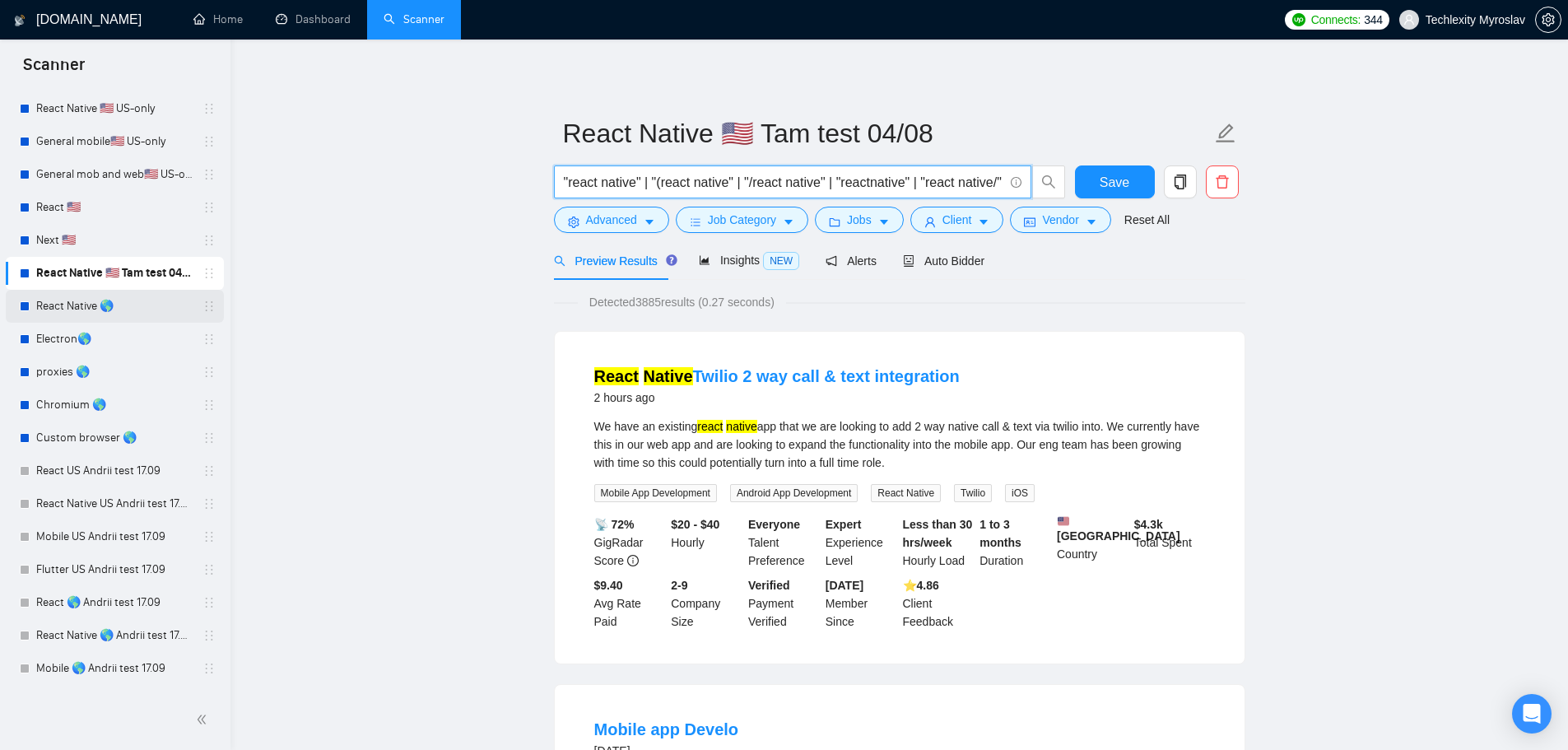
scroll to position [418, 0]
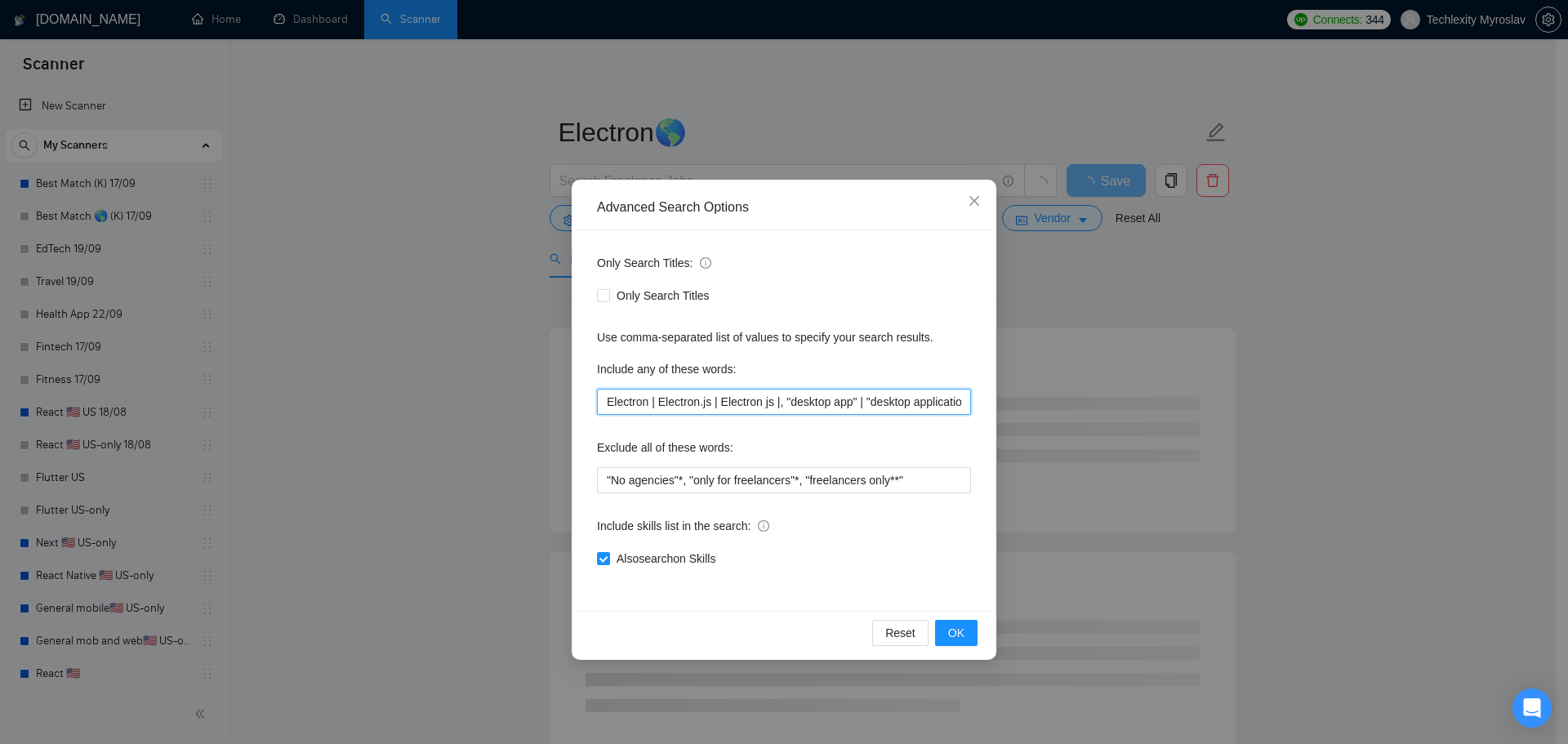
click at [730, 391] on input "Electron | Electron.js | Electron js |, "desktop app" | "desktop application"" at bounding box center [784, 401] width 374 height 27
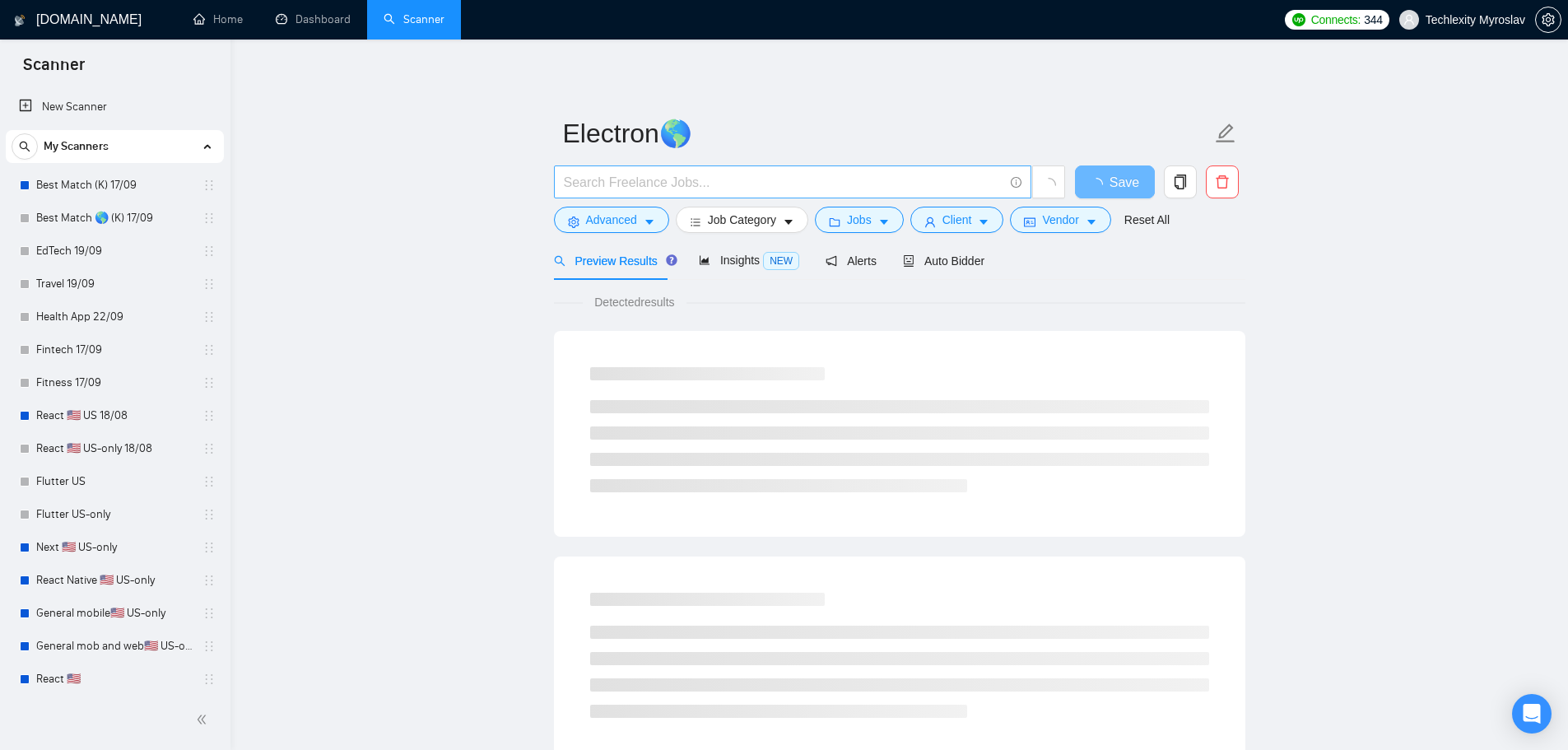
click at [656, 177] on input "text" at bounding box center [784, 182] width 440 height 21
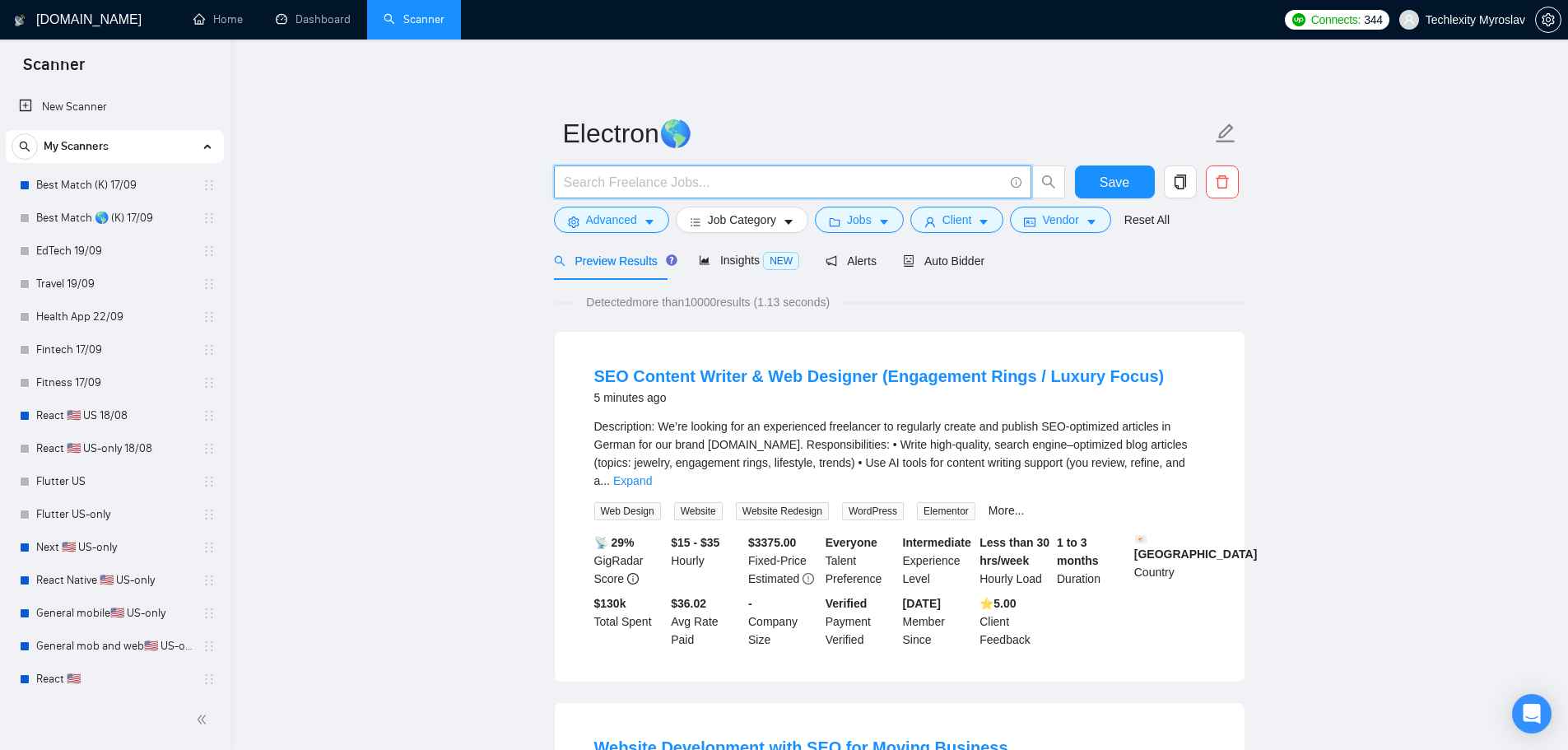
paste input "Electron | Electron.js | Electron js |, "desktop app" | "desktop application""
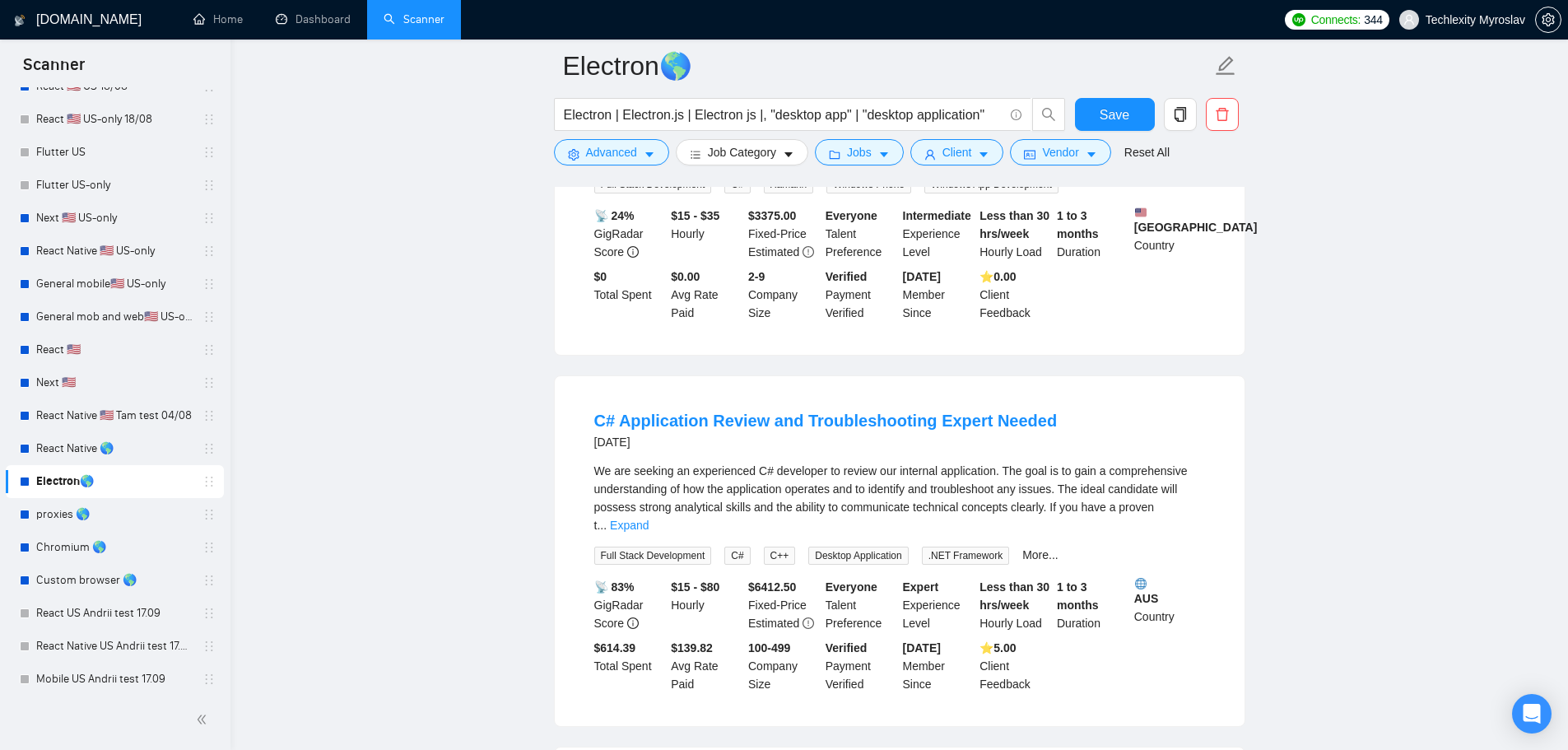
scroll to position [329, 0]
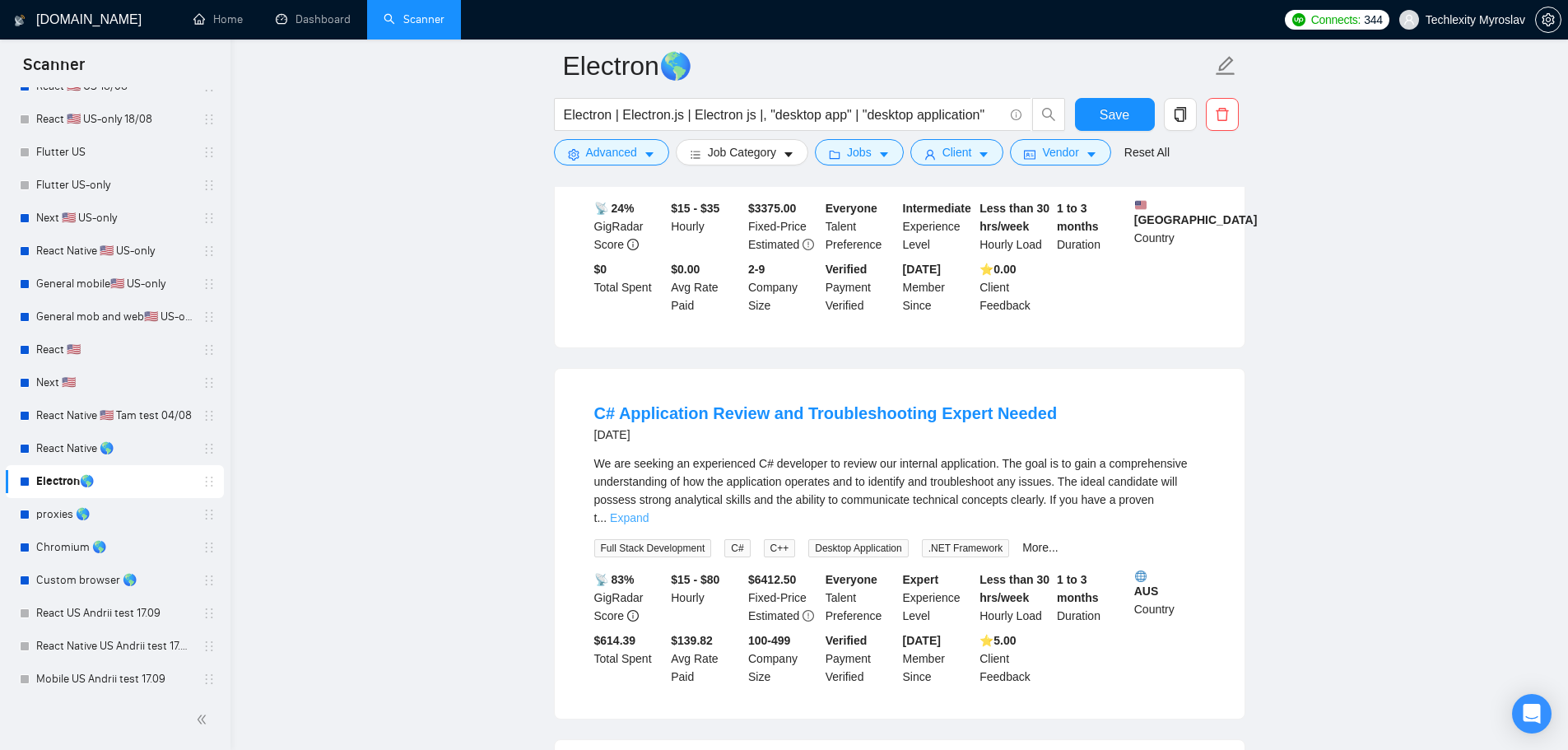
click at [648, 511] on link "Expand" at bounding box center [629, 516] width 39 height 13
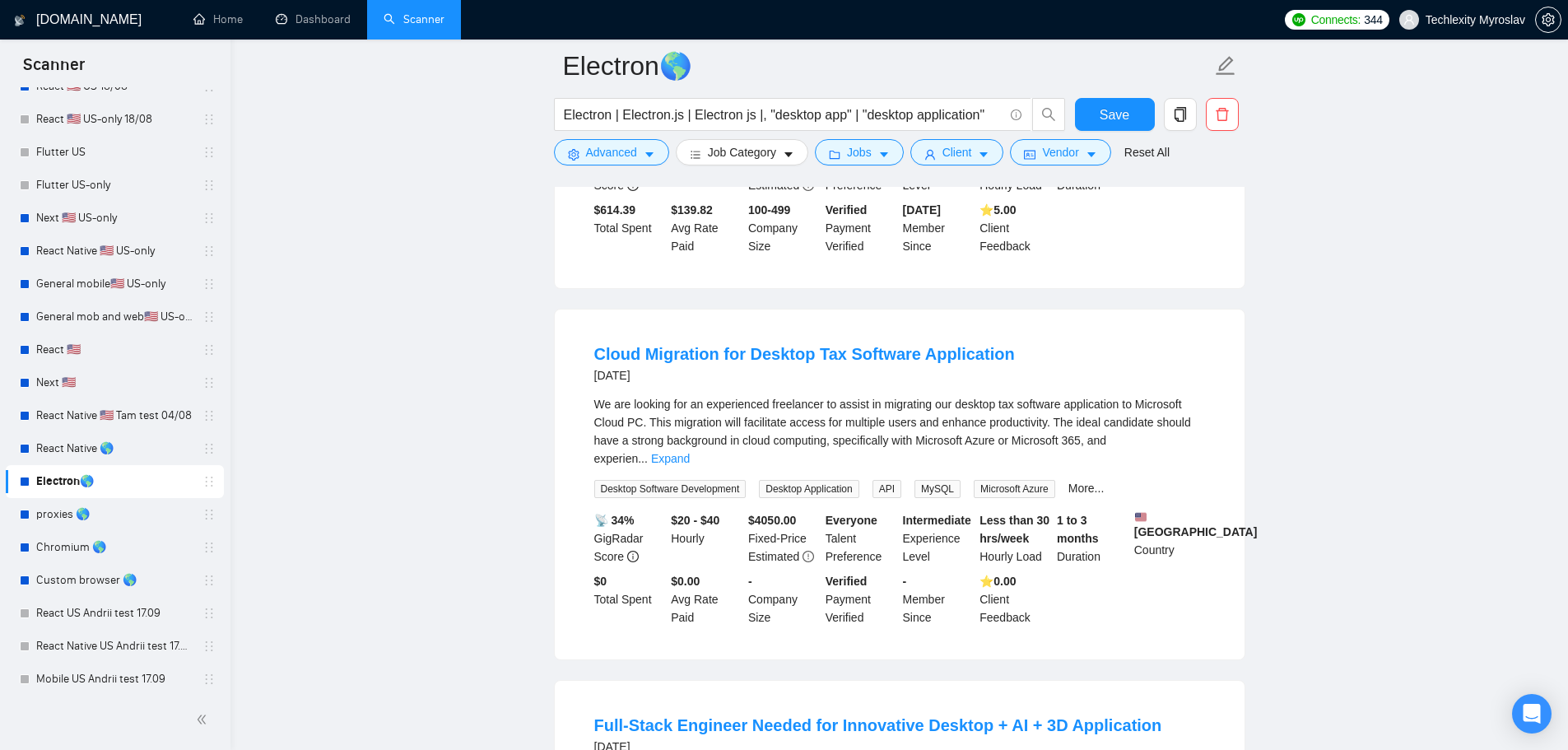
scroll to position [823, 0]
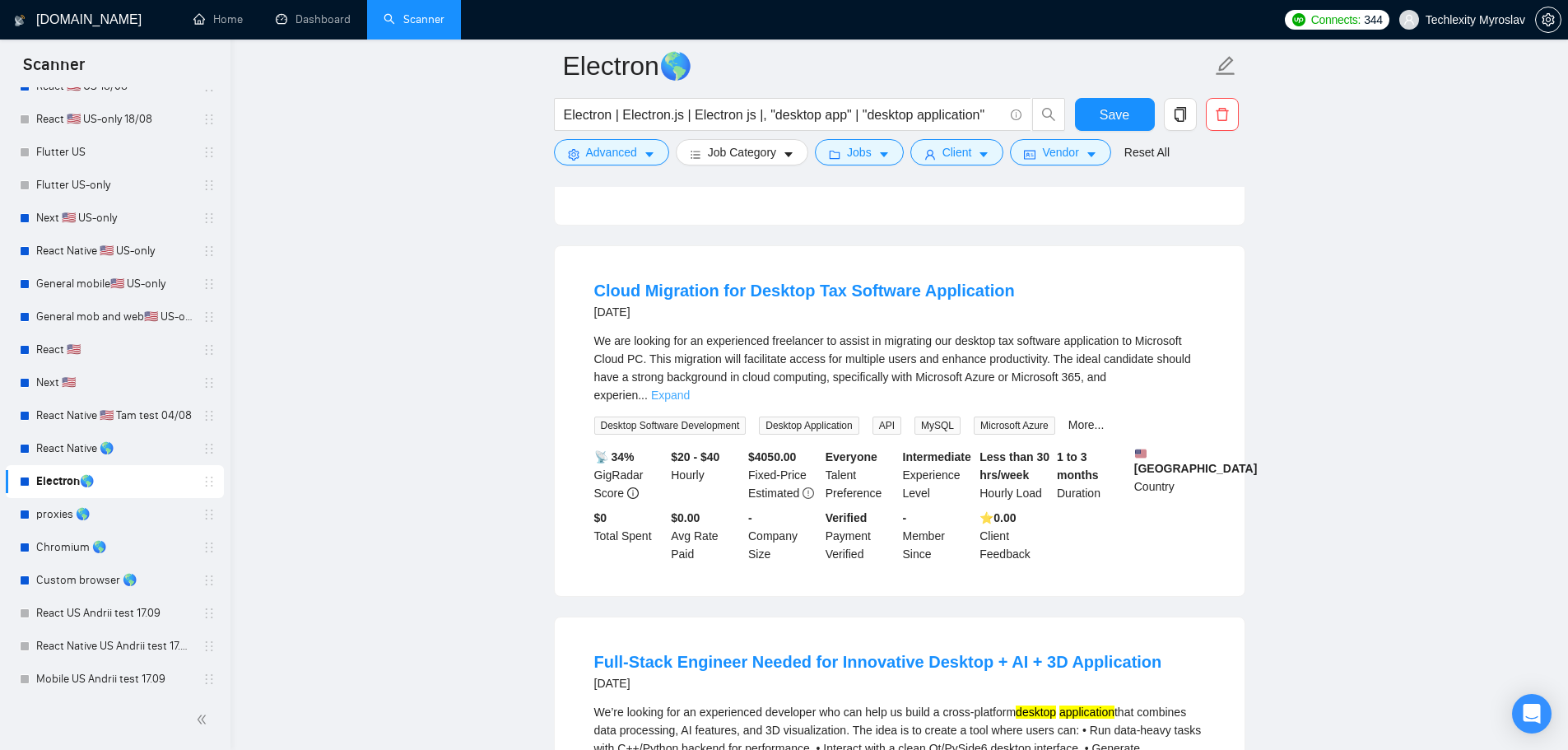
click at [690, 389] on link "Expand" at bounding box center [670, 395] width 39 height 13
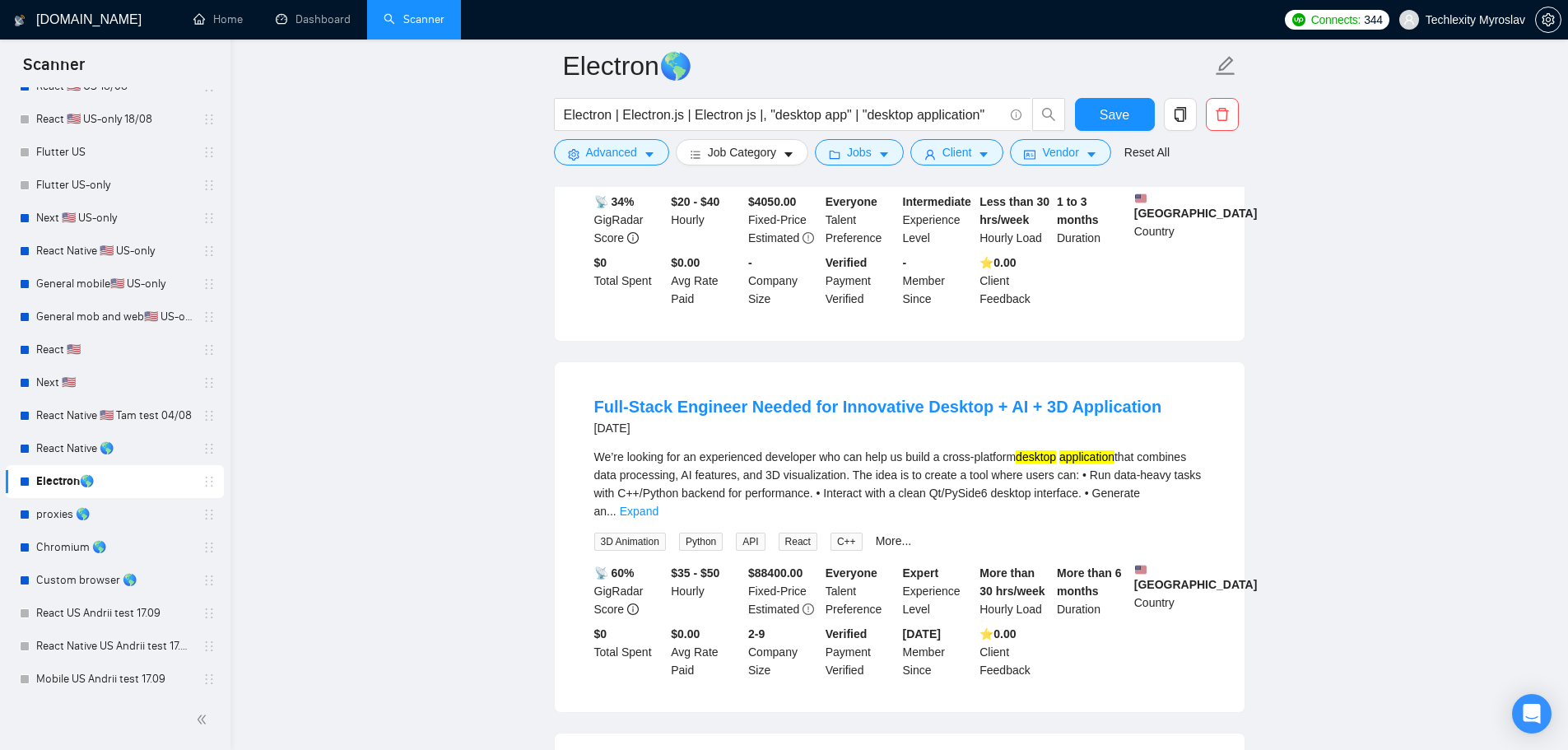
scroll to position [1152, 0]
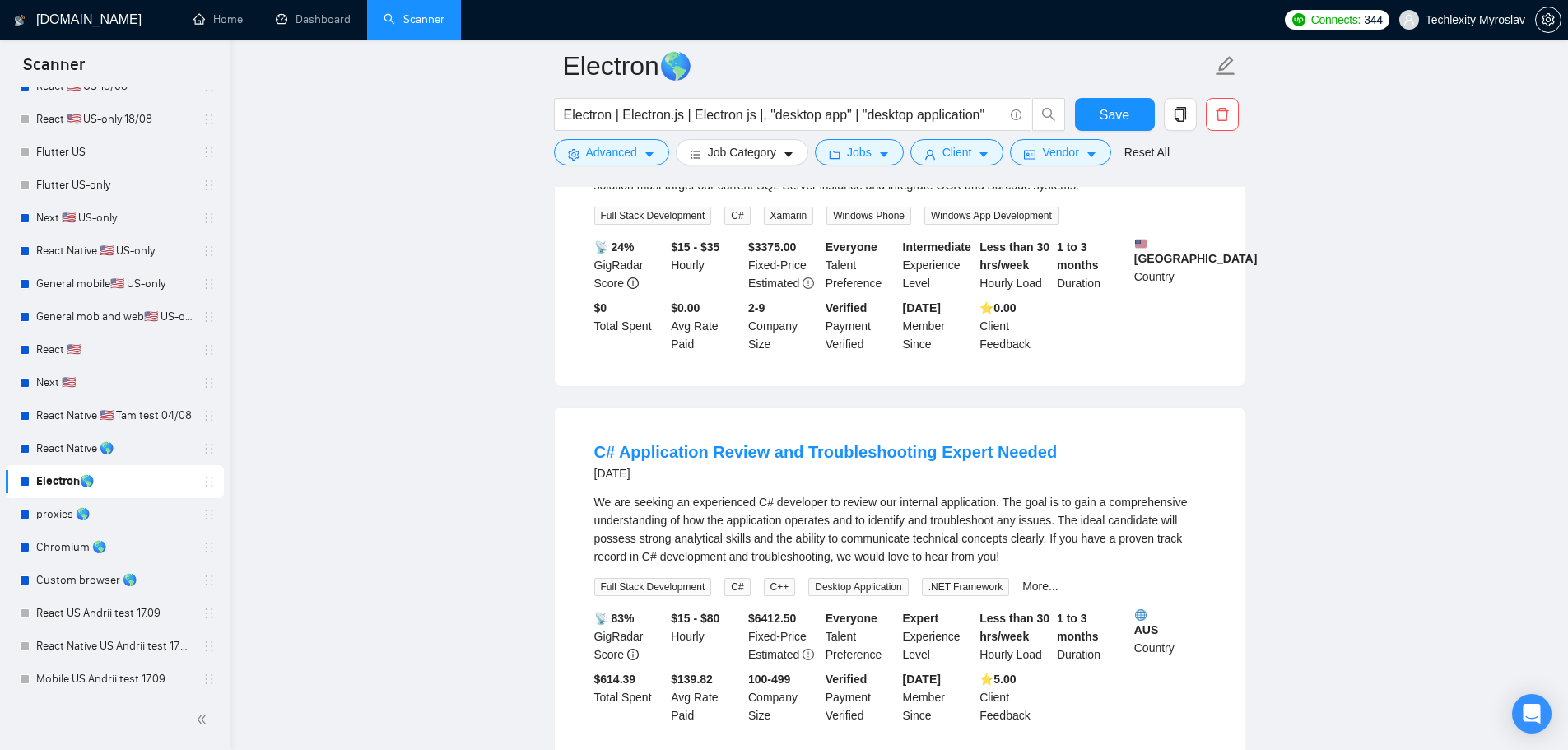
drag, startPoint x: 1036, startPoint y: 492, endPoint x: 1178, endPoint y: 660, distance: 220.0
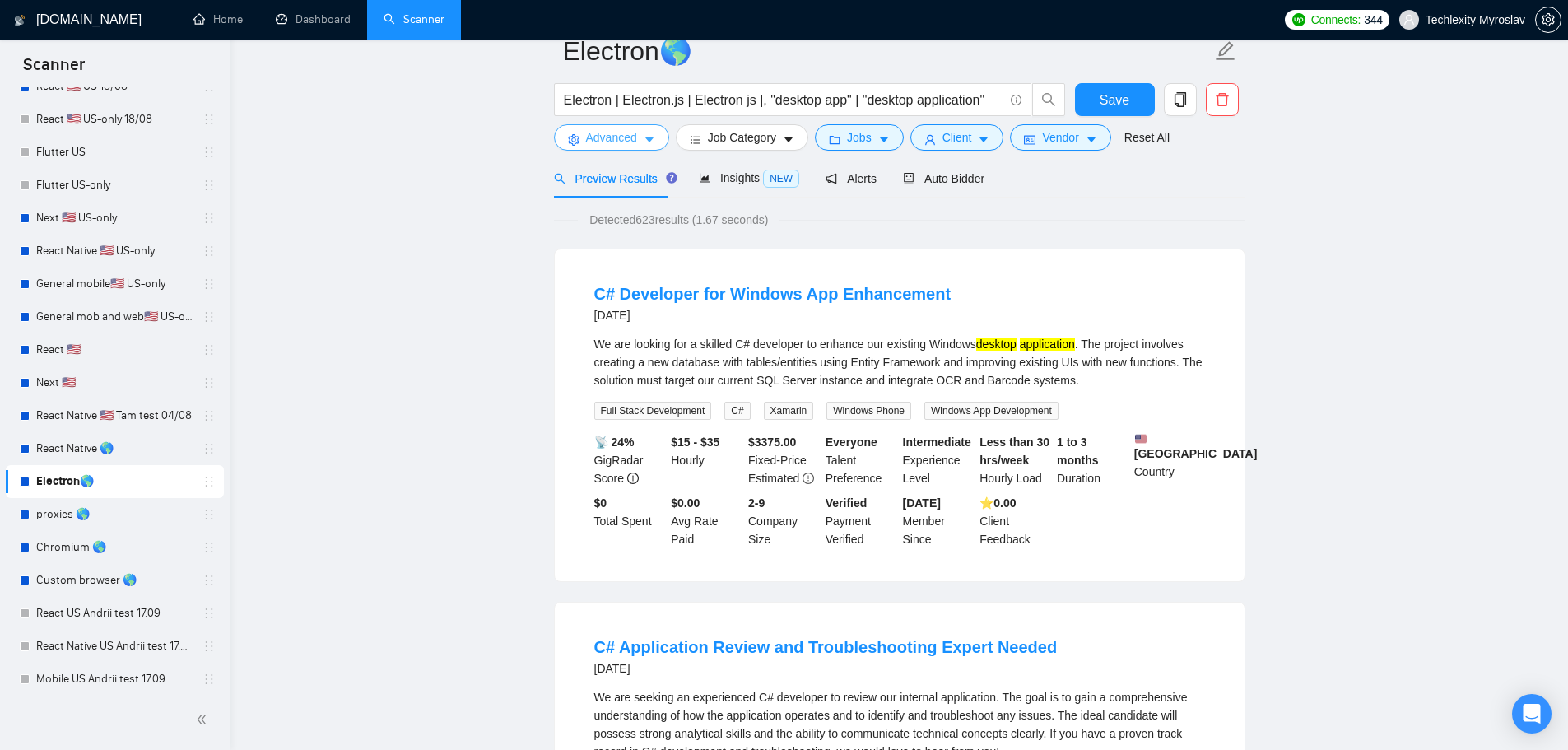
scroll to position [0, 0]
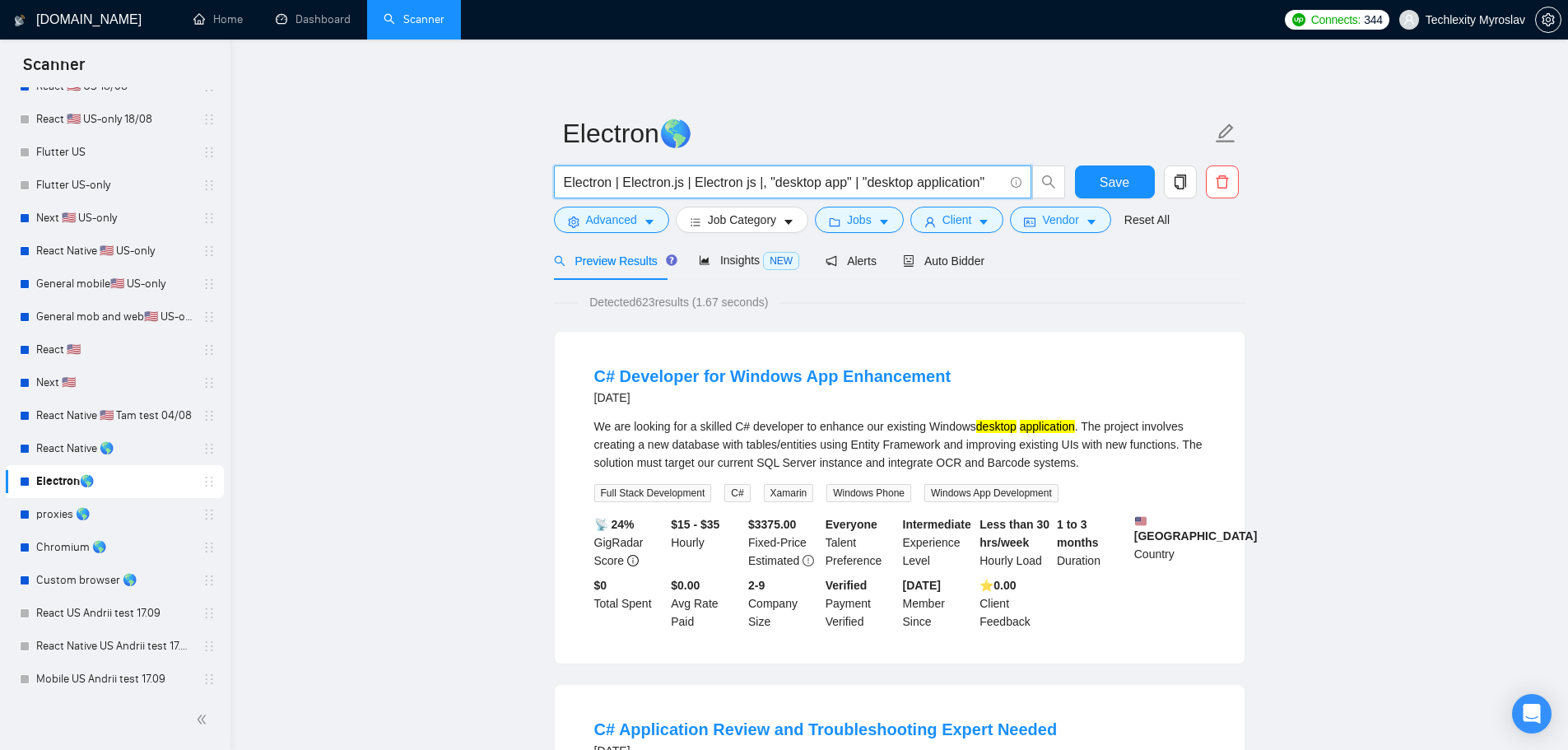
click at [564, 183] on input "Electron | Electron.js | Electron js |, "desktop app" | "desktop application"" at bounding box center [784, 182] width 440 height 21
click at [622, 180] on input "Electron | Electron.js | Electron js |, "desktop app" | "desktop application"" at bounding box center [784, 182] width 440 height 21
click at [686, 183] on input "Electron | "Electron.js | Electron js |, "desktop app" | "desktop application"" at bounding box center [784, 182] width 440 height 21
click at [702, 183] on input "Electron | "Electron.js" | Electron js |, "desktop app" | "desktop application"" at bounding box center [784, 182] width 440 height 21
click at [764, 182] on input "Electron | "Electron.js" | "Electron js |, "desktop app" | "desktop application"" at bounding box center [784, 182] width 440 height 21
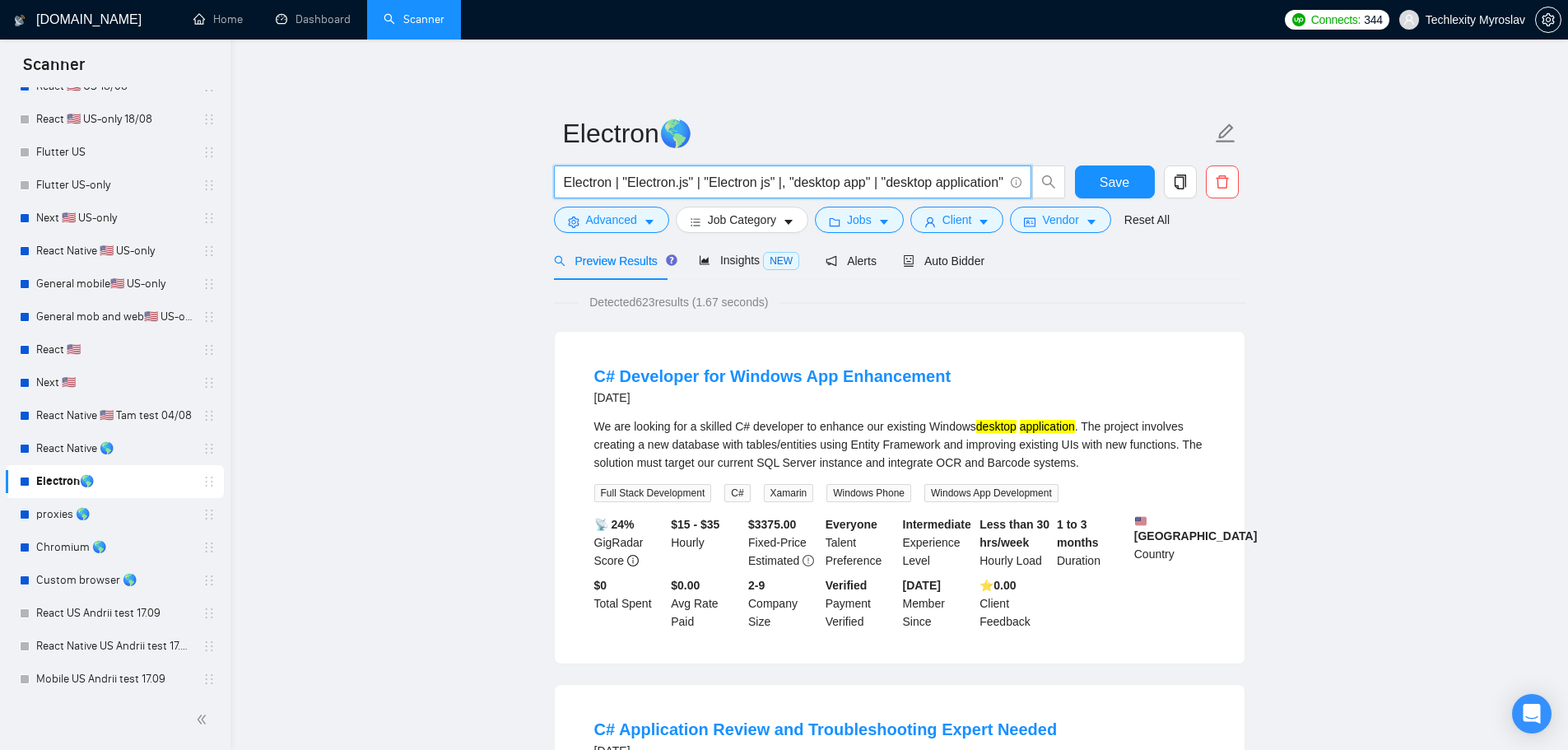
click at [777, 185] on input "Electron | "Electron.js" | "Electron js" |, "desktop app" | "desktop applicatio…" at bounding box center [784, 182] width 440 height 21
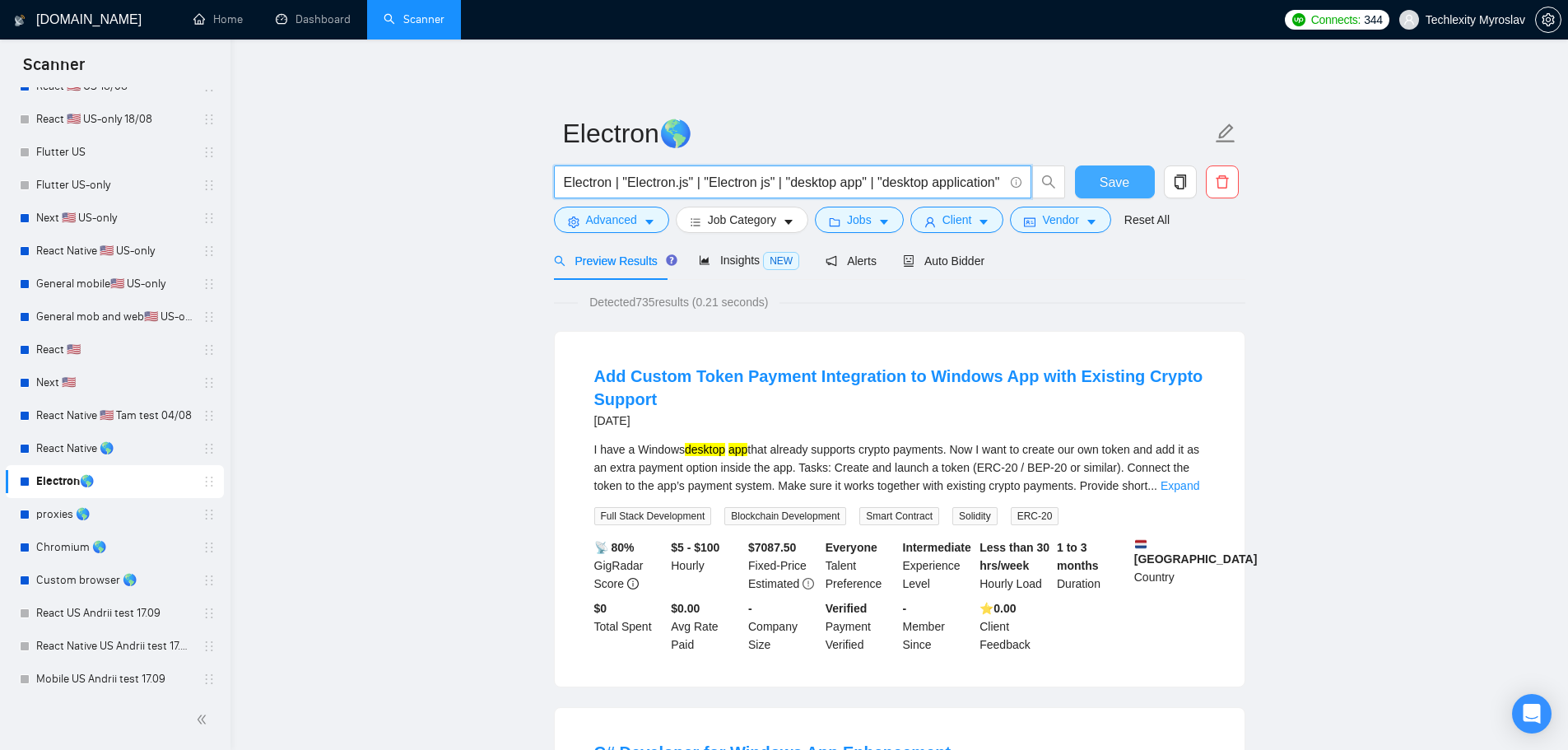
type input "Electron | "Electron.js" | "Electron js" | "desktop app" | "desktop application""
click at [1118, 181] on span "Save" at bounding box center [1115, 182] width 30 height 21
drag, startPoint x: 906, startPoint y: 188, endPoint x: 1087, endPoint y: 192, distance: 181.0
click at [1093, 192] on div "Electron | "Electron.js" | "Electron js" | "desktop app" | "desktop application…" at bounding box center [896, 186] width 692 height 42
click at [782, 182] on input "Electron | "Electron.js" | "Electron js" | "desktop app" | "desktop application"" at bounding box center [784, 182] width 440 height 21
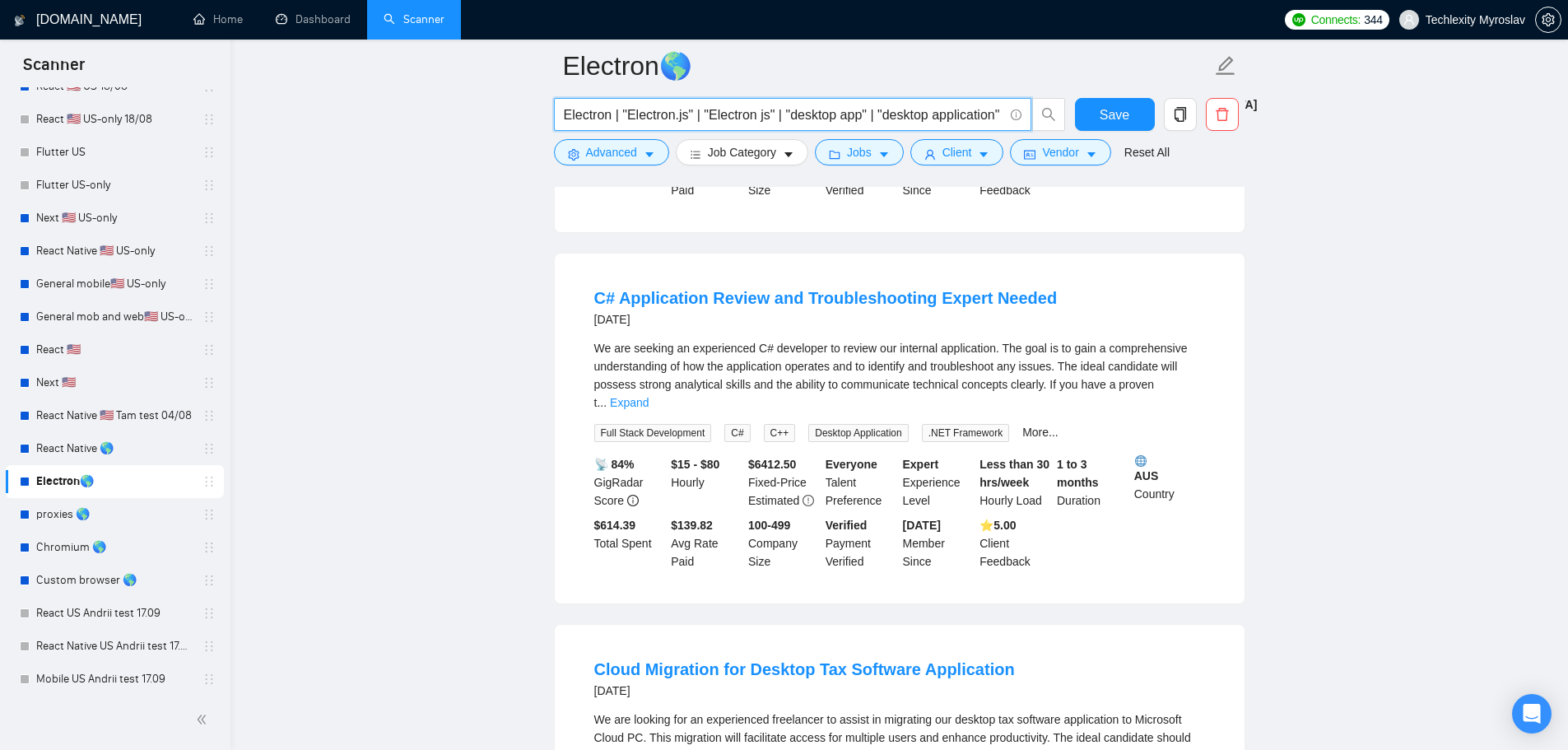
scroll to position [823, 0]
click at [648, 394] on link "Expand" at bounding box center [629, 400] width 39 height 13
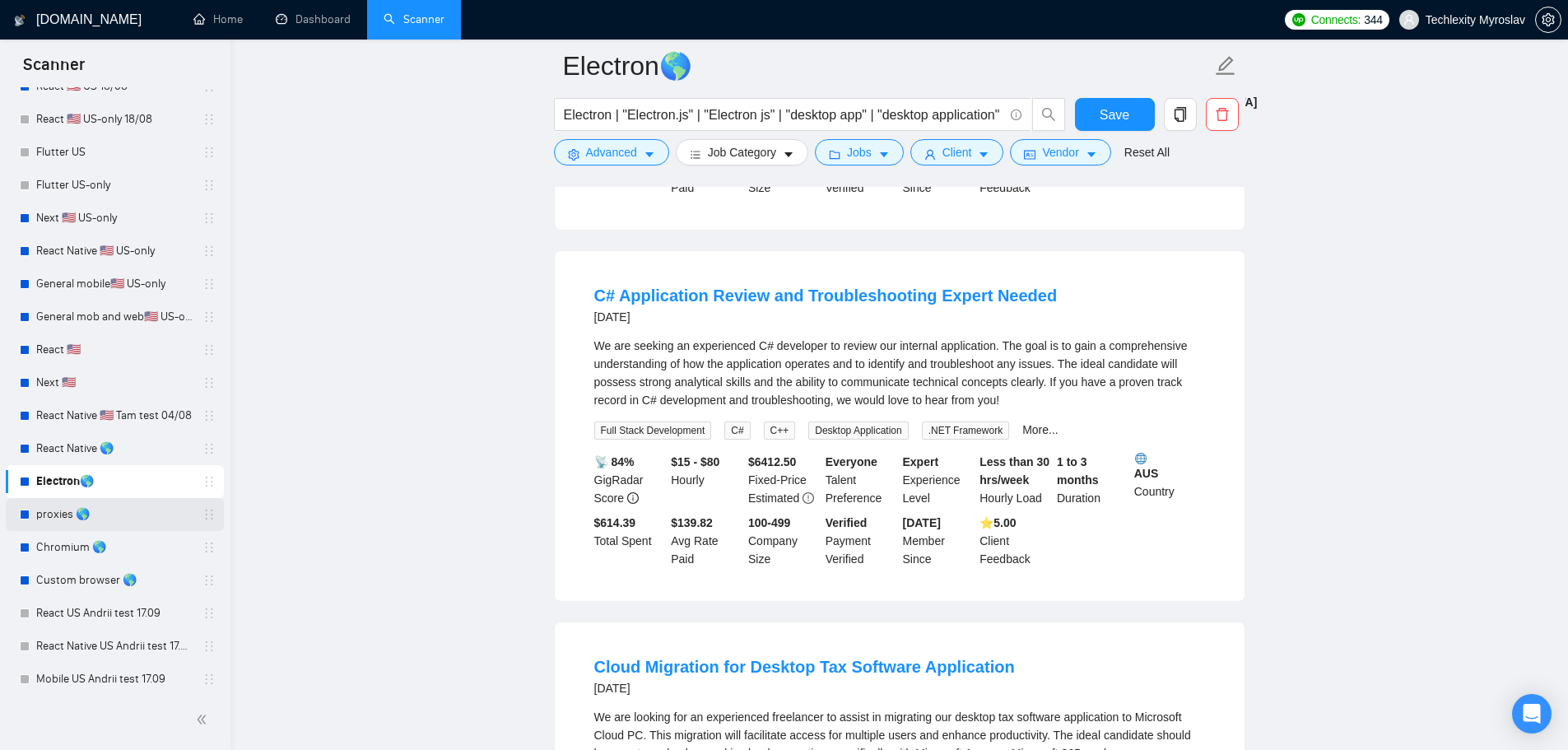
click at [117, 516] on link "proxies 🌎" at bounding box center [115, 514] width 156 height 33
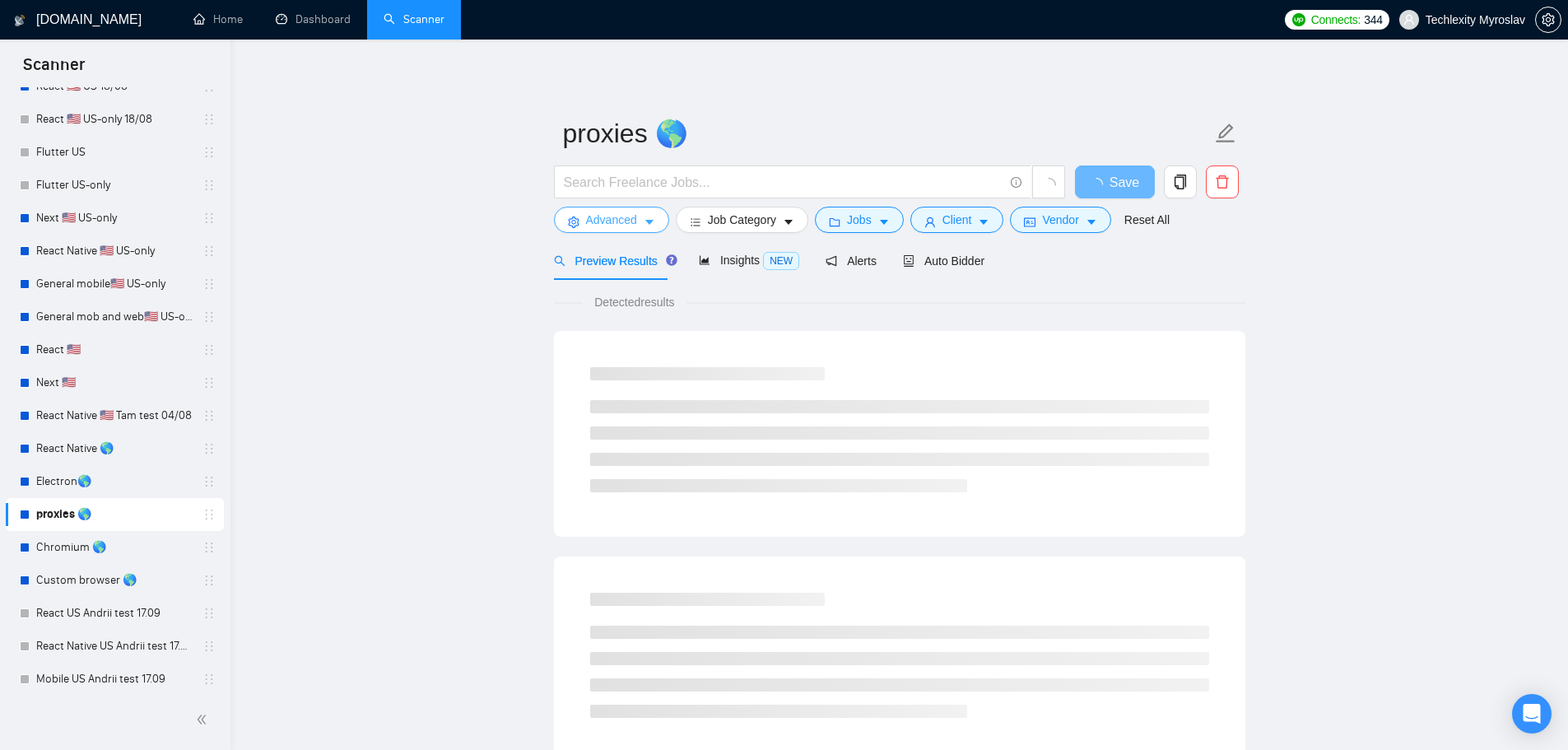
click at [615, 218] on span "Advanced" at bounding box center [612, 220] width 51 height 18
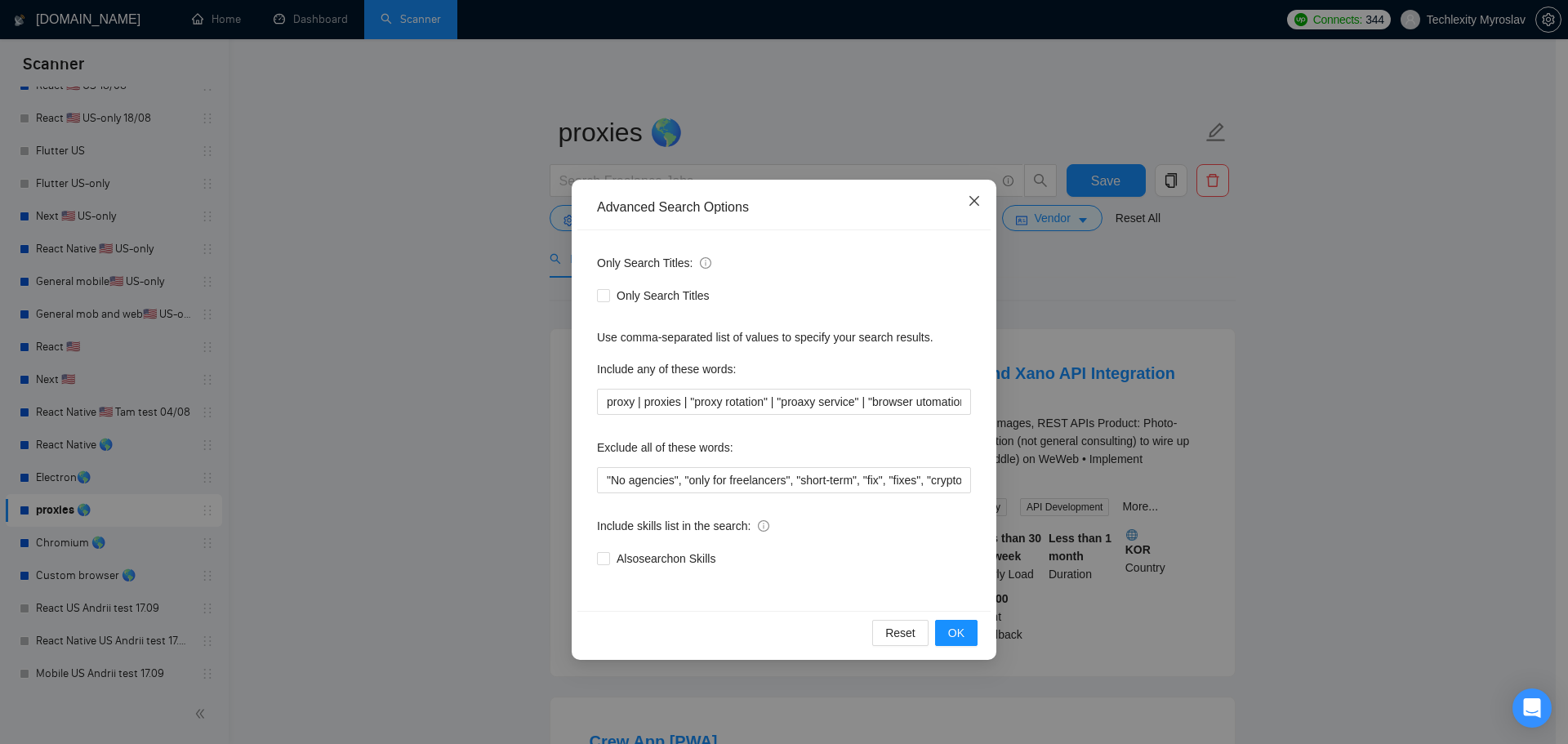
click at [967, 199] on span "Close" at bounding box center [974, 201] width 44 height 44
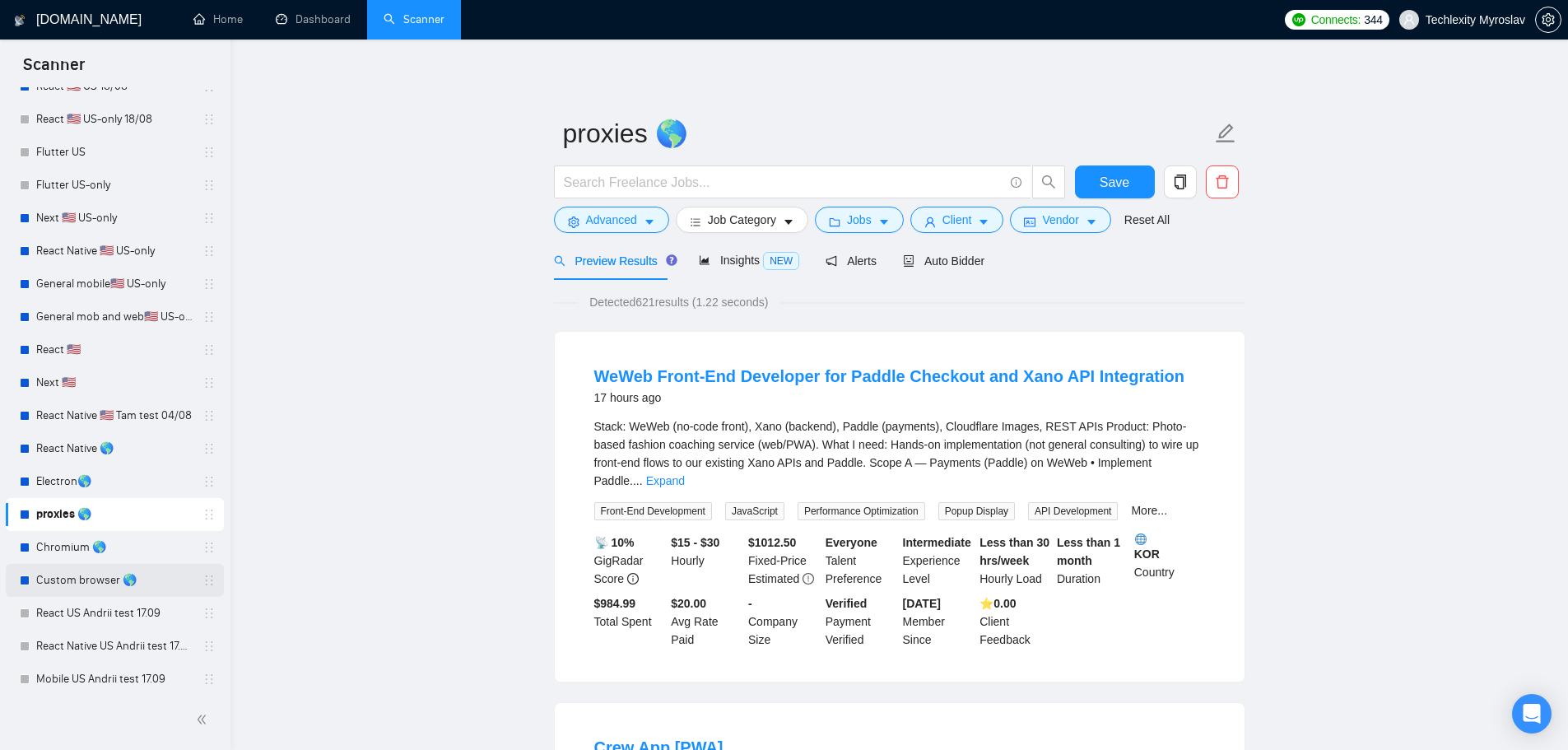
click at [137, 583] on link "Custom browser 🌎" at bounding box center [115, 580] width 156 height 33
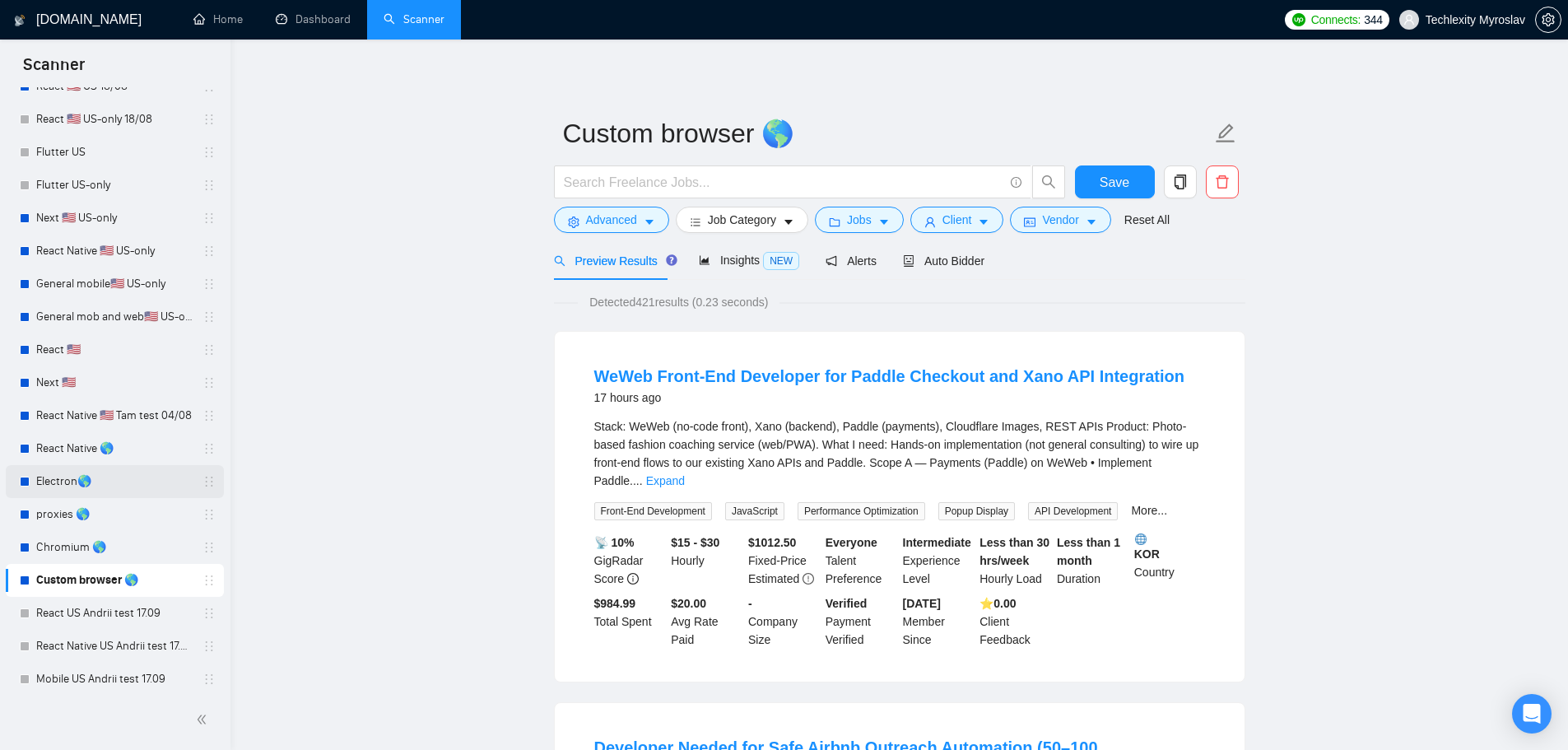
click at [90, 483] on link "Electron🌎" at bounding box center [115, 481] width 156 height 33
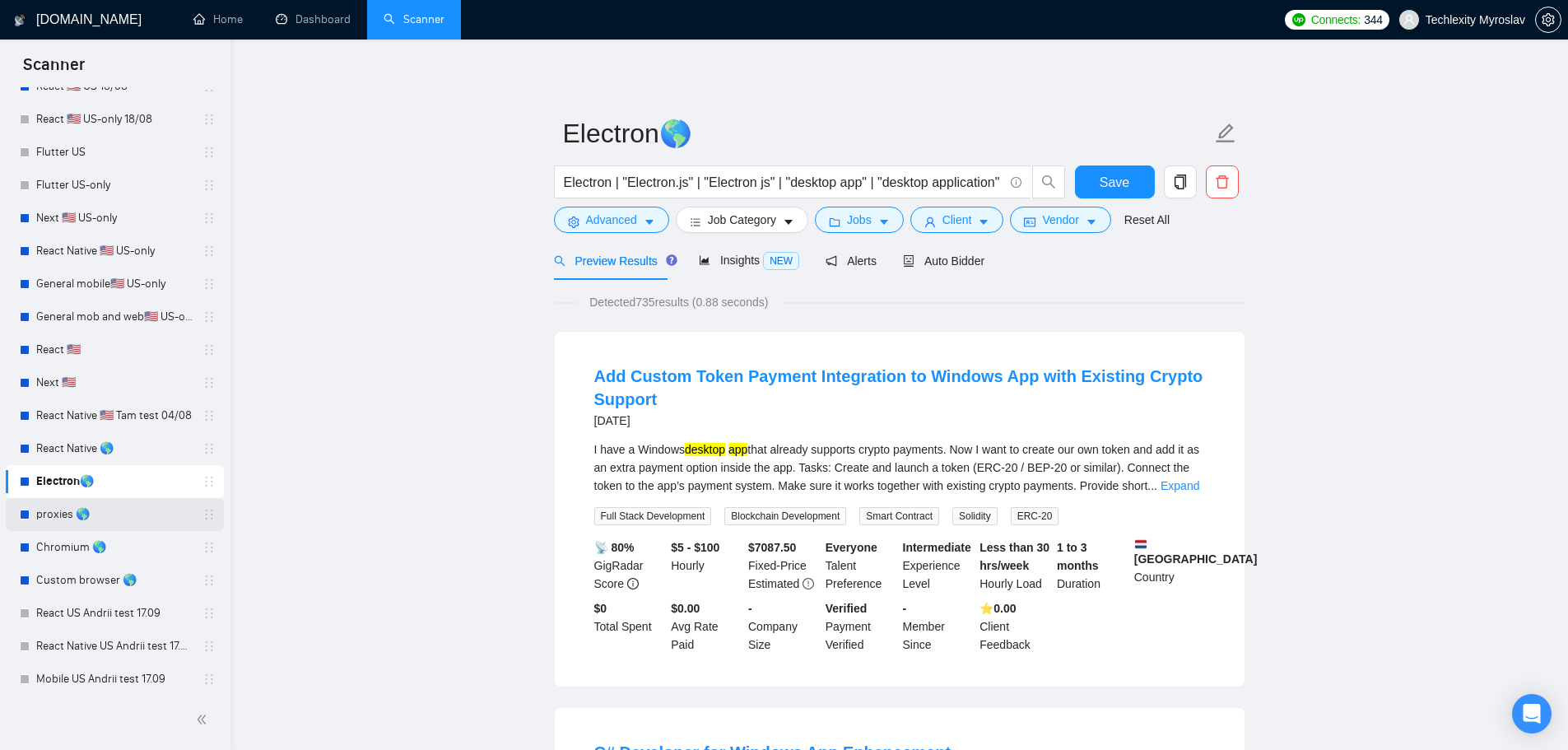
click at [76, 512] on link "proxies 🌎" at bounding box center [115, 514] width 156 height 33
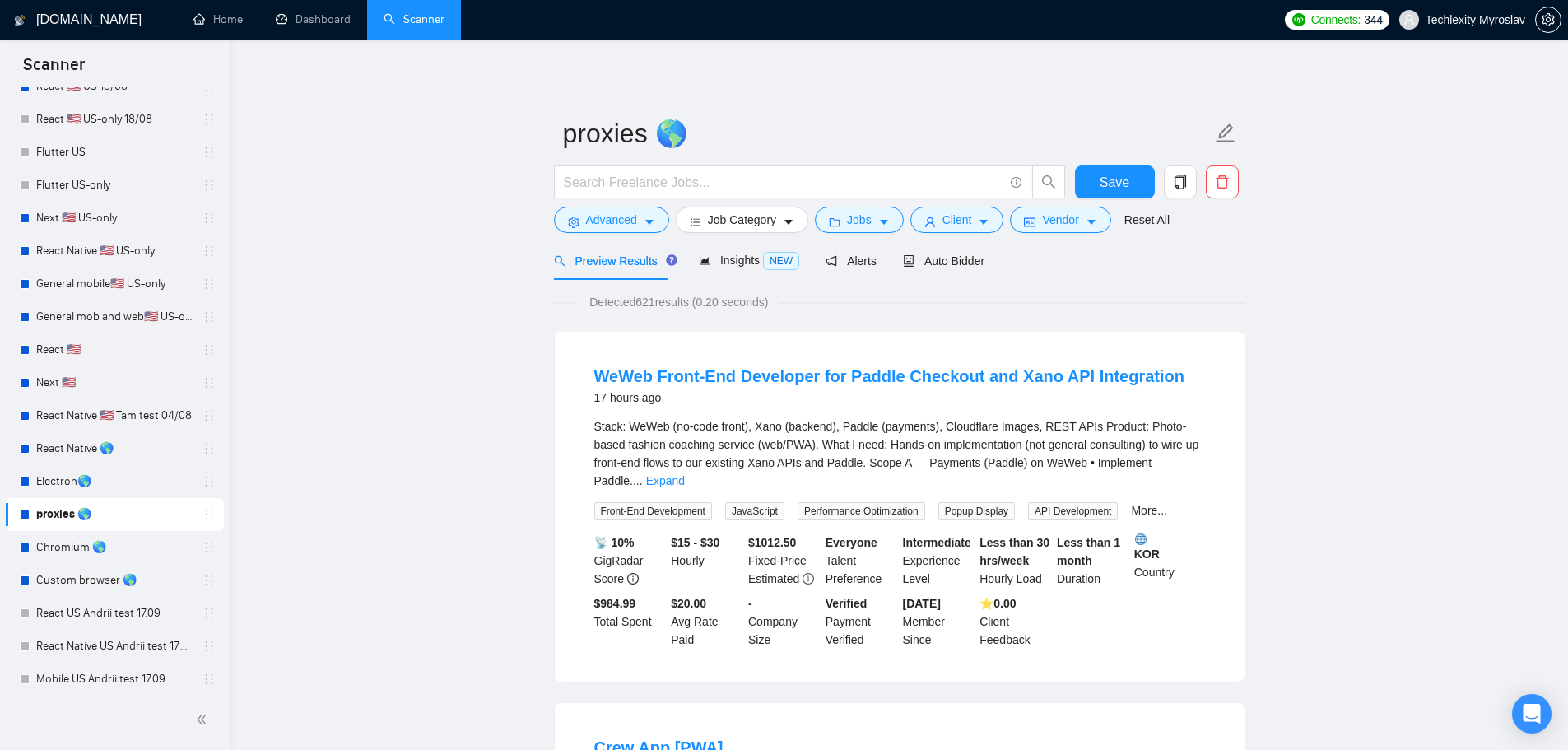
drag, startPoint x: 111, startPoint y: 546, endPoint x: 364, endPoint y: 384, distance: 300.4
click at [111, 546] on link "Chromium 🌎" at bounding box center [115, 546] width 156 height 33
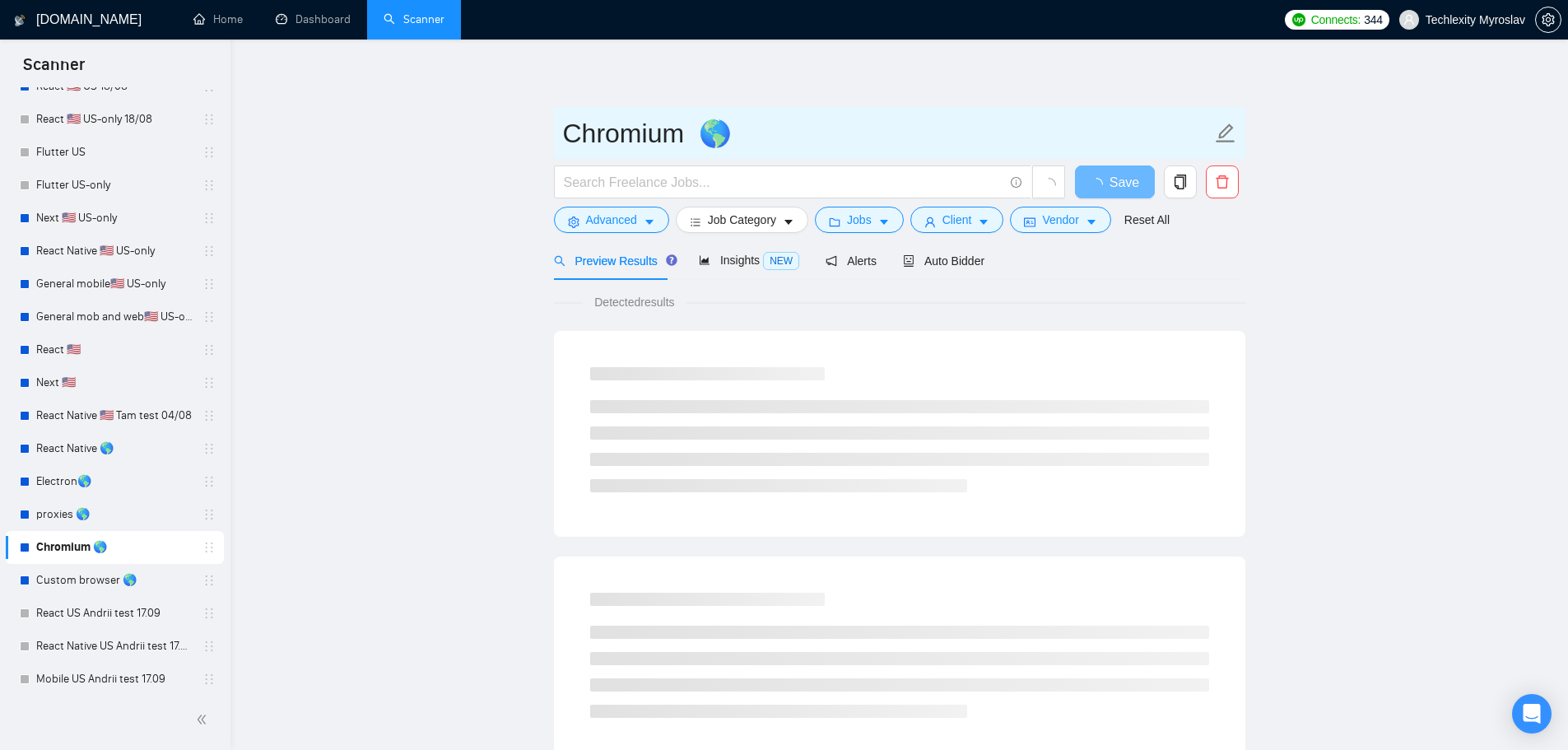
click at [616, 138] on input "Chromium 🌎" at bounding box center [887, 134] width 648 height 42
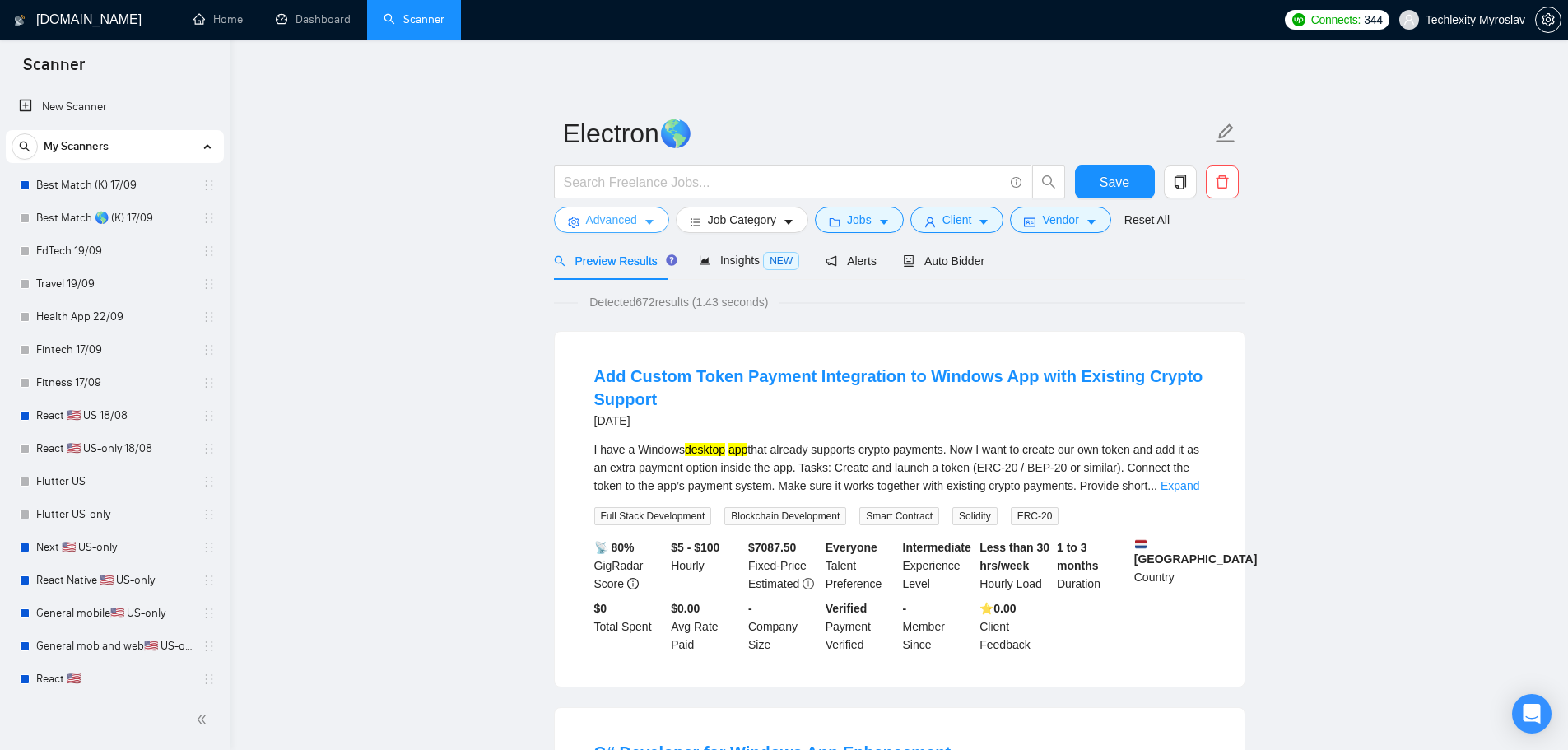
click at [624, 219] on span "Advanced" at bounding box center [612, 220] width 51 height 18
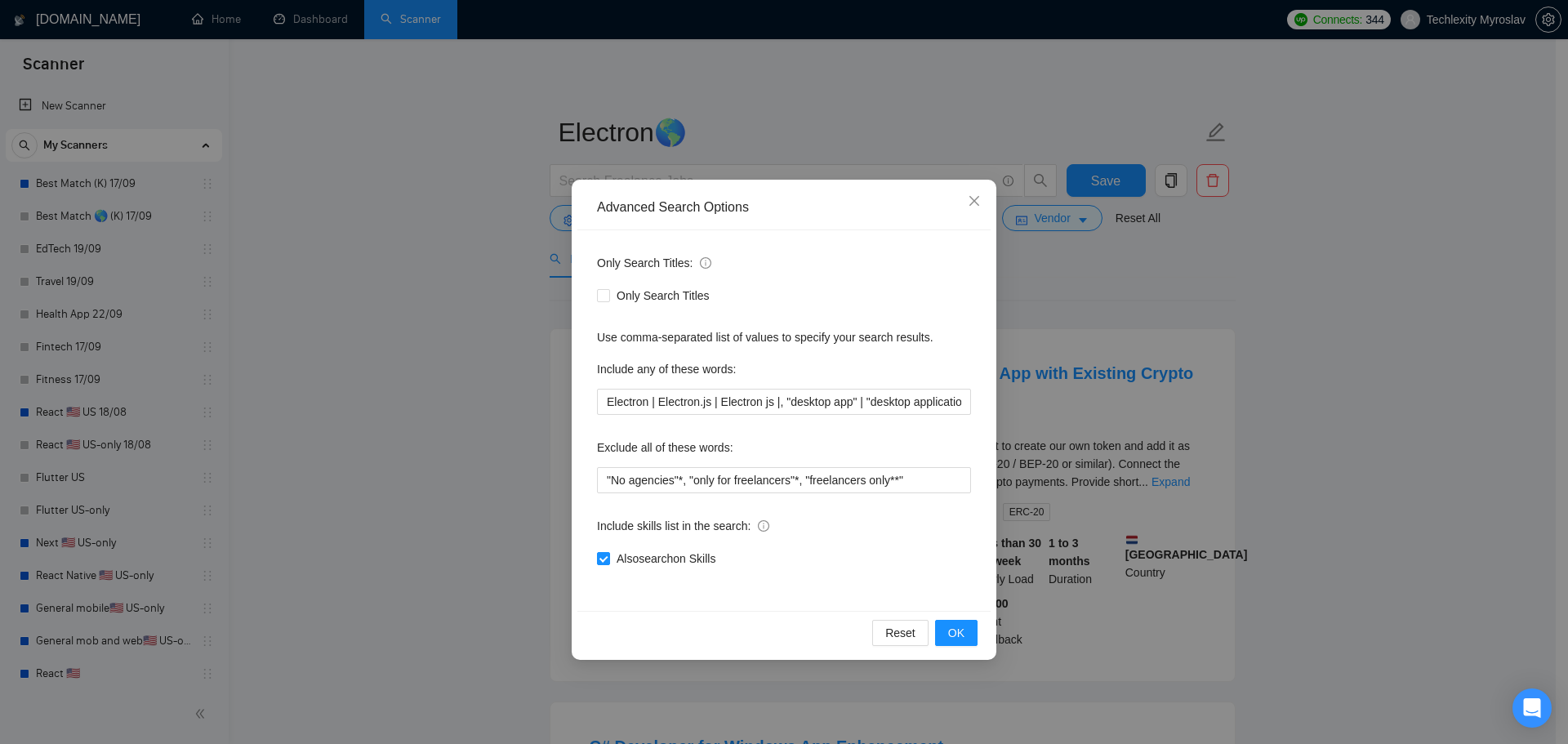
click at [681, 140] on div "Advanced Search Options Only Search Titles: Only Search Titles Use comma-separa…" at bounding box center [784, 372] width 1568 height 744
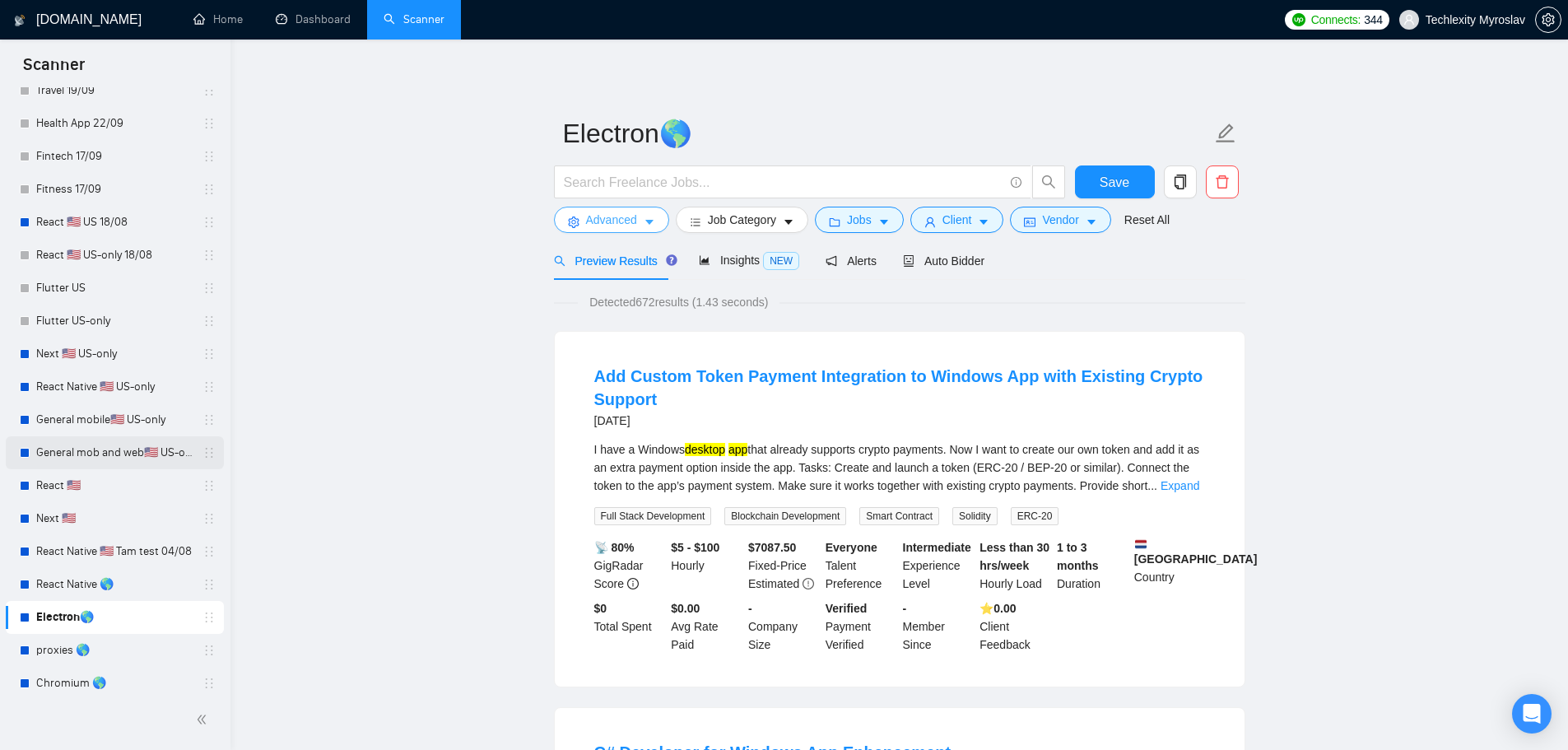
scroll to position [164, 0]
